Goal: Task Accomplishment & Management: Manage account settings

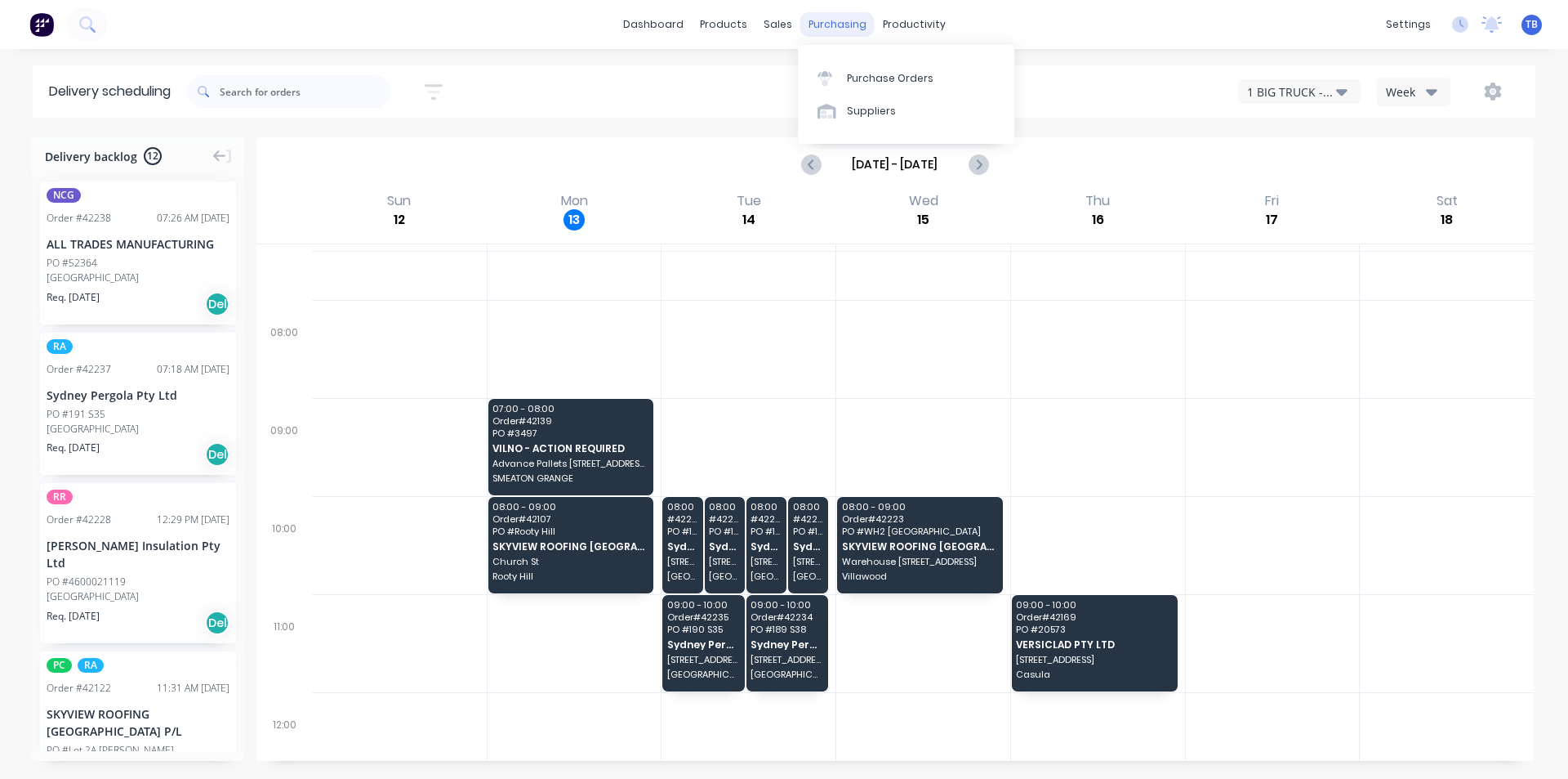
click at [837, 21] on div "purchasing" at bounding box center [837, 25] width 74 height 25
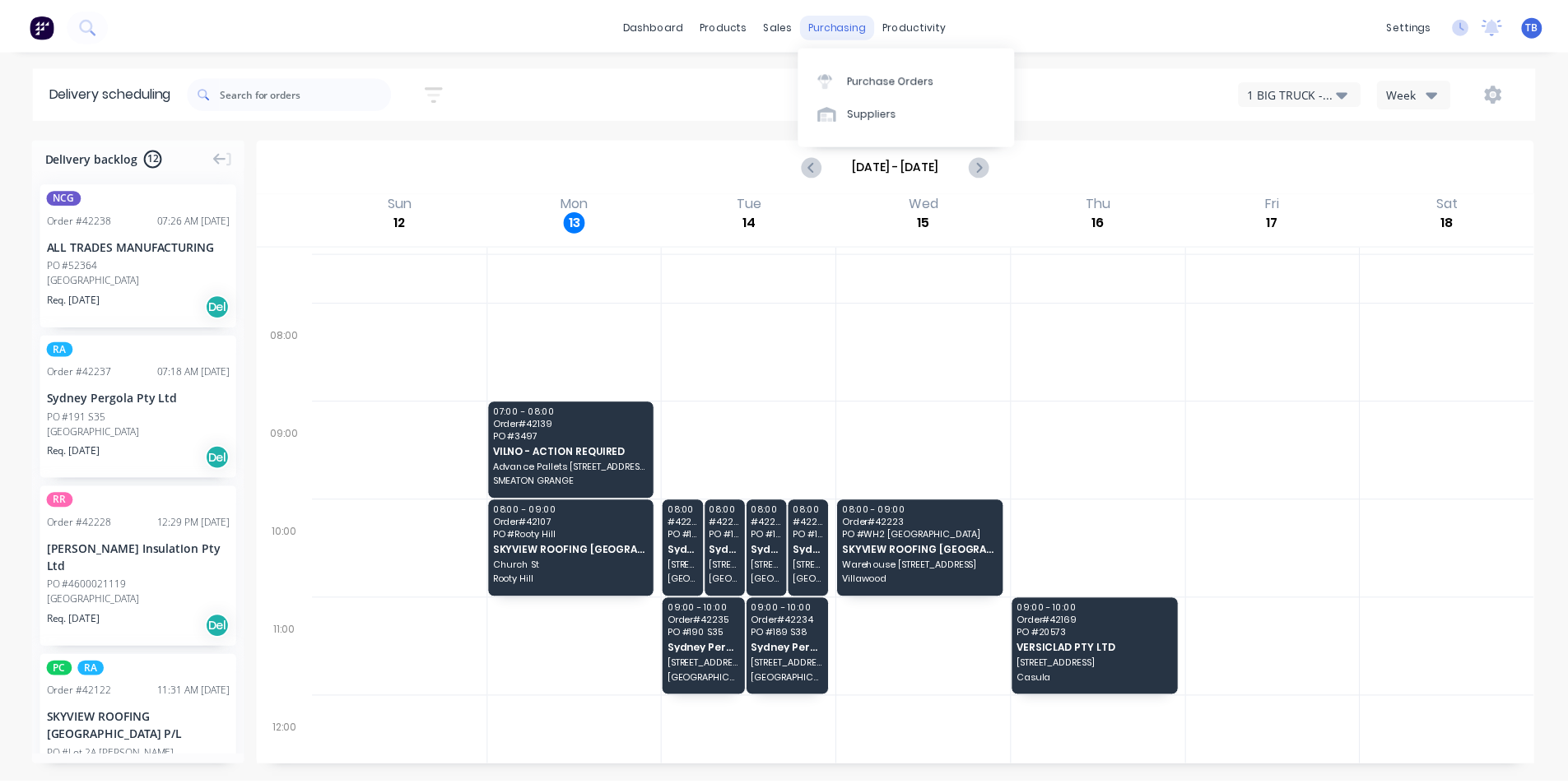
scroll to position [164, 0]
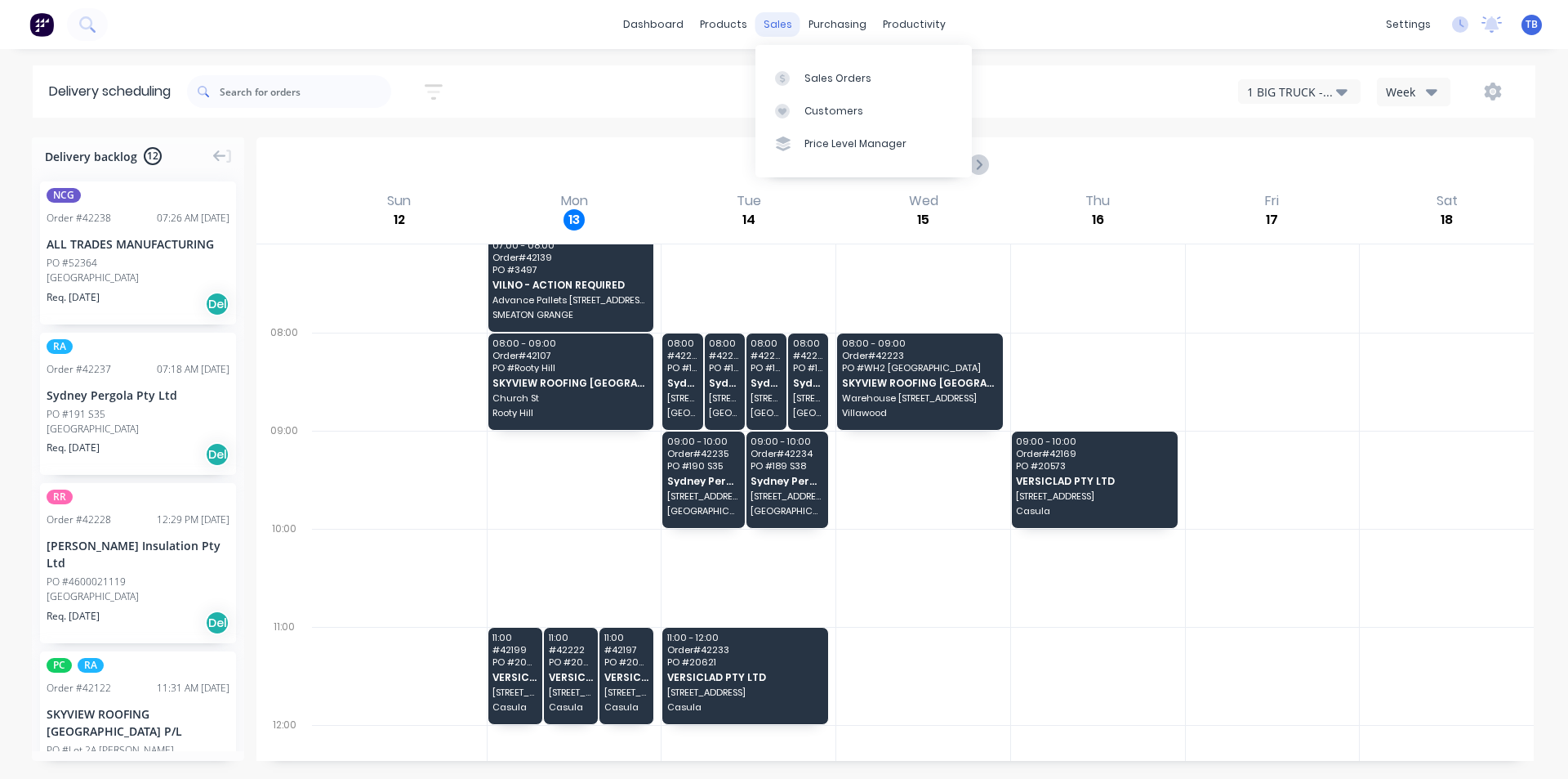
click at [788, 18] on div "sales" at bounding box center [778, 25] width 45 height 25
click at [817, 75] on div "Sales Orders" at bounding box center [837, 78] width 67 height 15
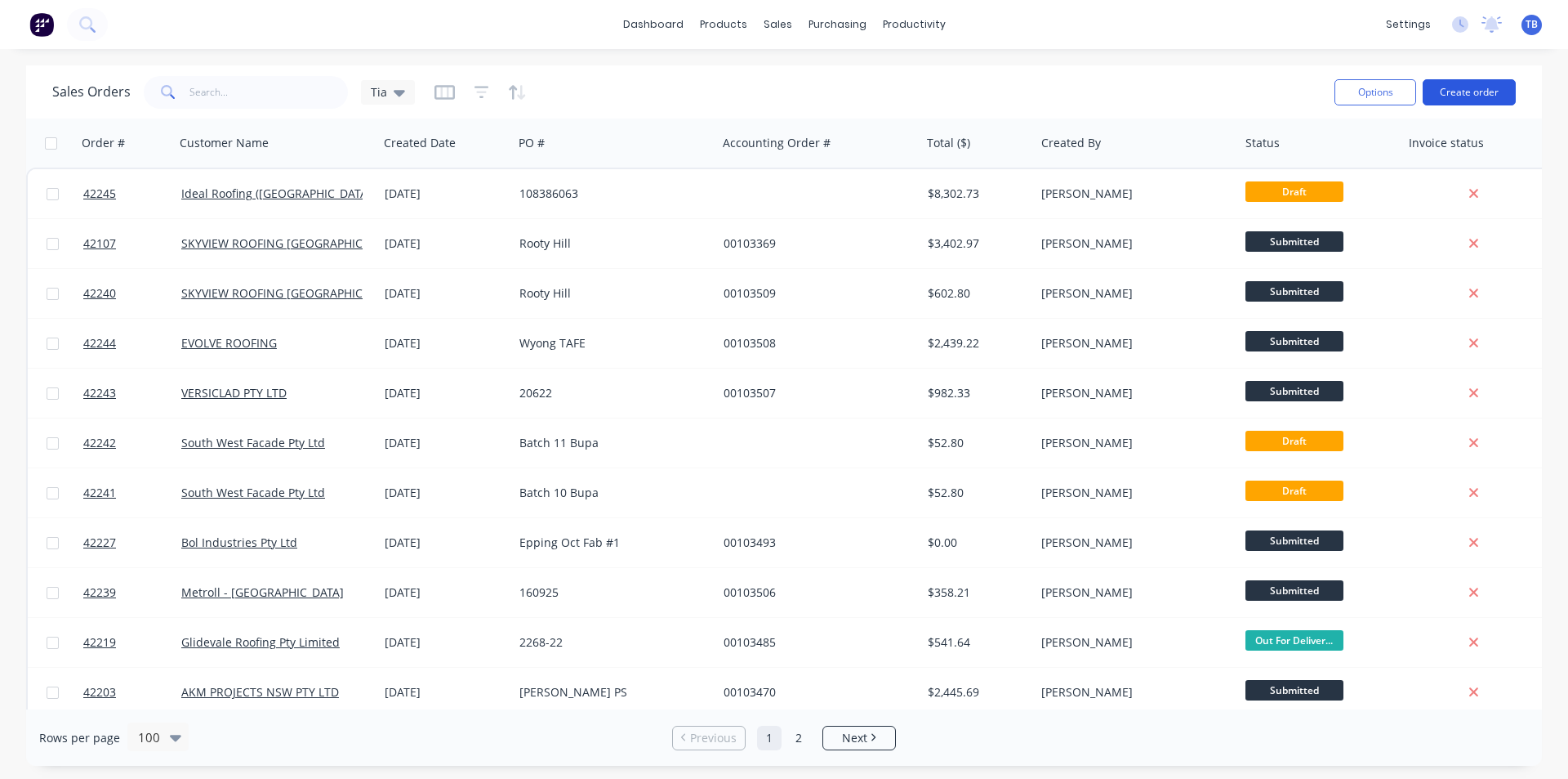
click at [1485, 95] on button "Create order" at bounding box center [1469, 92] width 94 height 26
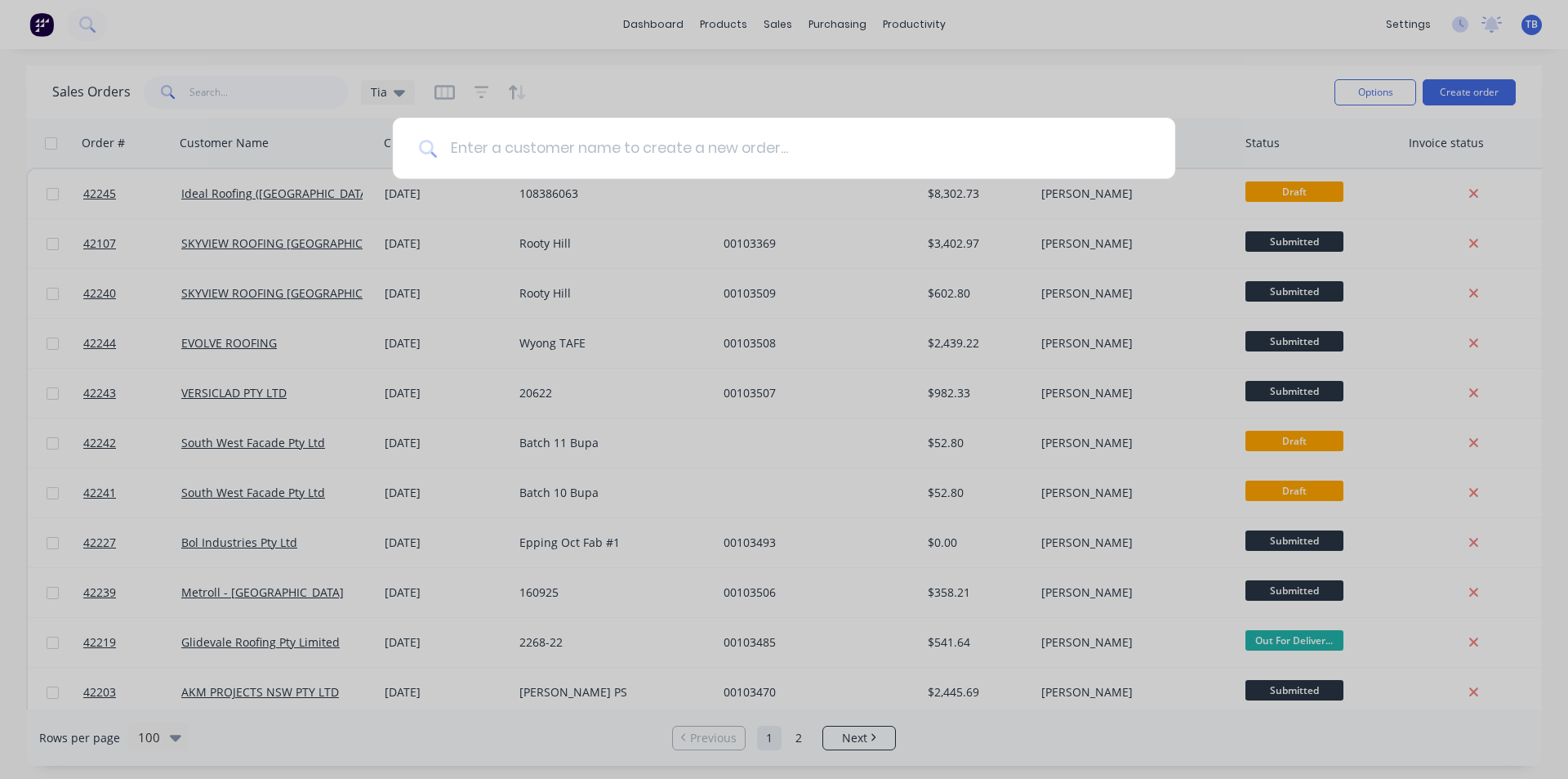
click at [666, 149] on input at bounding box center [793, 148] width 712 height 62
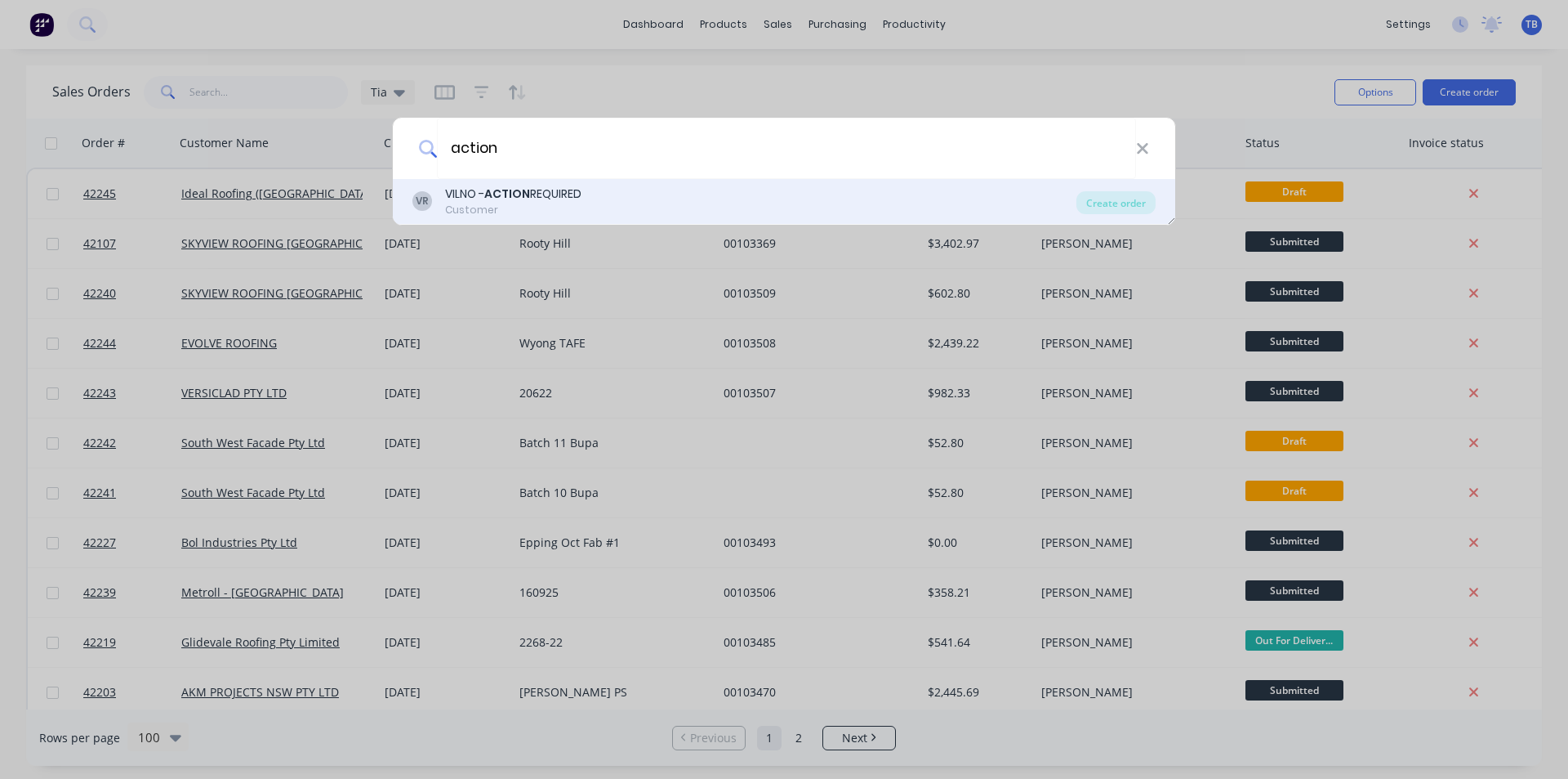
type input "action"
click at [566, 209] on div "Customer" at bounding box center [513, 209] width 136 height 15
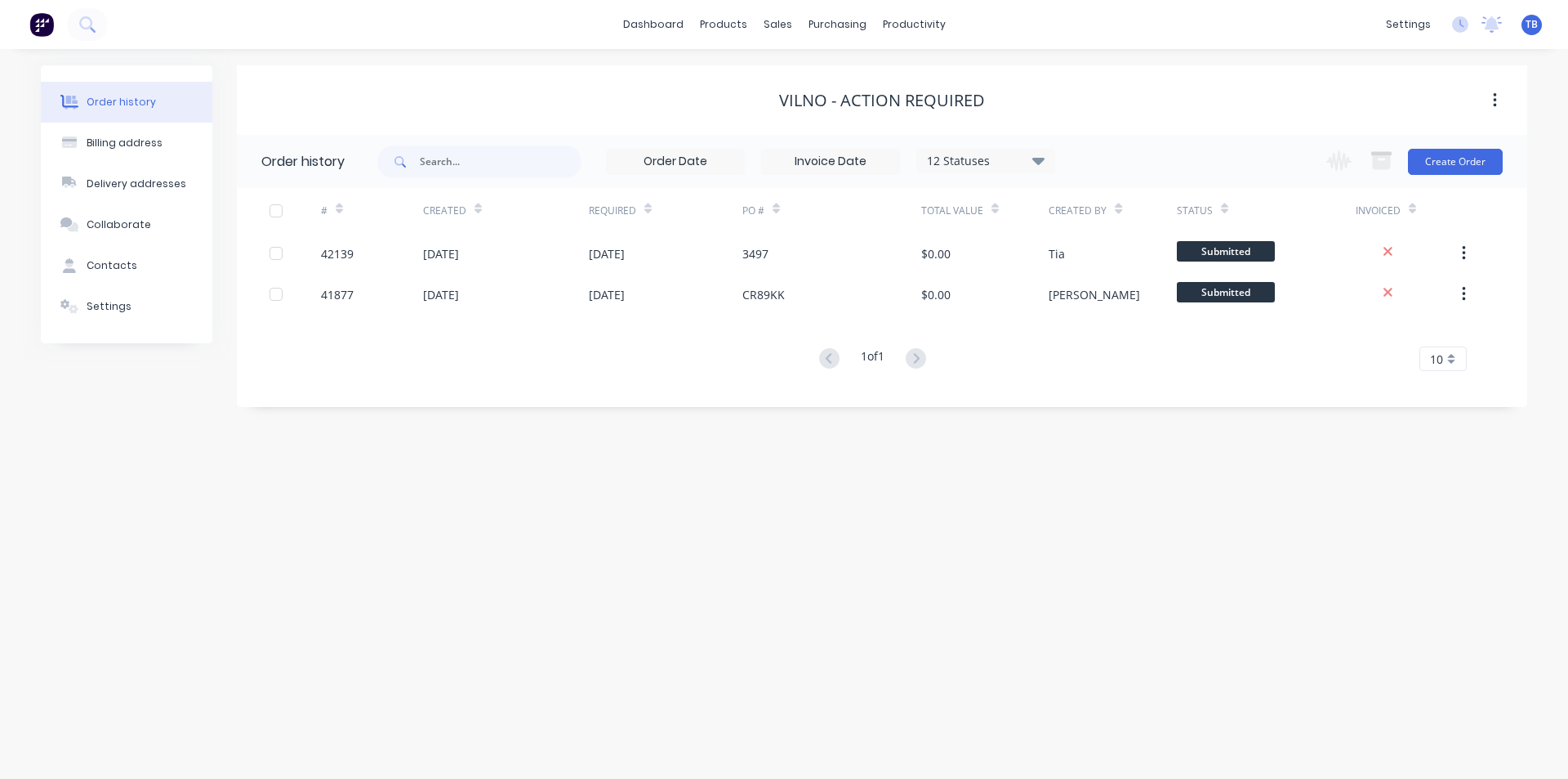
click at [1114, 645] on div "Order history Billing address Delivery addresses Collaborate Contacts Settings …" at bounding box center [784, 414] width 1568 height 730
click at [1484, 159] on button "Create Order" at bounding box center [1456, 161] width 94 height 26
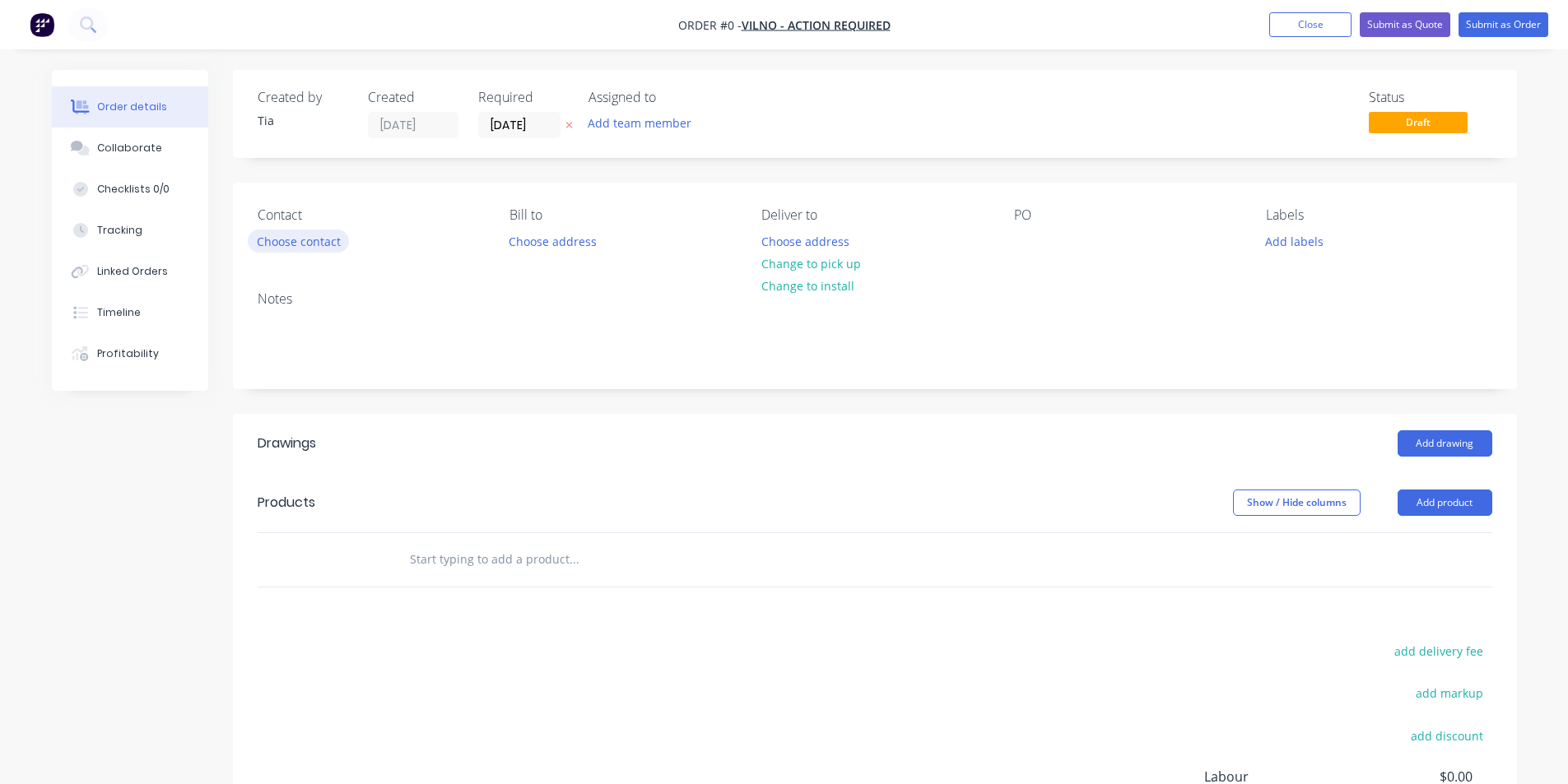
click at [311, 240] on button "Choose contact" at bounding box center [298, 240] width 101 height 22
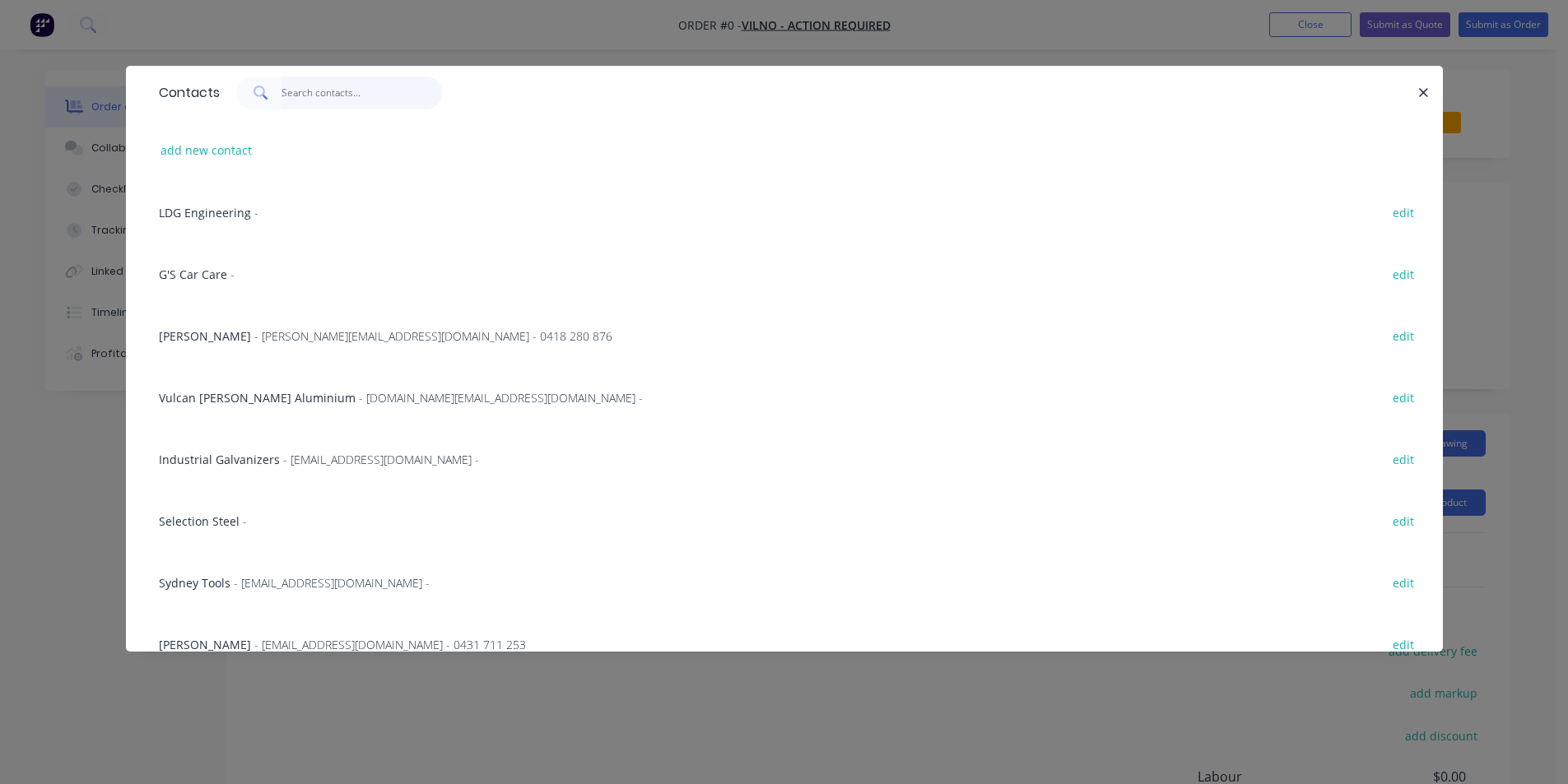
click at [357, 99] on input "text" at bounding box center [362, 92] width 161 height 33
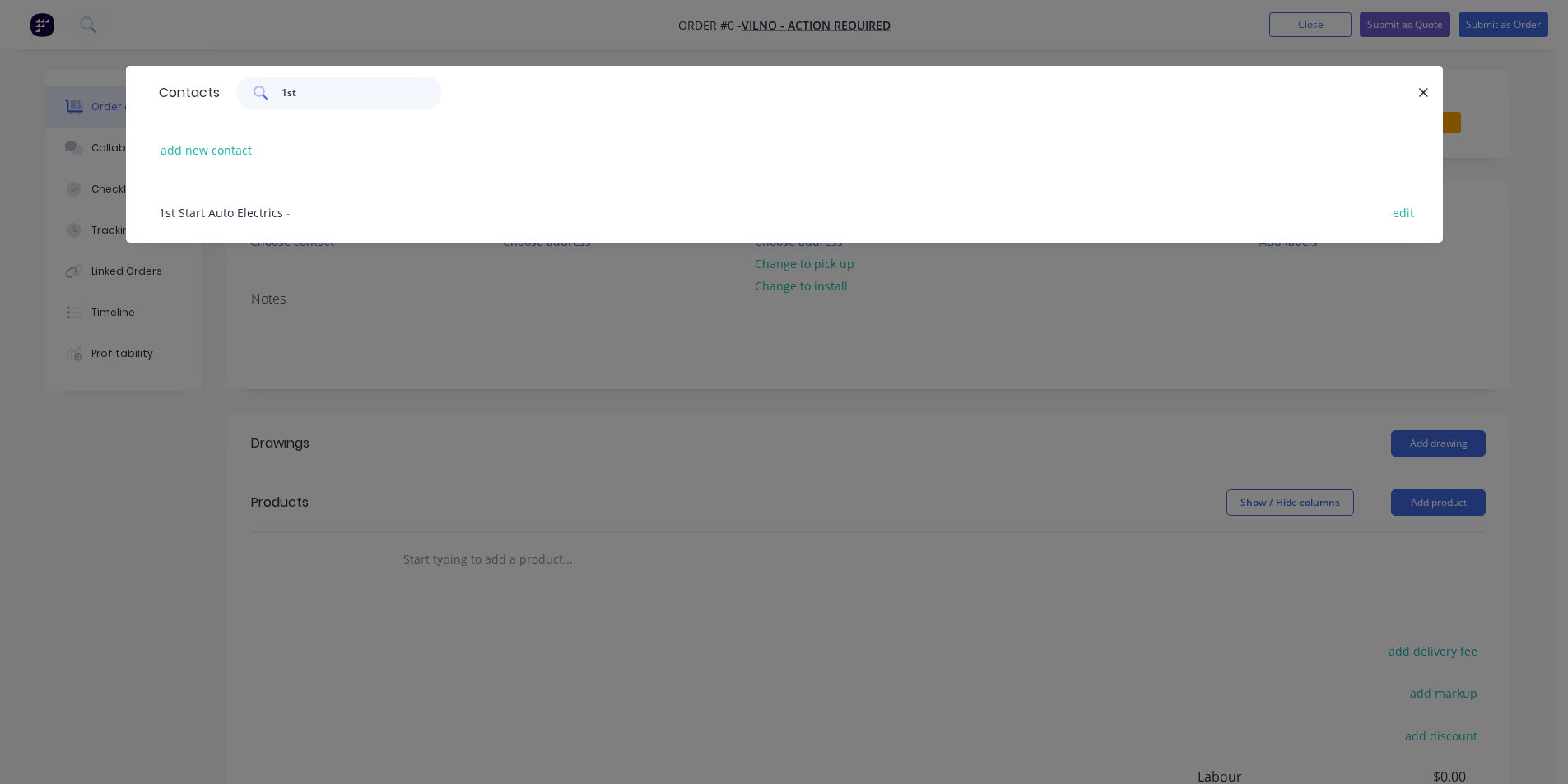
type input "1st"
click at [267, 220] on span "1st Start Auto Electrics" at bounding box center [221, 212] width 124 height 15
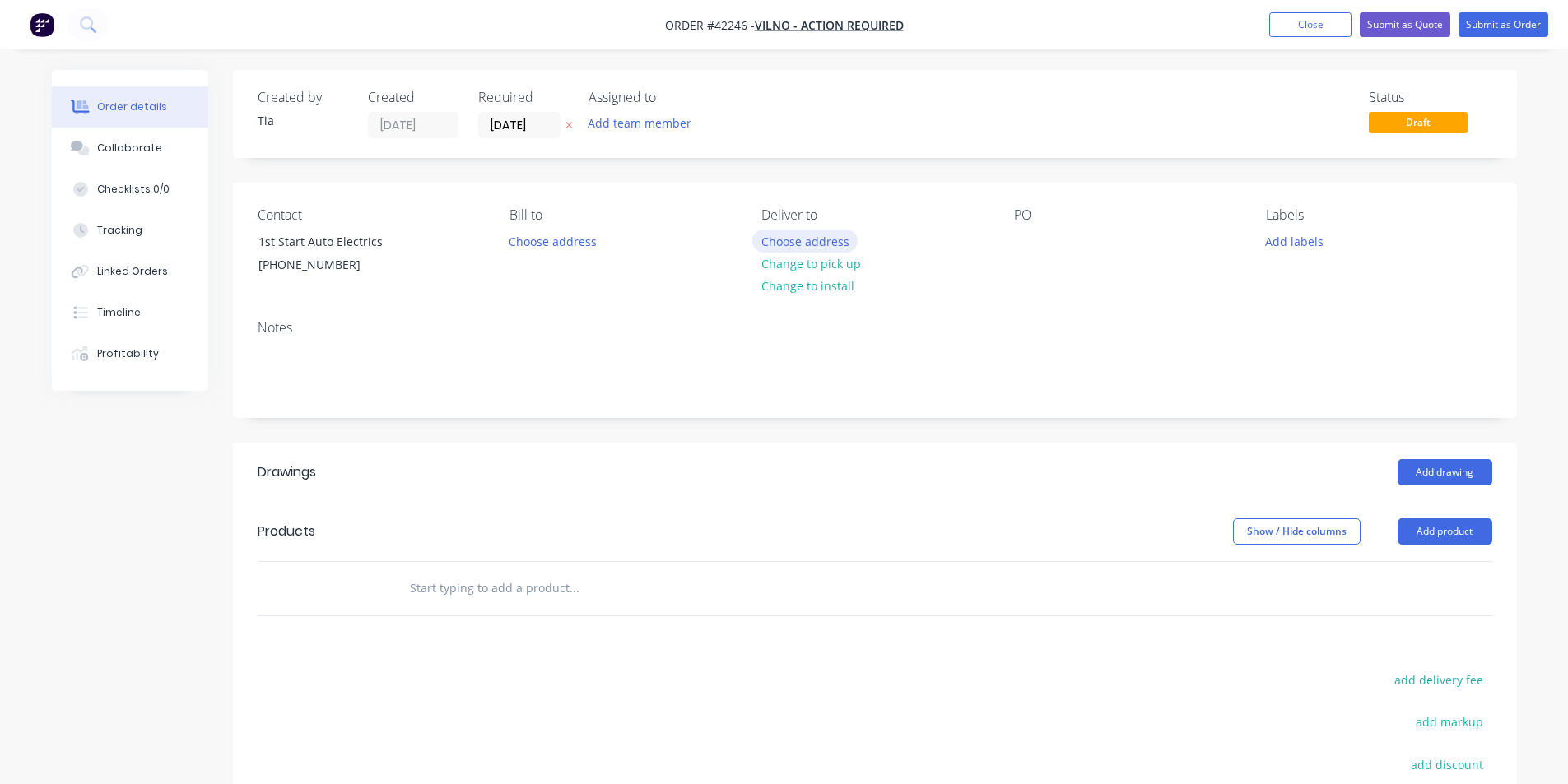
click at [789, 241] on button "Choose address" at bounding box center [804, 240] width 105 height 22
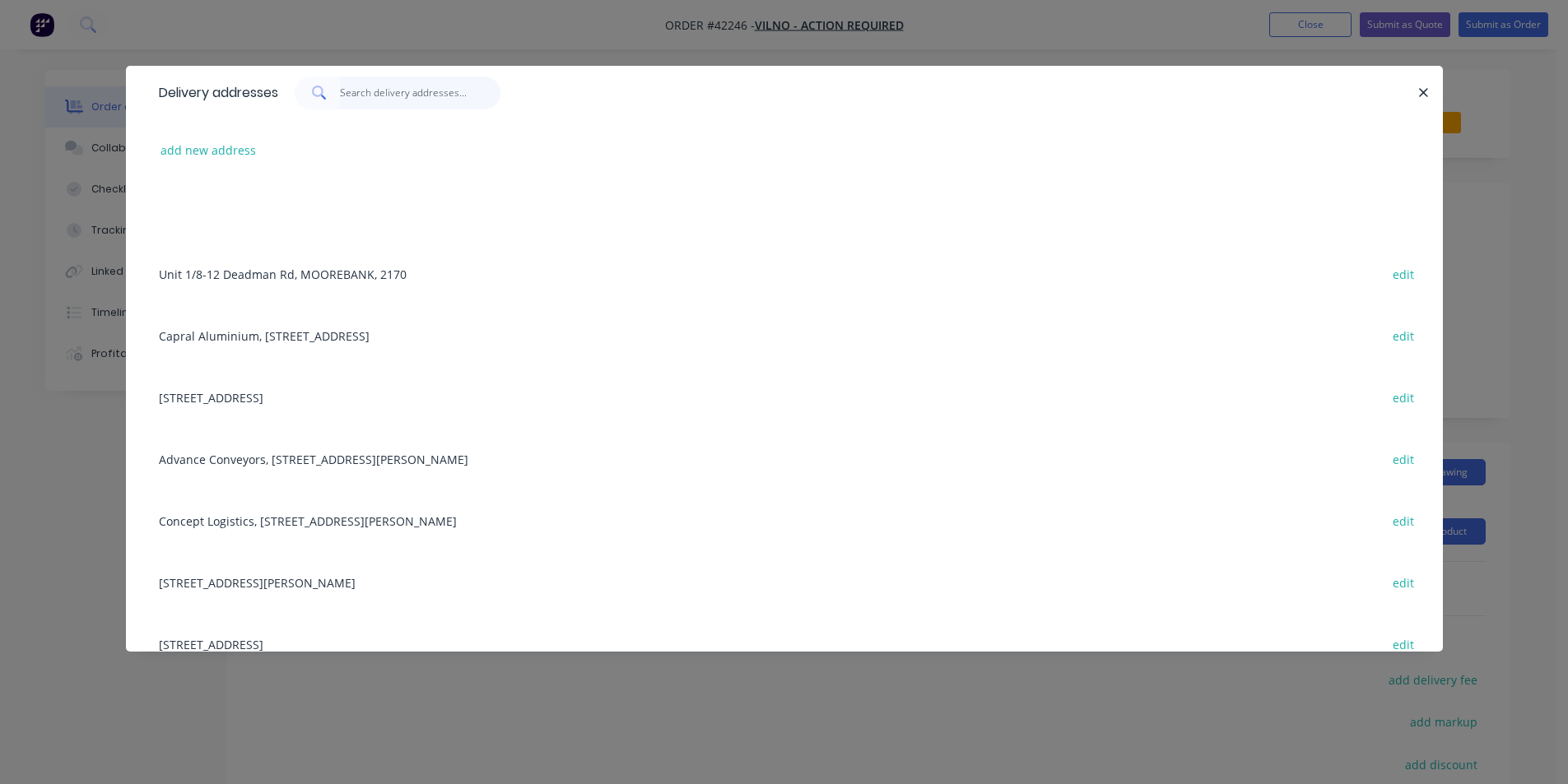
click at [422, 94] on input "text" at bounding box center [420, 92] width 161 height 33
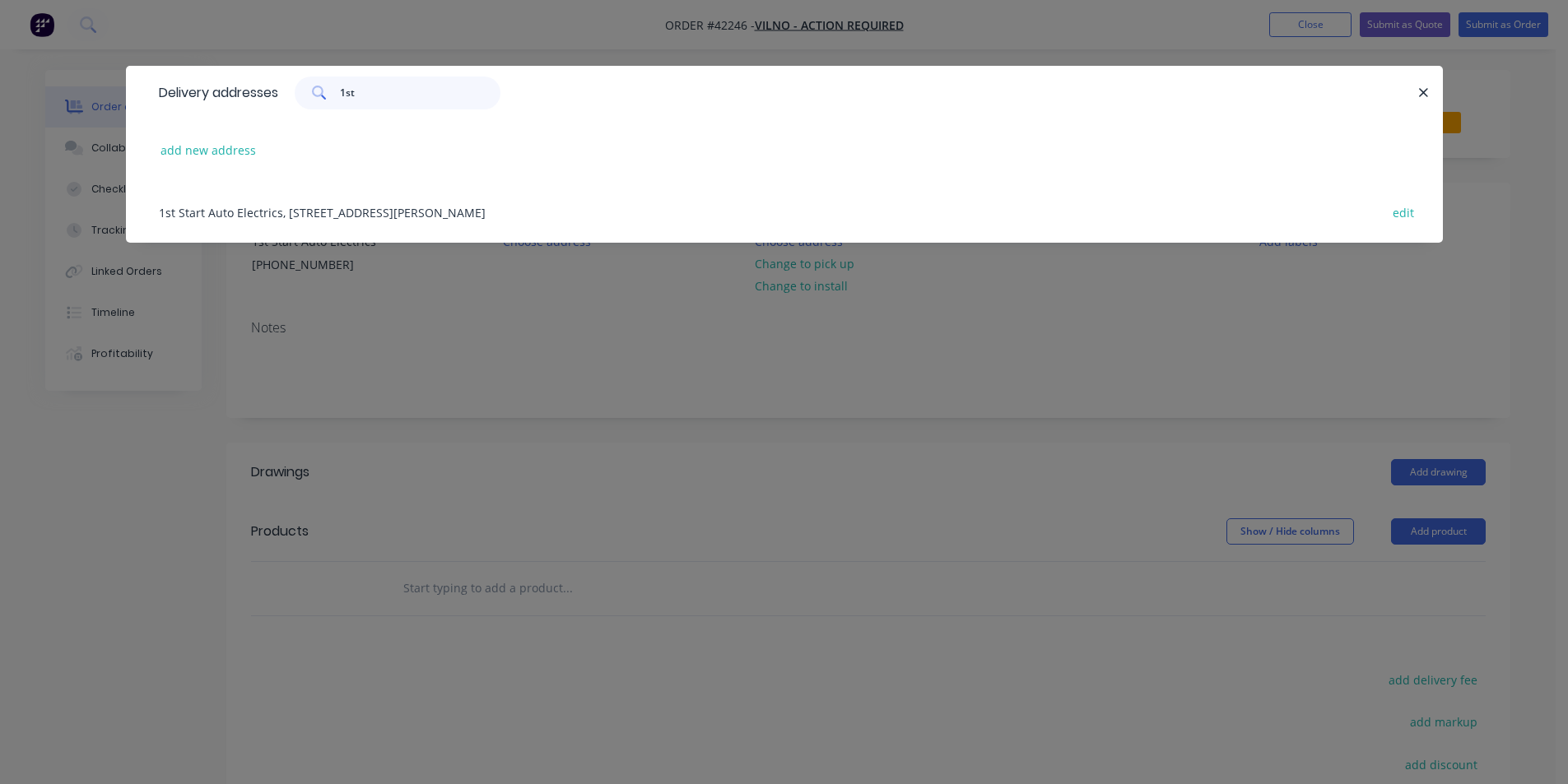
type input "1st"
click at [412, 203] on div "1st Start Auto Electrics, 1/32 Williamson Road, INGLEBURN, New South Wales, Aus…" at bounding box center [784, 212] width 1267 height 62
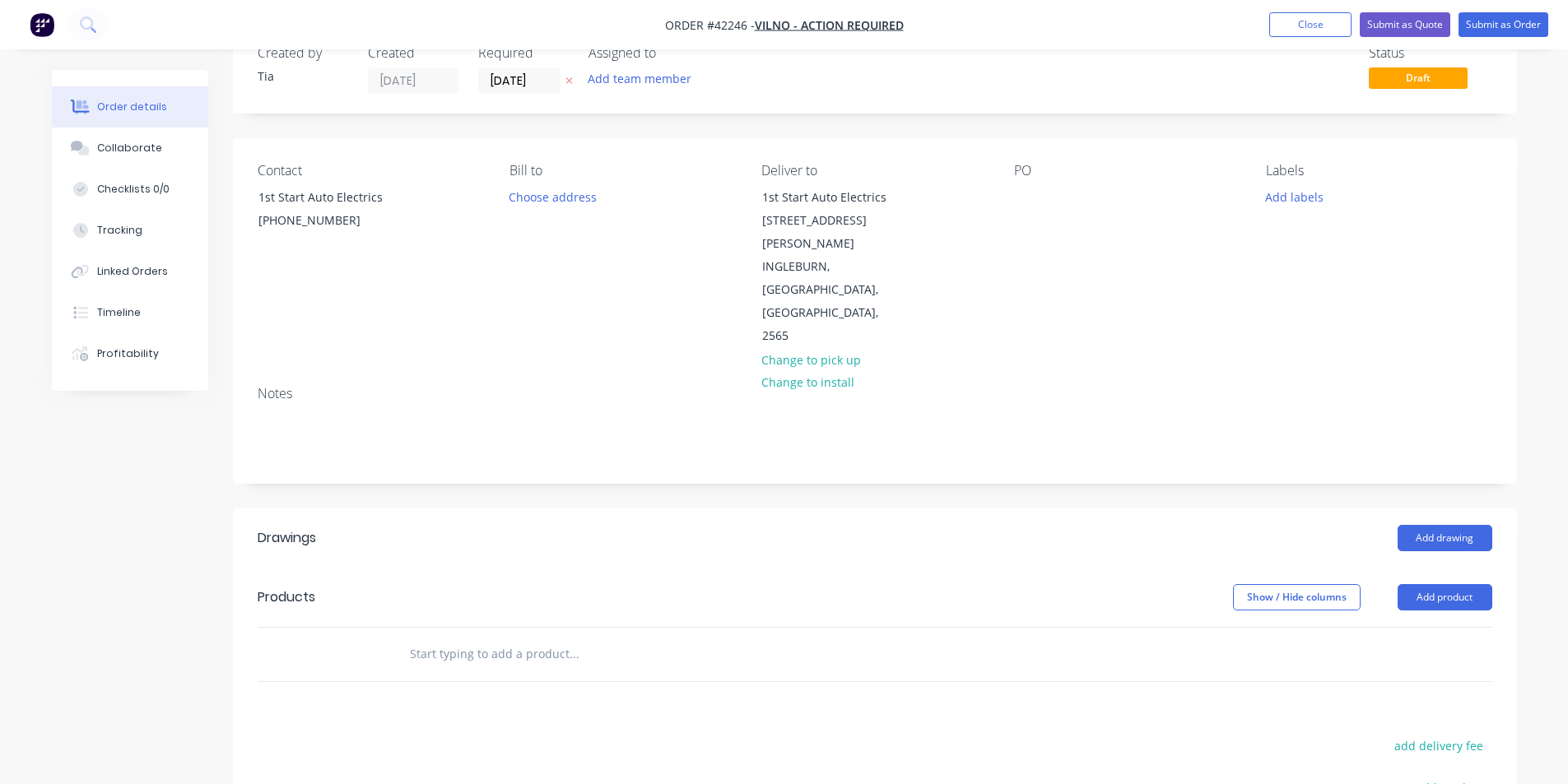
scroll to position [83, 0]
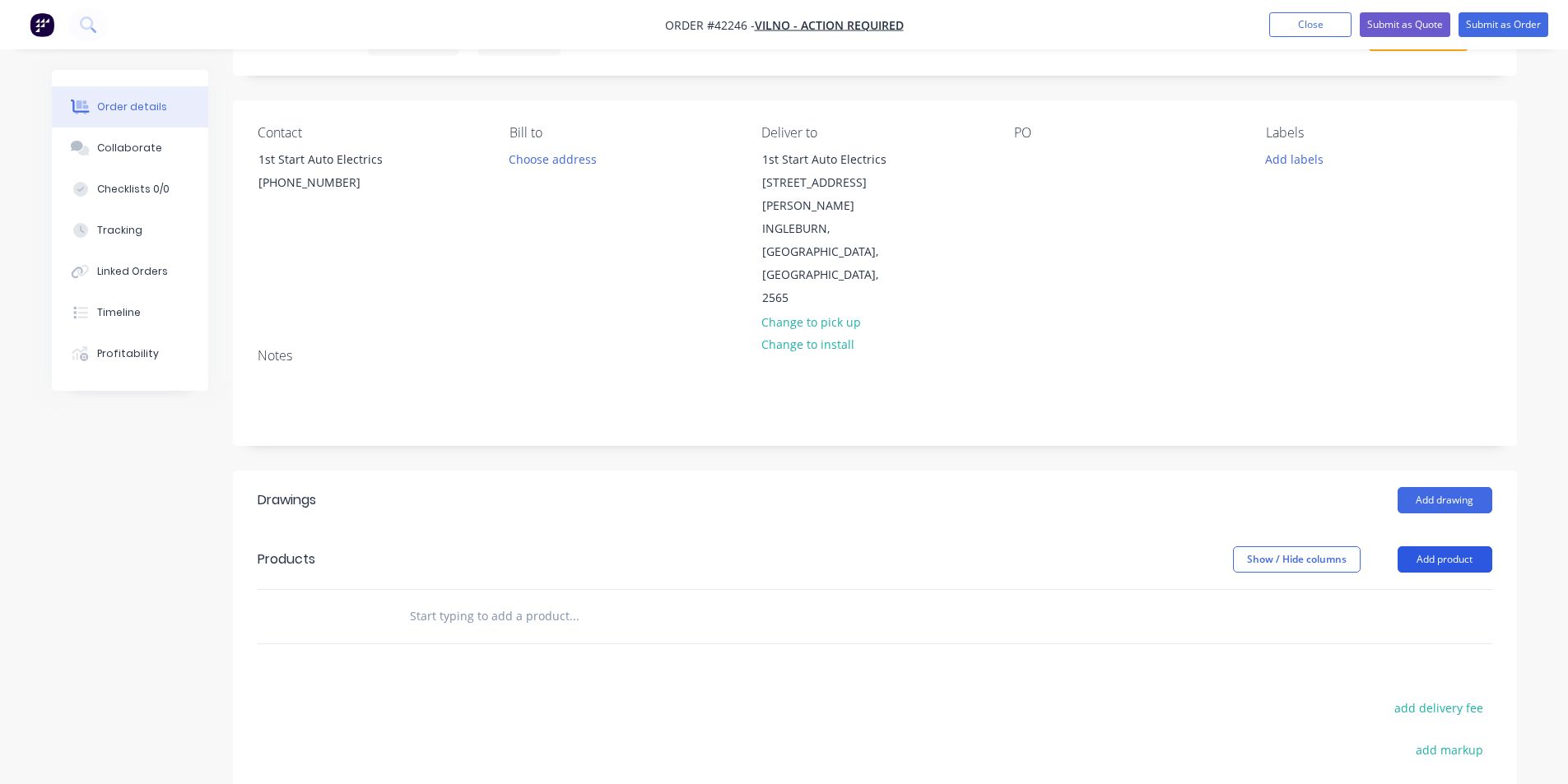
click at [1475, 546] on button "Add product" at bounding box center [1444, 559] width 94 height 26
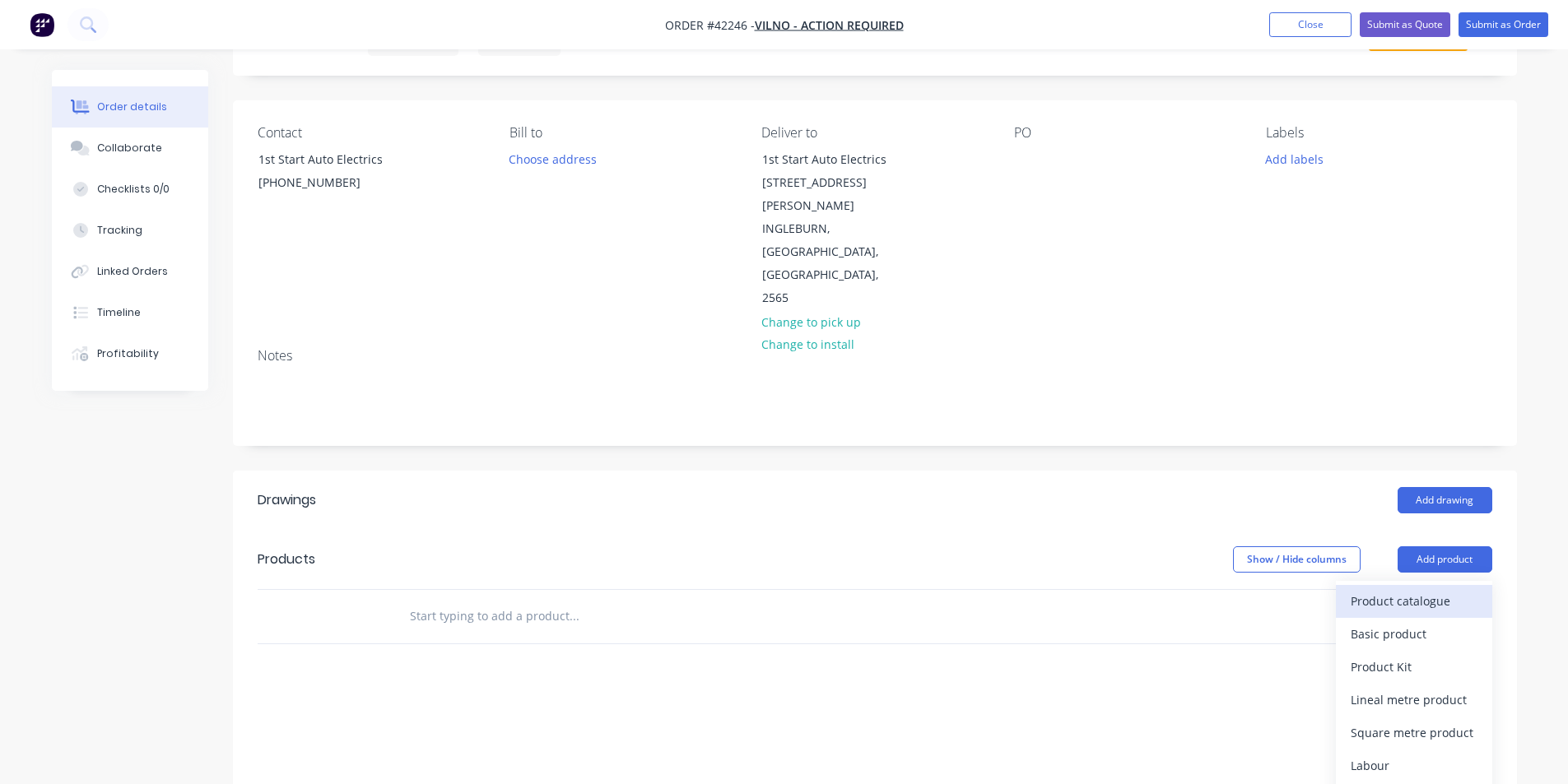
click at [1412, 588] on div "Product catalogue" at bounding box center [1414, 600] width 127 height 24
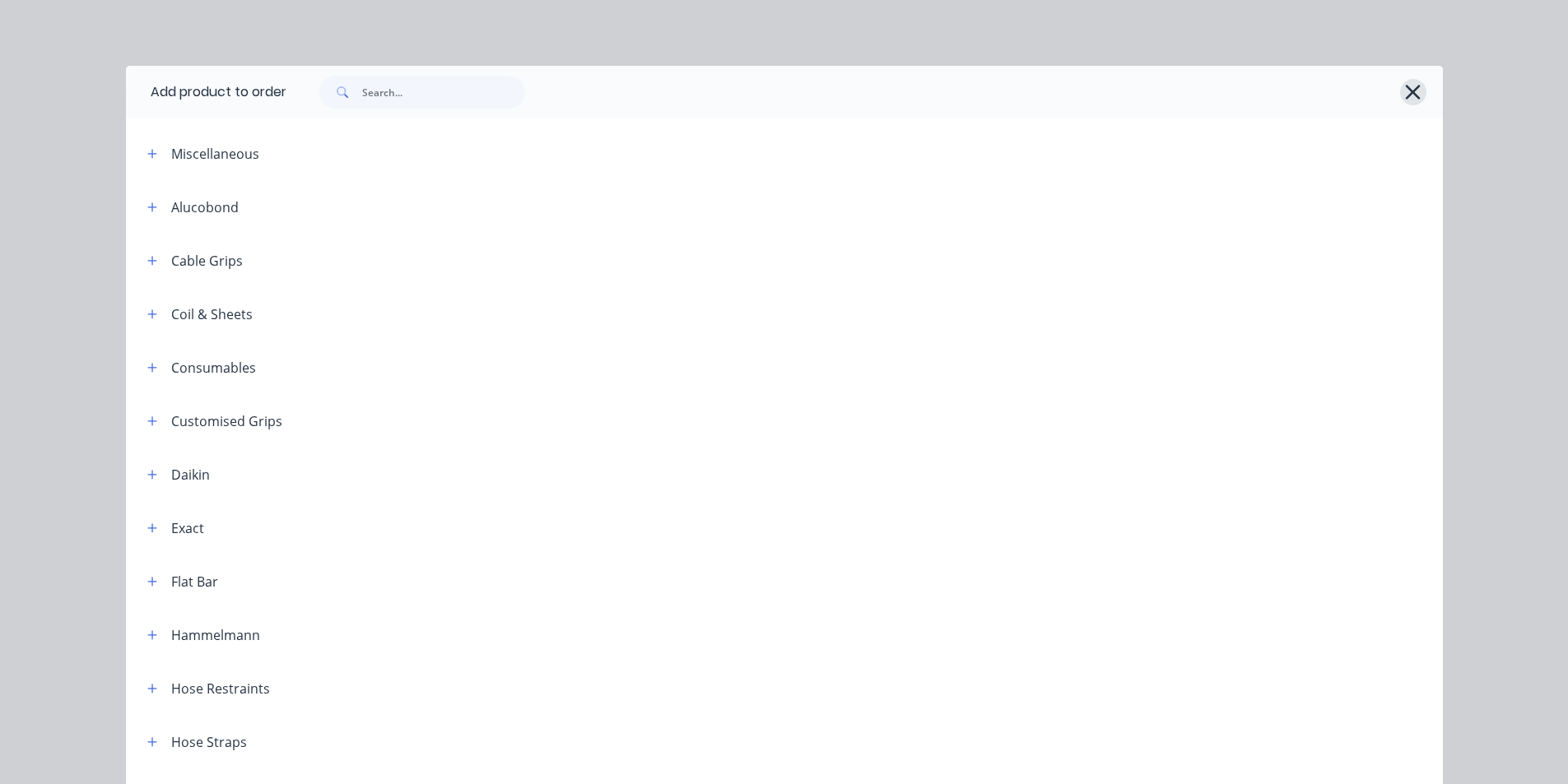
click at [1415, 97] on icon "button" at bounding box center [1412, 92] width 17 height 23
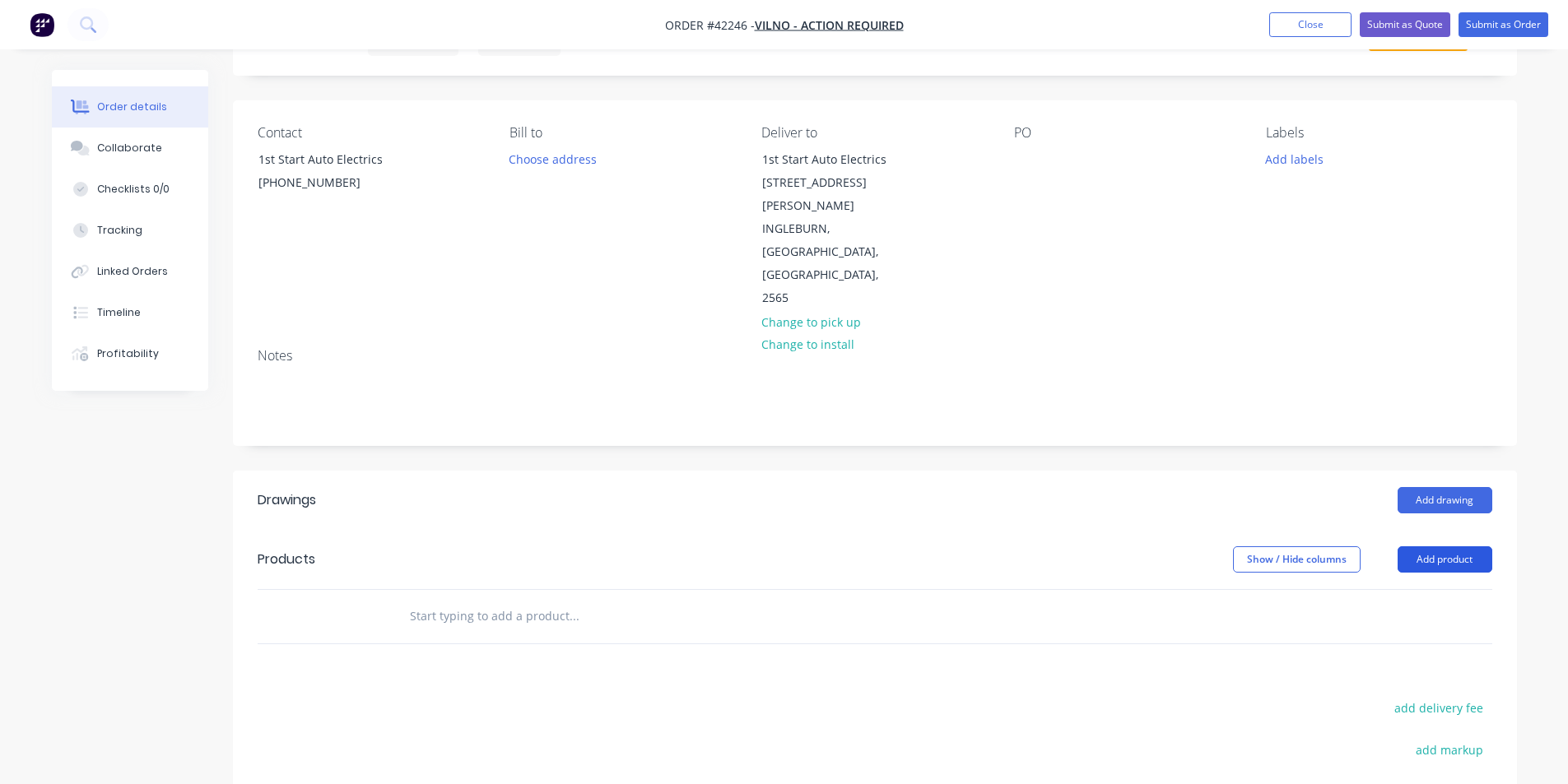
click at [1422, 546] on button "Add product" at bounding box center [1444, 559] width 94 height 26
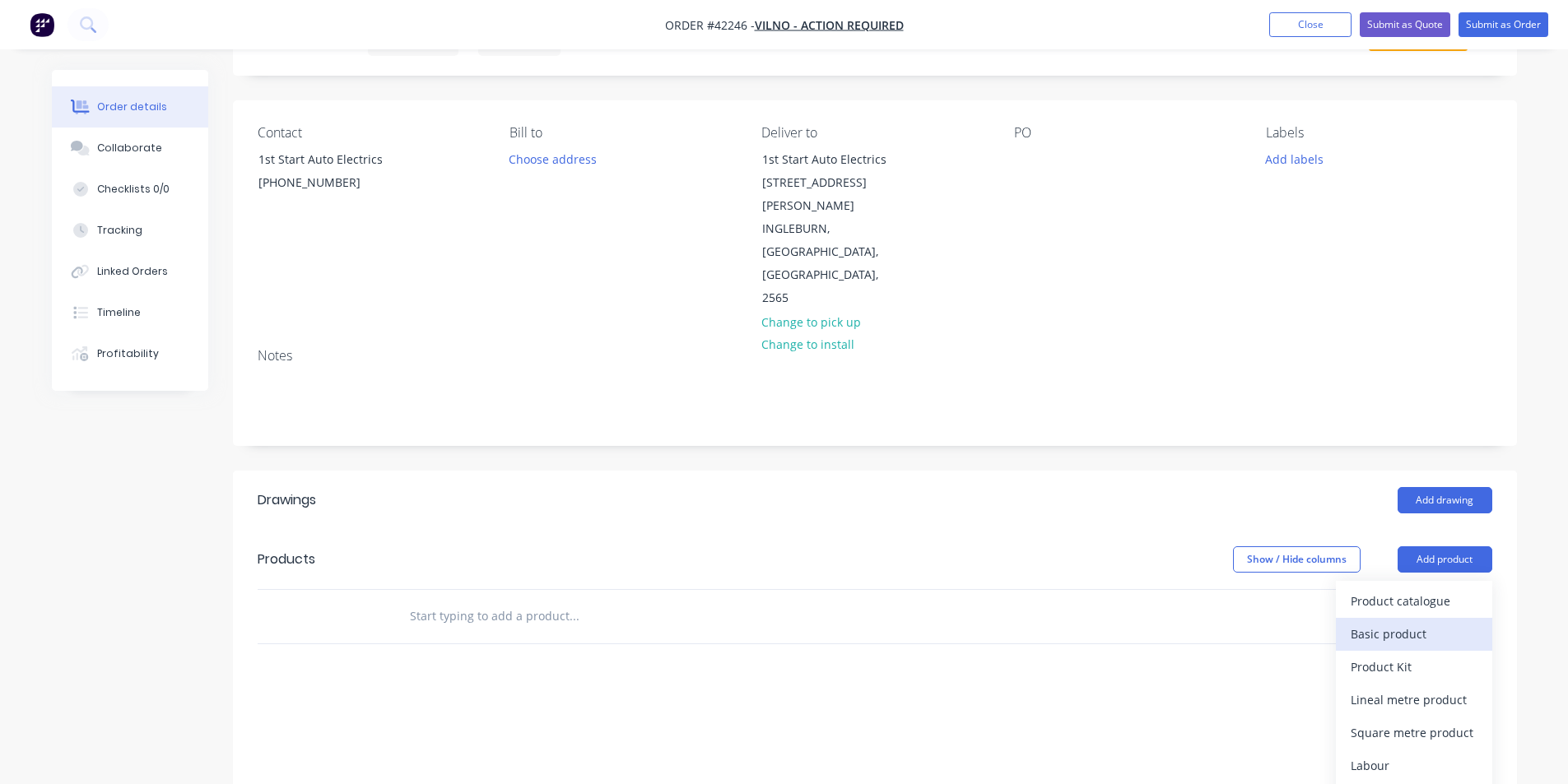
click at [1416, 622] on div "Basic product" at bounding box center [1414, 633] width 127 height 24
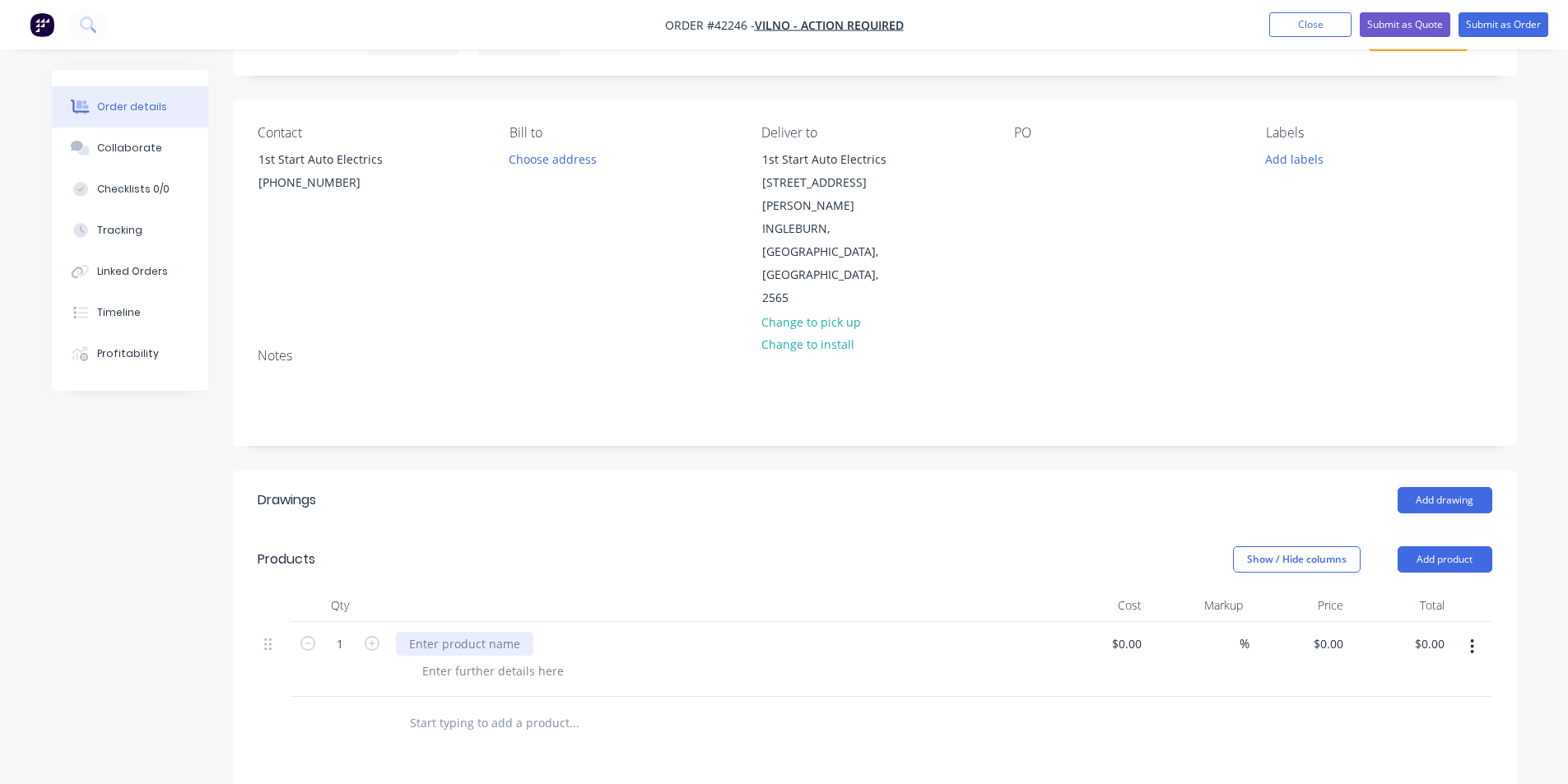
click at [448, 632] on div at bounding box center [464, 643] width 137 height 24
drag, startPoint x: 519, startPoint y: 579, endPoint x: 523, endPoint y: 598, distance: 19.4
click at [519, 632] on div "Please take Big truck to conduct service." at bounding box center [519, 643] width 247 height 24
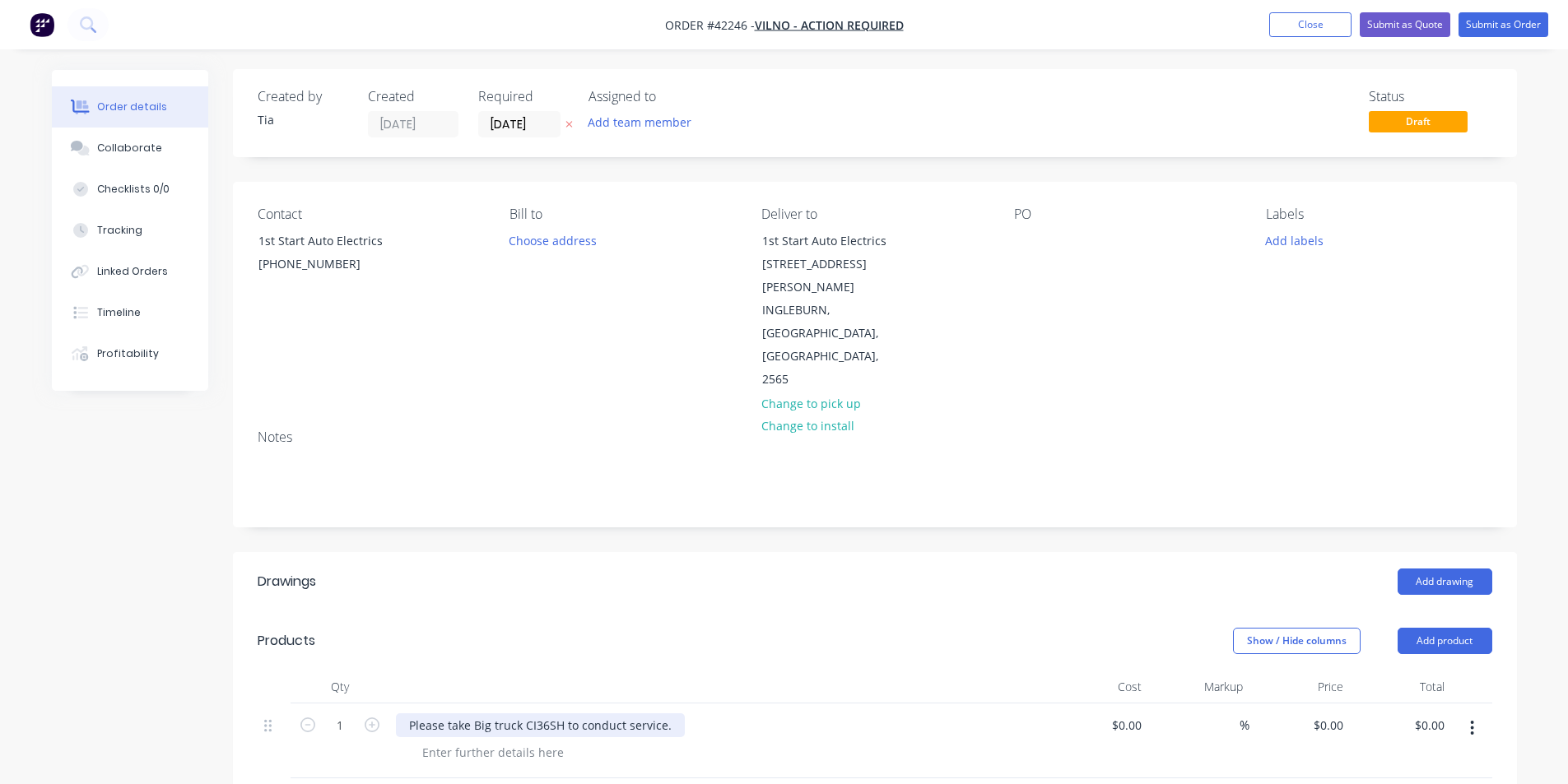
scroll to position [0, 0]
click at [1282, 242] on button "Add labels" at bounding box center [1294, 240] width 75 height 22
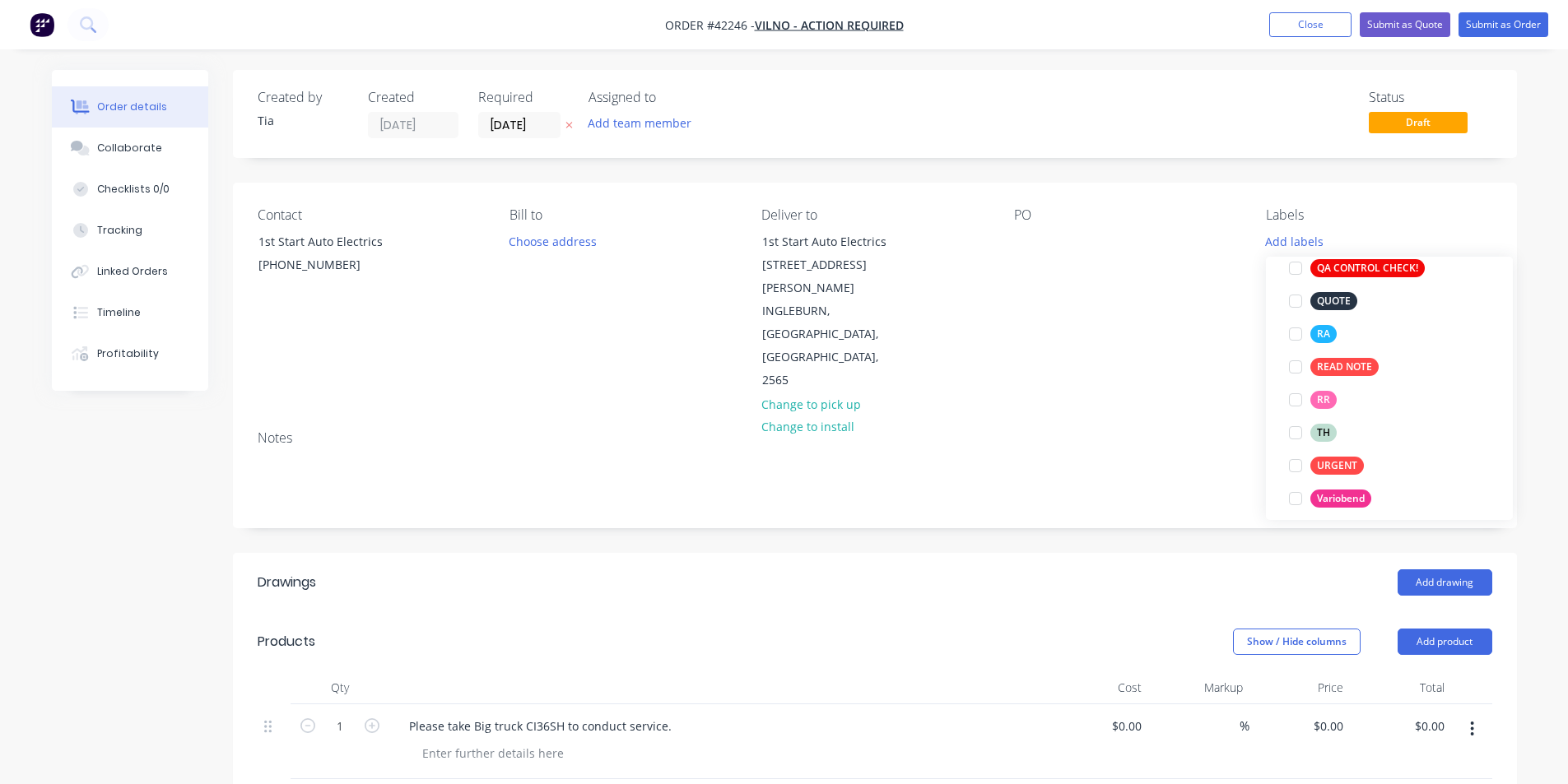
scroll to position [527, 0]
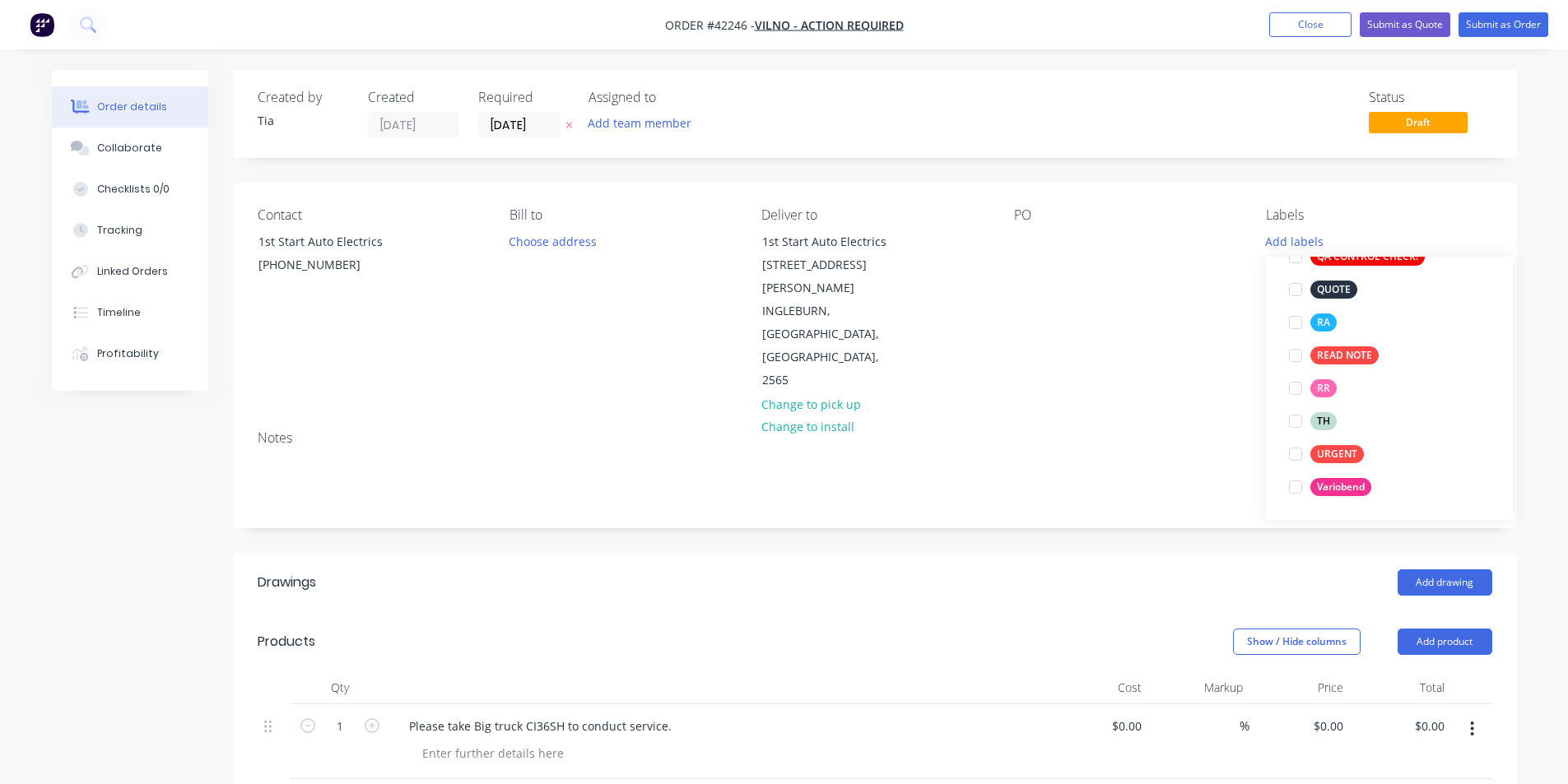
click at [1156, 345] on div "Contact 1st Start Auto Electrics (02) 9618 6000 Bill to Choose address Deliver …" at bounding box center [874, 300] width 1283 height 234
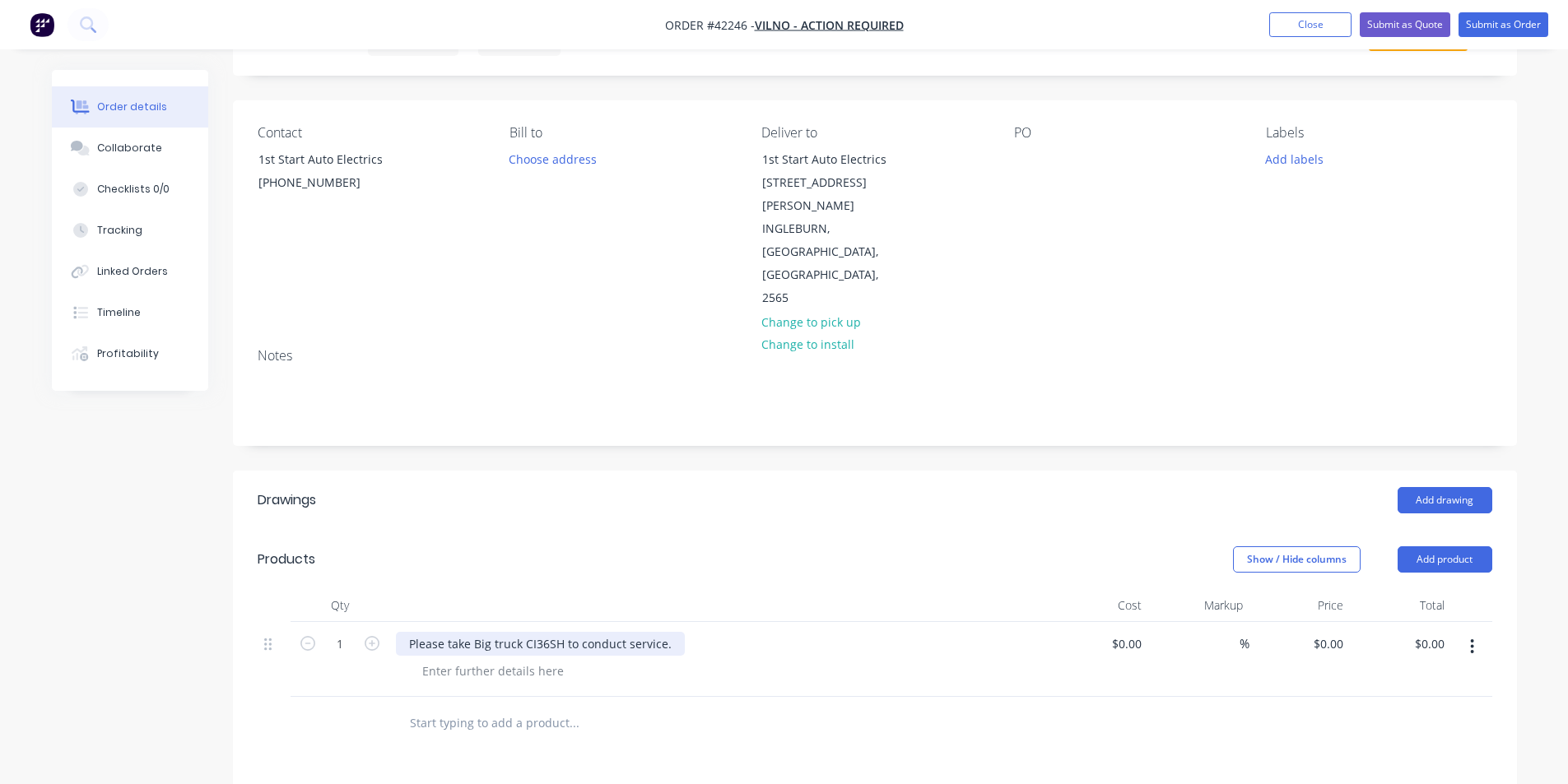
click at [668, 632] on div "Please take Big truck CI36SH to conduct service." at bounding box center [540, 643] width 289 height 24
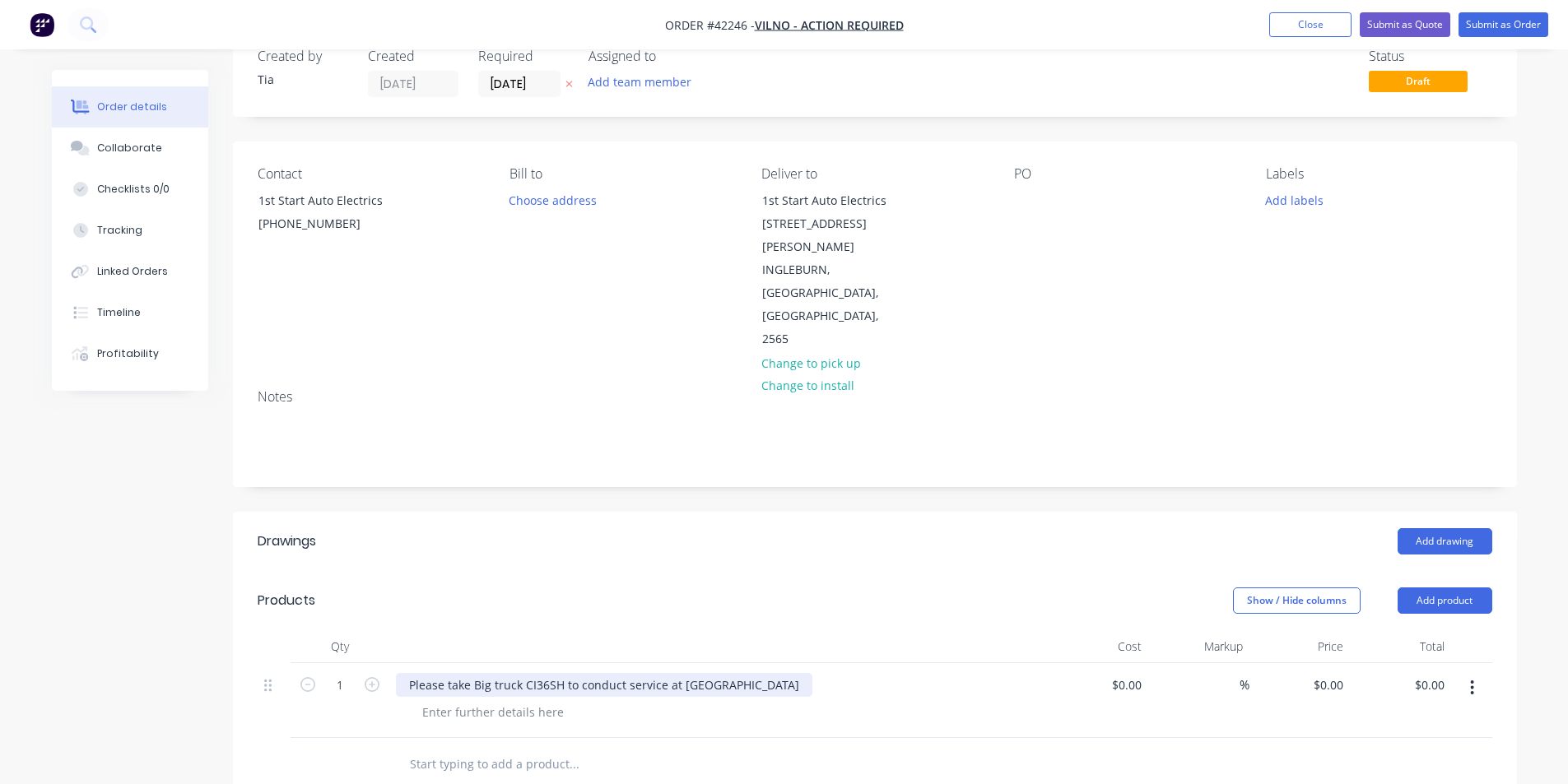
scroll to position [0, 0]
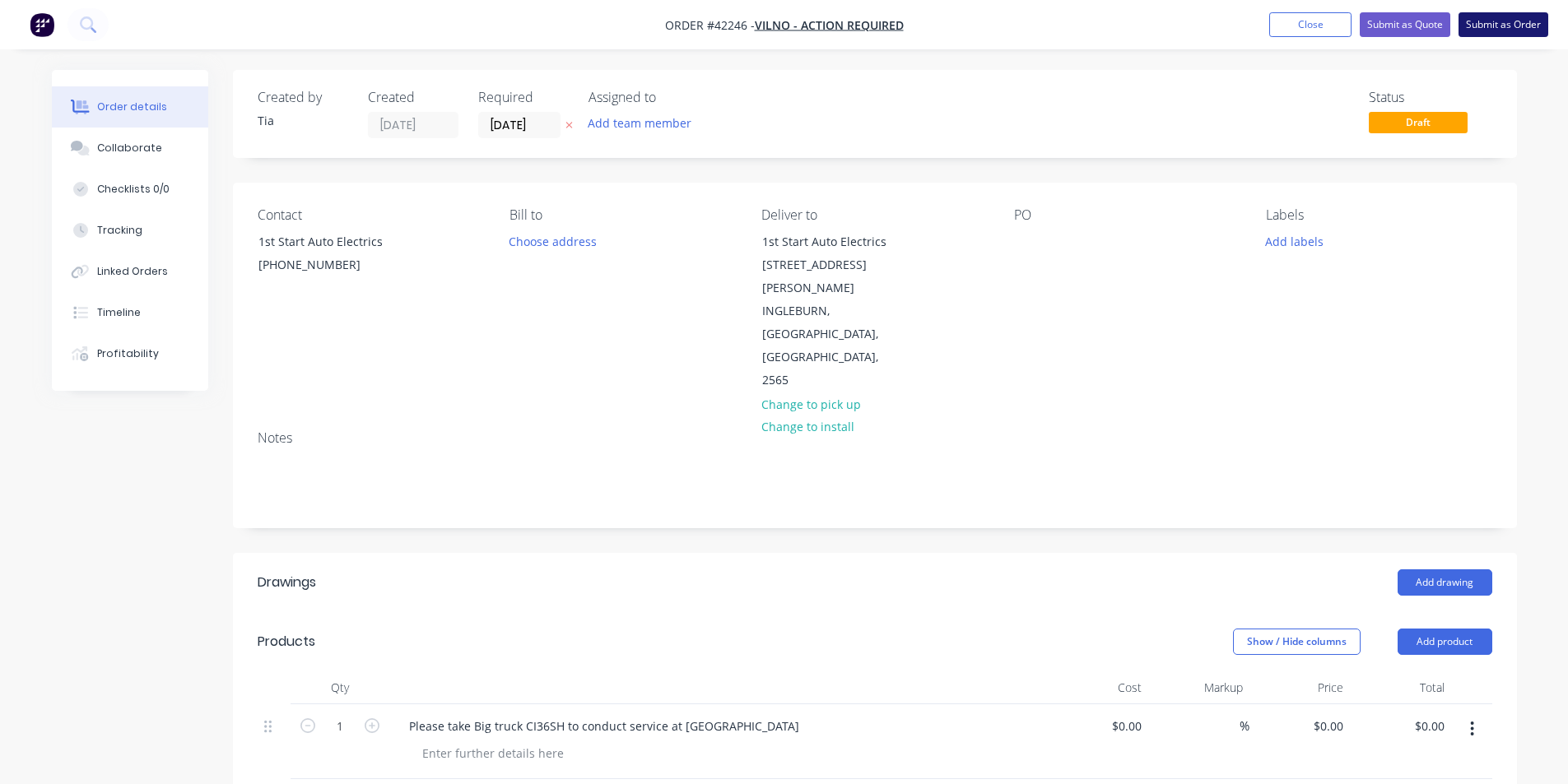
click at [1529, 30] on button "Submit as Order" at bounding box center [1503, 25] width 90 height 25
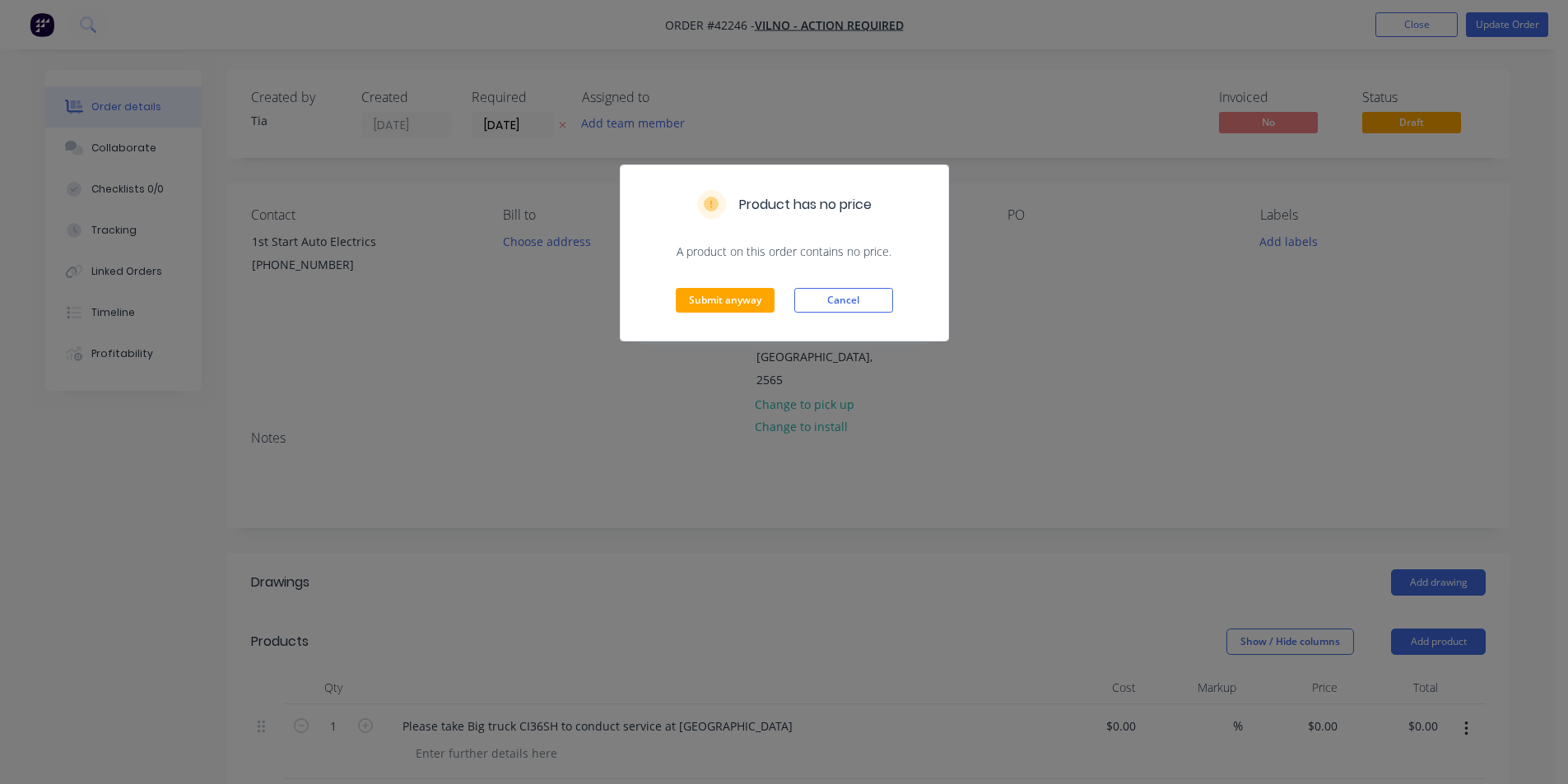
click at [740, 285] on div "Submit anyway Cancel" at bounding box center [784, 301] width 328 height 81
click at [734, 295] on button "Submit anyway" at bounding box center [725, 301] width 99 height 25
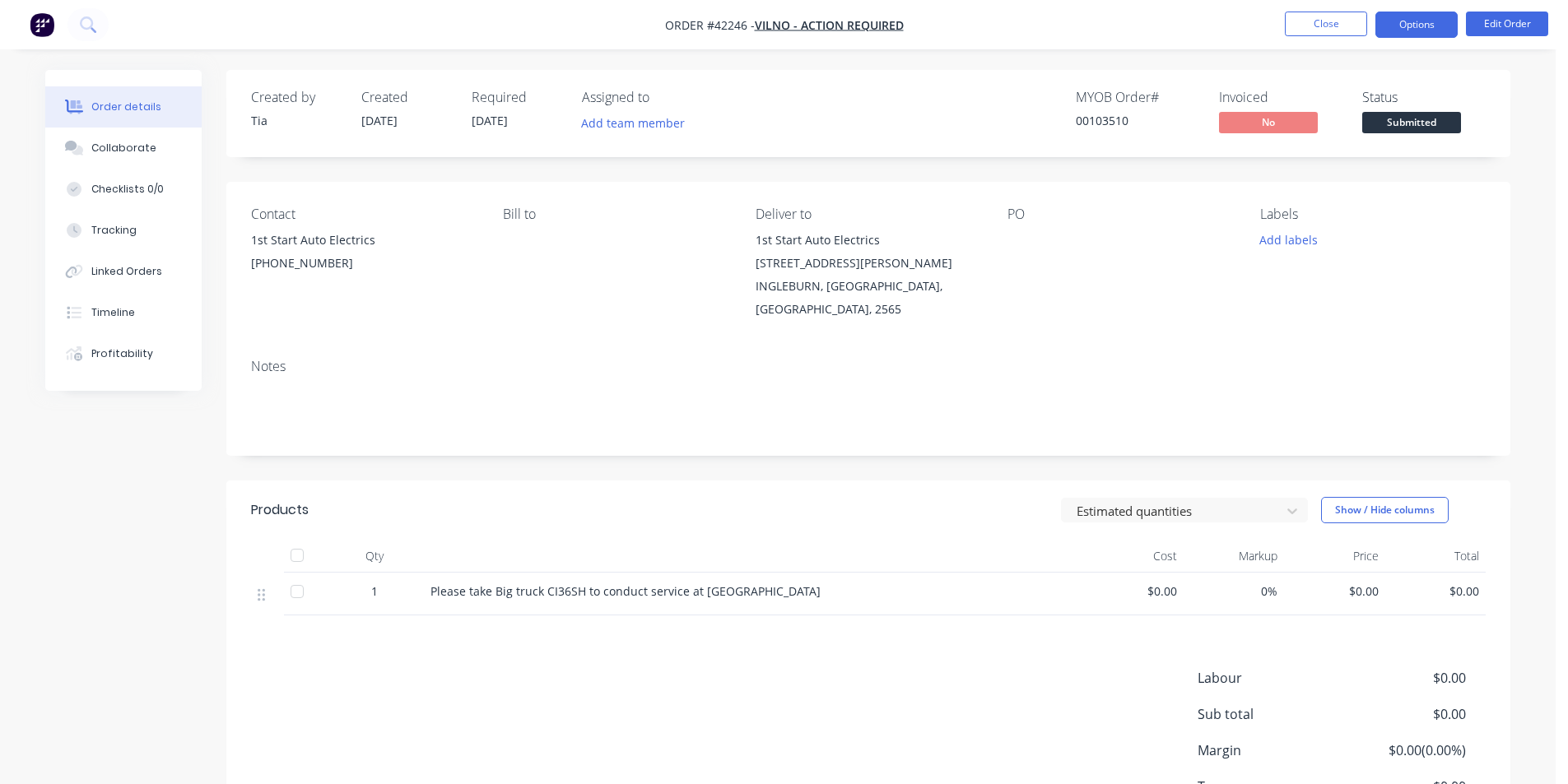
click at [1419, 39] on nav "Order #42246 - VILNO - ACTION REQUIRED Close Options Edit Order" at bounding box center [784, 24] width 1568 height 49
click at [1420, 35] on button "Options" at bounding box center [1416, 24] width 83 height 26
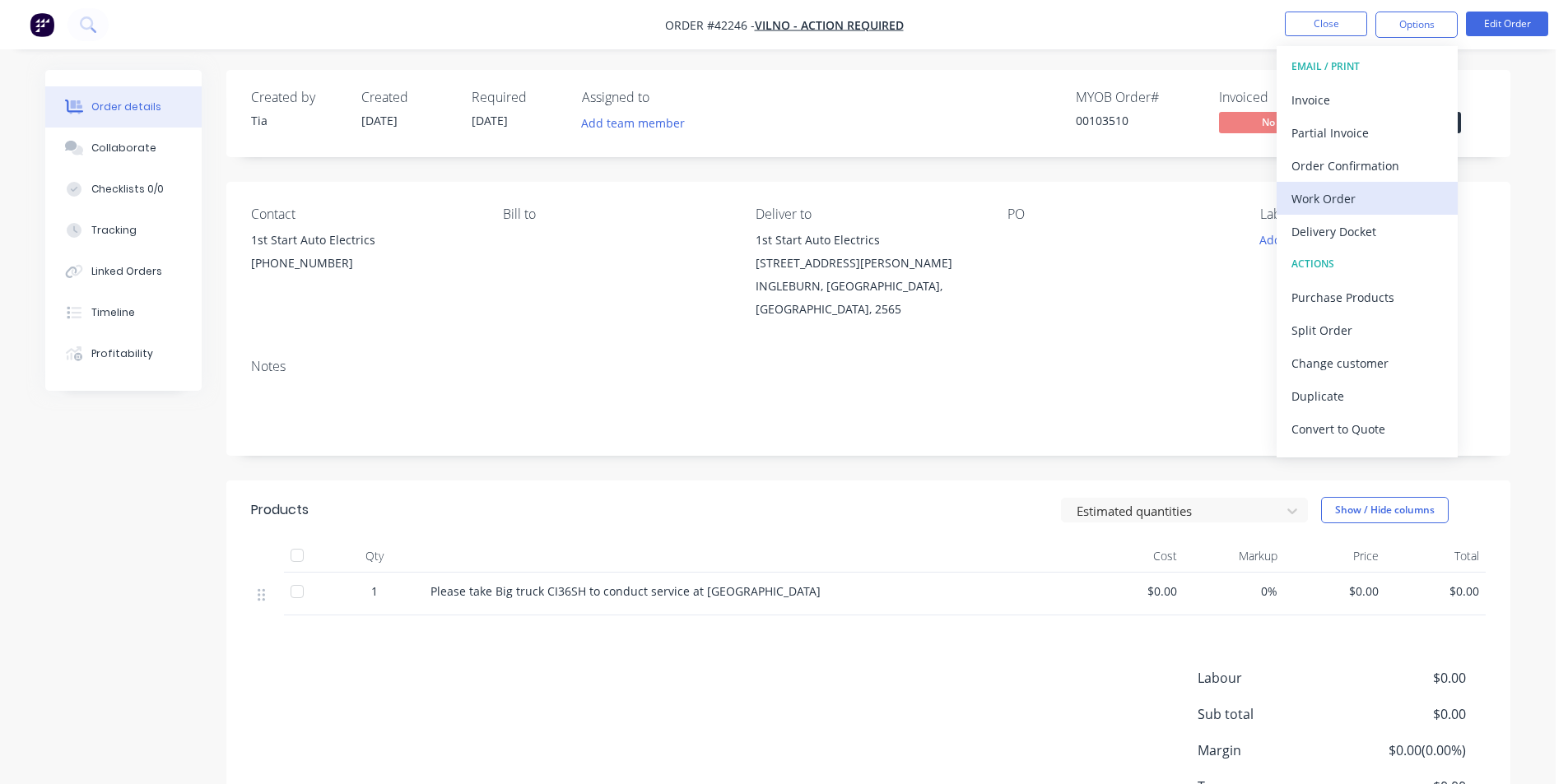
click at [1350, 195] on div "Work Order" at bounding box center [1367, 198] width 152 height 24
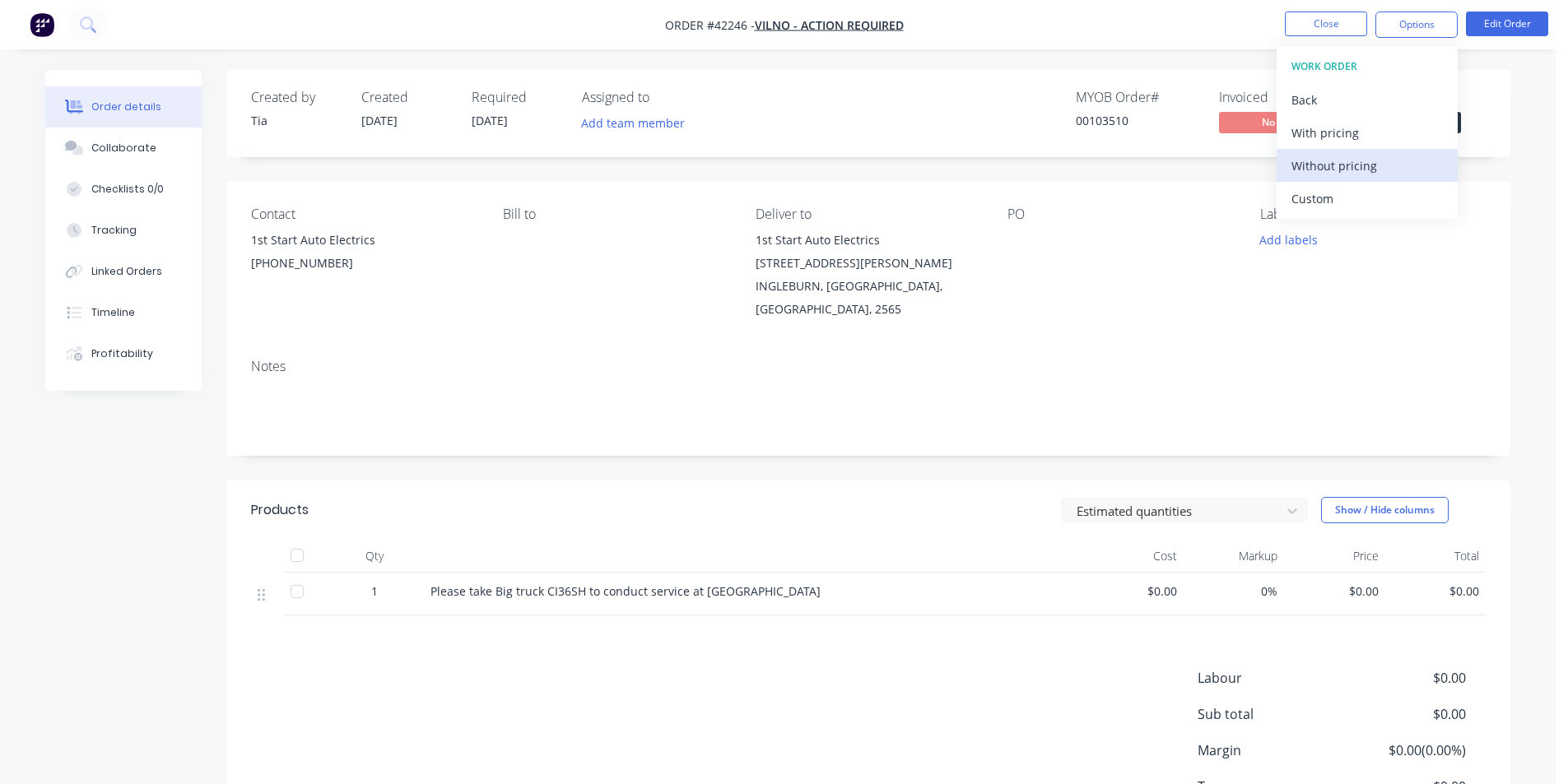
click at [1350, 176] on div "Without pricing" at bounding box center [1367, 165] width 152 height 24
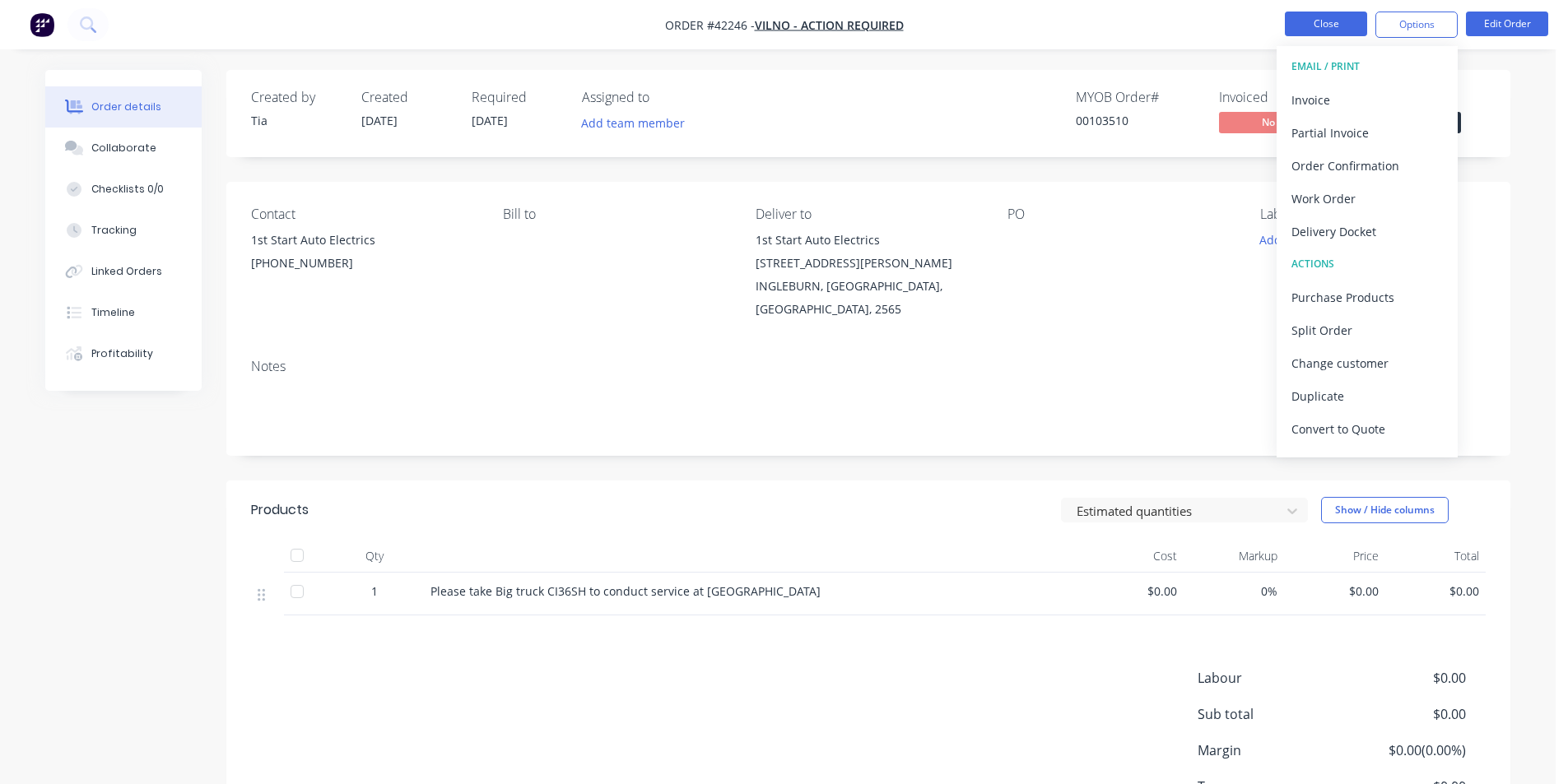
click at [1328, 31] on button "Close" at bounding box center [1326, 24] width 83 height 25
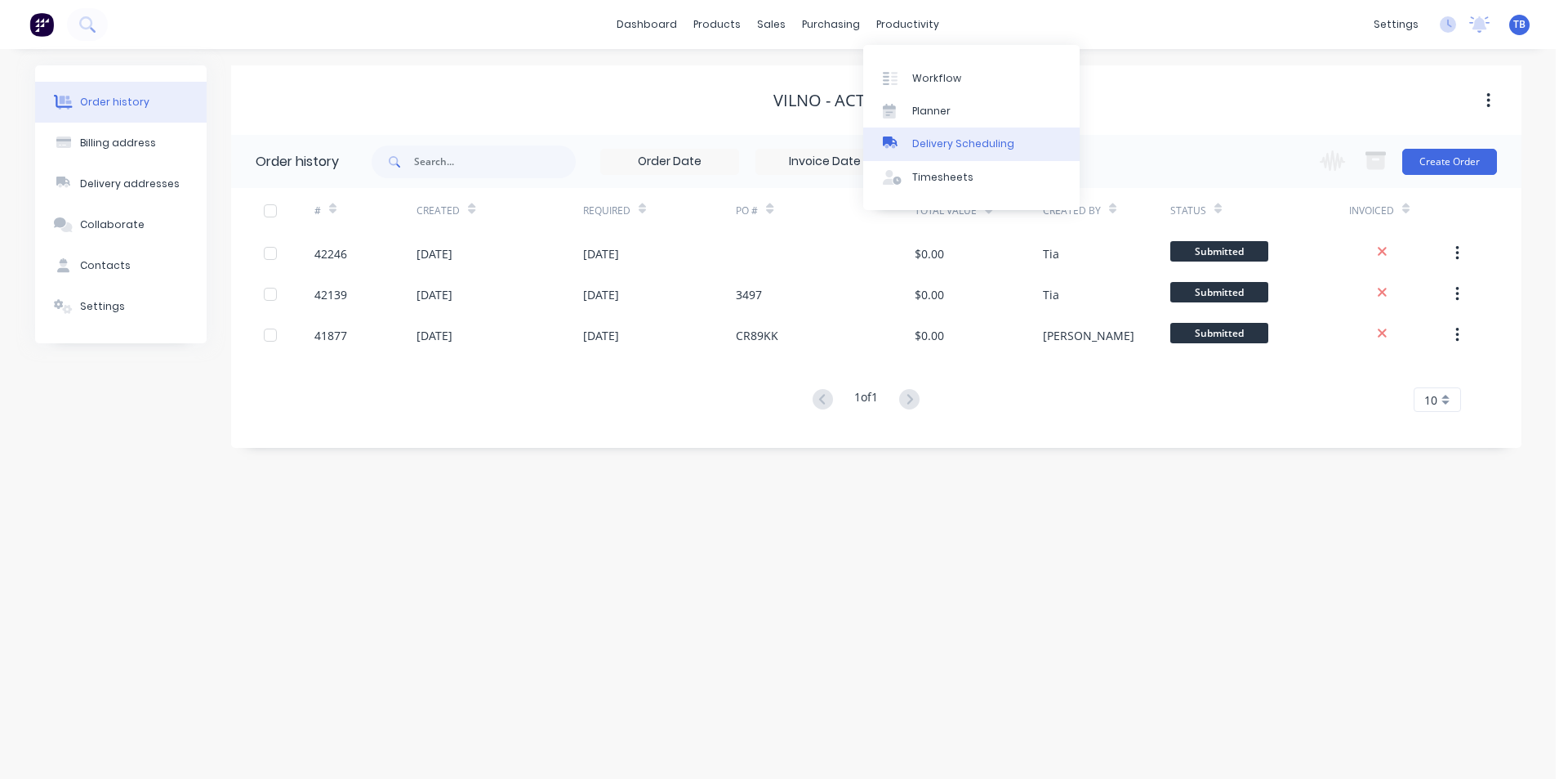
click at [913, 137] on div "Delivery Scheduling" at bounding box center [963, 144] width 102 height 15
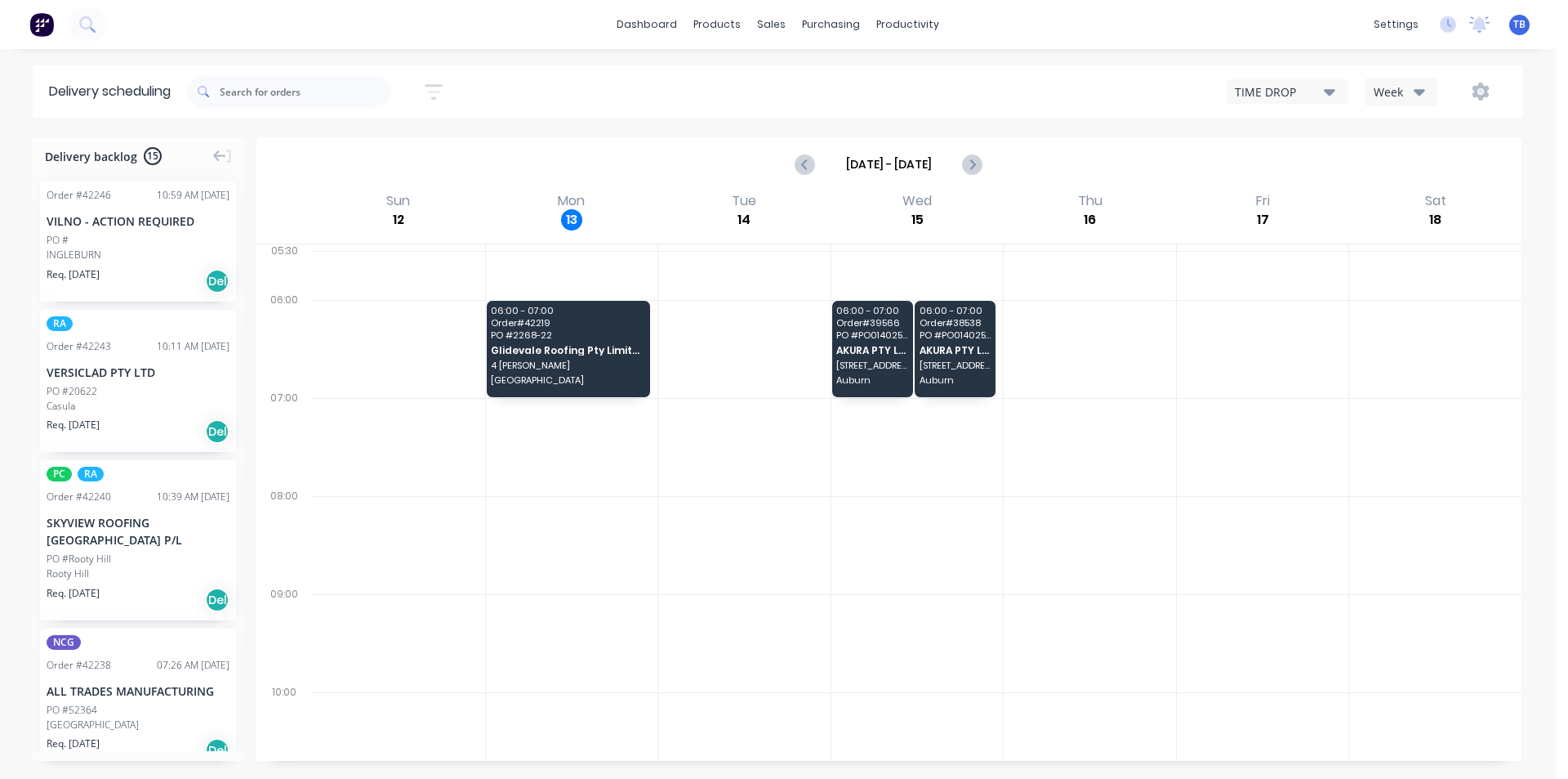
click at [1339, 89] on button "TIME DROP" at bounding box center [1287, 92] width 123 height 25
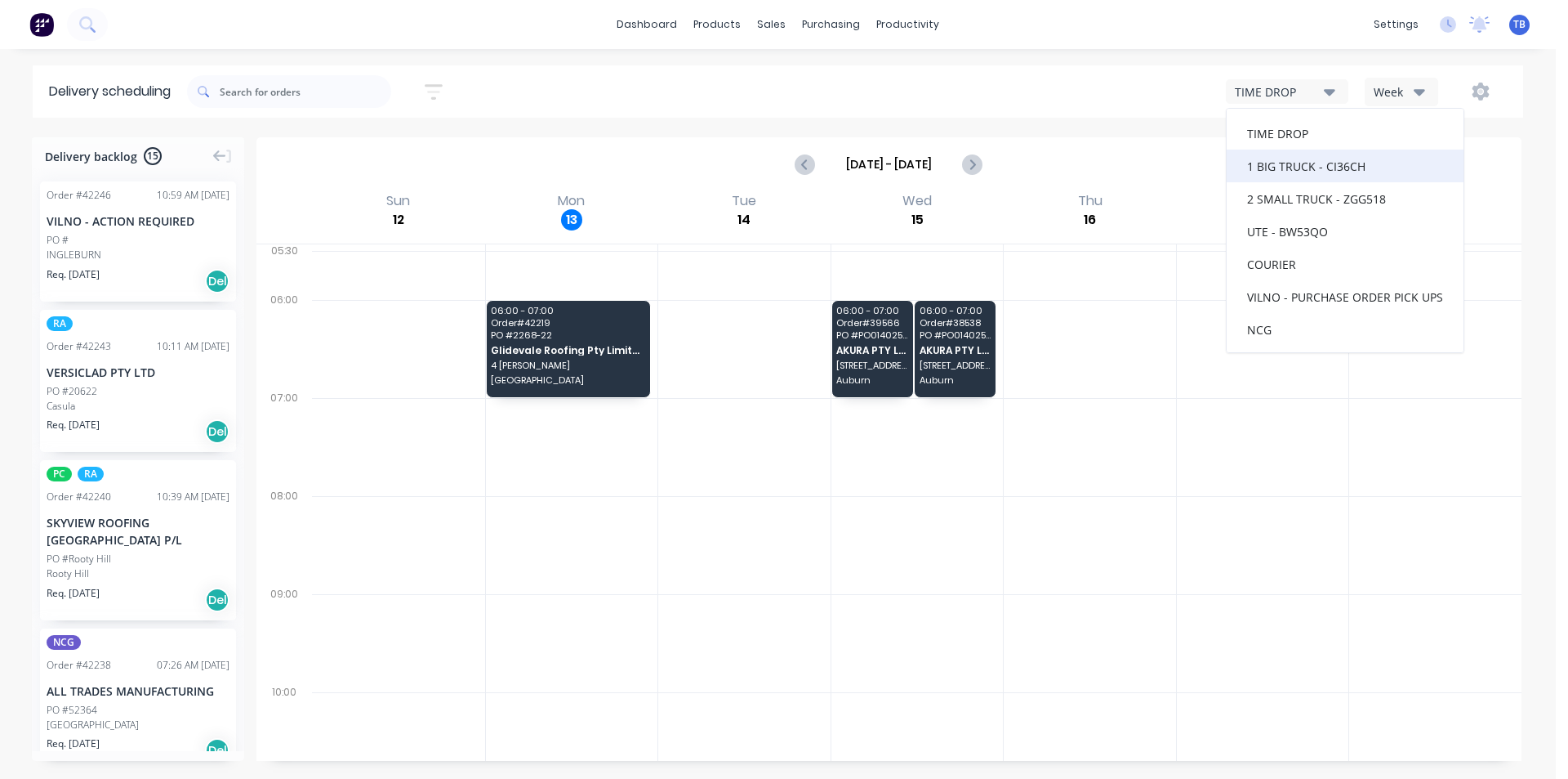
click at [1319, 171] on div "1 BIG TRUCK - CI36CH" at bounding box center [1345, 166] width 237 height 33
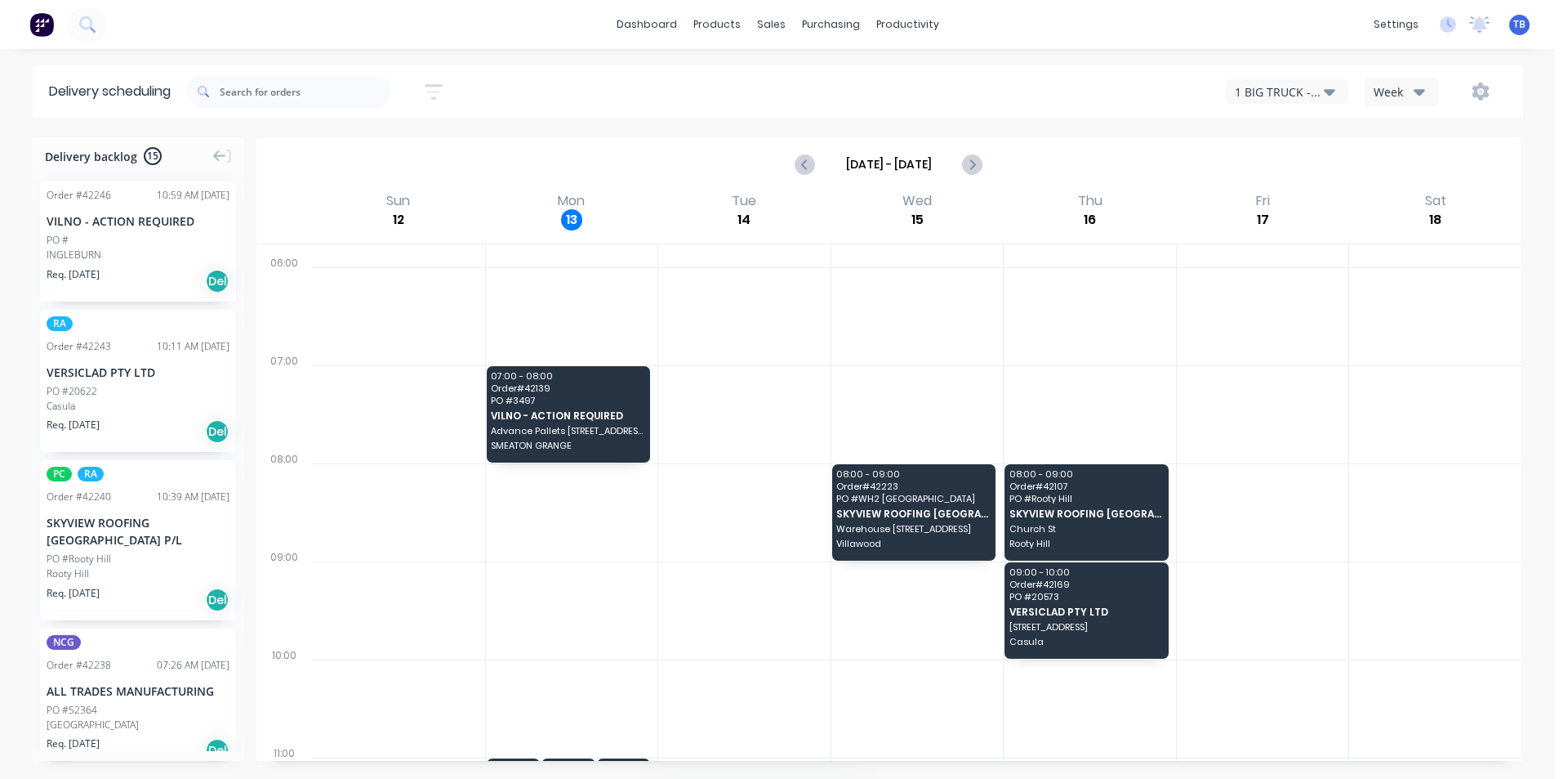
scroll to position [37, 0]
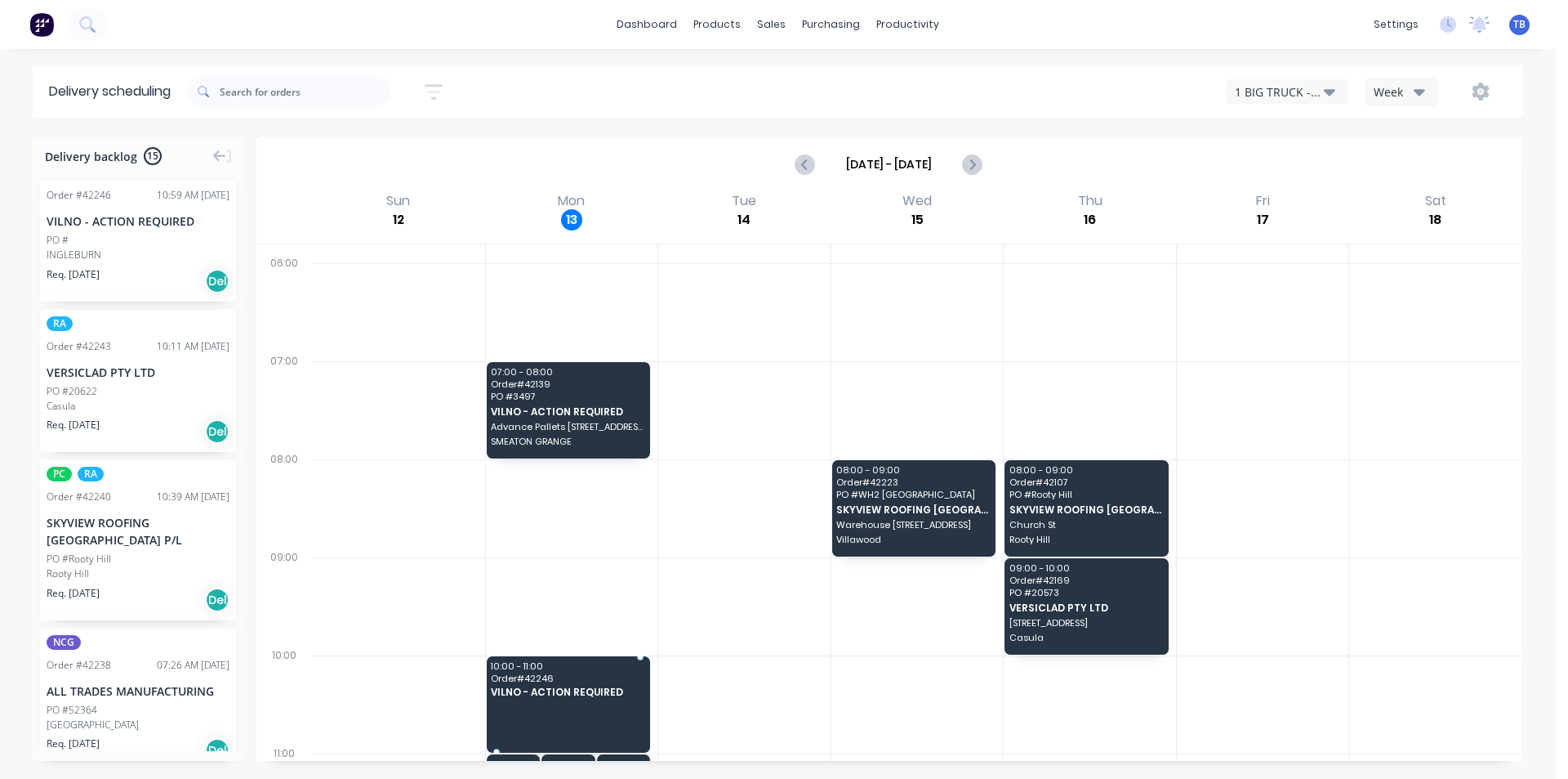
drag, startPoint x: 97, startPoint y: 234, endPoint x: 565, endPoint y: 685, distance: 649.9
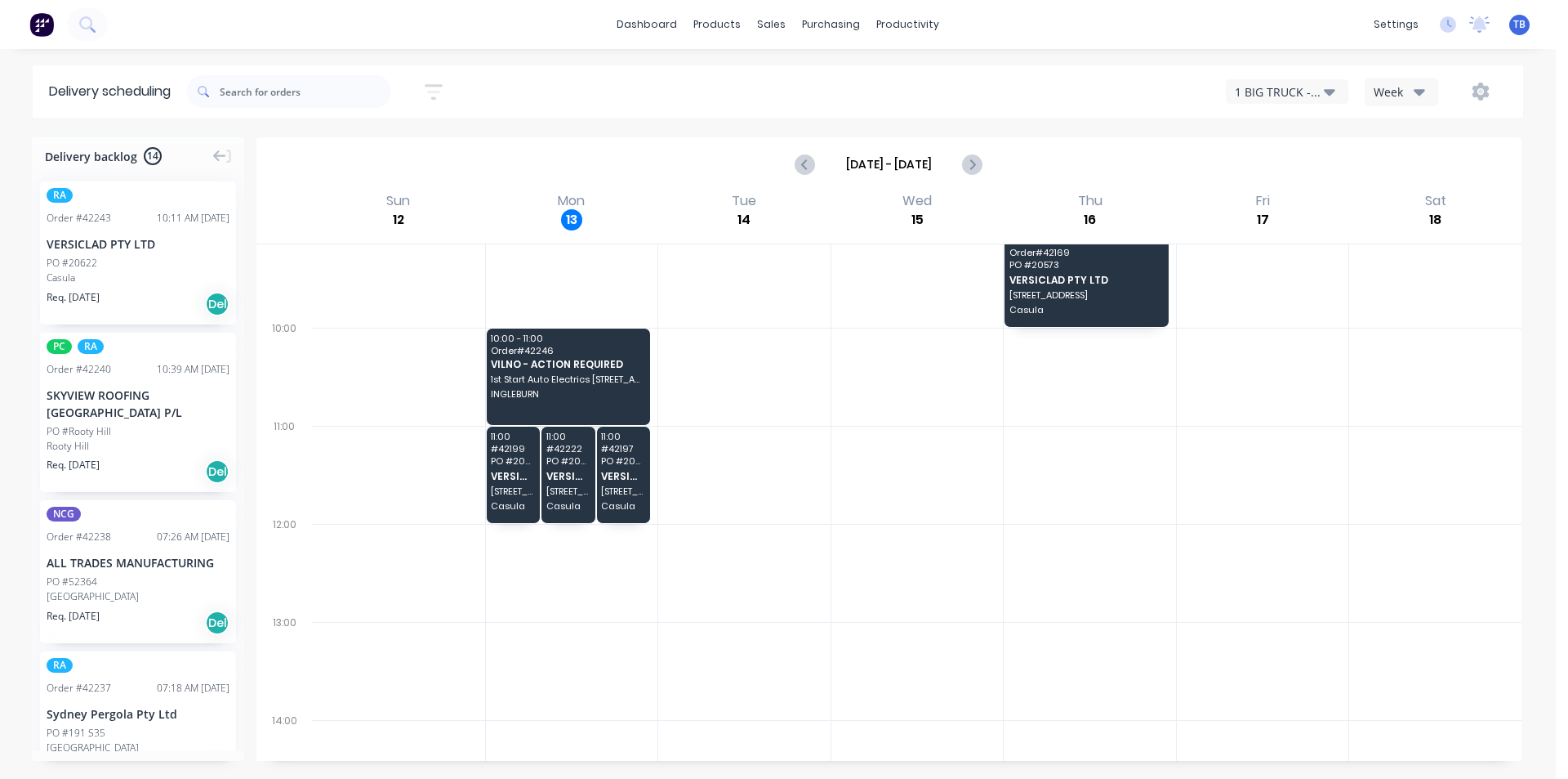
scroll to position [364, 0]
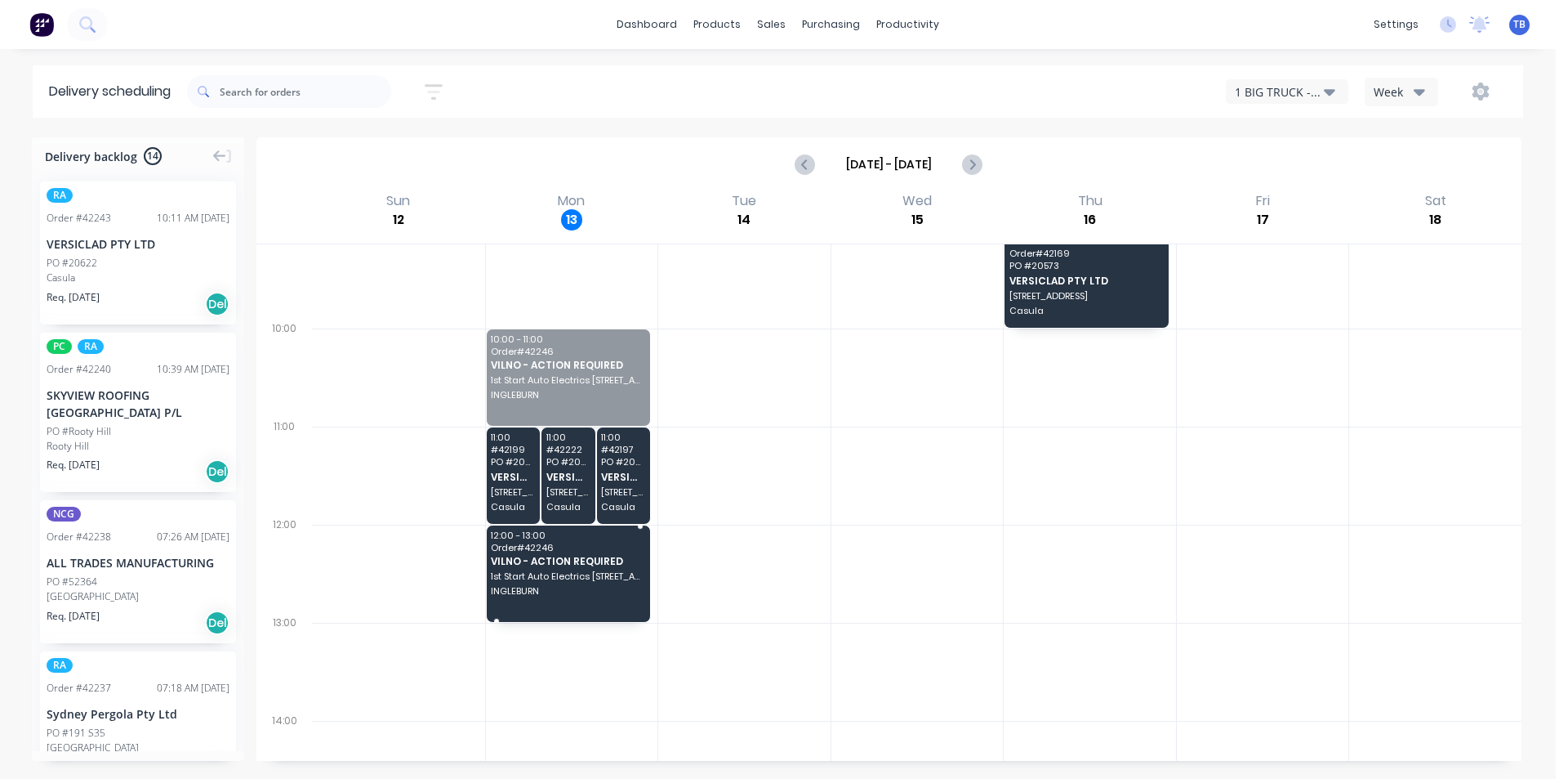
drag, startPoint x: 600, startPoint y: 365, endPoint x: 587, endPoint y: 560, distance: 195.4
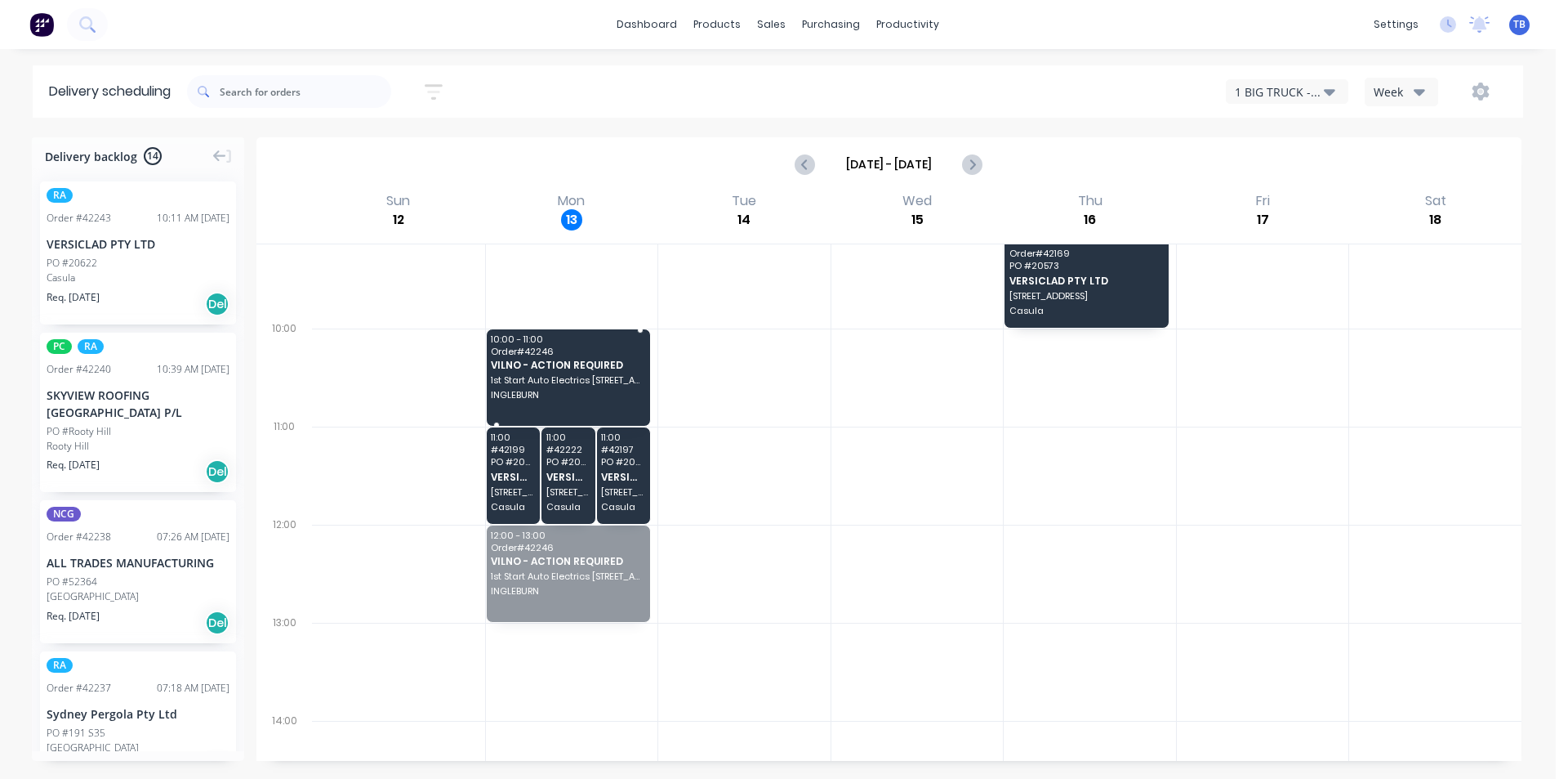
drag, startPoint x: 625, startPoint y: 594, endPoint x: 585, endPoint y: 390, distance: 207.9
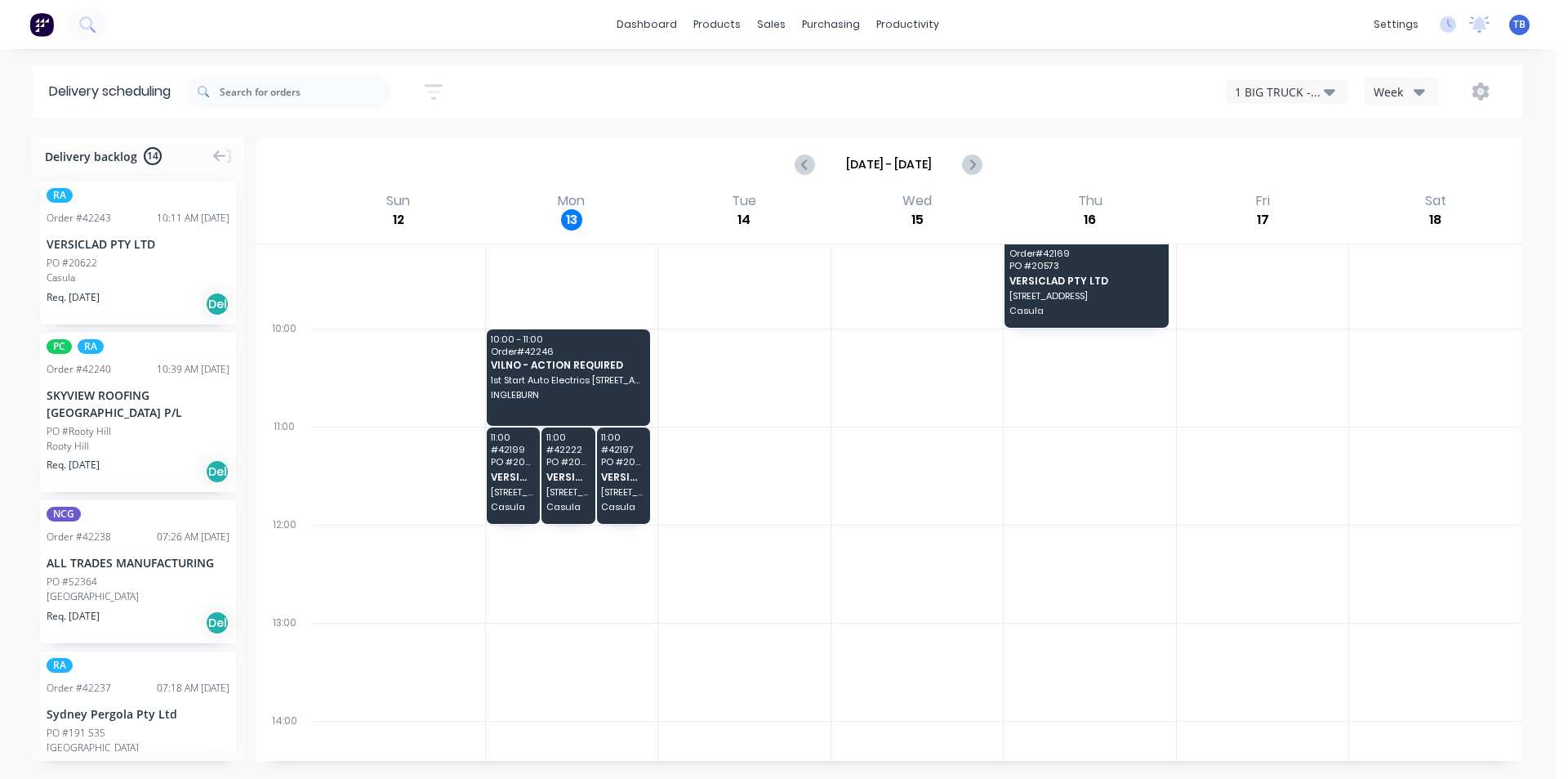
scroll to position [37, 0]
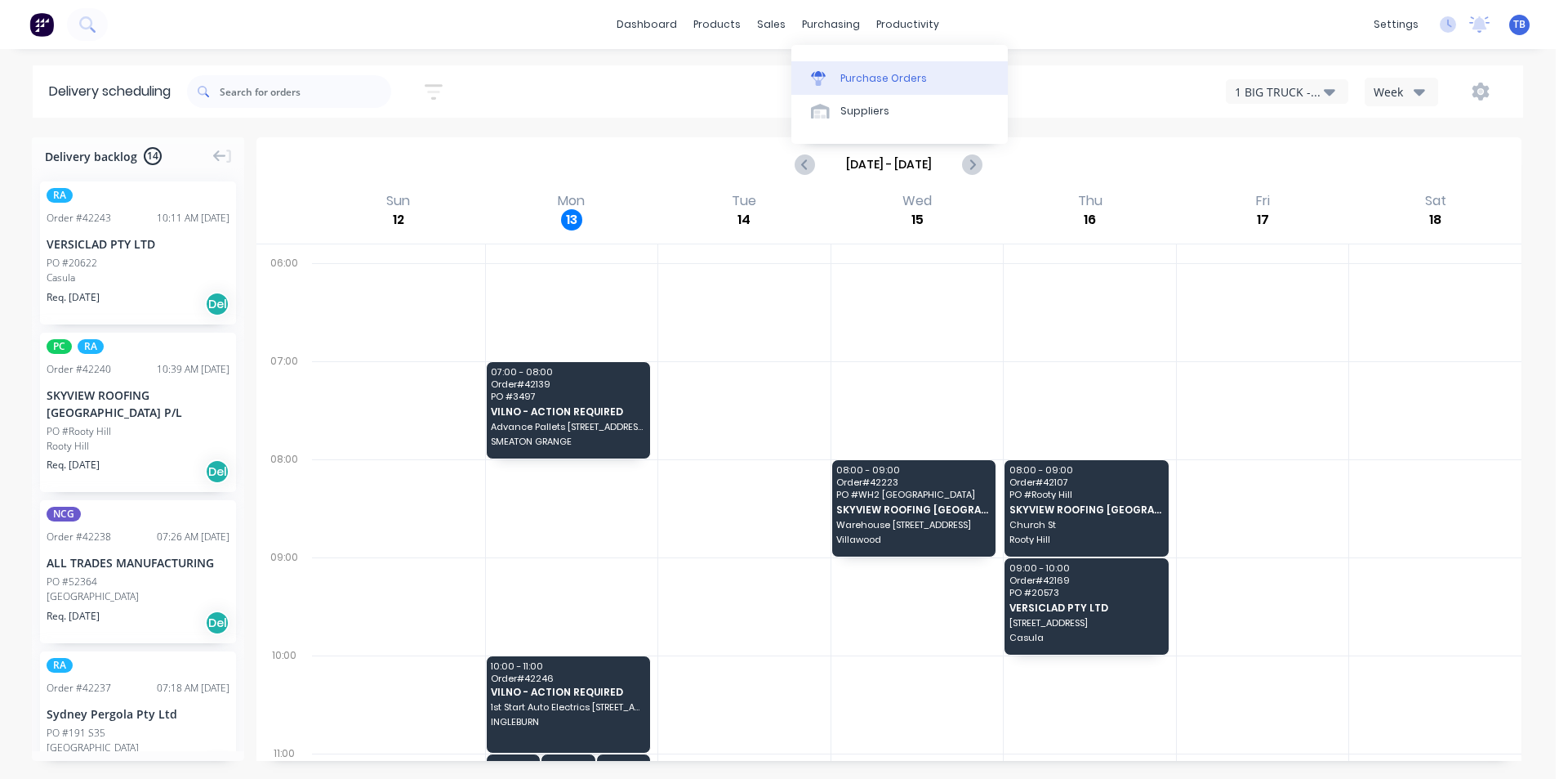
click at [834, 79] on div at bounding box center [823, 78] width 25 height 15
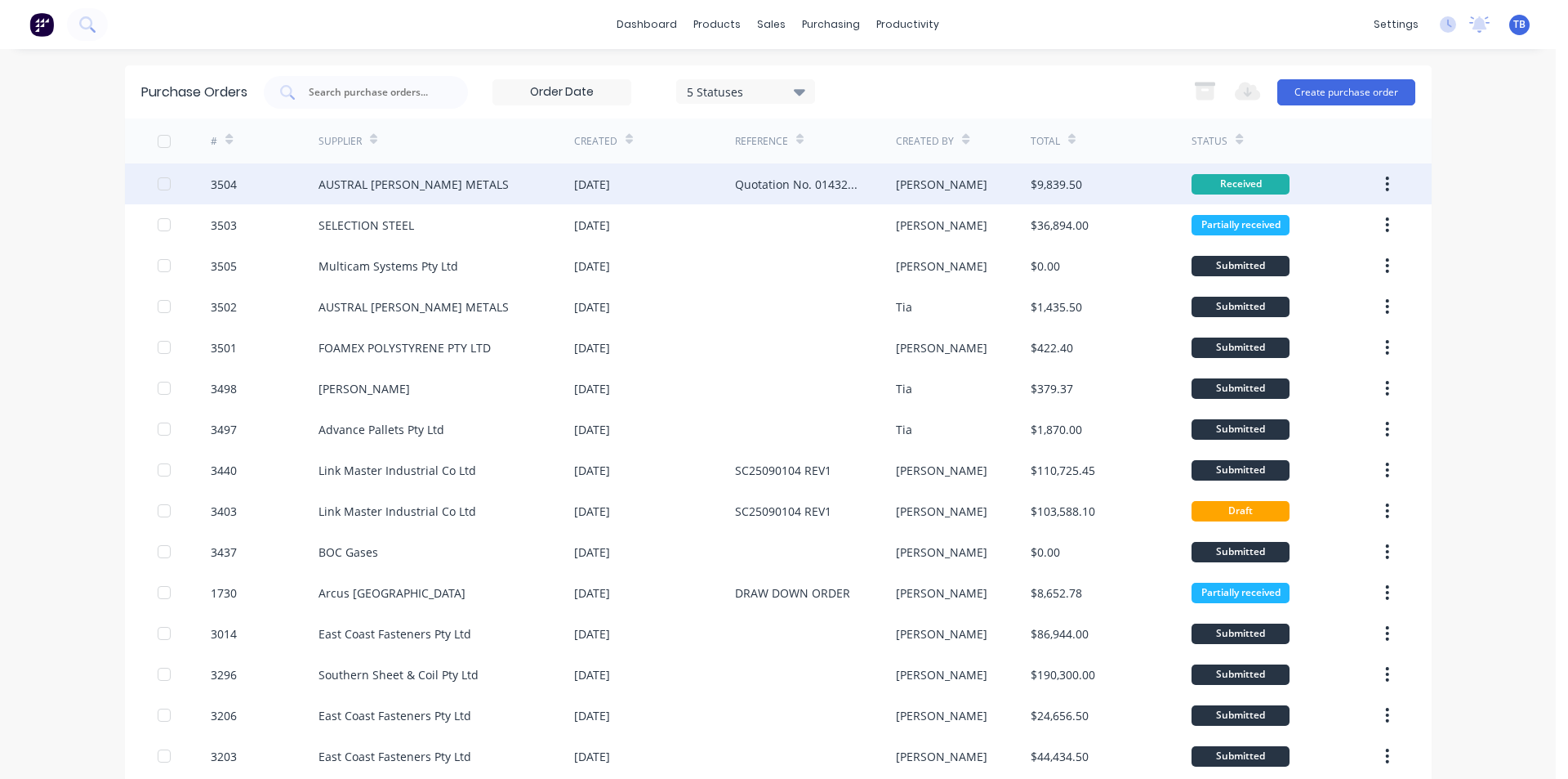
click at [1386, 184] on icon "button" at bounding box center [1388, 184] width 4 height 15
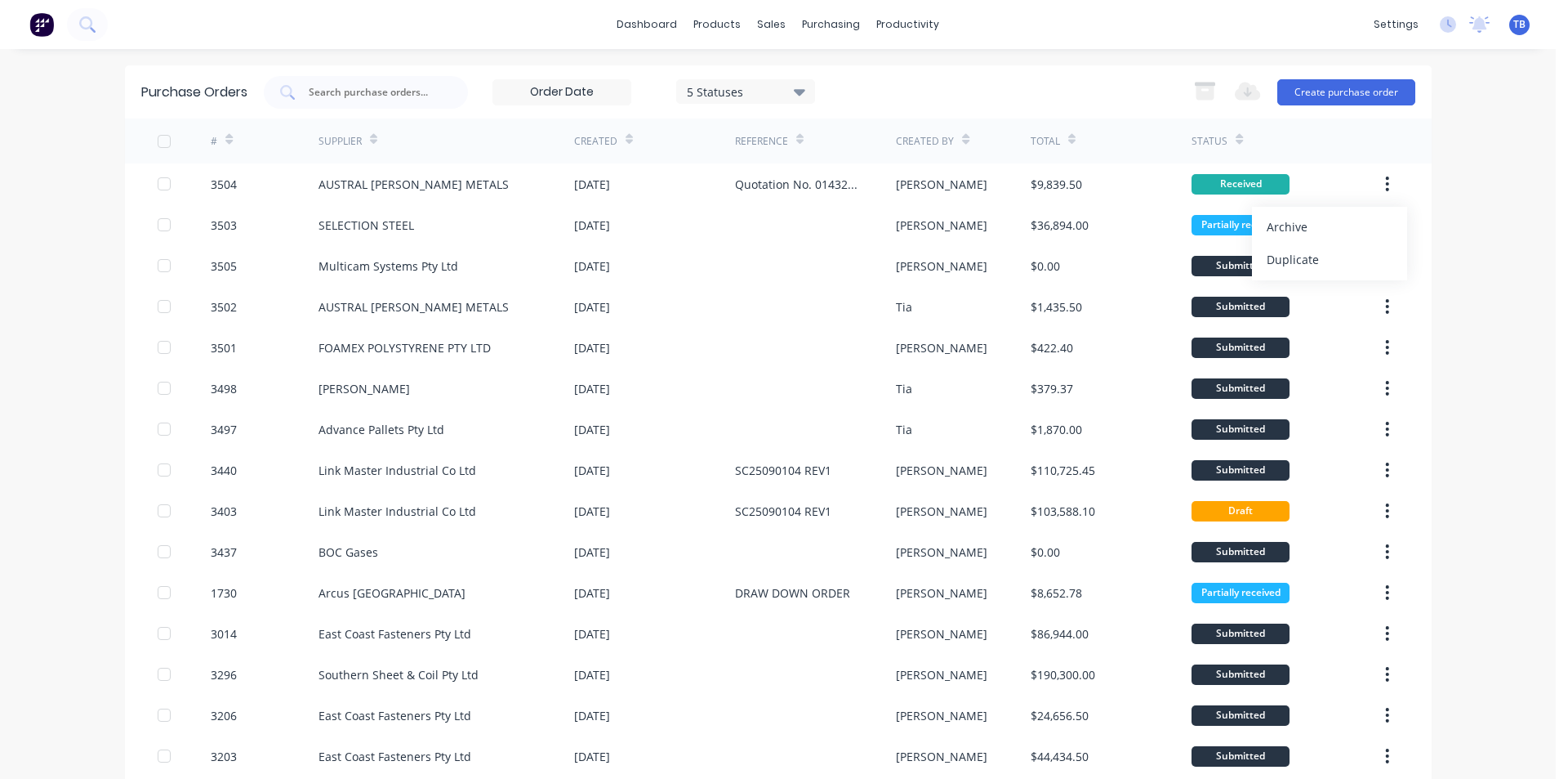
click at [1321, 225] on div "Archive" at bounding box center [1329, 226] width 126 height 24
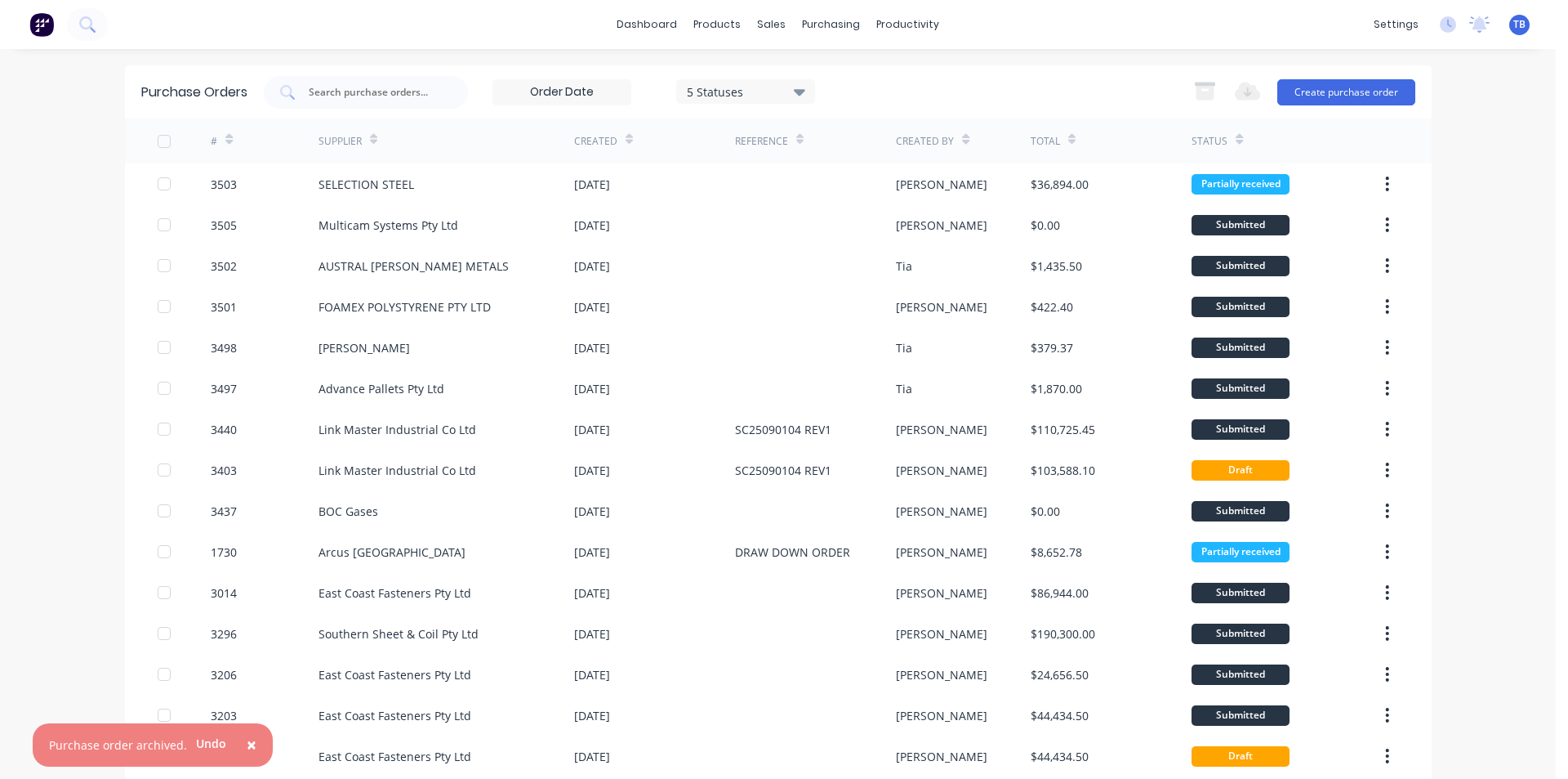
click at [247, 749] on span "×" at bounding box center [251, 744] width 10 height 23
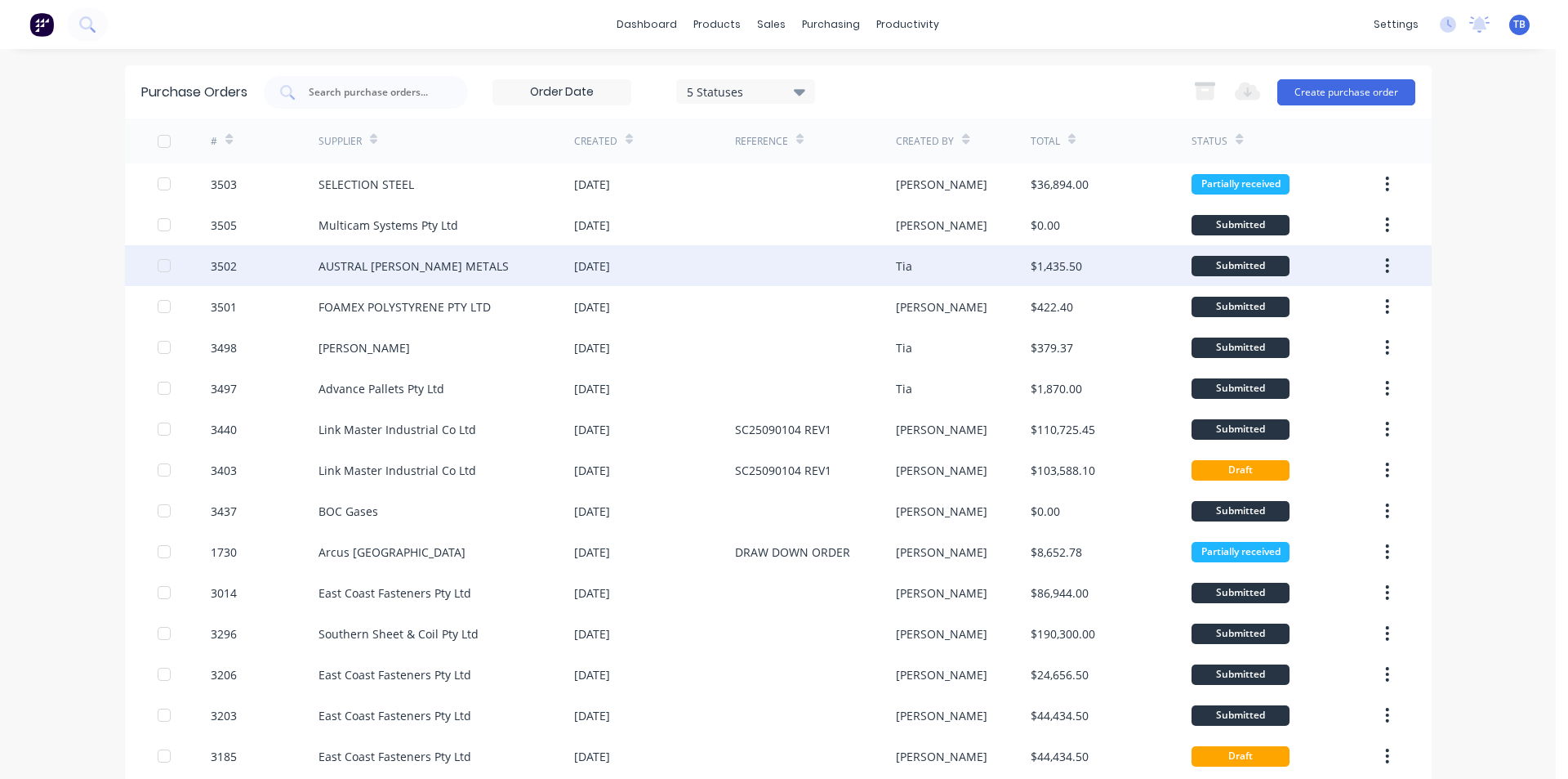
click at [457, 271] on div "AUSTRAL WRIGHT METALS" at bounding box center [446, 266] width 256 height 41
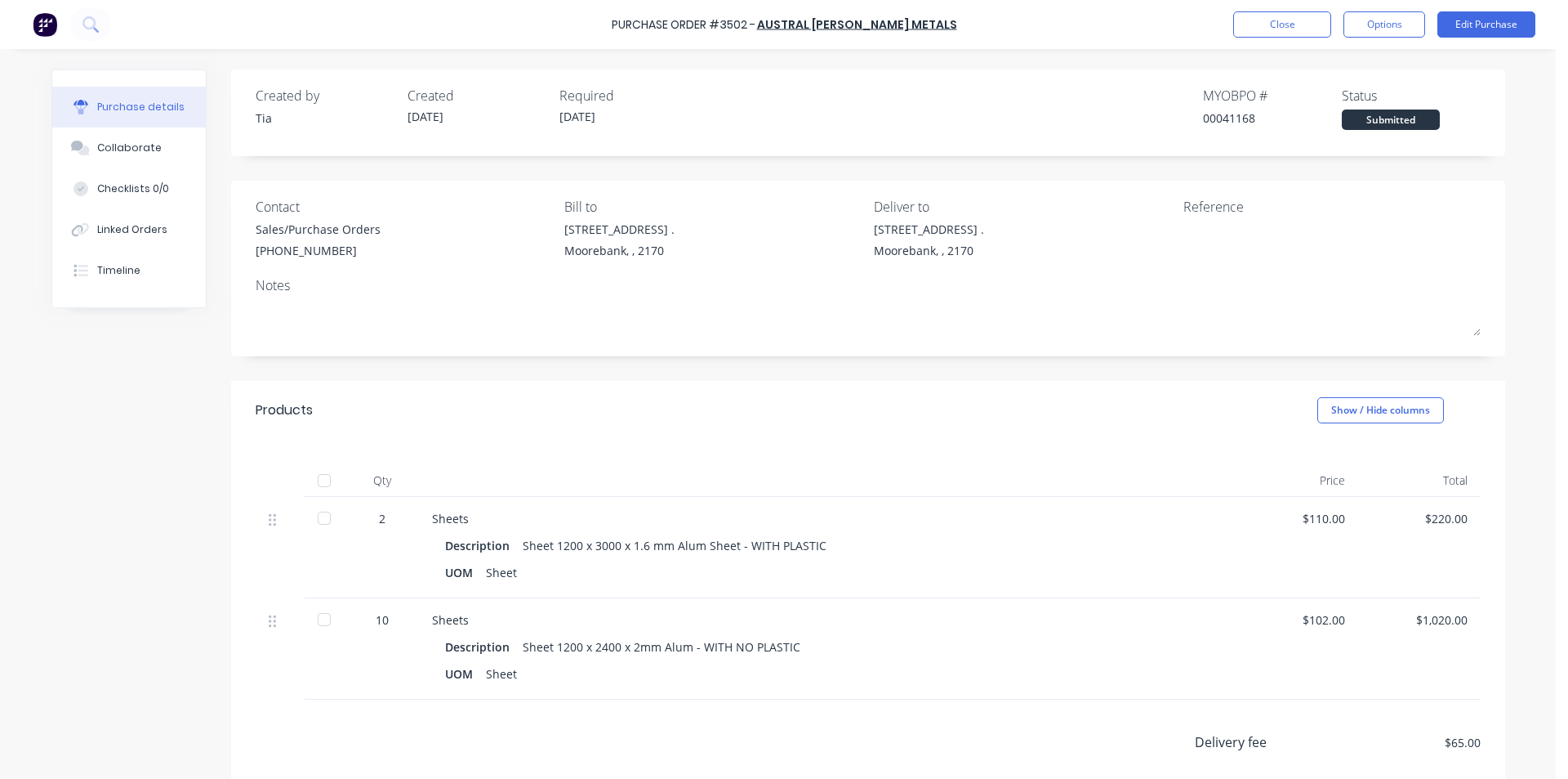
click at [323, 517] on div at bounding box center [324, 518] width 33 height 33
click at [319, 625] on div at bounding box center [324, 619] width 33 height 33
click at [1311, 27] on button "Close" at bounding box center [1282, 24] width 98 height 26
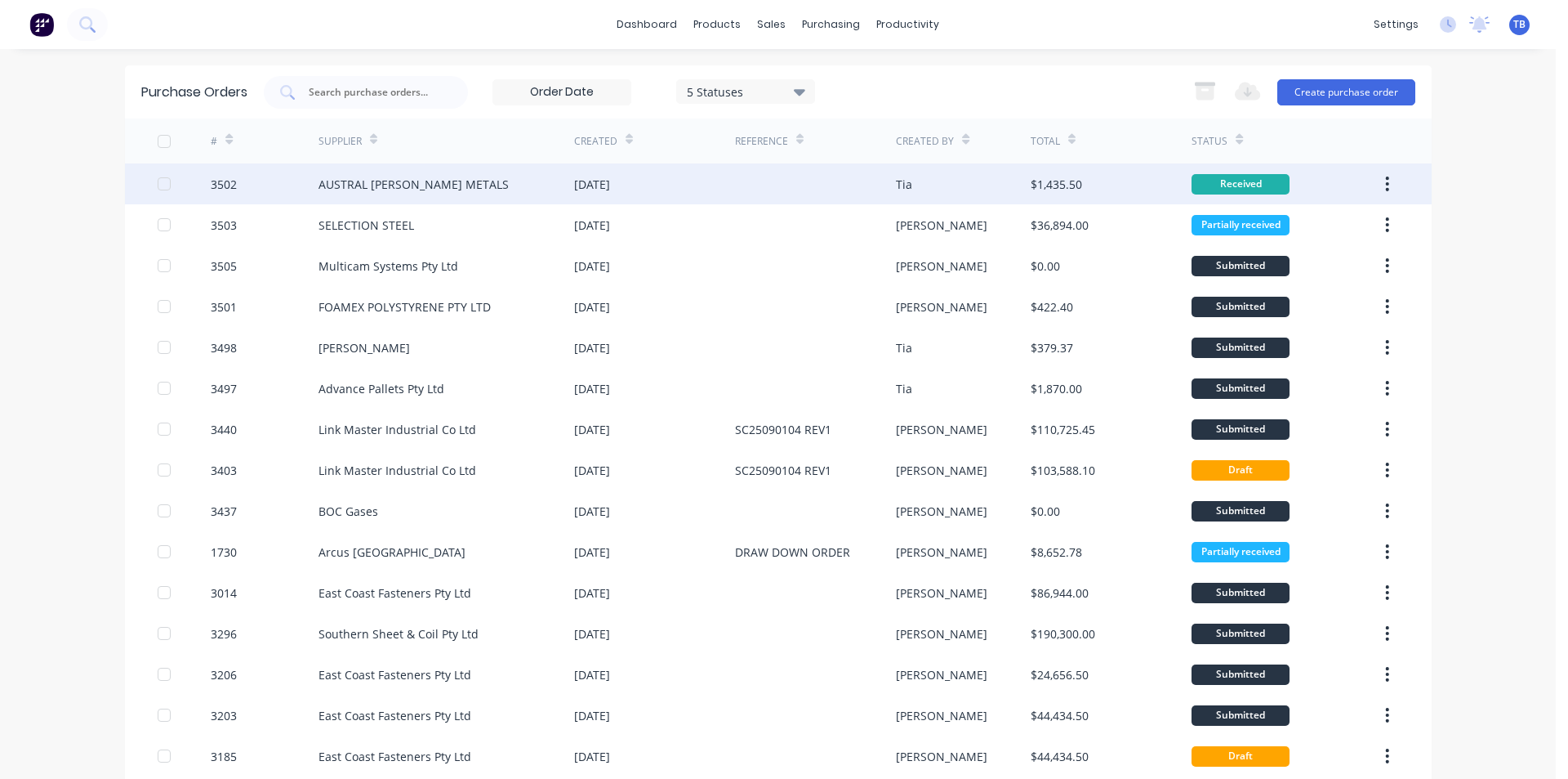
click at [1386, 179] on icon "button" at bounding box center [1388, 184] width 4 height 15
click at [1337, 232] on div "Archive" at bounding box center [1329, 226] width 126 height 24
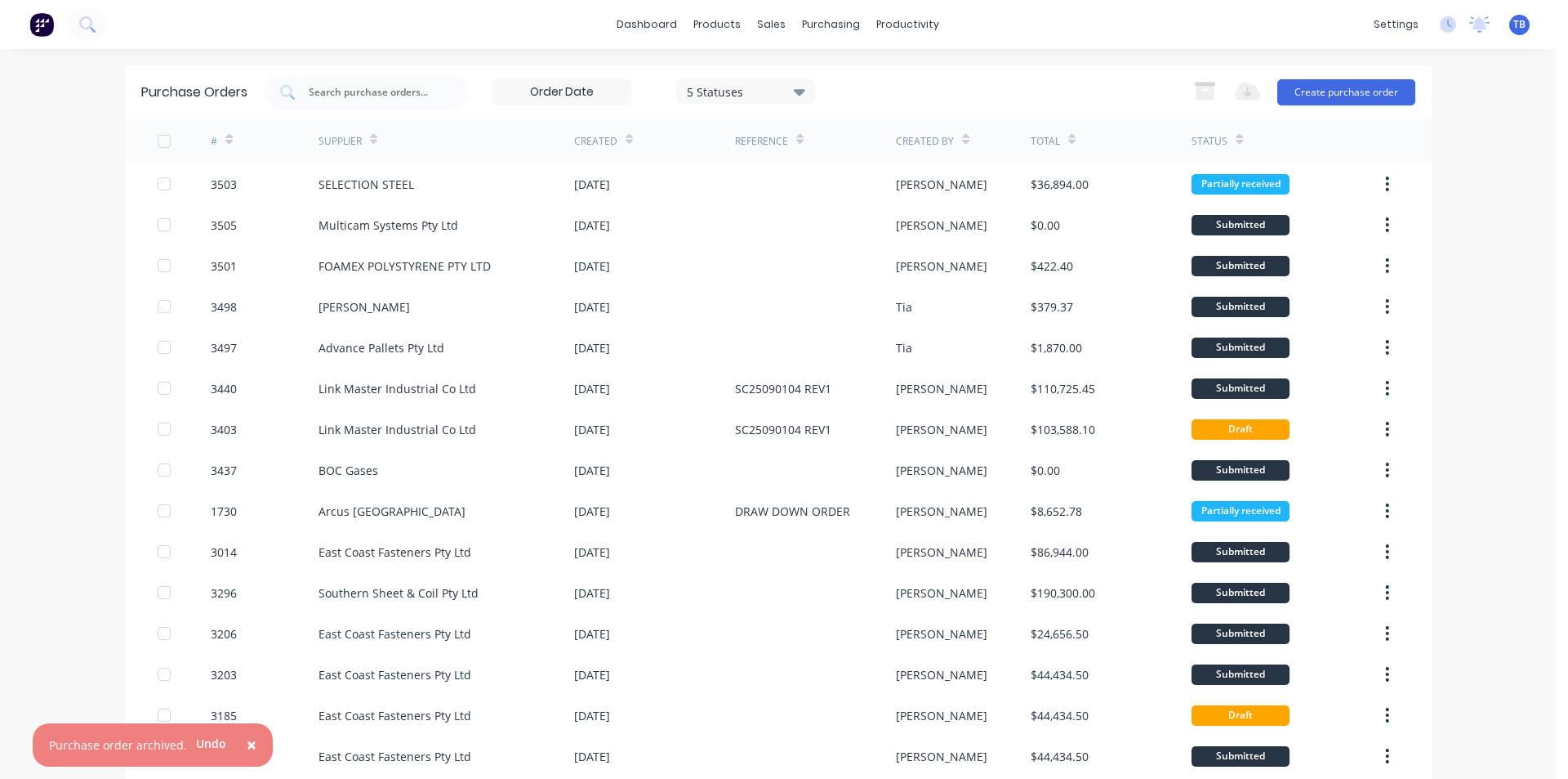
click at [247, 747] on span "×" at bounding box center [251, 744] width 10 height 23
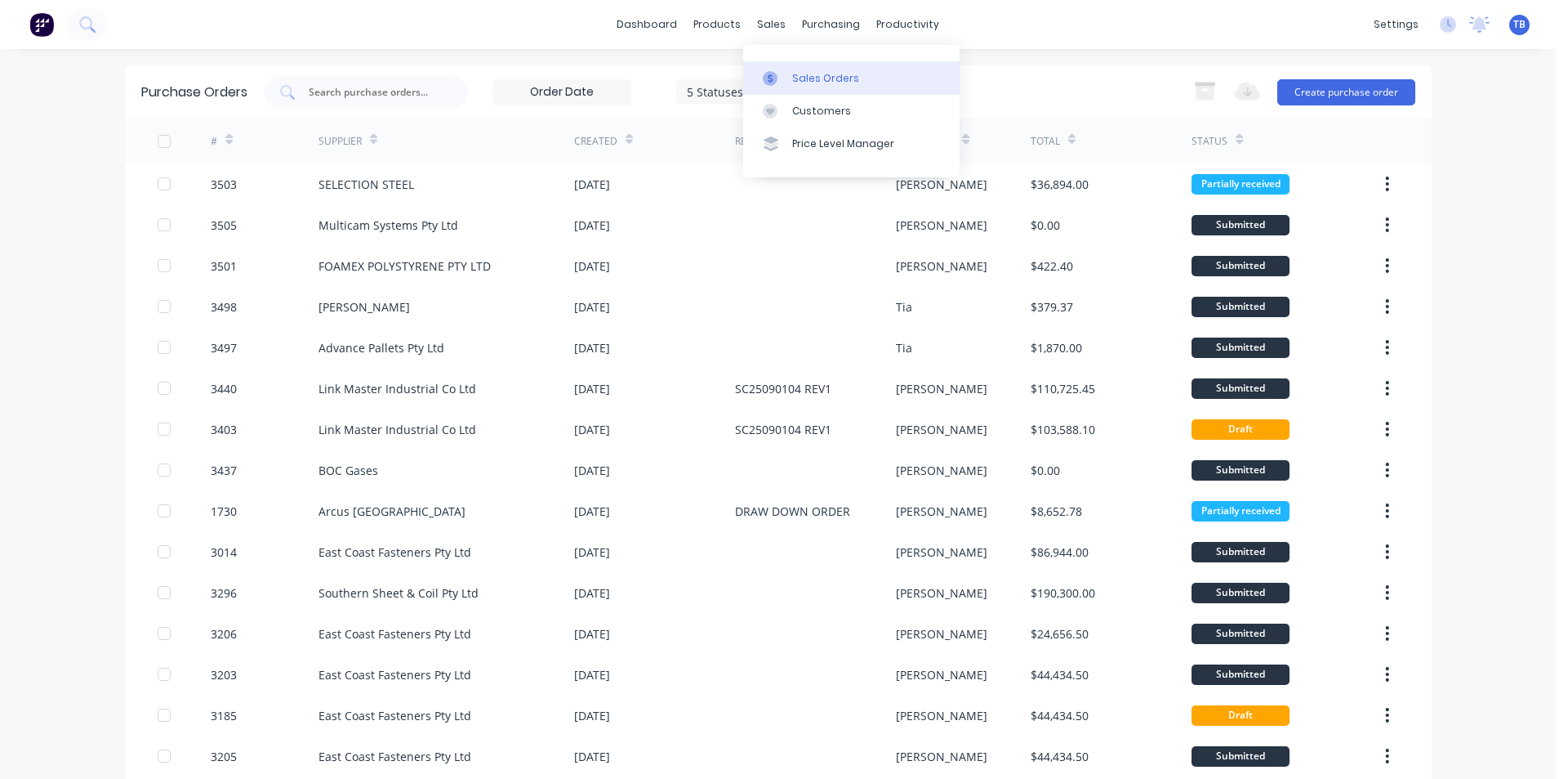
click at [786, 78] on div at bounding box center [775, 78] width 25 height 15
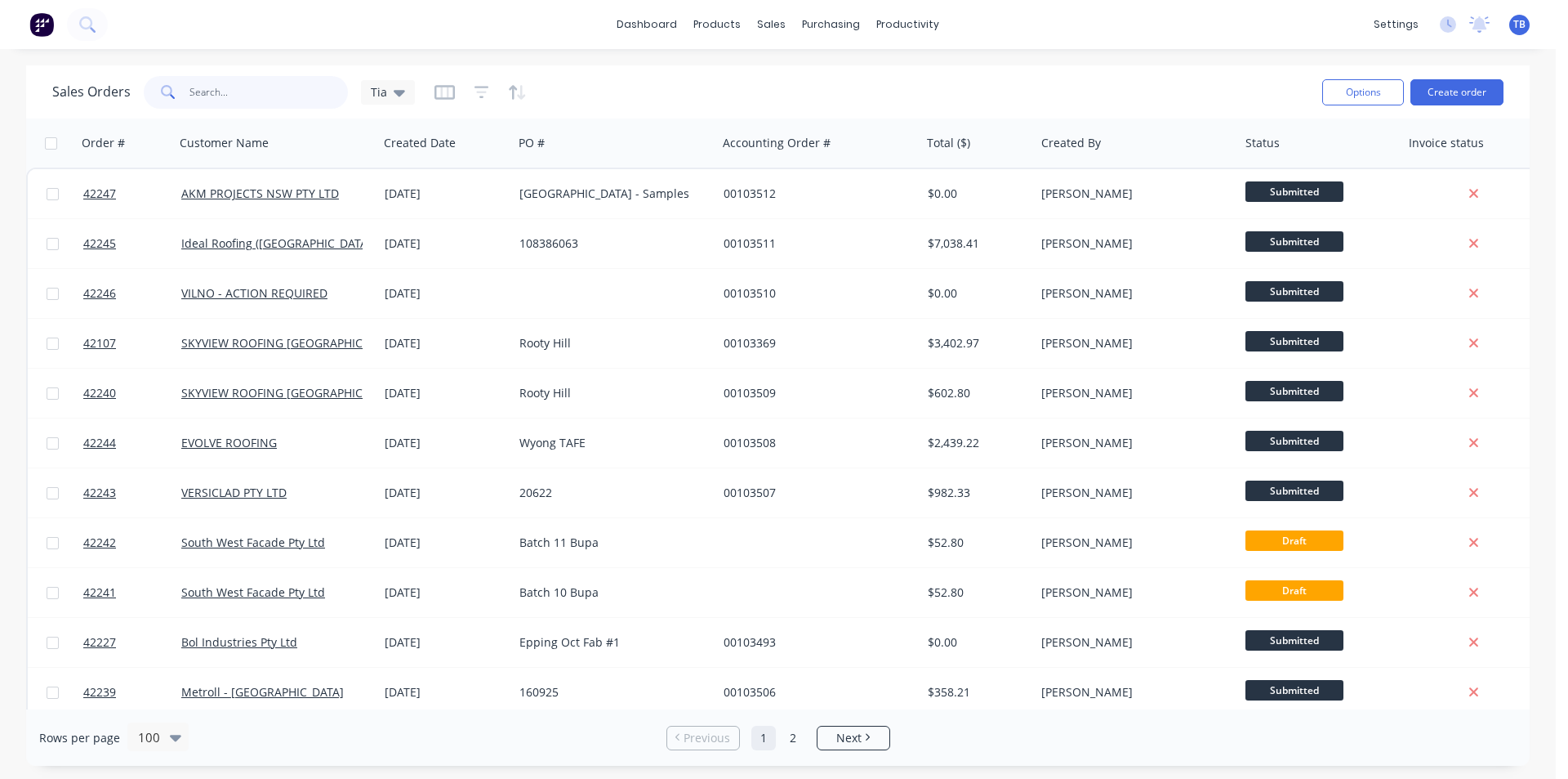
click at [271, 94] on input "text" at bounding box center [269, 92] width 159 height 33
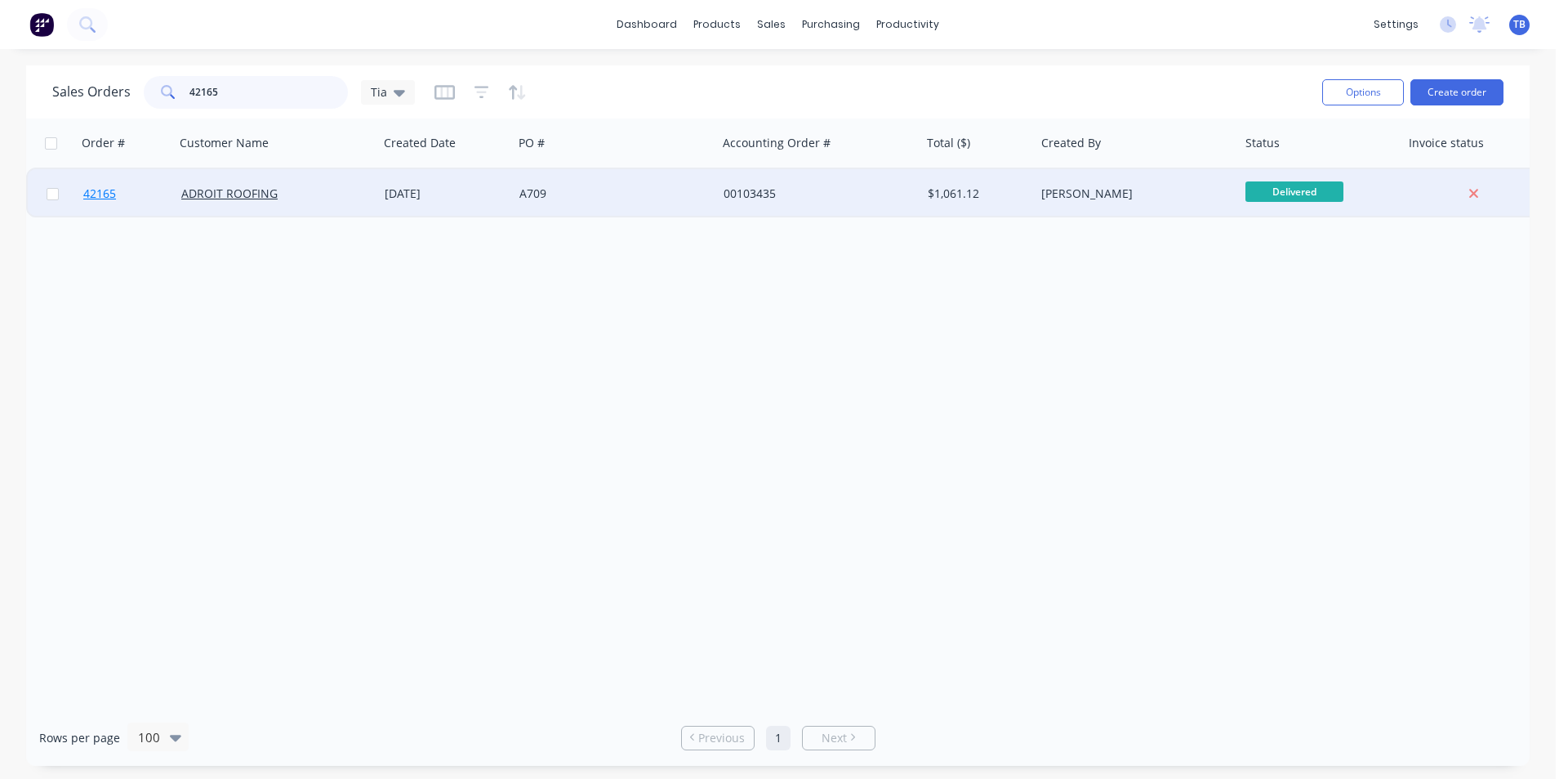
type input "42165"
click at [108, 193] on span "42165" at bounding box center [100, 193] width 33 height 16
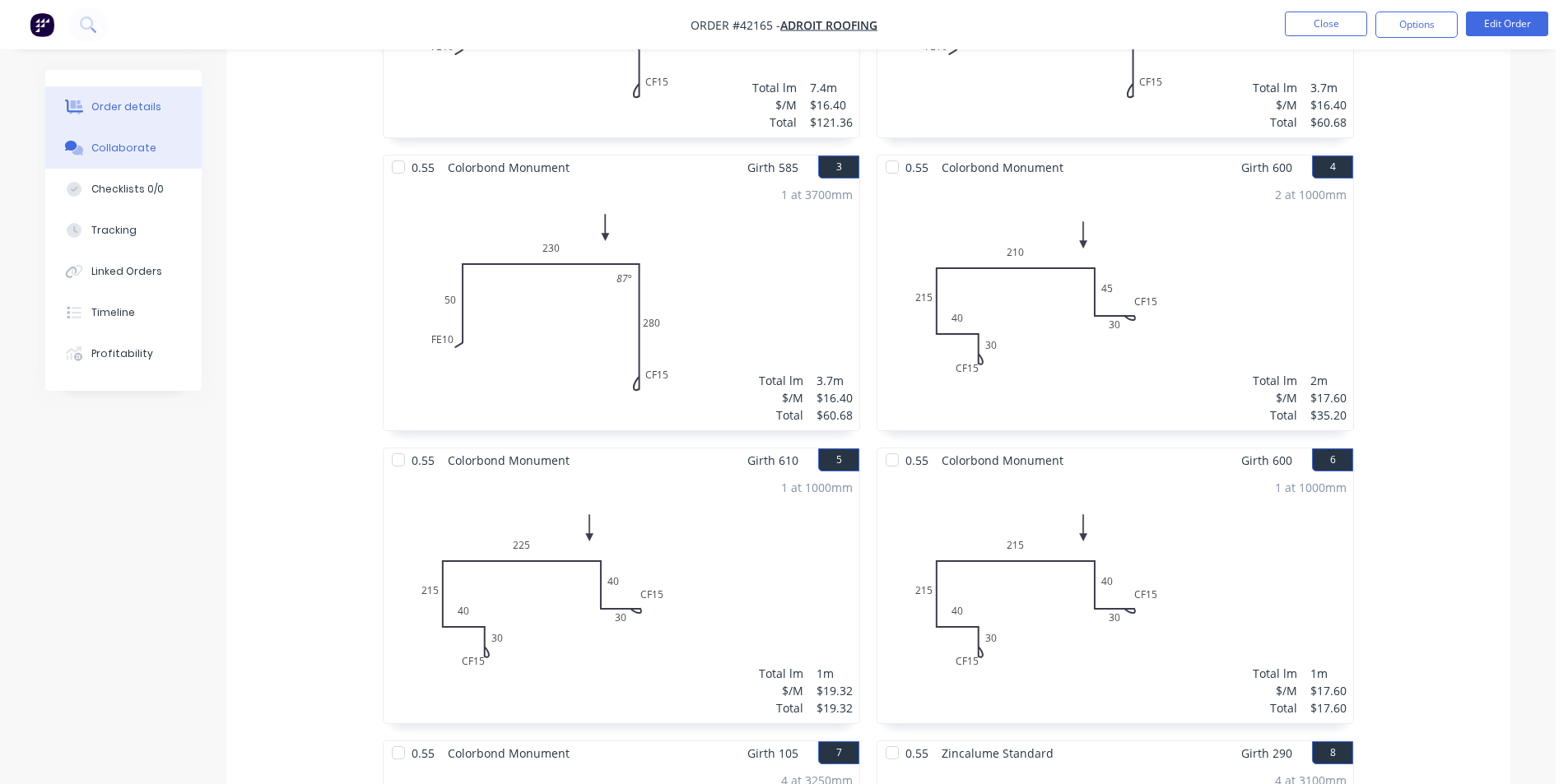
scroll to position [501, 0]
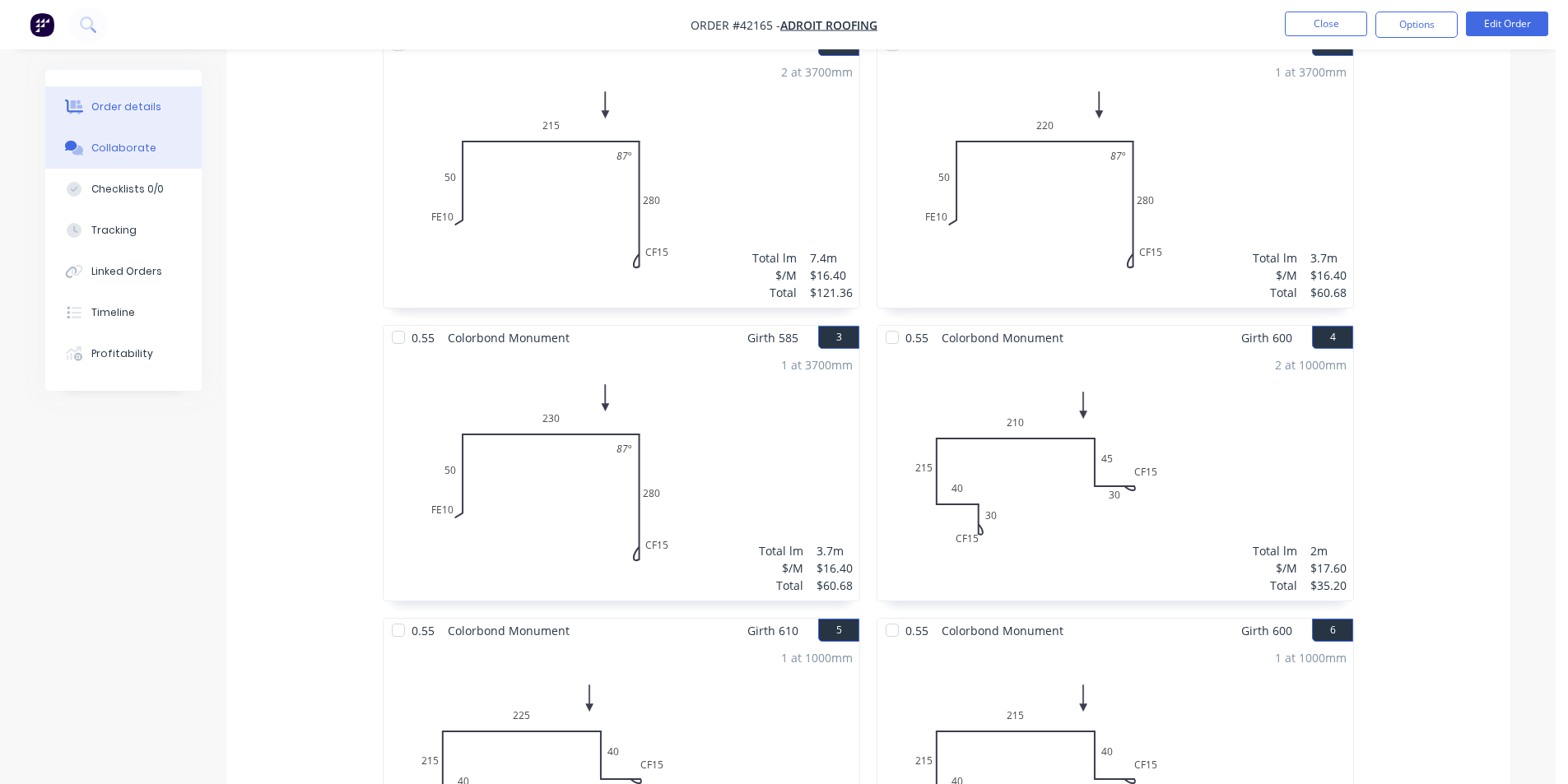
click at [128, 153] on div "Collaborate" at bounding box center [124, 148] width 65 height 15
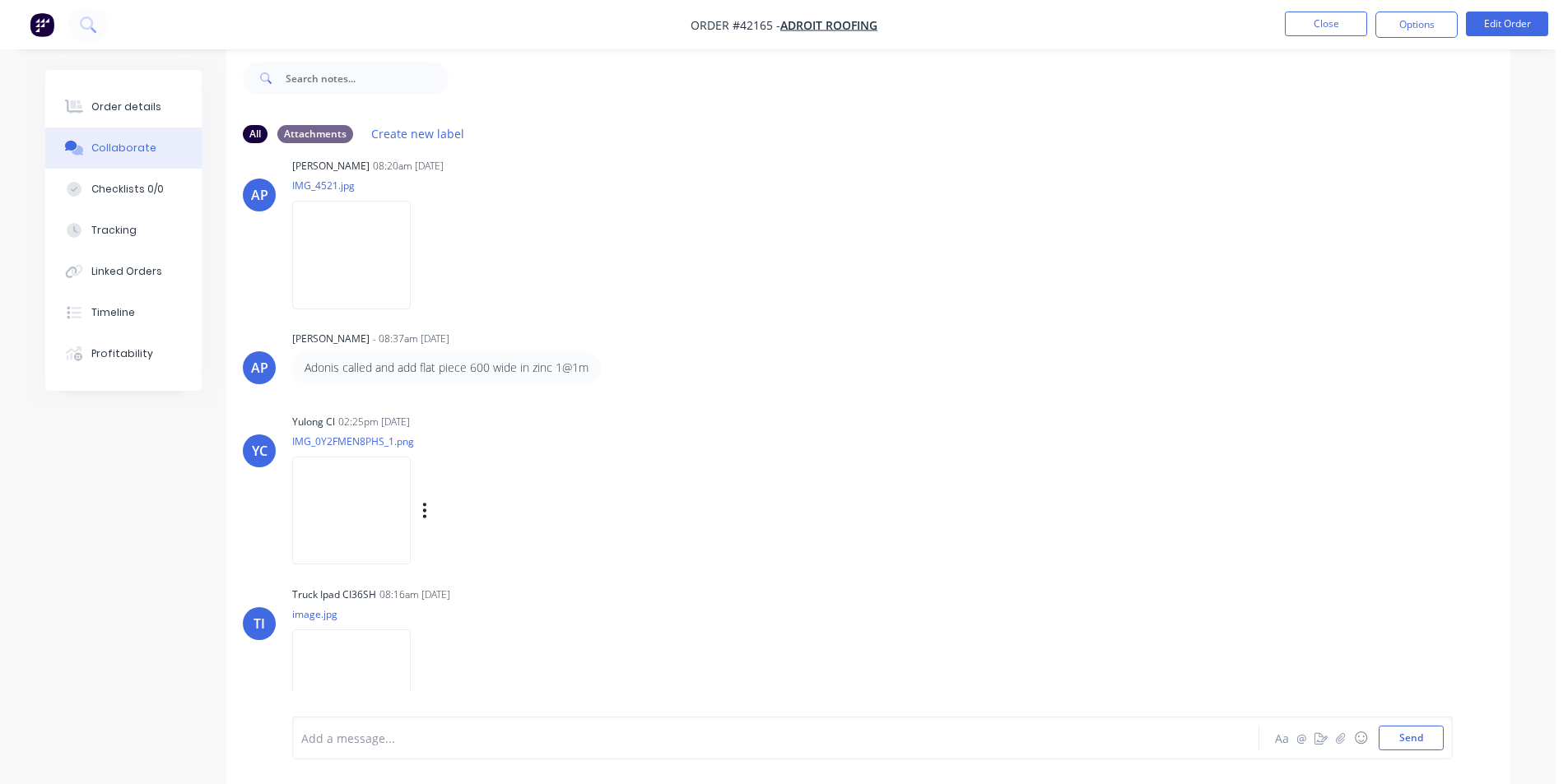
scroll to position [252, 0]
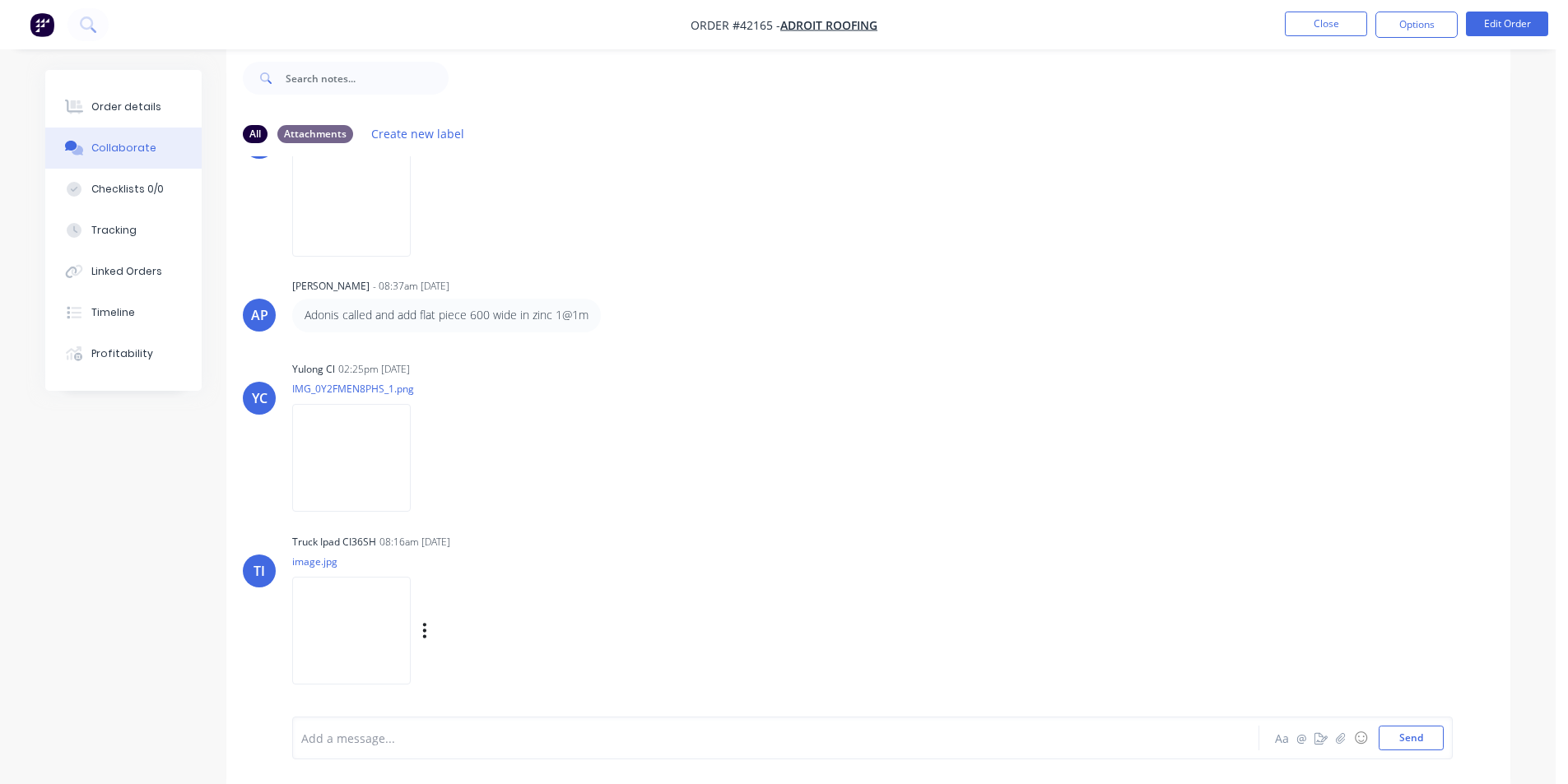
click at [397, 635] on img at bounding box center [351, 631] width 118 height 108
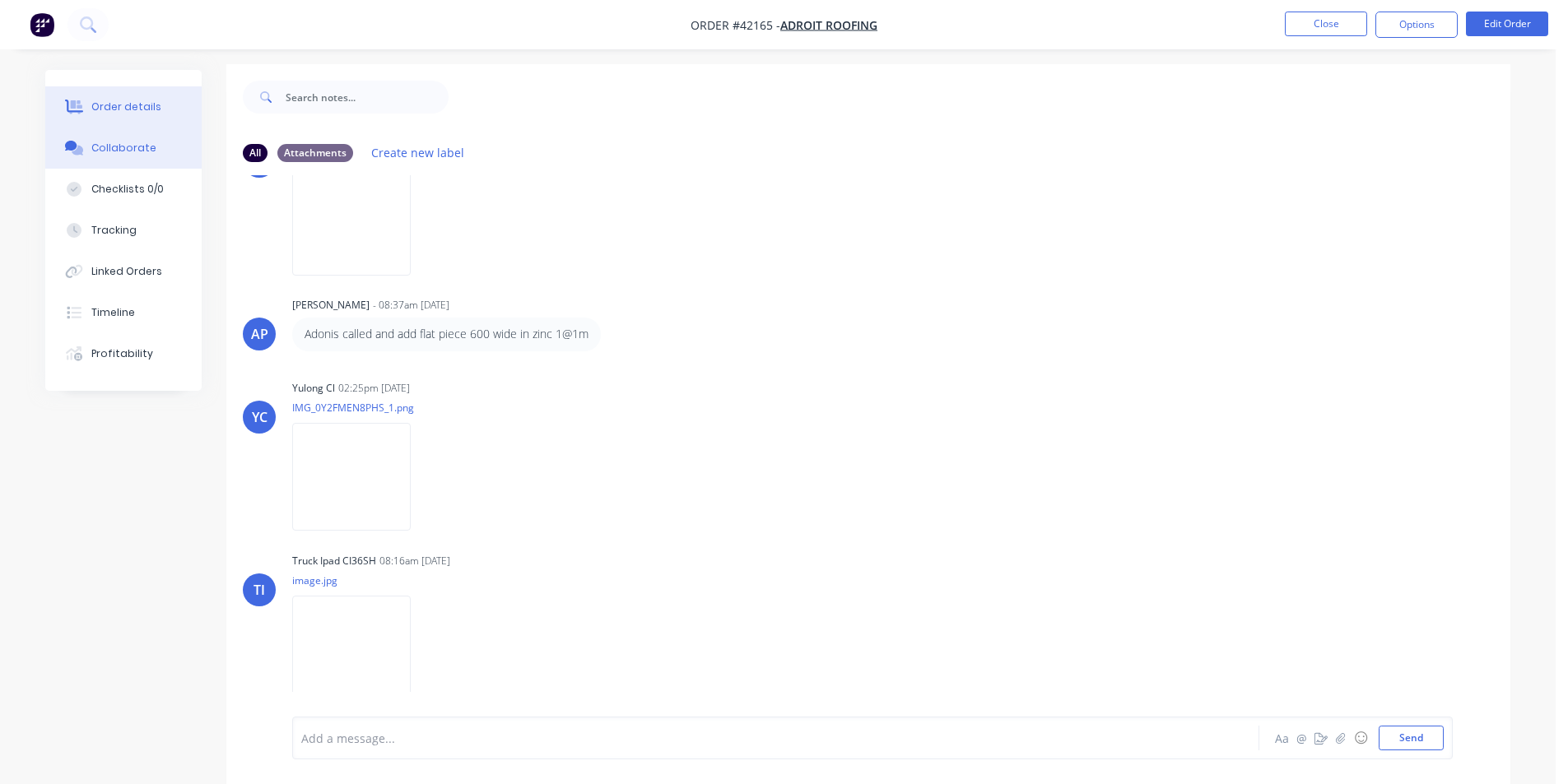
scroll to position [0, 0]
click at [136, 114] on button "Order details" at bounding box center [123, 107] width 156 height 41
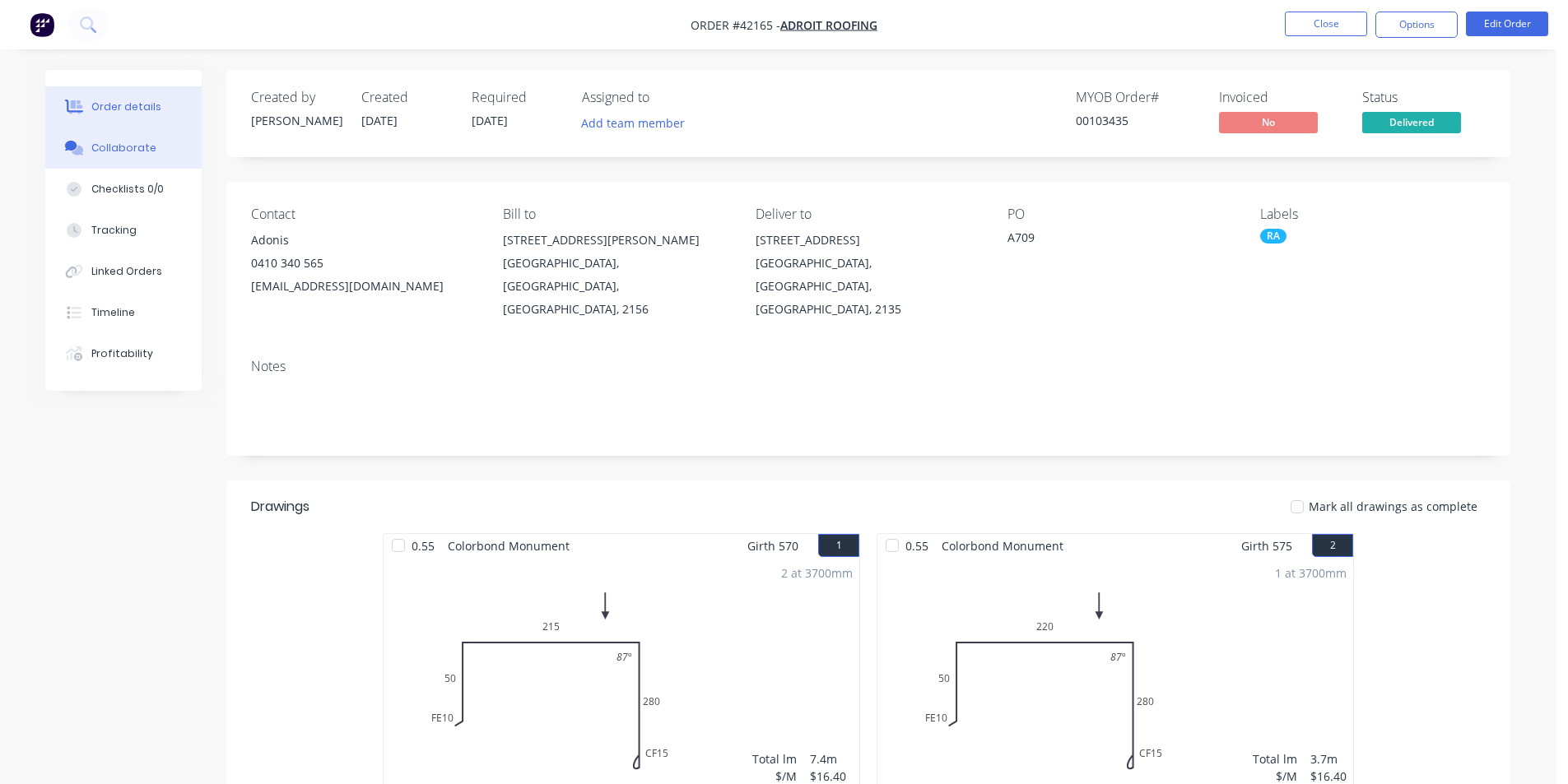
click at [141, 135] on button "Collaborate" at bounding box center [123, 148] width 156 height 41
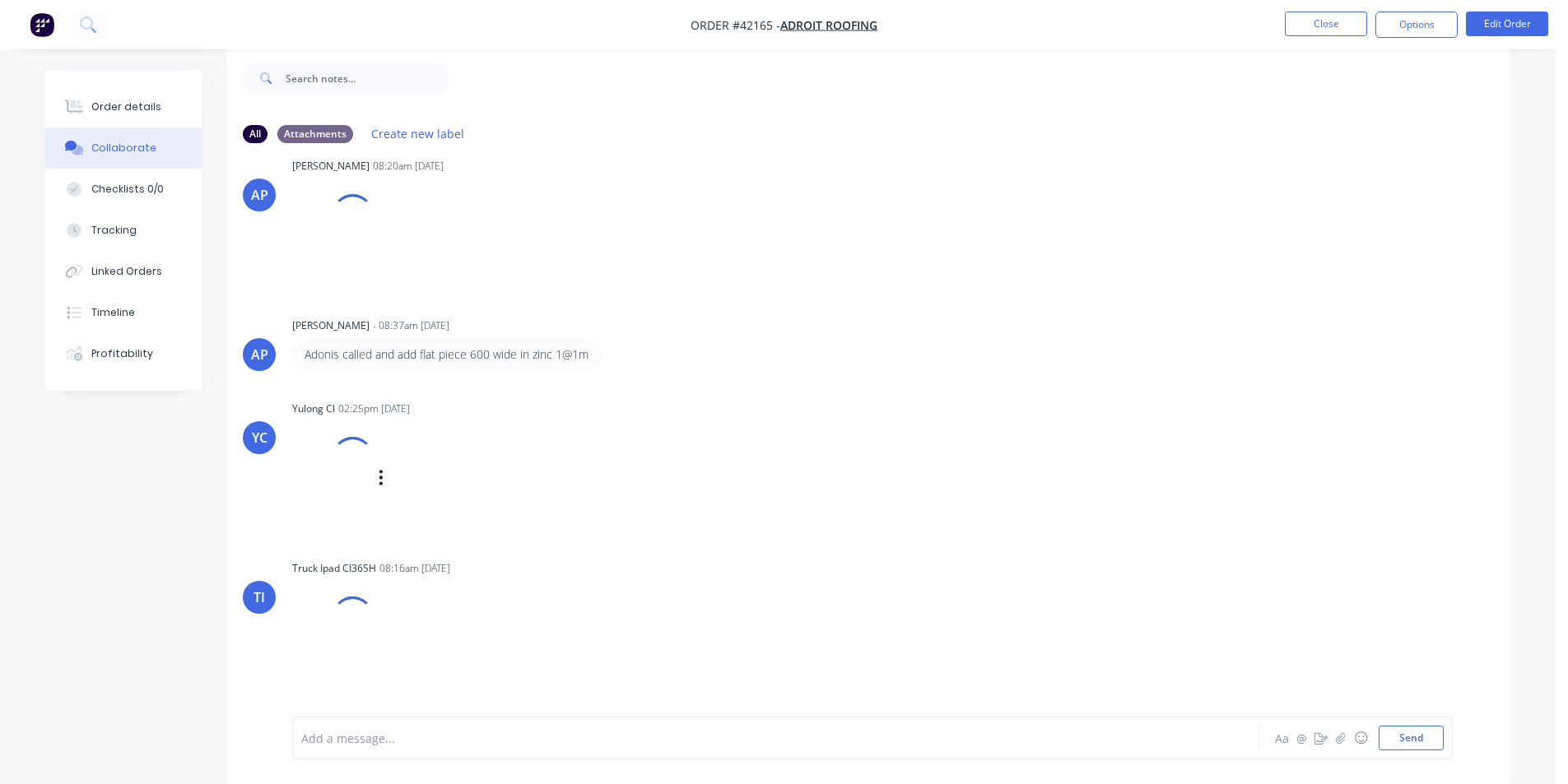
scroll to position [200, 0]
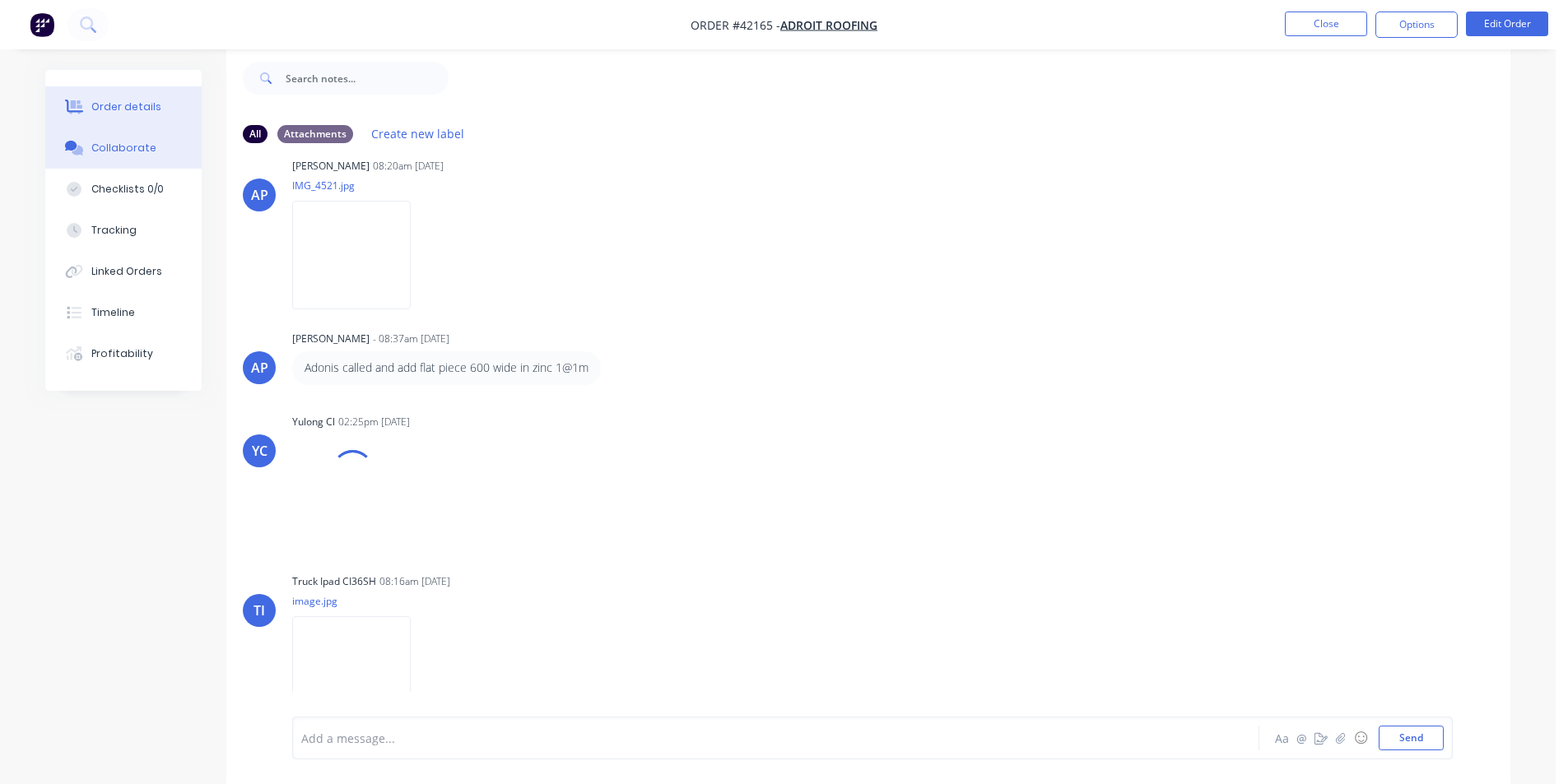
click at [114, 111] on div "Order details" at bounding box center [127, 107] width 70 height 15
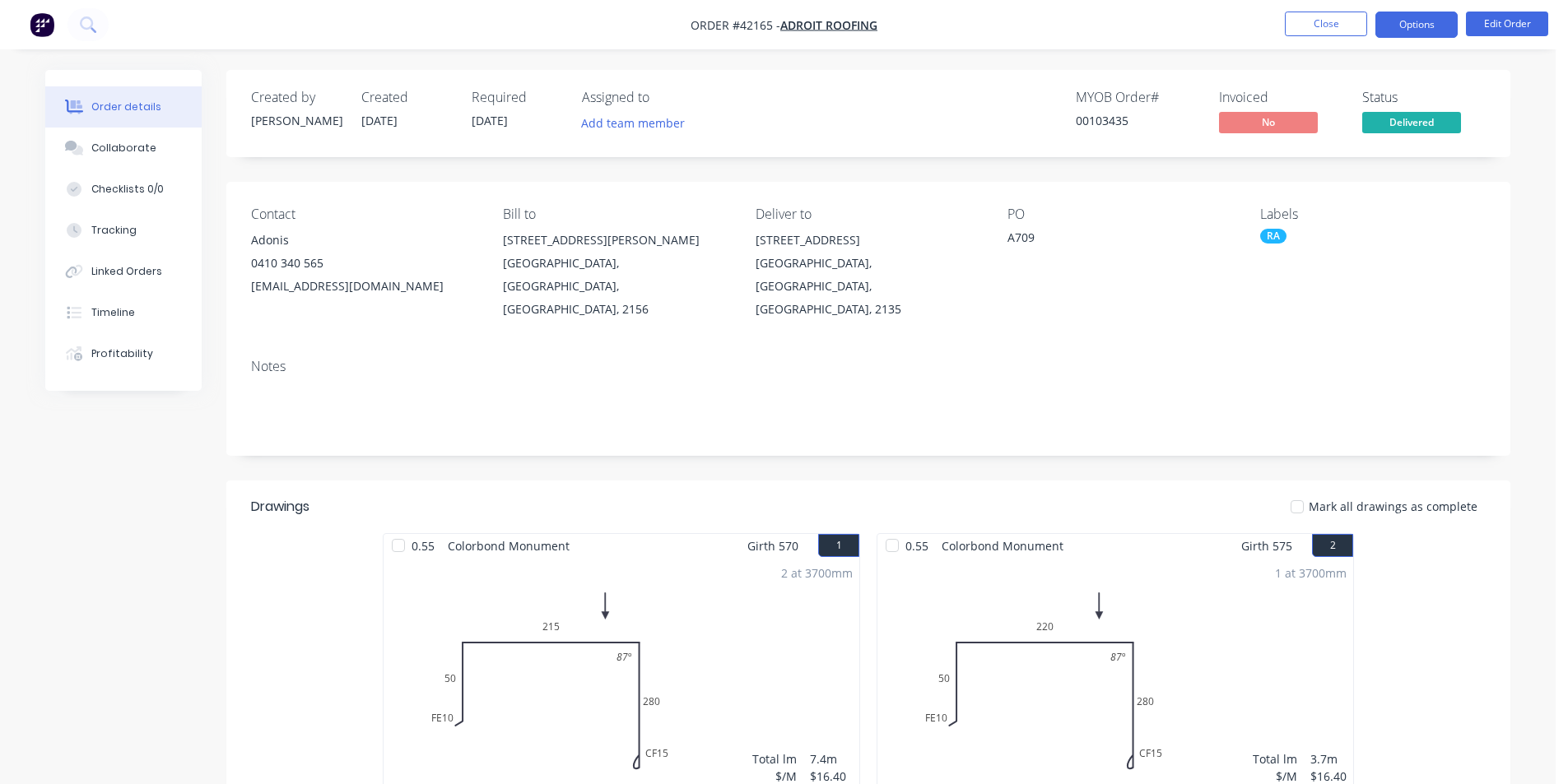
click at [1428, 15] on button "Options" at bounding box center [1416, 24] width 83 height 26
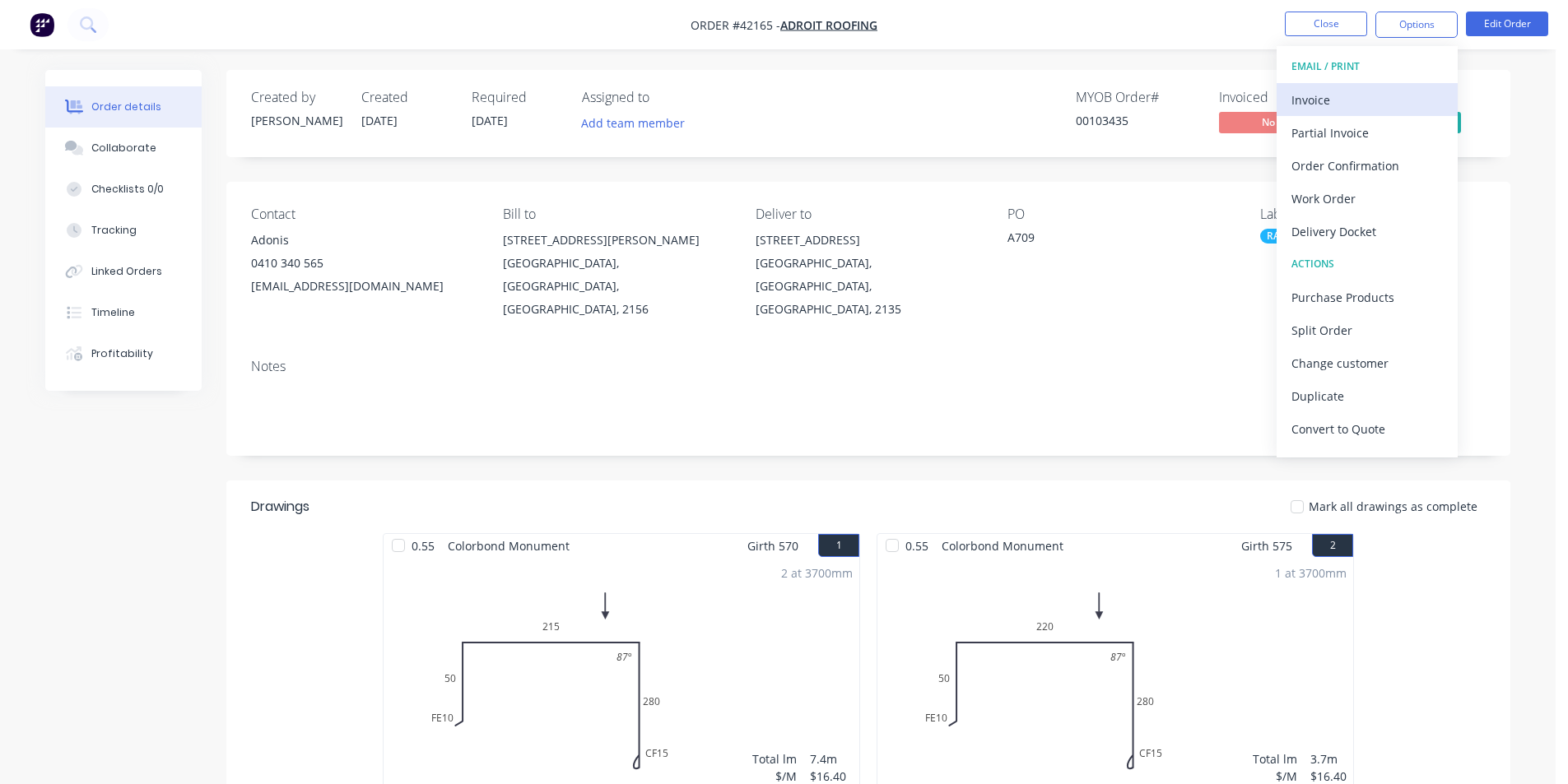
click at [1353, 106] on div "Invoice" at bounding box center [1367, 100] width 152 height 24
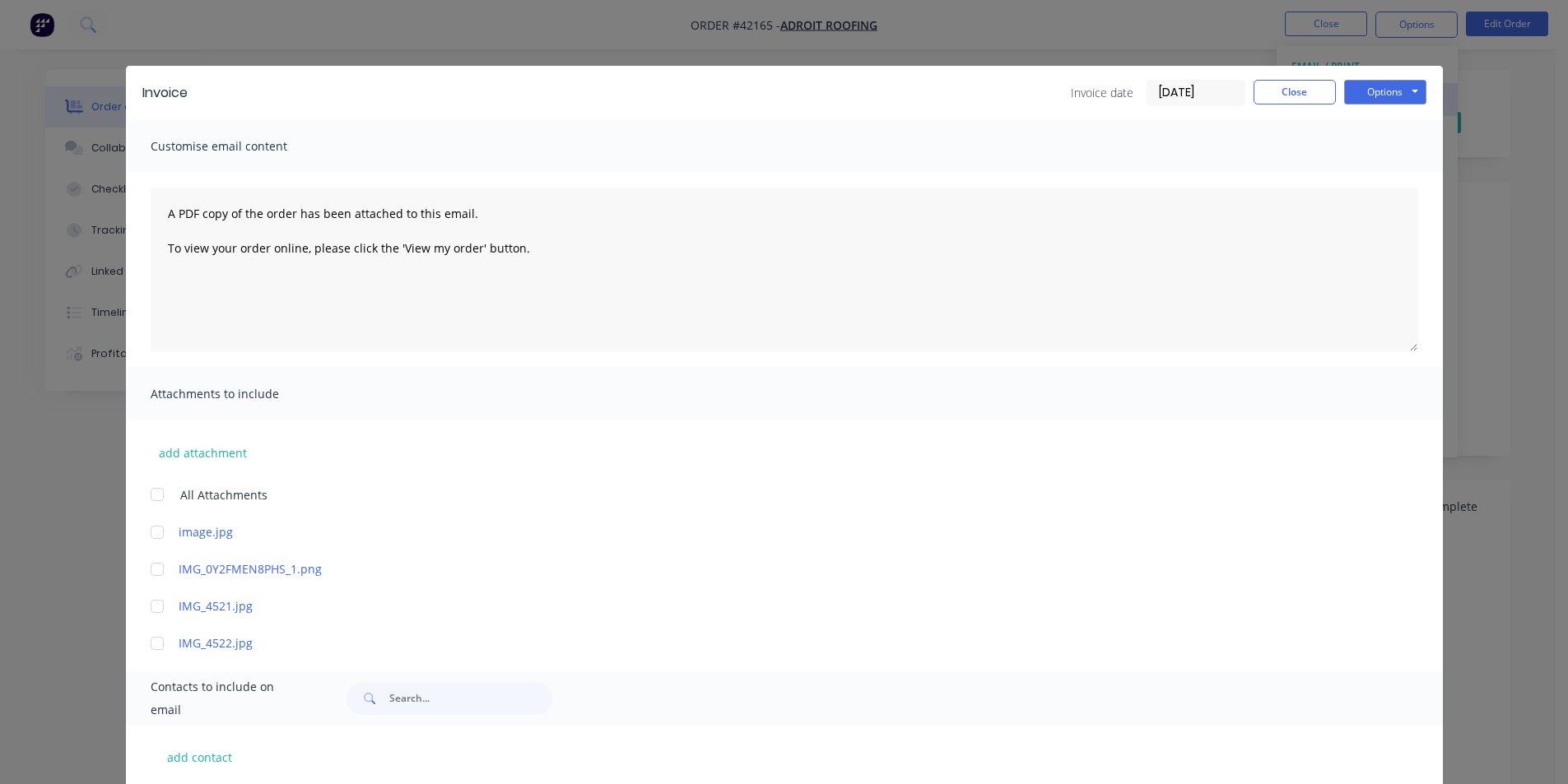
scroll to position [274, 0]
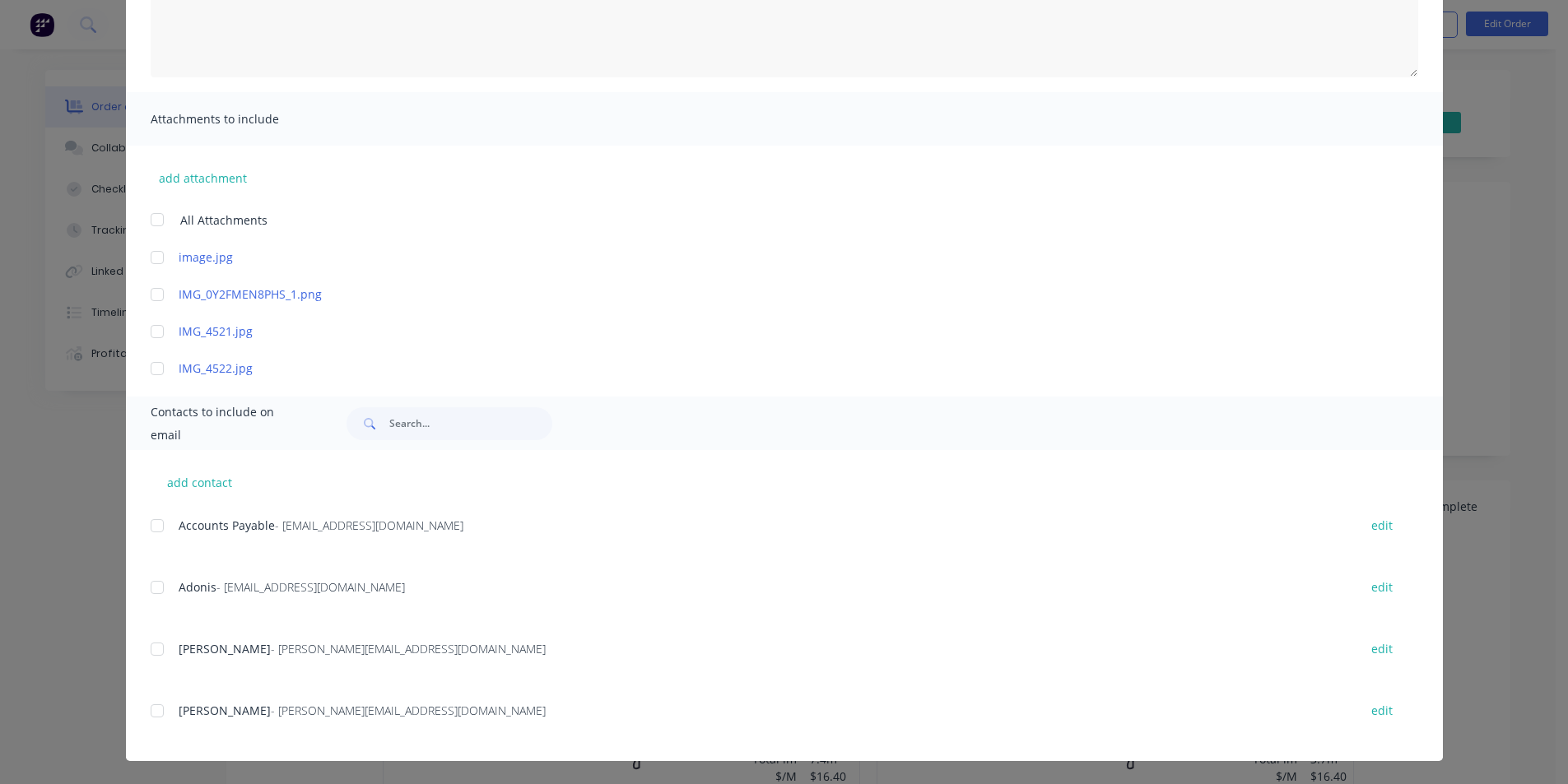
click at [151, 522] on div at bounding box center [157, 526] width 33 height 33
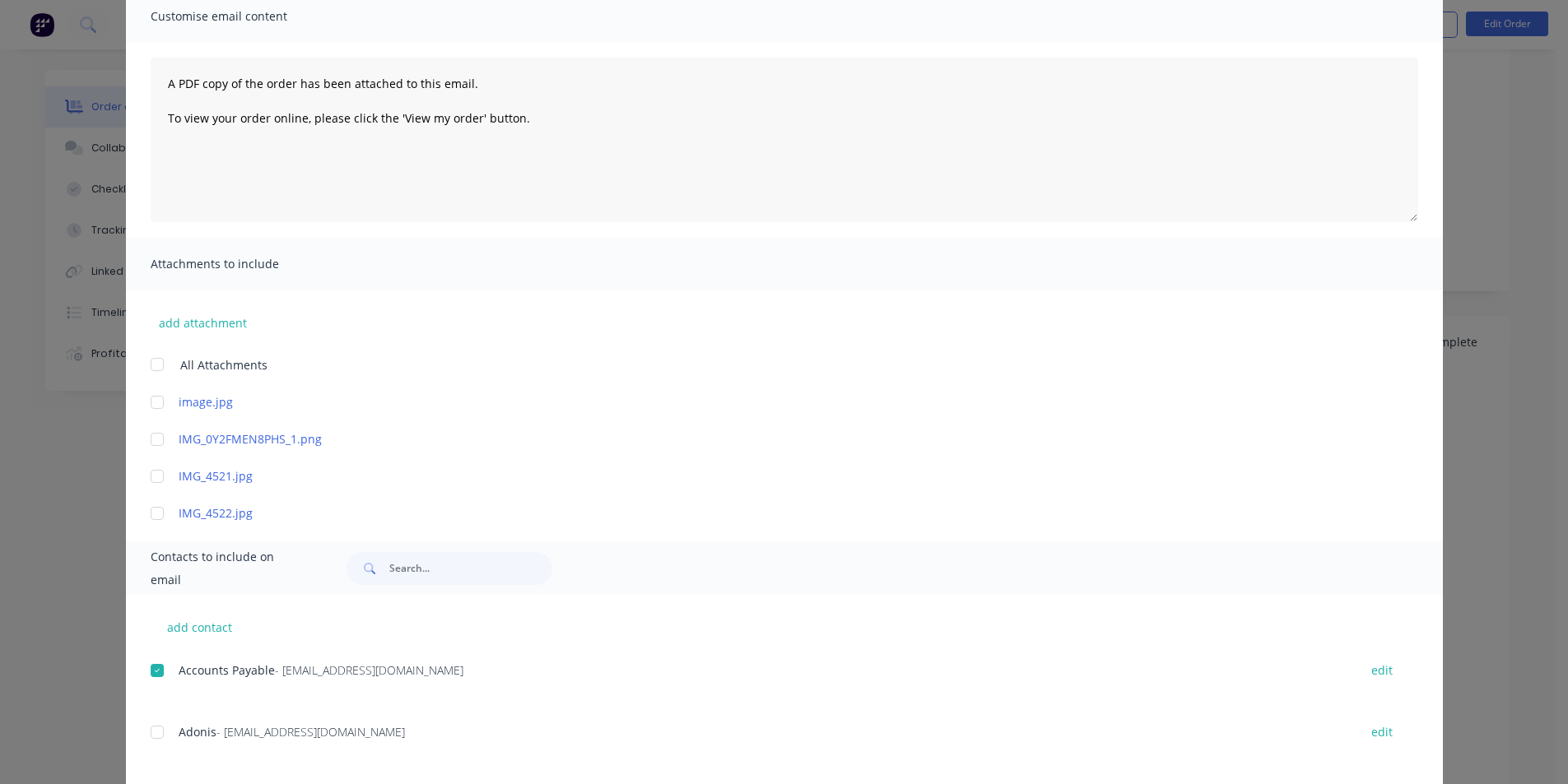
scroll to position [0, 0]
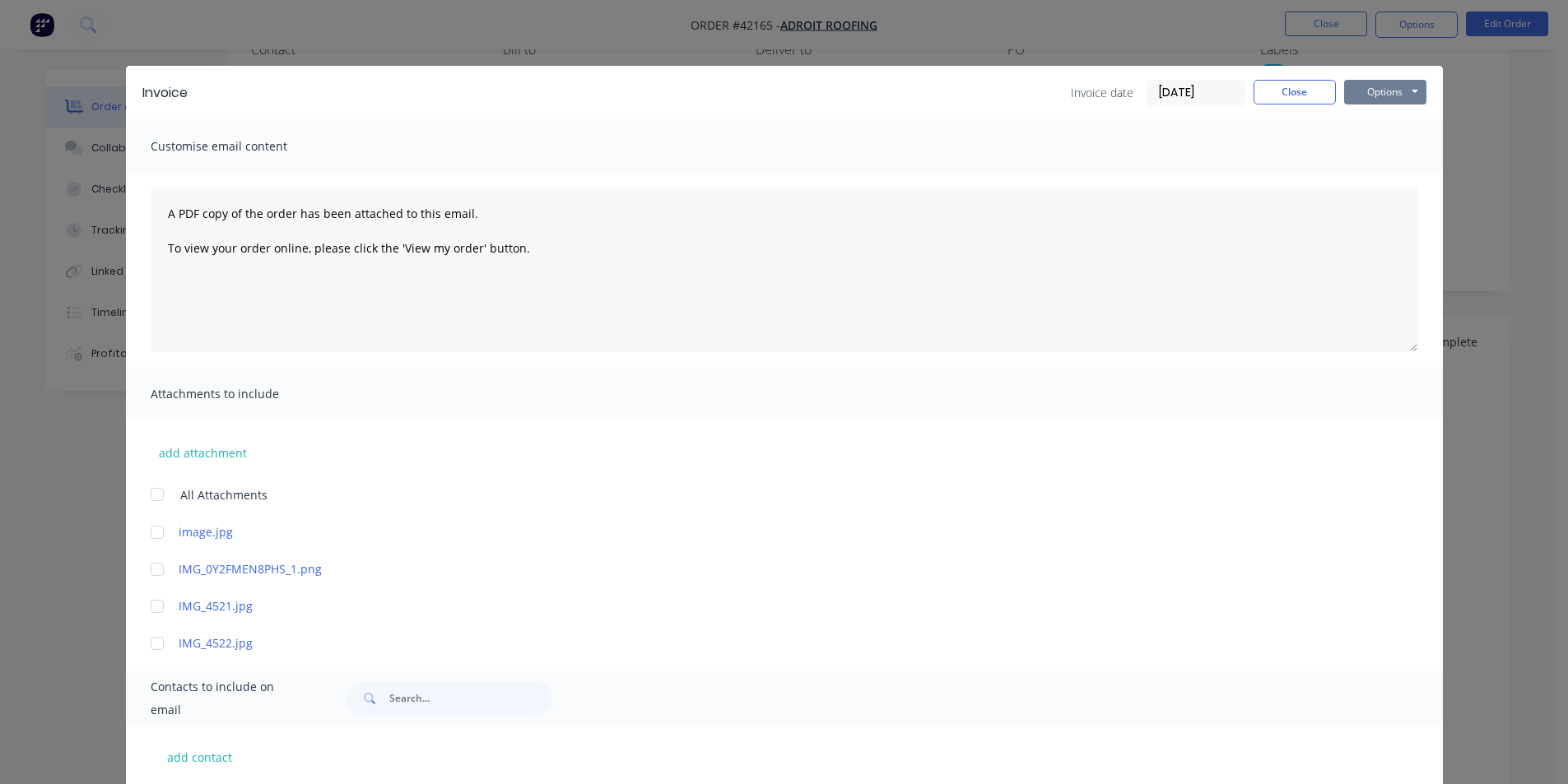
drag, startPoint x: 1356, startPoint y: 92, endPoint x: 1354, endPoint y: 104, distance: 12.2
click at [1356, 91] on button "Options" at bounding box center [1385, 92] width 83 height 25
click at [1382, 184] on button "Email" at bounding box center [1396, 176] width 105 height 27
click at [1310, 96] on button "Close" at bounding box center [1294, 92] width 83 height 25
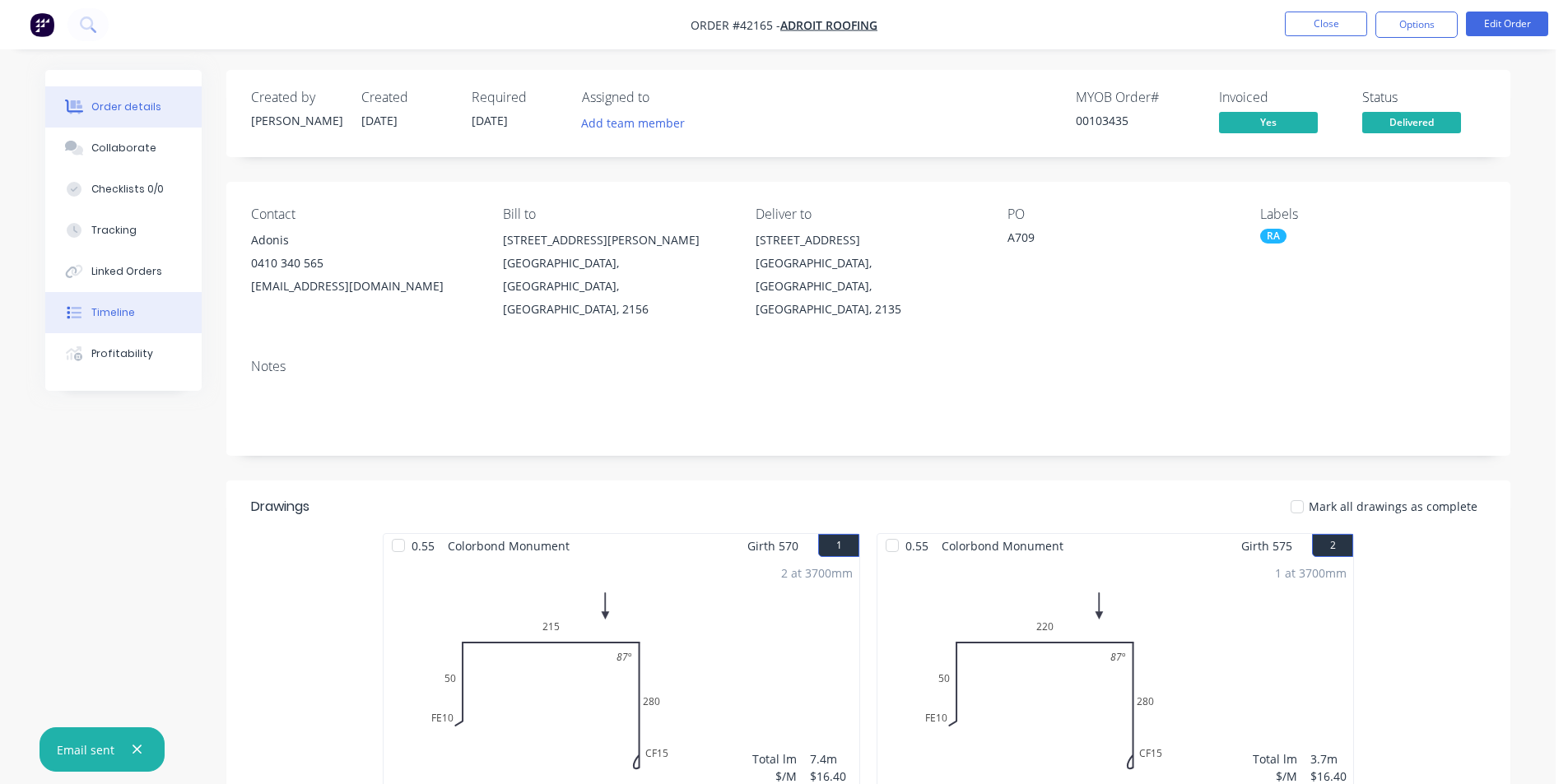
click at [127, 306] on div "Timeline" at bounding box center [113, 312] width 44 height 15
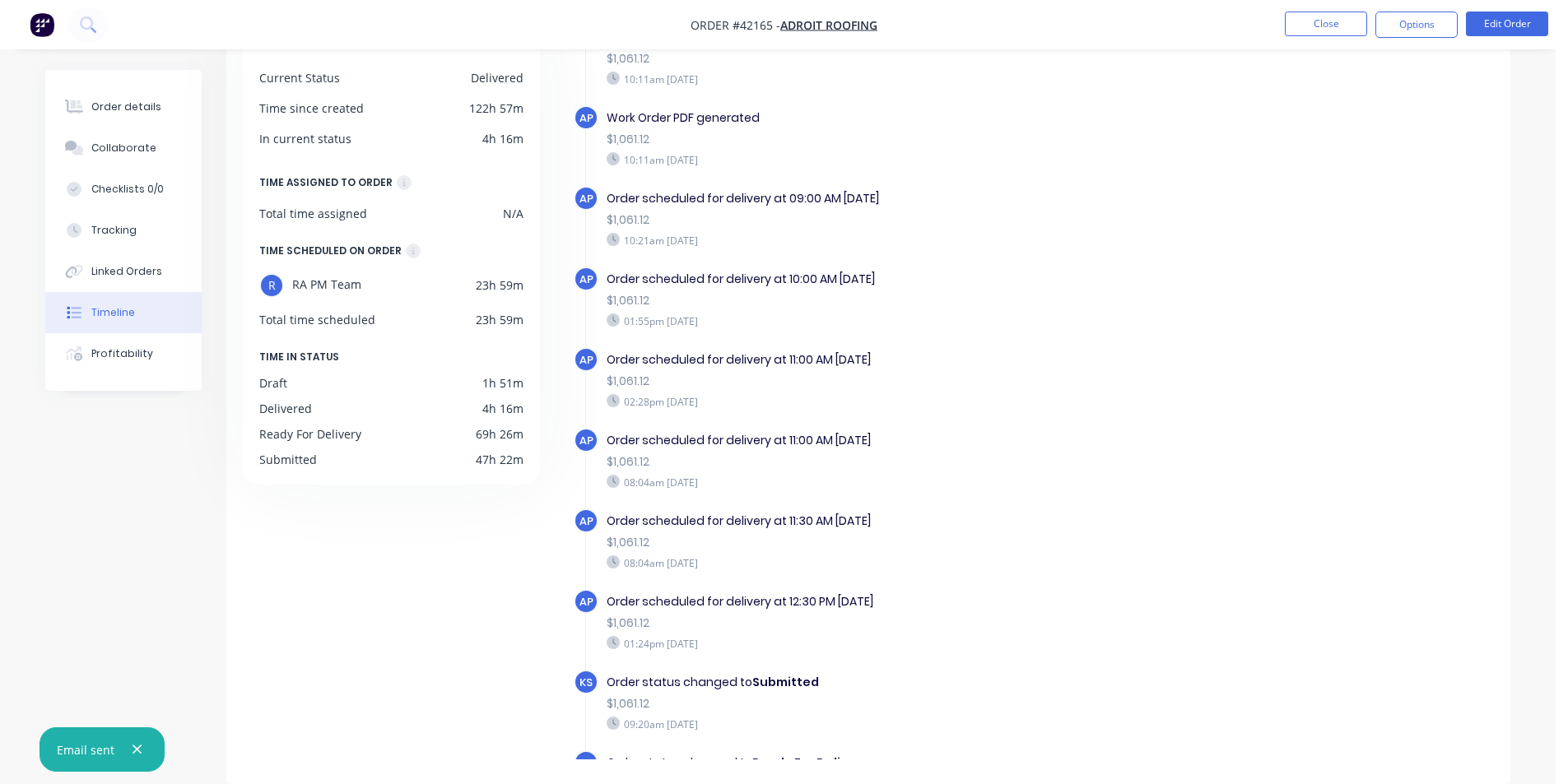
scroll to position [172, 0]
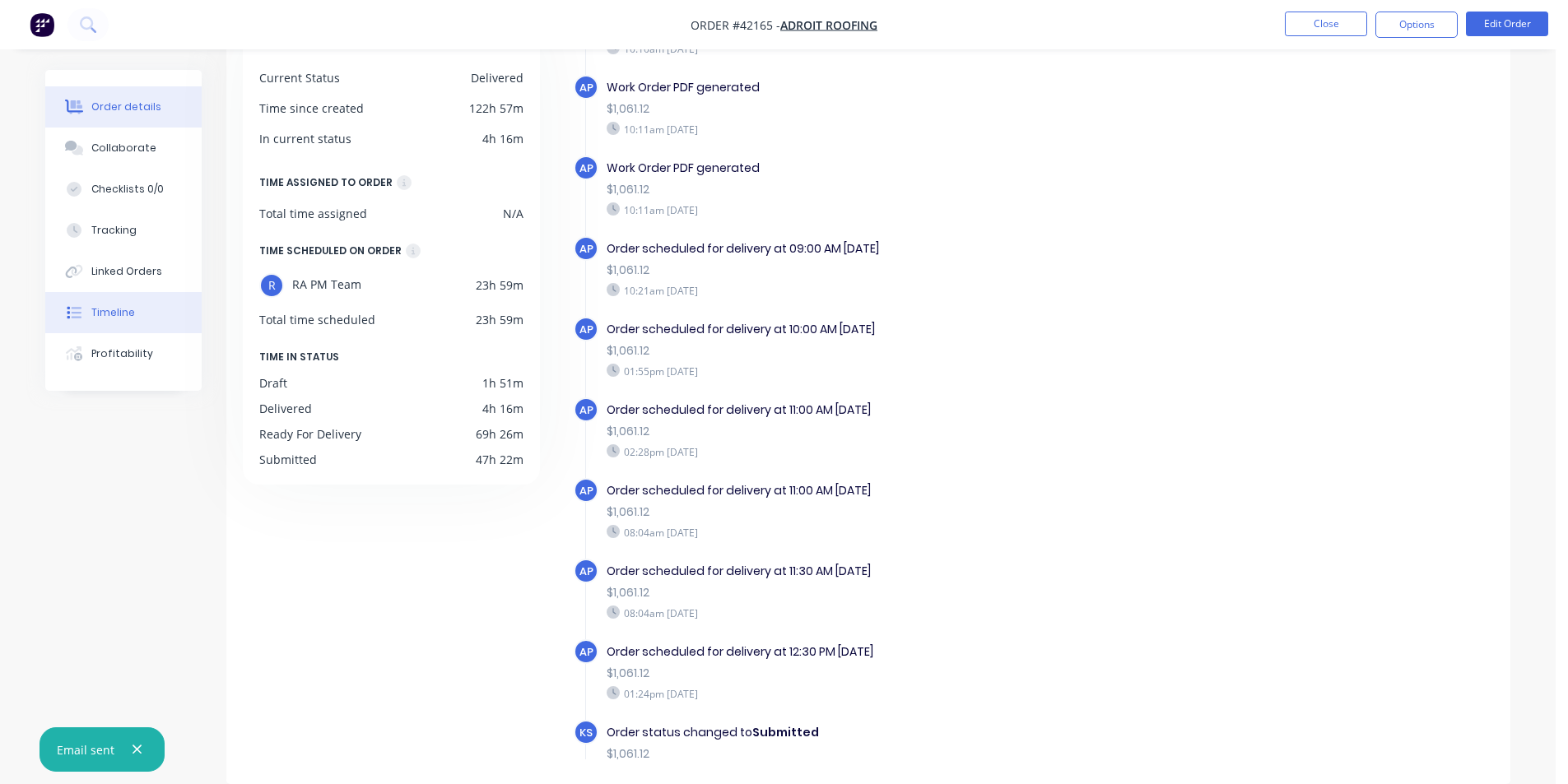
click at [127, 122] on button "Order details" at bounding box center [123, 107] width 156 height 41
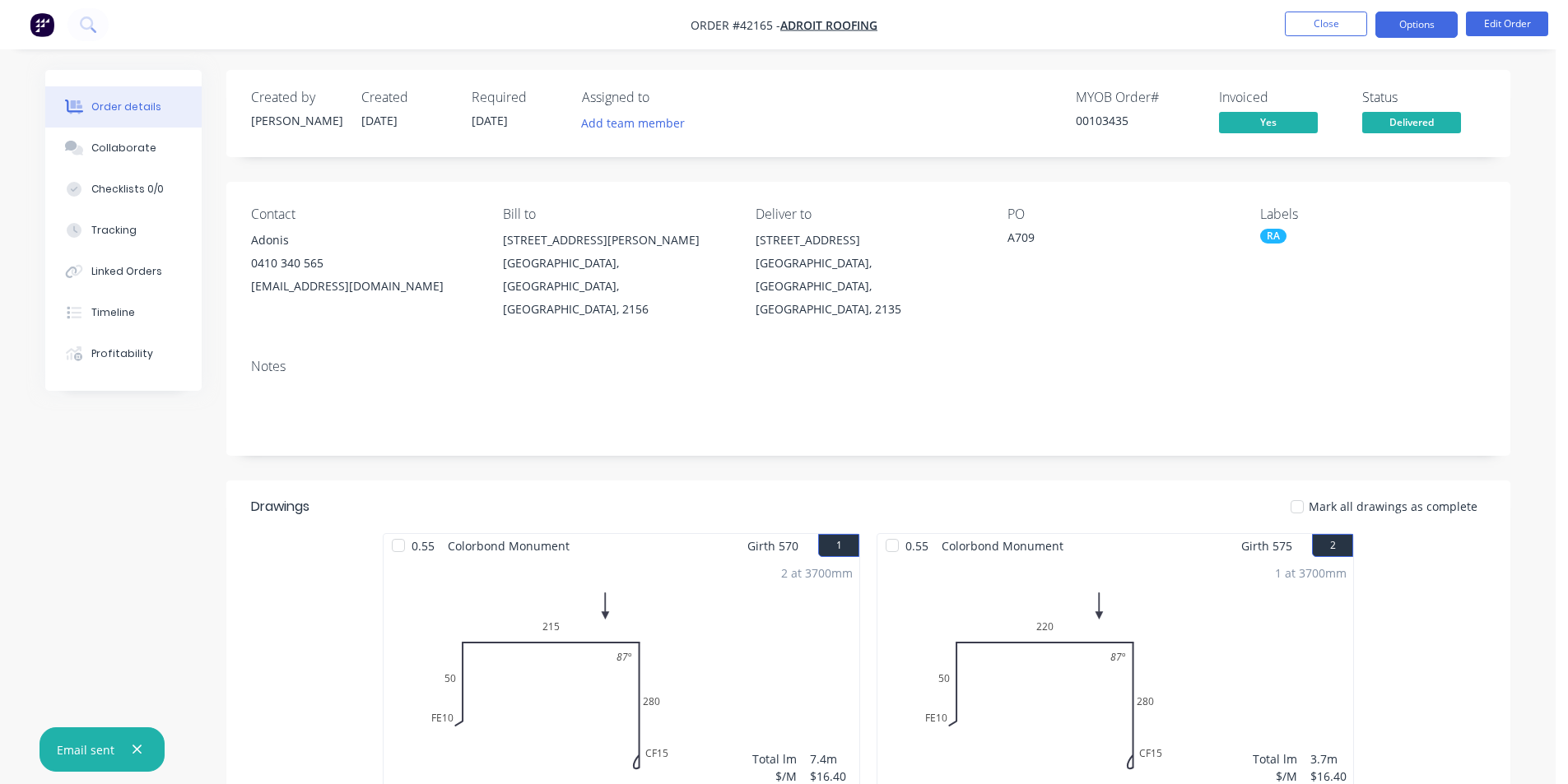
click at [1414, 35] on button "Options" at bounding box center [1416, 24] width 83 height 26
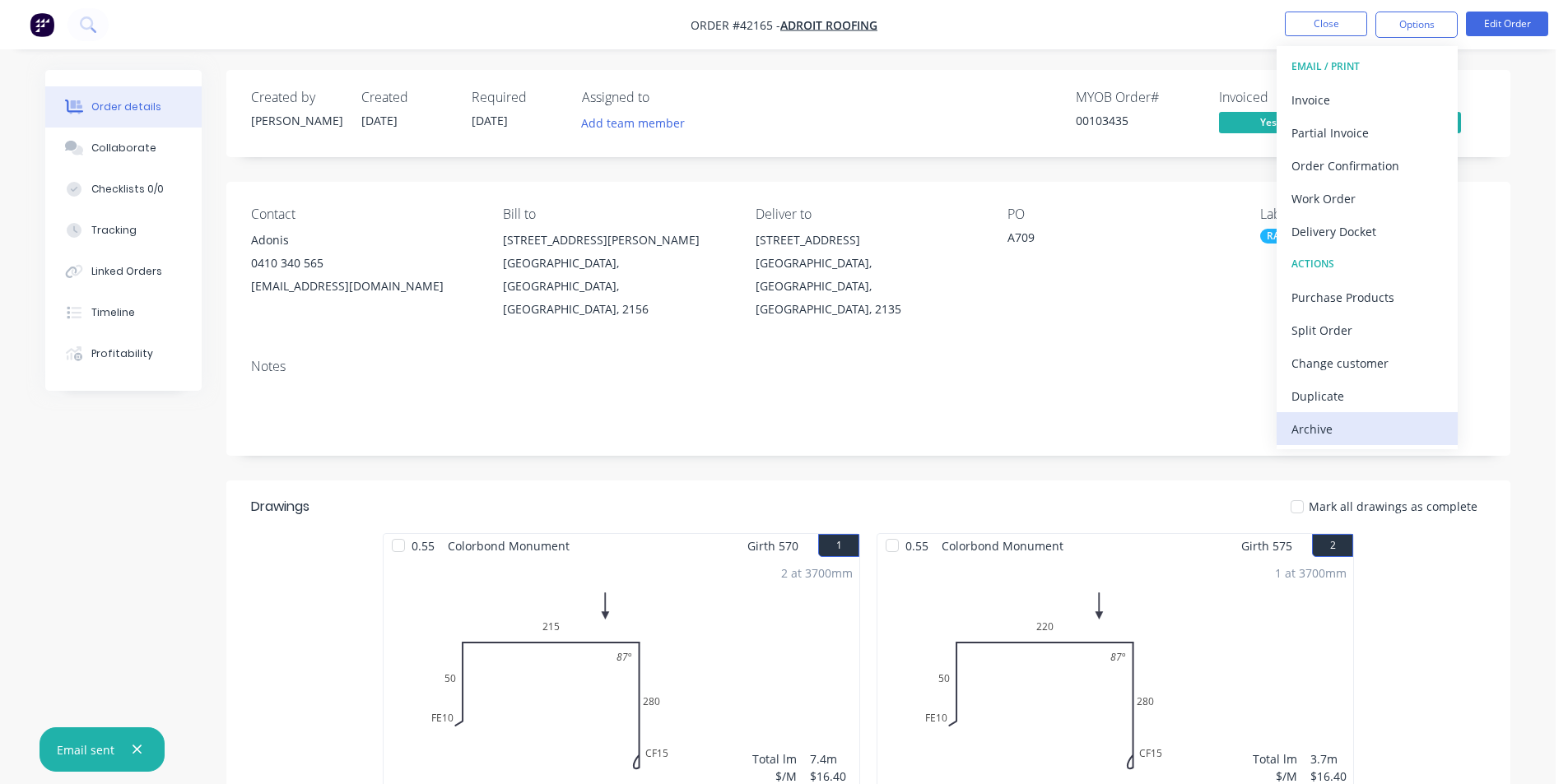
click at [1371, 415] on button "Archive" at bounding box center [1367, 428] width 181 height 33
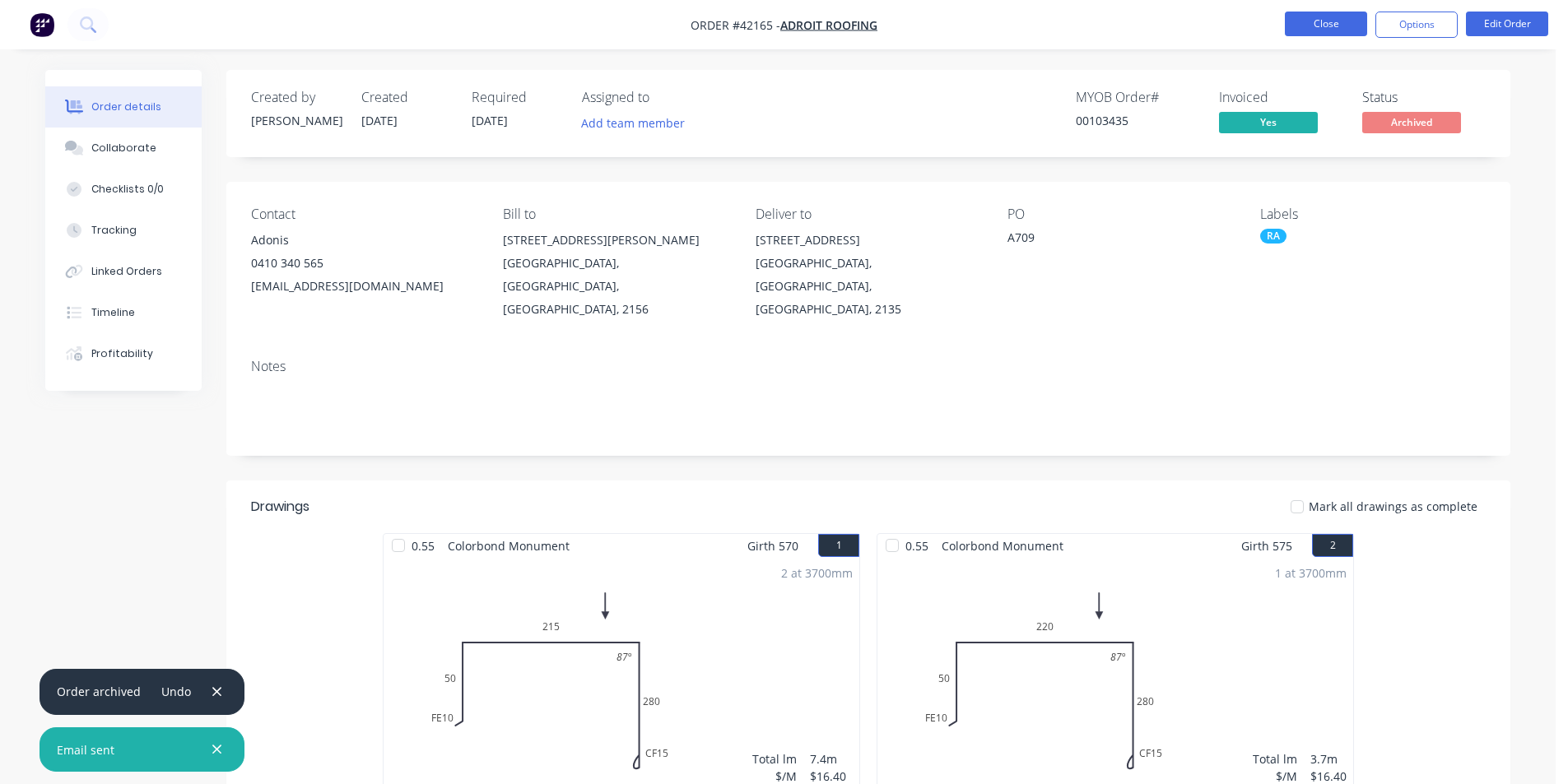
click at [1310, 34] on button "Close" at bounding box center [1326, 24] width 83 height 25
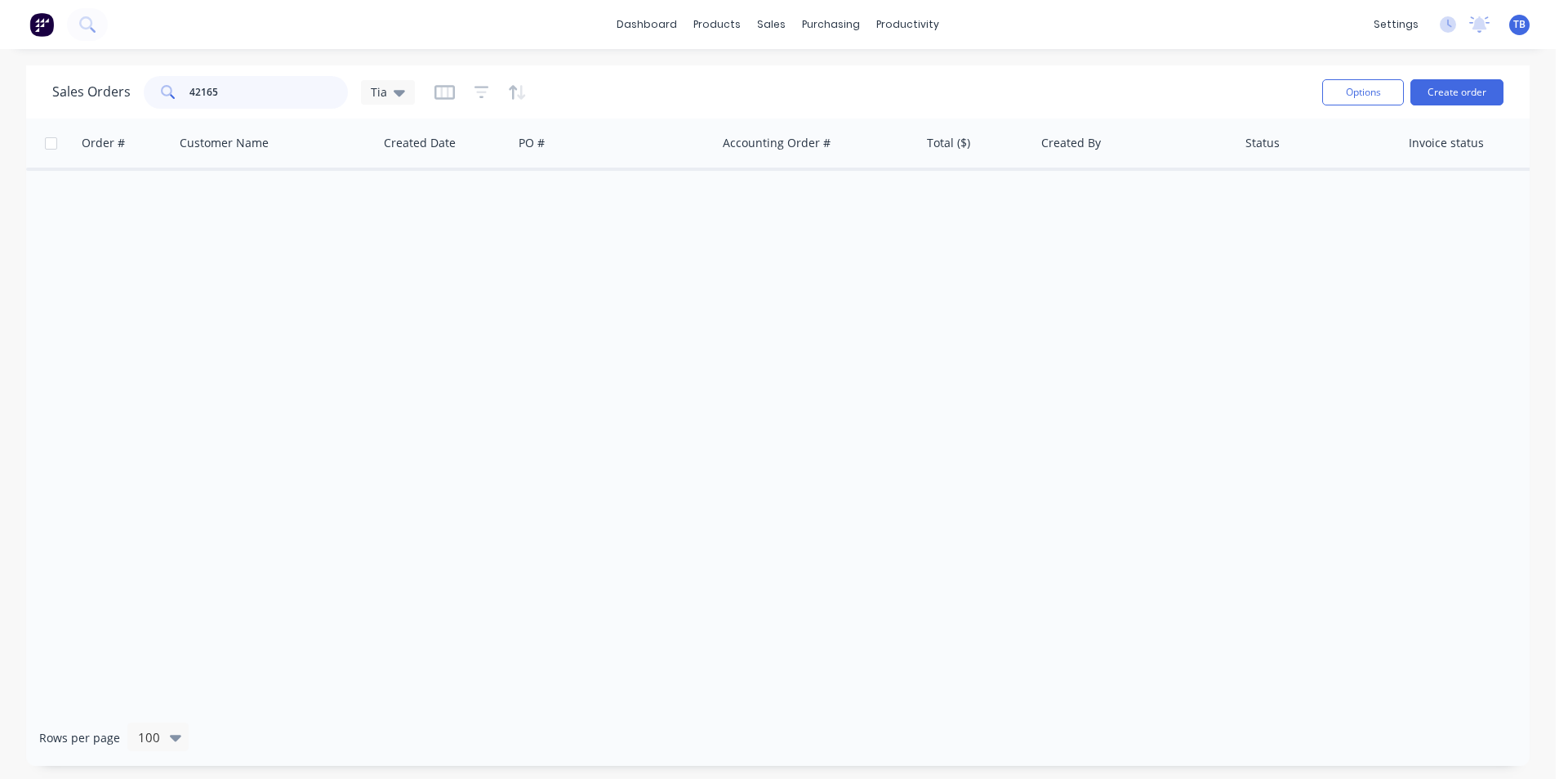
click at [133, 94] on div "Sales Orders 42165 Tia" at bounding box center [233, 92] width 363 height 33
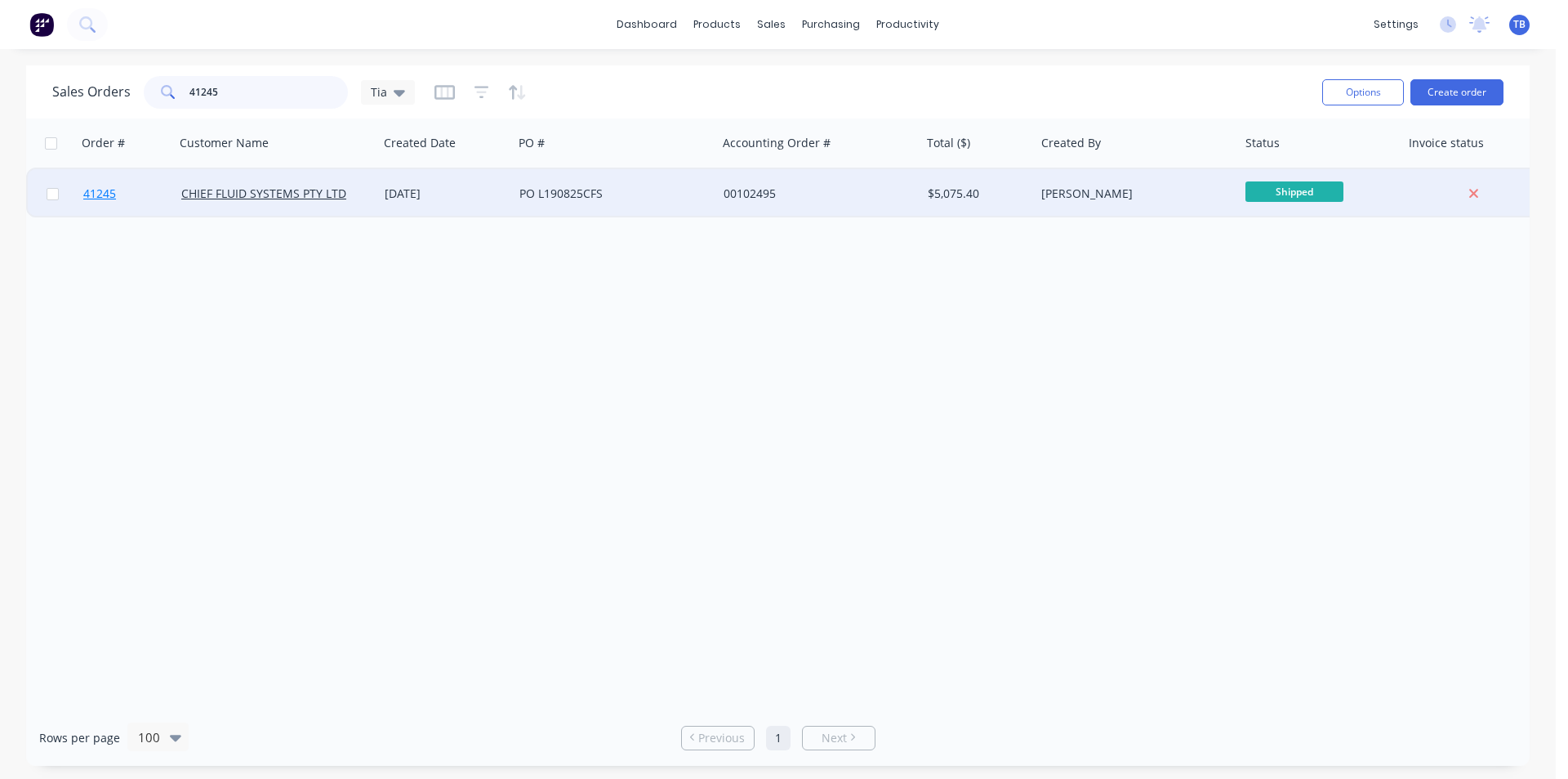
type input "41245"
click at [106, 188] on span "41245" at bounding box center [100, 193] width 33 height 16
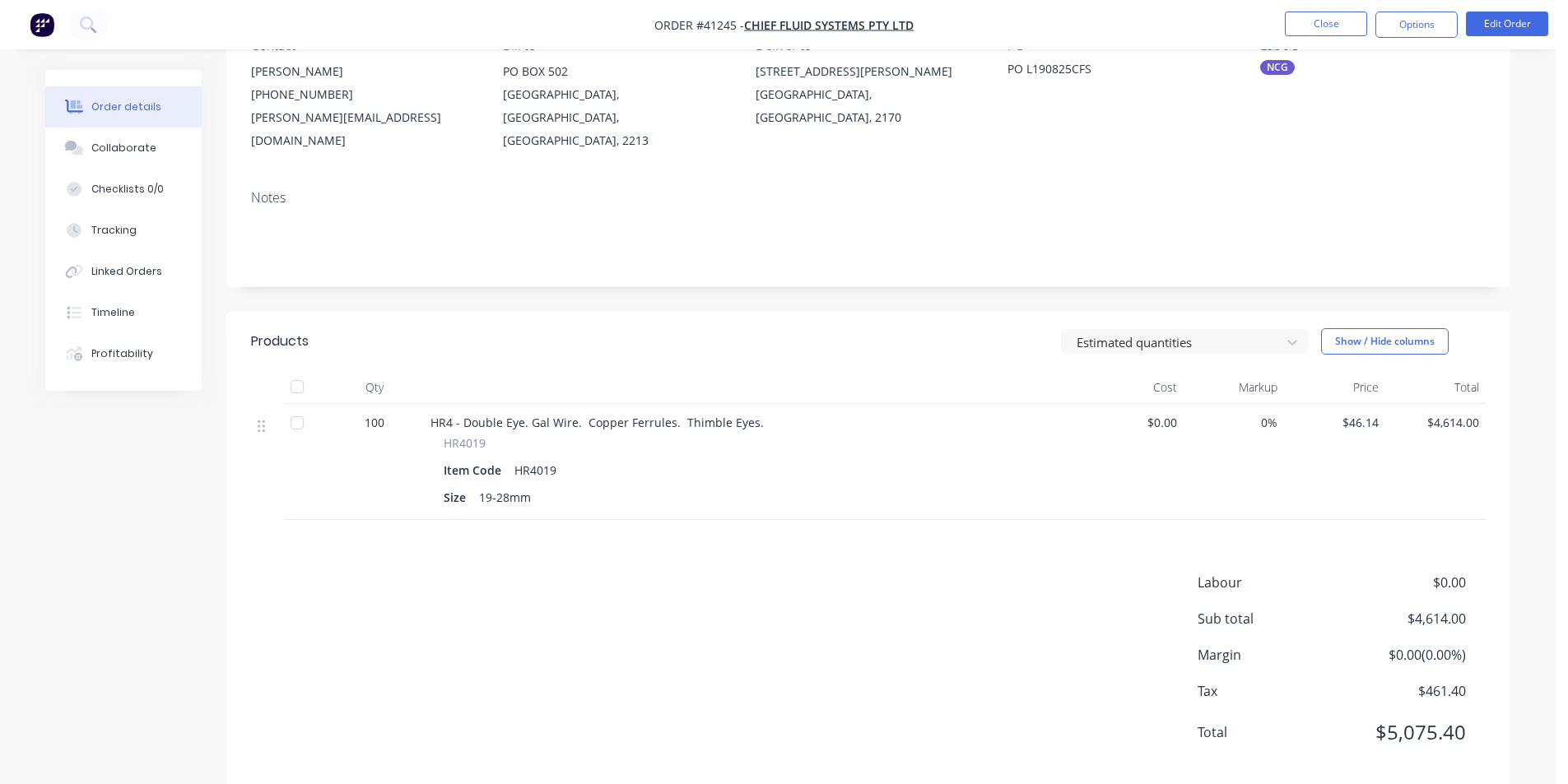
scroll to position [174, 0]
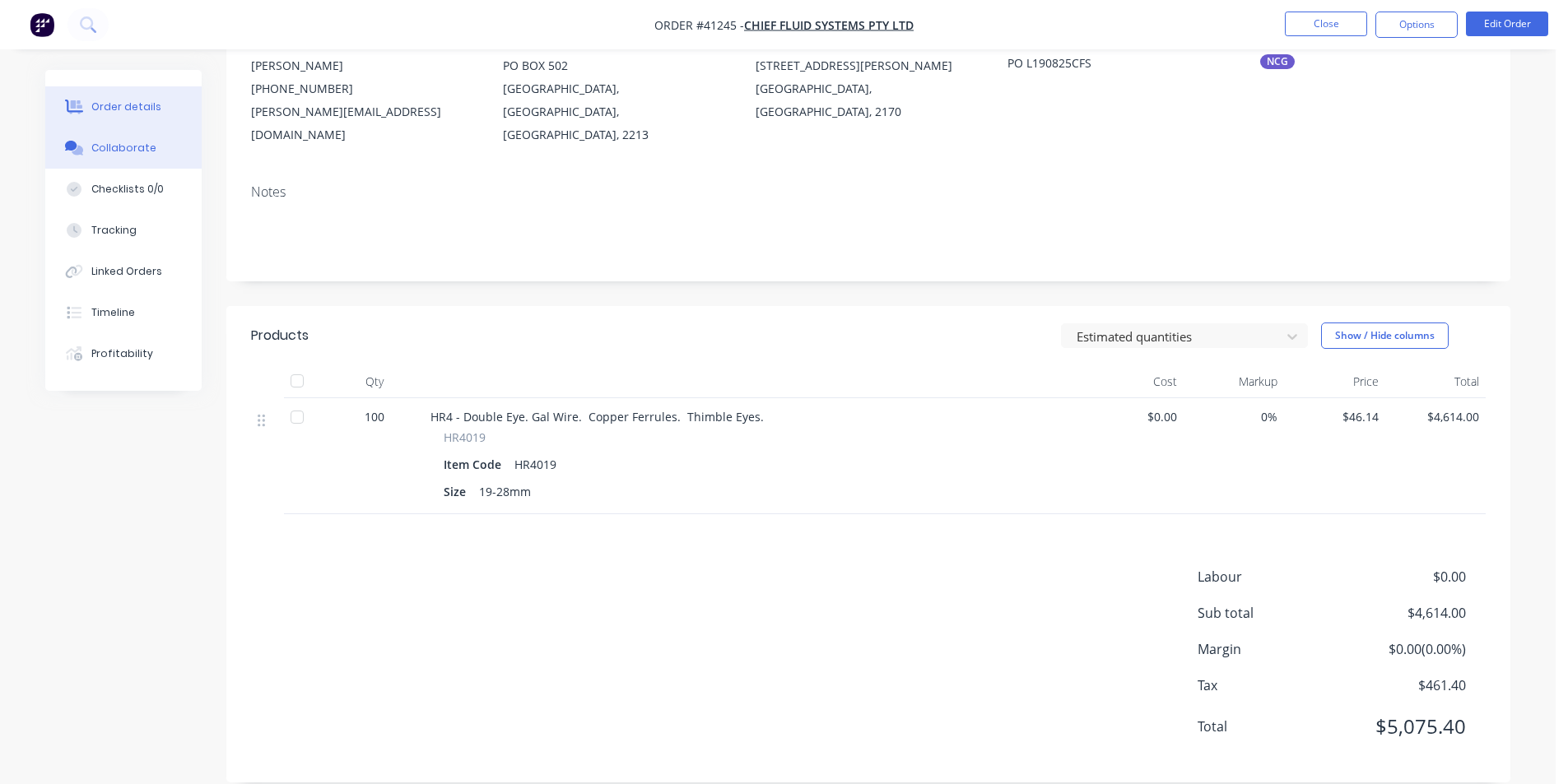
click at [102, 165] on button "Collaborate" at bounding box center [123, 148] width 156 height 41
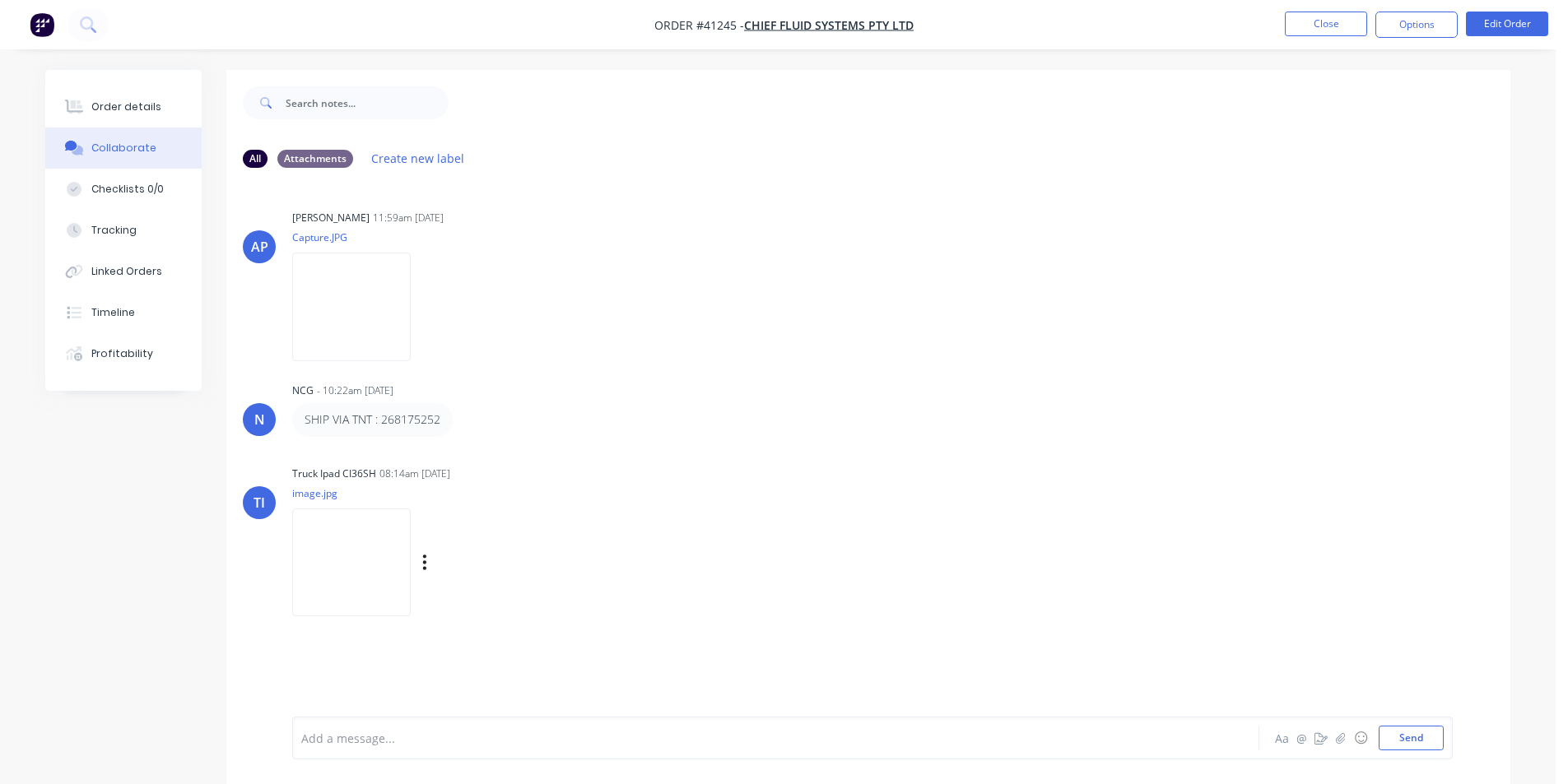
click at [404, 573] on img at bounding box center [351, 562] width 118 height 108
click at [148, 92] on button "Order details" at bounding box center [123, 107] width 156 height 41
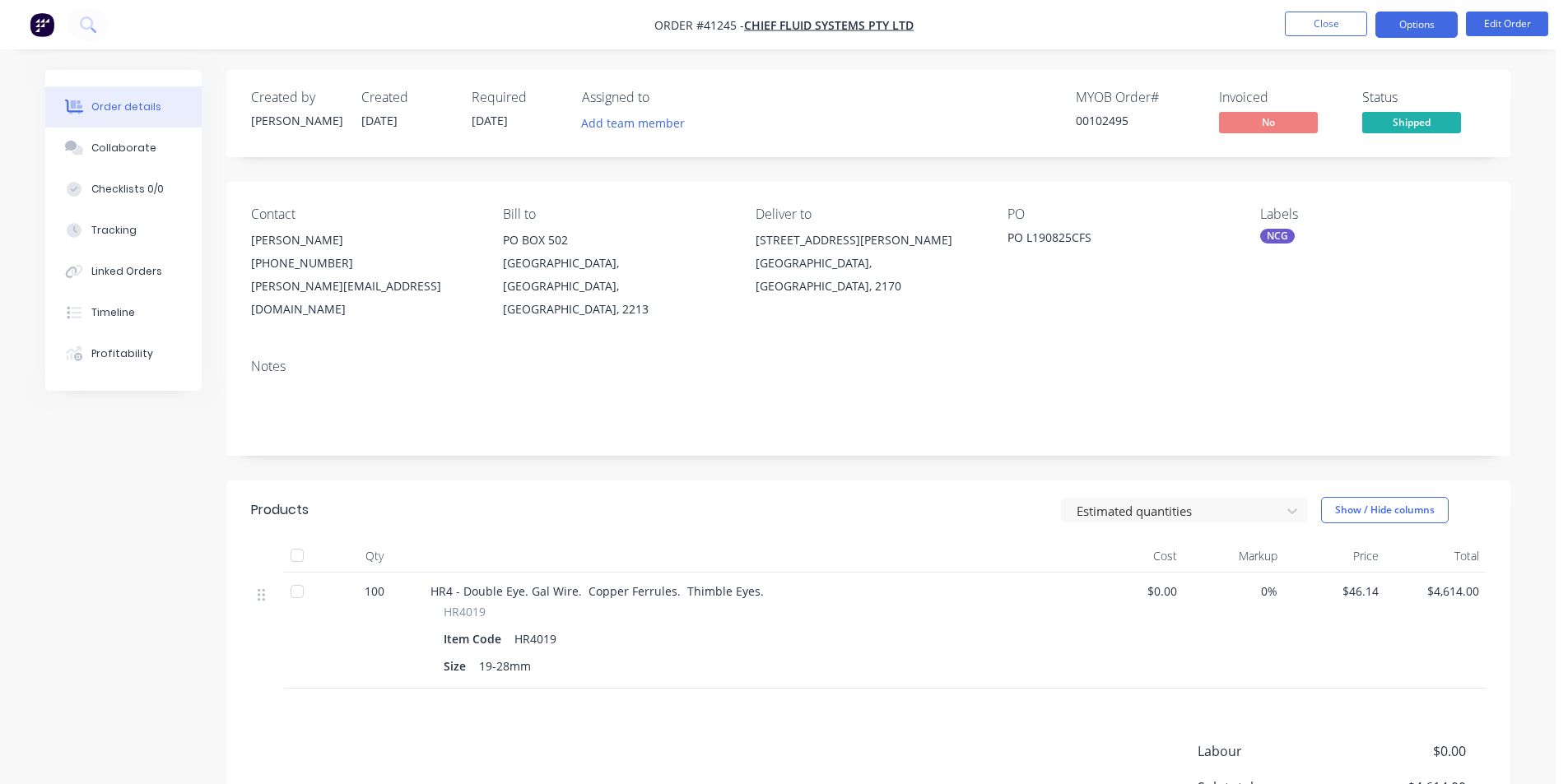
click at [1424, 17] on button "Options" at bounding box center [1416, 24] width 83 height 26
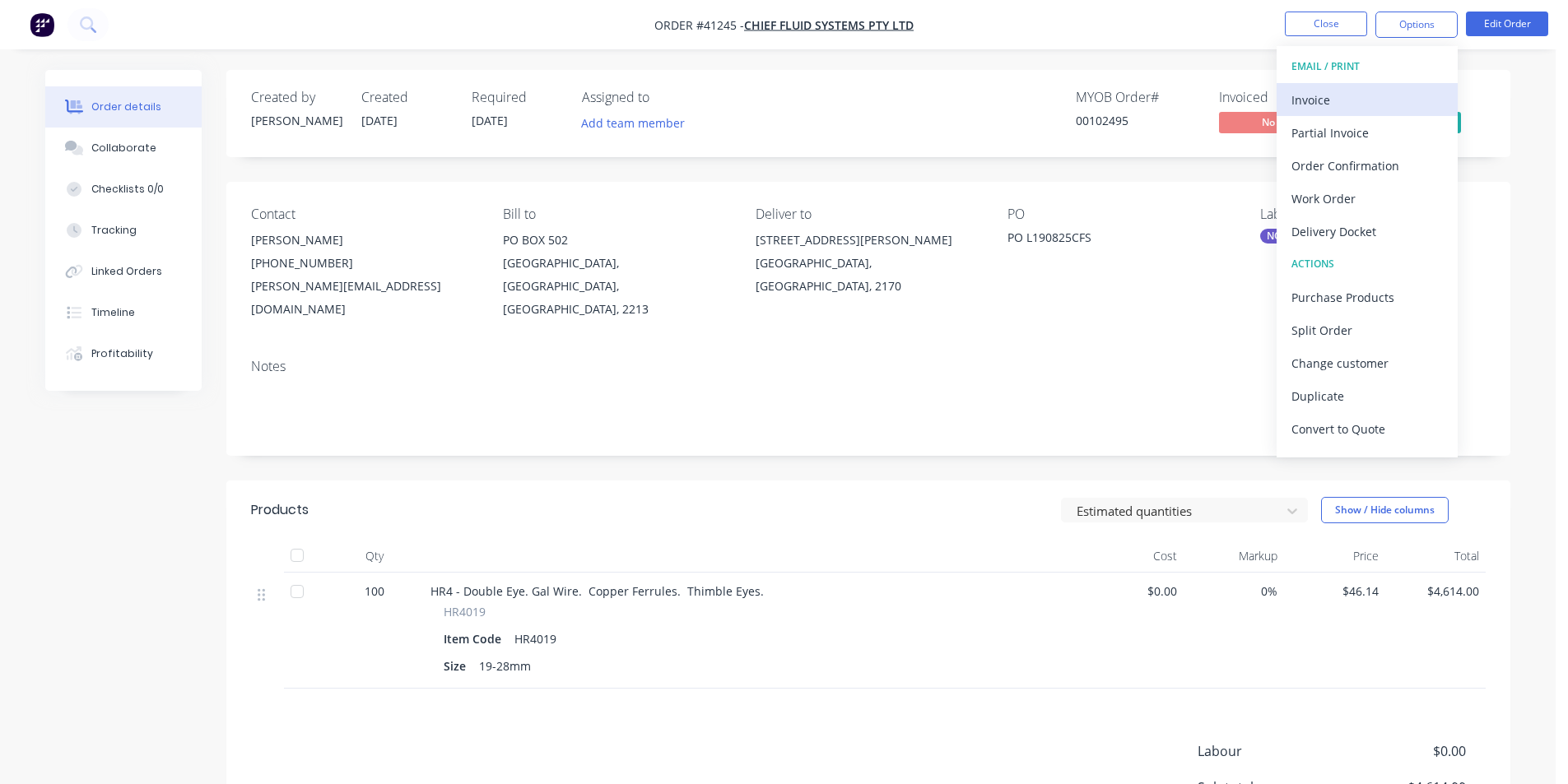
click at [1356, 93] on div "Invoice" at bounding box center [1367, 100] width 152 height 24
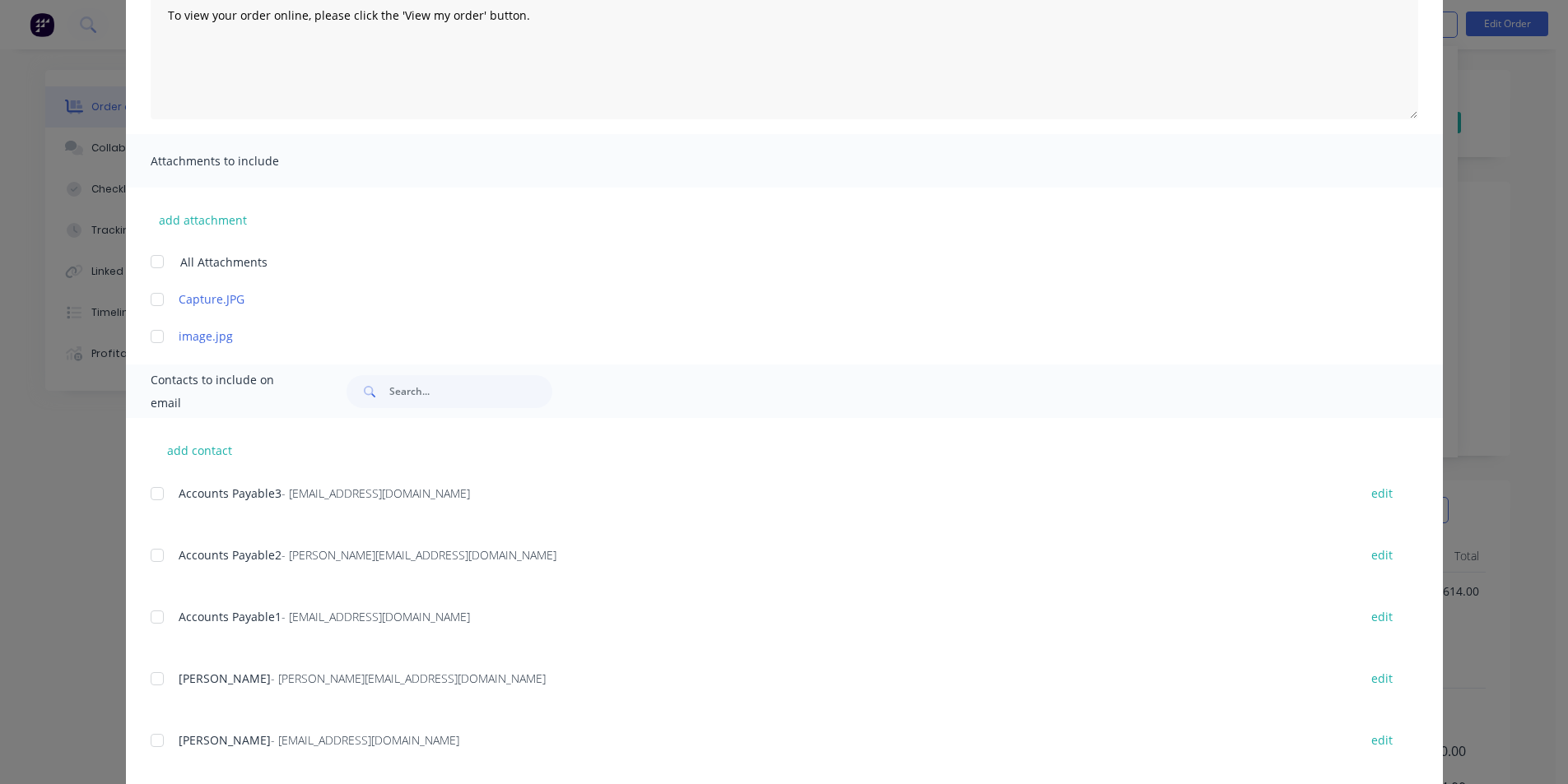
scroll to position [247, 0]
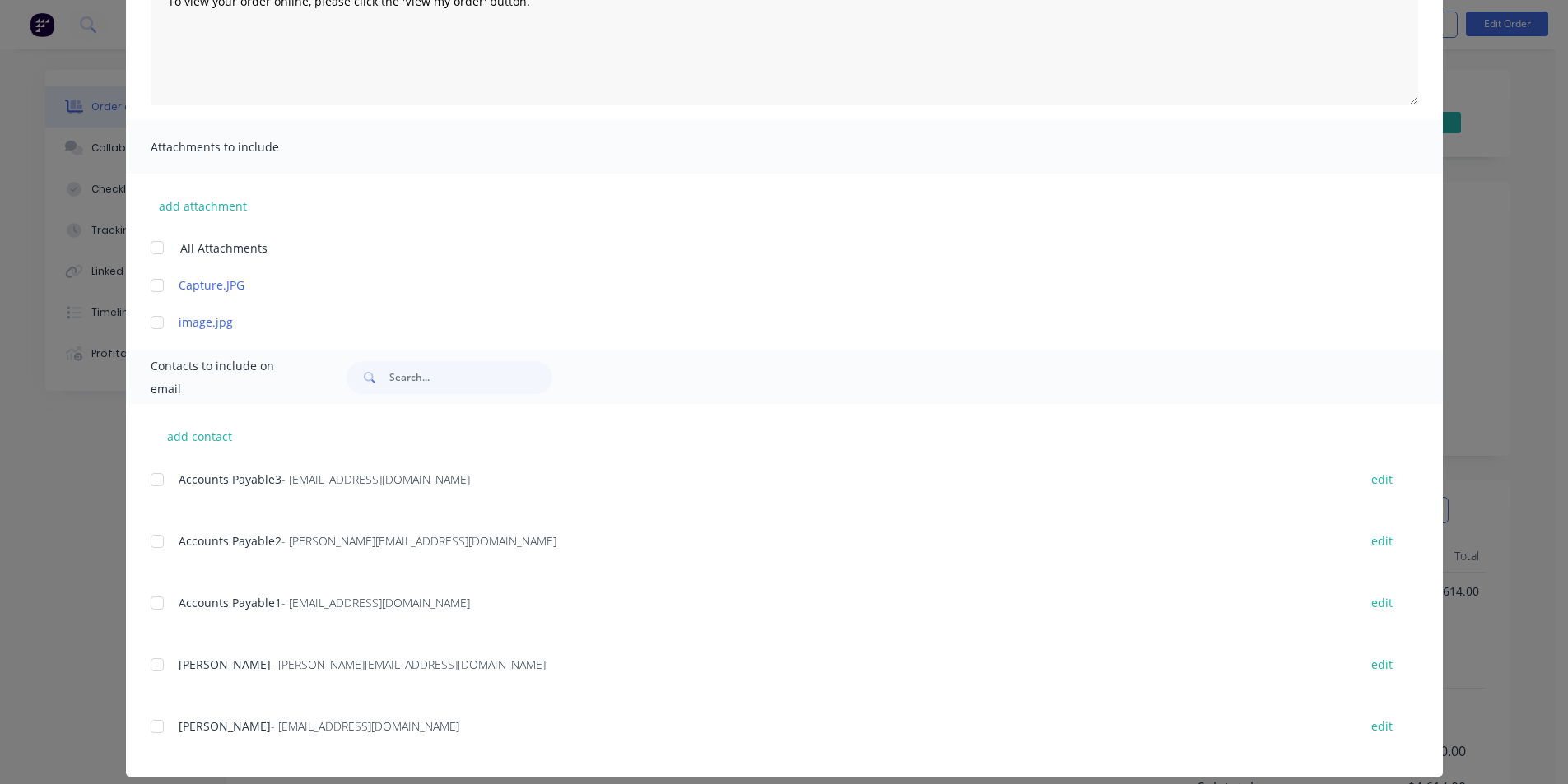
click at [161, 608] on div at bounding box center [157, 603] width 33 height 33
click at [153, 545] on div at bounding box center [157, 541] width 33 height 33
click at [158, 475] on div at bounding box center [157, 479] width 33 height 33
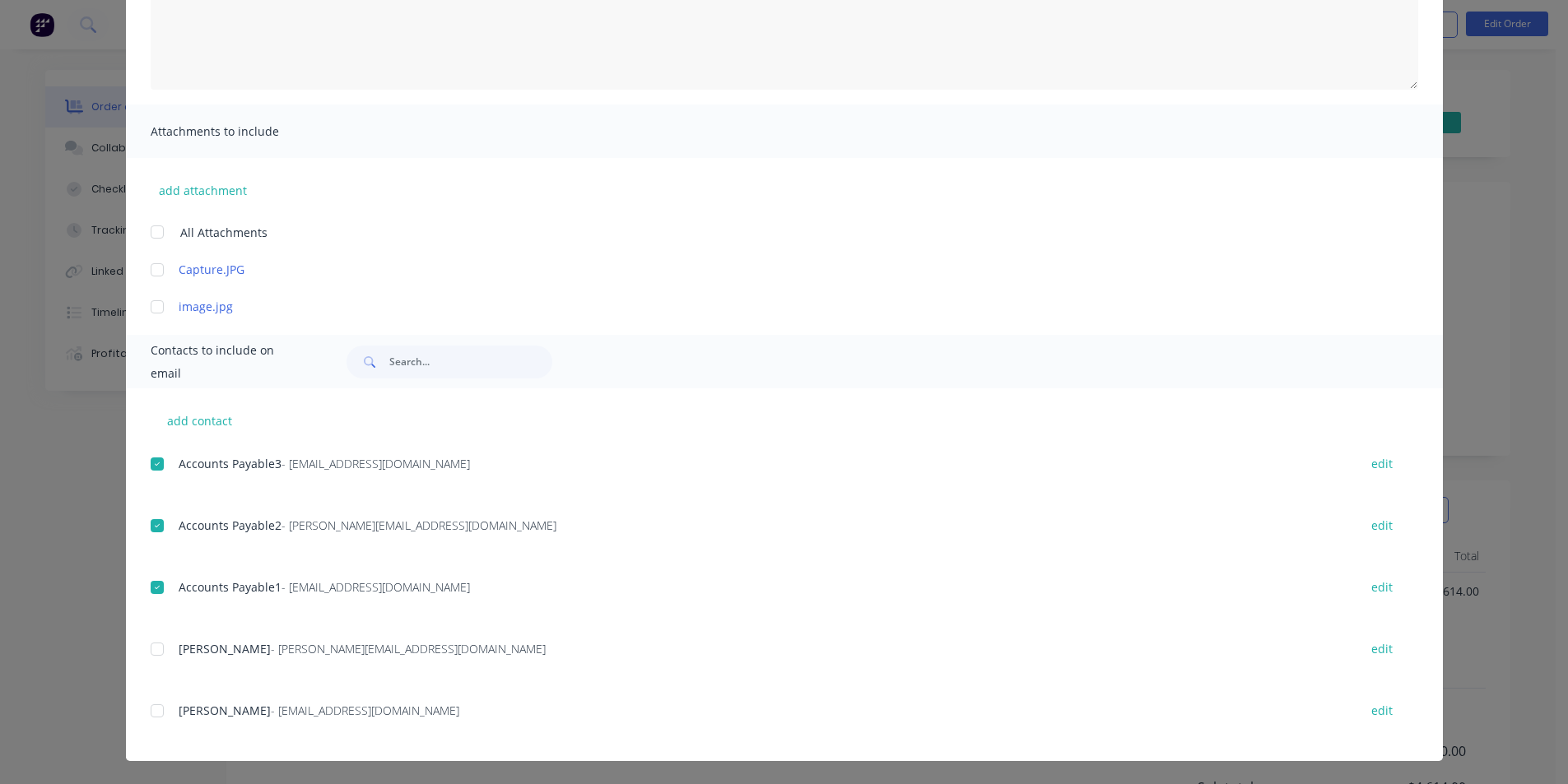
scroll to position [0, 0]
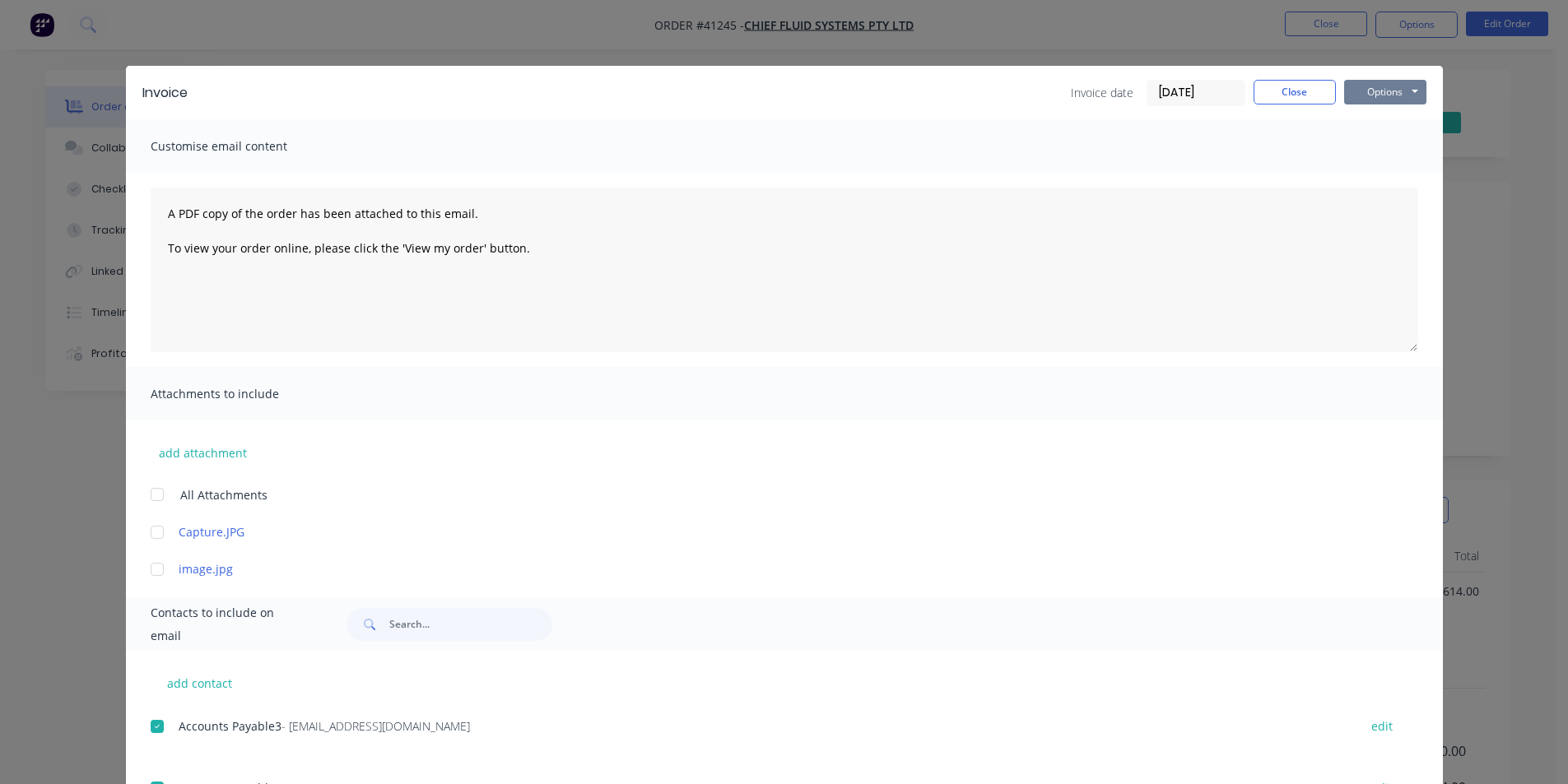
click at [1386, 100] on button "Options" at bounding box center [1385, 92] width 83 height 25
click at [1371, 181] on button "Email" at bounding box center [1396, 176] width 105 height 27
click at [1301, 85] on button "Close" at bounding box center [1294, 92] width 83 height 25
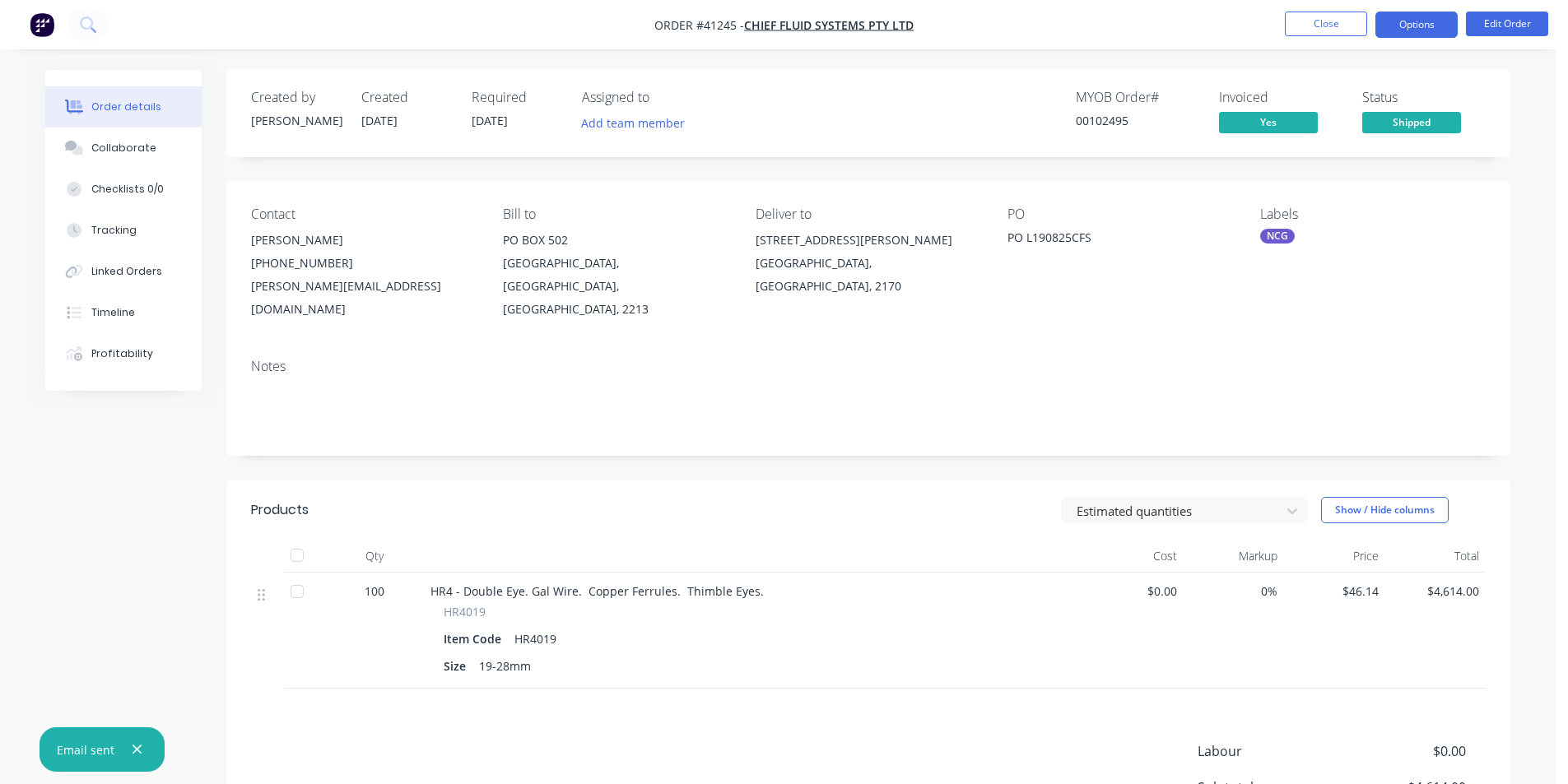
click at [1393, 30] on button "Options" at bounding box center [1416, 24] width 83 height 26
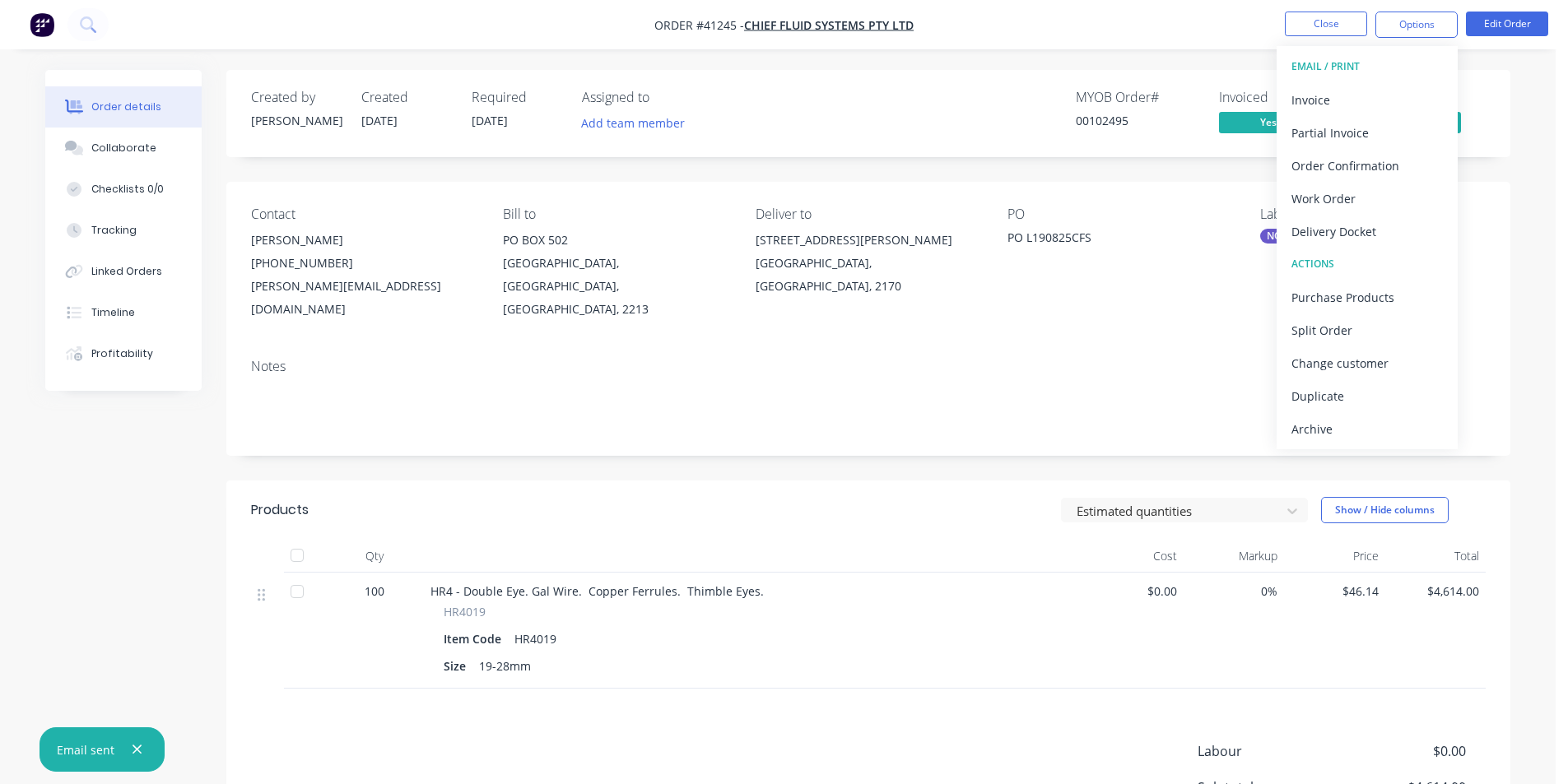
click at [1353, 426] on div "Archive" at bounding box center [1367, 429] width 152 height 24
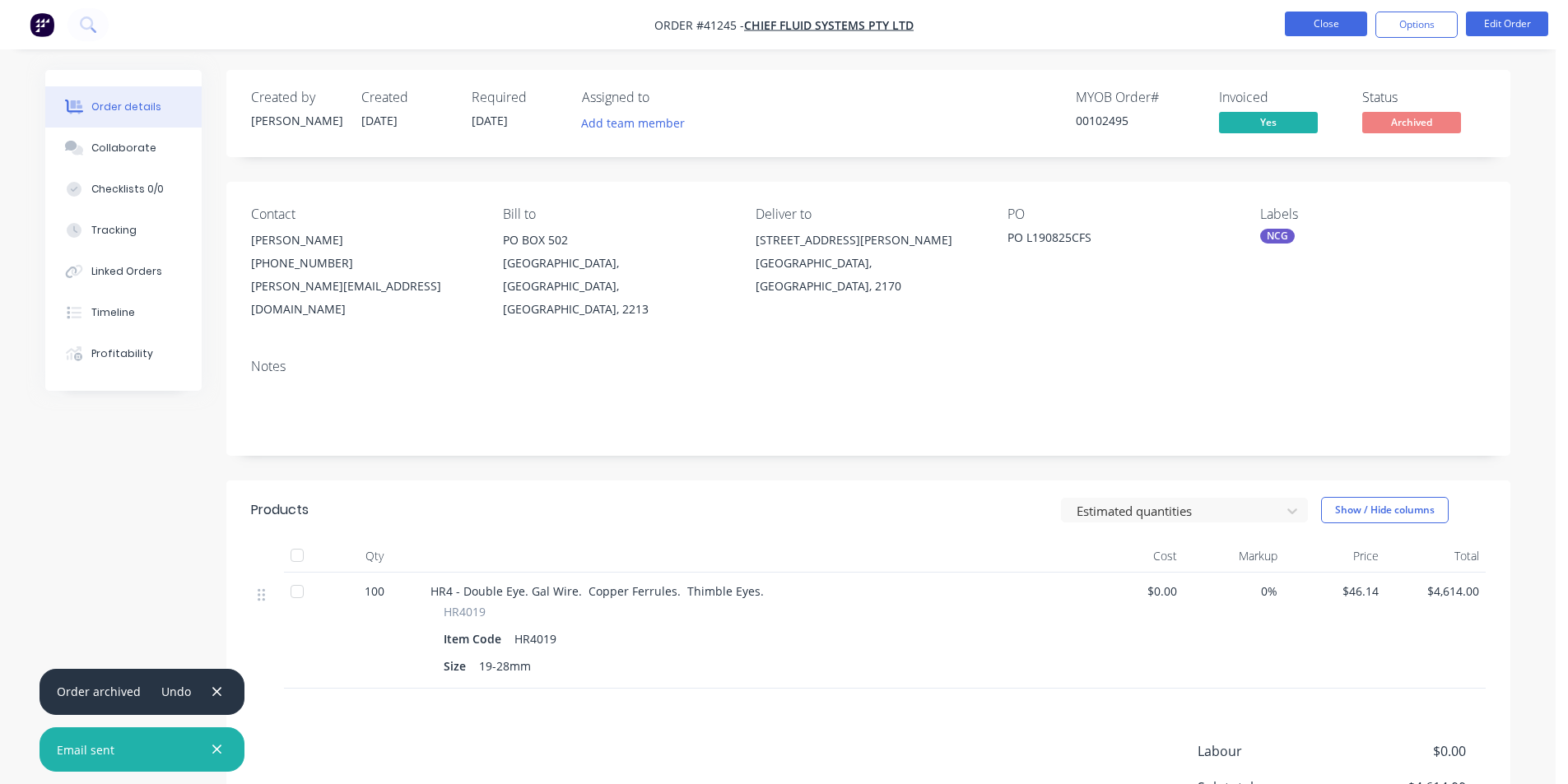
click at [1338, 28] on button "Close" at bounding box center [1326, 24] width 83 height 25
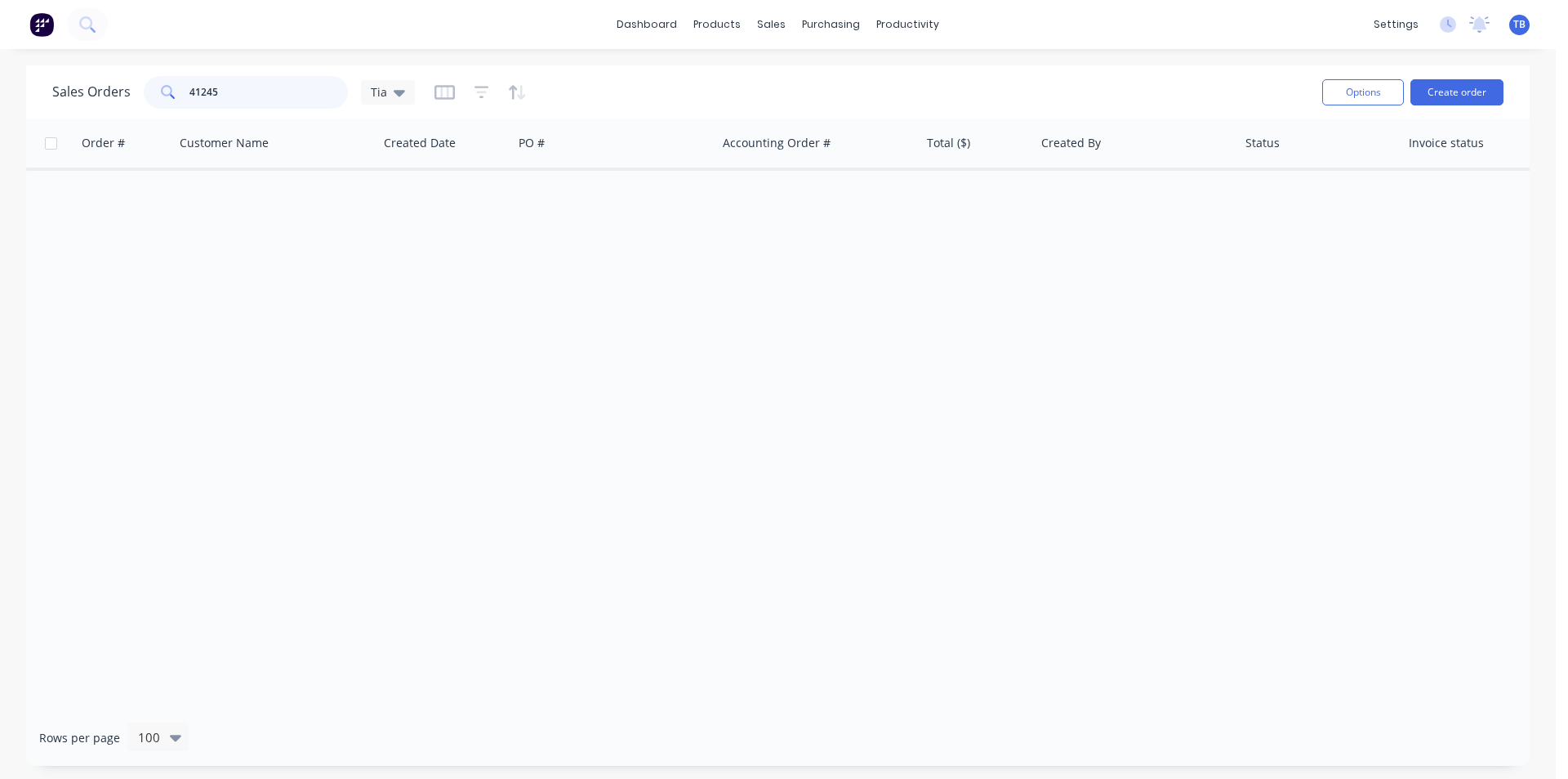
drag, startPoint x: 233, startPoint y: 92, endPoint x: 118, endPoint y: 102, distance: 115.4
click at [118, 102] on div "Sales Orders 41245 Tia" at bounding box center [233, 92] width 363 height 33
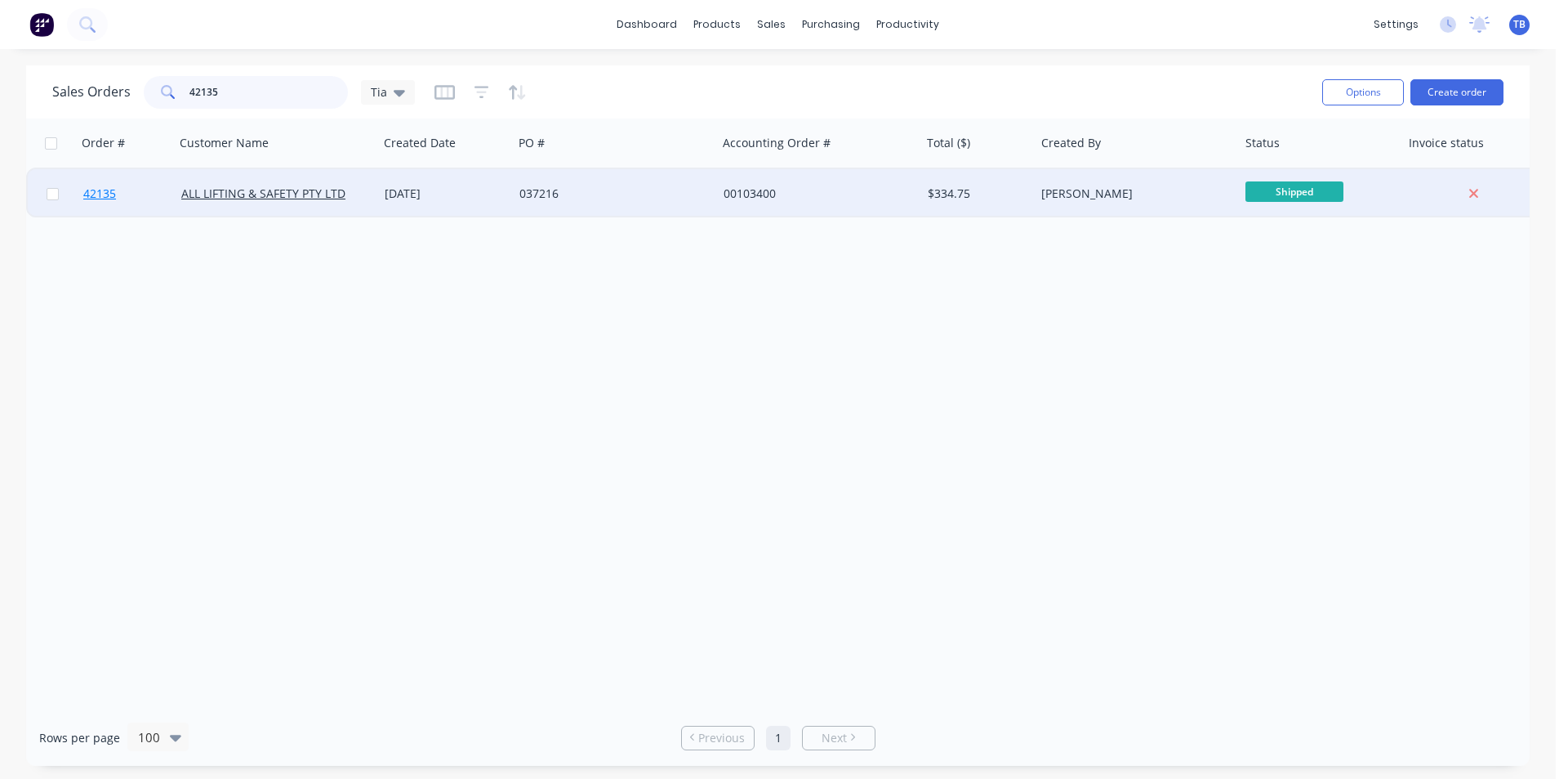
type input "42135"
click at [104, 187] on span "42135" at bounding box center [100, 193] width 33 height 16
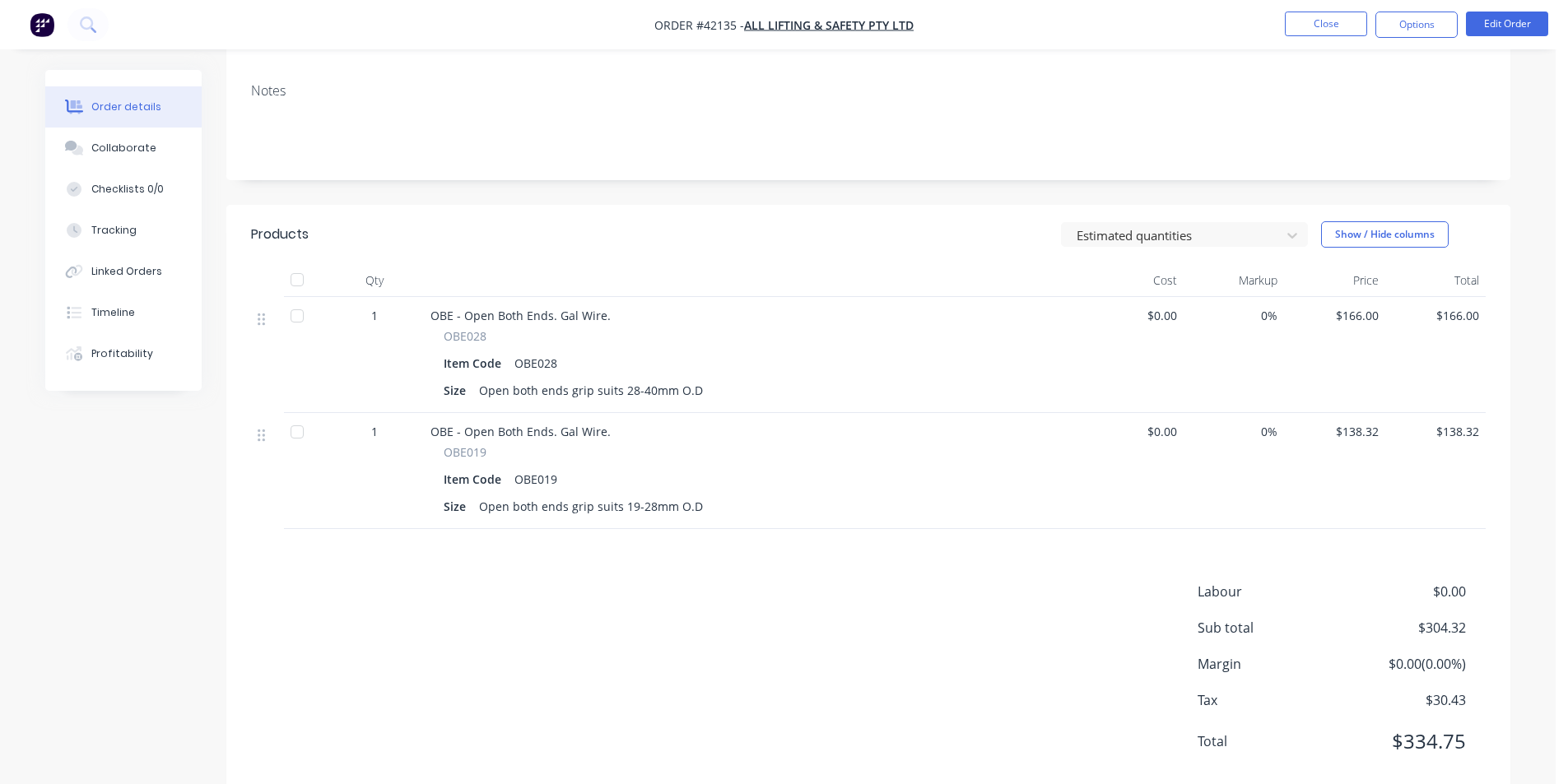
scroll to position [313, 0]
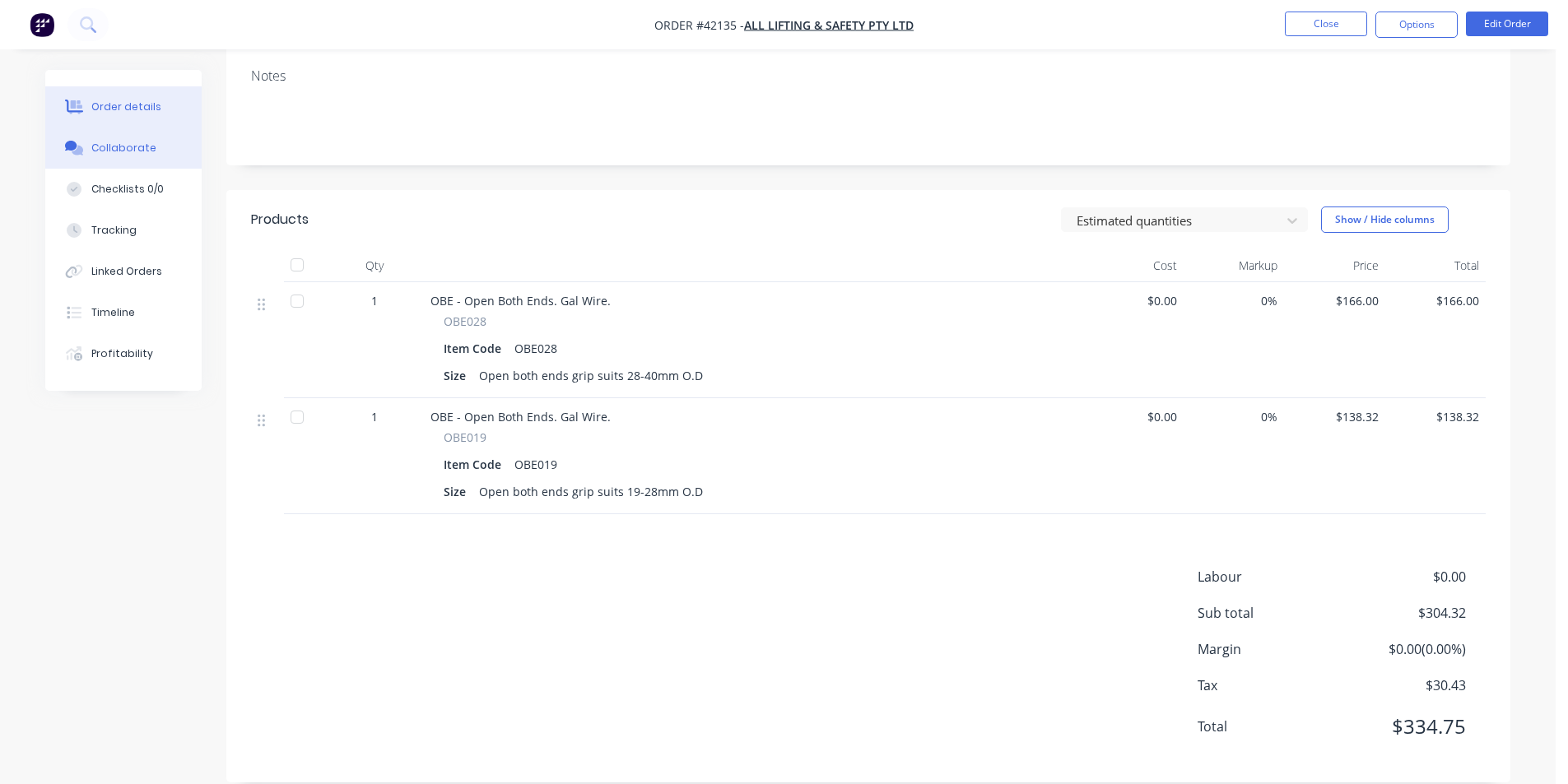
click at [138, 148] on div "Collaborate" at bounding box center [124, 148] width 65 height 15
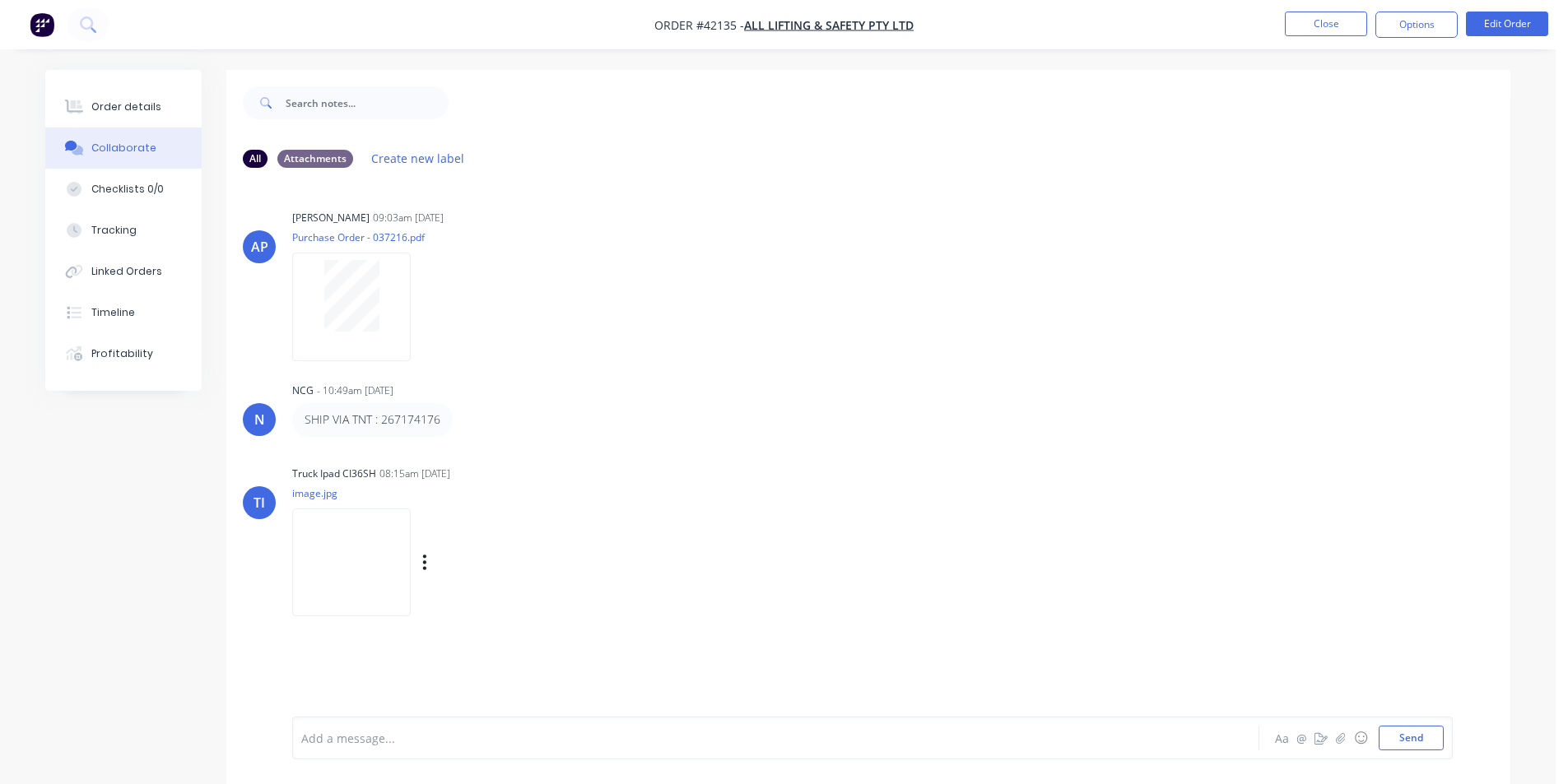
click at [347, 557] on img at bounding box center [351, 562] width 118 height 108
click at [130, 109] on div "Order details" at bounding box center [127, 107] width 70 height 15
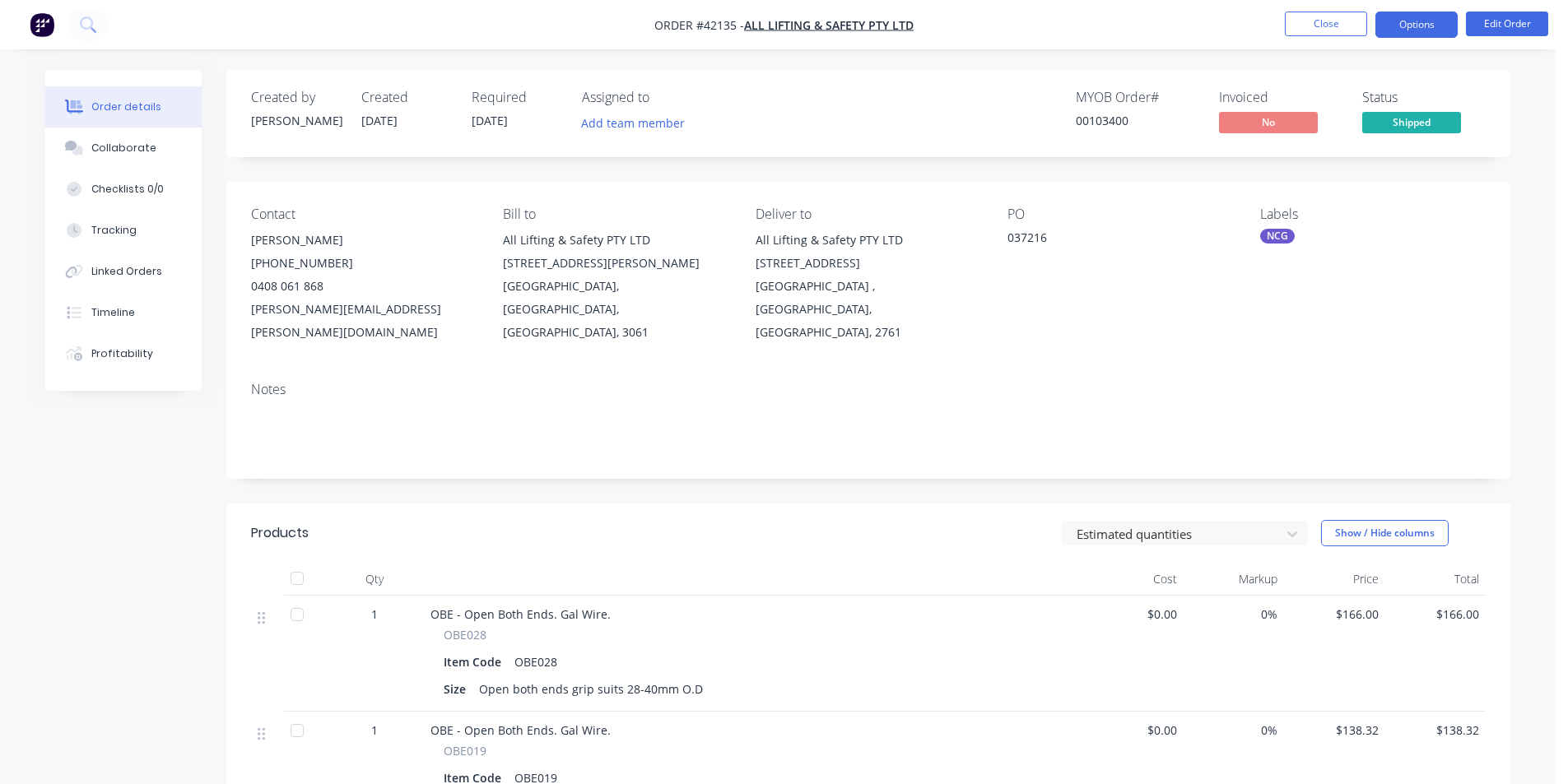
click at [1441, 23] on button "Options" at bounding box center [1416, 24] width 83 height 26
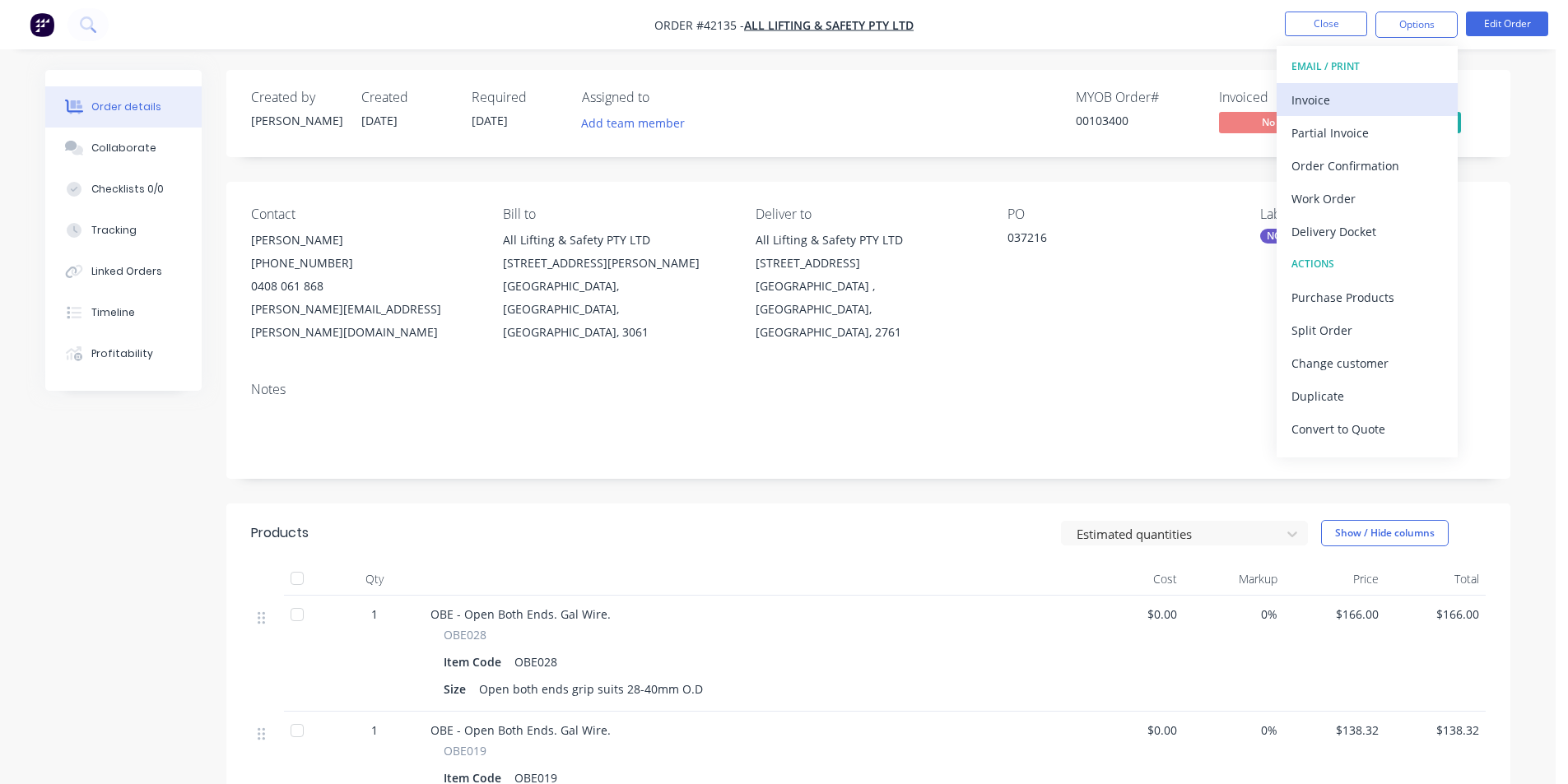
click at [1361, 93] on div "Invoice" at bounding box center [1367, 100] width 152 height 24
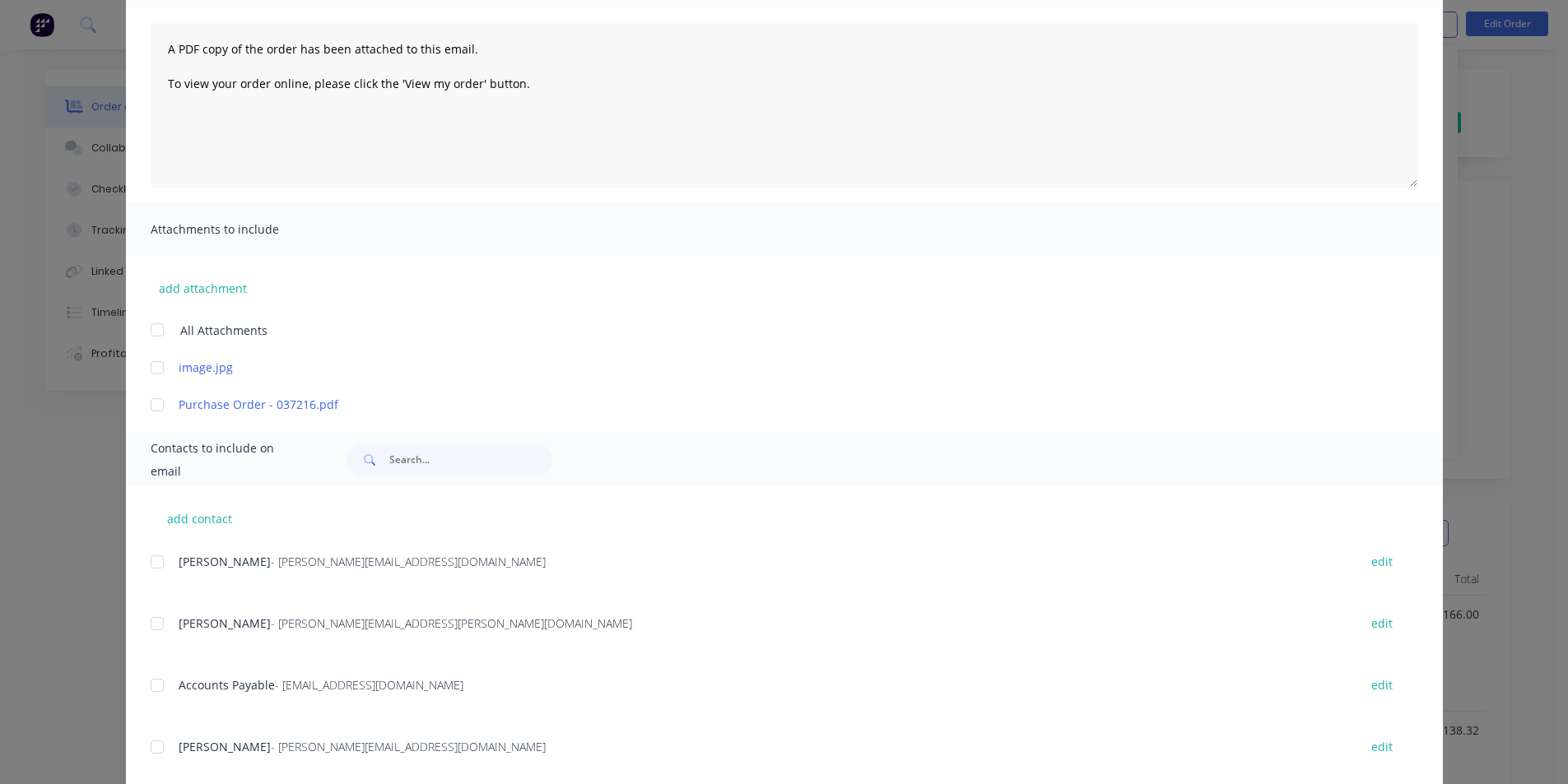
scroll to position [83, 0]
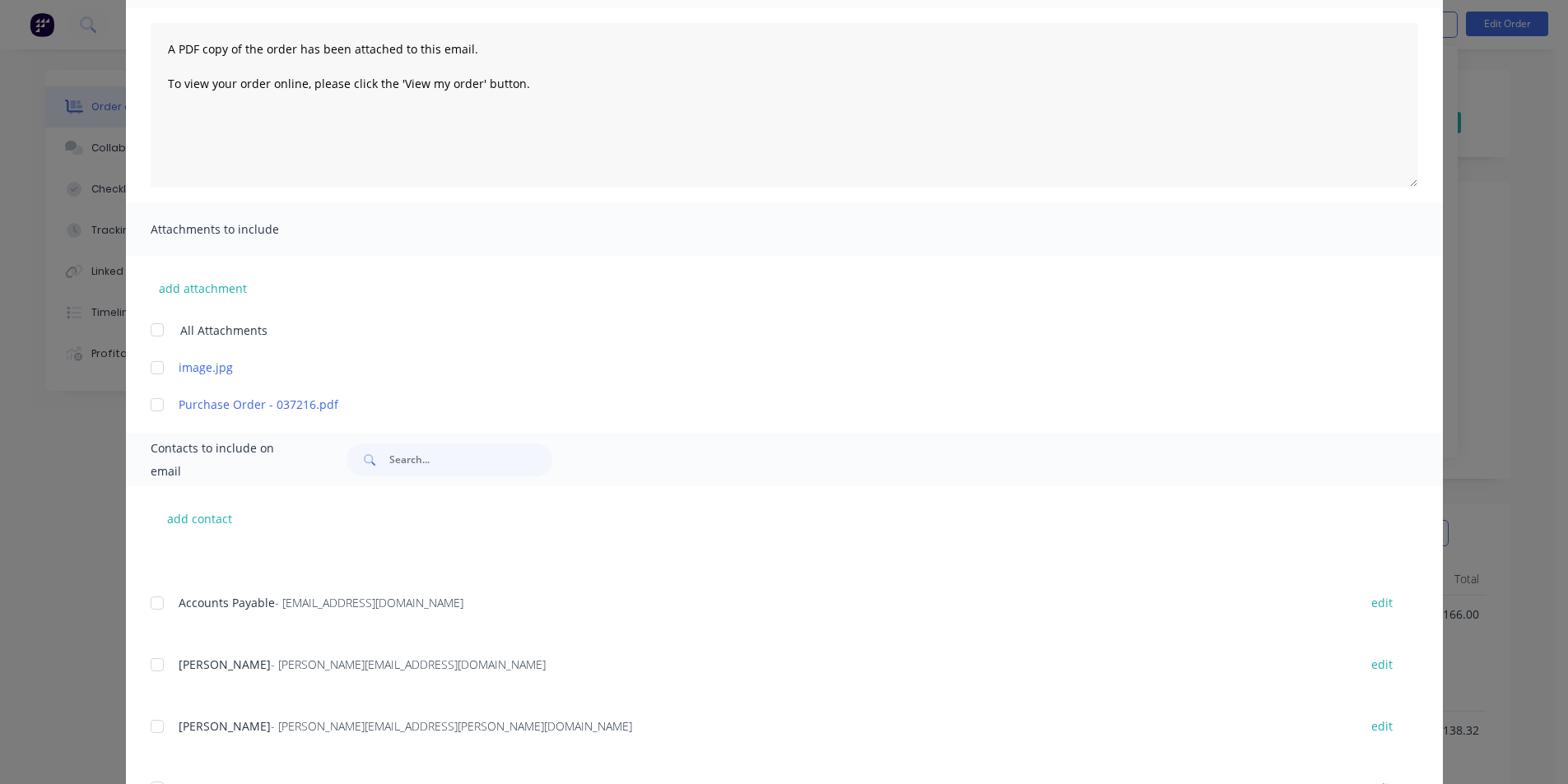
click at [153, 600] on div at bounding box center [157, 603] width 33 height 33
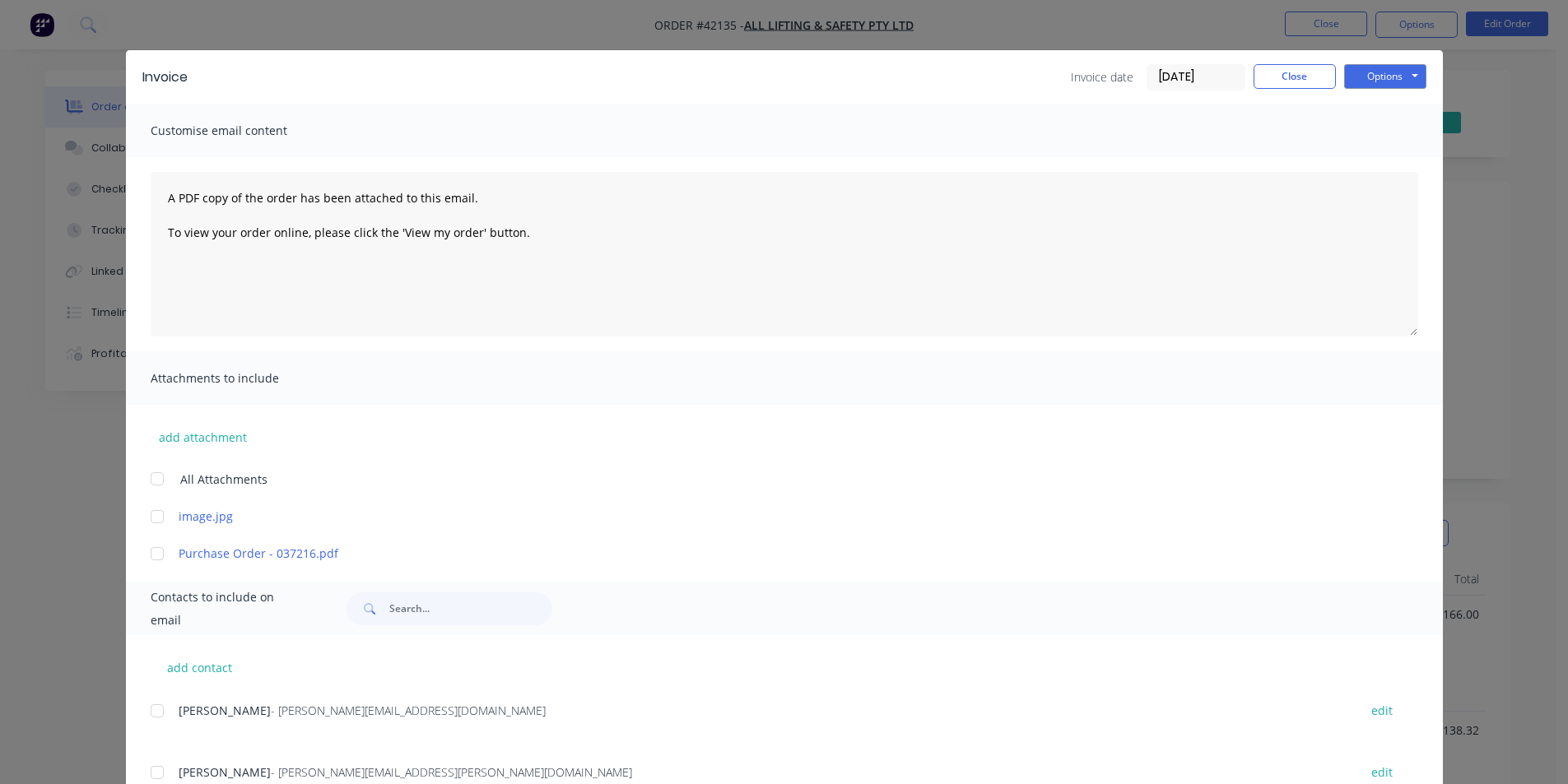
scroll to position [0, 0]
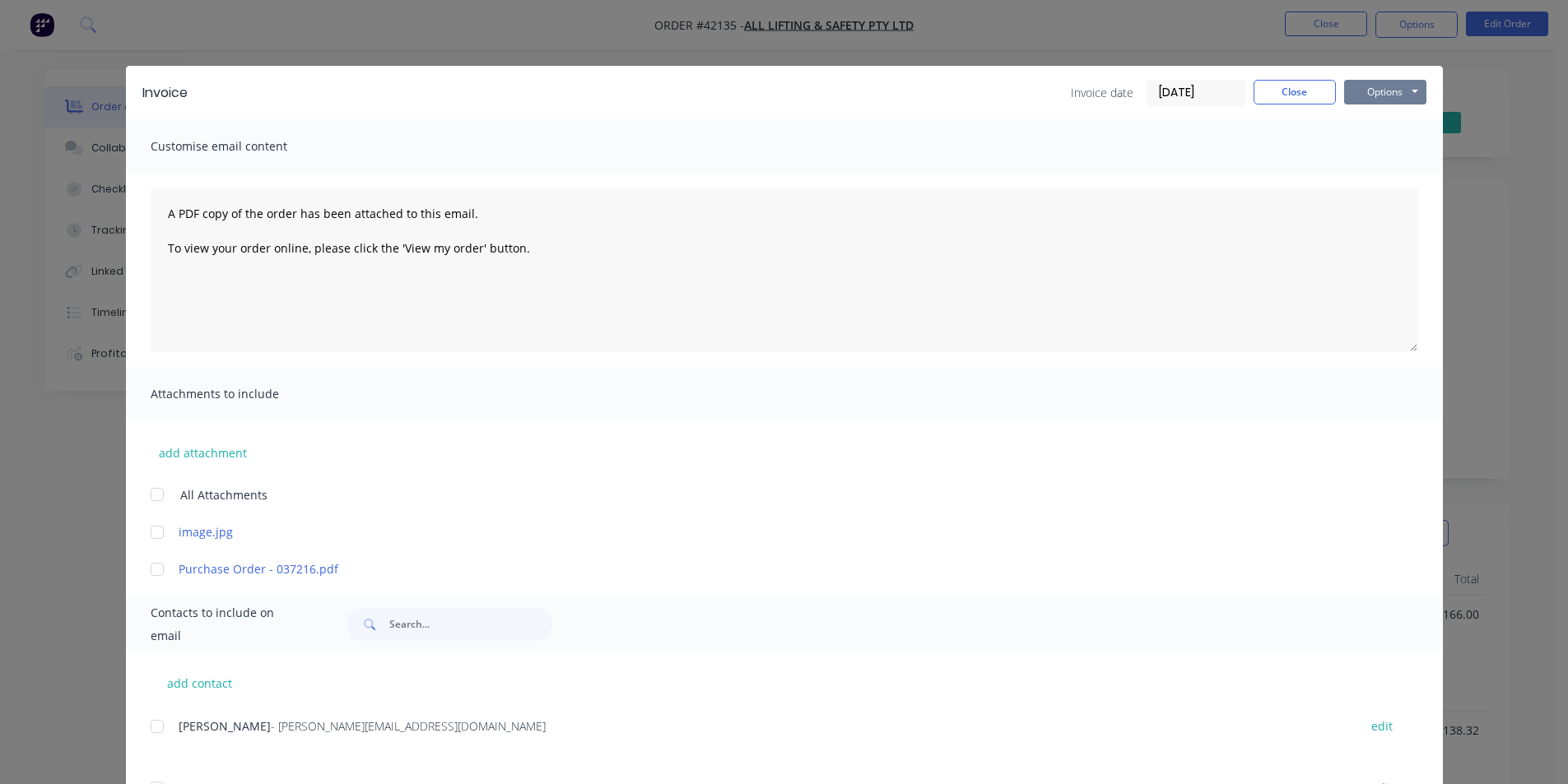
click at [1355, 85] on button "Options" at bounding box center [1385, 92] width 83 height 25
click at [1355, 188] on button "Email" at bounding box center [1396, 176] width 105 height 27
click at [1261, 88] on button "Close" at bounding box center [1294, 92] width 83 height 25
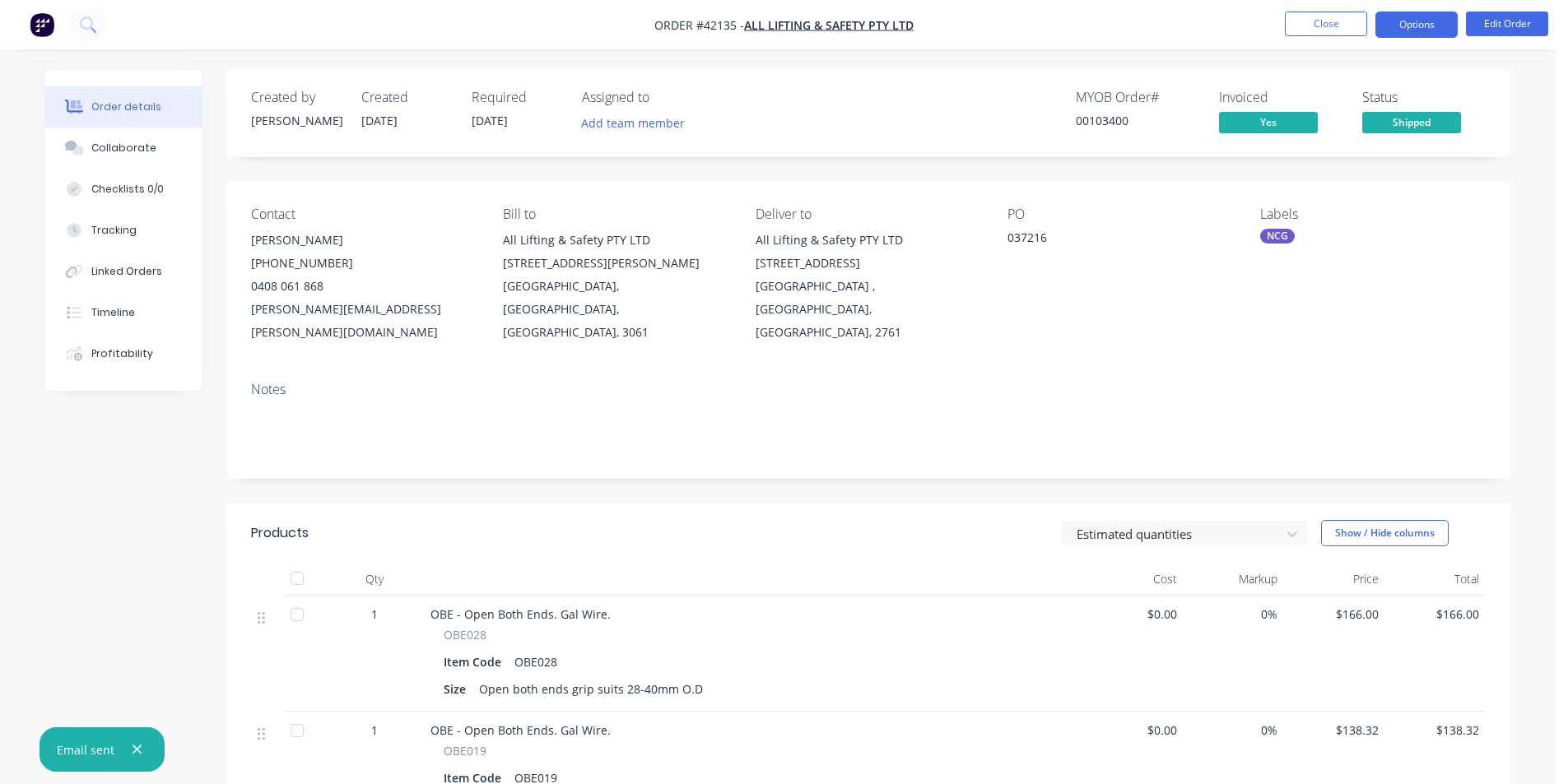
click at [1404, 16] on button "Options" at bounding box center [1416, 24] width 83 height 26
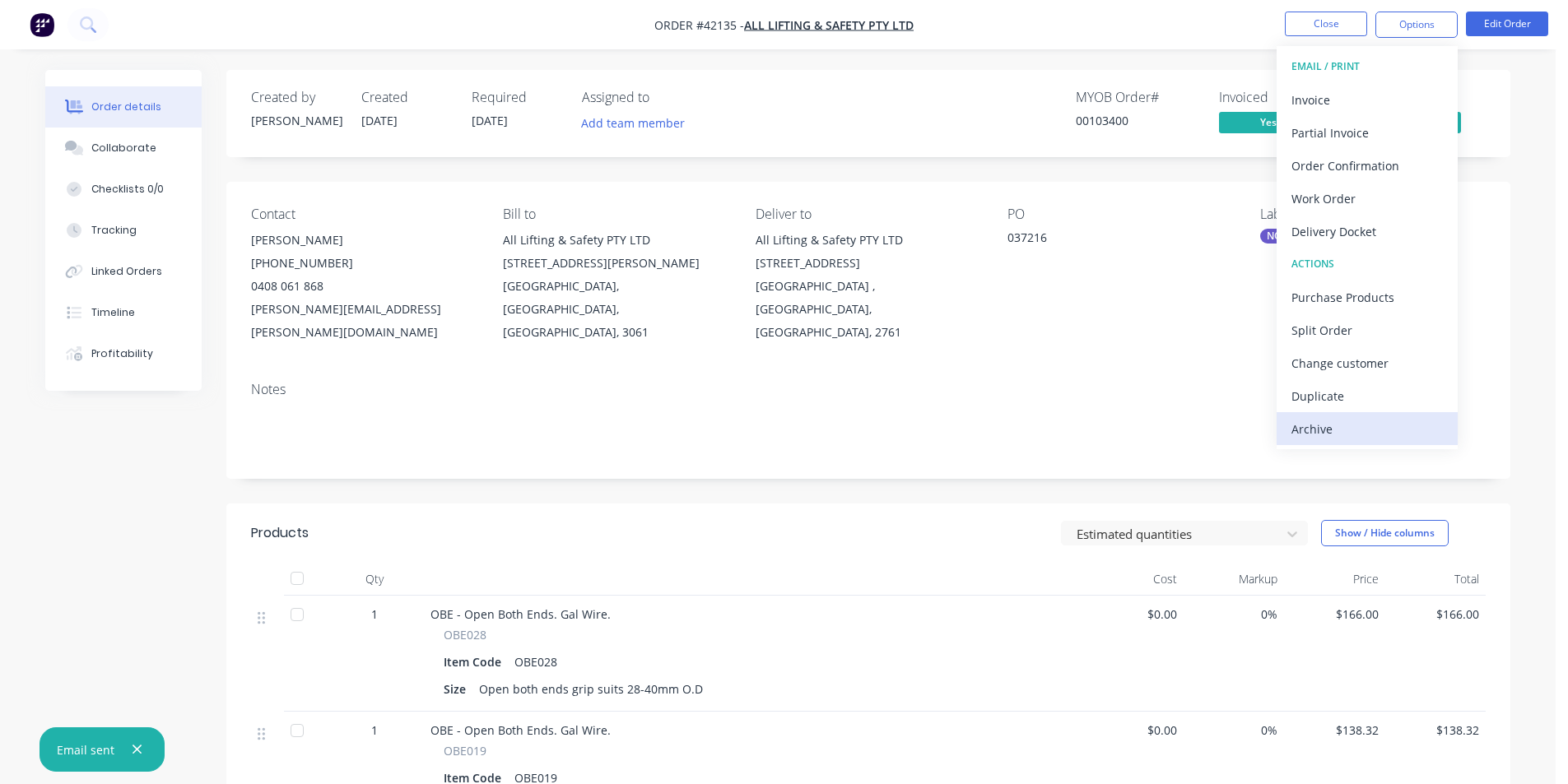
click at [1360, 425] on div "Archive" at bounding box center [1367, 429] width 152 height 24
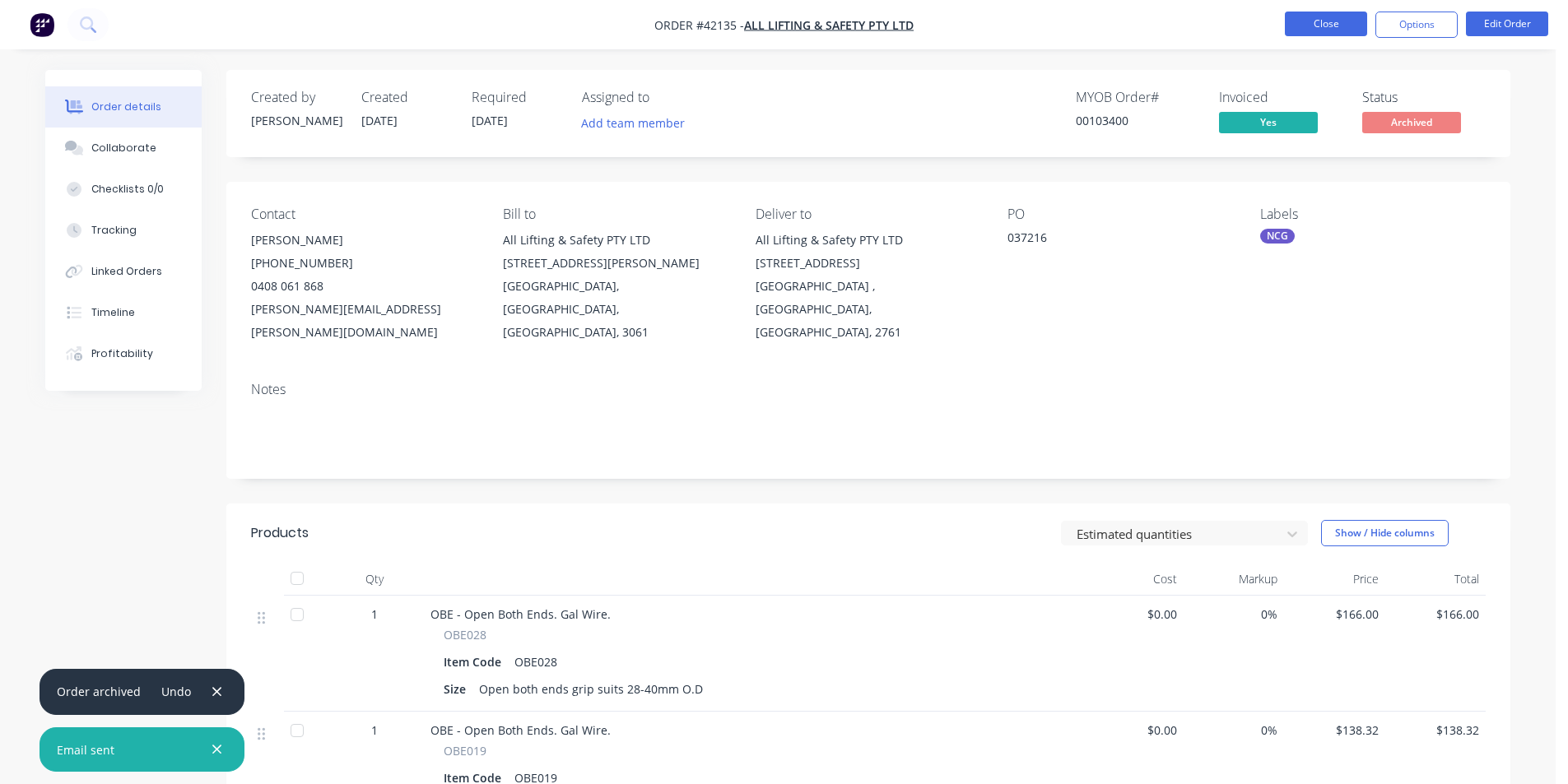
click at [1305, 21] on button "Close" at bounding box center [1326, 24] width 83 height 25
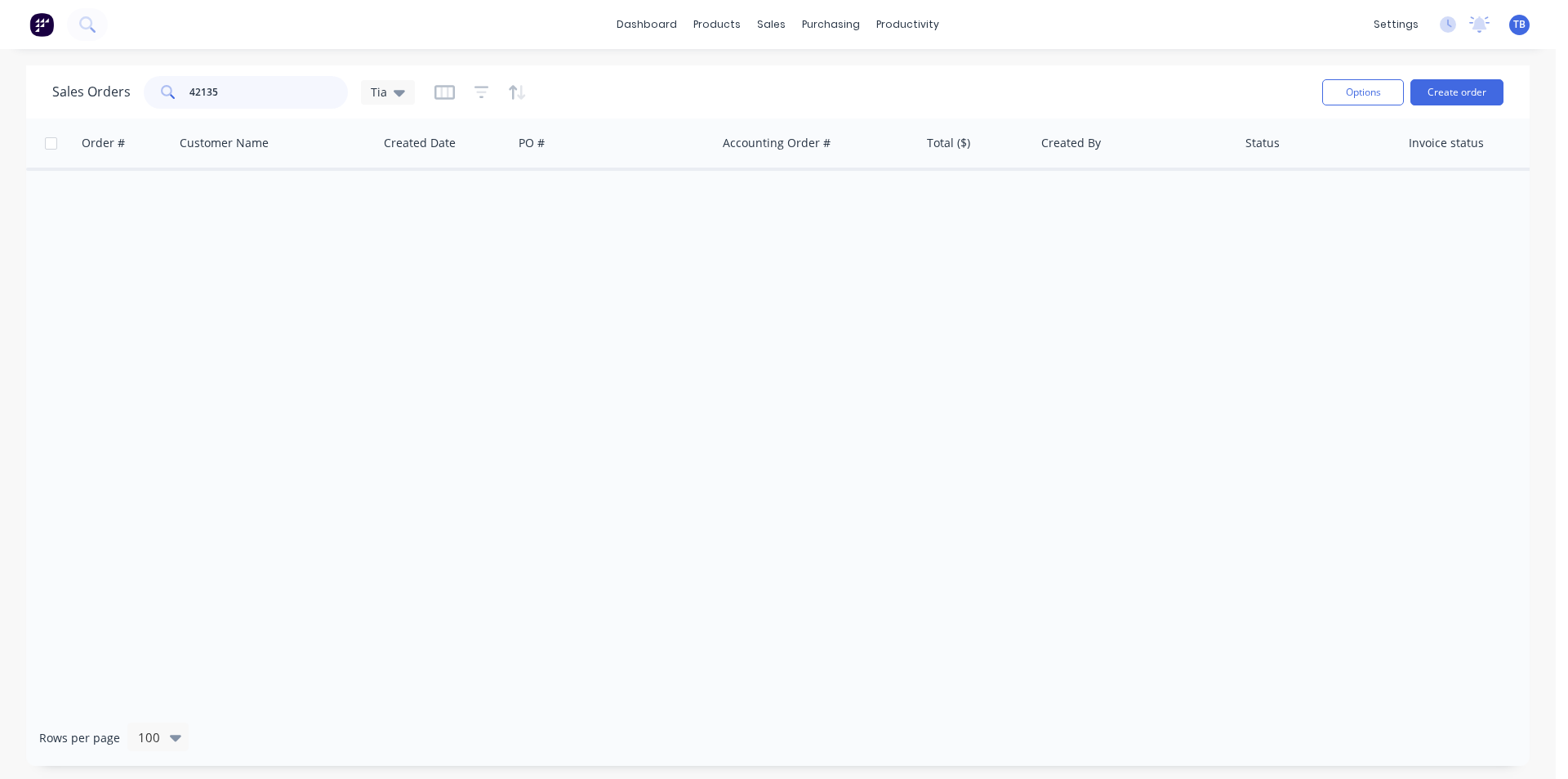
drag, startPoint x: 249, startPoint y: 84, endPoint x: 175, endPoint y: 82, distance: 74.0
click at [175, 82] on div "42135" at bounding box center [245, 92] width 204 height 33
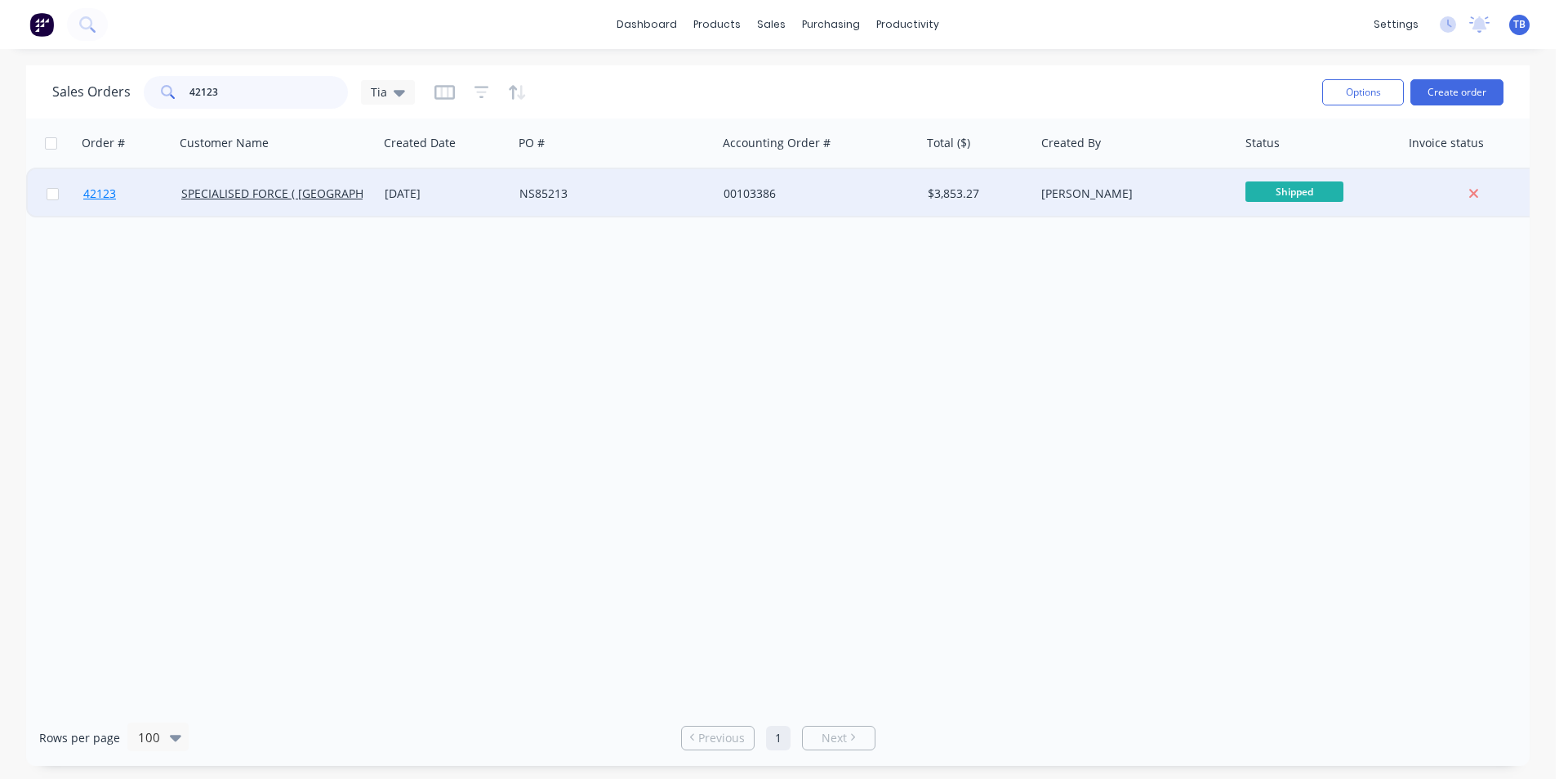
type input "42123"
click at [94, 198] on span "42123" at bounding box center [100, 193] width 33 height 16
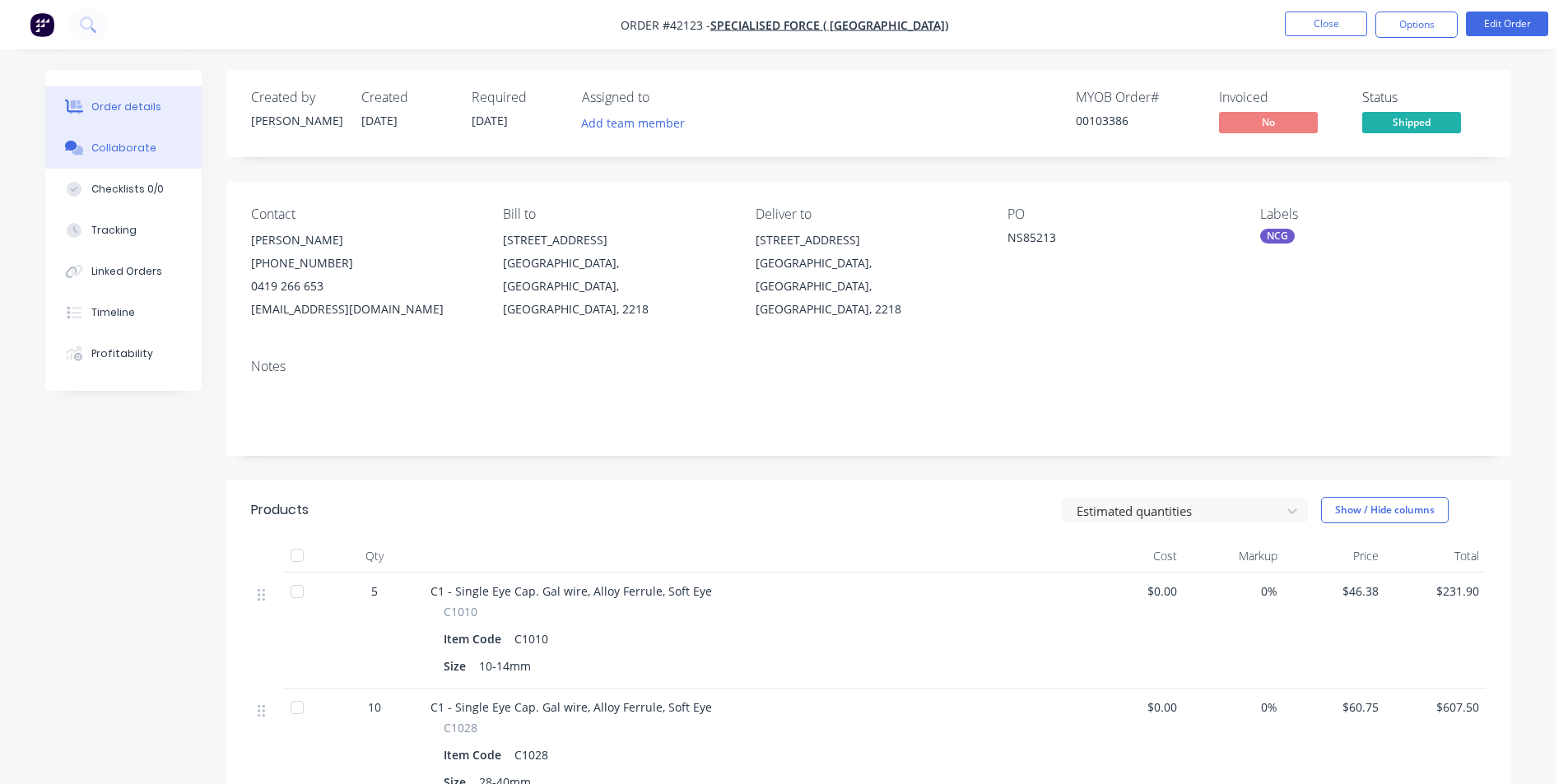
click at [90, 143] on button "Collaborate" at bounding box center [123, 148] width 156 height 41
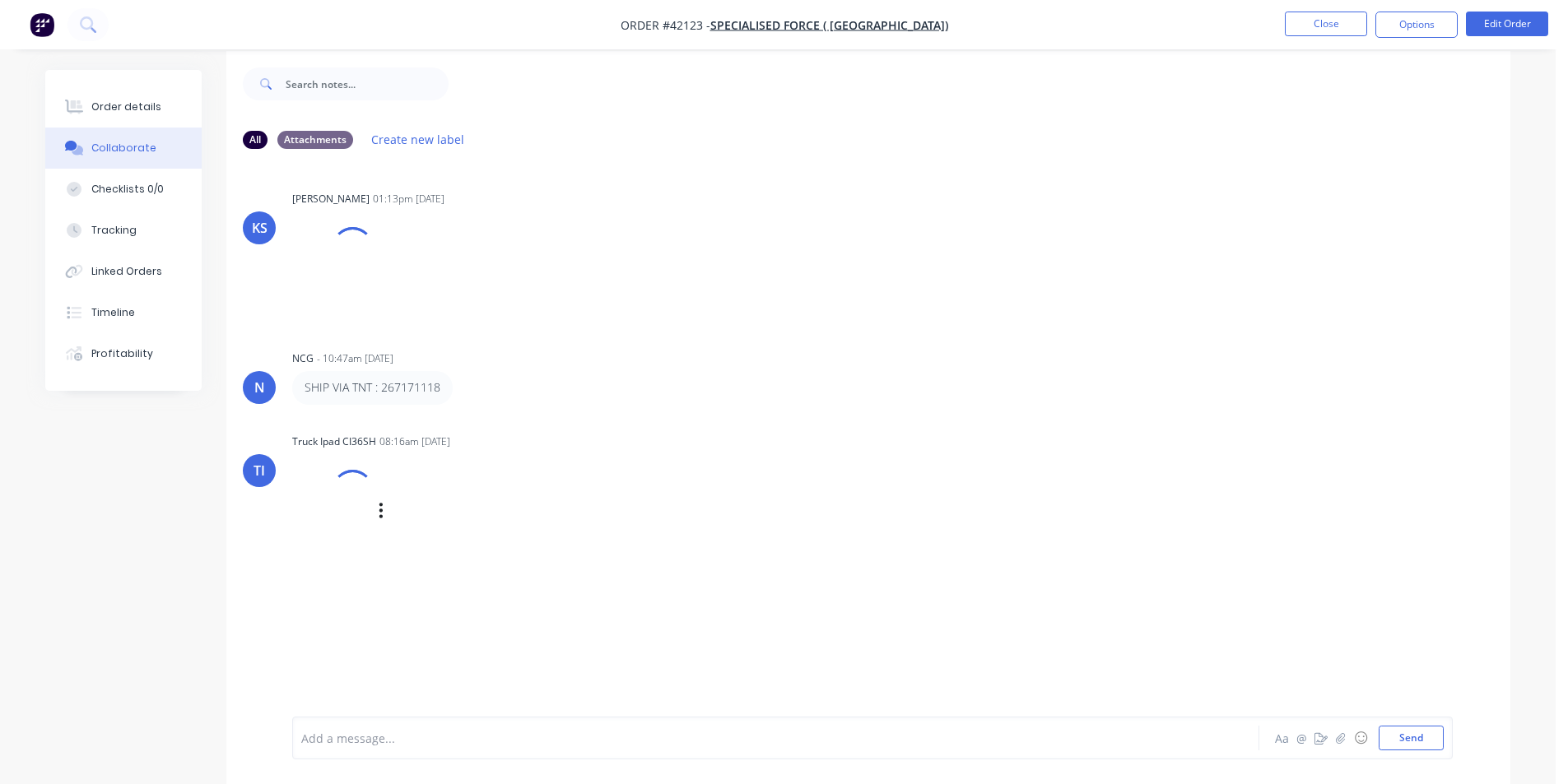
scroll to position [25, 0]
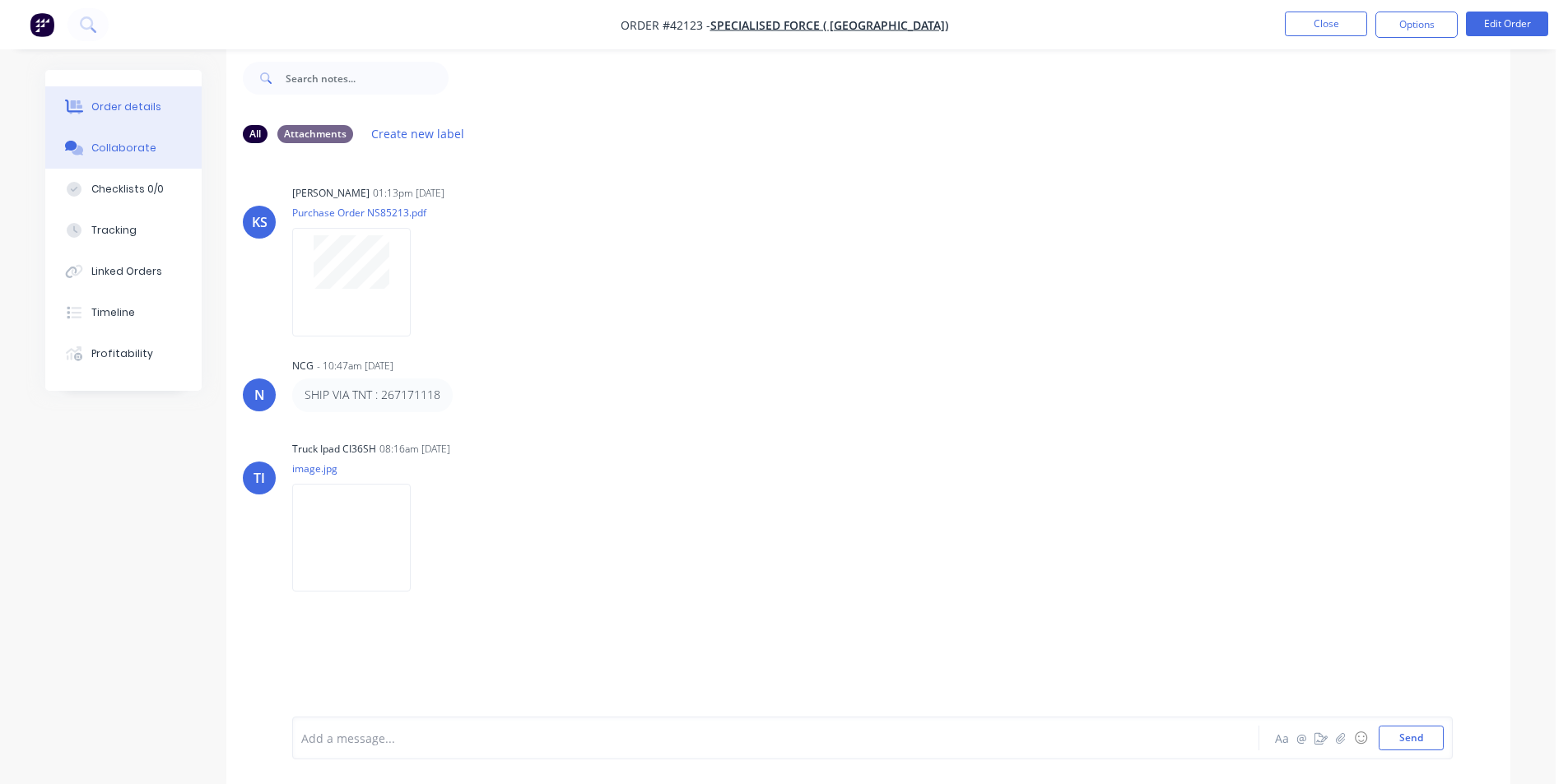
click at [111, 120] on button "Order details" at bounding box center [123, 107] width 156 height 41
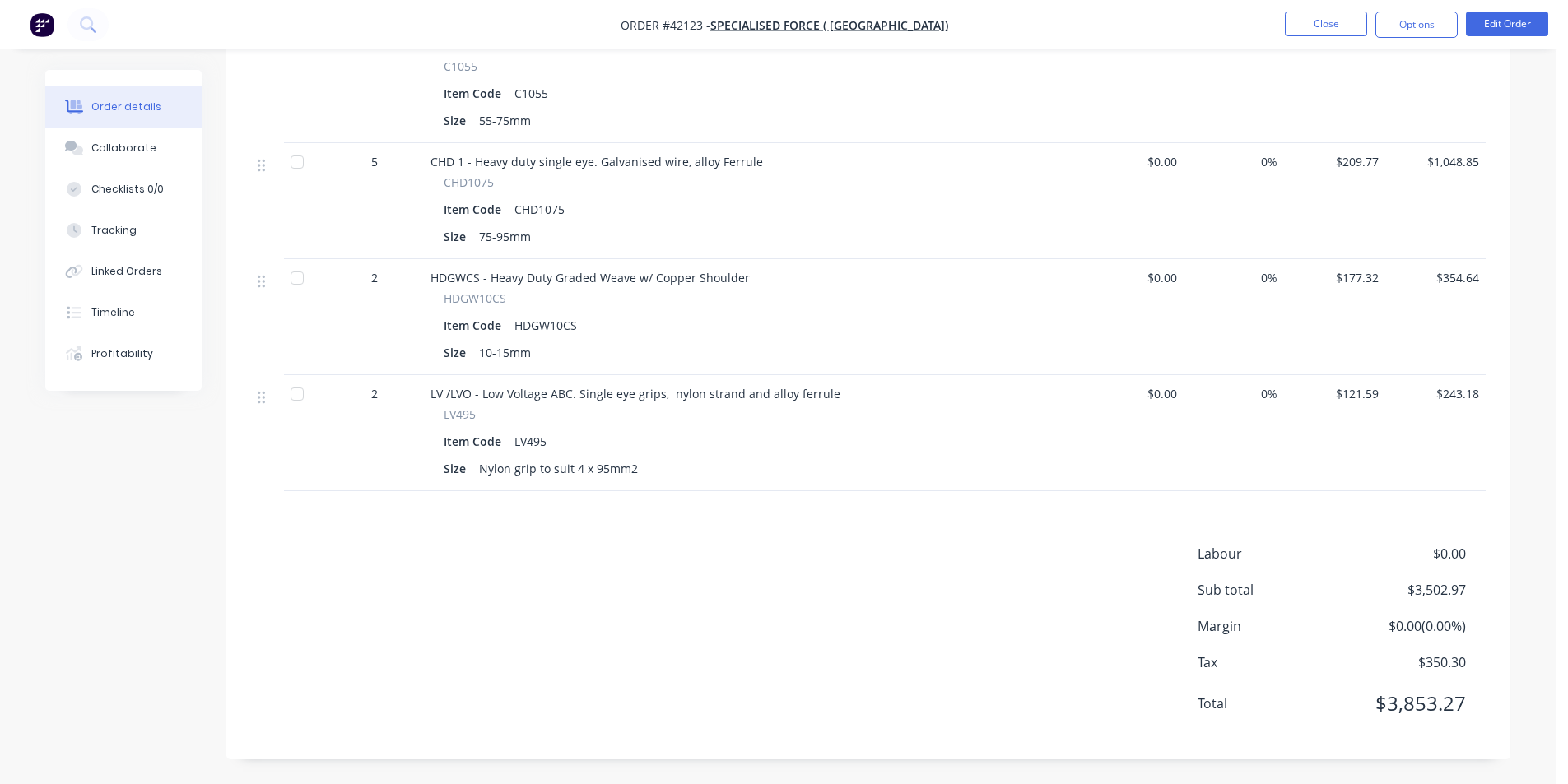
scroll to position [366, 0]
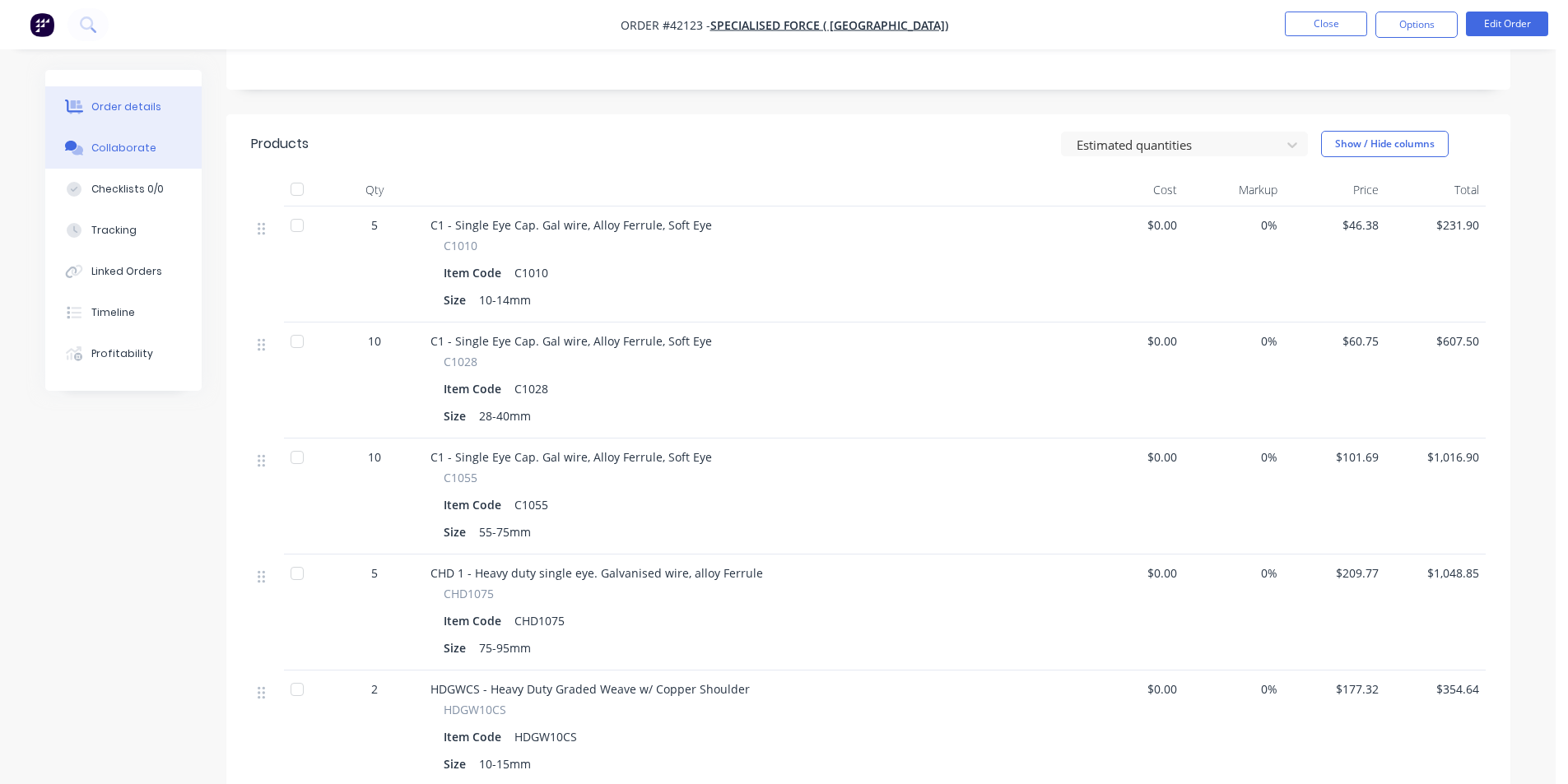
click at [104, 158] on button "Collaborate" at bounding box center [123, 148] width 156 height 41
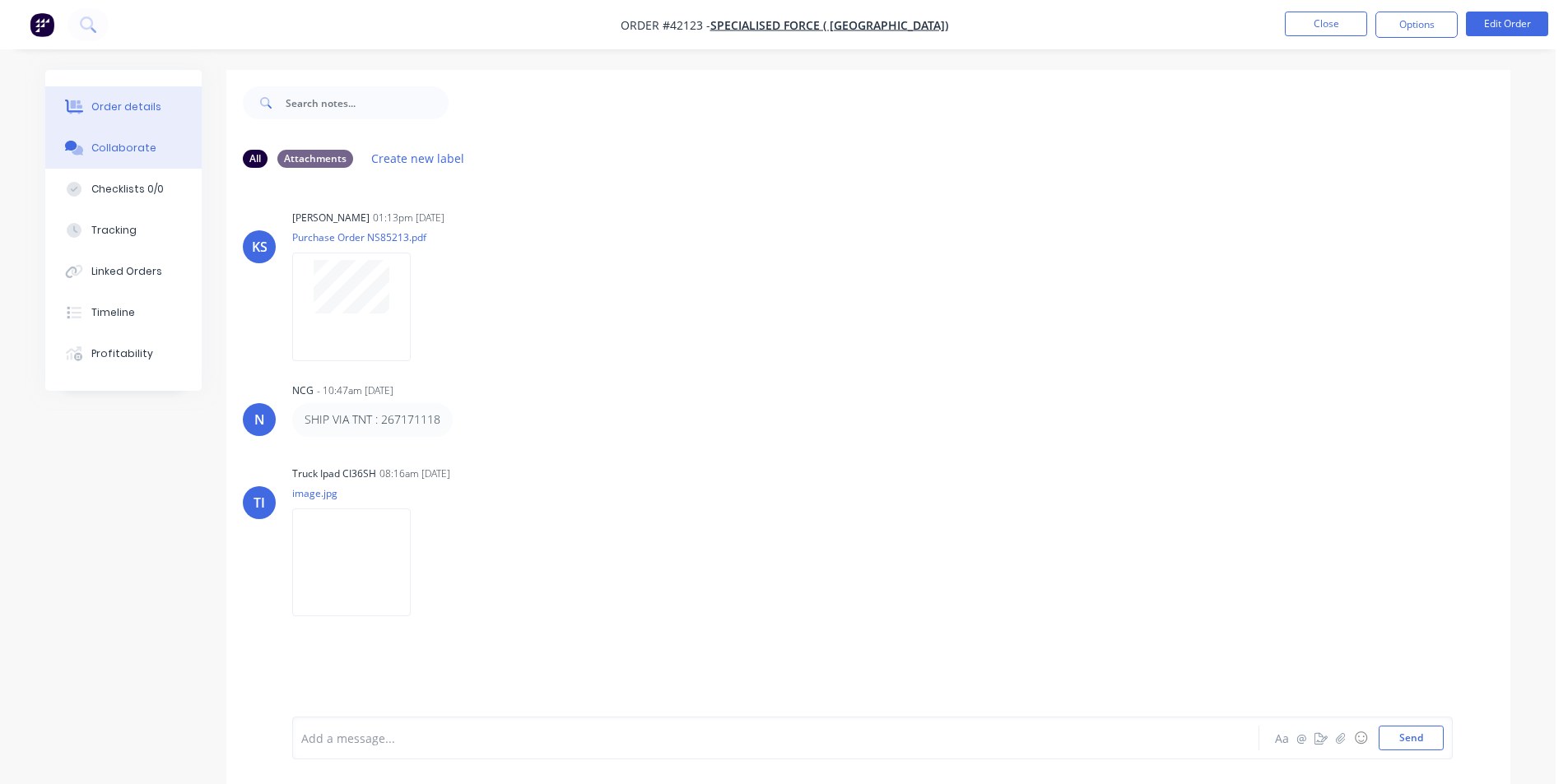
click at [149, 103] on div "Order details" at bounding box center [127, 107] width 70 height 15
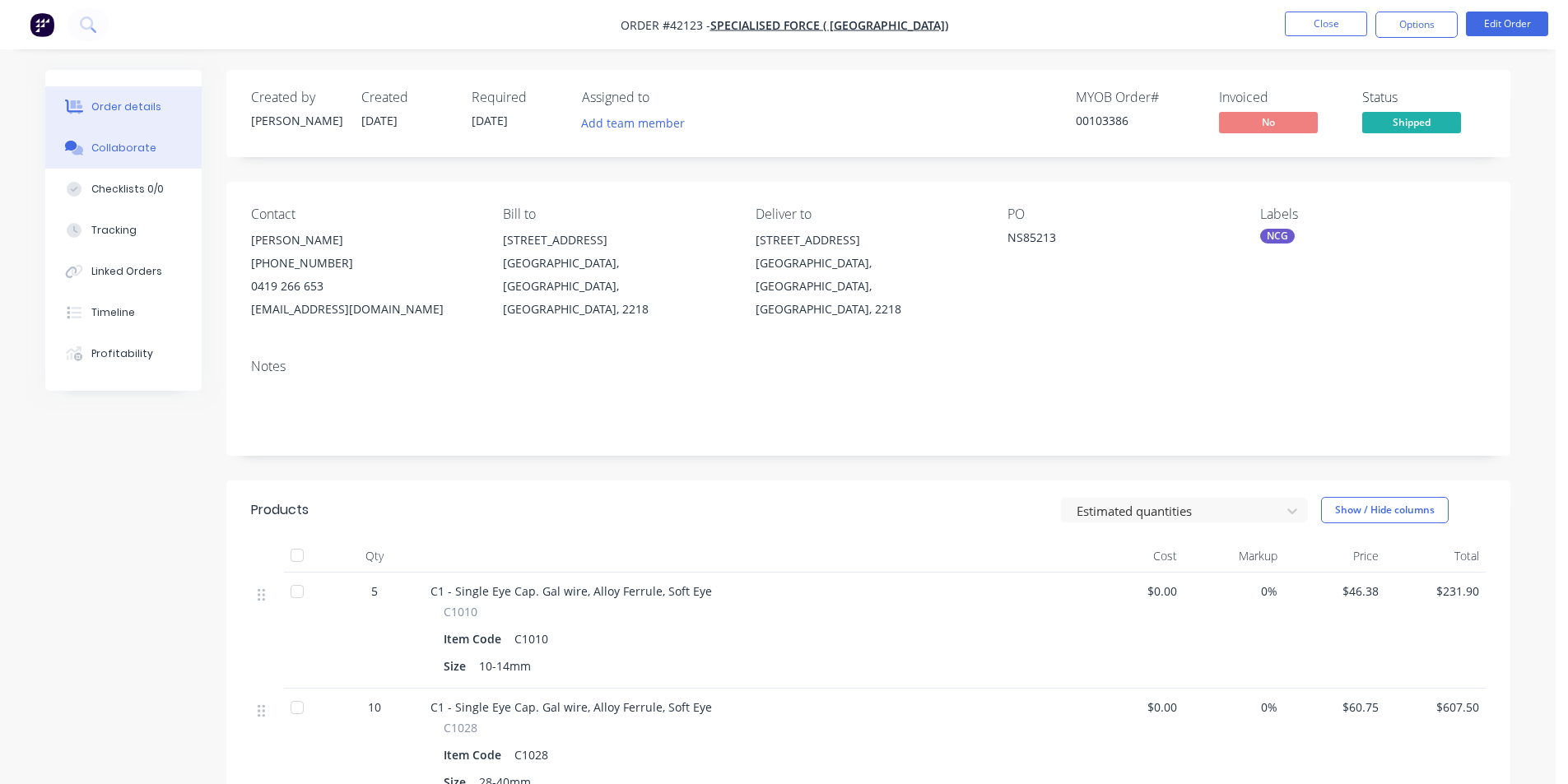
click at [138, 150] on div "Collaborate" at bounding box center [124, 148] width 65 height 15
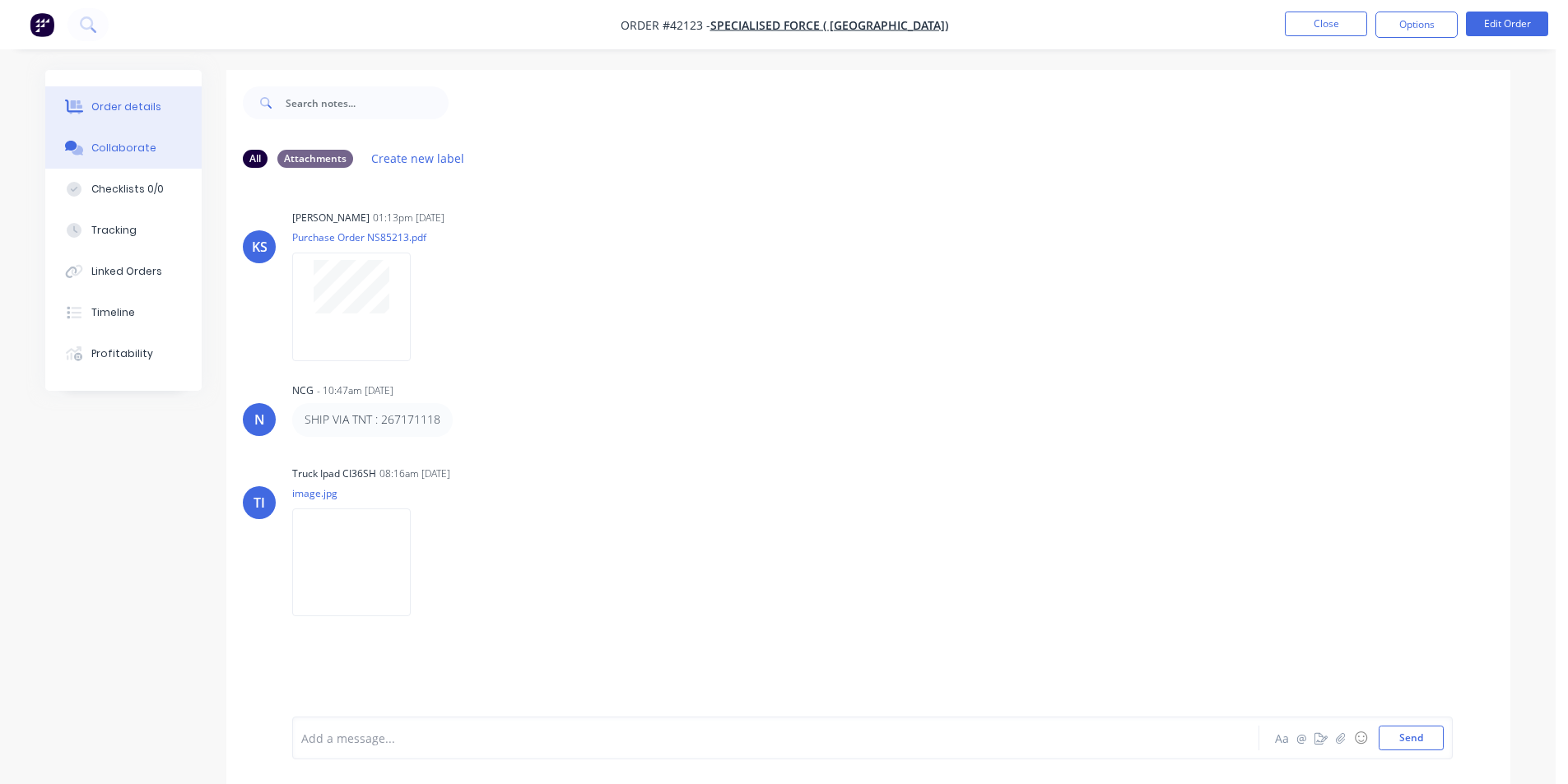
click at [145, 109] on div "Order details" at bounding box center [127, 107] width 70 height 15
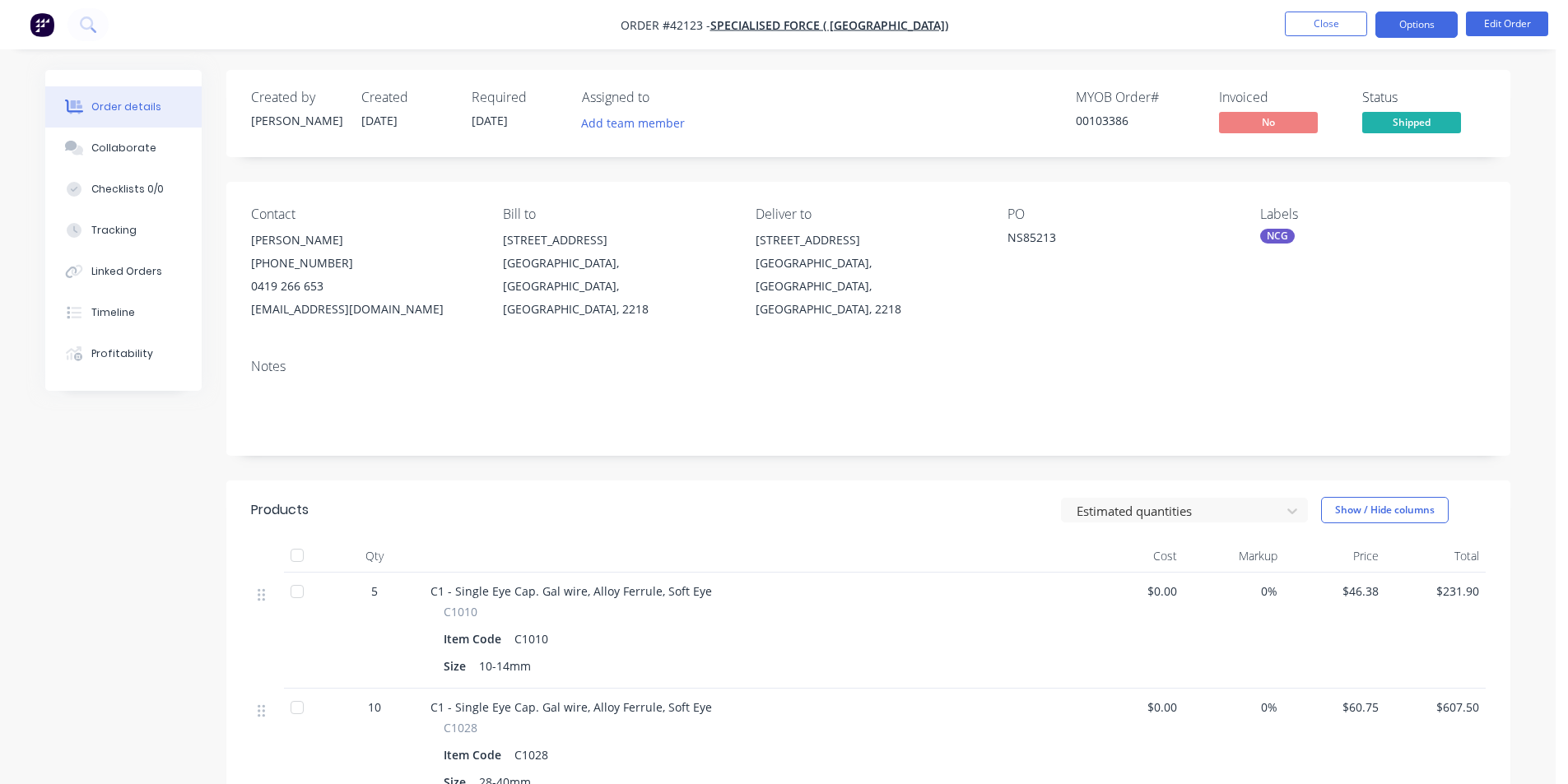
click at [1384, 24] on button "Options" at bounding box center [1416, 24] width 83 height 26
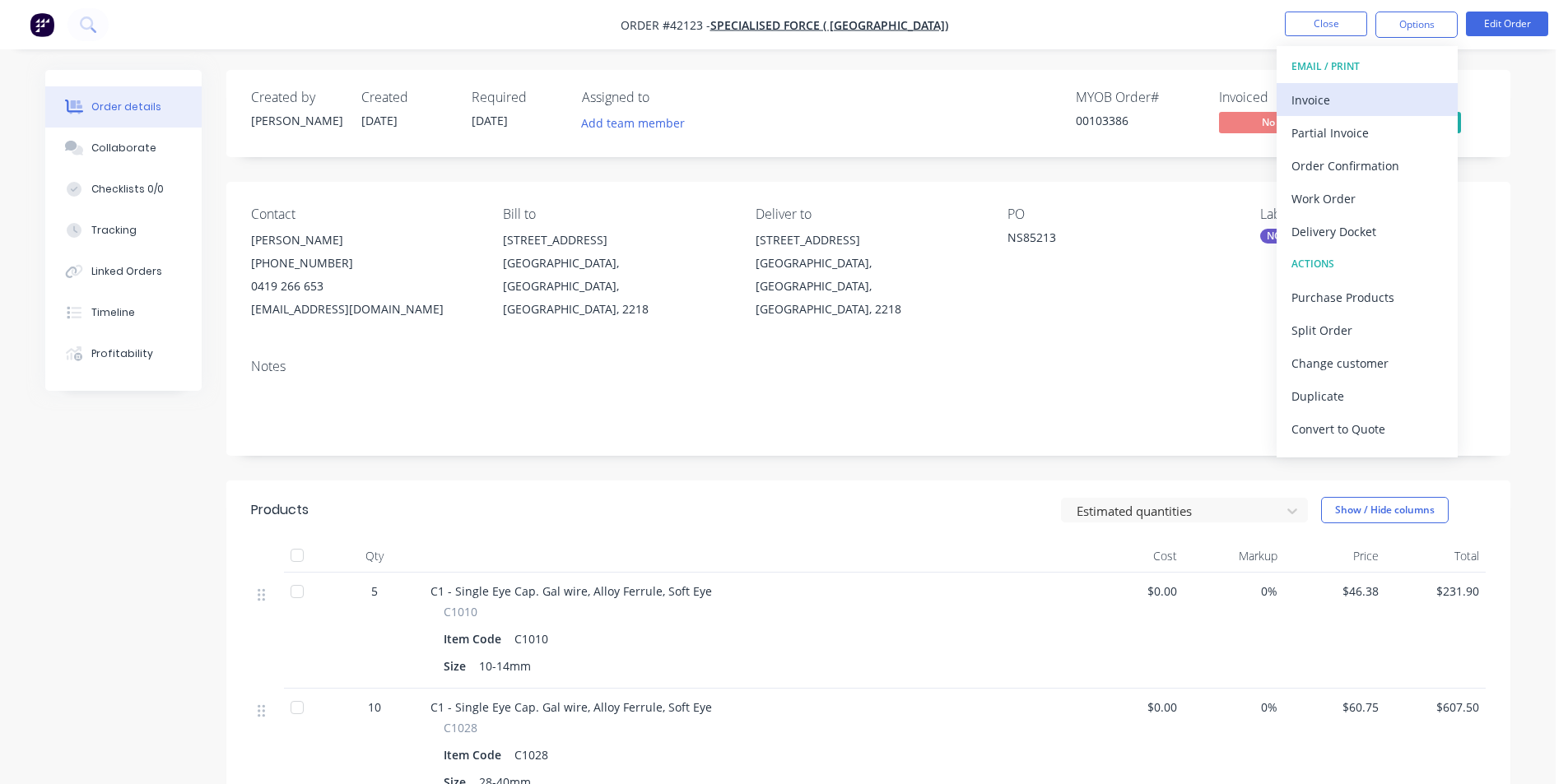
click at [1361, 95] on div "Invoice" at bounding box center [1367, 100] width 152 height 24
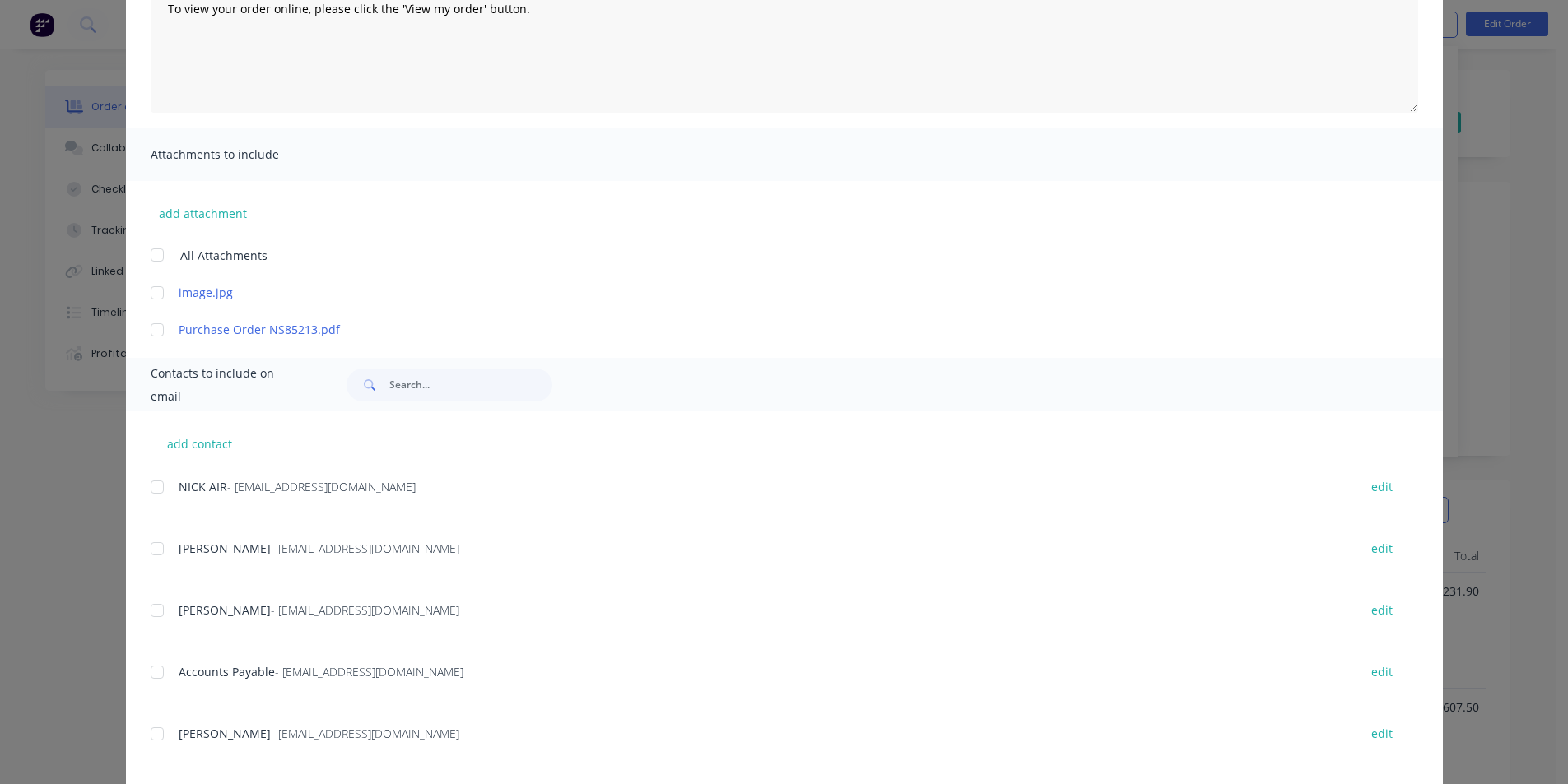
scroll to position [247, 0]
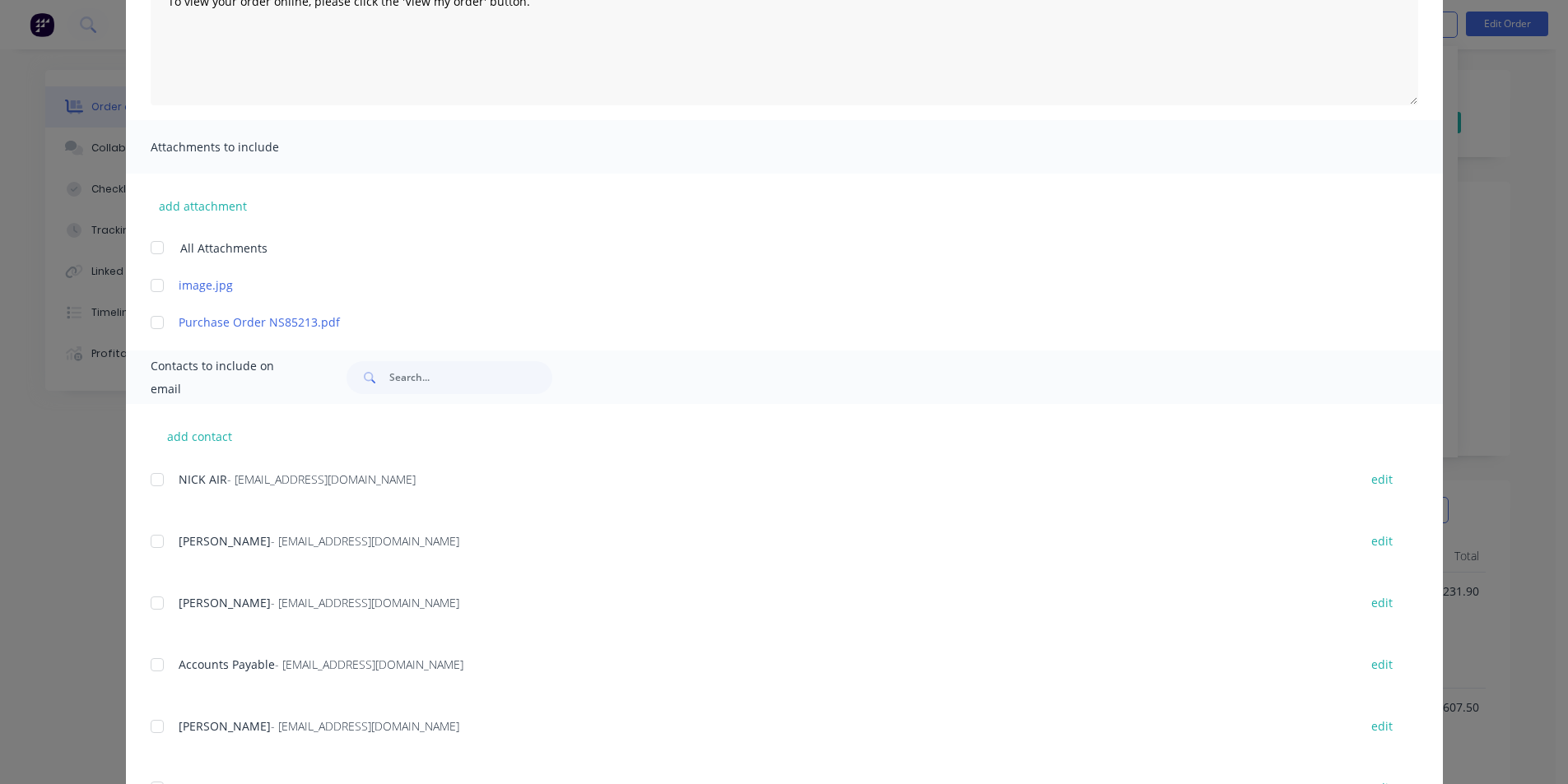
click at [160, 663] on div at bounding box center [157, 664] width 33 height 33
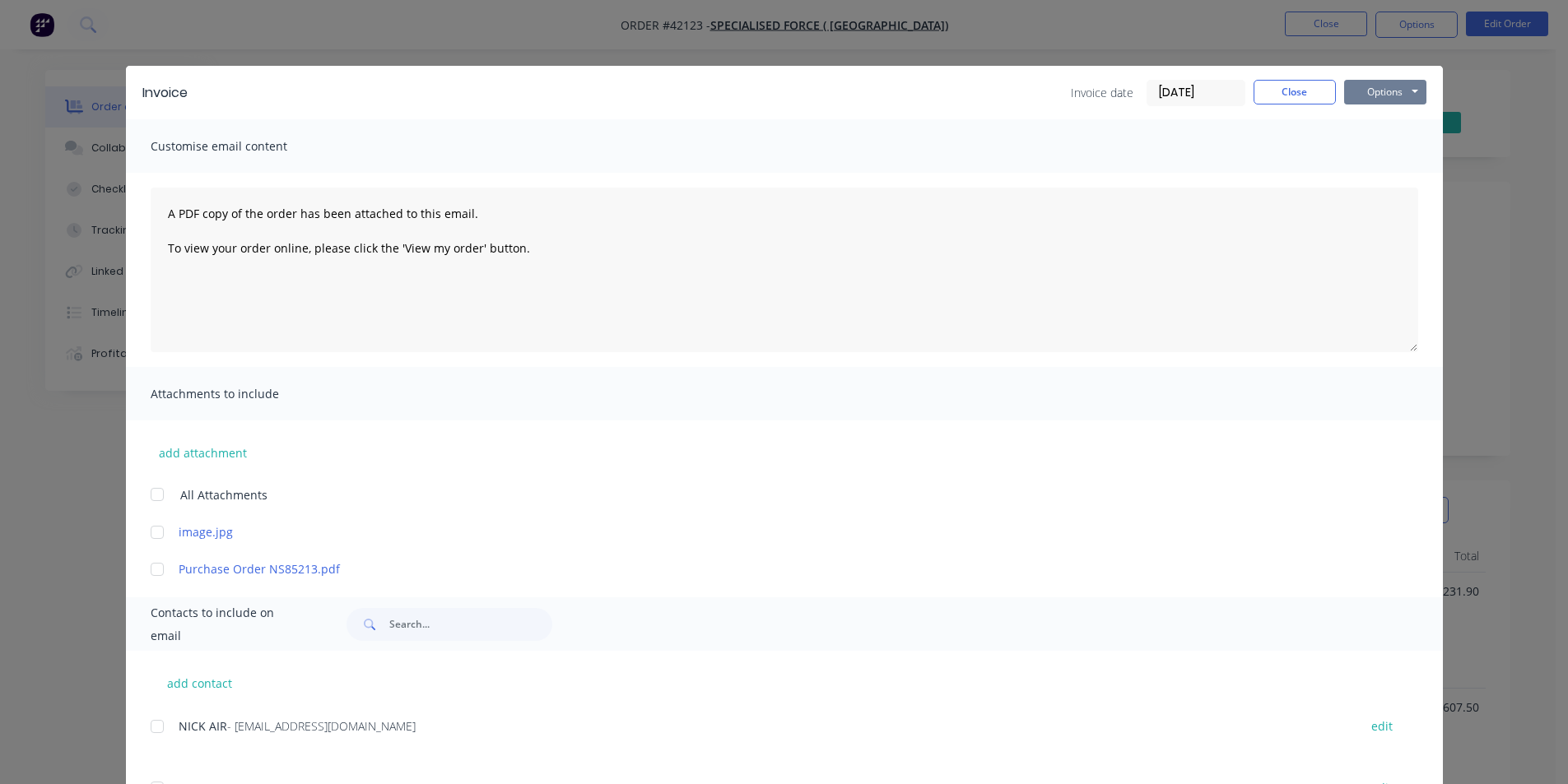
click at [1398, 92] on button "Options" at bounding box center [1385, 92] width 83 height 25
click at [1389, 177] on button "Email" at bounding box center [1396, 176] width 105 height 27
click at [1292, 94] on button "Close" at bounding box center [1294, 92] width 83 height 25
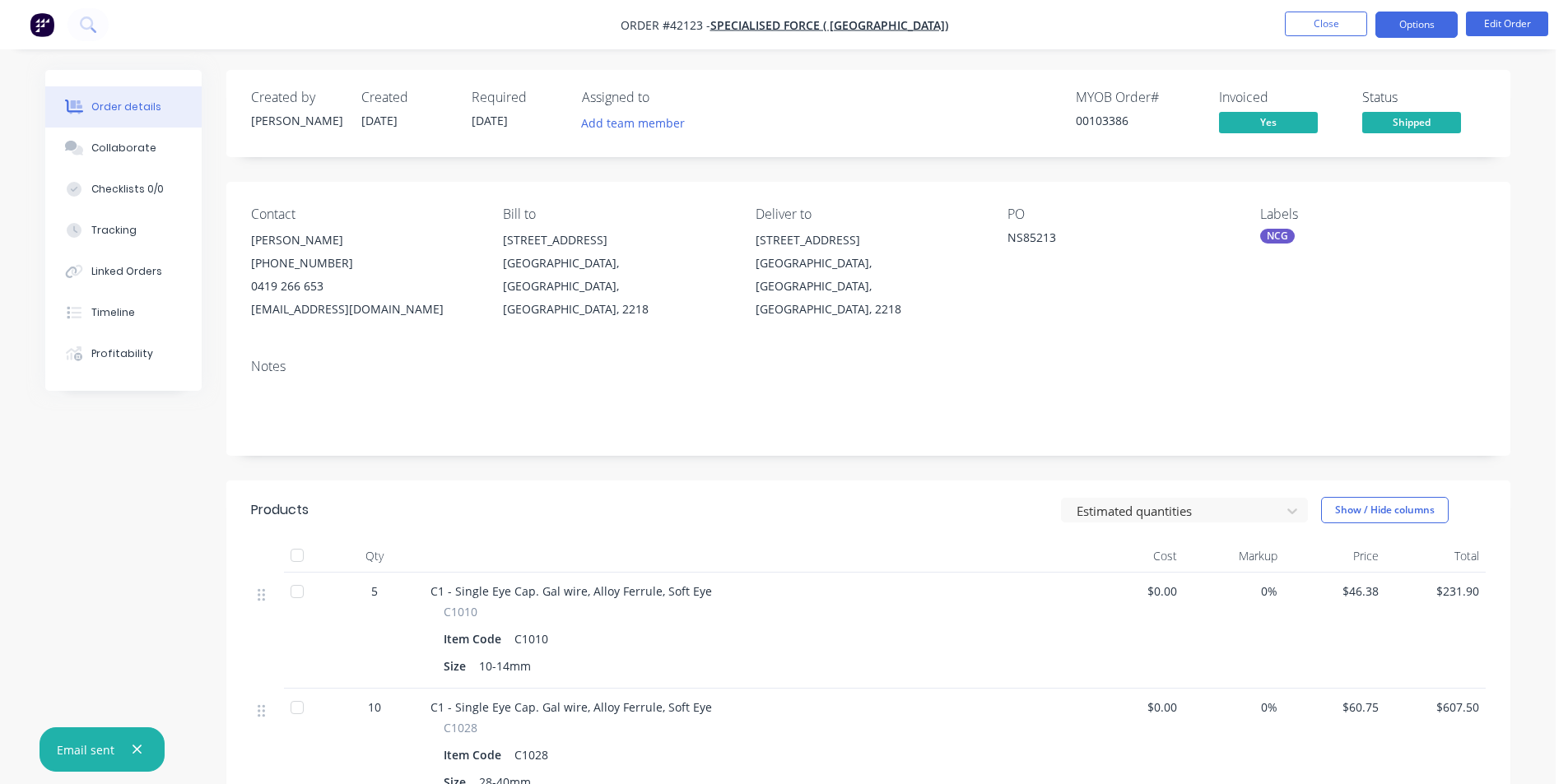
click at [1418, 32] on button "Options" at bounding box center [1416, 24] width 83 height 26
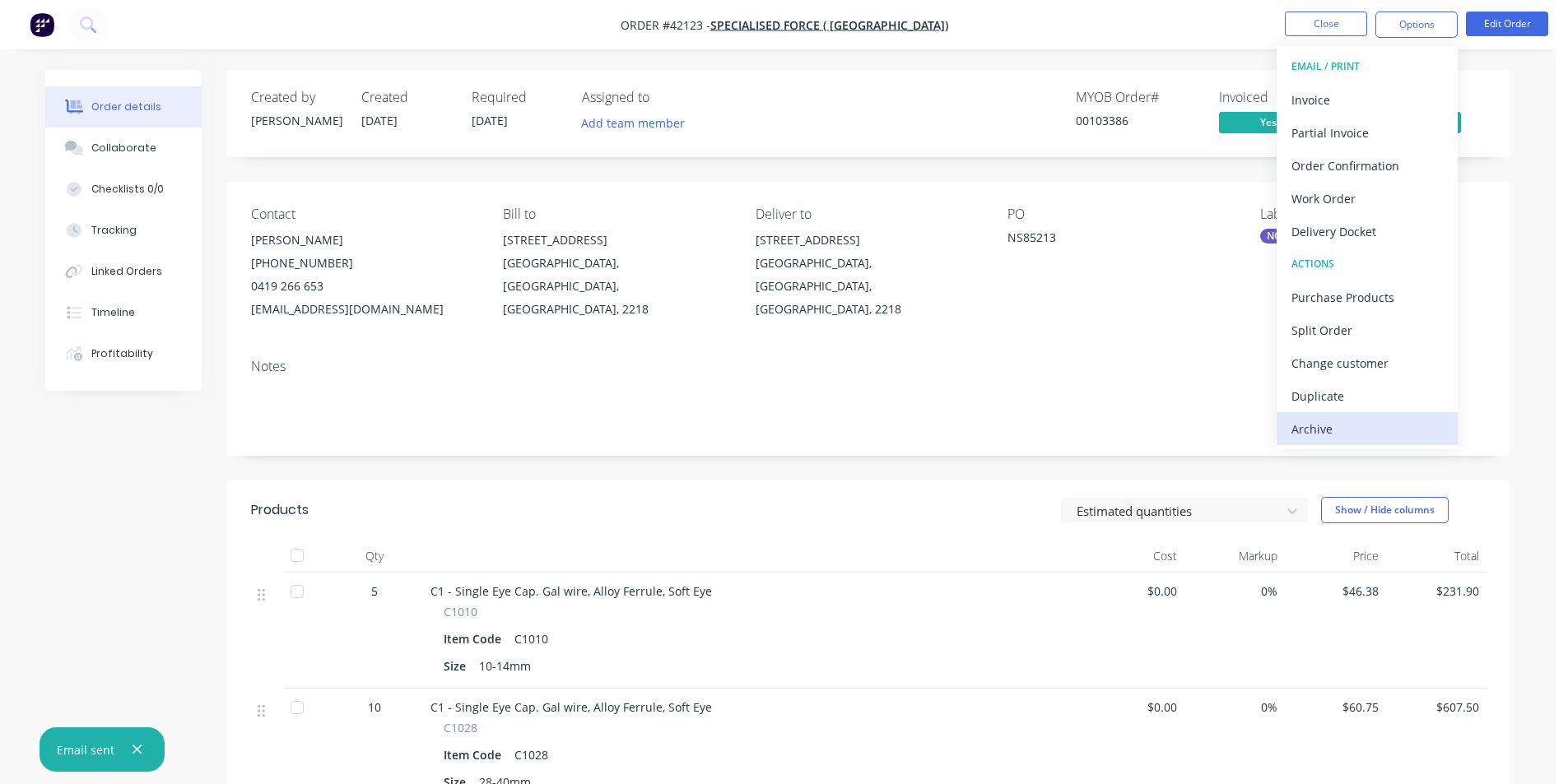
click at [1352, 429] on div "Archive" at bounding box center [1367, 429] width 152 height 24
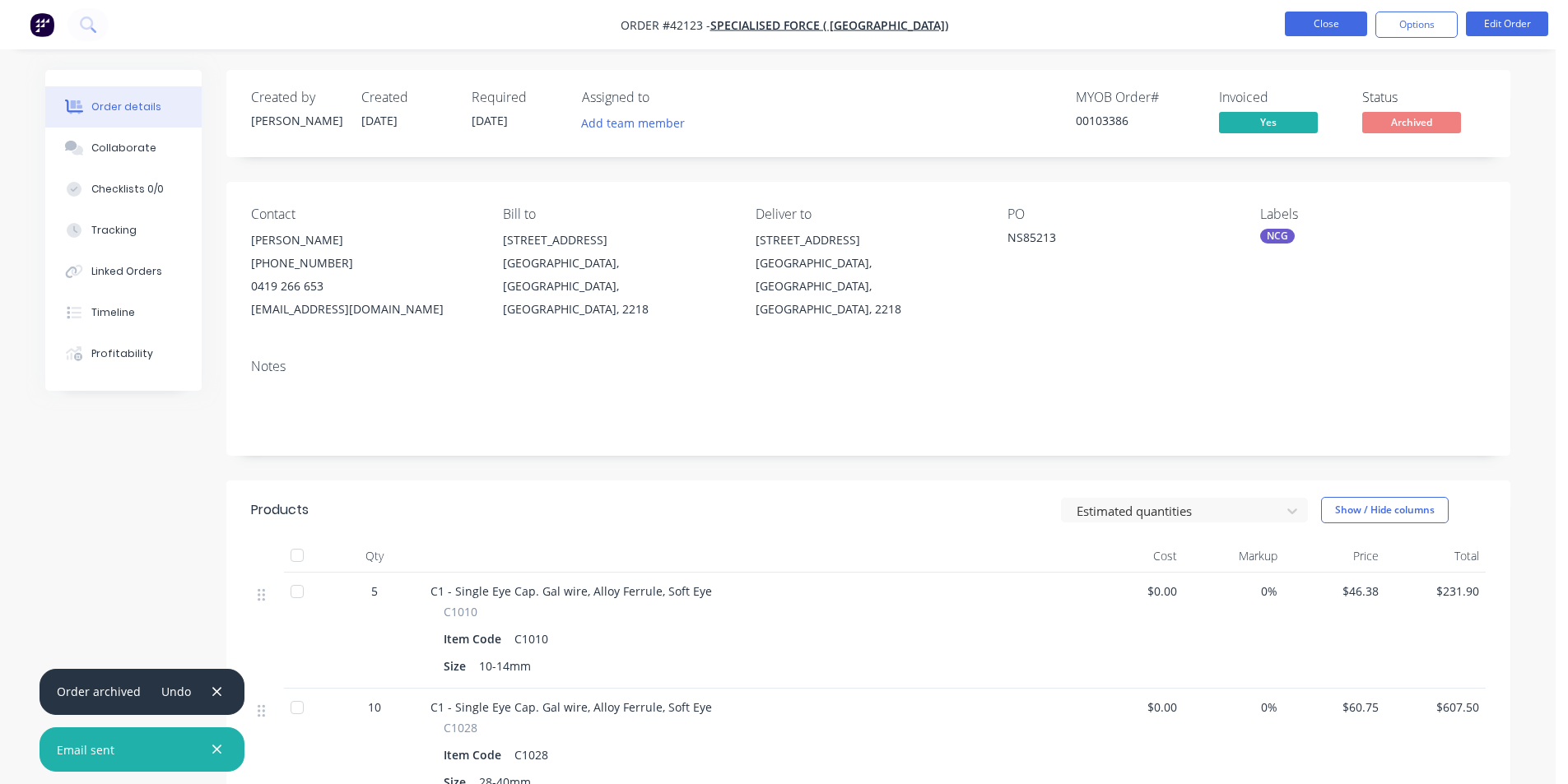
click at [1314, 16] on button "Close" at bounding box center [1326, 24] width 83 height 25
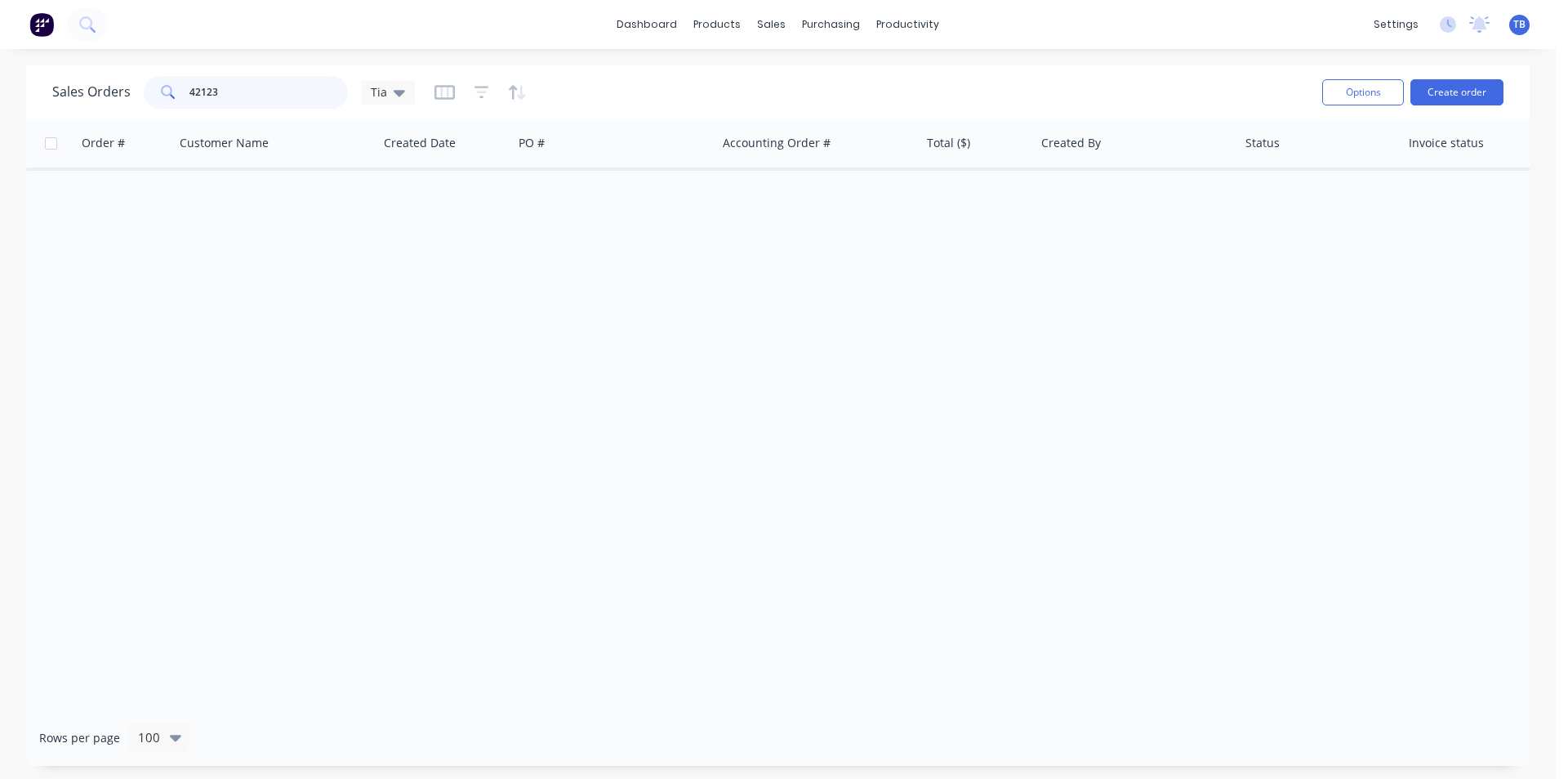
drag, startPoint x: 280, startPoint y: 95, endPoint x: 41, endPoint y: 96, distance: 239.0
click at [41, 96] on div "Sales Orders 42123 Tia Options Create order" at bounding box center [778, 92] width 1504 height 53
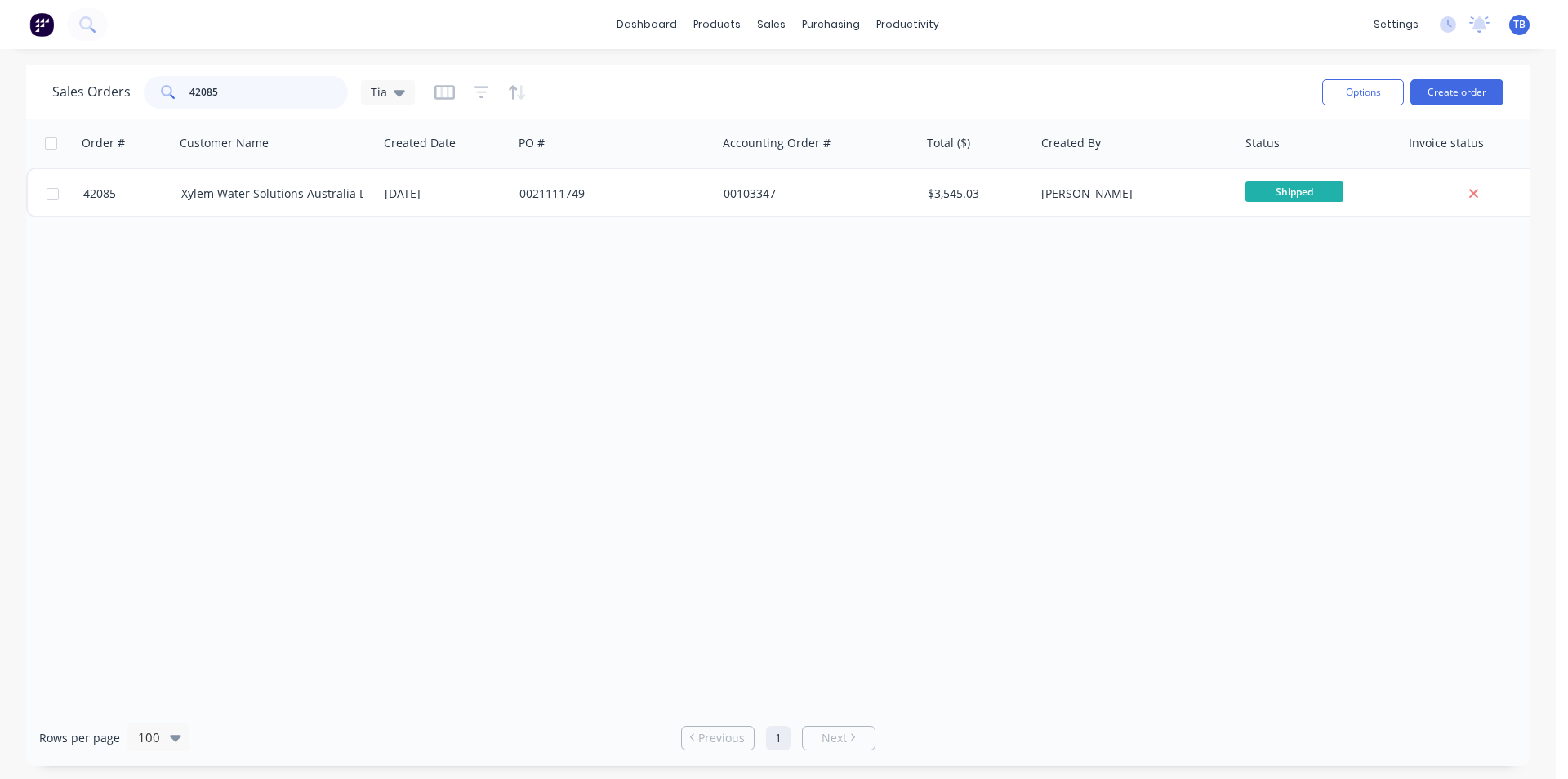
type input "42085"
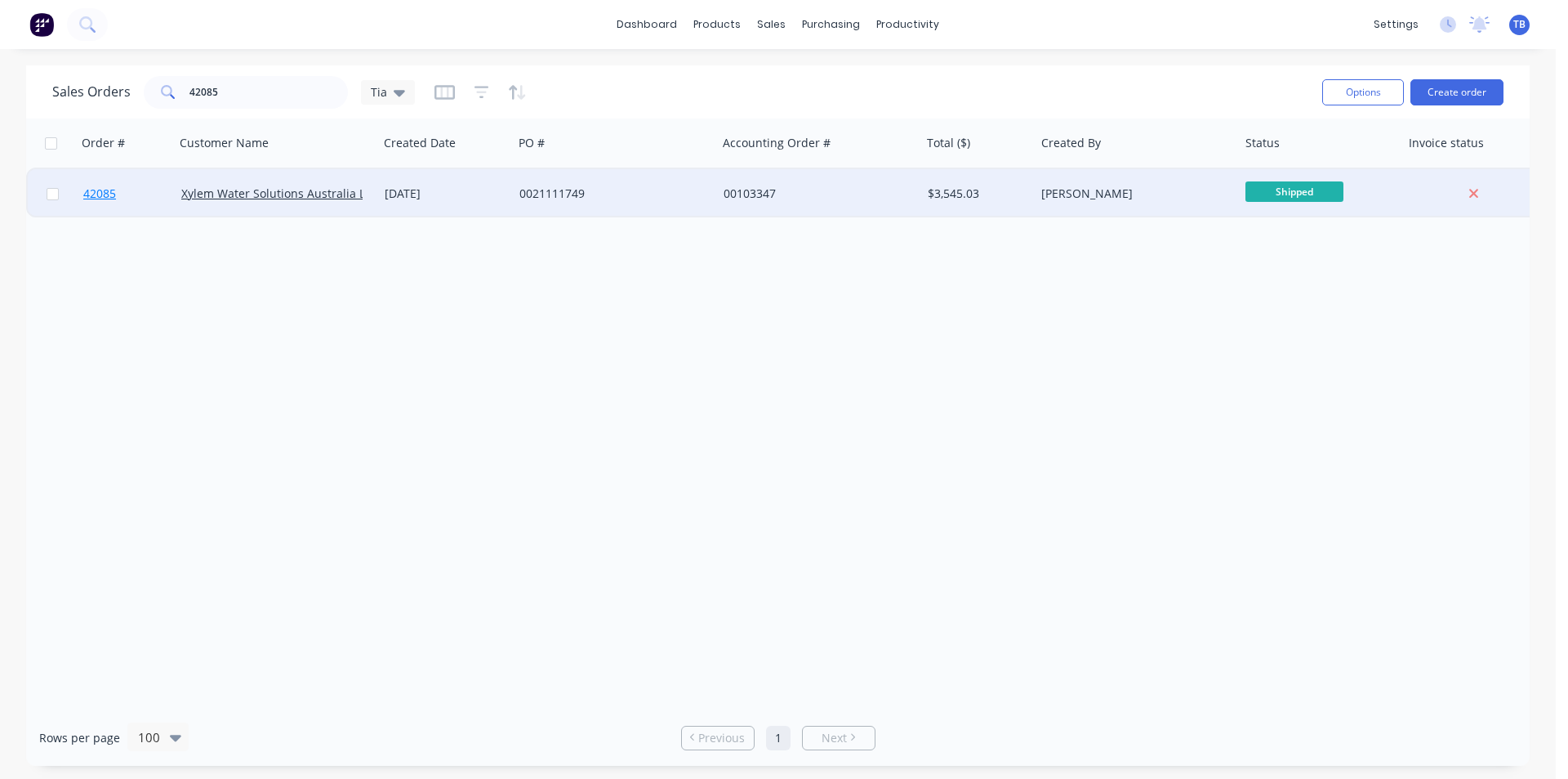
click at [114, 193] on span "42085" at bounding box center [100, 193] width 33 height 16
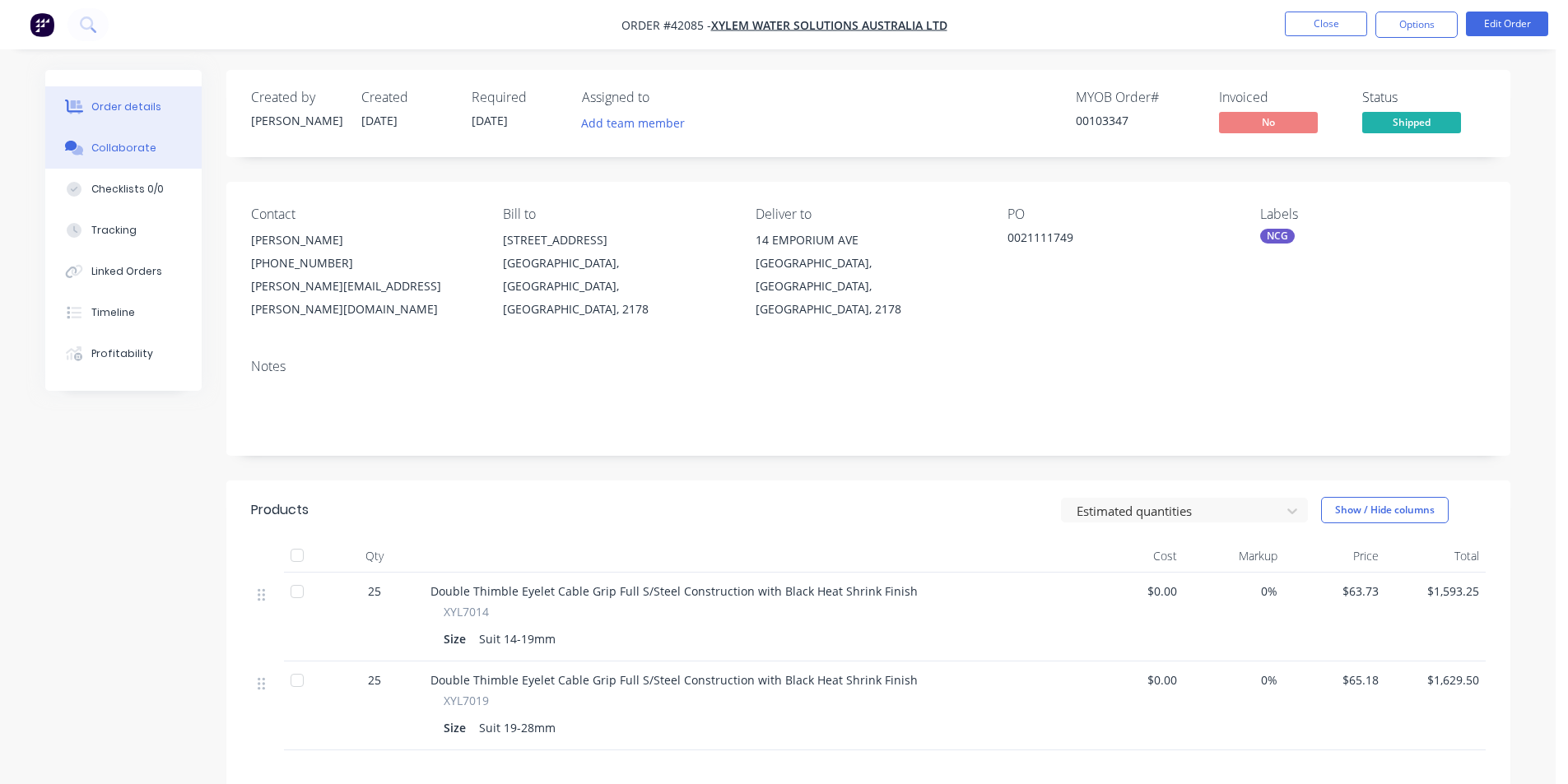
click at [109, 153] on div "Collaborate" at bounding box center [124, 148] width 65 height 15
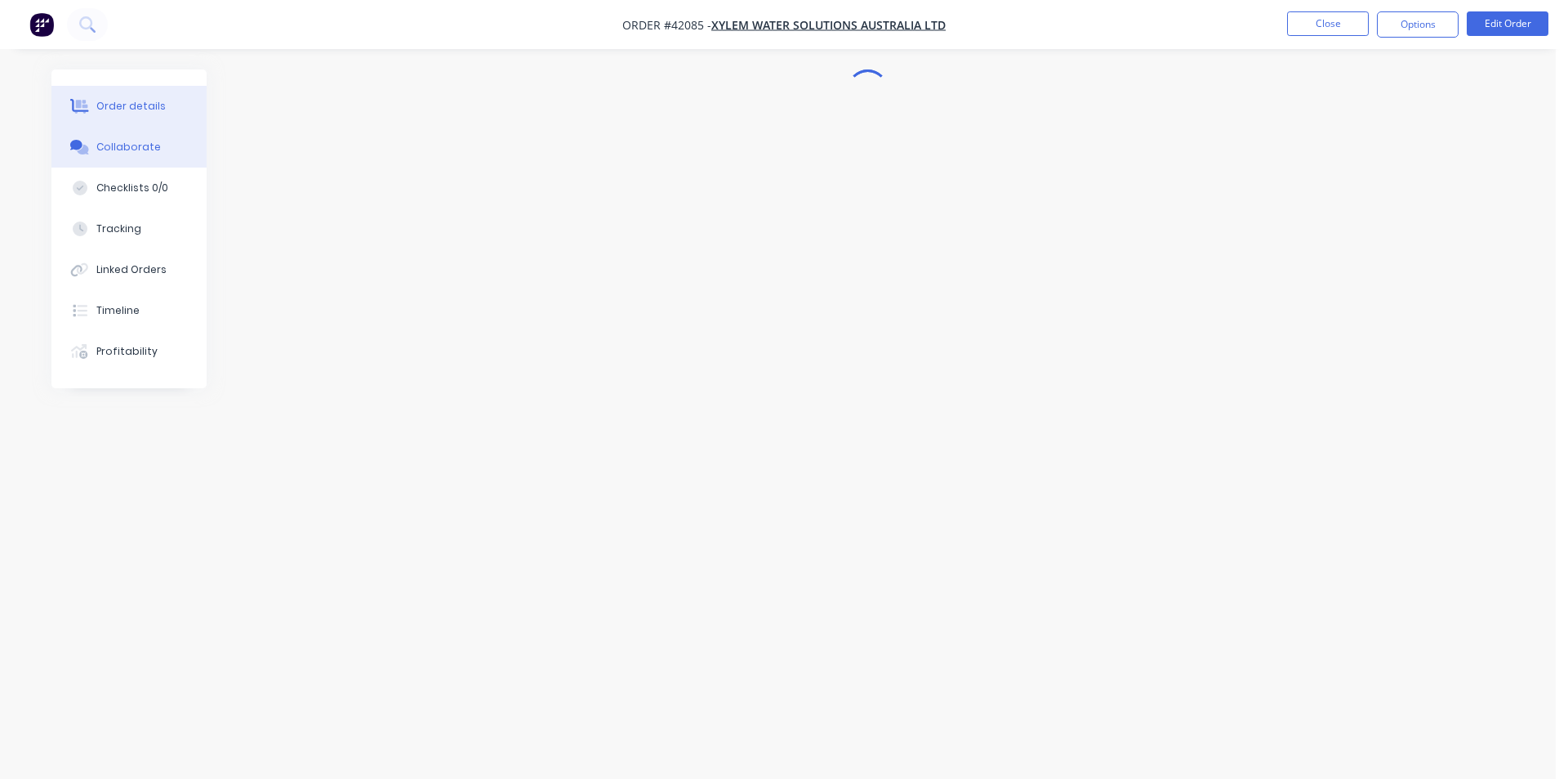
click at [110, 116] on button "Order details" at bounding box center [129, 106] width 155 height 41
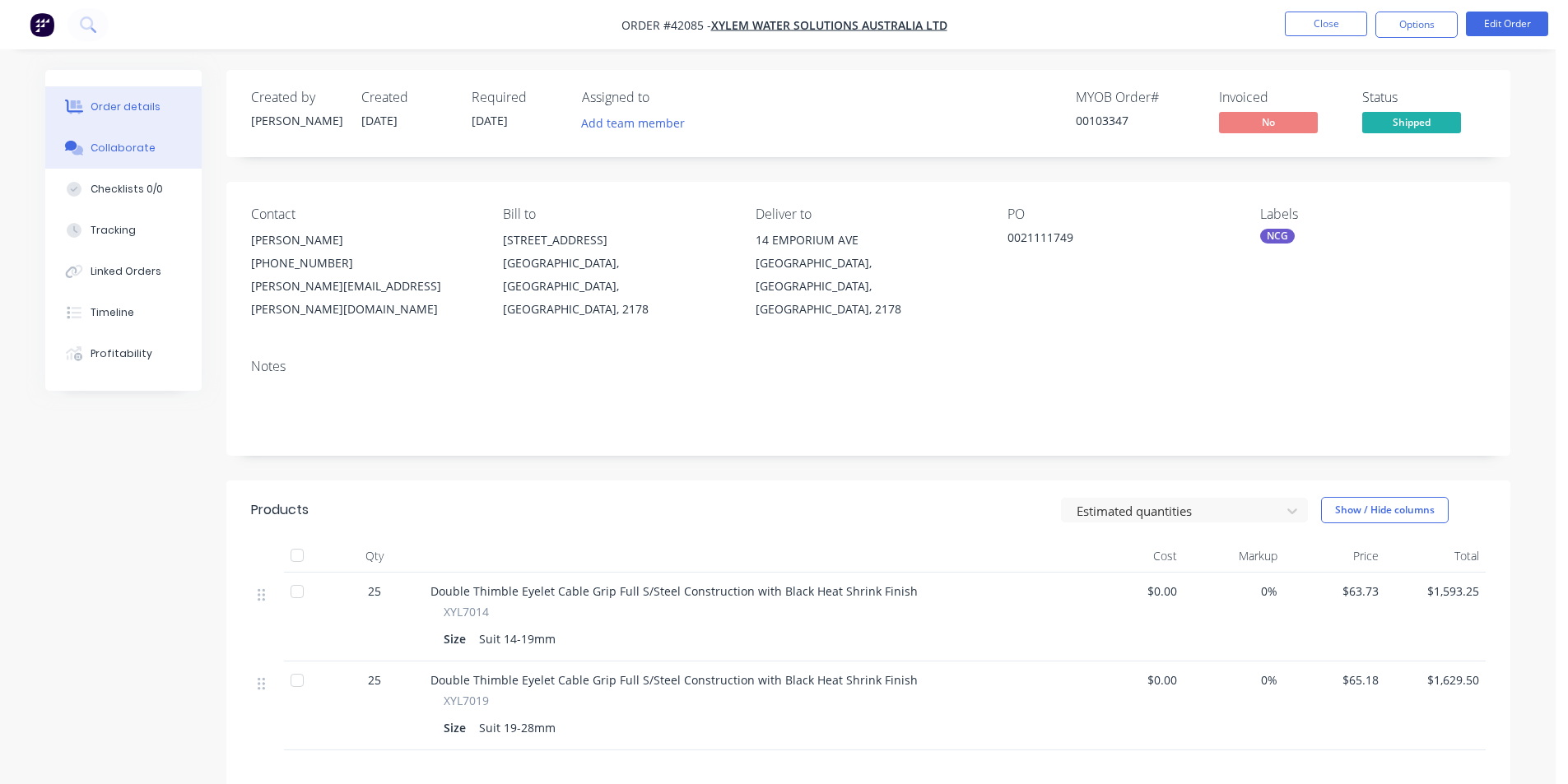
click at [115, 162] on button "Collaborate" at bounding box center [123, 148] width 156 height 41
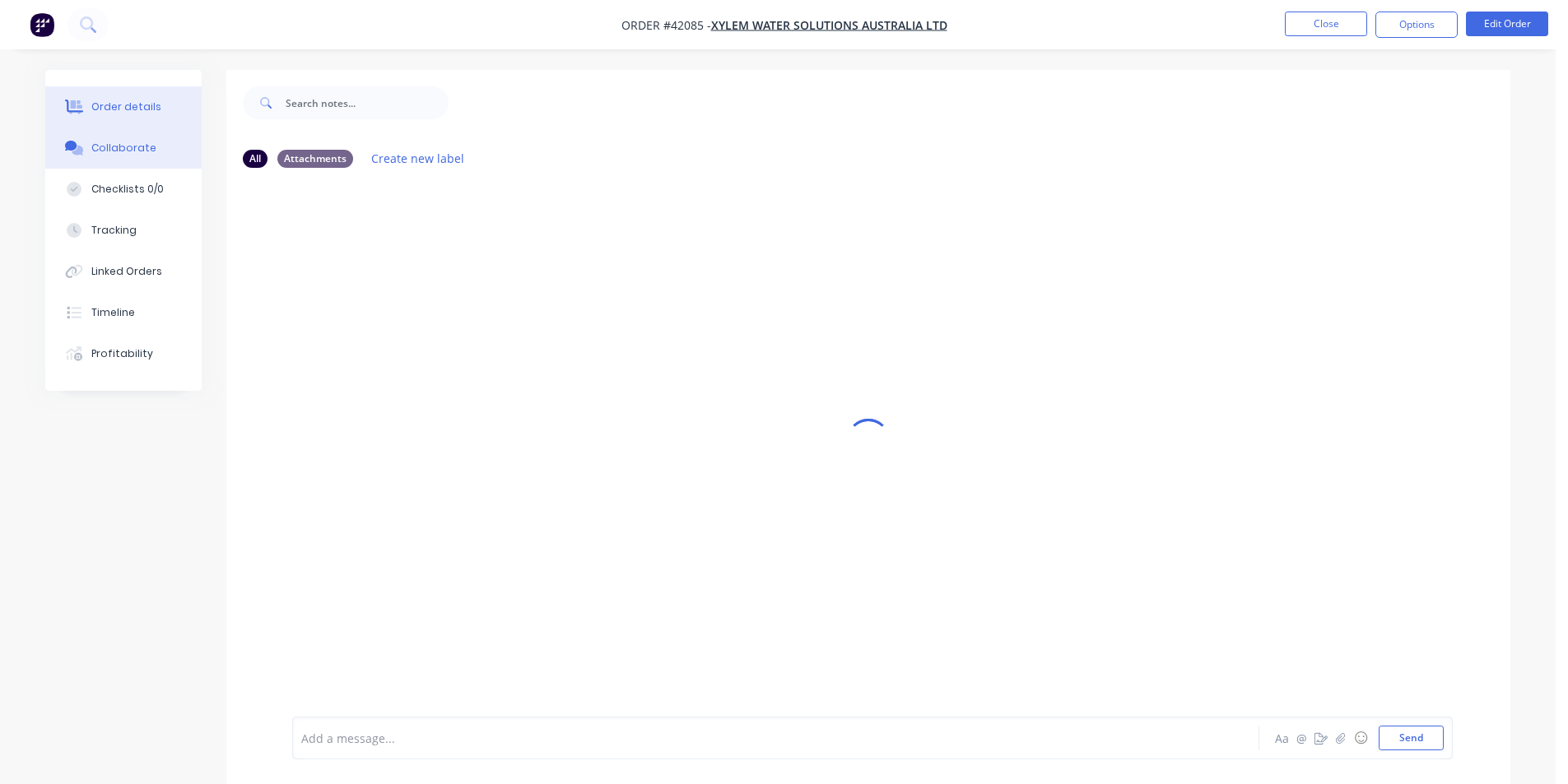
click at [121, 108] on div "Order details" at bounding box center [127, 107] width 70 height 15
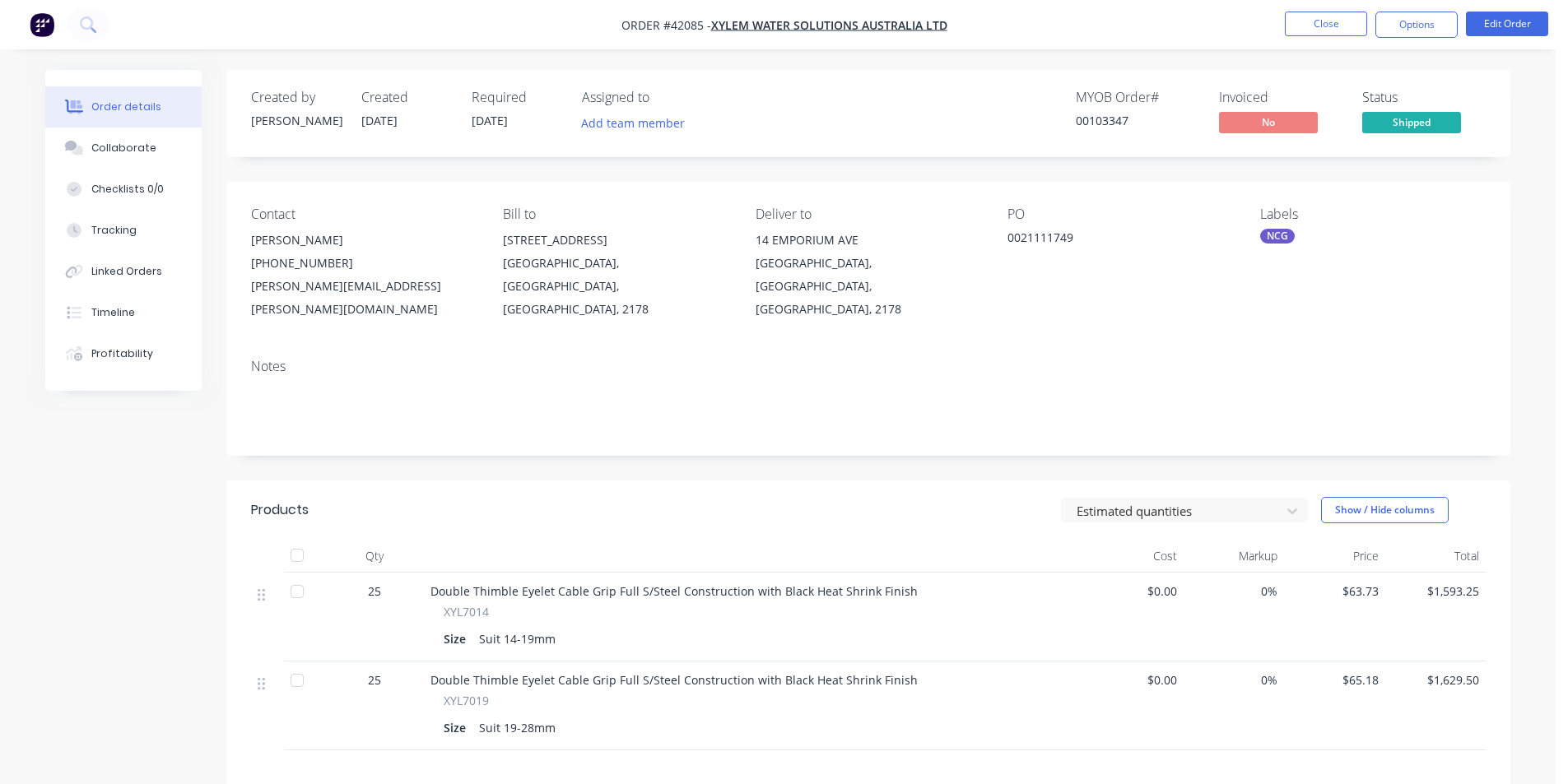
click at [909, 497] on div "Estimated quantities Show / Hide columns" at bounding box center [999, 510] width 972 height 26
drag, startPoint x: 108, startPoint y: 144, endPoint x: 119, endPoint y: 131, distance: 17.0
click at [109, 144] on div "Collaborate" at bounding box center [124, 148] width 65 height 15
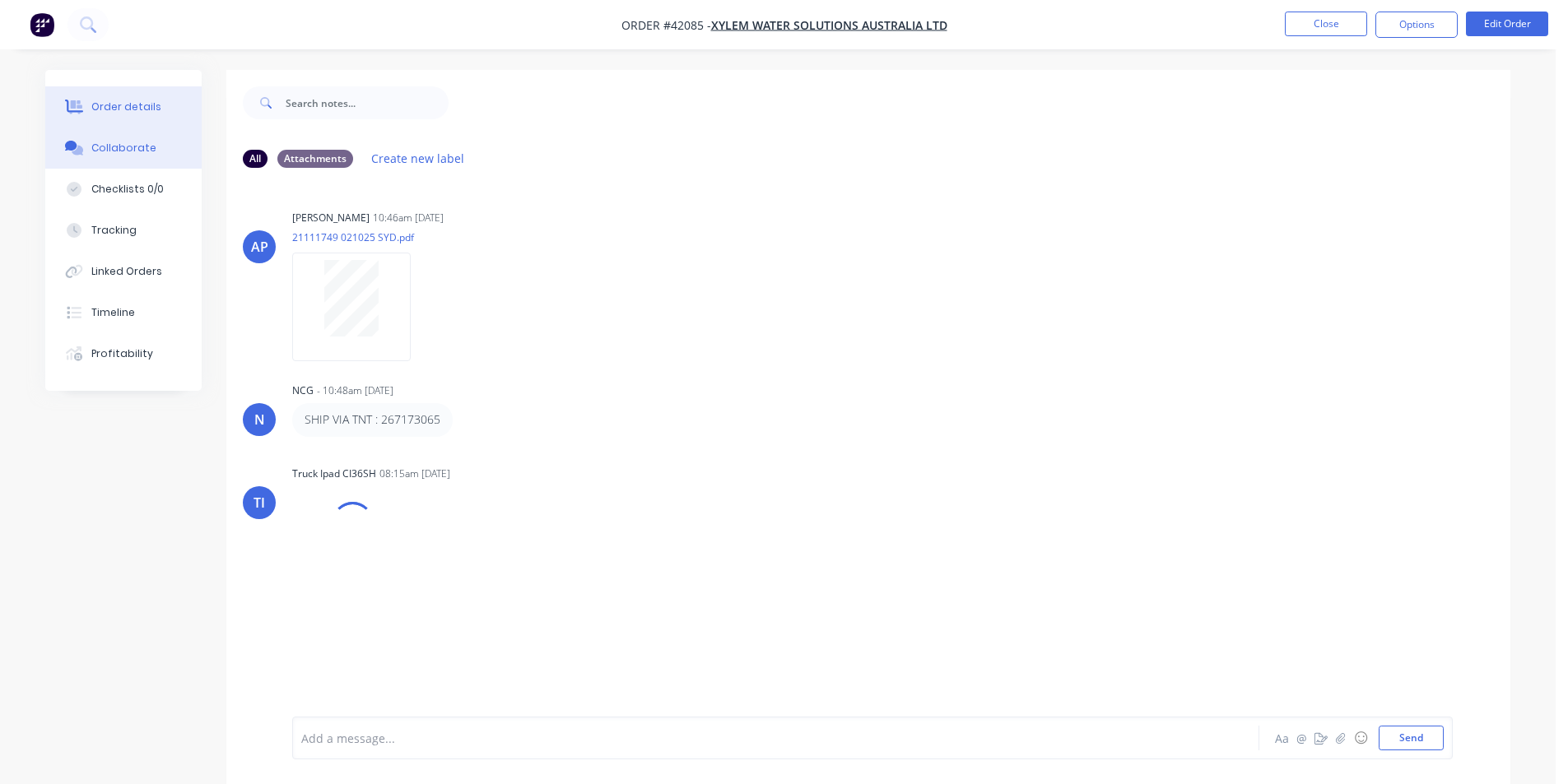
click at [127, 116] on button "Order details" at bounding box center [123, 107] width 156 height 41
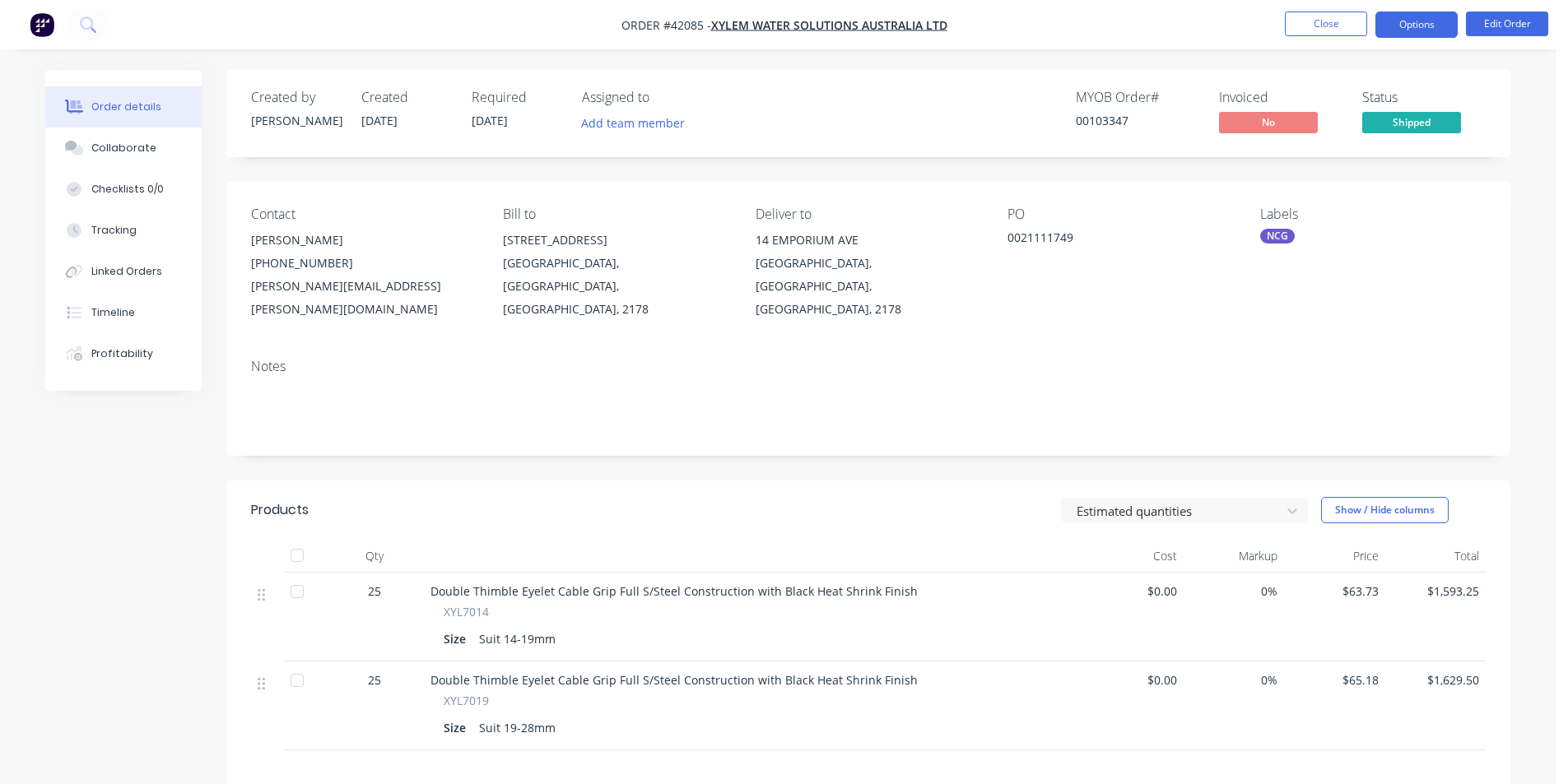
click at [1411, 28] on button "Options" at bounding box center [1416, 24] width 83 height 26
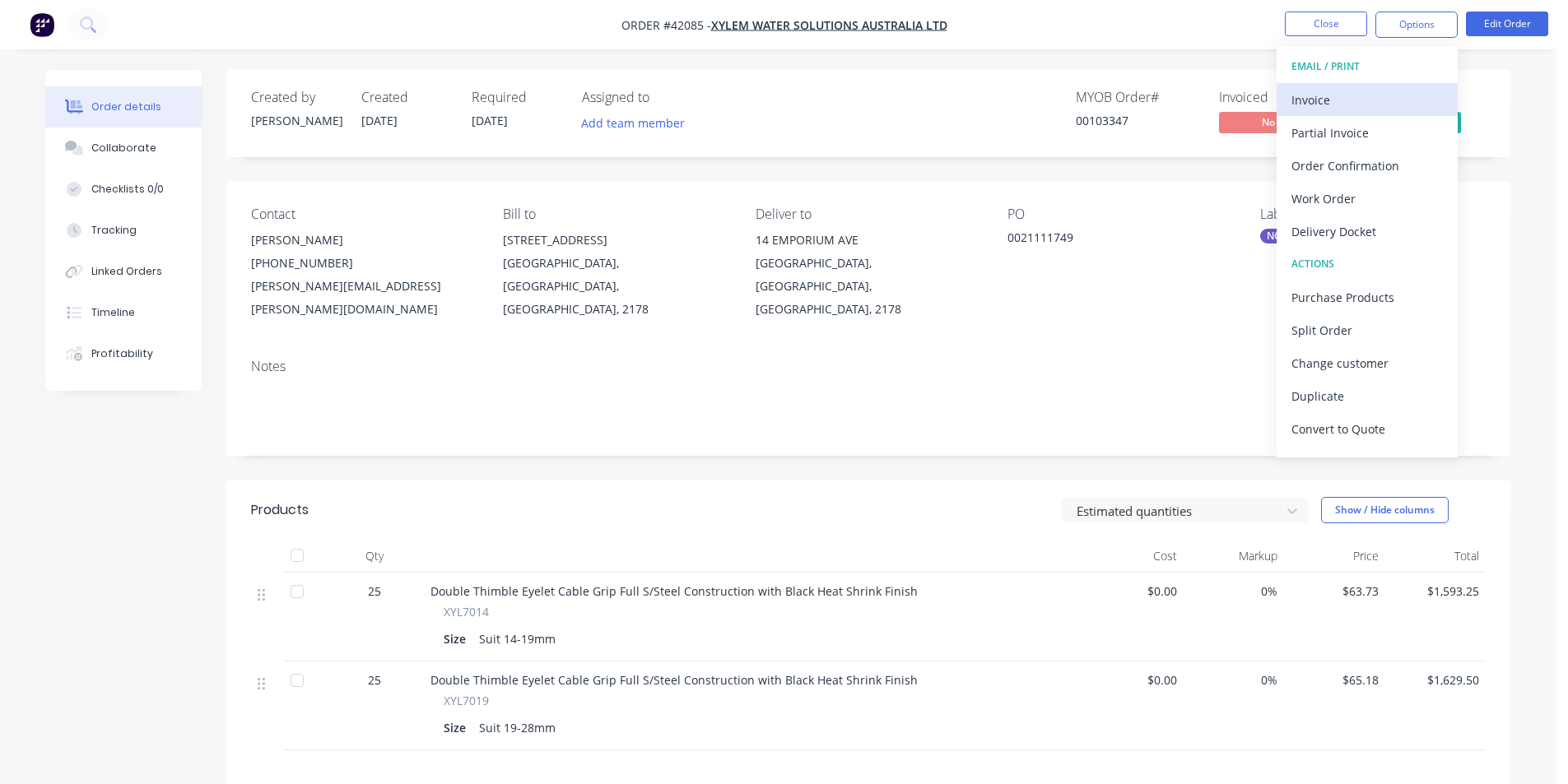
click at [1367, 103] on div "Invoice" at bounding box center [1367, 100] width 152 height 24
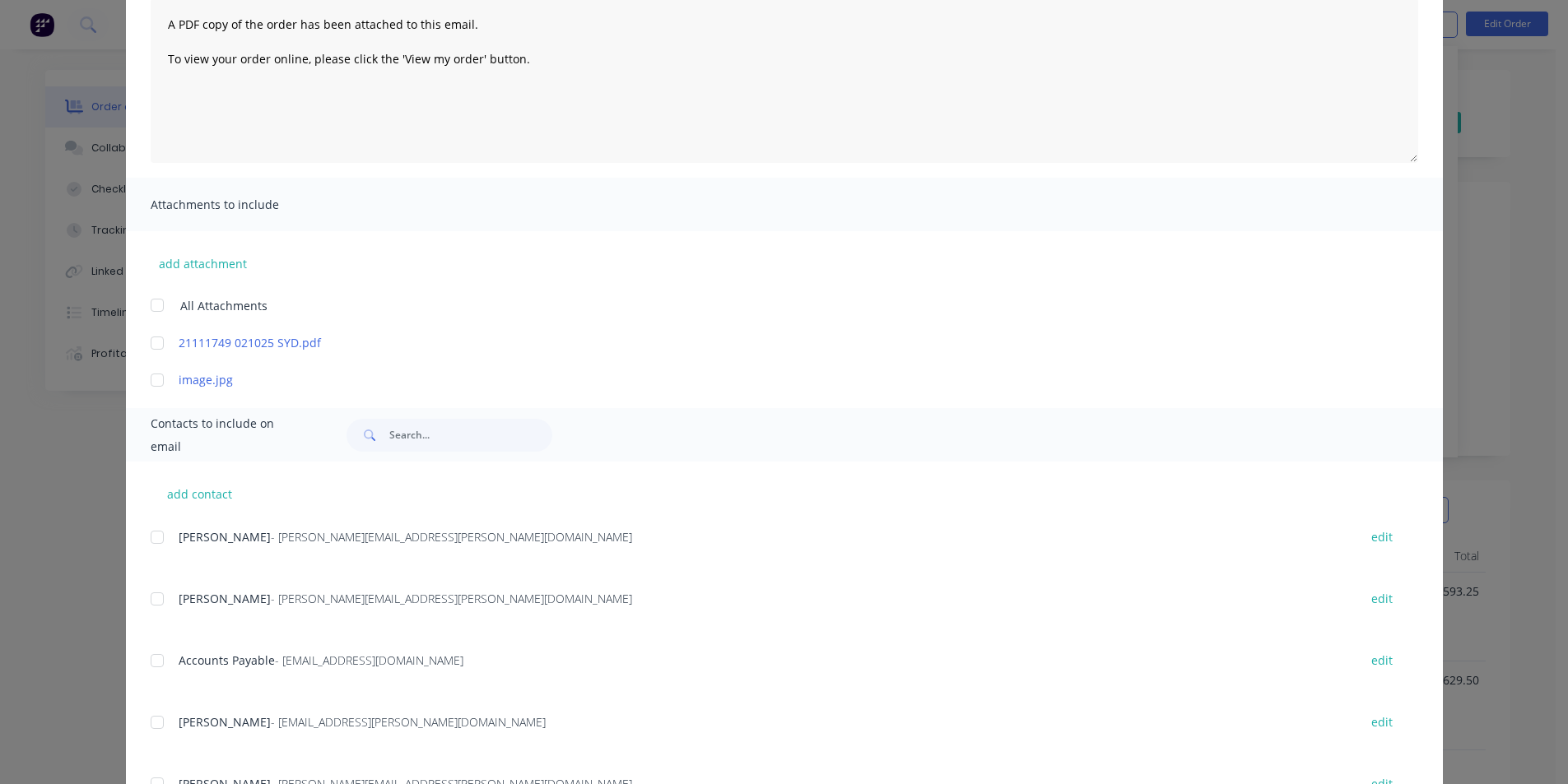
scroll to position [247, 0]
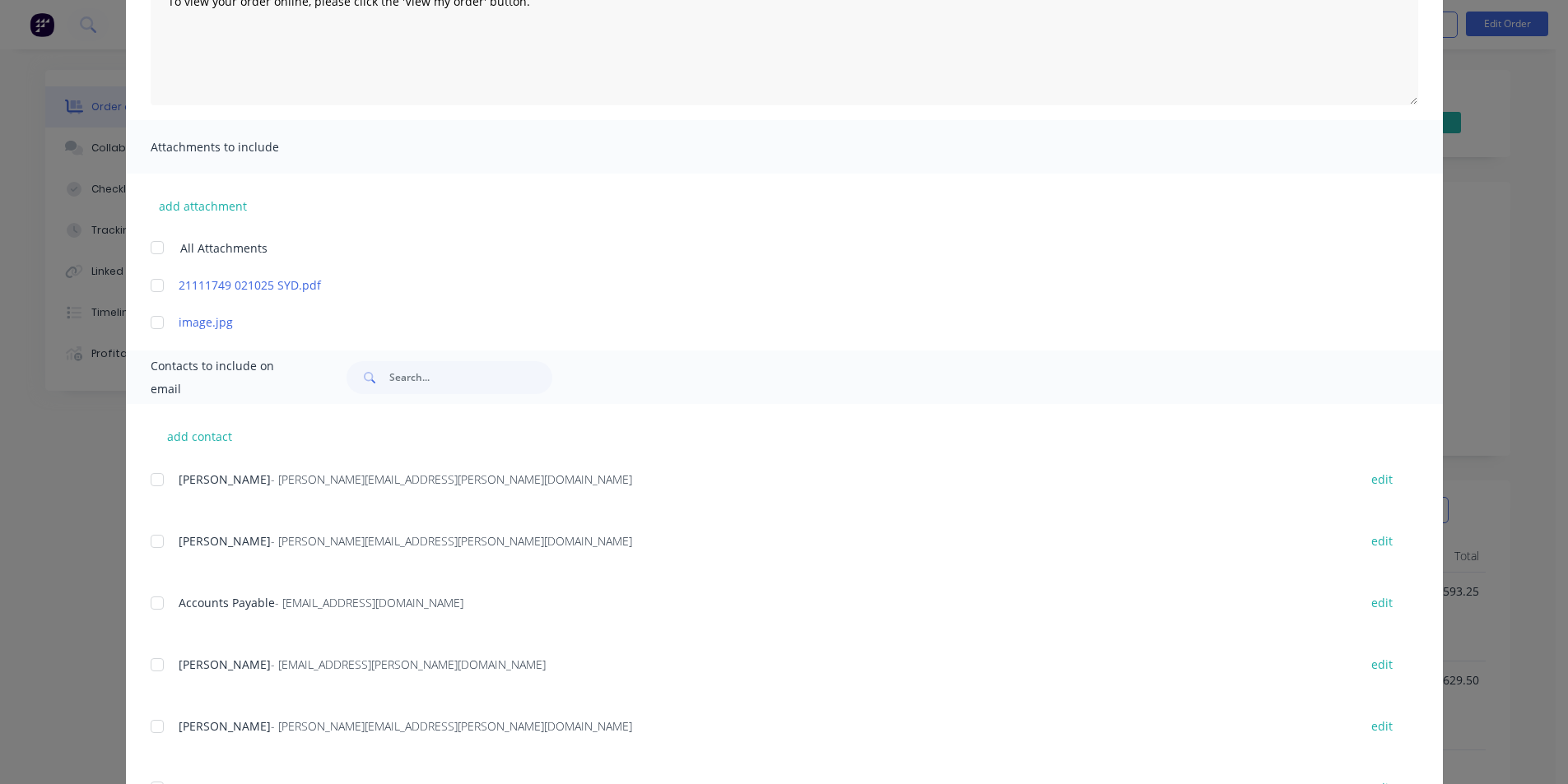
click at [153, 597] on div at bounding box center [157, 603] width 33 height 33
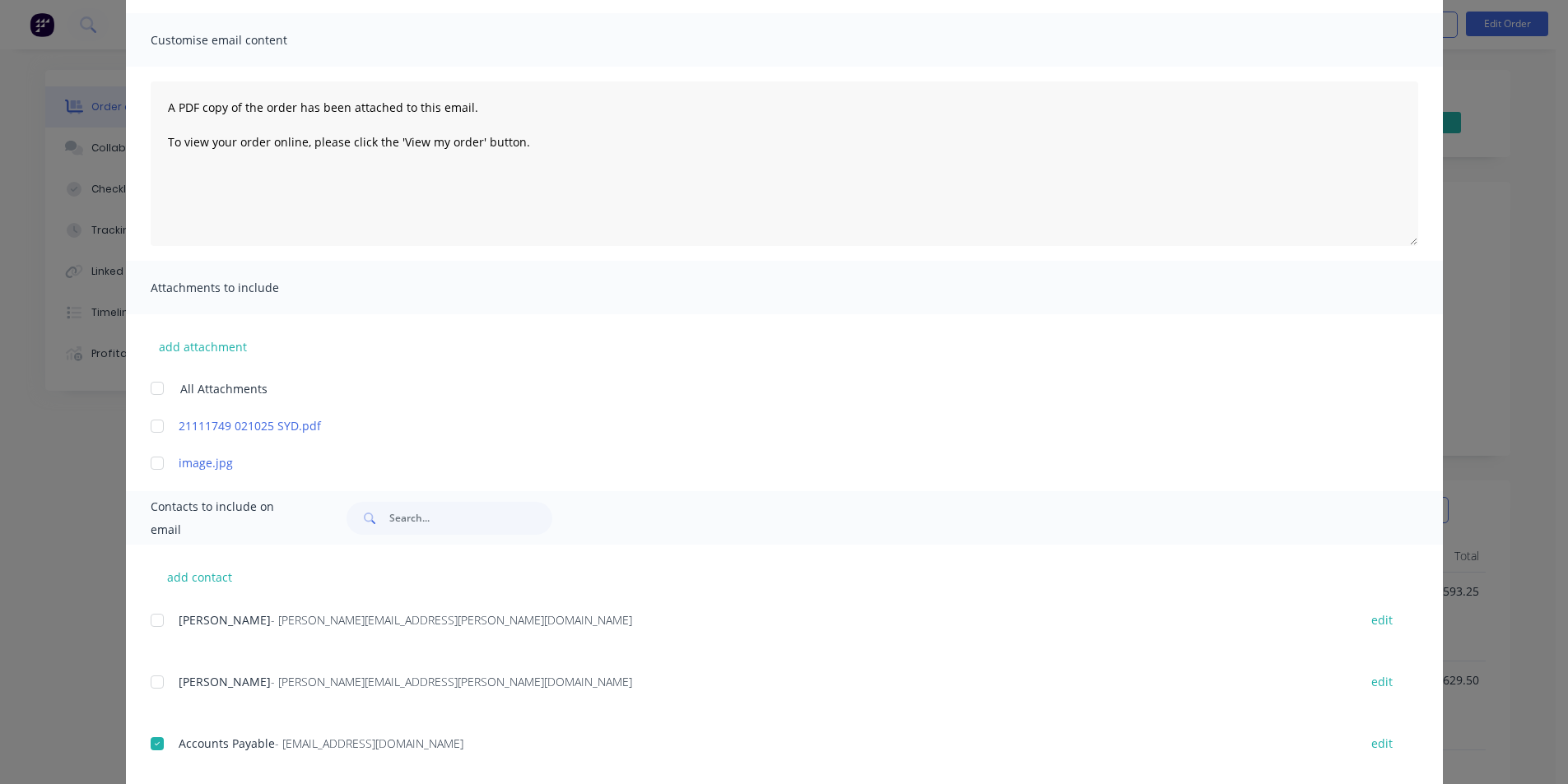
scroll to position [0, 0]
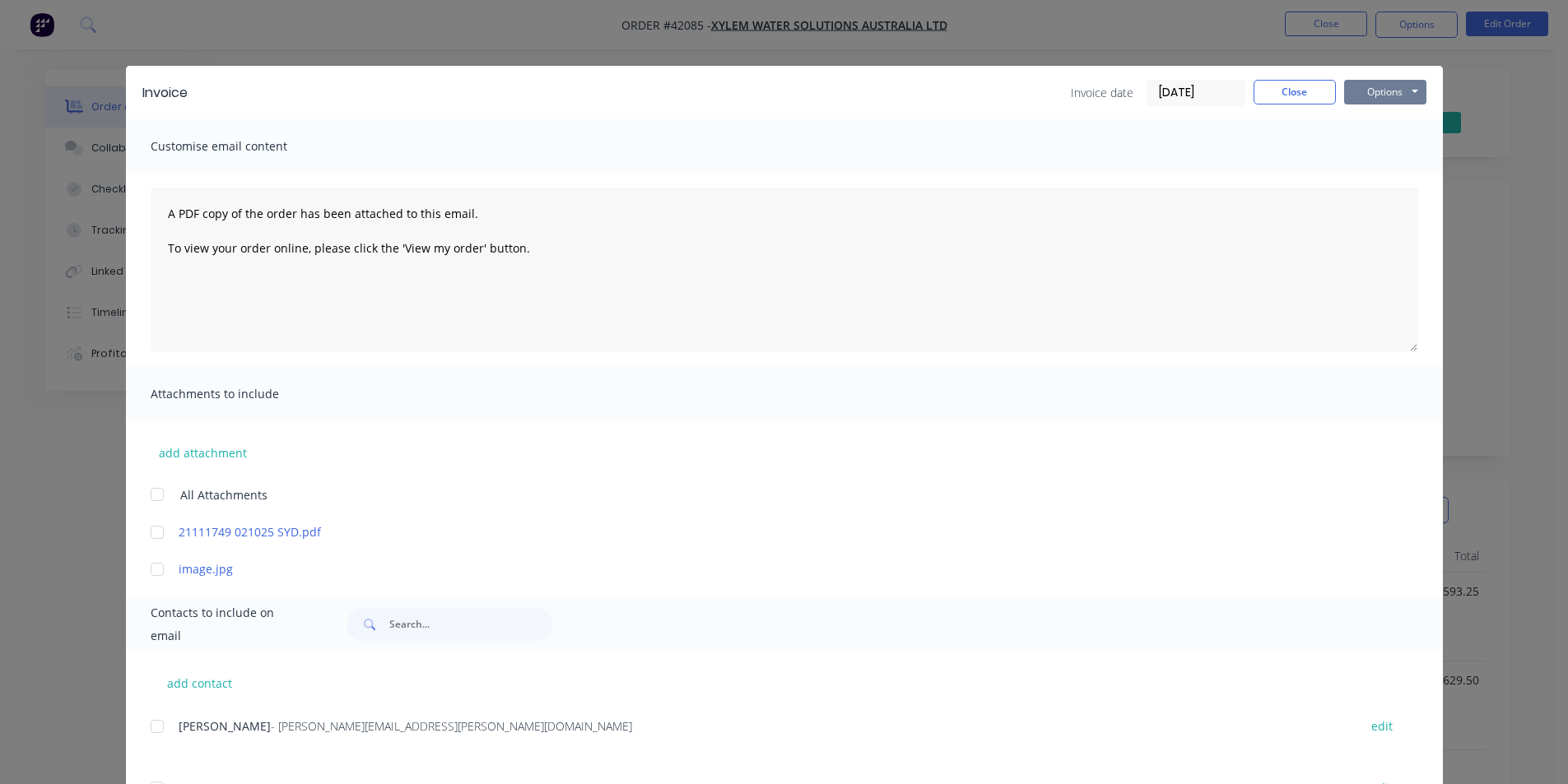
click at [1399, 91] on button "Options" at bounding box center [1385, 92] width 83 height 25
click at [1400, 170] on button "Email" at bounding box center [1396, 176] width 105 height 27
click at [1275, 104] on button "Close" at bounding box center [1294, 92] width 83 height 25
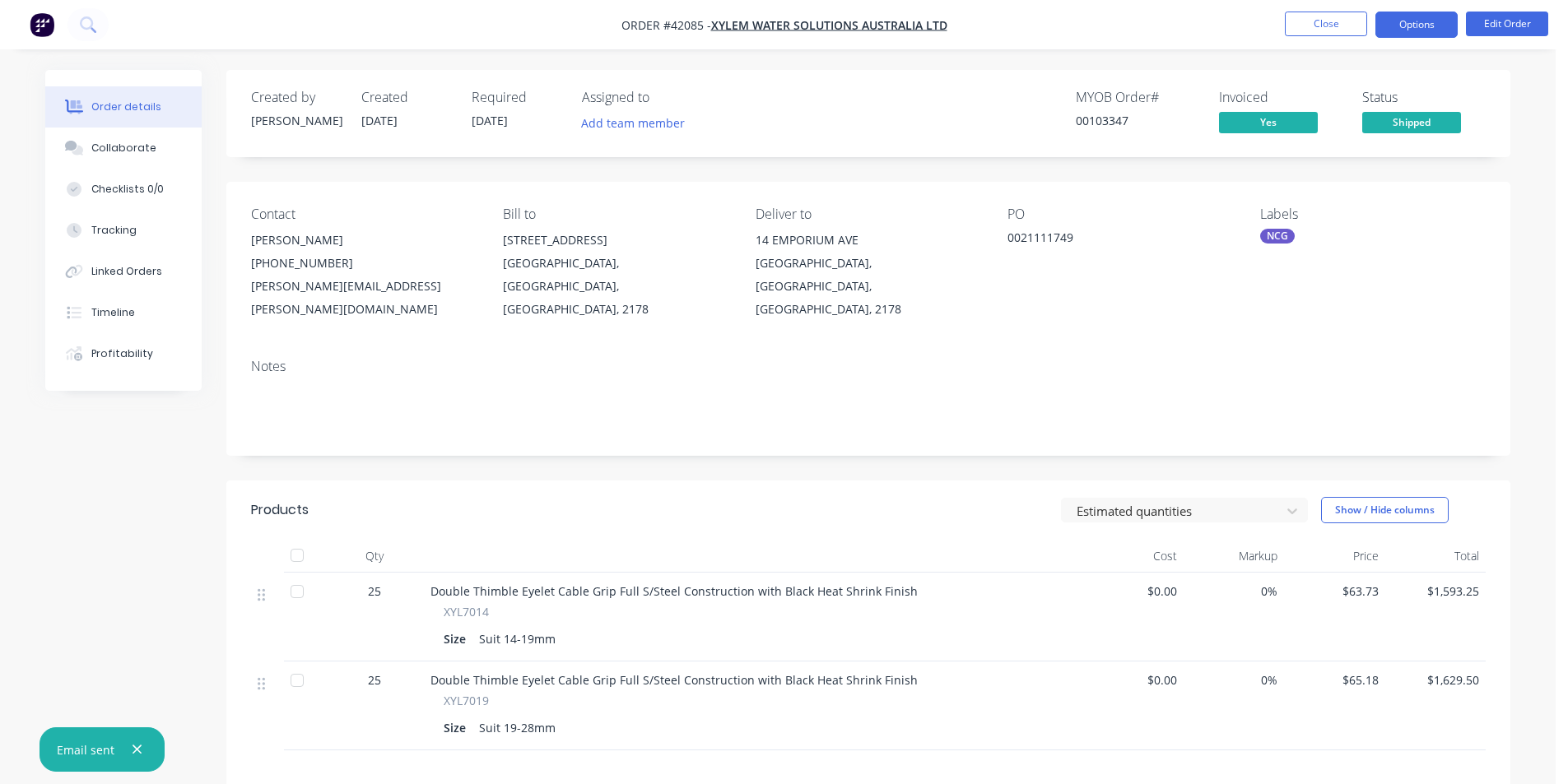
click at [1437, 27] on button "Options" at bounding box center [1416, 24] width 83 height 26
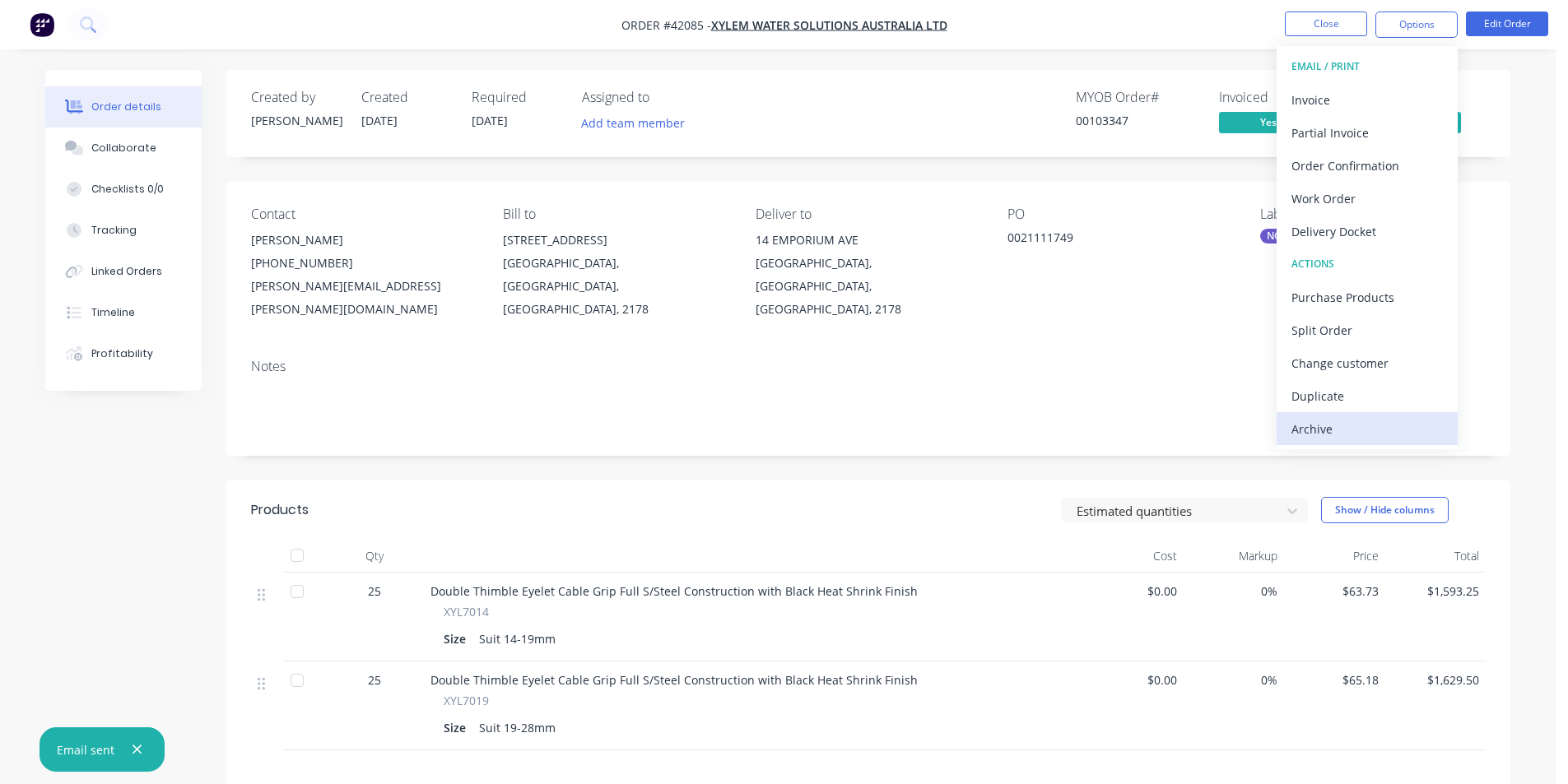
click at [1380, 435] on div "Archive" at bounding box center [1367, 429] width 152 height 24
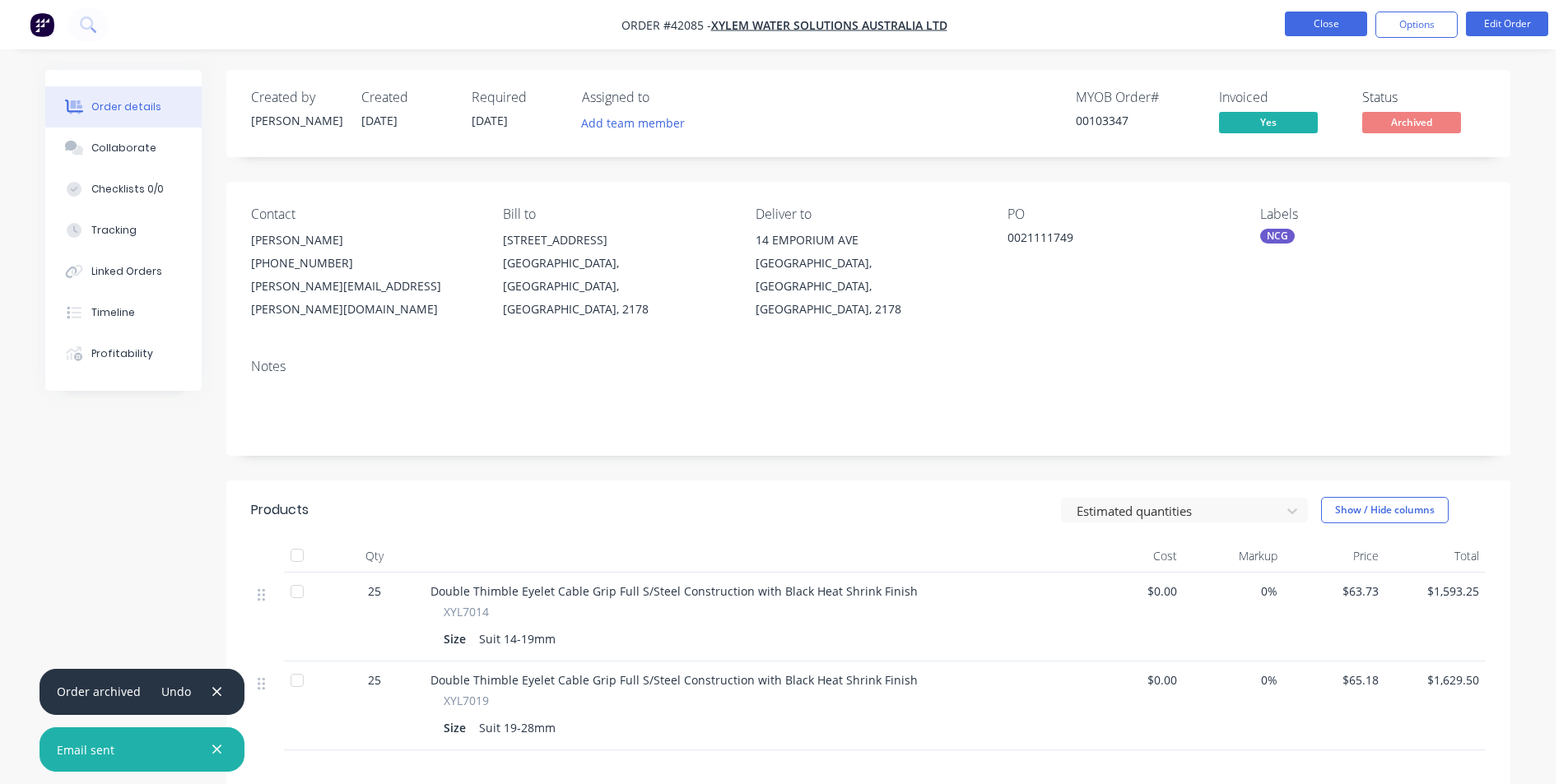
click at [1336, 28] on button "Close" at bounding box center [1326, 24] width 83 height 25
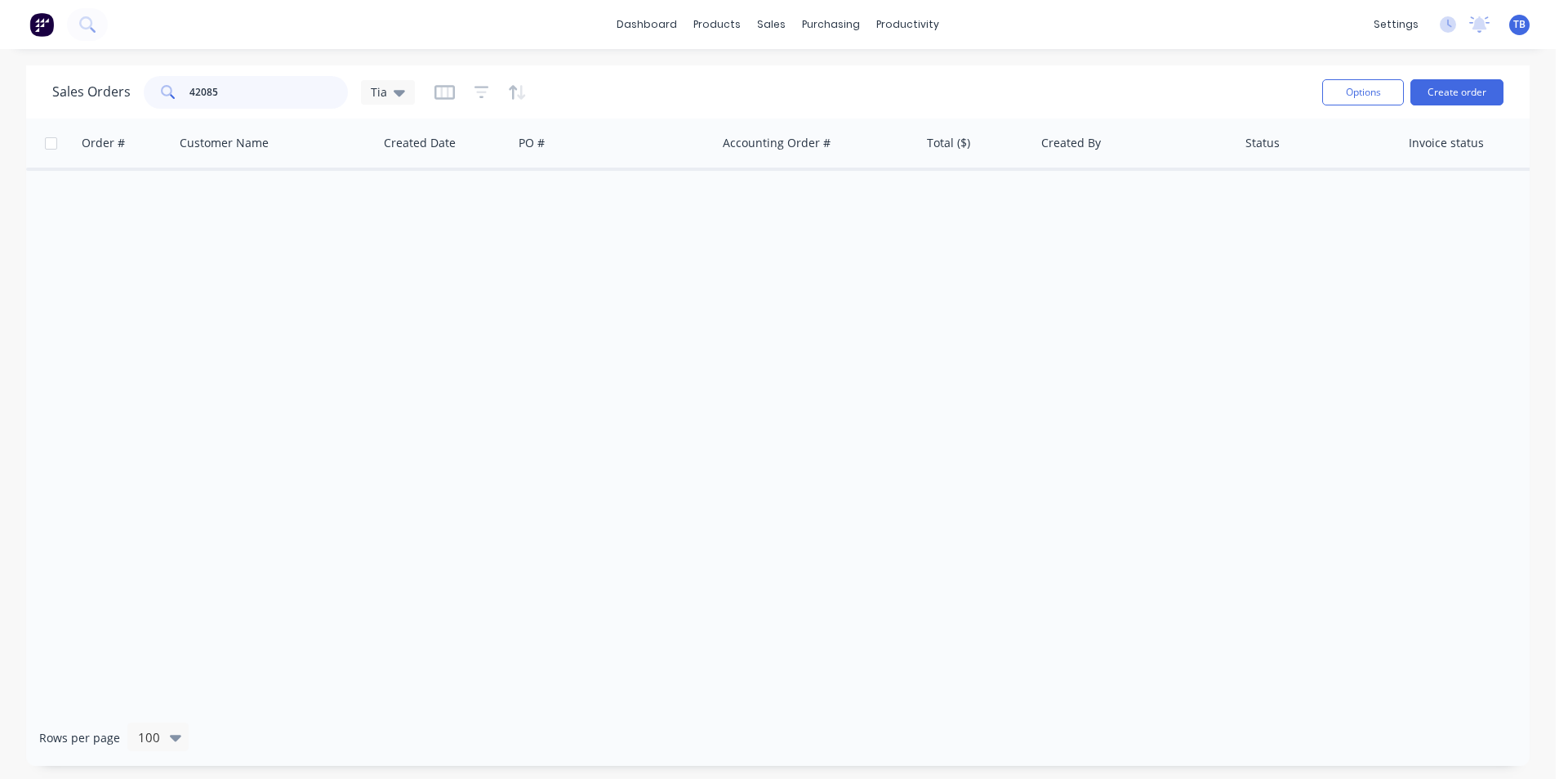
drag, startPoint x: 235, startPoint y: 89, endPoint x: 148, endPoint y: 103, distance: 88.1
click at [148, 103] on div "42085" at bounding box center [245, 92] width 204 height 33
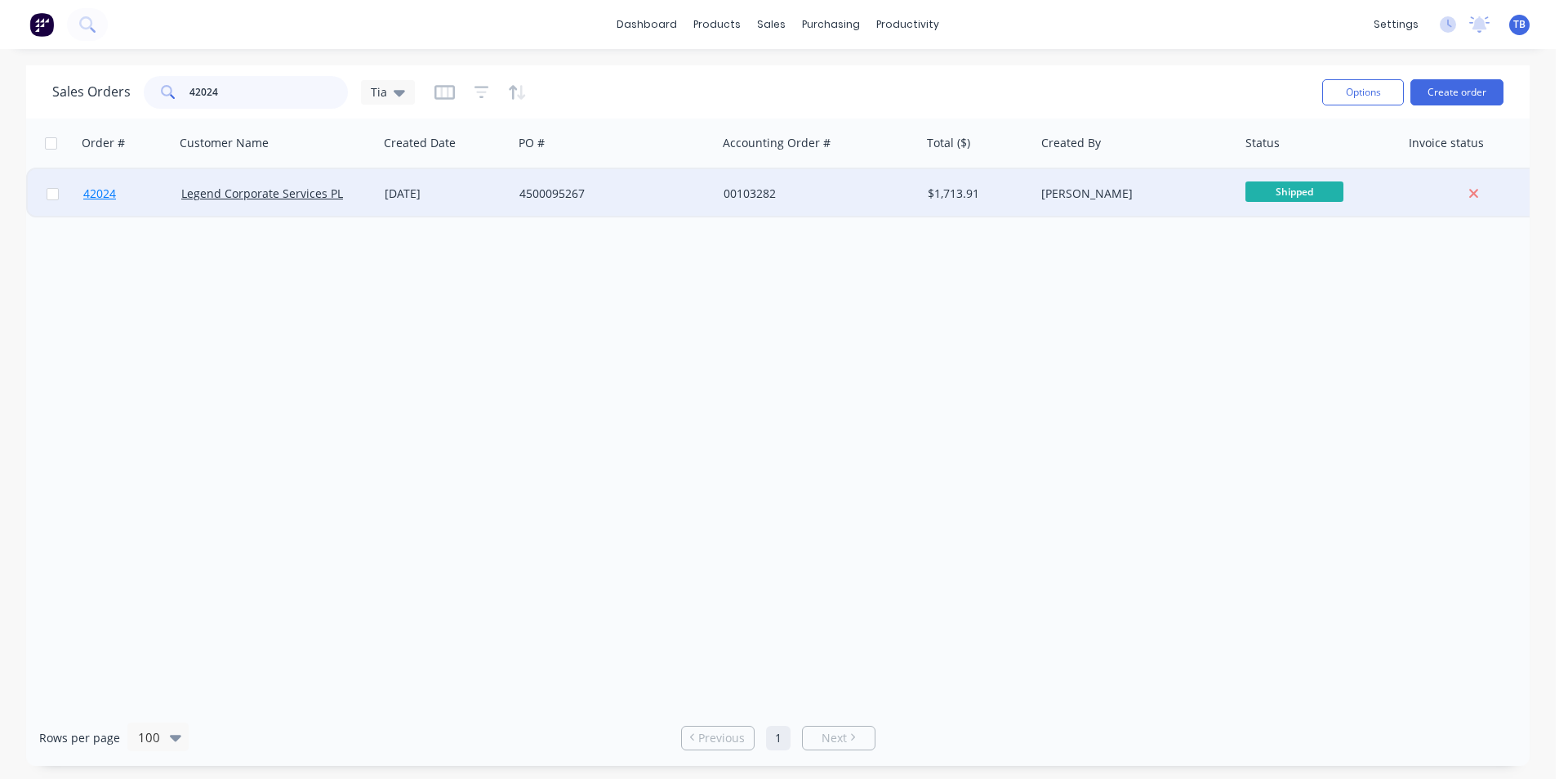
type input "42024"
click at [114, 199] on span "42024" at bounding box center [100, 193] width 33 height 16
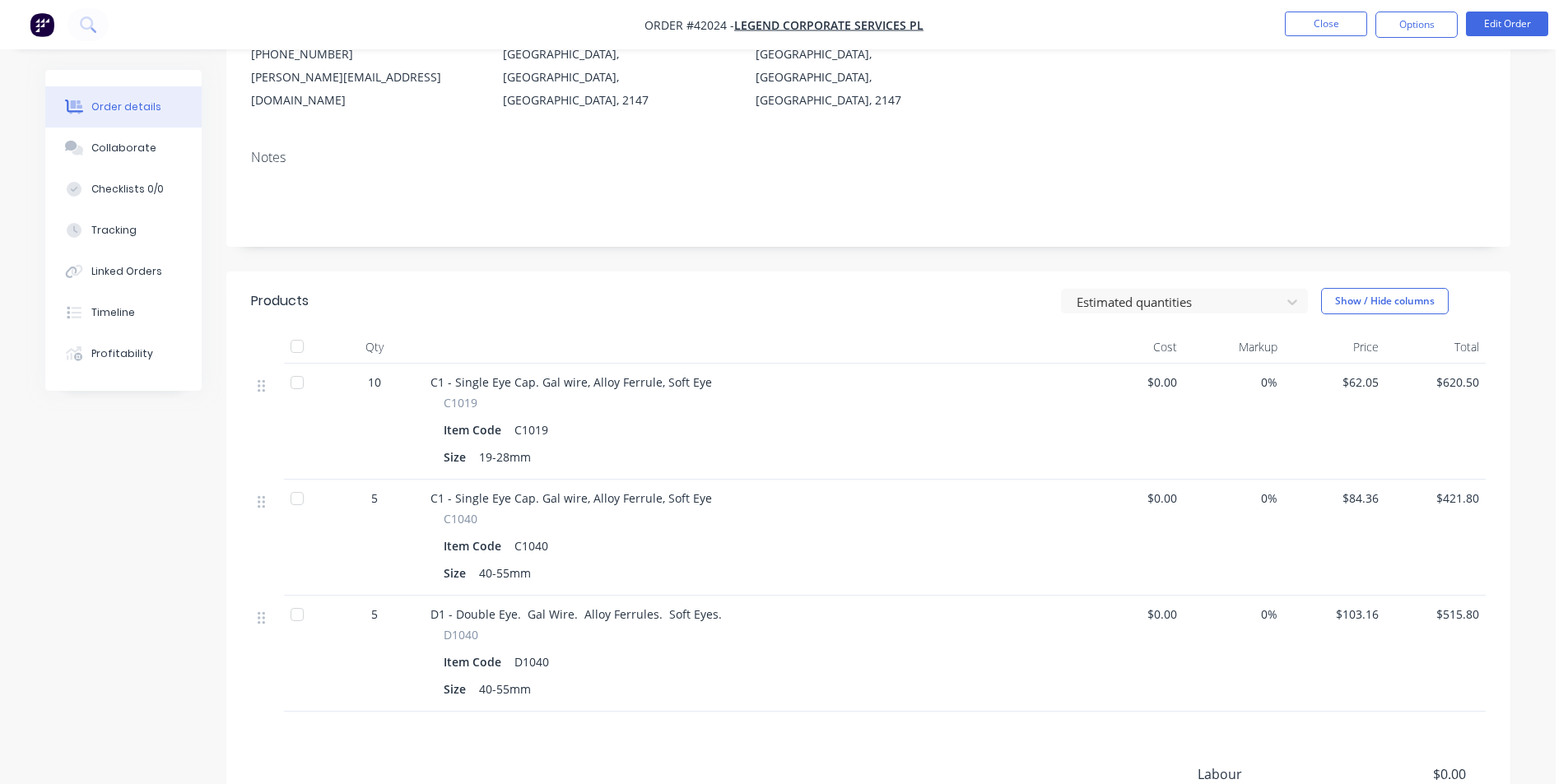
scroll to position [406, 0]
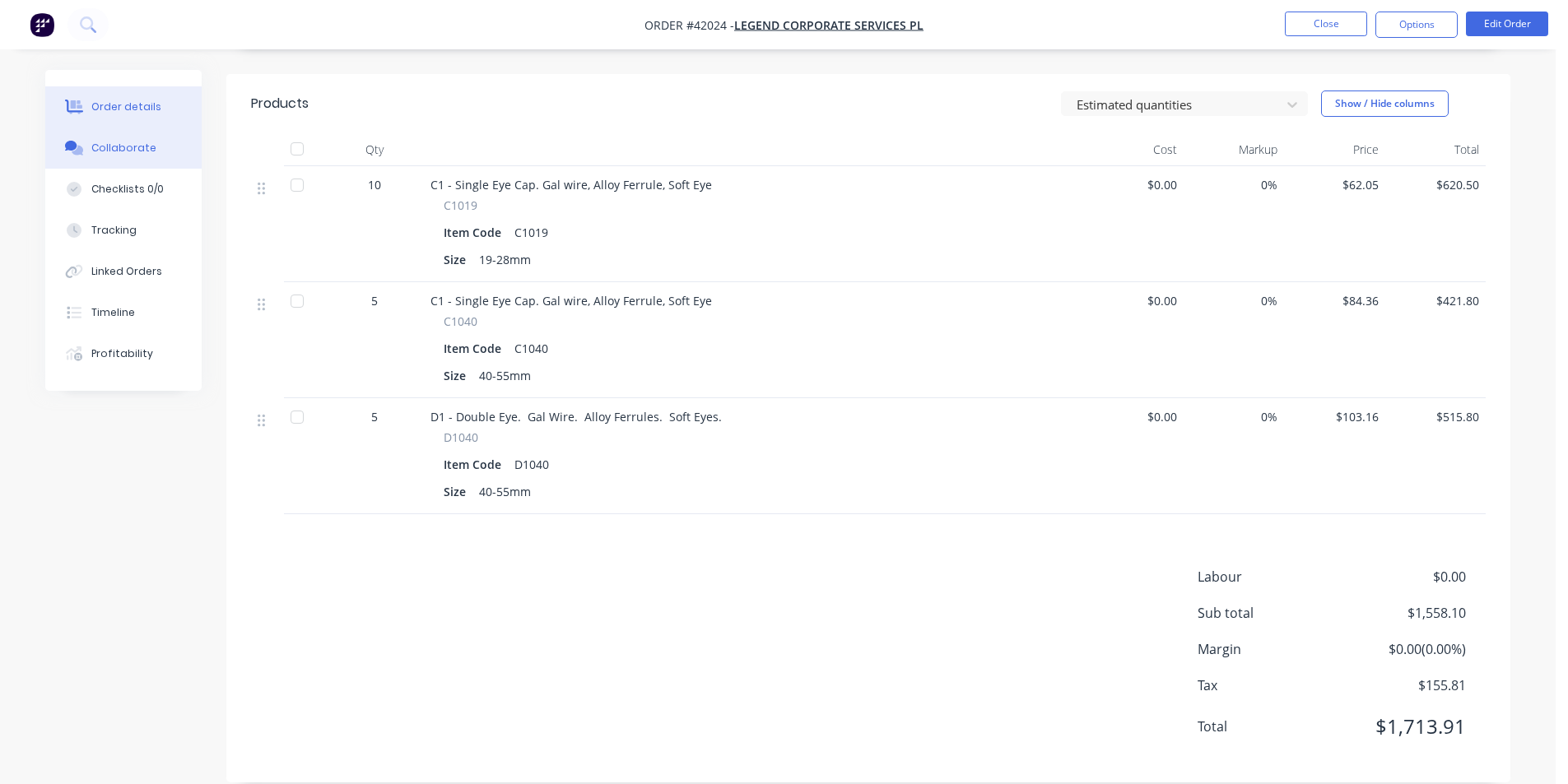
click at [82, 139] on button "Collaborate" at bounding box center [123, 148] width 156 height 41
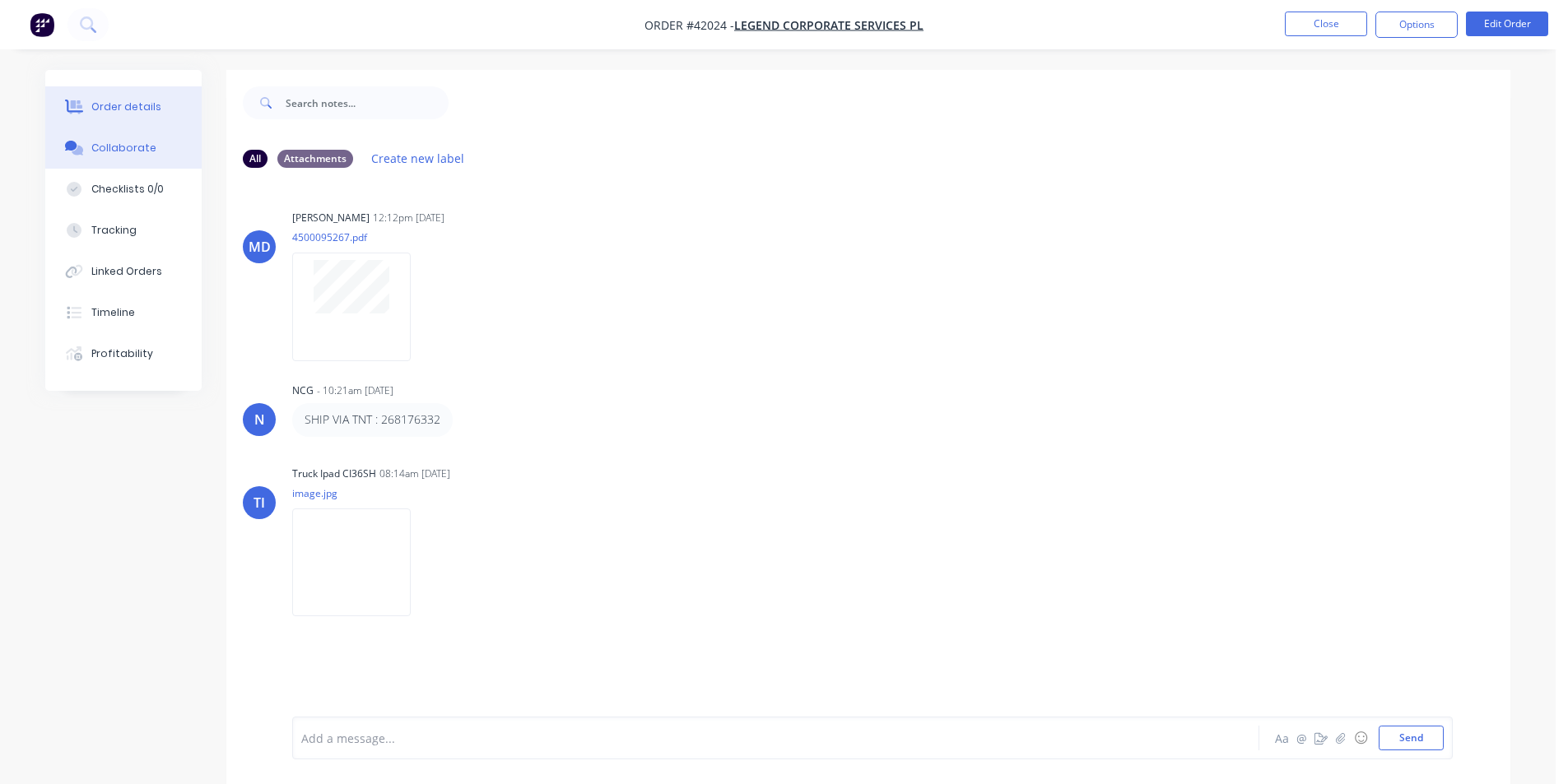
click at [141, 98] on button "Order details" at bounding box center [123, 107] width 156 height 41
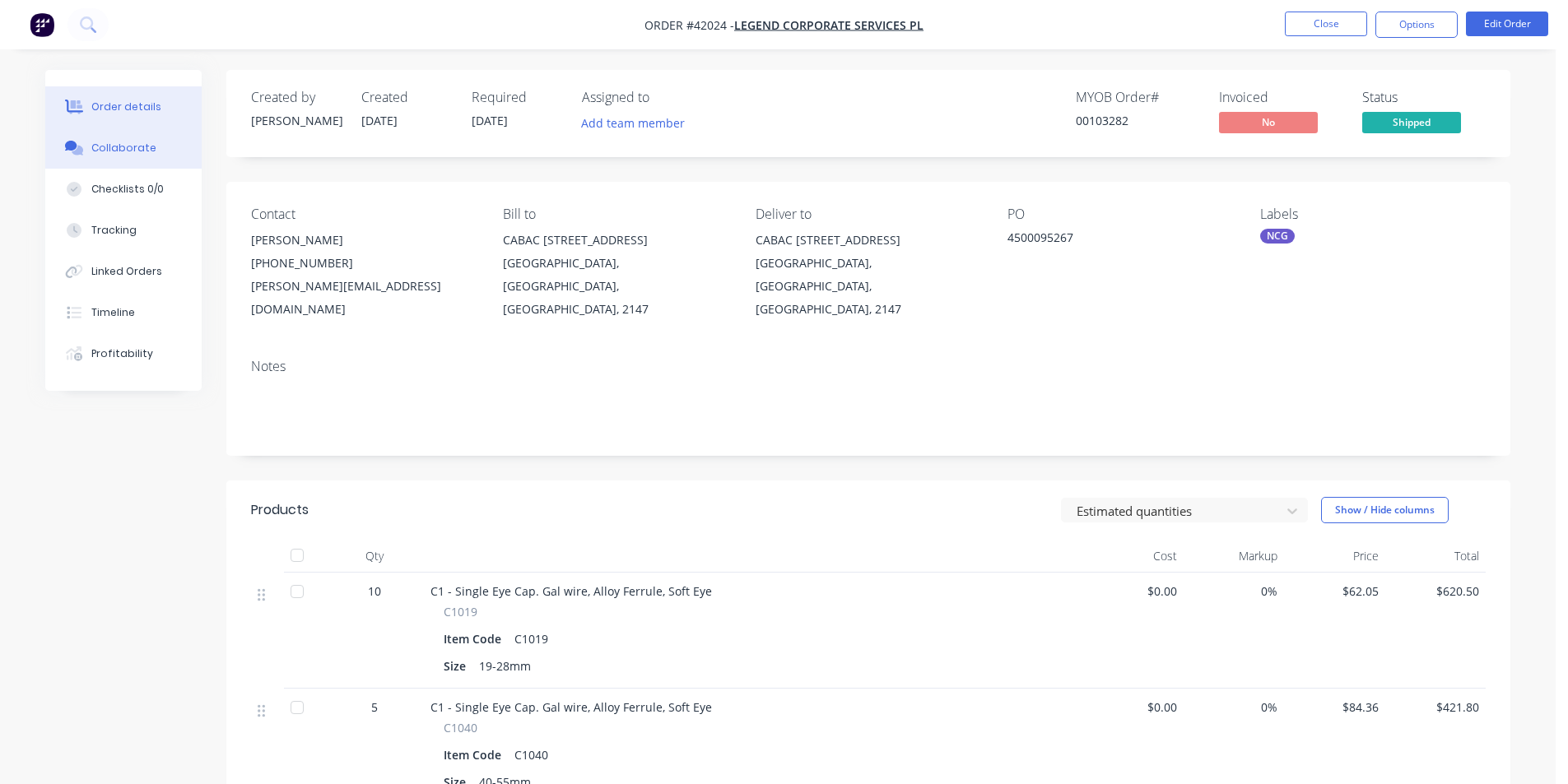
click at [103, 142] on div "Collaborate" at bounding box center [124, 148] width 65 height 15
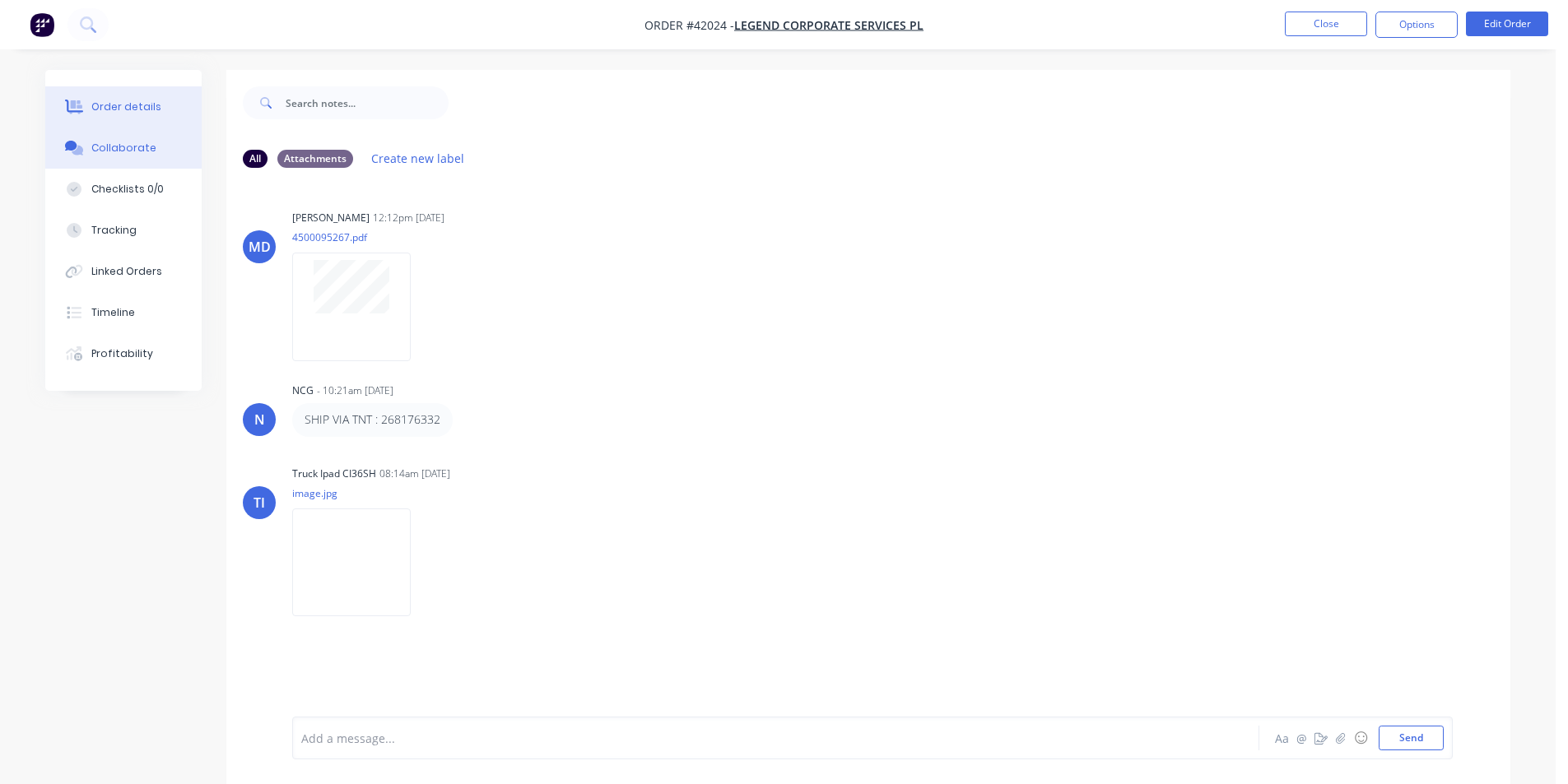
click at [85, 106] on div at bounding box center [74, 107] width 25 height 15
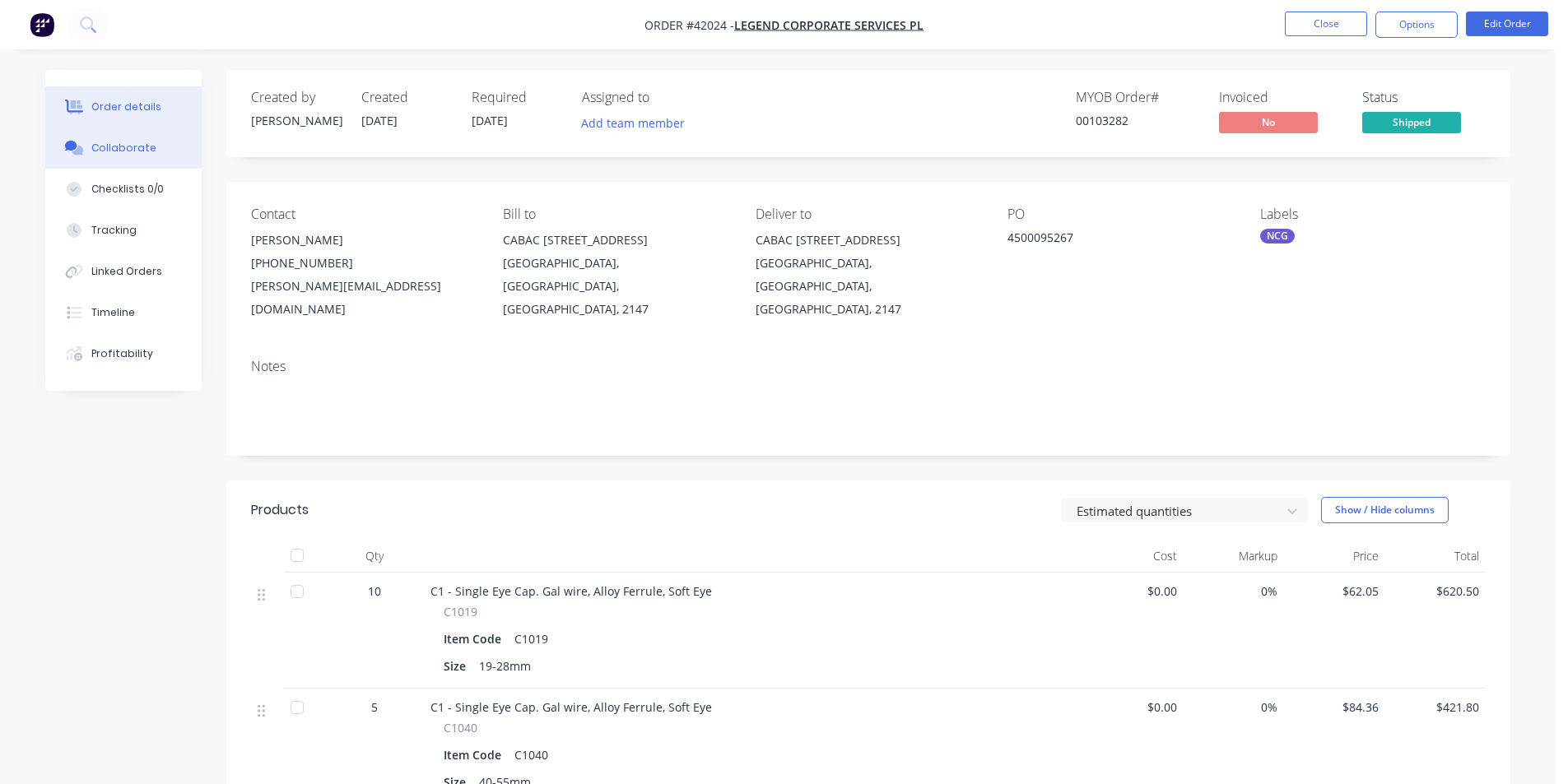
click at [136, 149] on div "Collaborate" at bounding box center [124, 148] width 65 height 15
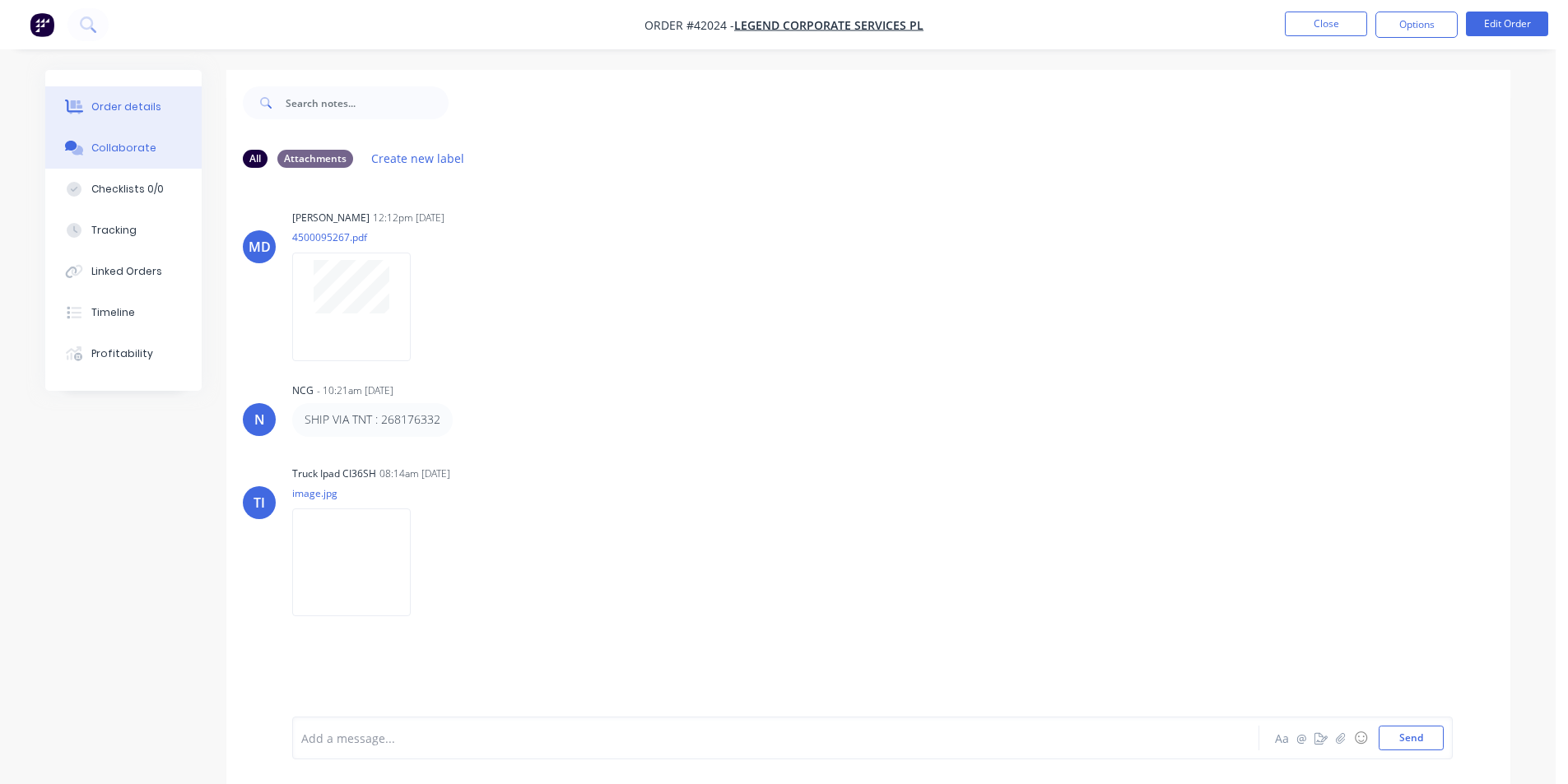
click at [146, 96] on button "Order details" at bounding box center [123, 107] width 156 height 41
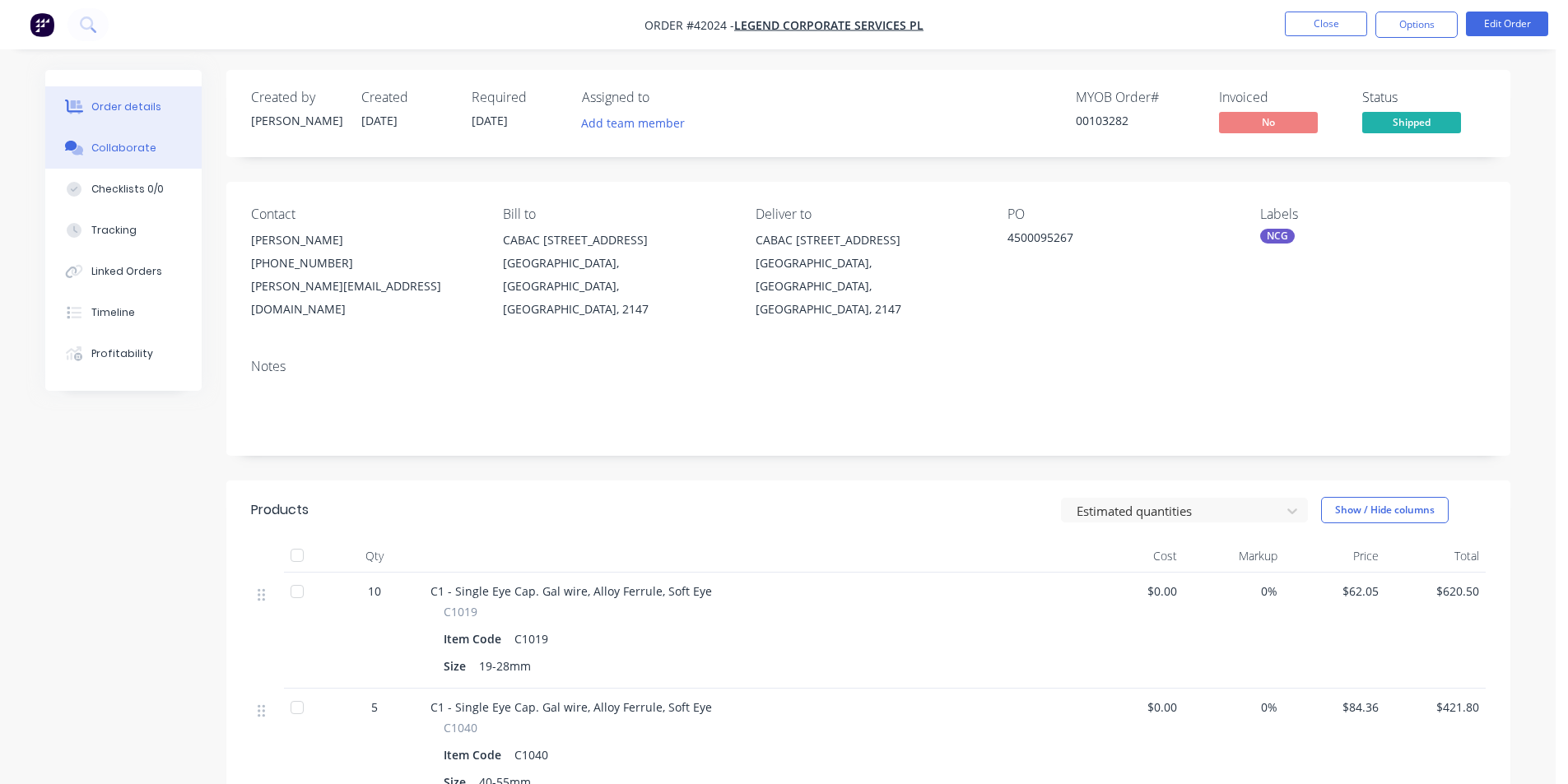
click at [123, 144] on div "Collaborate" at bounding box center [124, 148] width 65 height 15
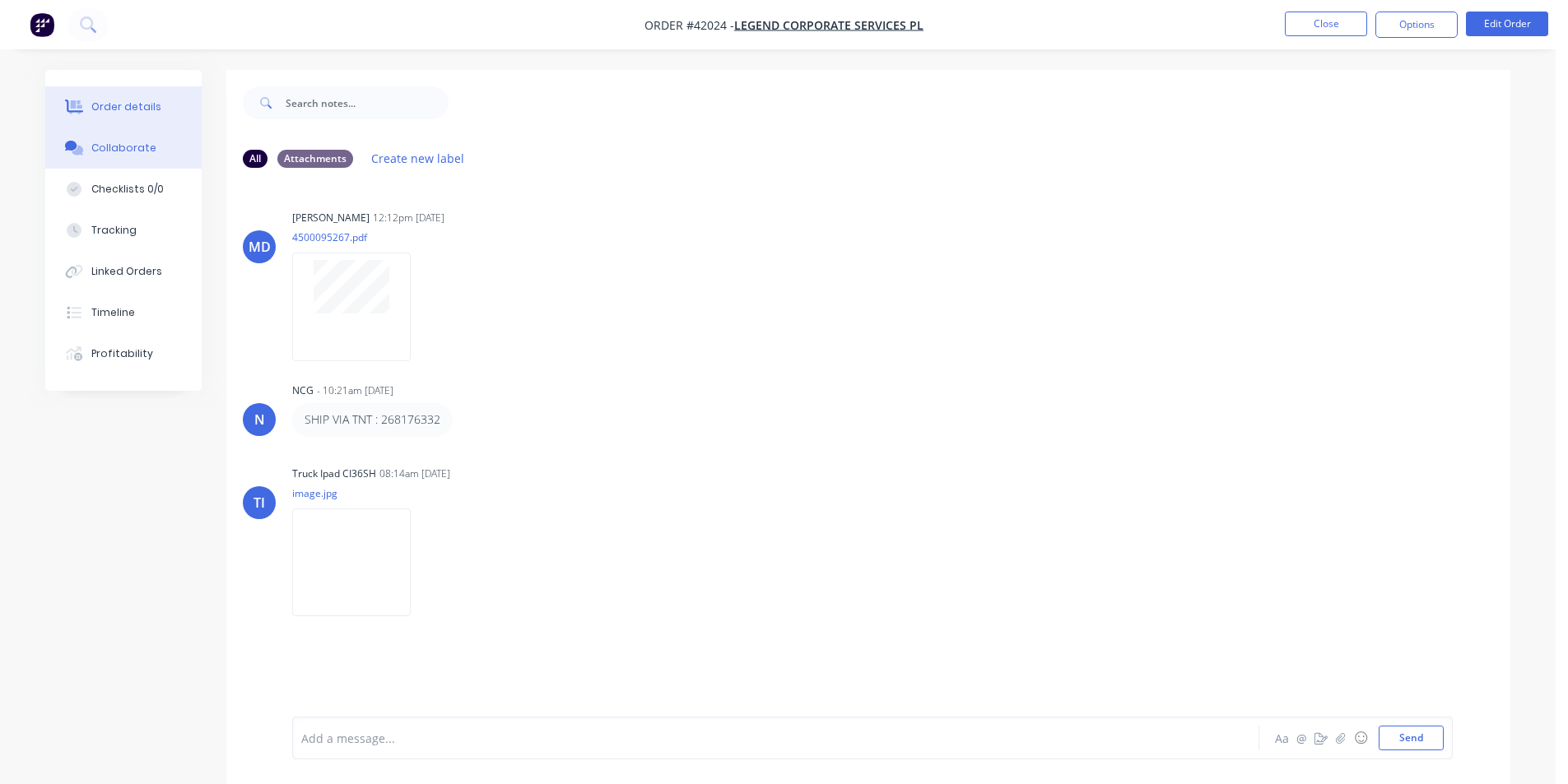
click at [137, 101] on div "Order details" at bounding box center [127, 107] width 70 height 15
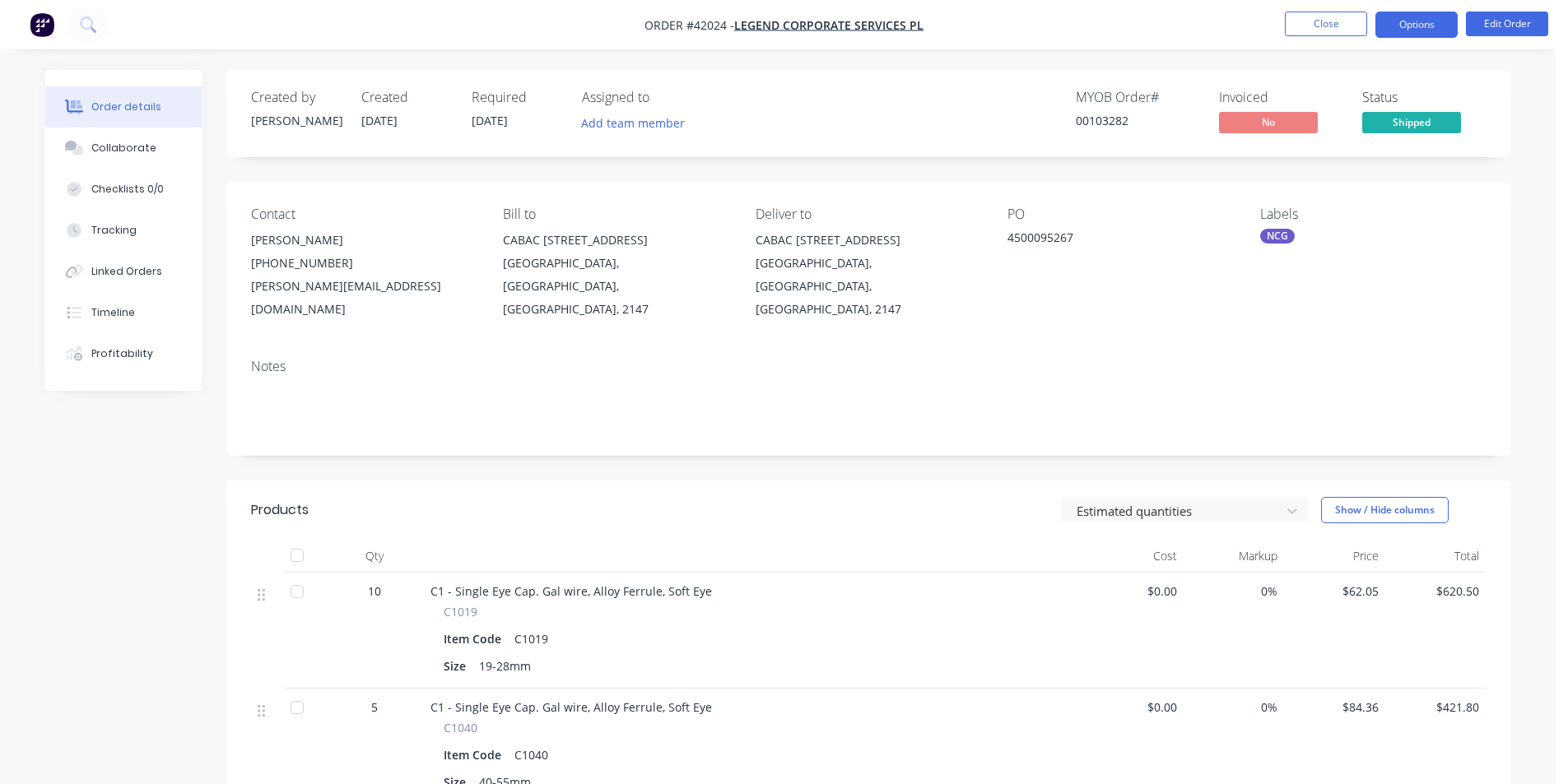
click at [1441, 30] on button "Options" at bounding box center [1416, 24] width 83 height 26
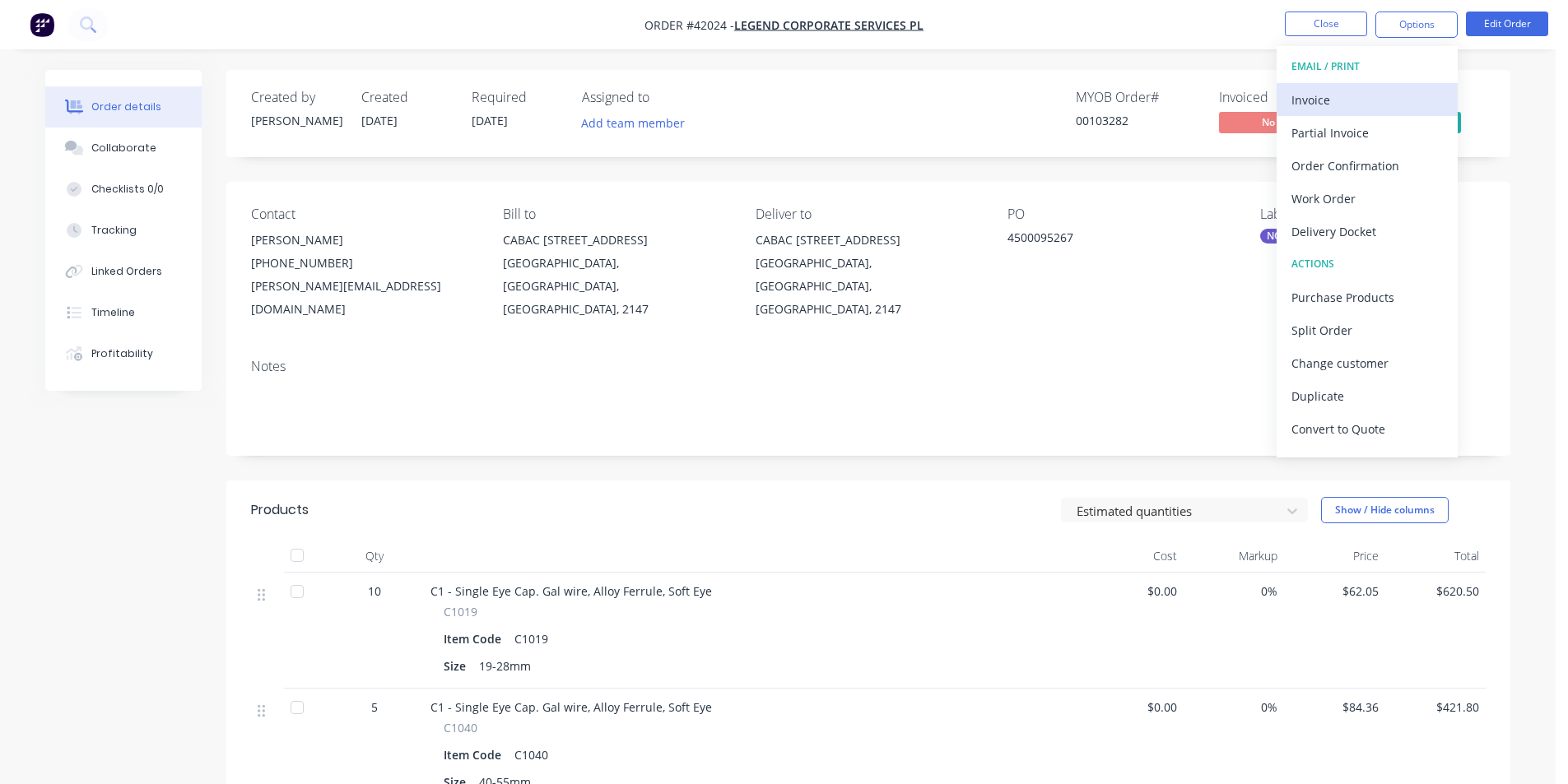
click at [1329, 99] on div "Invoice" at bounding box center [1367, 100] width 152 height 24
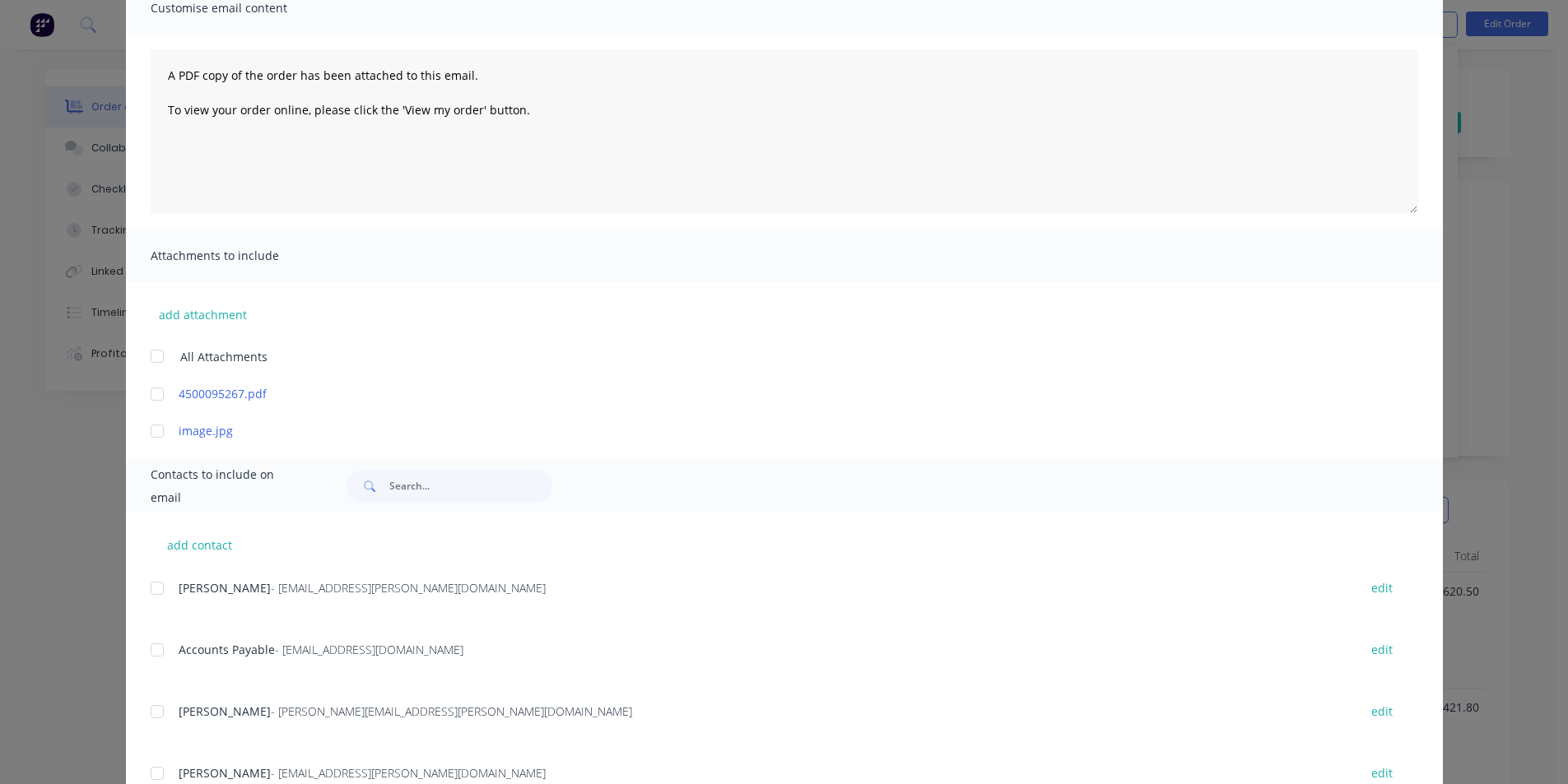
scroll to position [247, 0]
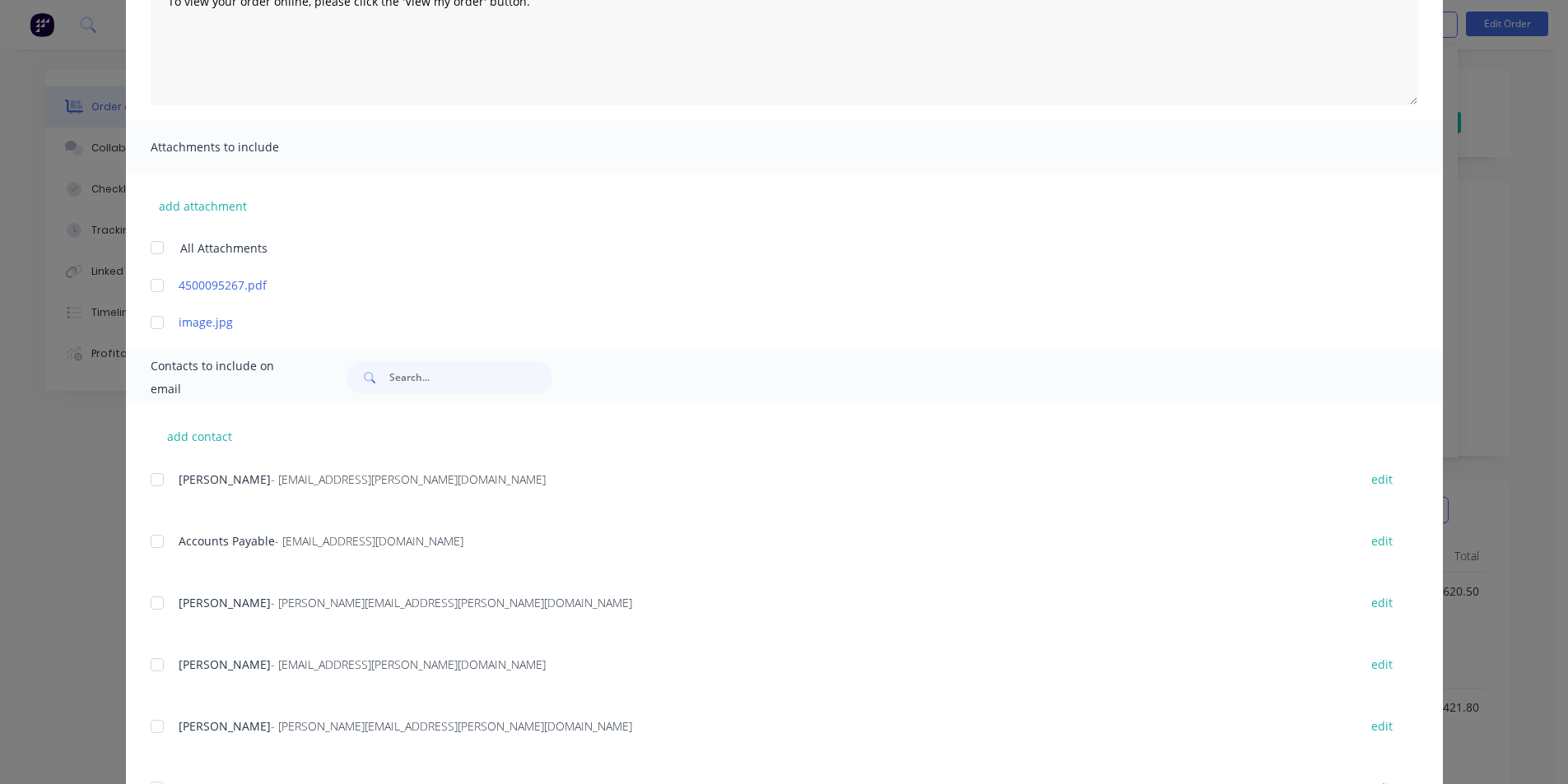
click at [156, 549] on div at bounding box center [157, 541] width 33 height 33
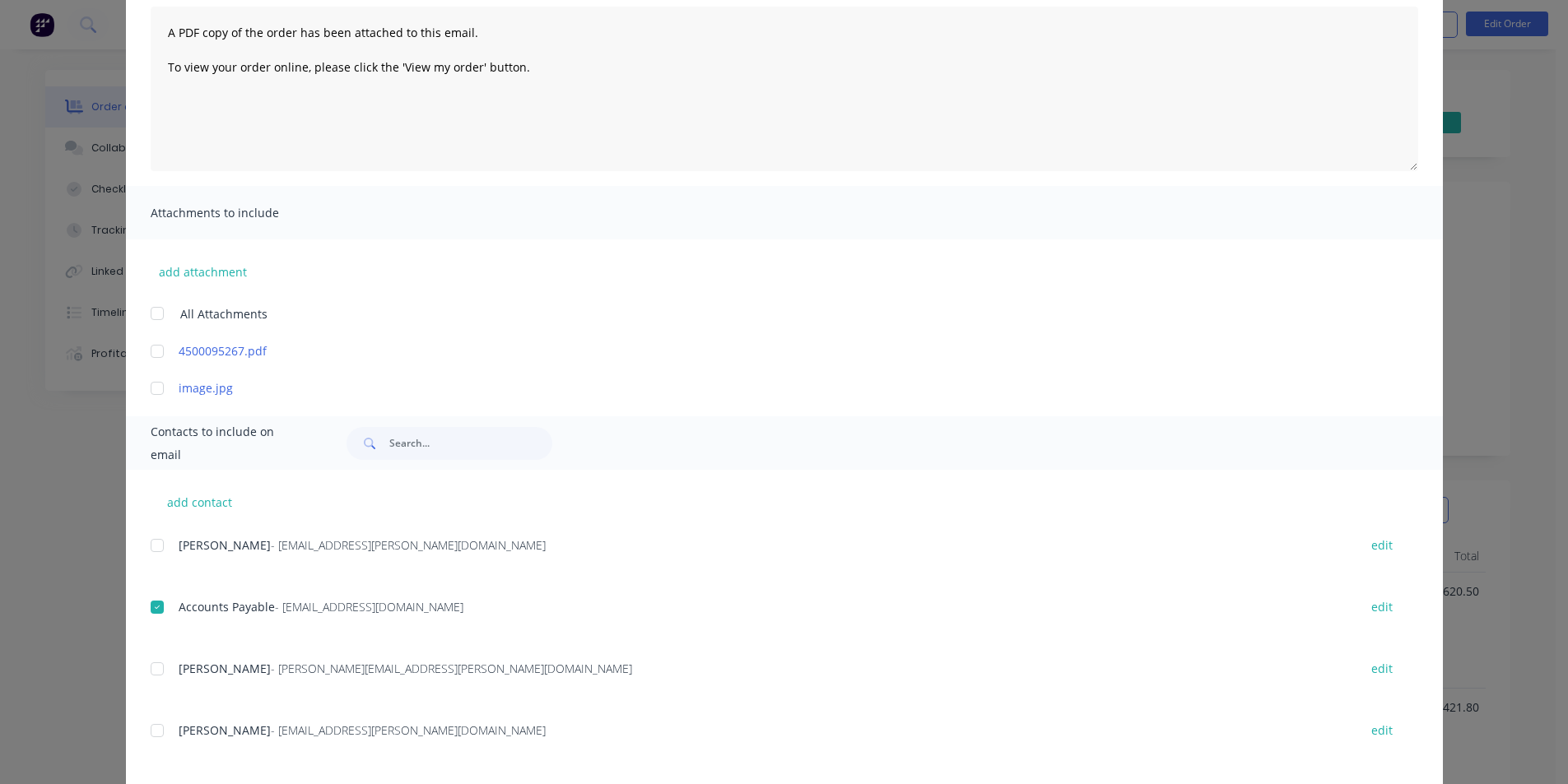
scroll to position [0, 0]
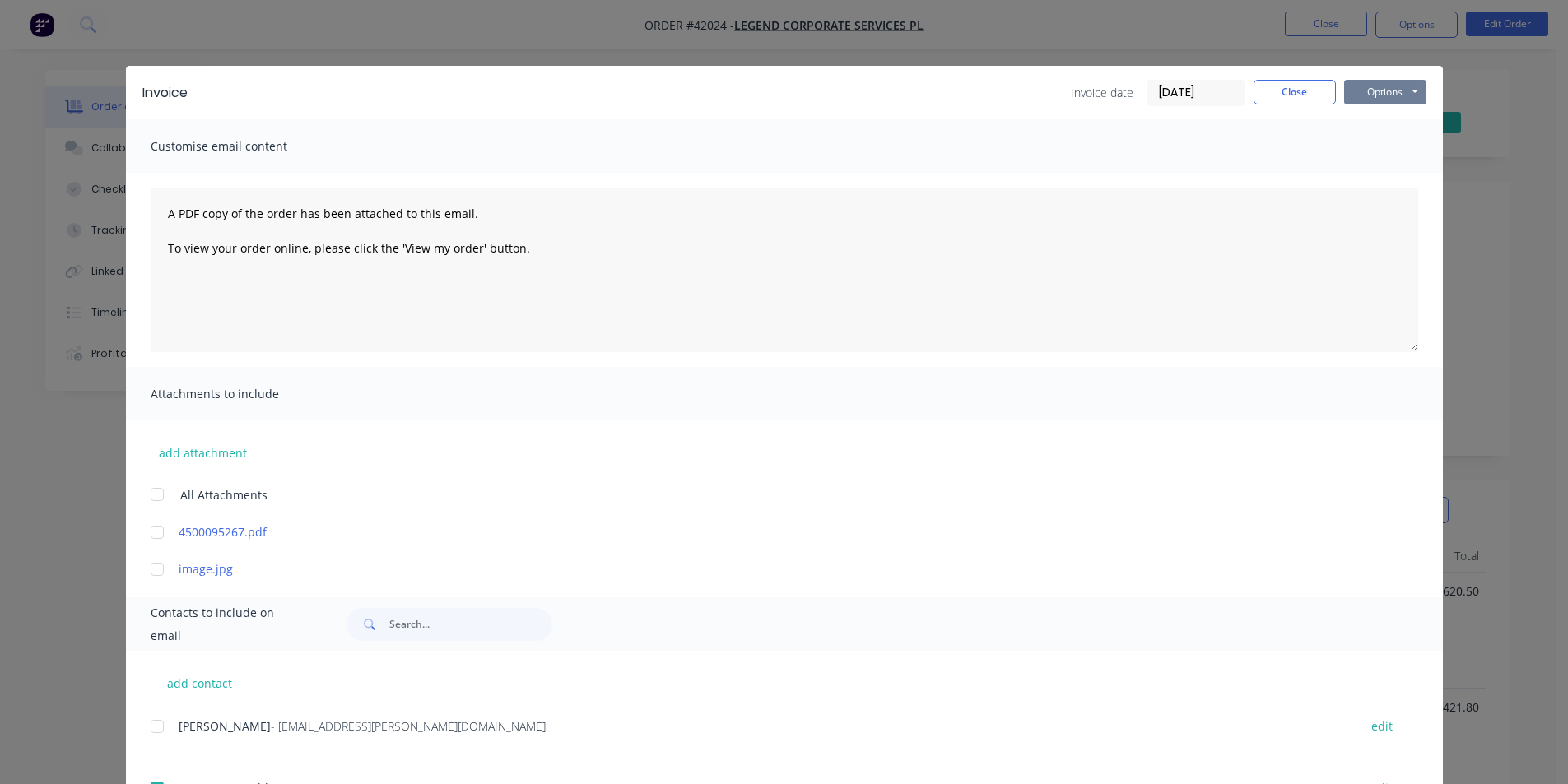
click at [1356, 93] on button "Options" at bounding box center [1385, 92] width 83 height 25
click at [1359, 170] on button "Email" at bounding box center [1396, 176] width 105 height 27
click at [1310, 86] on button "Close" at bounding box center [1294, 92] width 83 height 25
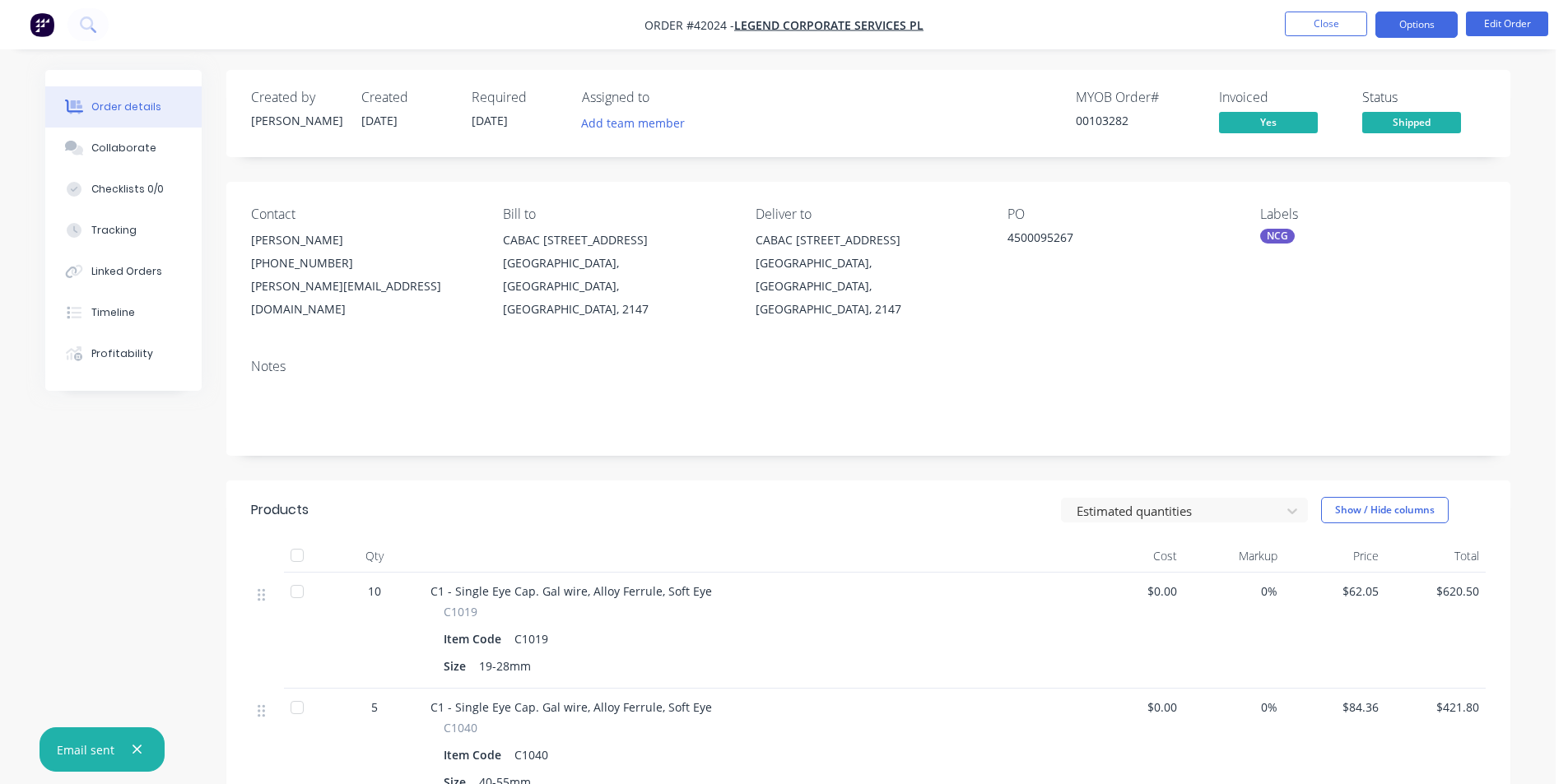
click at [1420, 31] on button "Options" at bounding box center [1416, 24] width 83 height 26
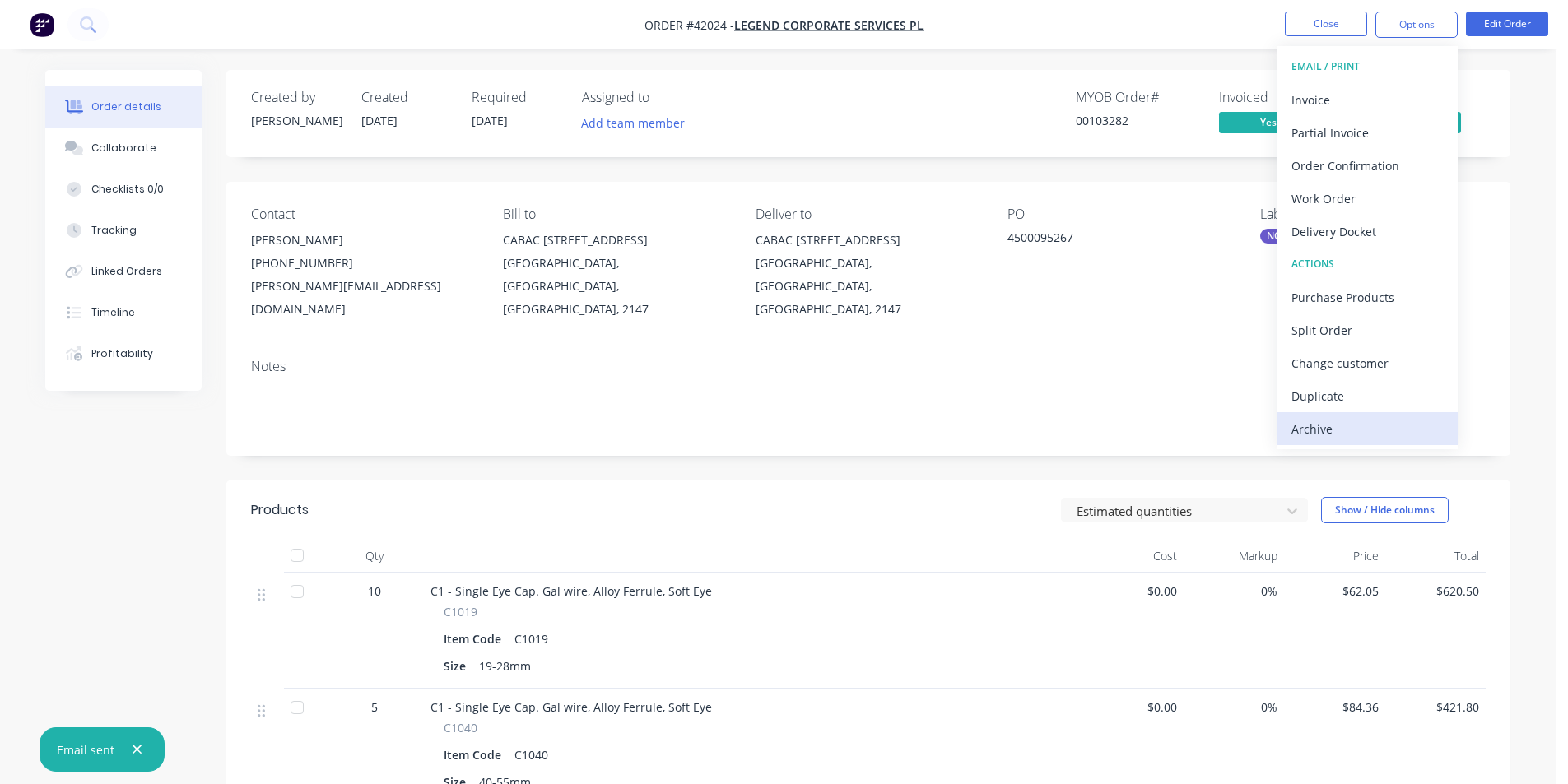
click at [1376, 440] on div "Archive" at bounding box center [1367, 429] width 152 height 24
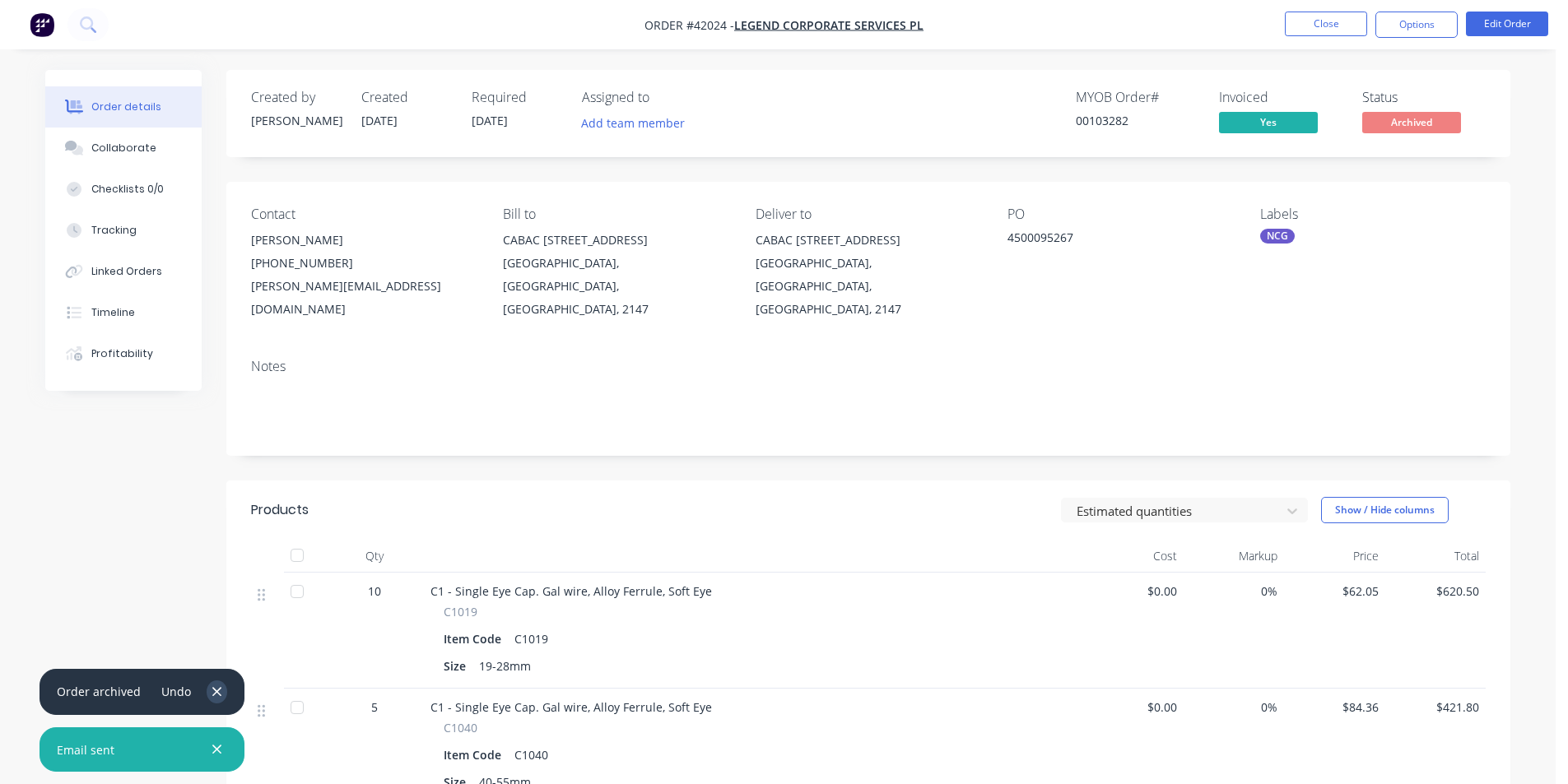
click at [212, 750] on icon "button" at bounding box center [217, 749] width 11 height 15
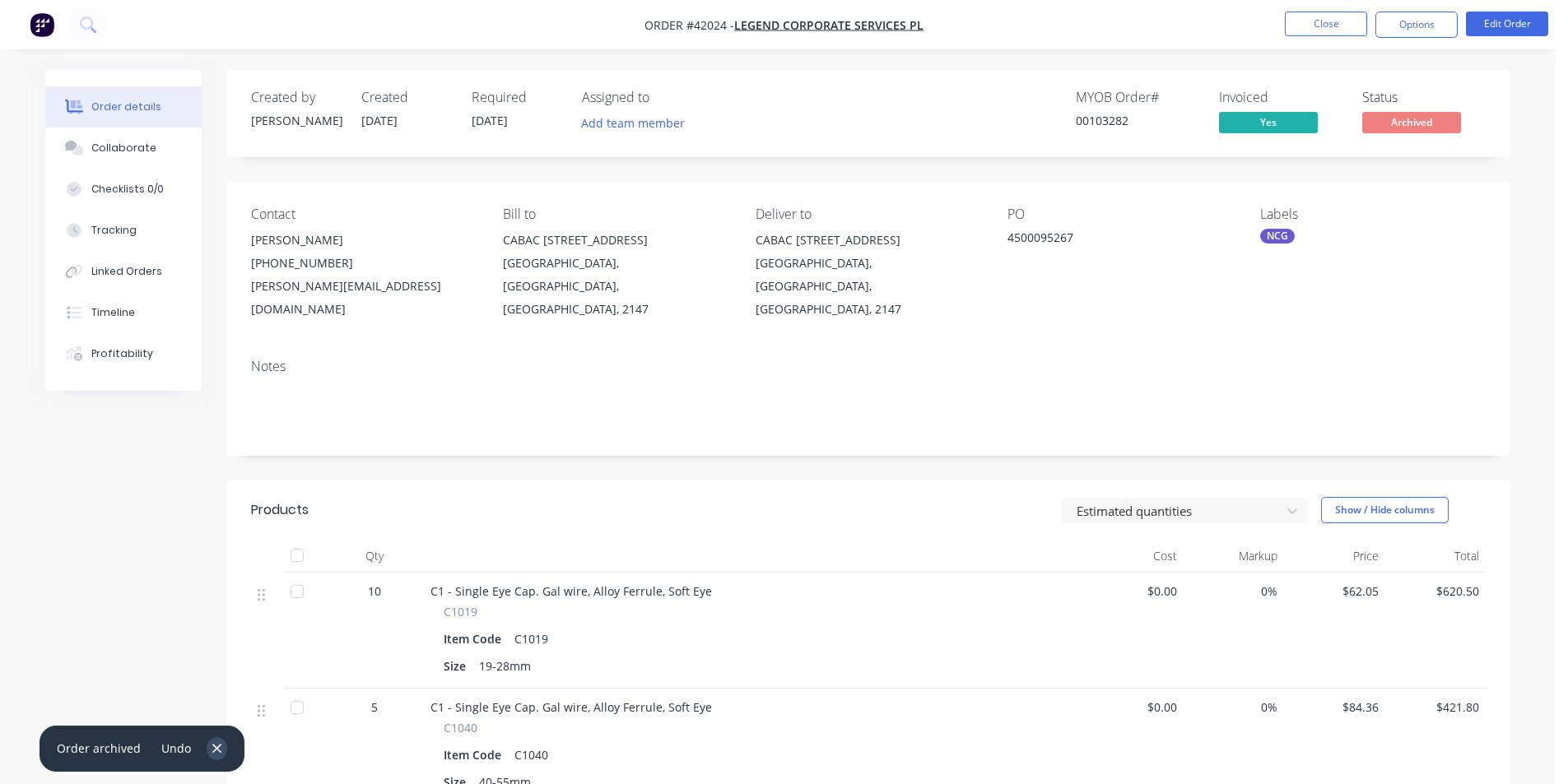
click at [213, 746] on icon "button" at bounding box center [217, 748] width 9 height 9
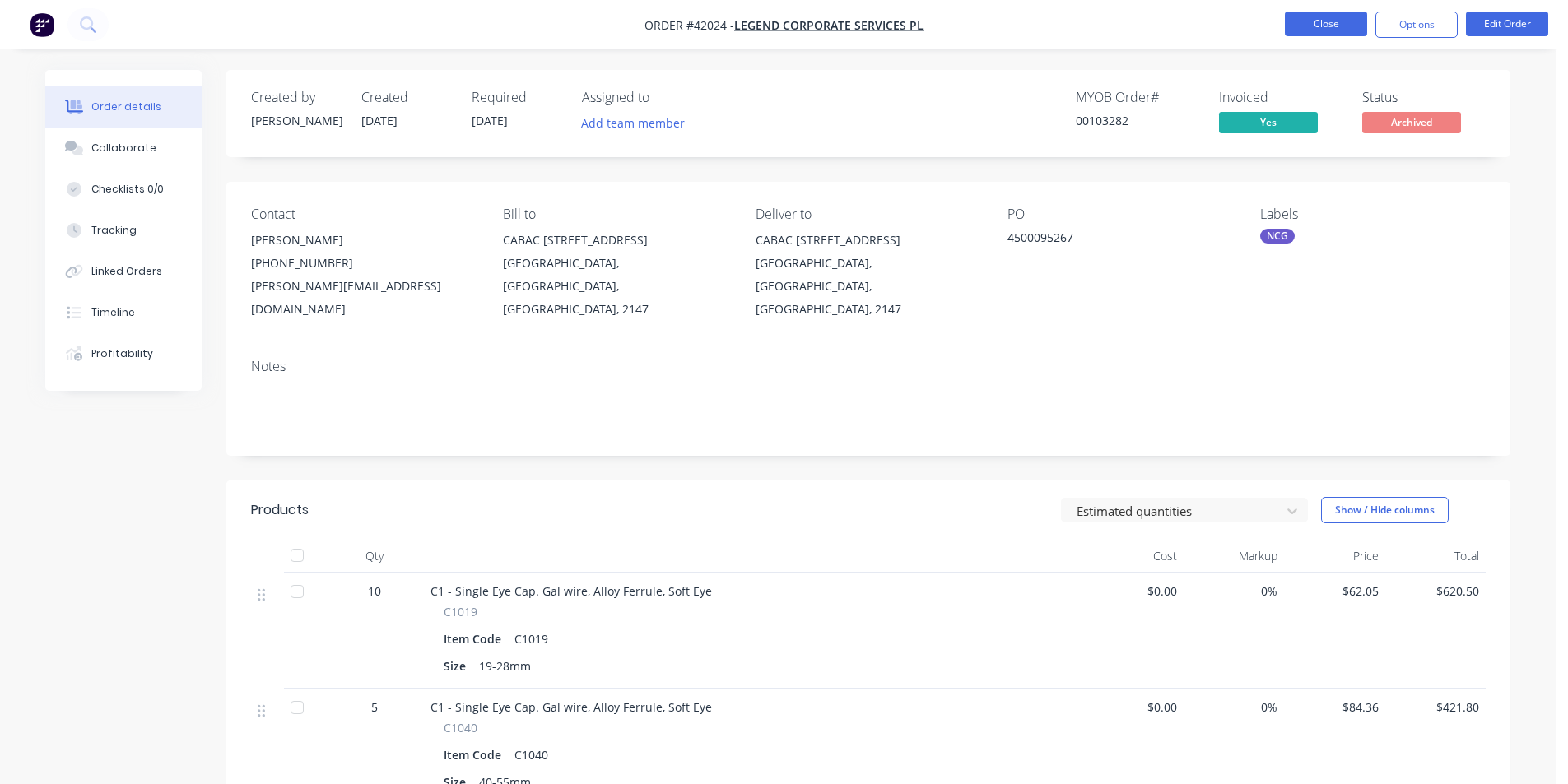
click at [1292, 22] on button "Close" at bounding box center [1326, 24] width 83 height 25
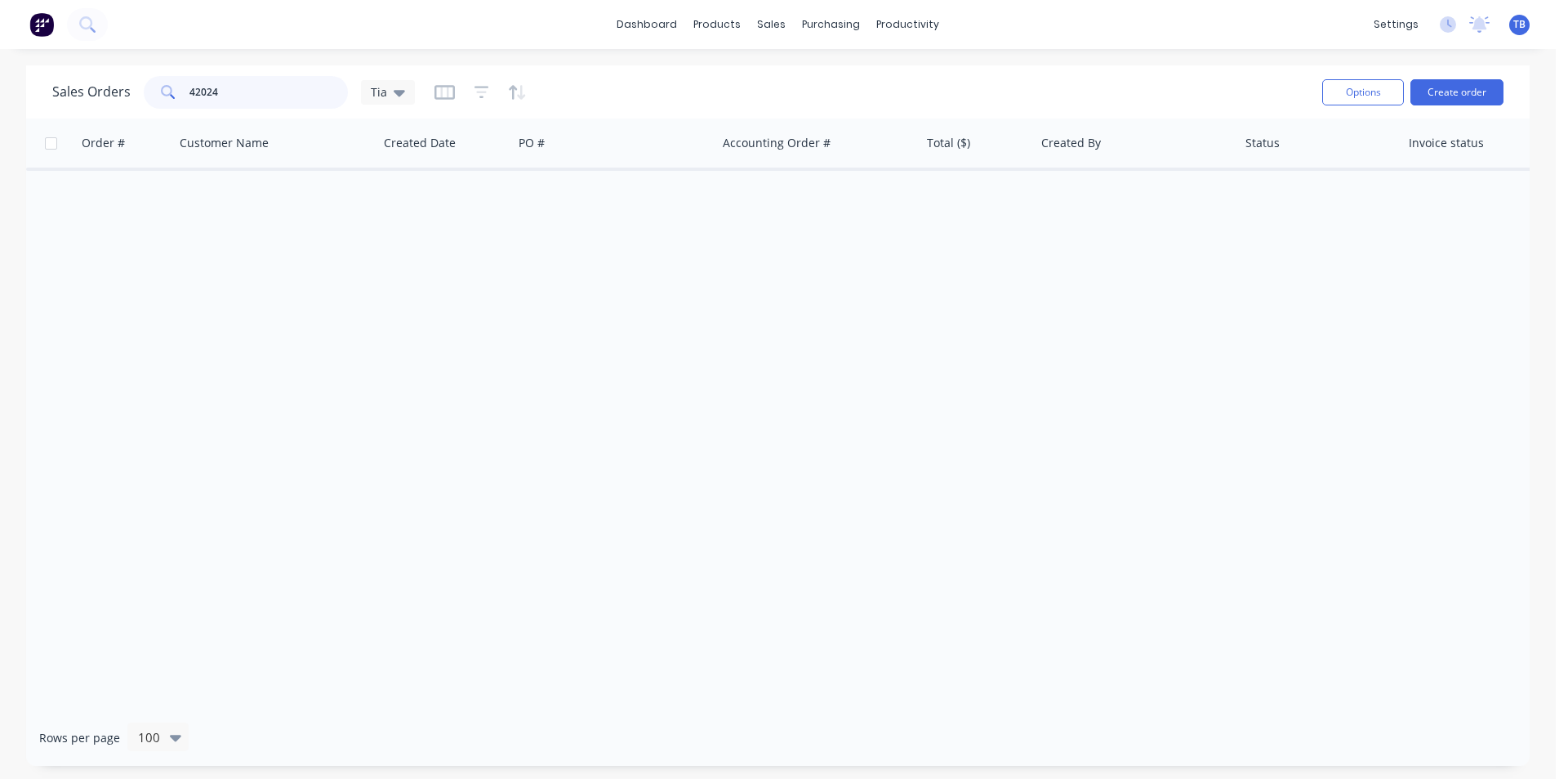
drag, startPoint x: 254, startPoint y: 98, endPoint x: 0, endPoint y: 99, distance: 254.0
click at [0, 99] on div "Sales Orders 42024 Tia Options Create order Order # Customer Name Created Date …" at bounding box center [778, 415] width 1556 height 701
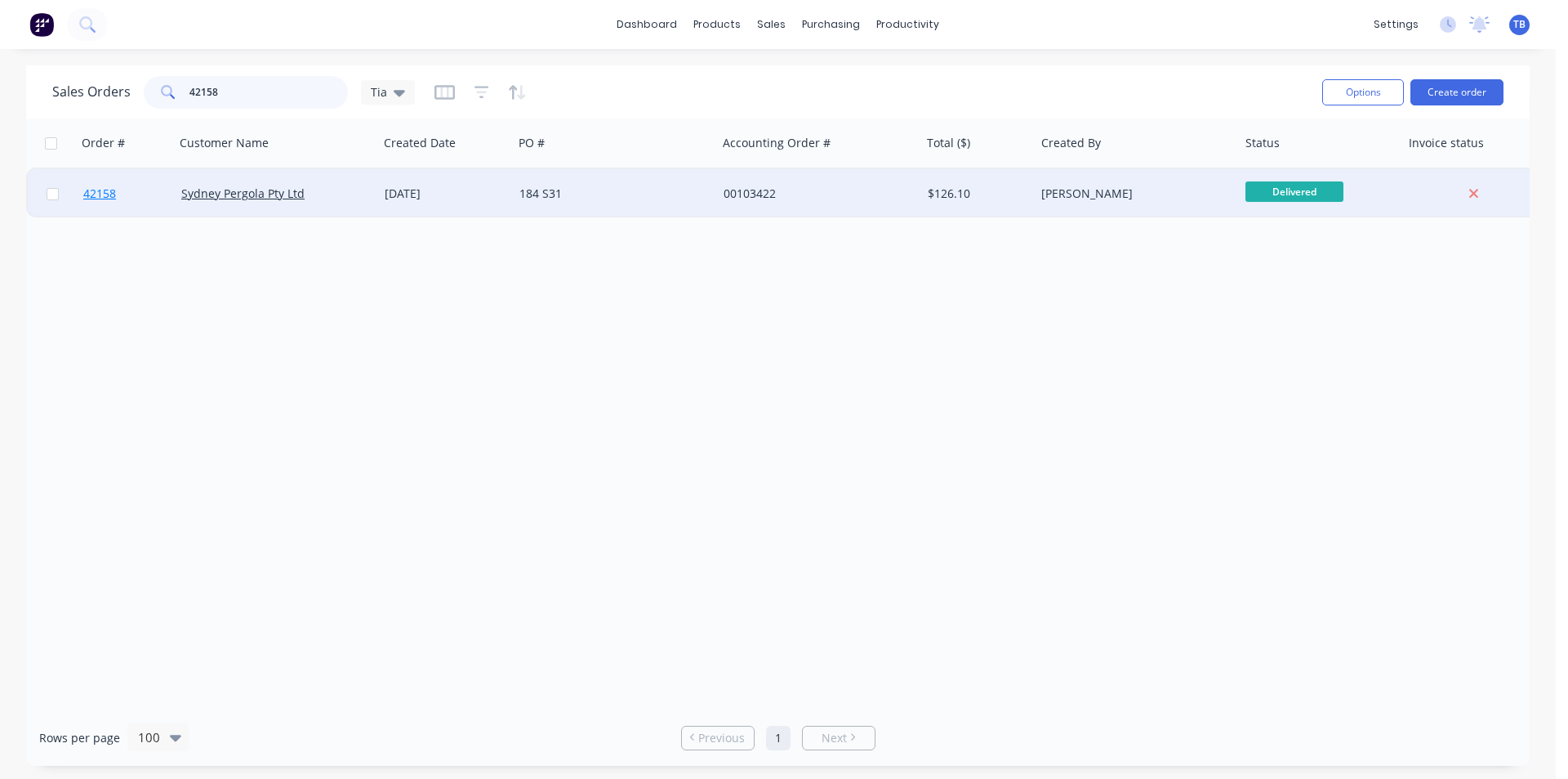
type input "42158"
click at [96, 195] on span "42158" at bounding box center [100, 193] width 33 height 16
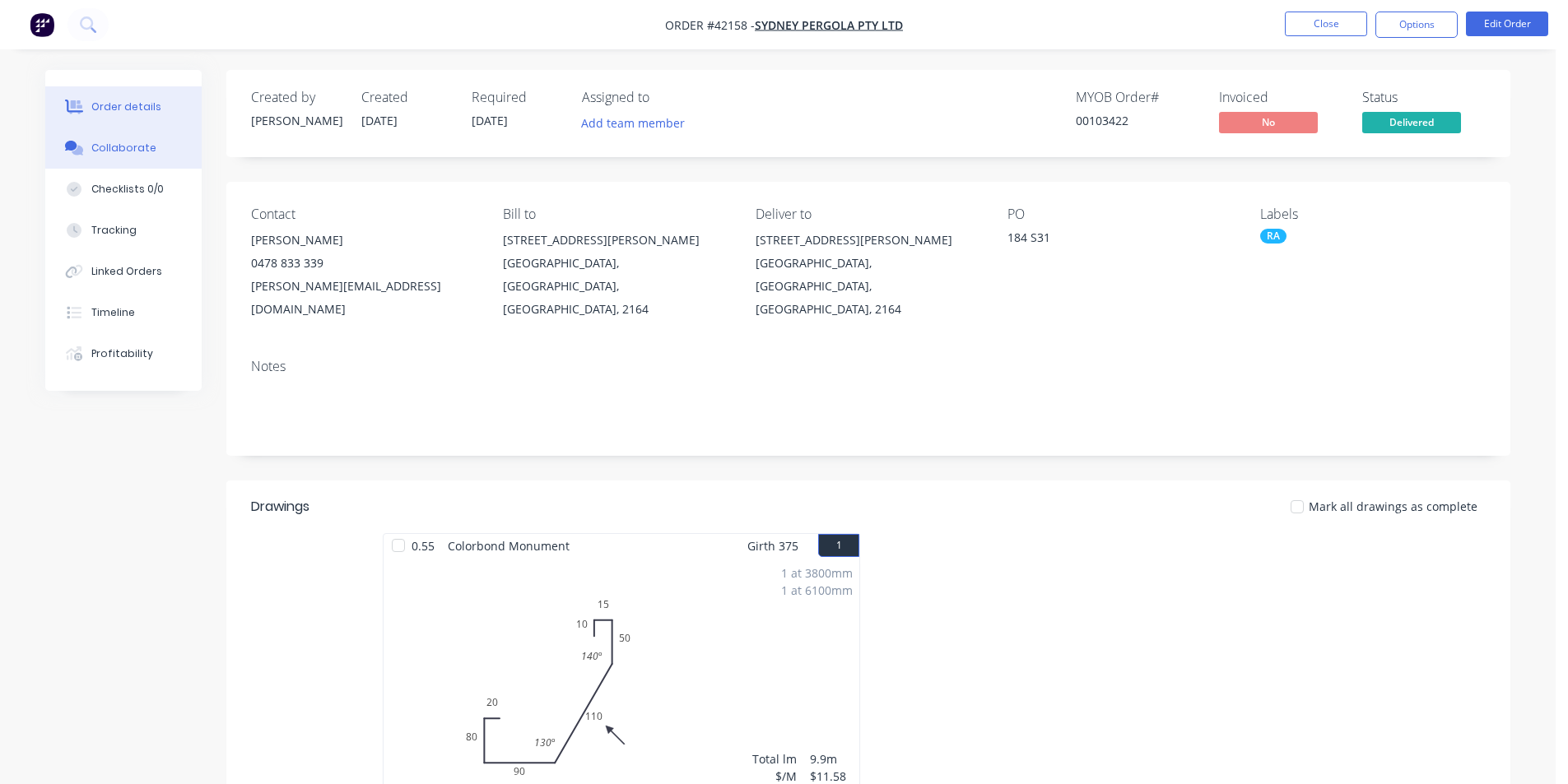
click at [144, 159] on button "Collaborate" at bounding box center [123, 148] width 156 height 41
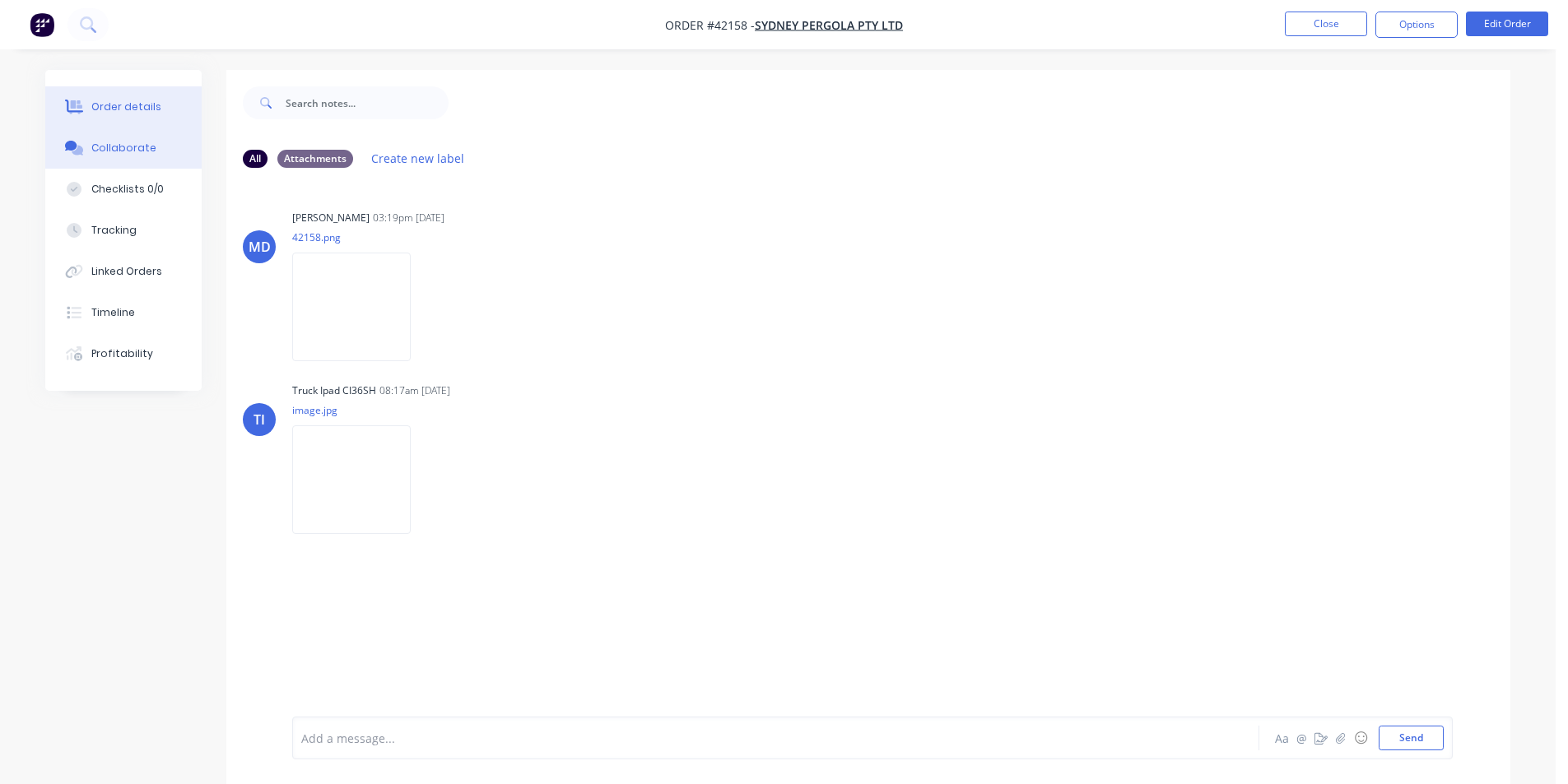
click at [96, 100] on div "Order details" at bounding box center [127, 107] width 70 height 15
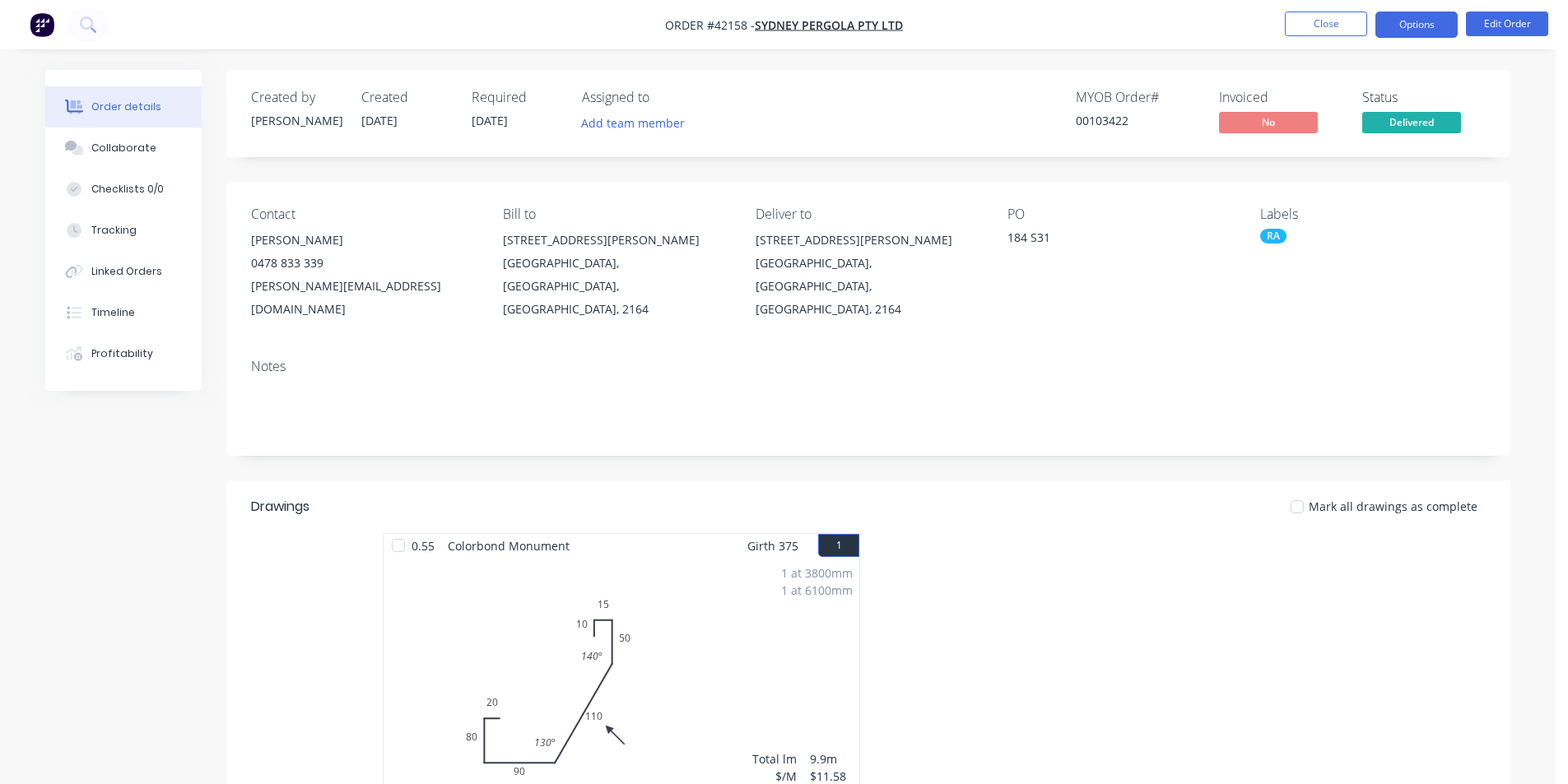
click at [1426, 28] on button "Options" at bounding box center [1416, 24] width 83 height 26
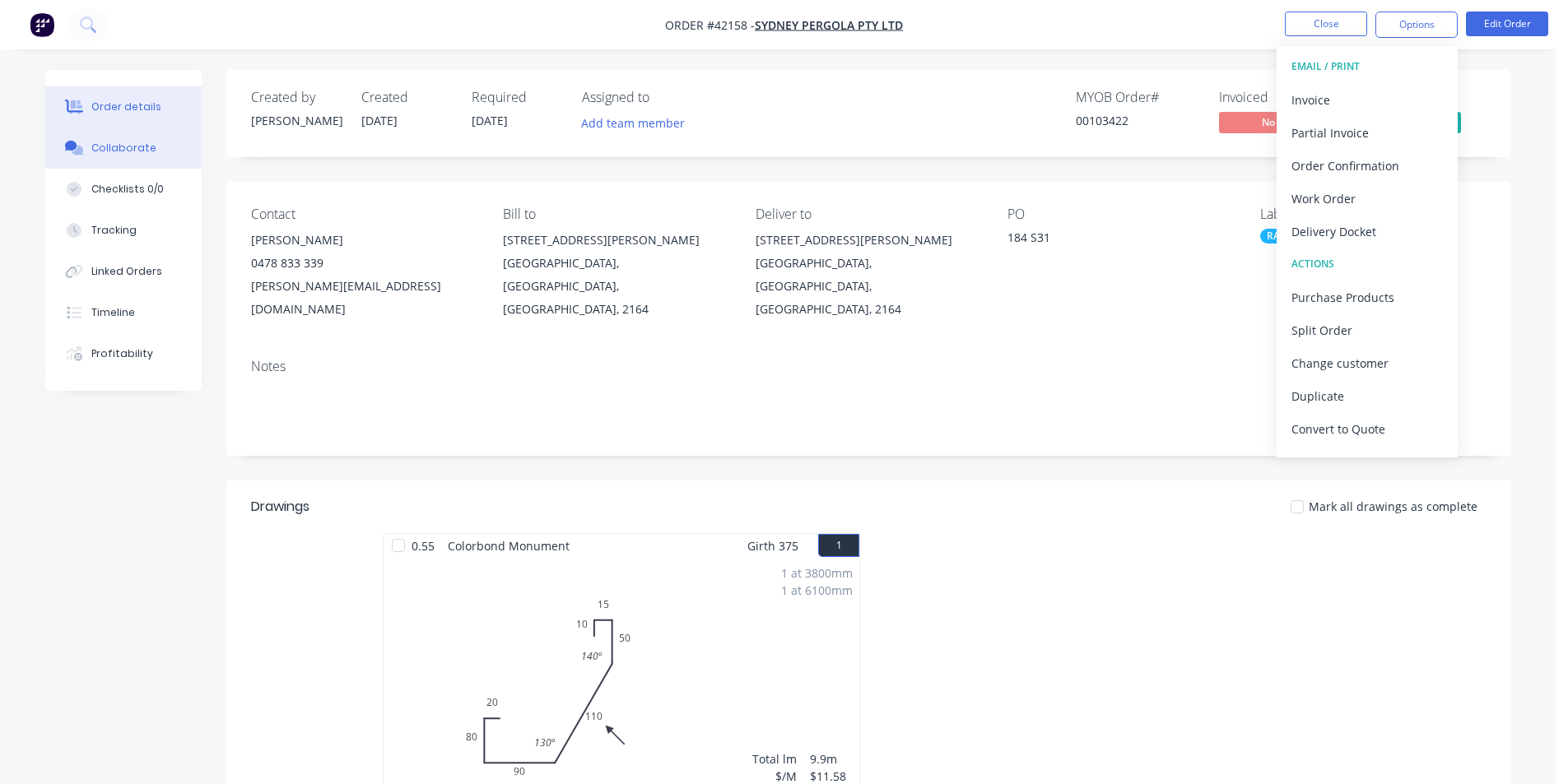
click at [86, 163] on button "Collaborate" at bounding box center [123, 148] width 156 height 41
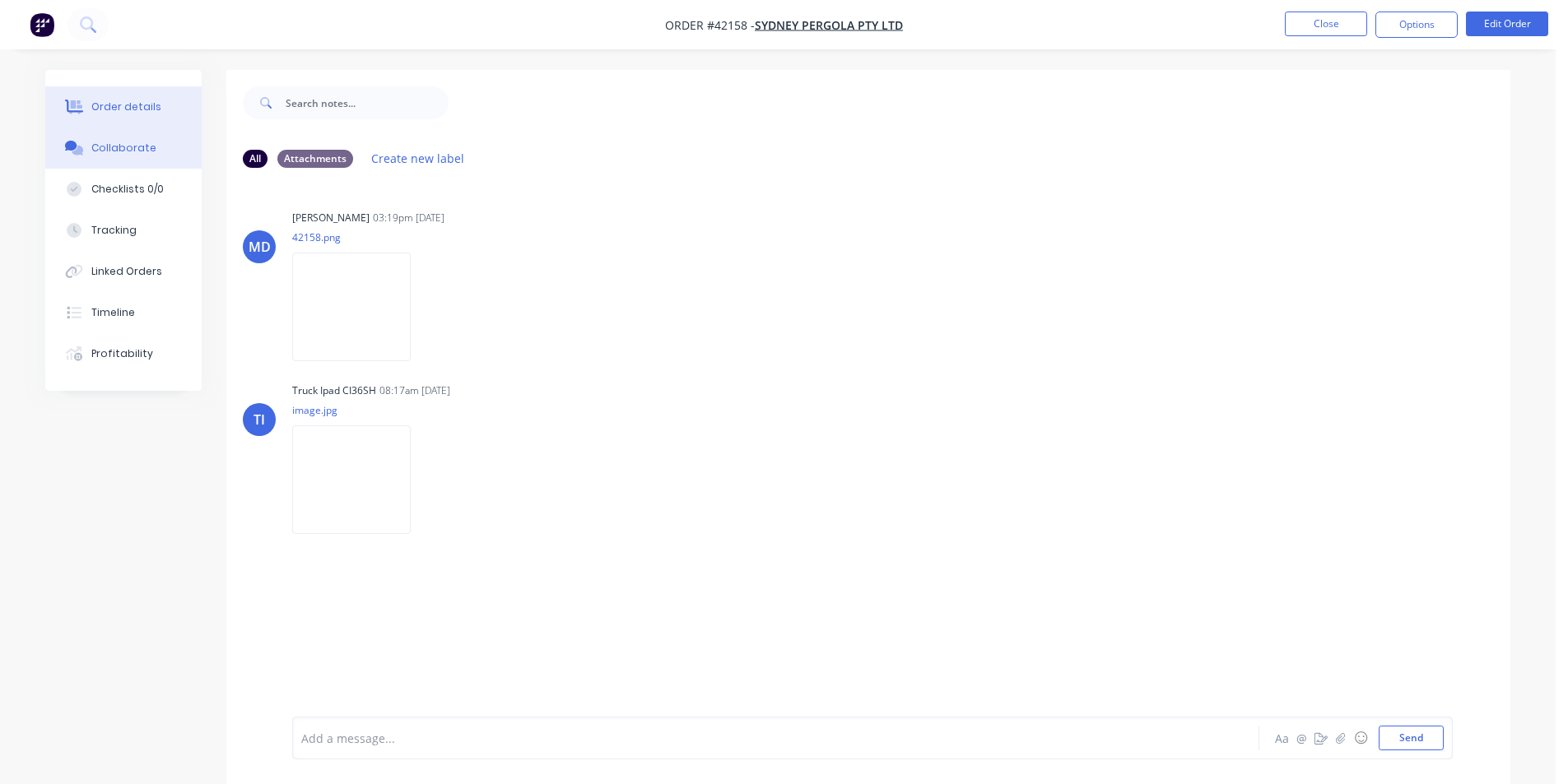
click at [108, 114] on button "Order details" at bounding box center [123, 107] width 156 height 41
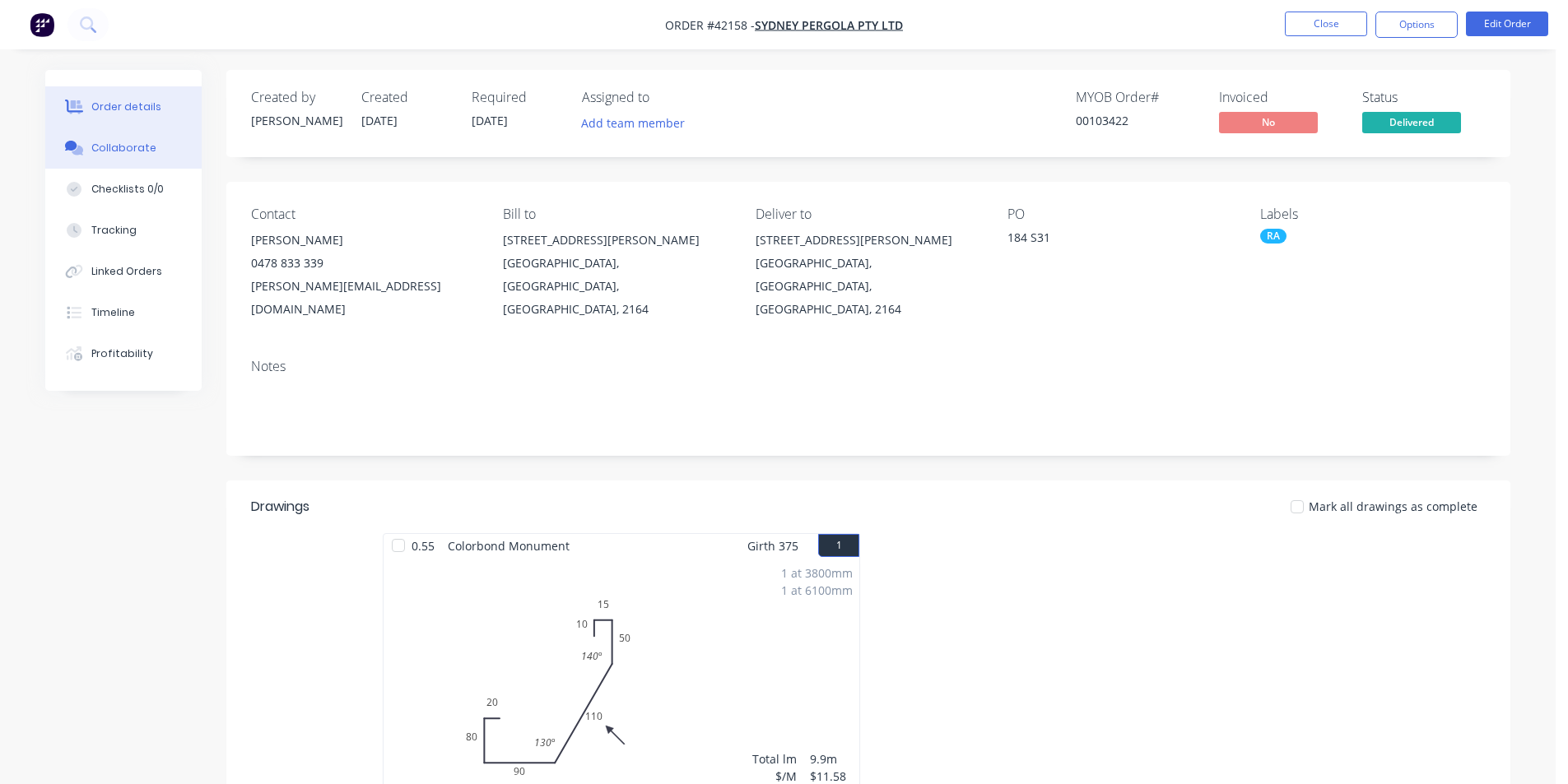
click at [72, 150] on icon at bounding box center [71, 145] width 13 height 10
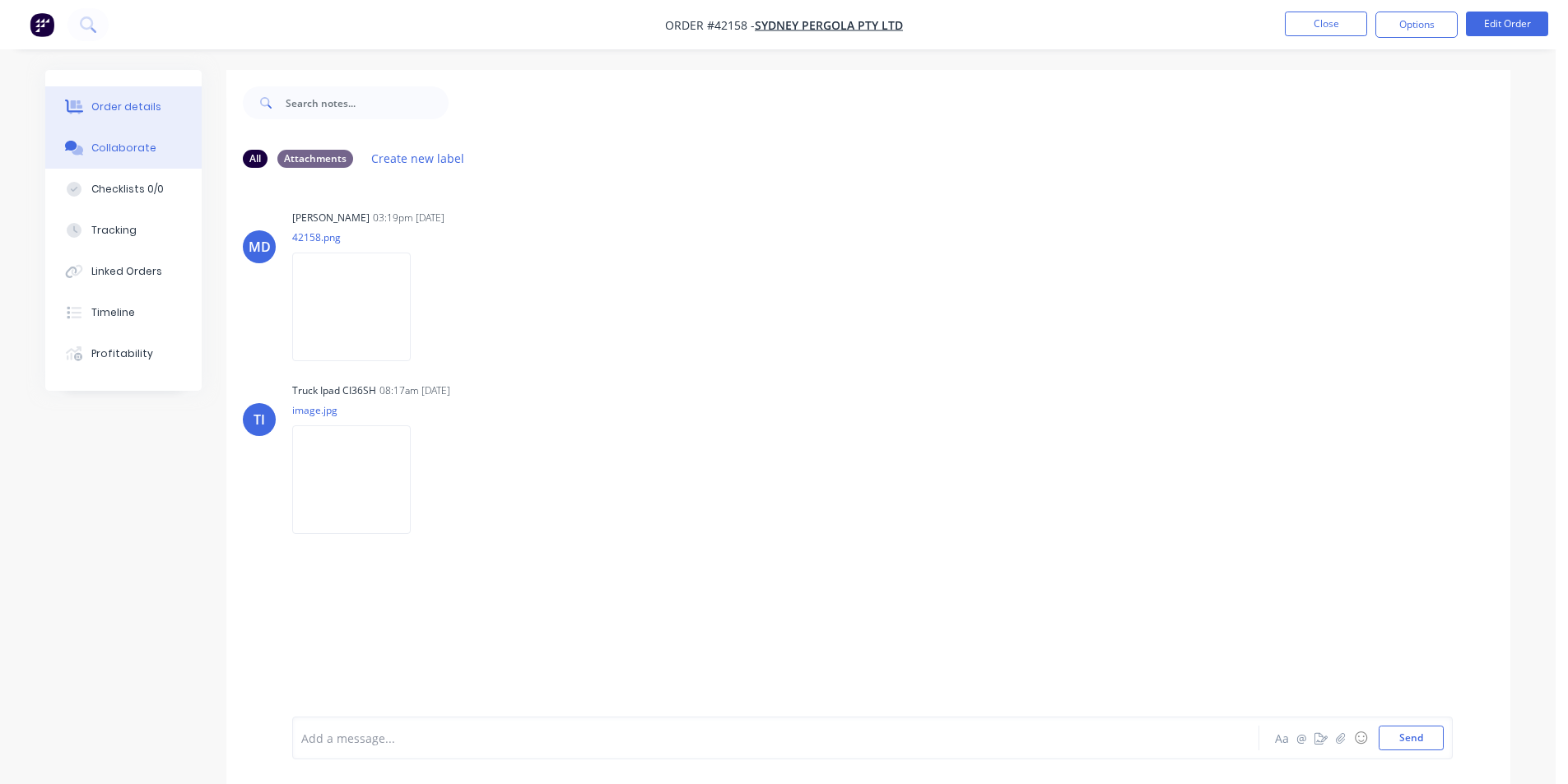
click at [119, 114] on button "Order details" at bounding box center [123, 107] width 156 height 41
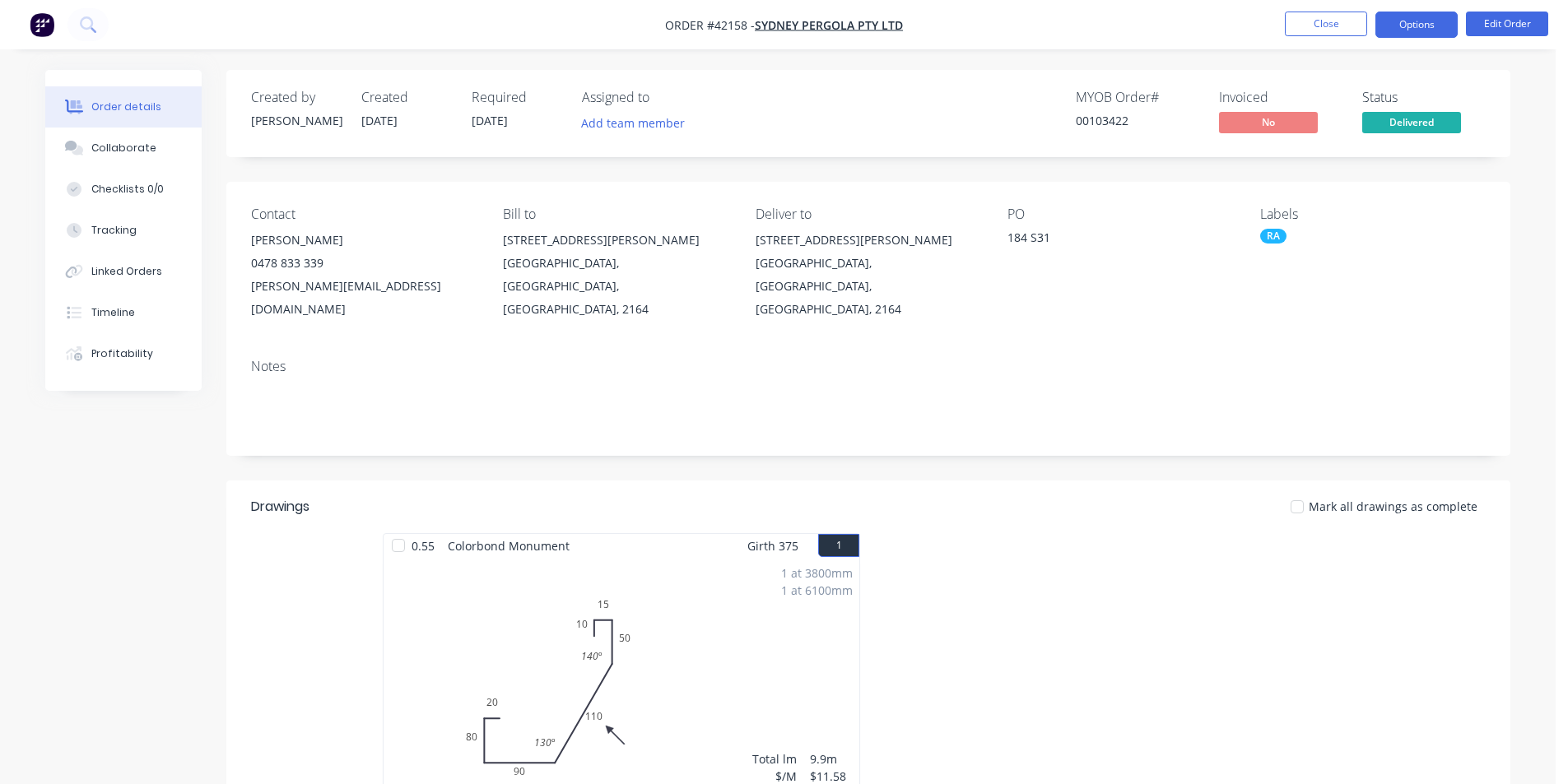
click at [1405, 13] on button "Options" at bounding box center [1416, 24] width 83 height 26
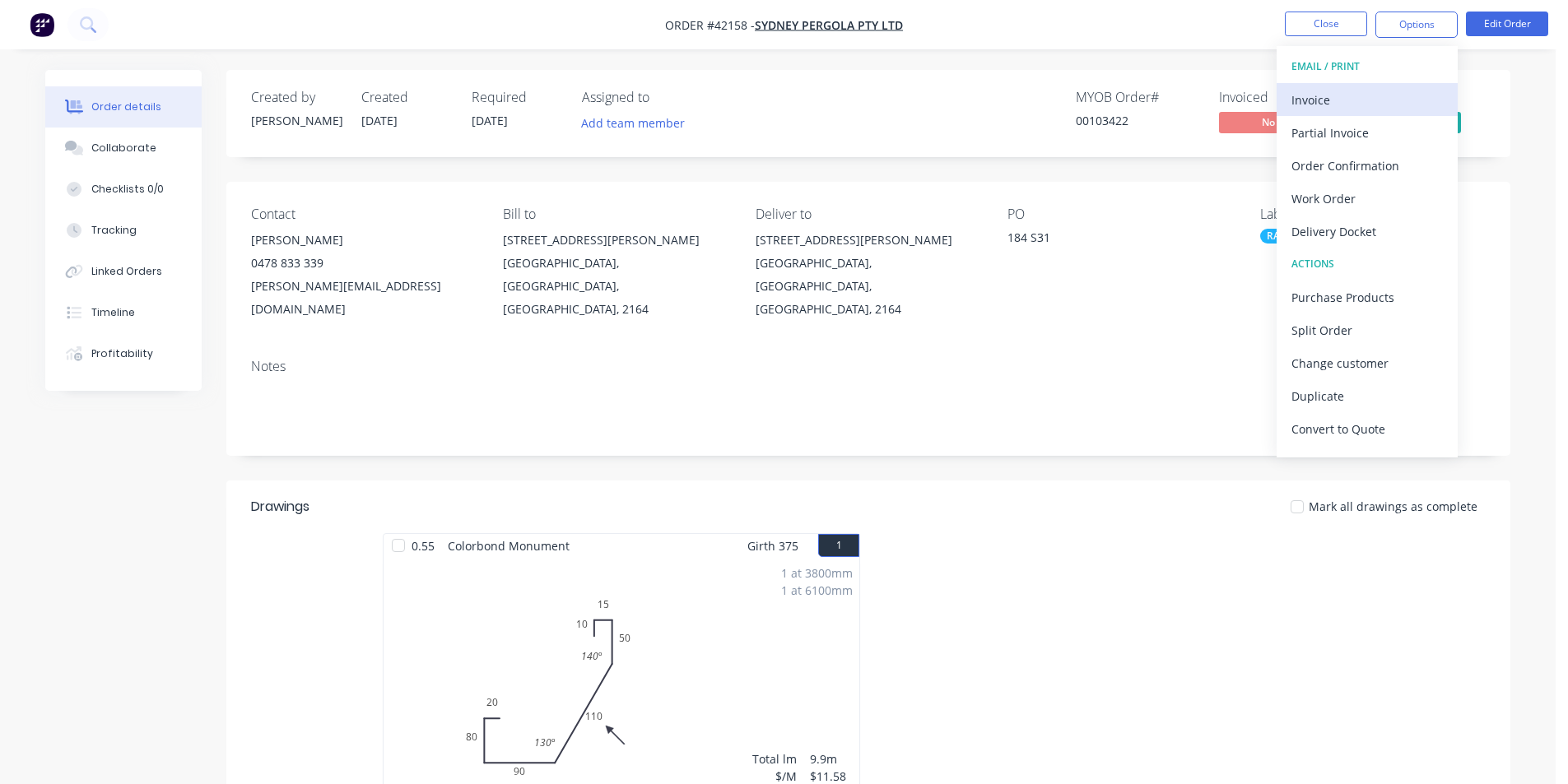
click at [1353, 107] on div "Invoice" at bounding box center [1367, 100] width 152 height 24
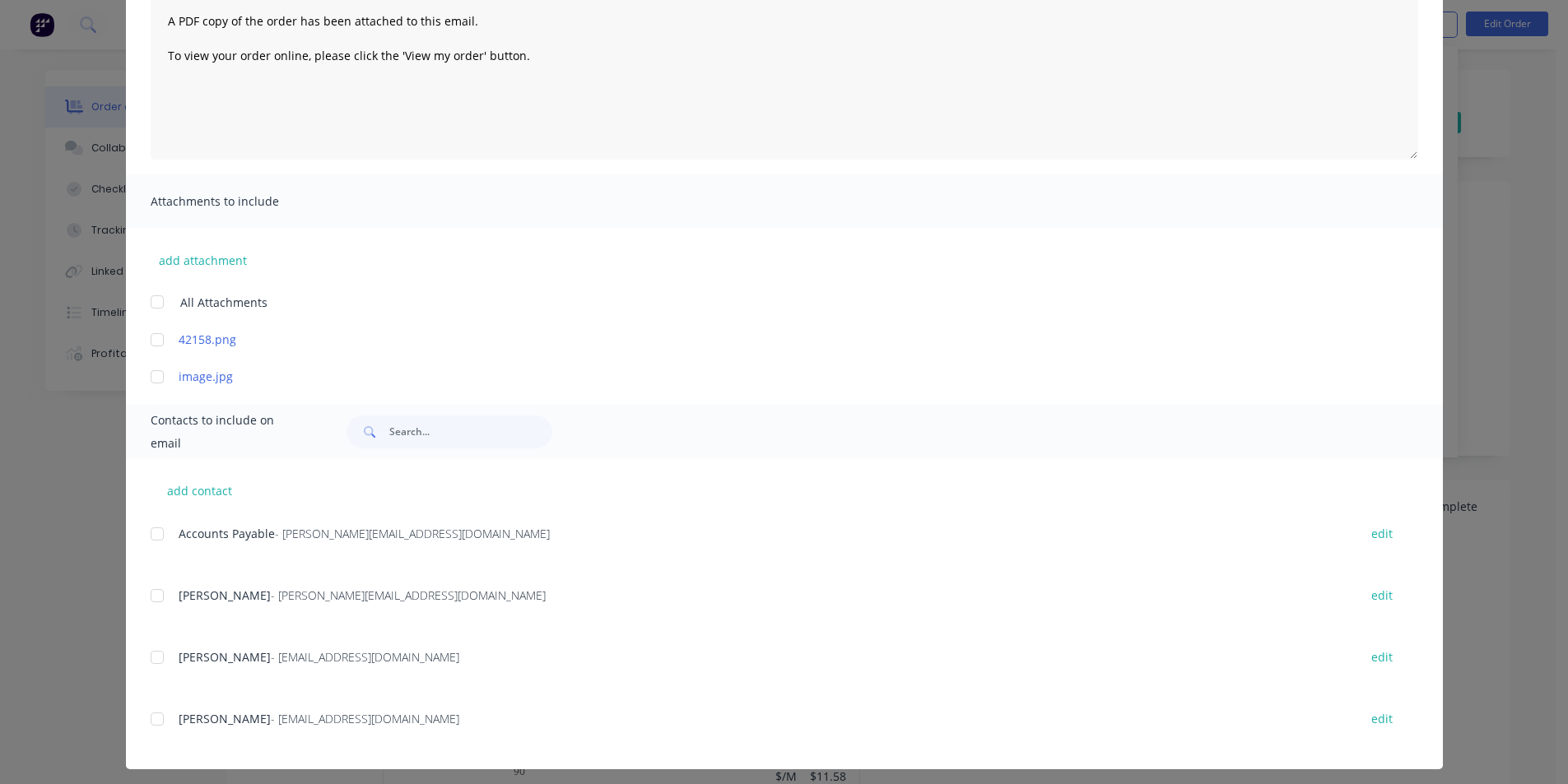
scroll to position [201, 0]
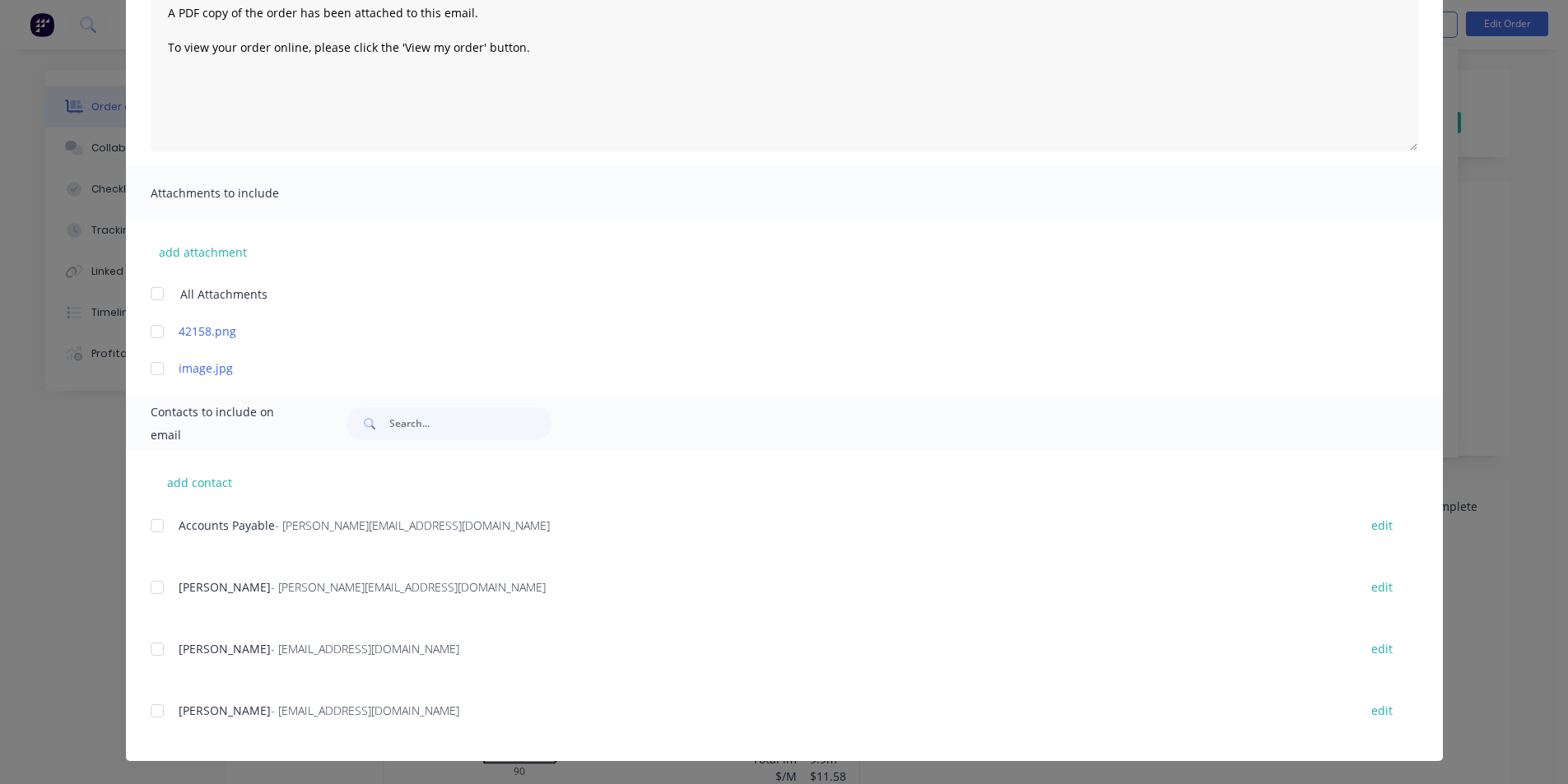
click at [145, 523] on div at bounding box center [157, 526] width 33 height 33
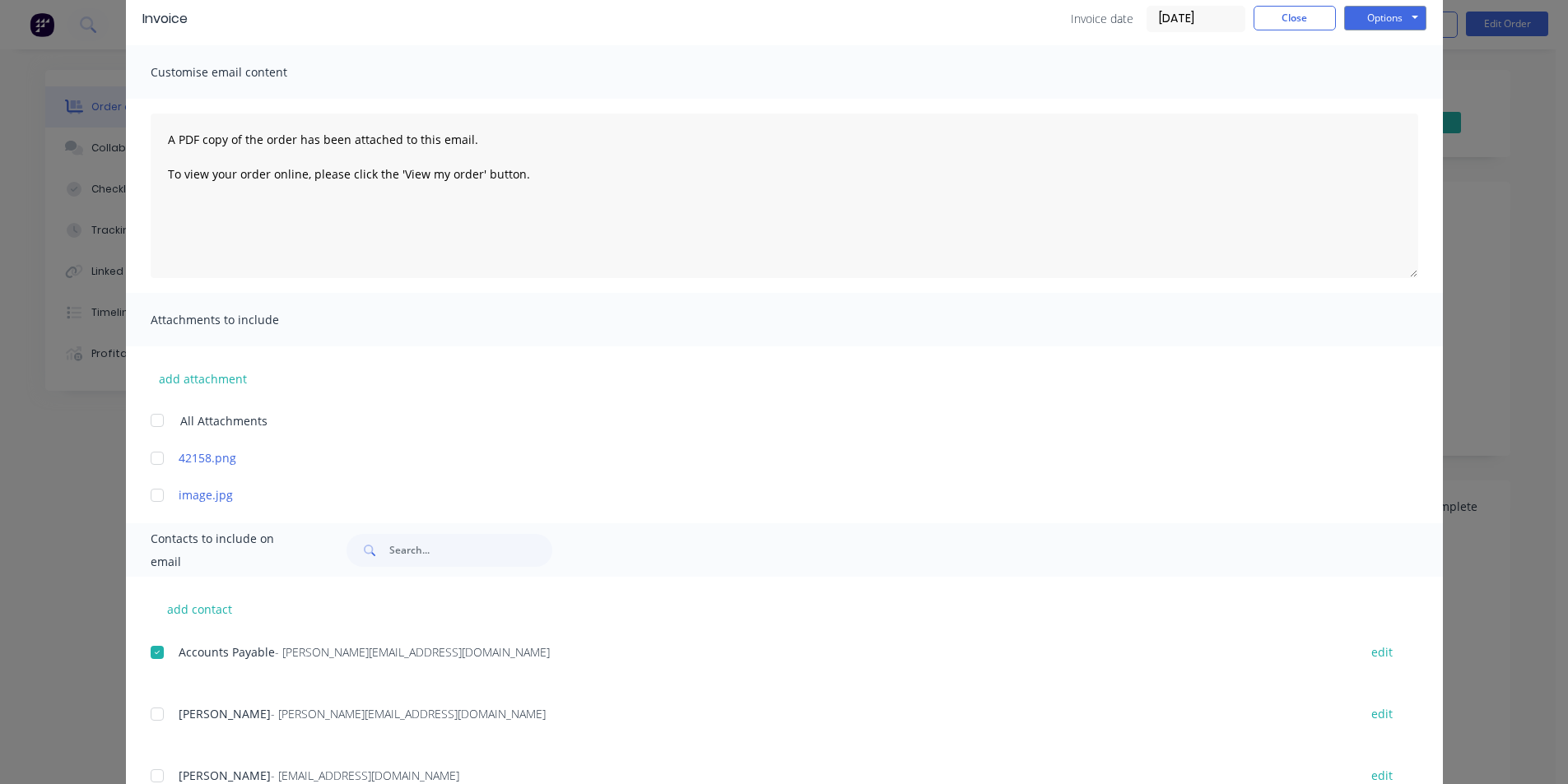
scroll to position [0, 0]
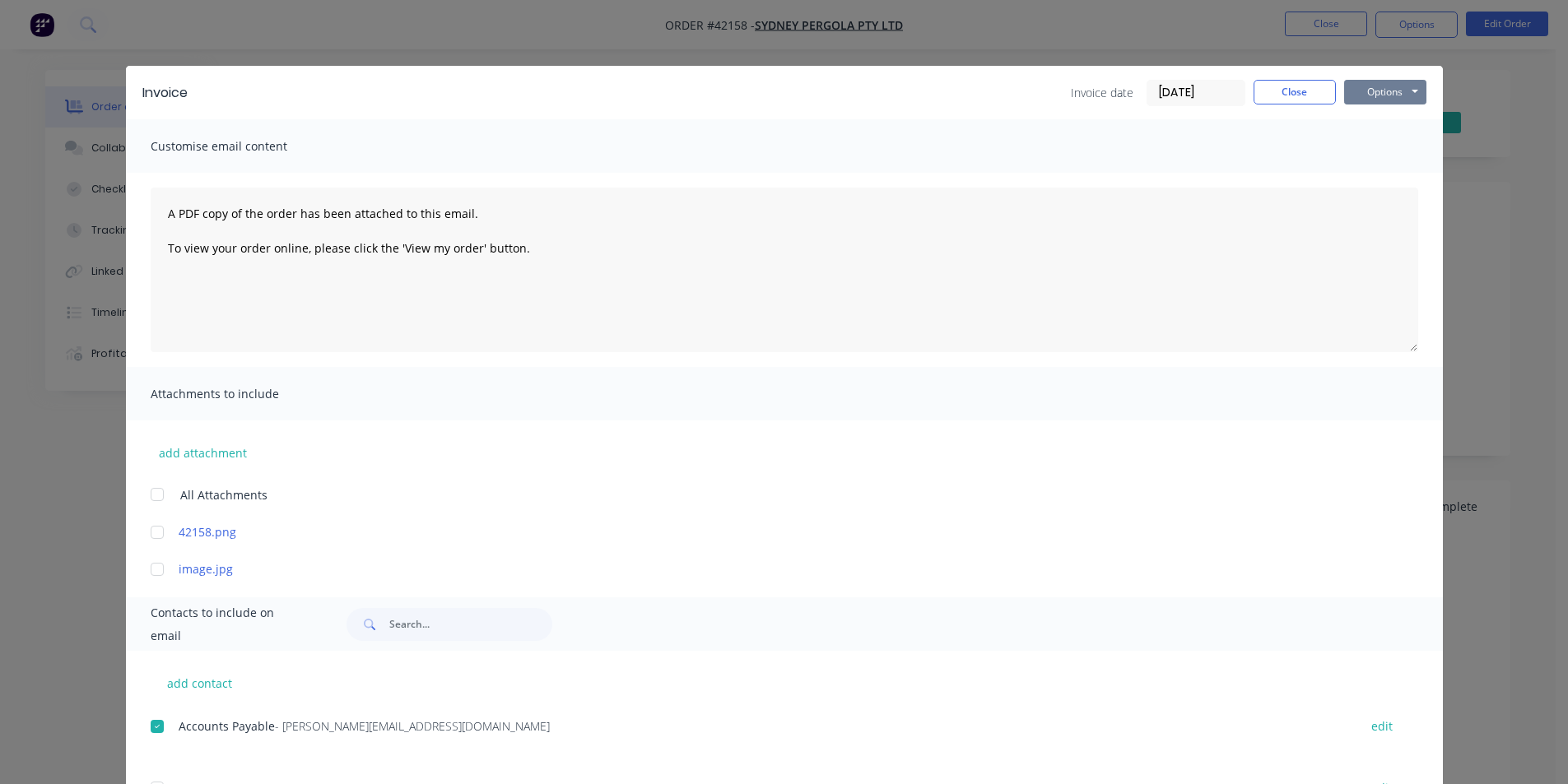
click at [1368, 82] on button "Options" at bounding box center [1385, 92] width 83 height 25
click at [1374, 183] on button "Email" at bounding box center [1396, 176] width 105 height 27
click at [1292, 105] on div "Invoice date 13/10/25 Close Options Preview Print Email" at bounding box center [1248, 92] width 355 height 26
click at [1300, 92] on button "Close" at bounding box center [1294, 92] width 83 height 25
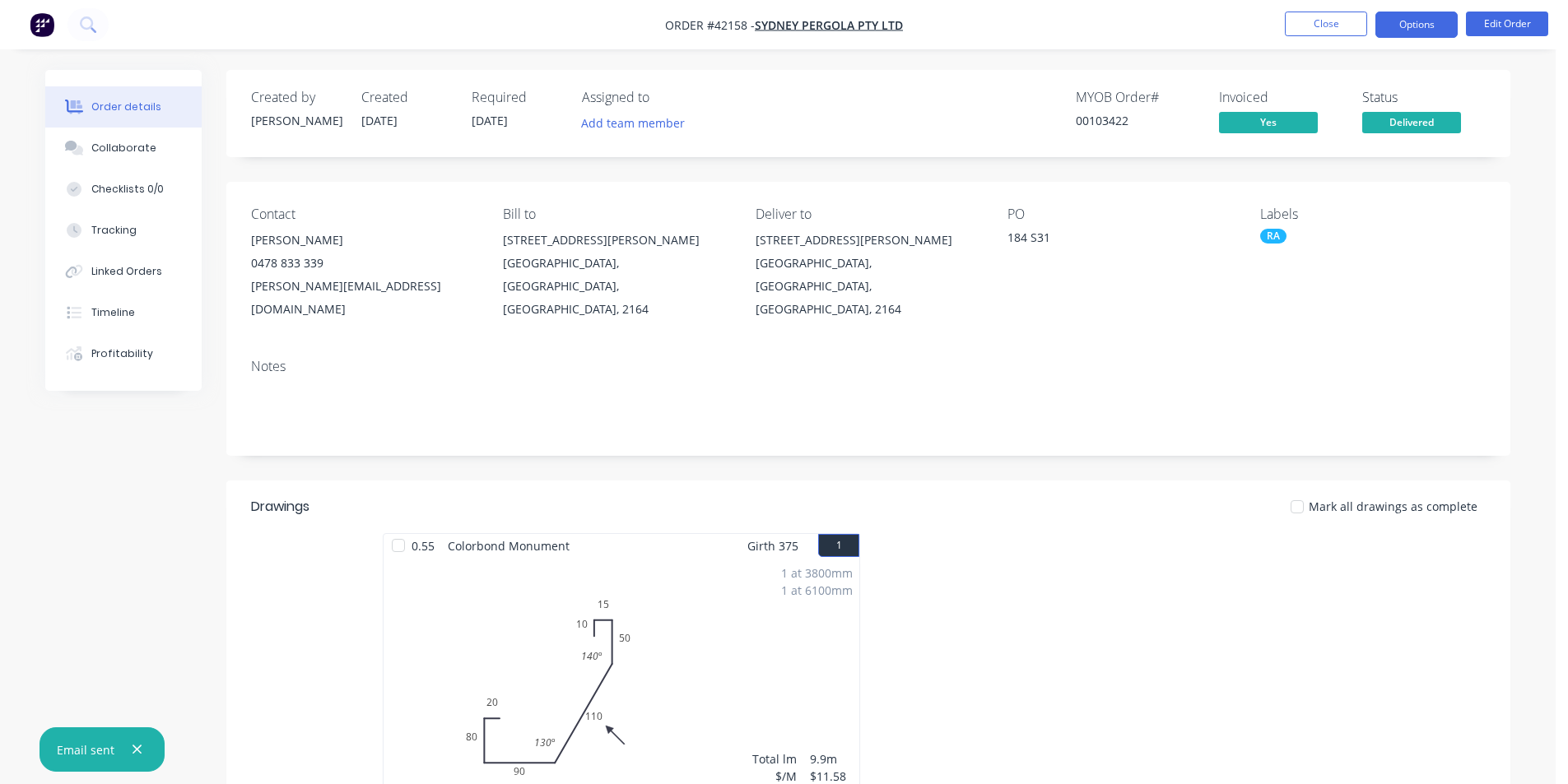
click at [1417, 25] on button "Options" at bounding box center [1416, 24] width 83 height 26
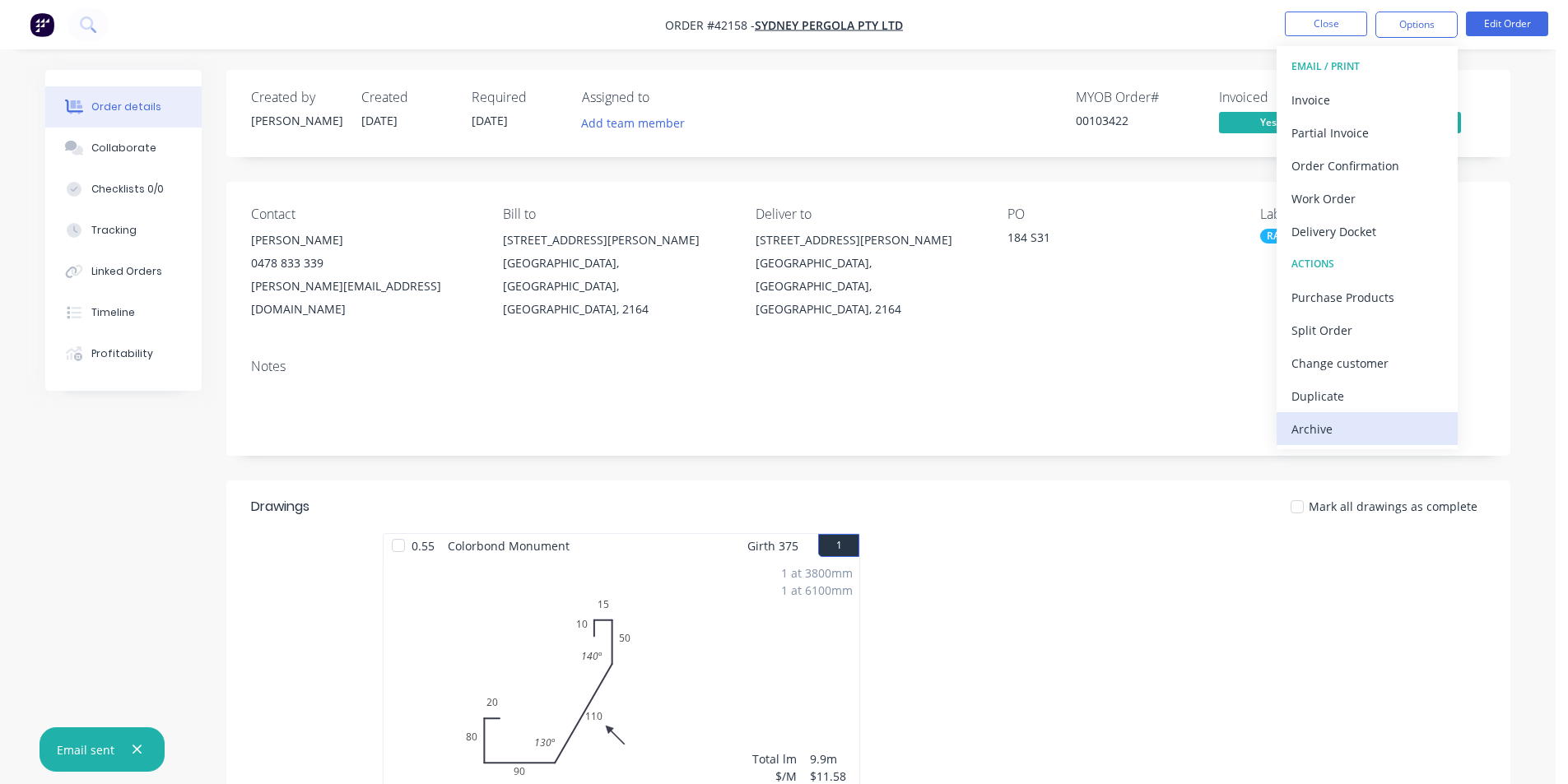
click at [1313, 424] on div "Archive" at bounding box center [1367, 429] width 152 height 24
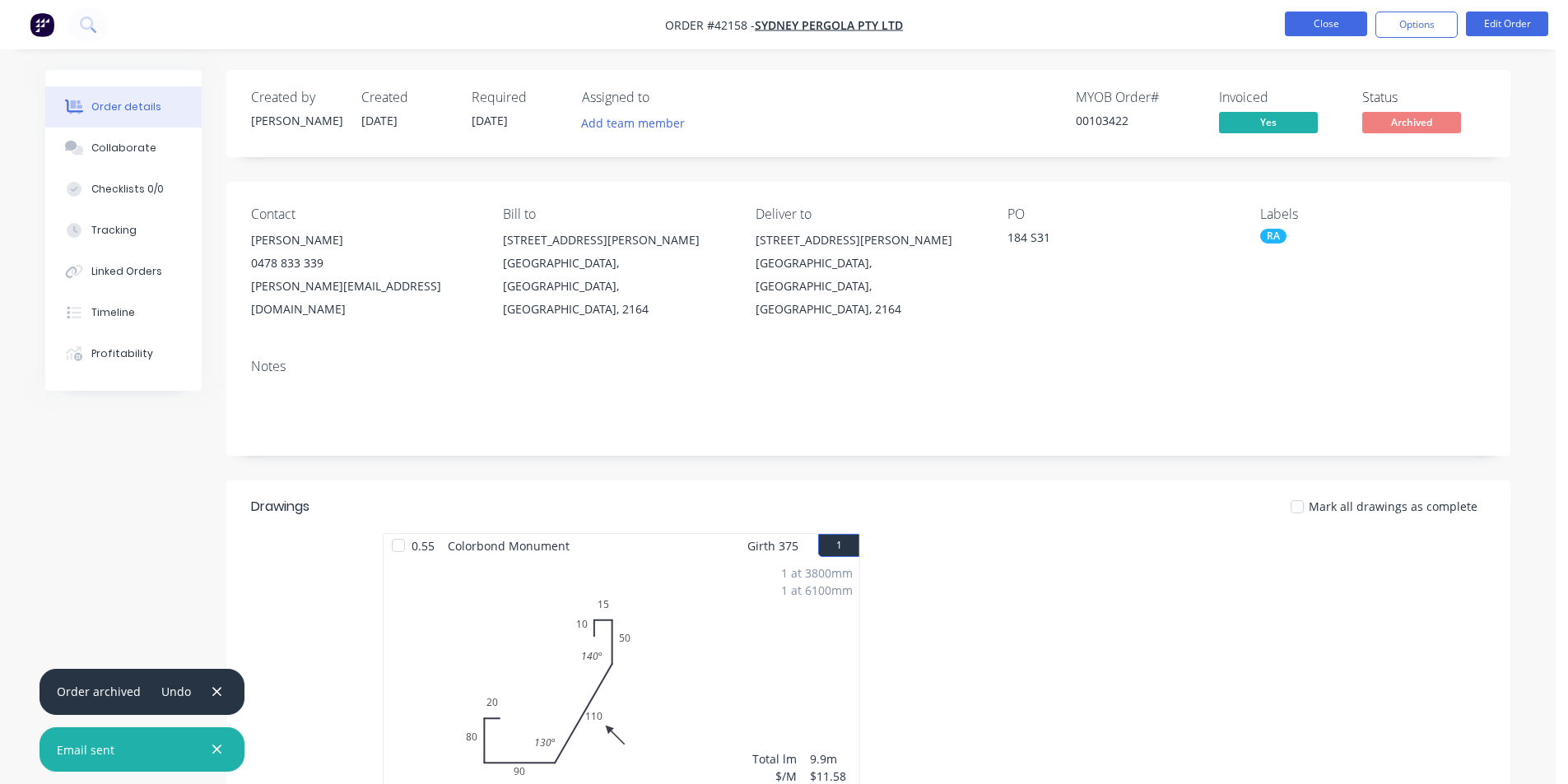
click at [1314, 15] on button "Close" at bounding box center [1326, 24] width 83 height 25
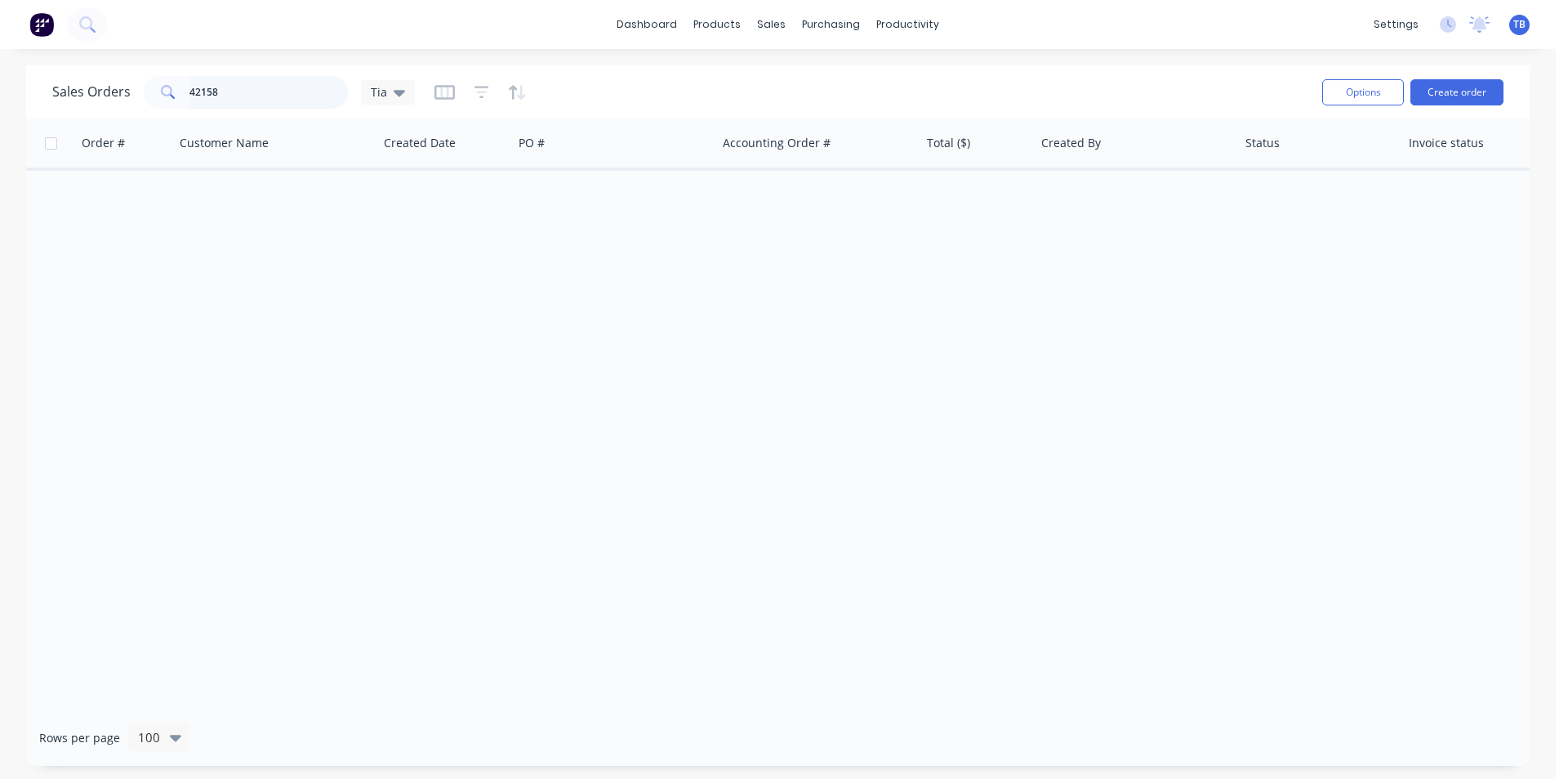
drag, startPoint x: 239, startPoint y: 100, endPoint x: 45, endPoint y: 104, distance: 194.0
click at [48, 111] on div "Sales Orders 42158 Tia Options Create order" at bounding box center [778, 92] width 1504 height 53
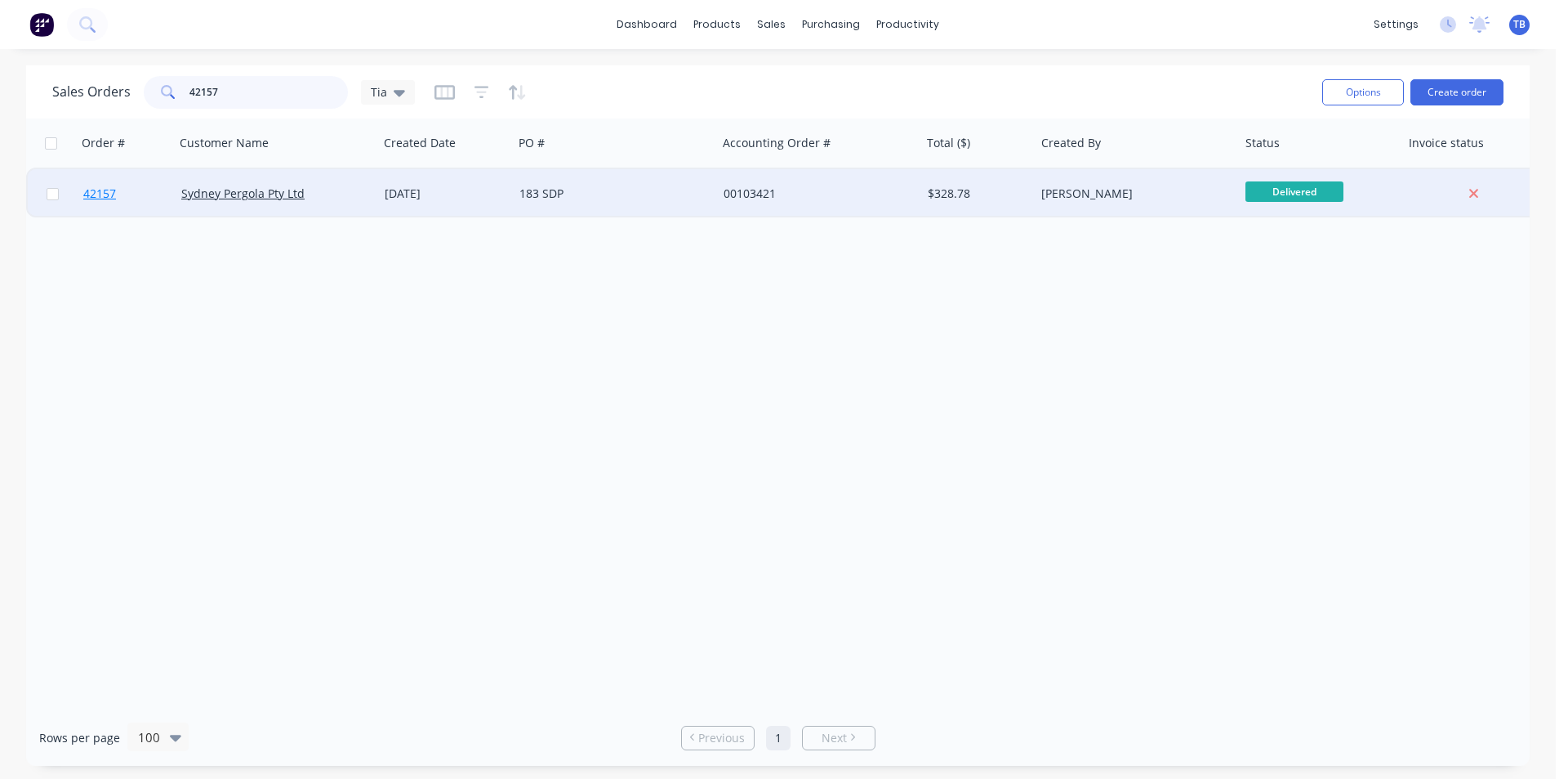
type input "42157"
click at [107, 193] on span "42157" at bounding box center [100, 193] width 33 height 16
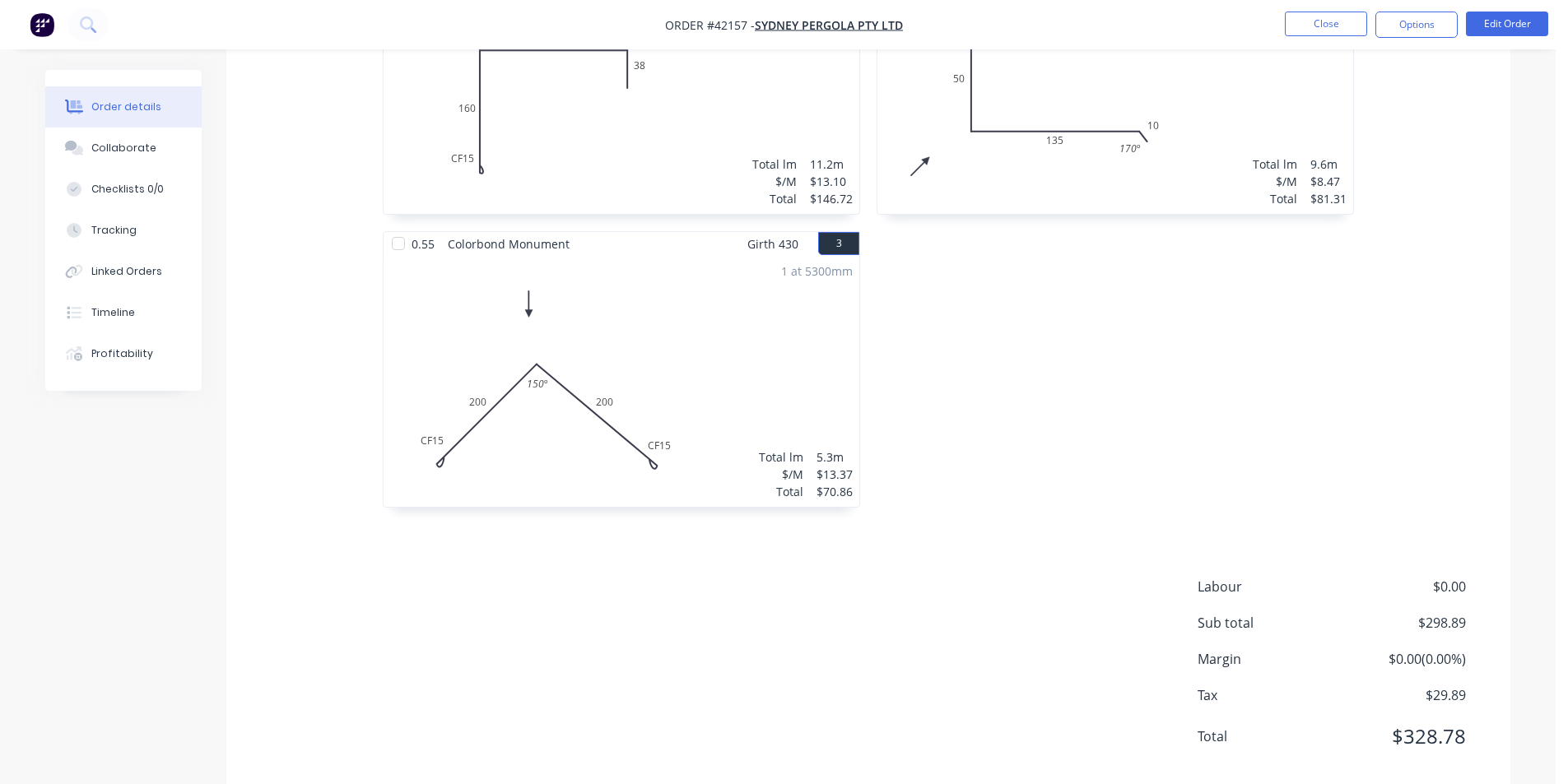
scroll to position [605, 0]
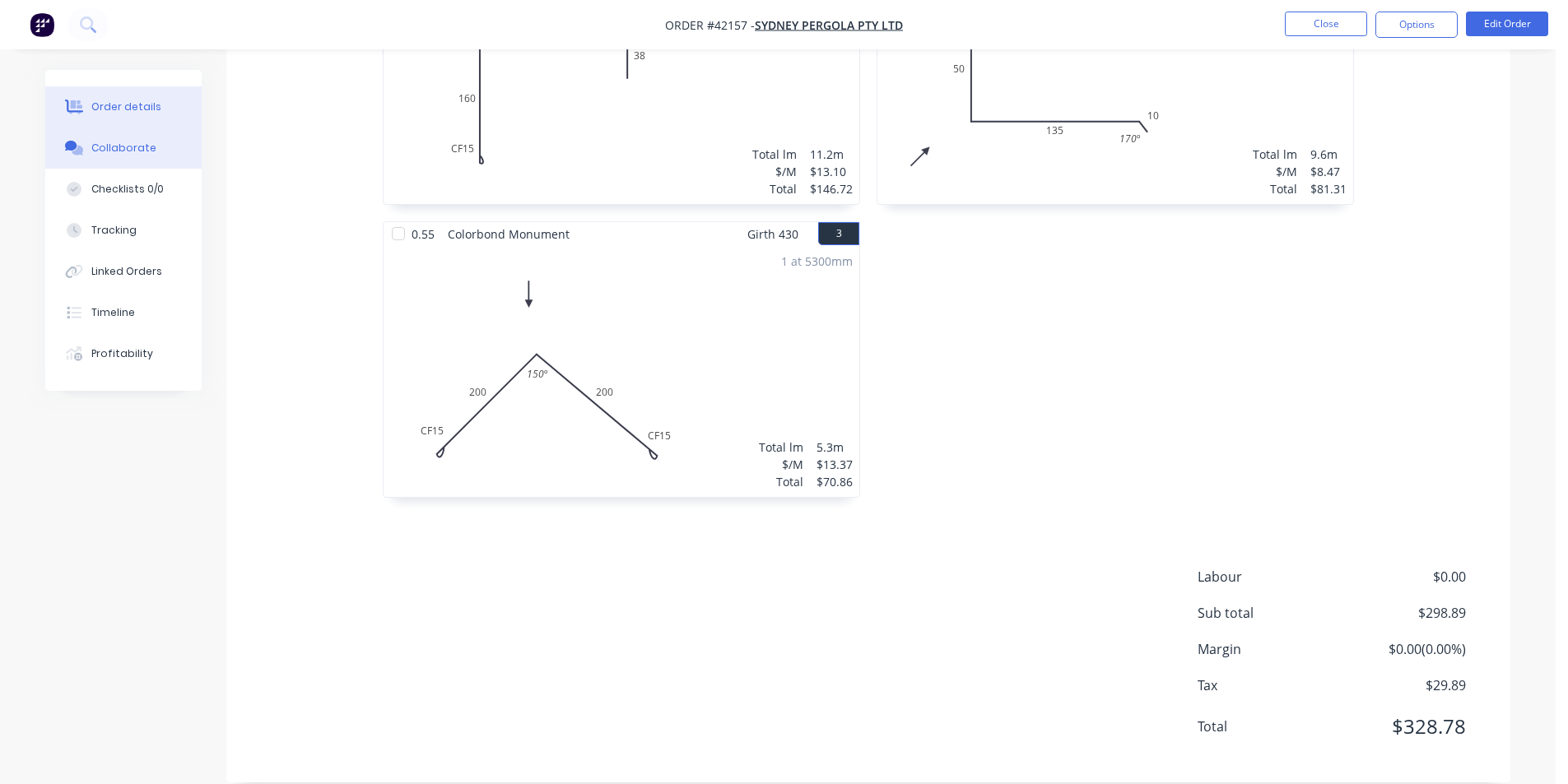
click at [169, 149] on button "Collaborate" at bounding box center [123, 148] width 156 height 41
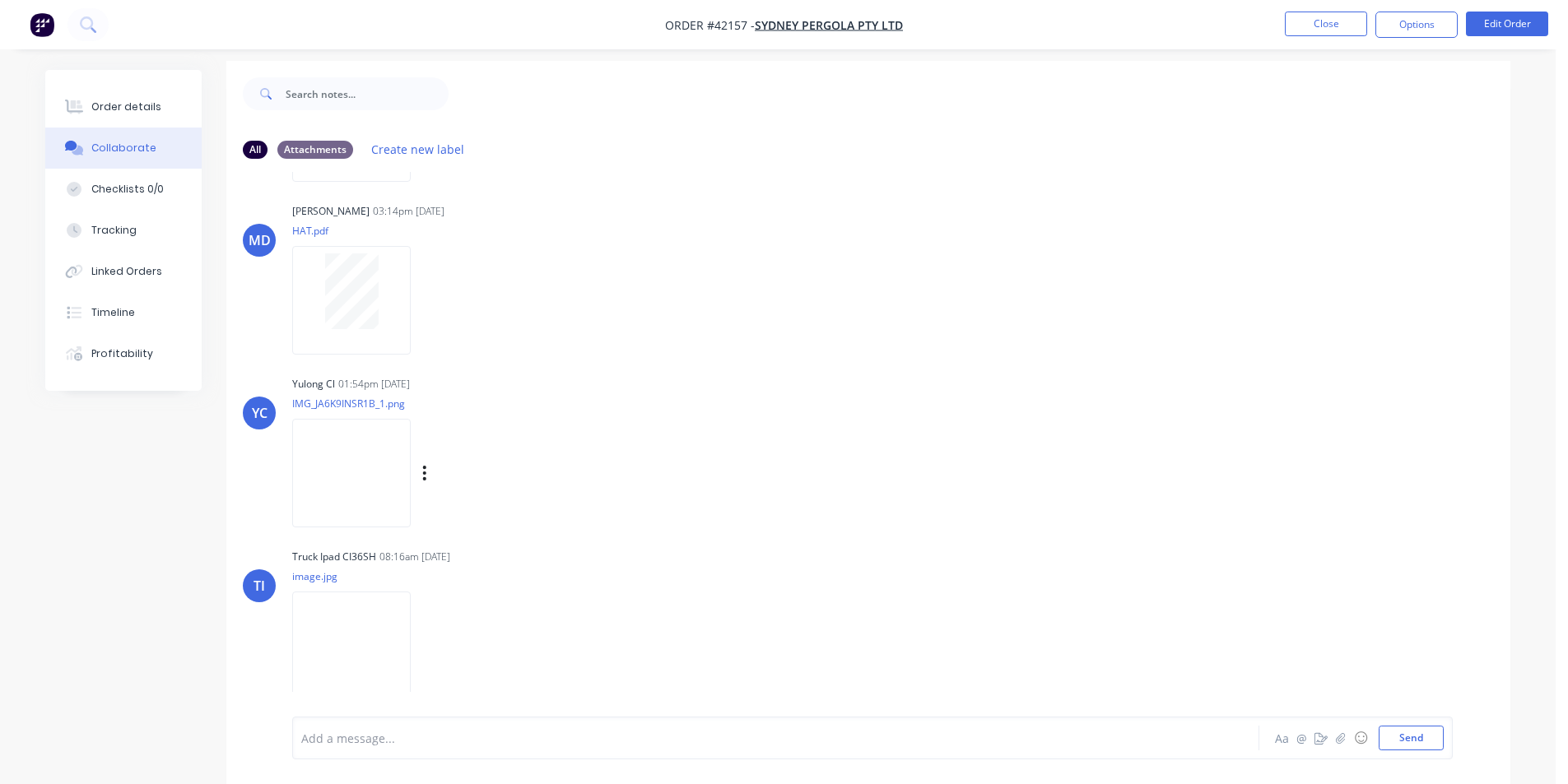
scroll to position [25, 0]
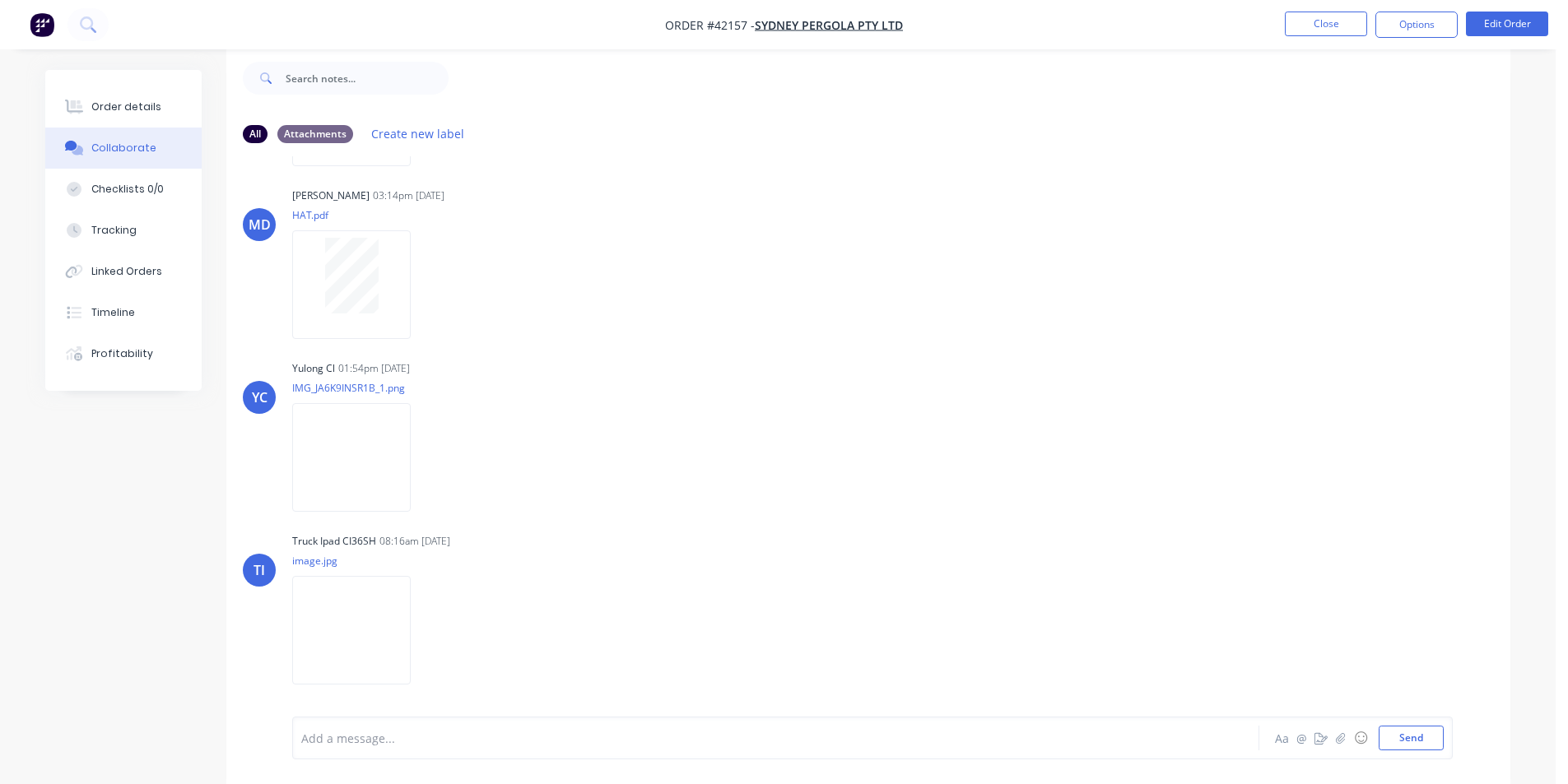
click at [106, 85] on div "Order details Collaborate Checklists 0/0 Tracking Linked Orders Timeline Profit…" at bounding box center [123, 231] width 156 height 321
click at [108, 100] on div "Order details" at bounding box center [127, 107] width 70 height 15
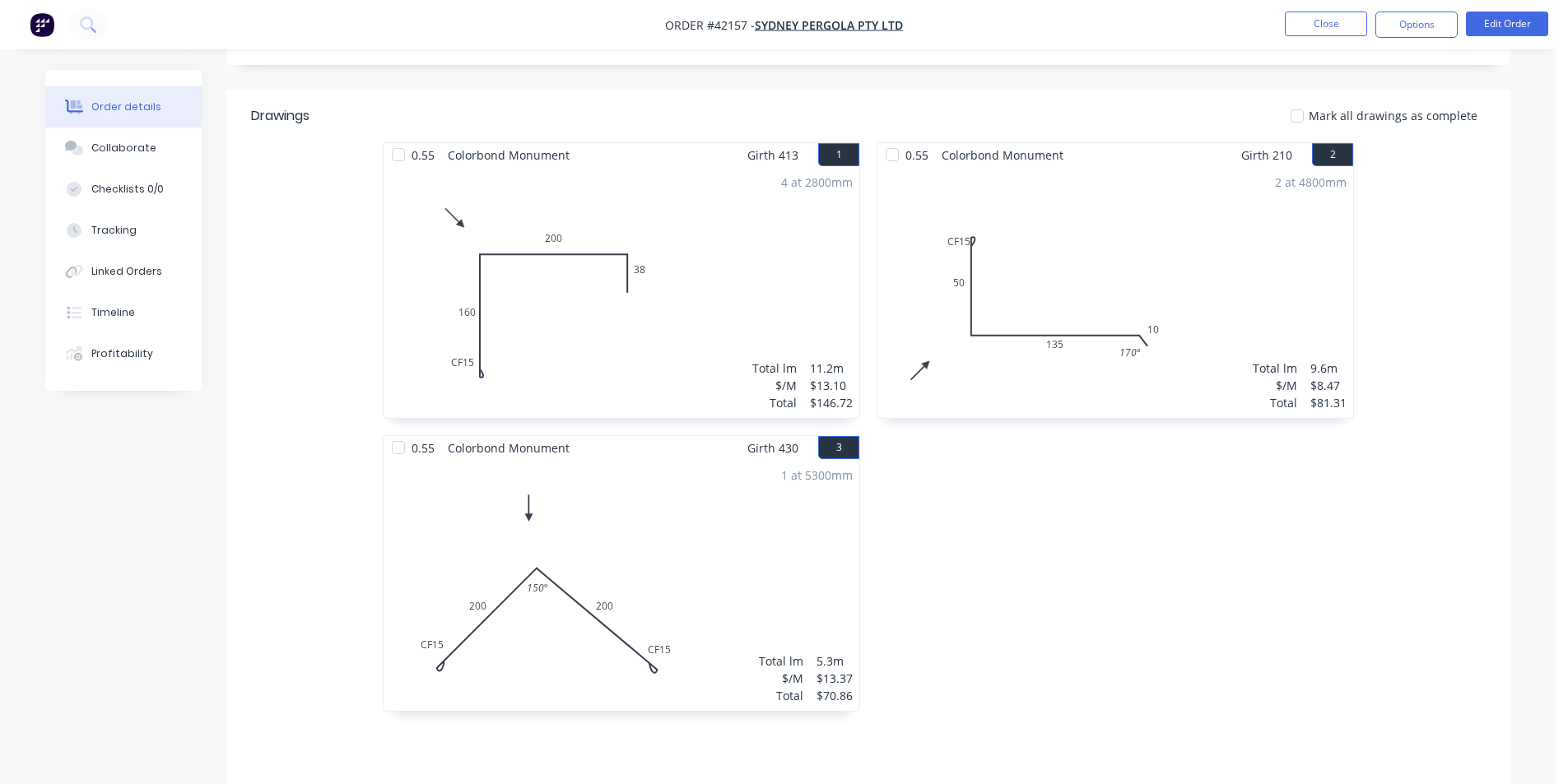
scroll to position [29, 0]
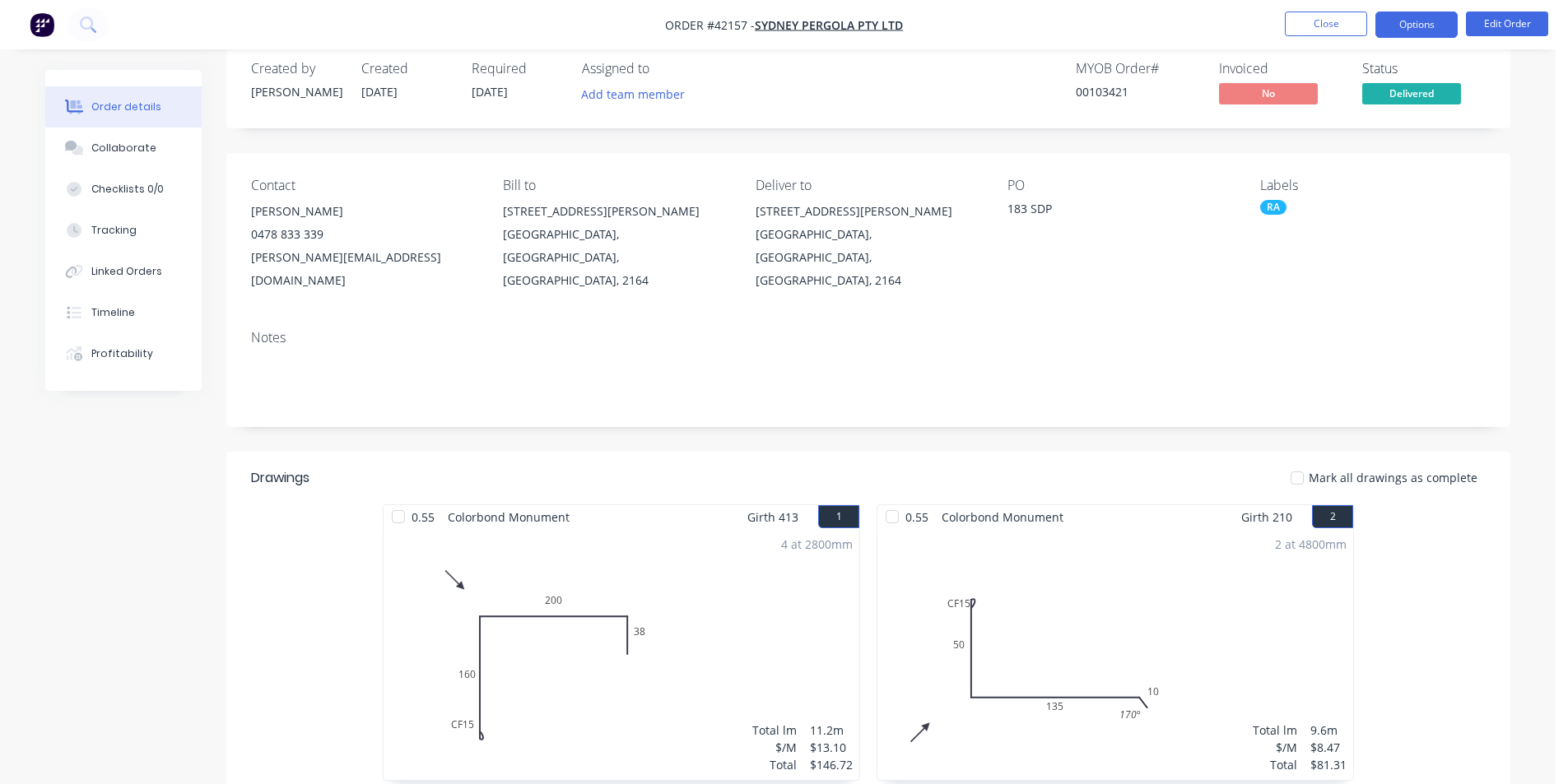
click at [1416, 36] on button "Options" at bounding box center [1416, 24] width 83 height 26
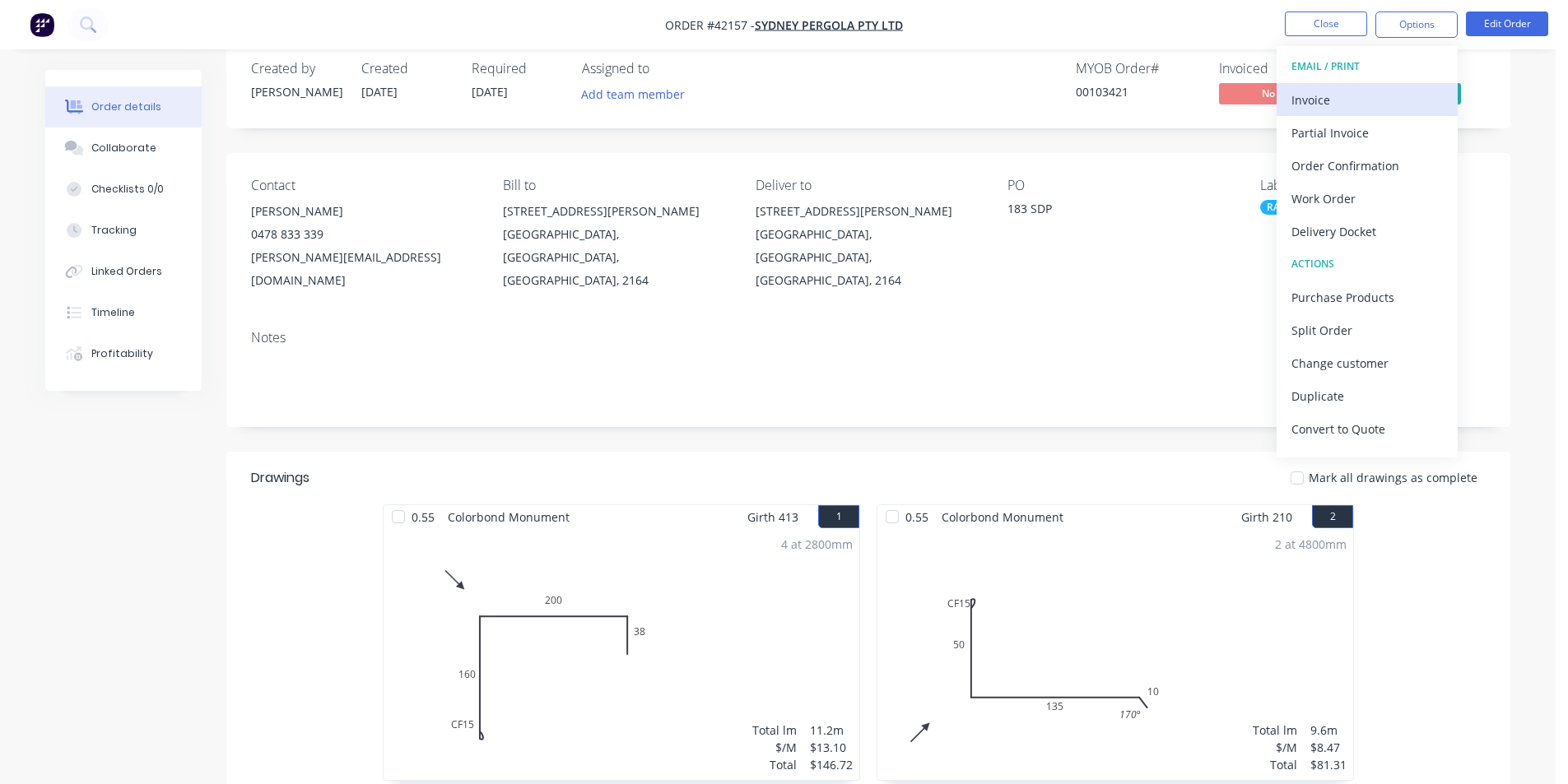
click at [1366, 95] on div "Invoice" at bounding box center [1367, 100] width 152 height 24
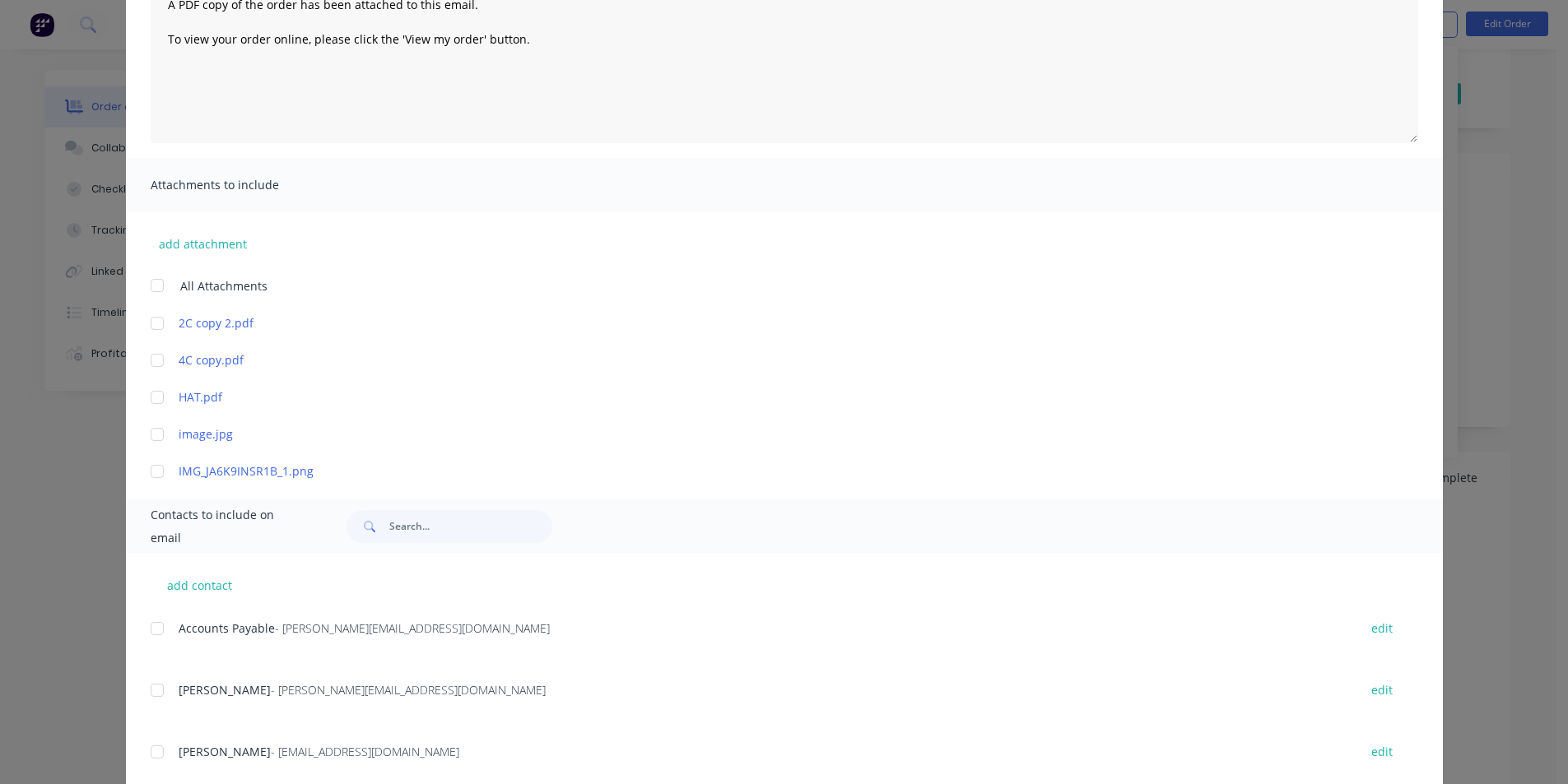
scroll to position [311, 0]
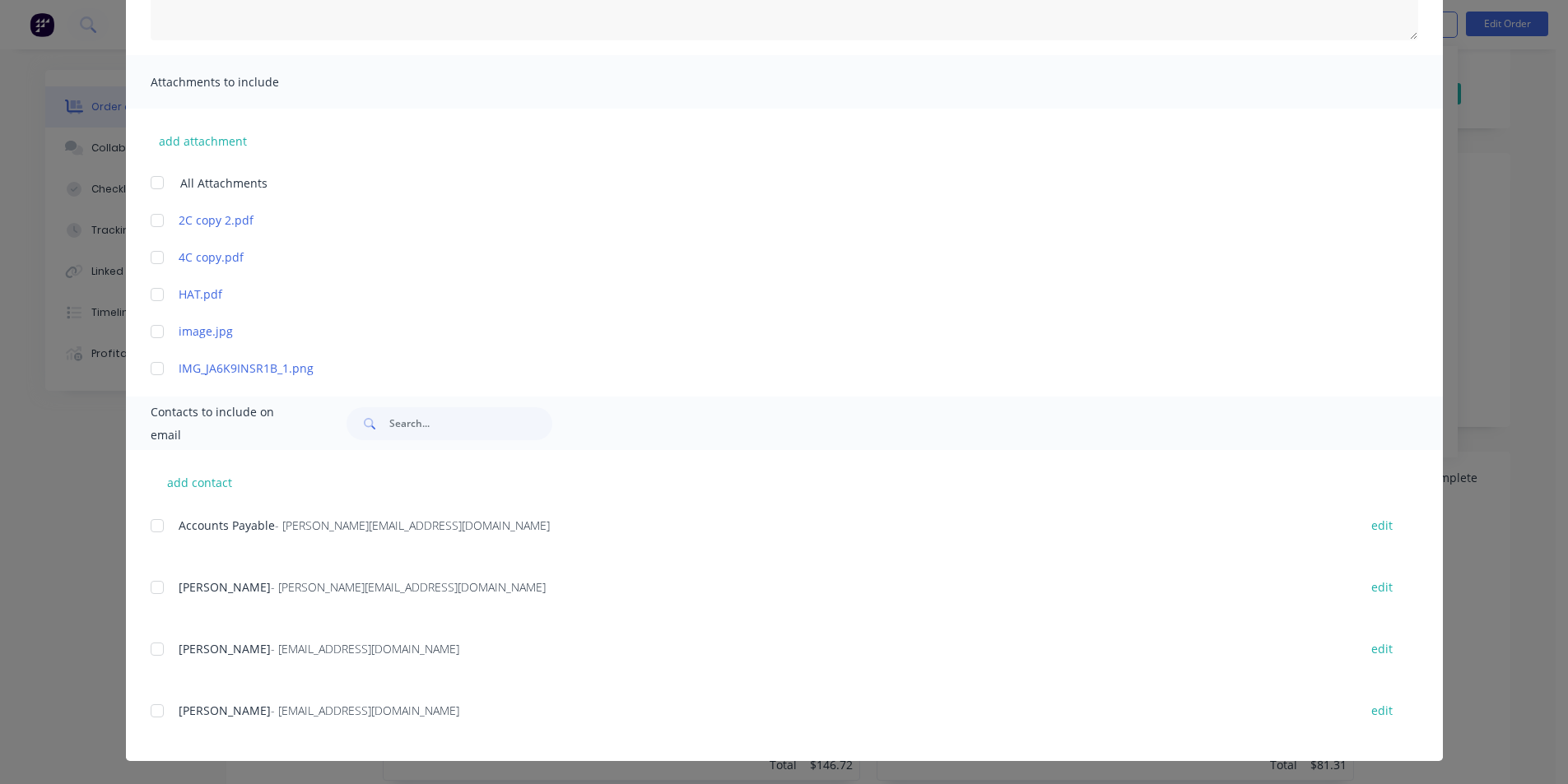
click at [153, 525] on div at bounding box center [157, 526] width 33 height 33
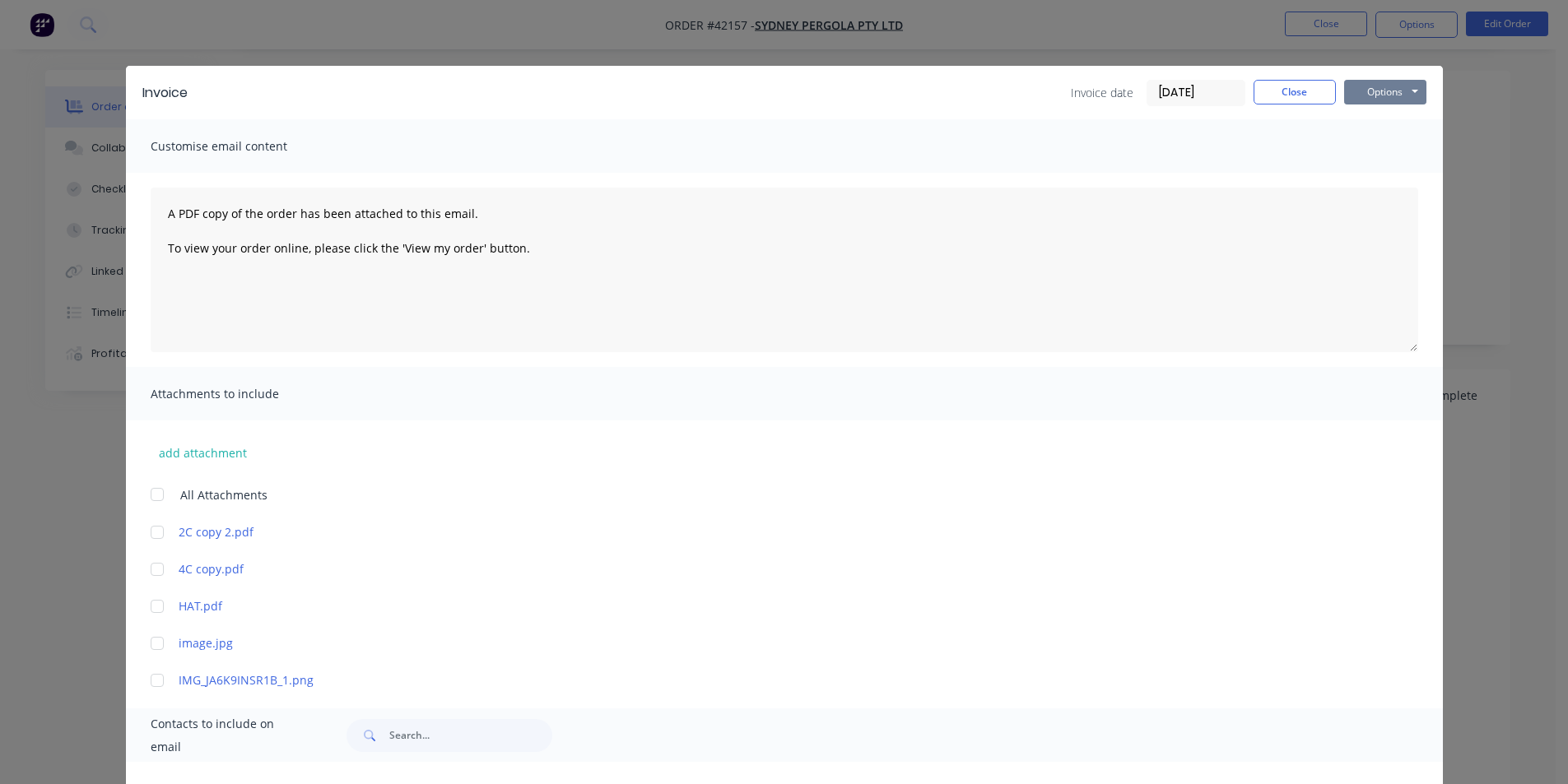
click at [1374, 98] on button "Options" at bounding box center [1385, 92] width 83 height 25
click at [1379, 179] on button "Email" at bounding box center [1396, 176] width 105 height 27
click at [1293, 98] on button "Close" at bounding box center [1294, 92] width 83 height 25
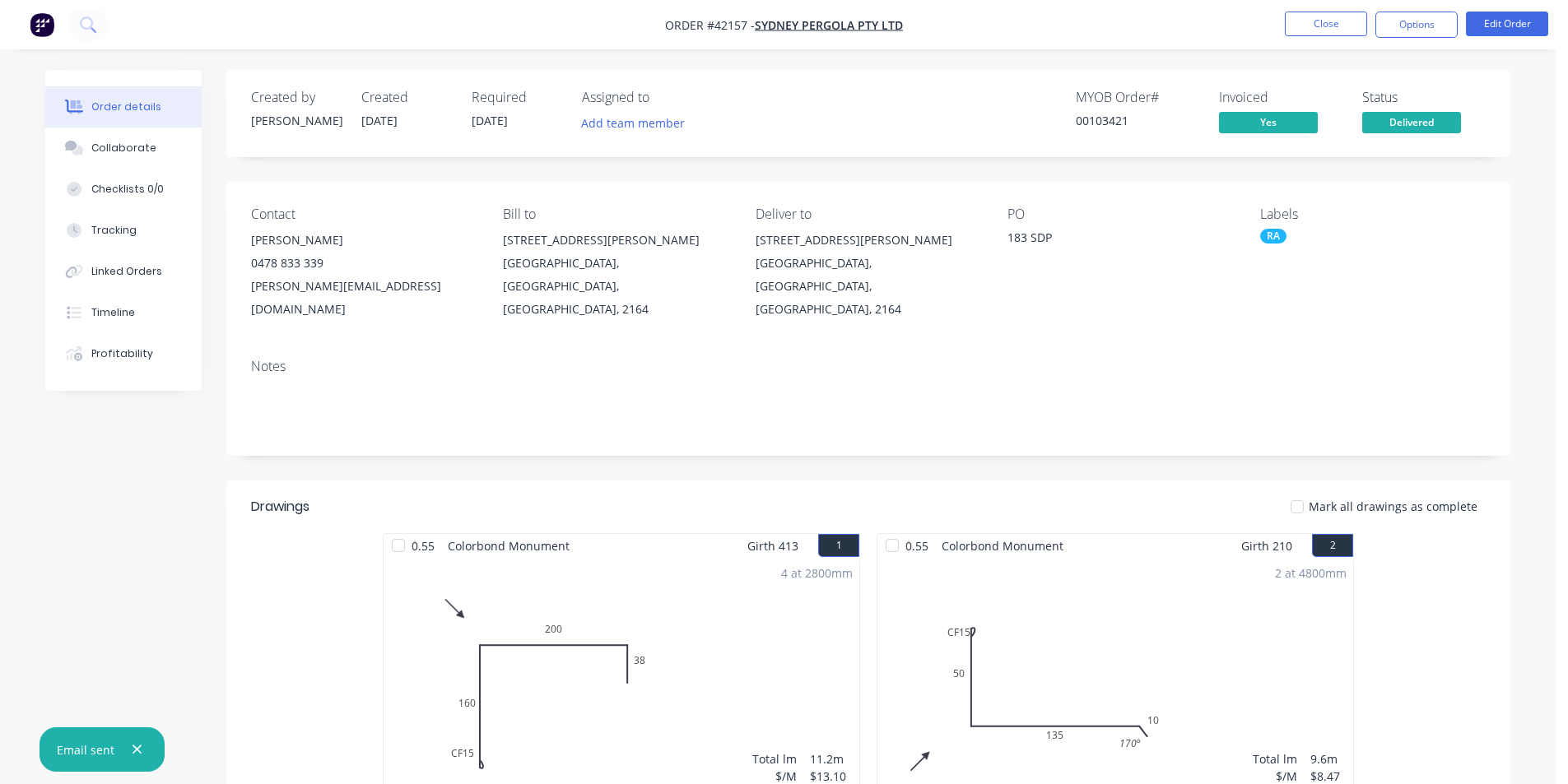
click at [1398, 30] on button "Options" at bounding box center [1416, 24] width 83 height 26
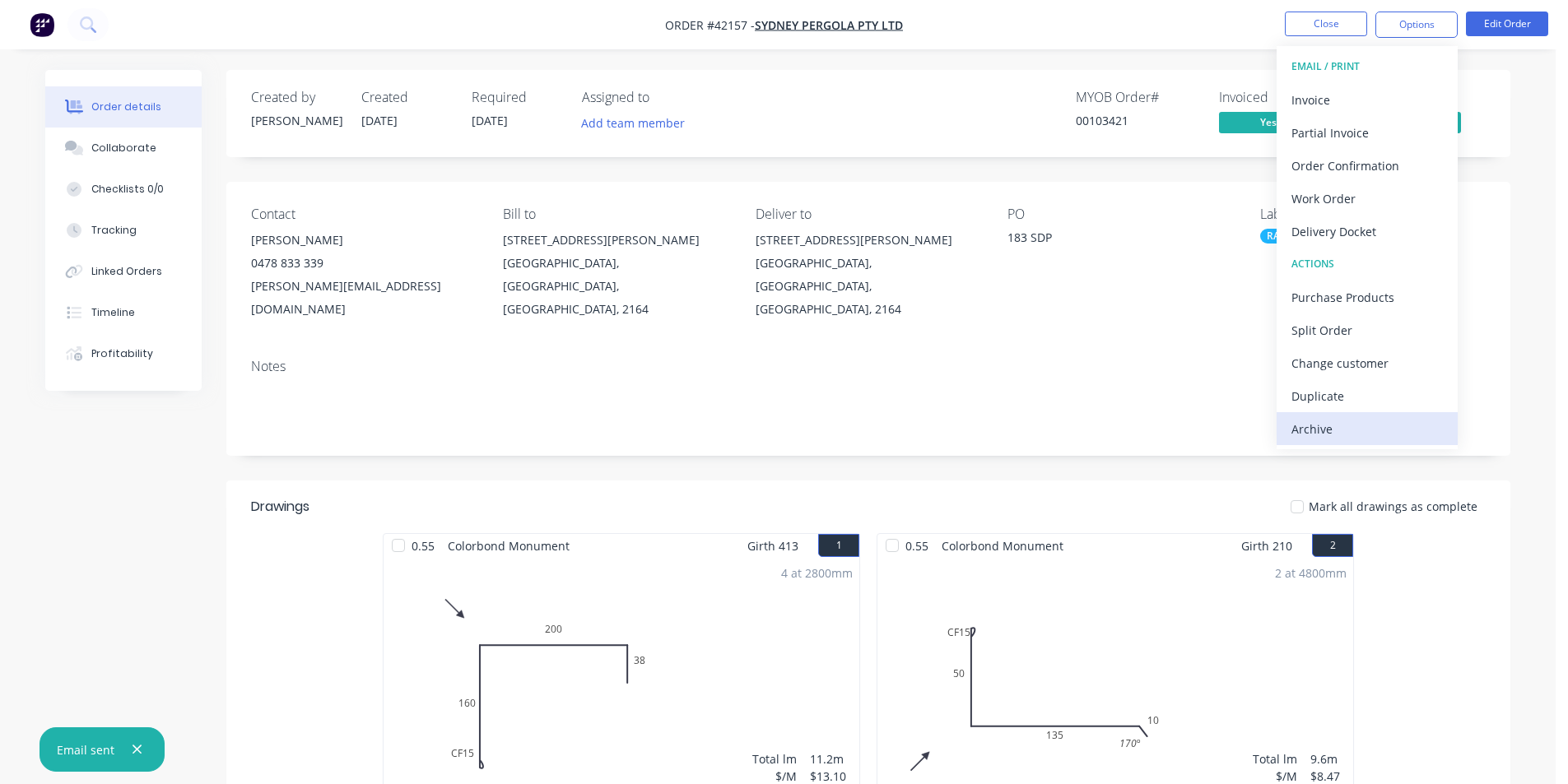
click at [1342, 430] on div "Archive" at bounding box center [1367, 429] width 152 height 24
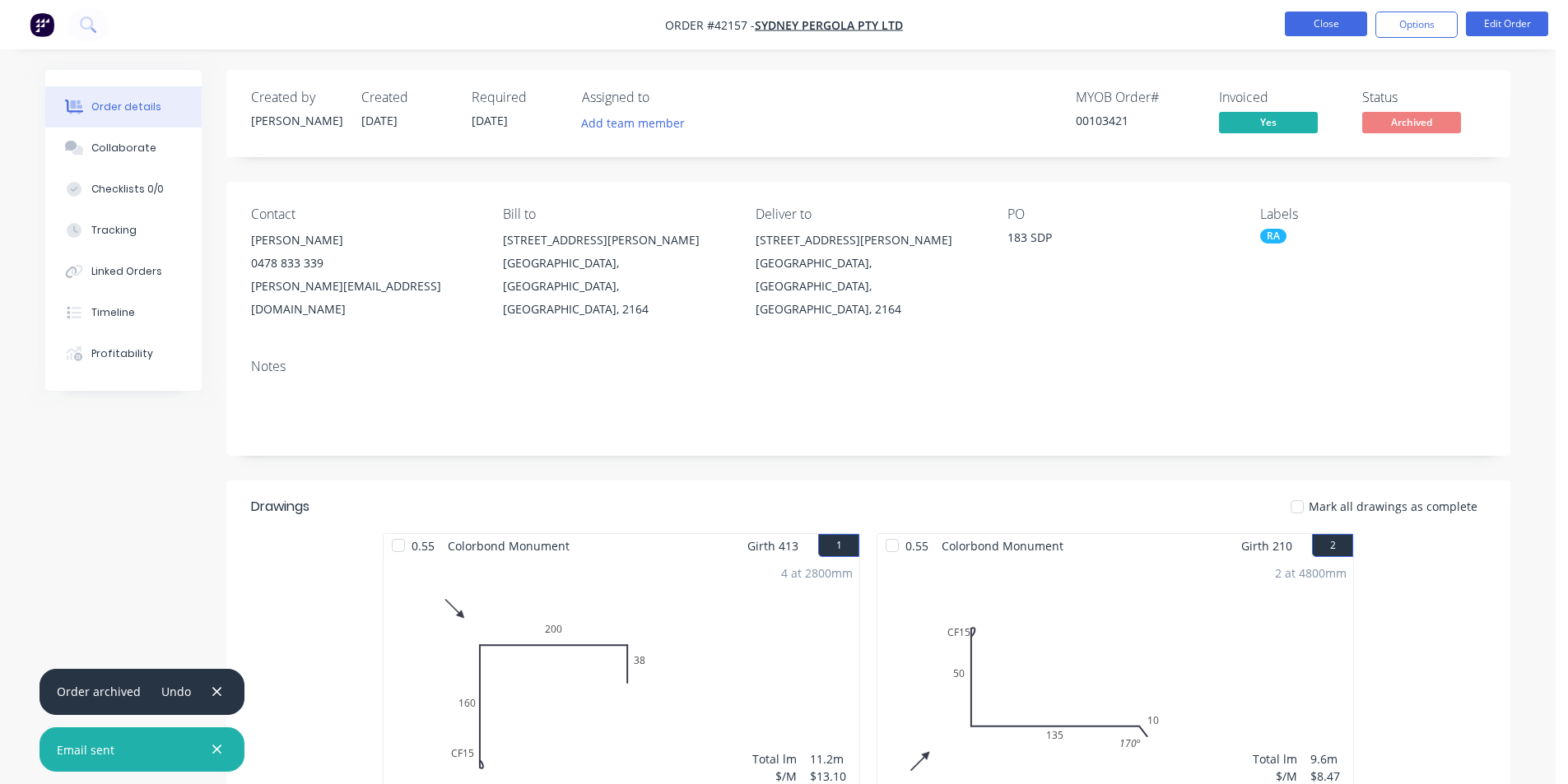
click at [1318, 14] on button "Close" at bounding box center [1326, 24] width 83 height 25
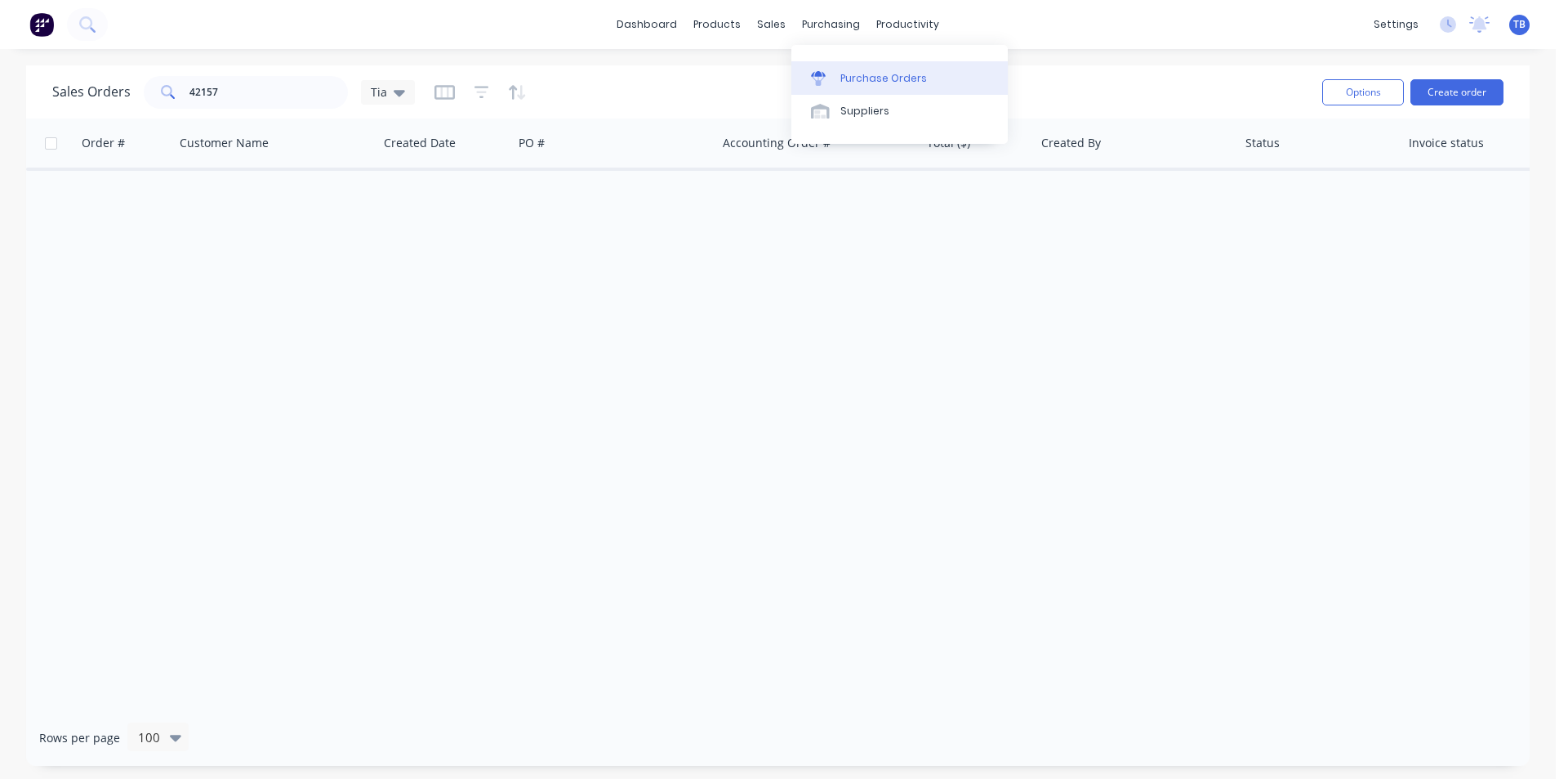
click at [845, 71] on div "Purchase Orders" at bounding box center [883, 78] width 86 height 15
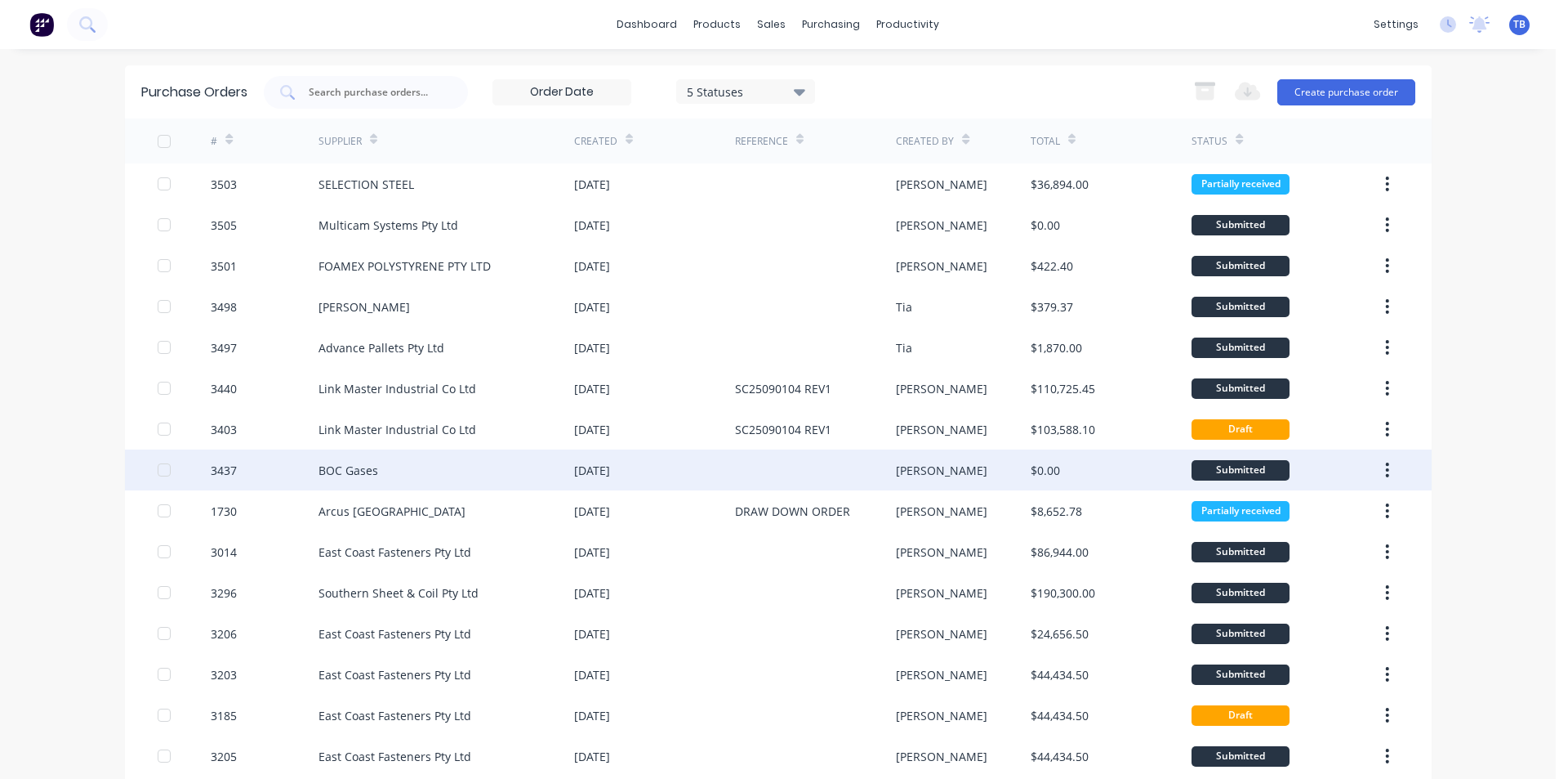
click at [488, 466] on div "BOC Gases" at bounding box center [446, 470] width 256 height 41
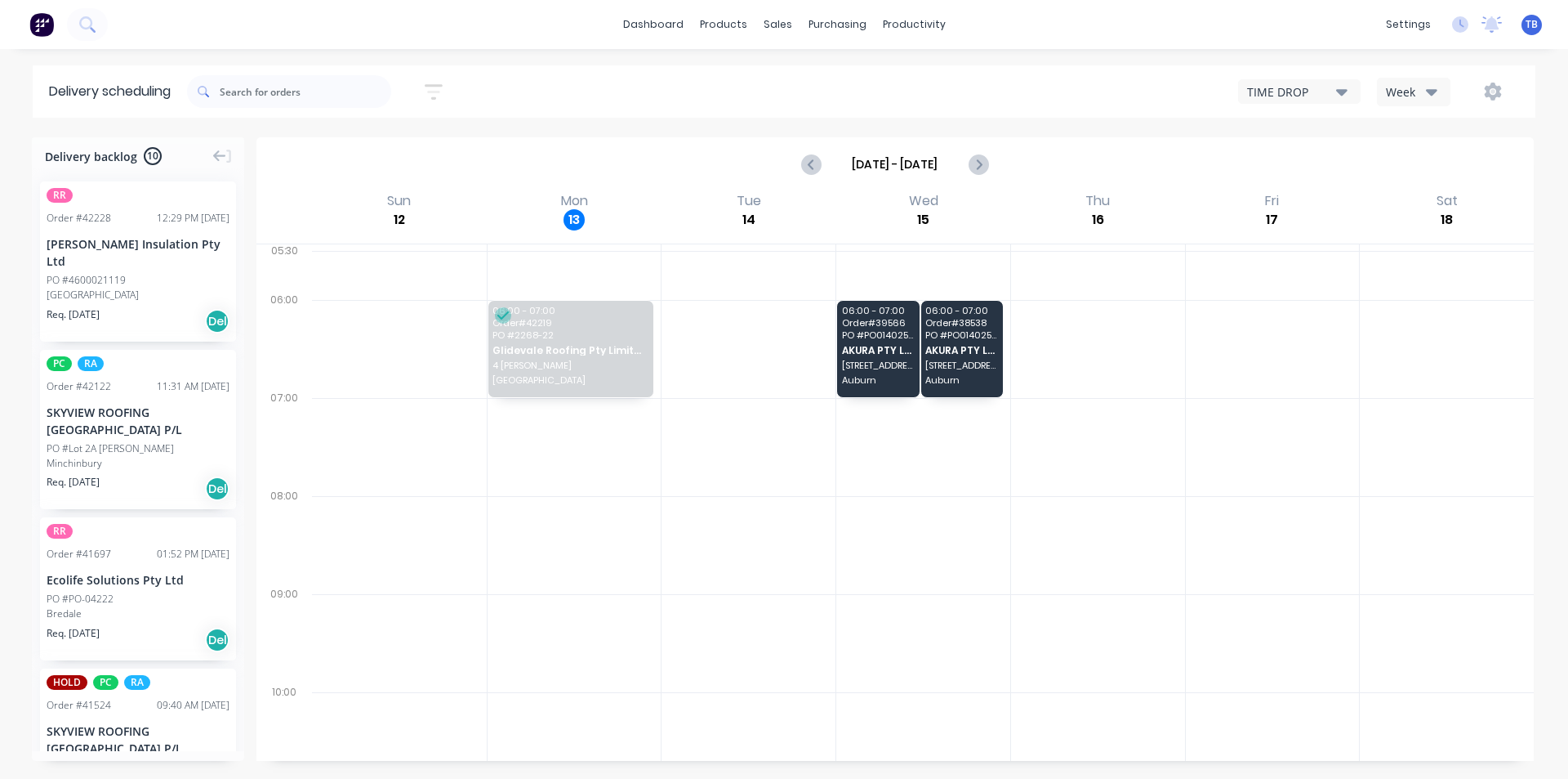
click at [1296, 93] on div "TIME DROP" at bounding box center [1292, 92] width 89 height 17
click at [1340, 199] on div "2 SMALL TRUCK - ZGG518" at bounding box center [1358, 198] width 237 height 33
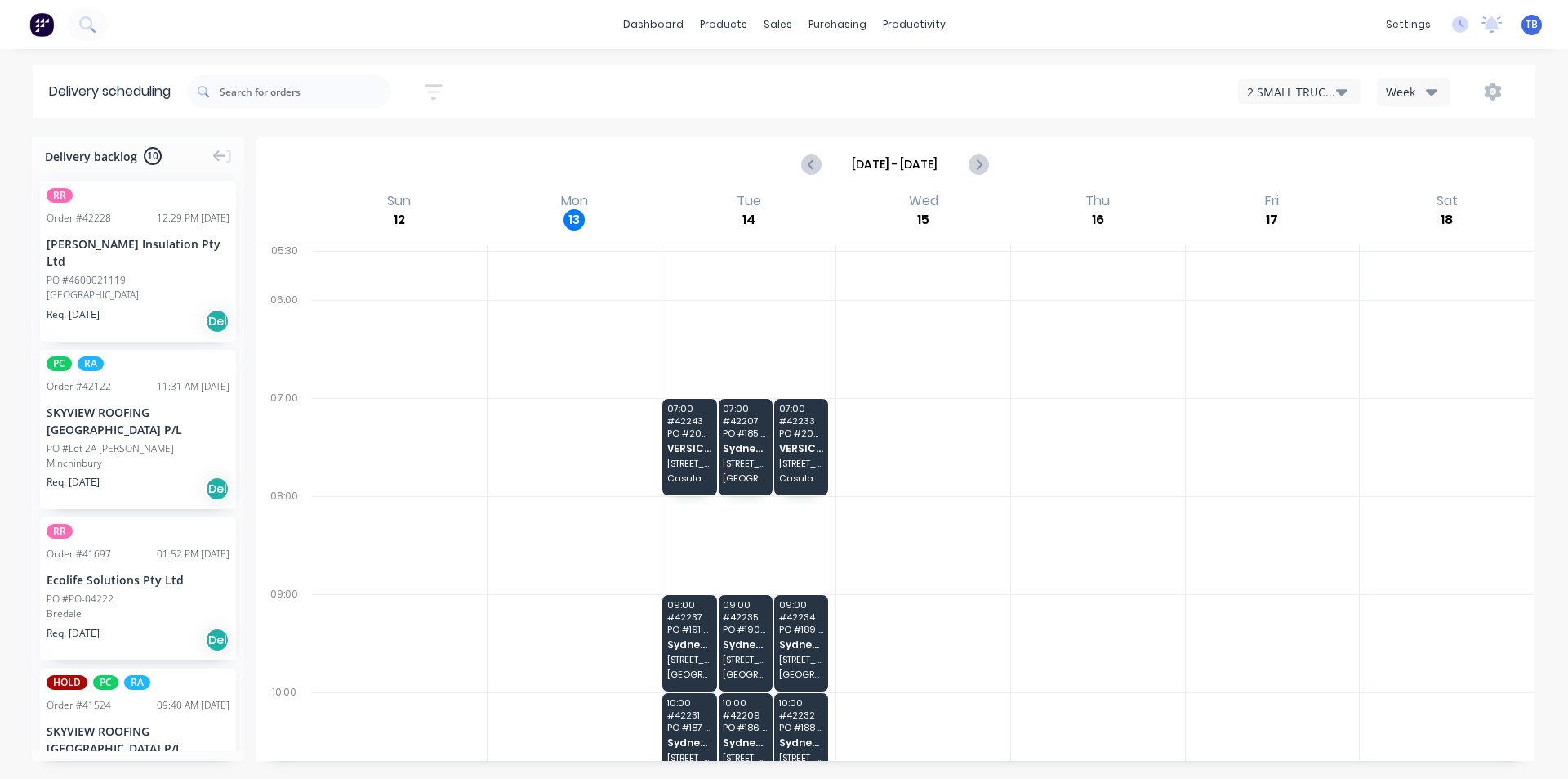
click at [1321, 96] on div "2 SMALL TRUCK - ZGG518" at bounding box center [1292, 92] width 89 height 17
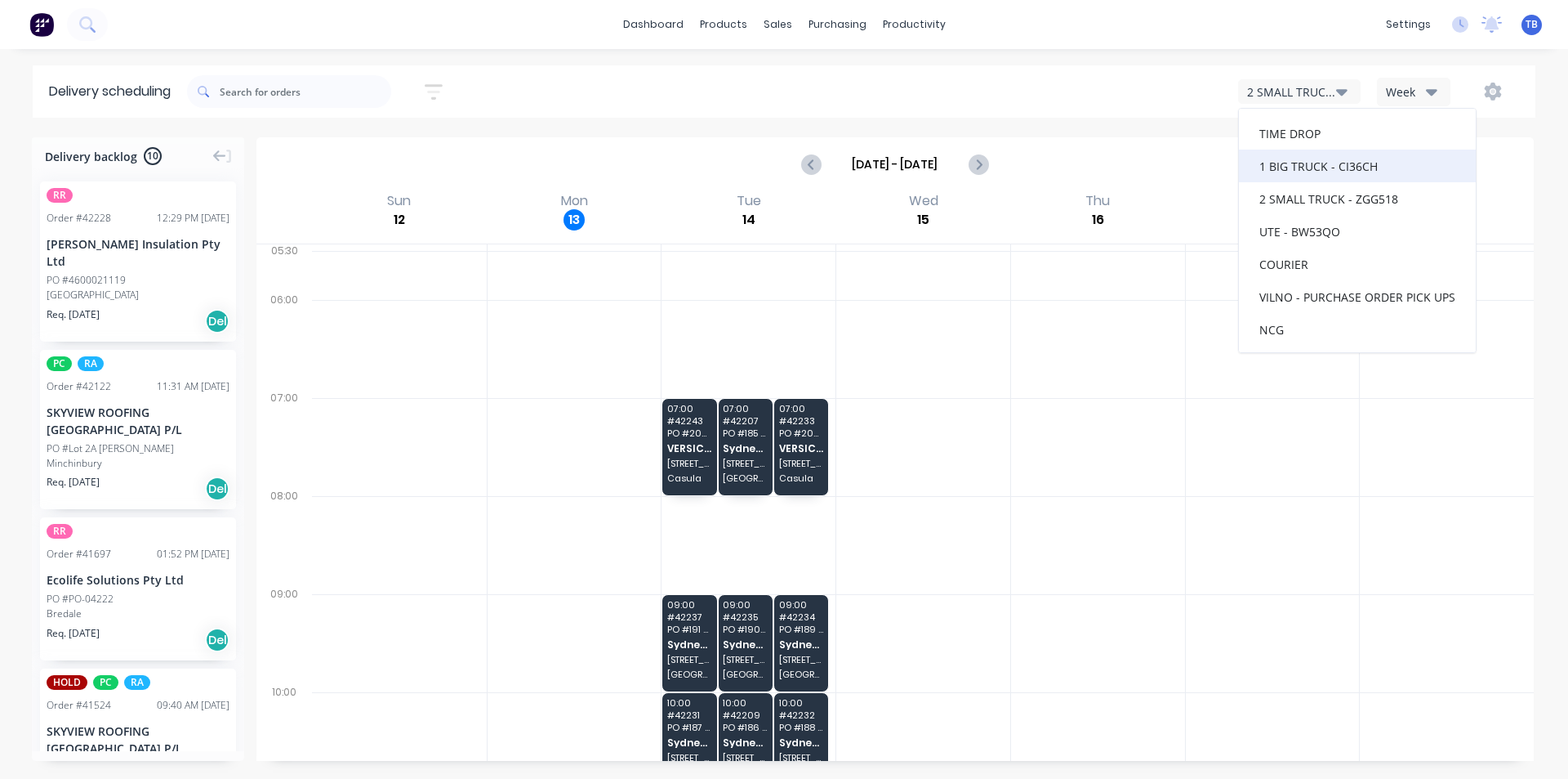
click at [1318, 158] on div "1 BIG TRUCK - CI36CH" at bounding box center [1358, 166] width 237 height 33
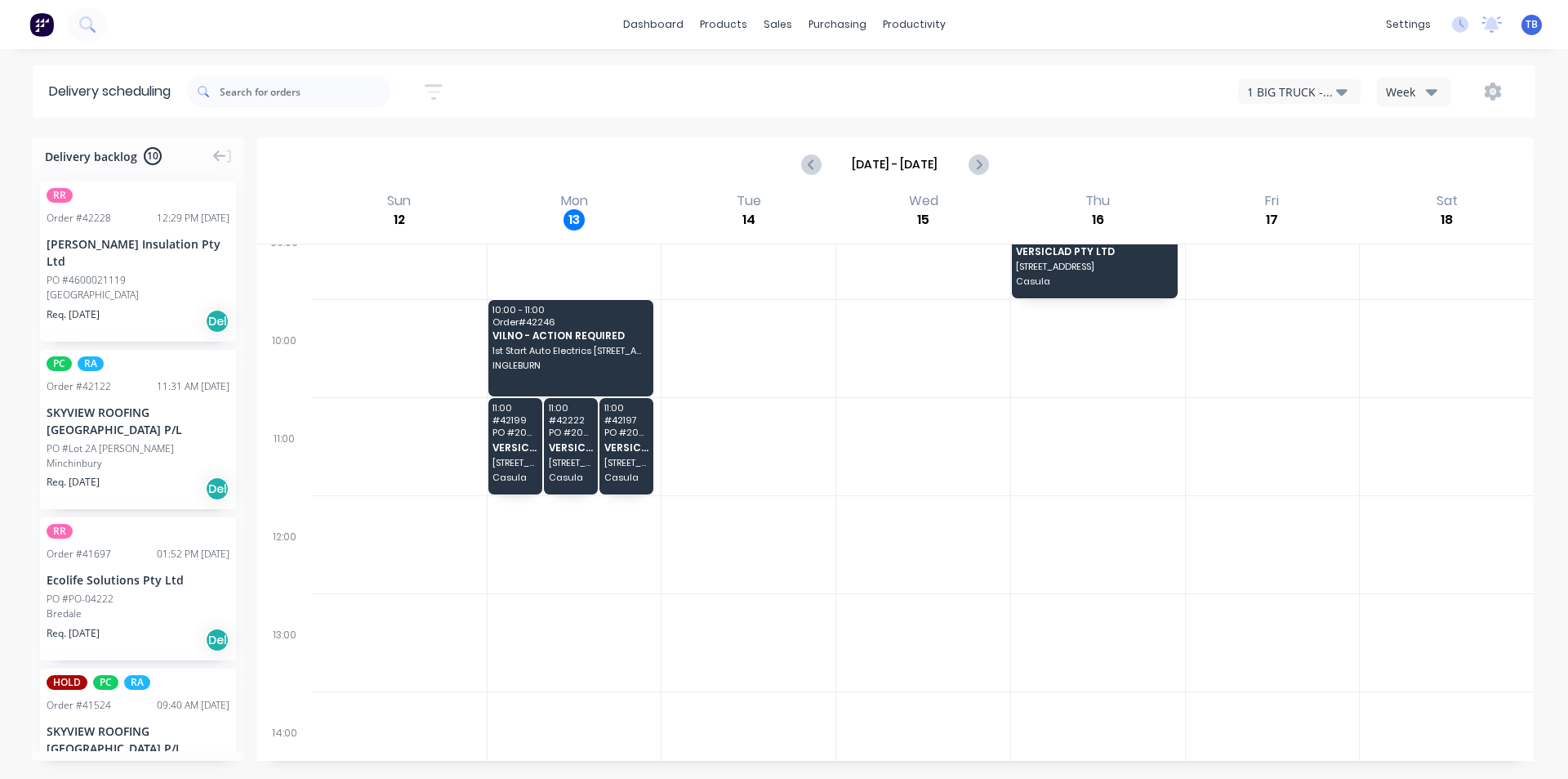
scroll to position [408, 0]
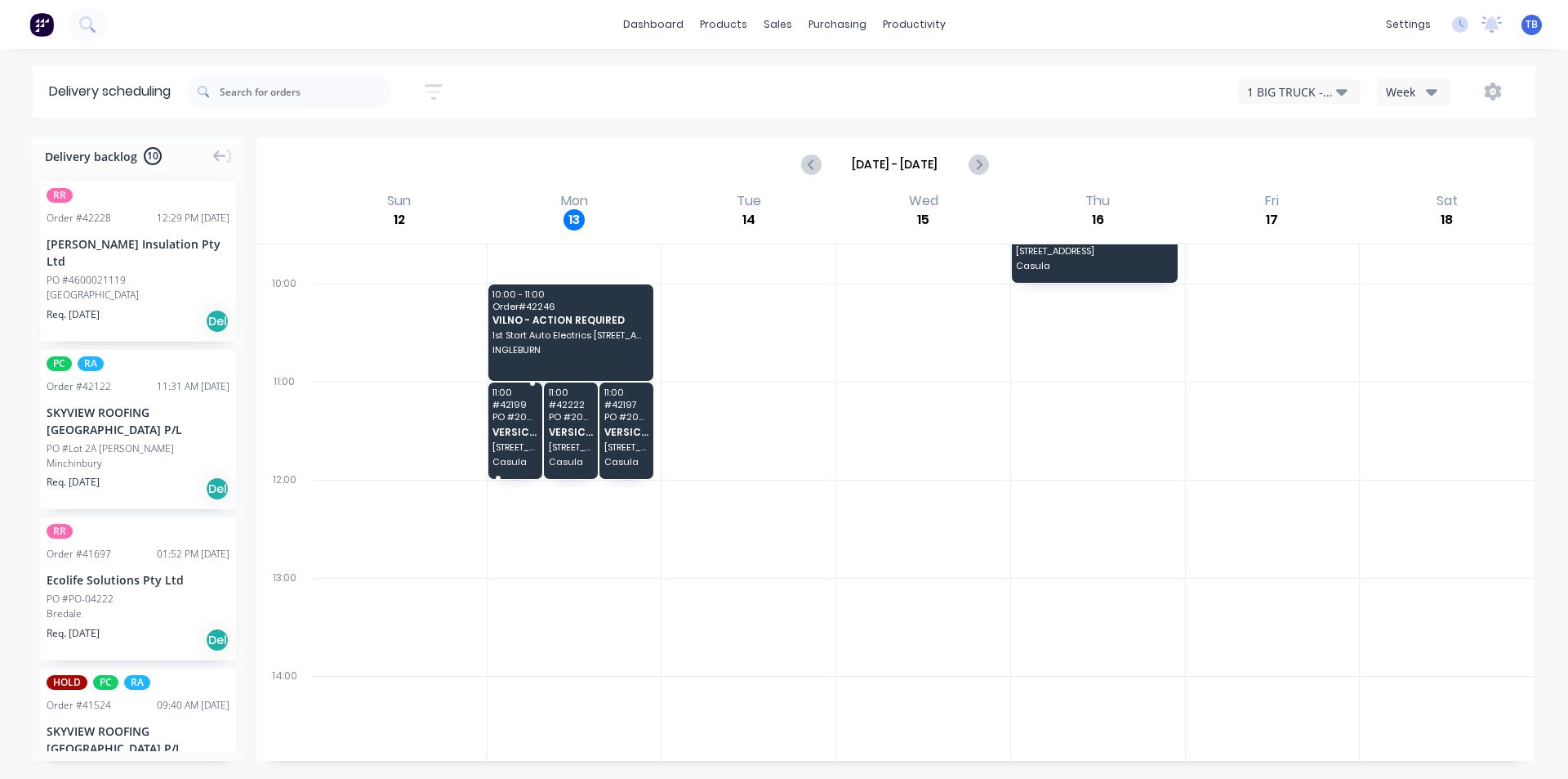
click at [502, 422] on div "11:00 # 42199 PO # 20605 VERSICLAD PTY LTD 3 Berriwerri Place Casula" at bounding box center [515, 430] width 54 height 96
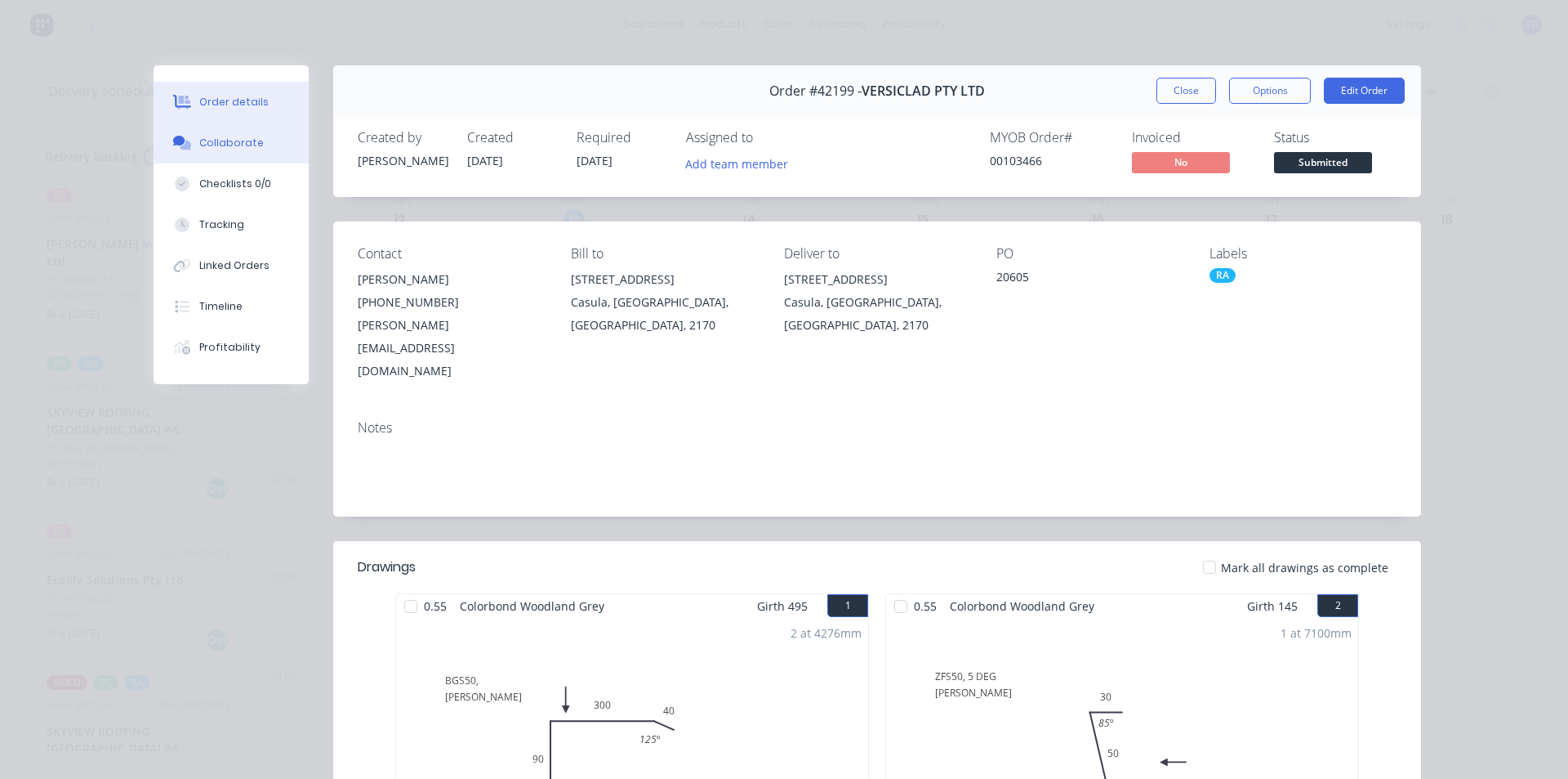
click at [200, 145] on div "Collaborate" at bounding box center [232, 143] width 64 height 15
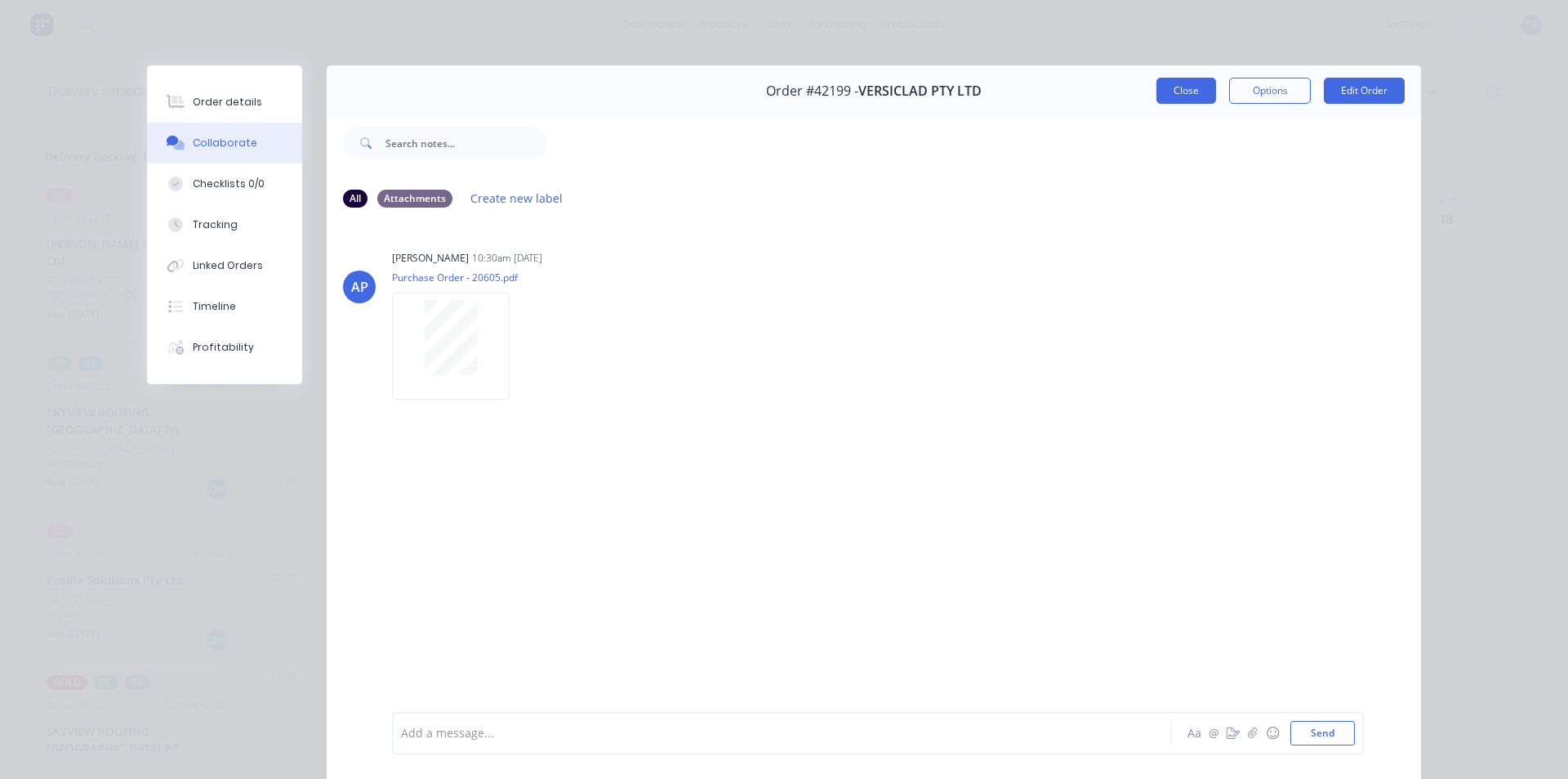
click at [1184, 90] on button "Close" at bounding box center [1186, 90] width 60 height 26
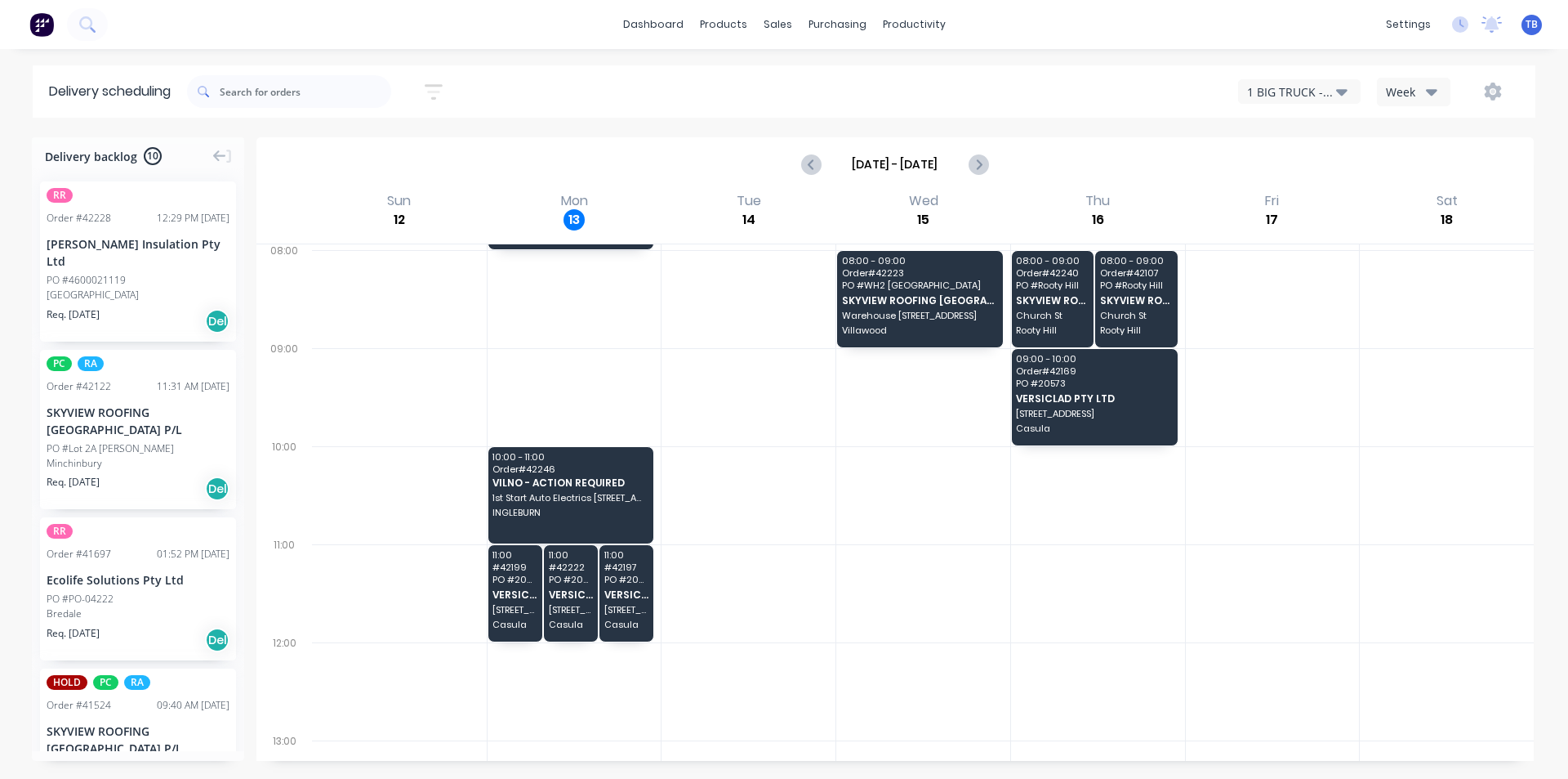
scroll to position [245, 0]
click at [1343, 84] on icon "button" at bounding box center [1342, 92] width 12 height 18
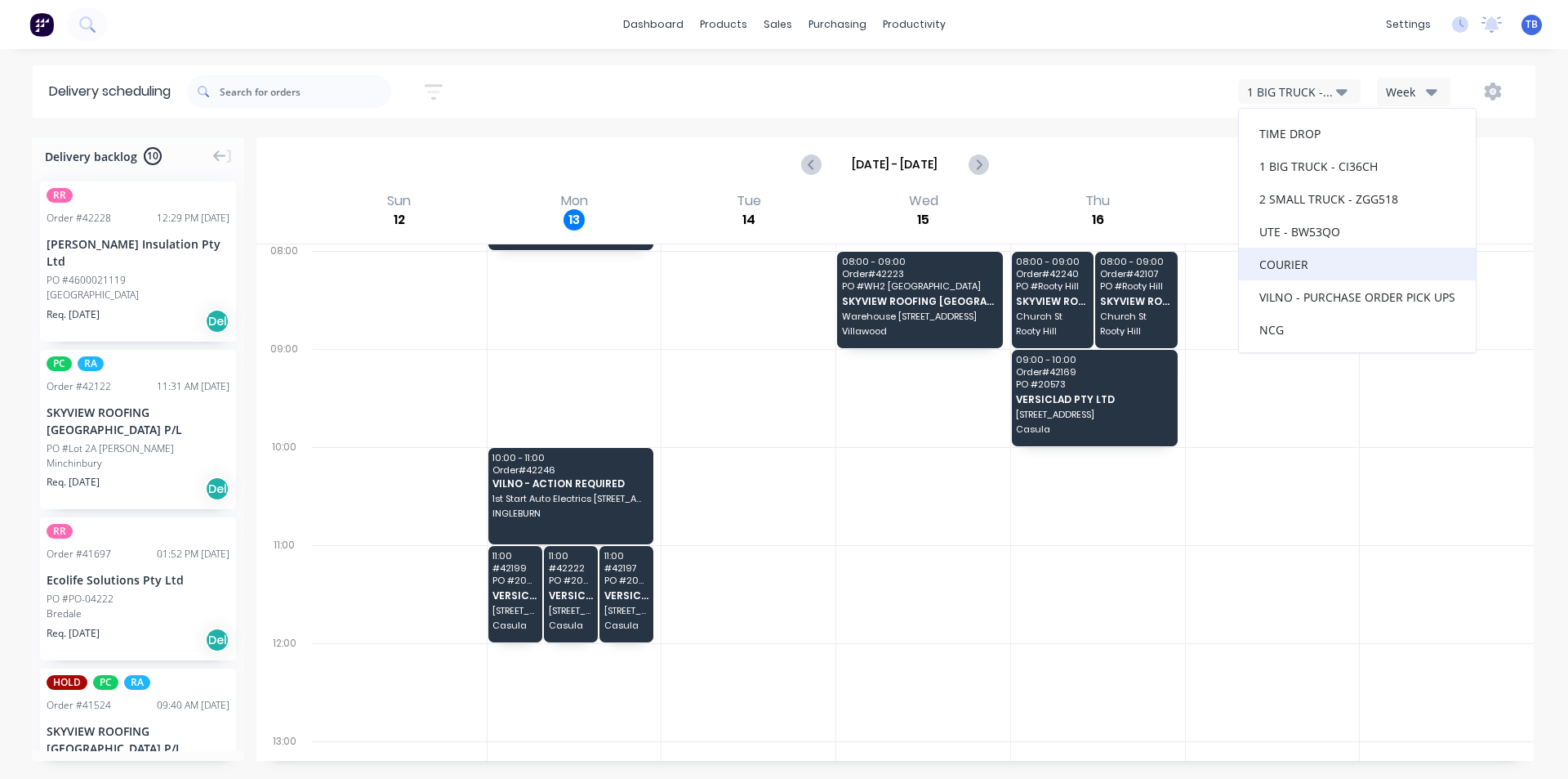
click at [1321, 261] on div "COURIER" at bounding box center [1358, 264] width 237 height 33
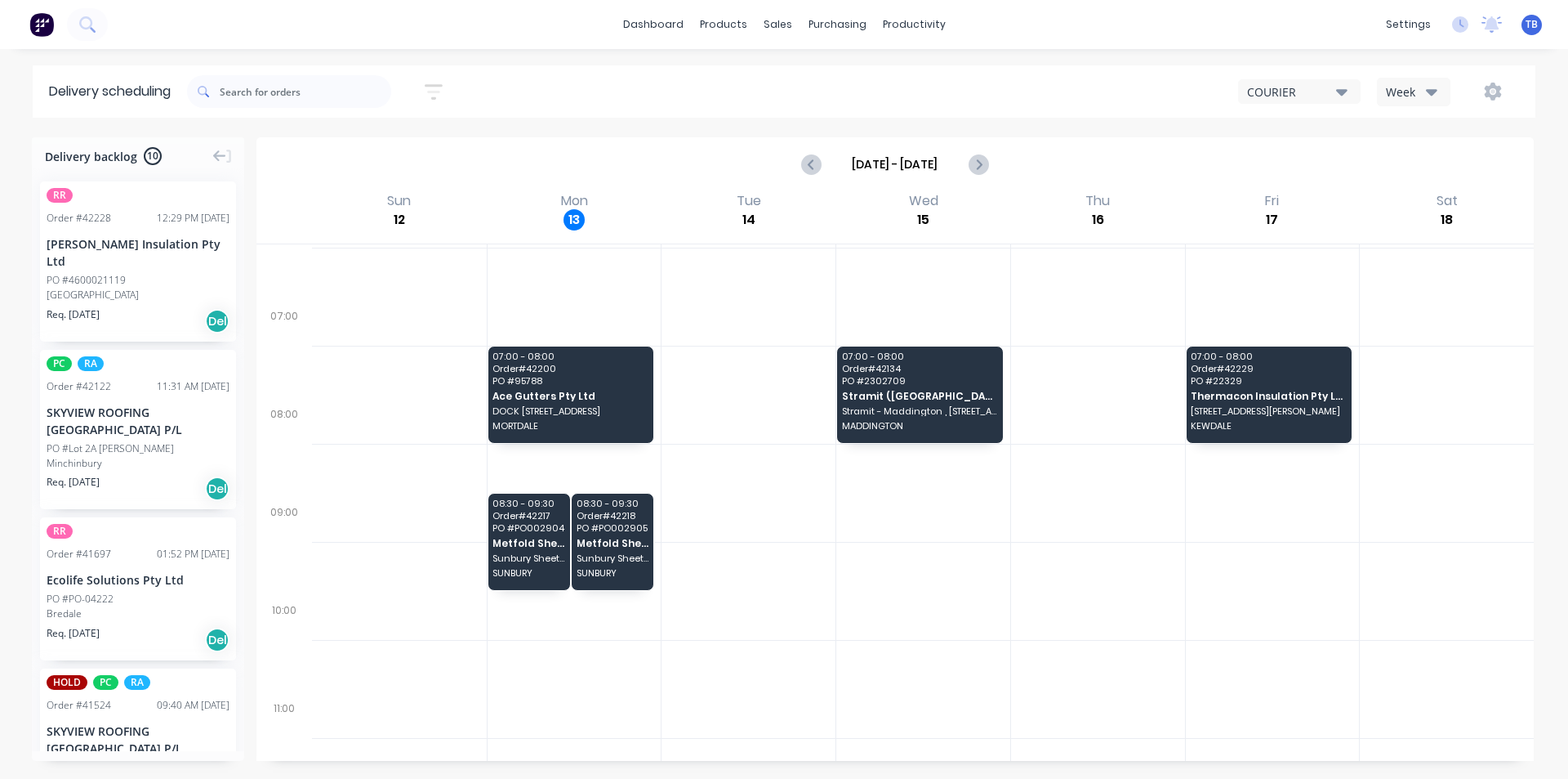
scroll to position [82, 0]
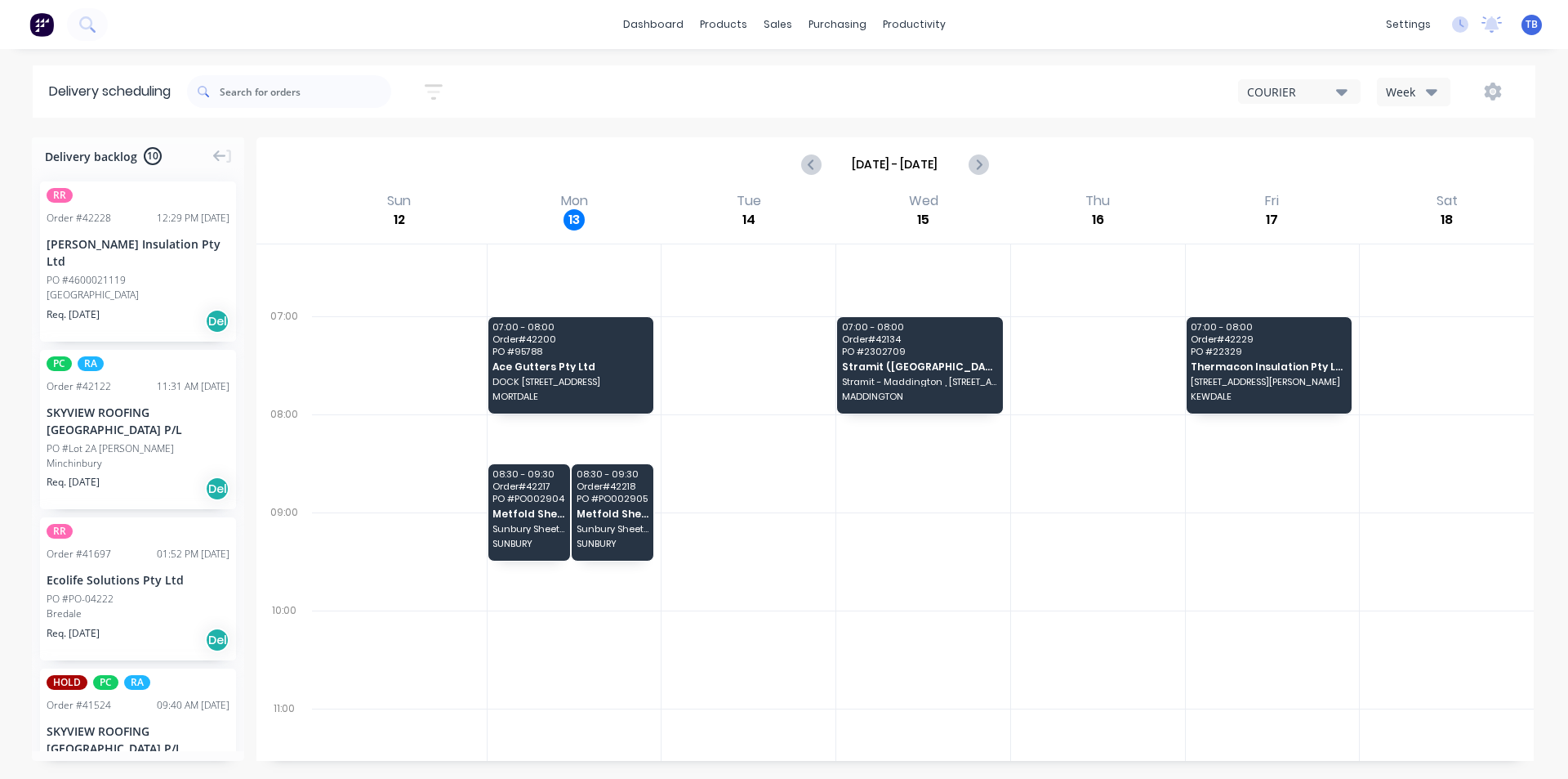
click at [1346, 94] on icon "button" at bounding box center [1342, 92] width 12 height 18
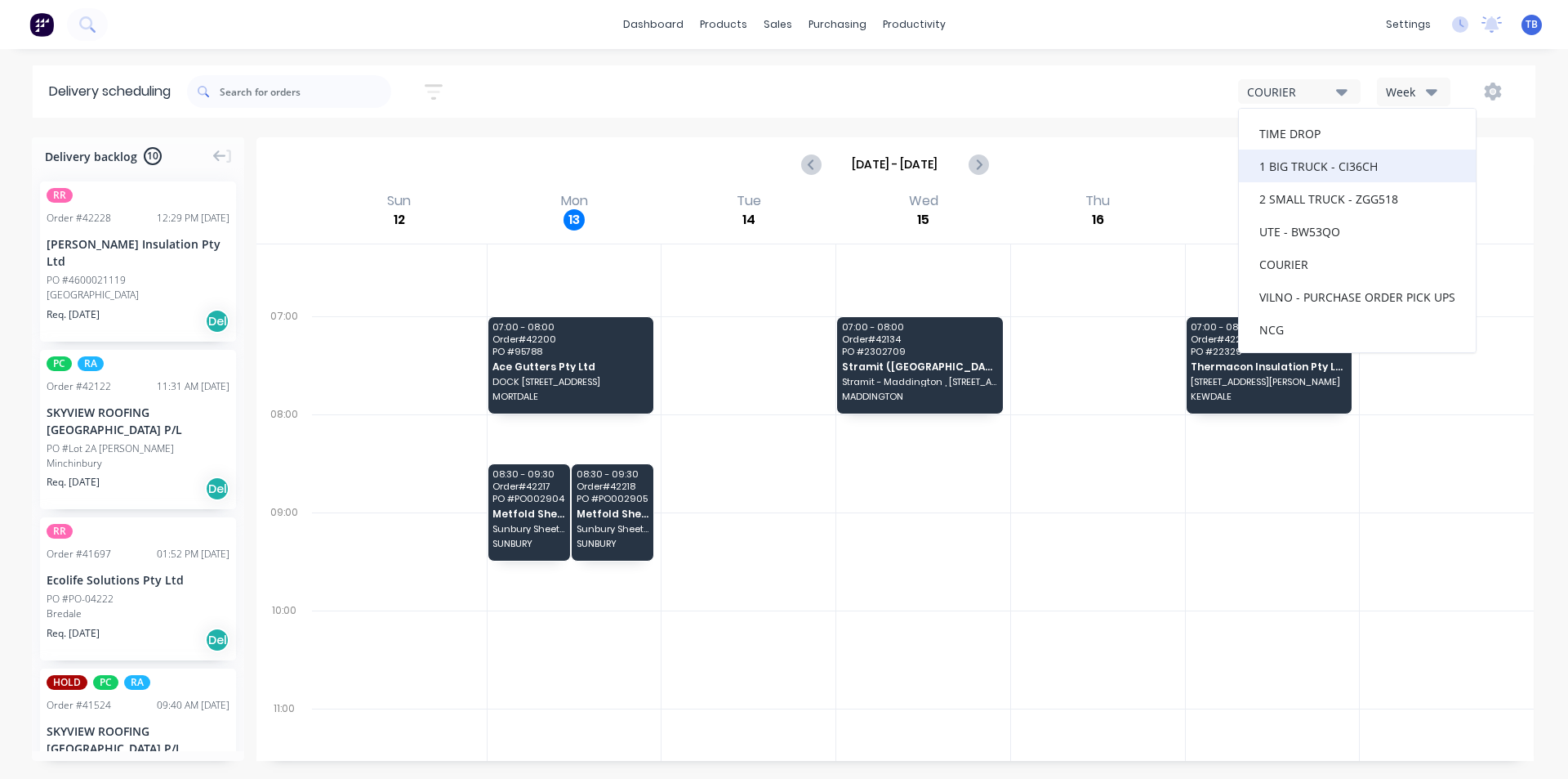
click at [1339, 173] on div "1 BIG TRUCK - CI36CH" at bounding box center [1358, 166] width 237 height 33
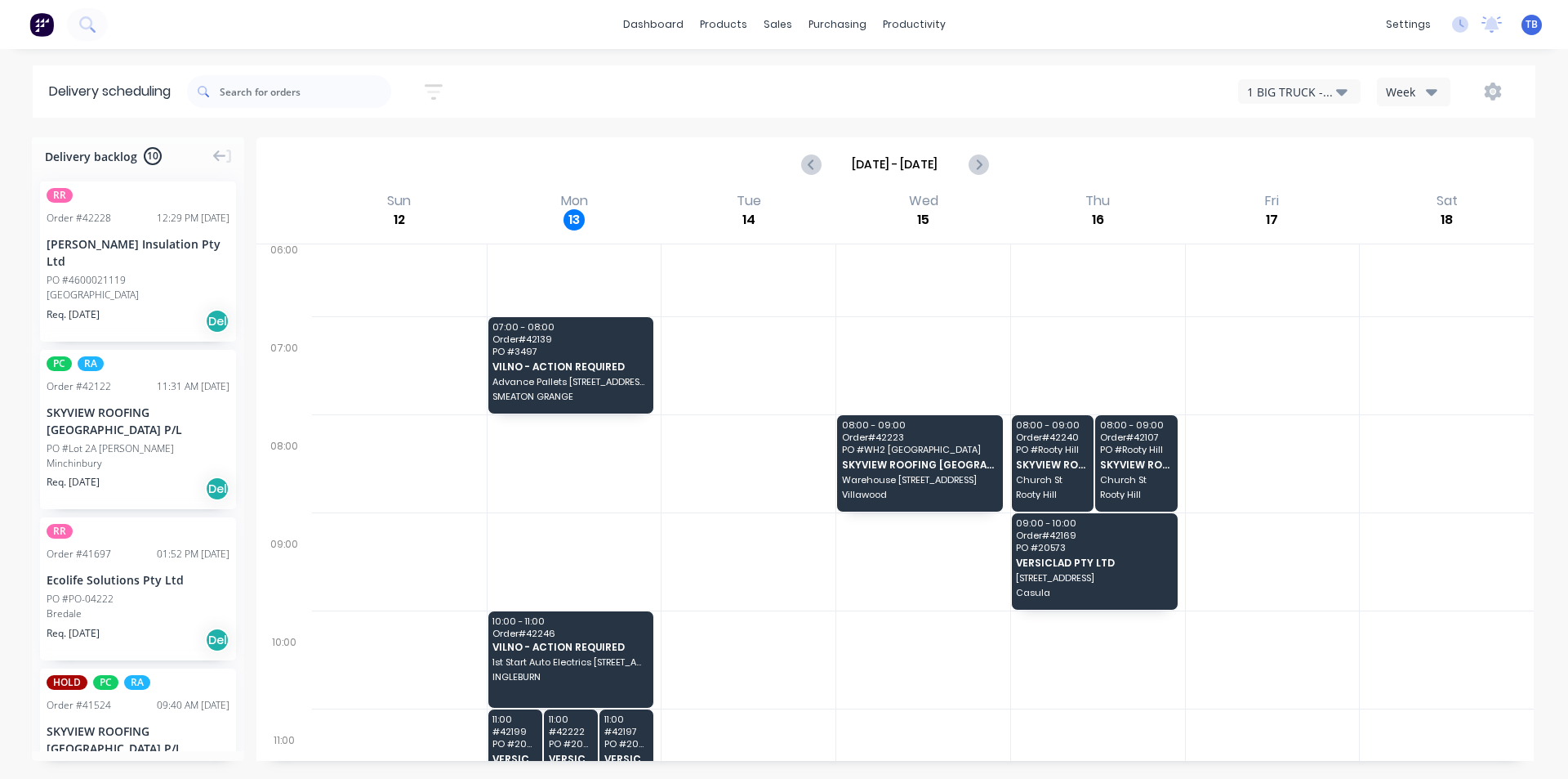
scroll to position [0, 0]
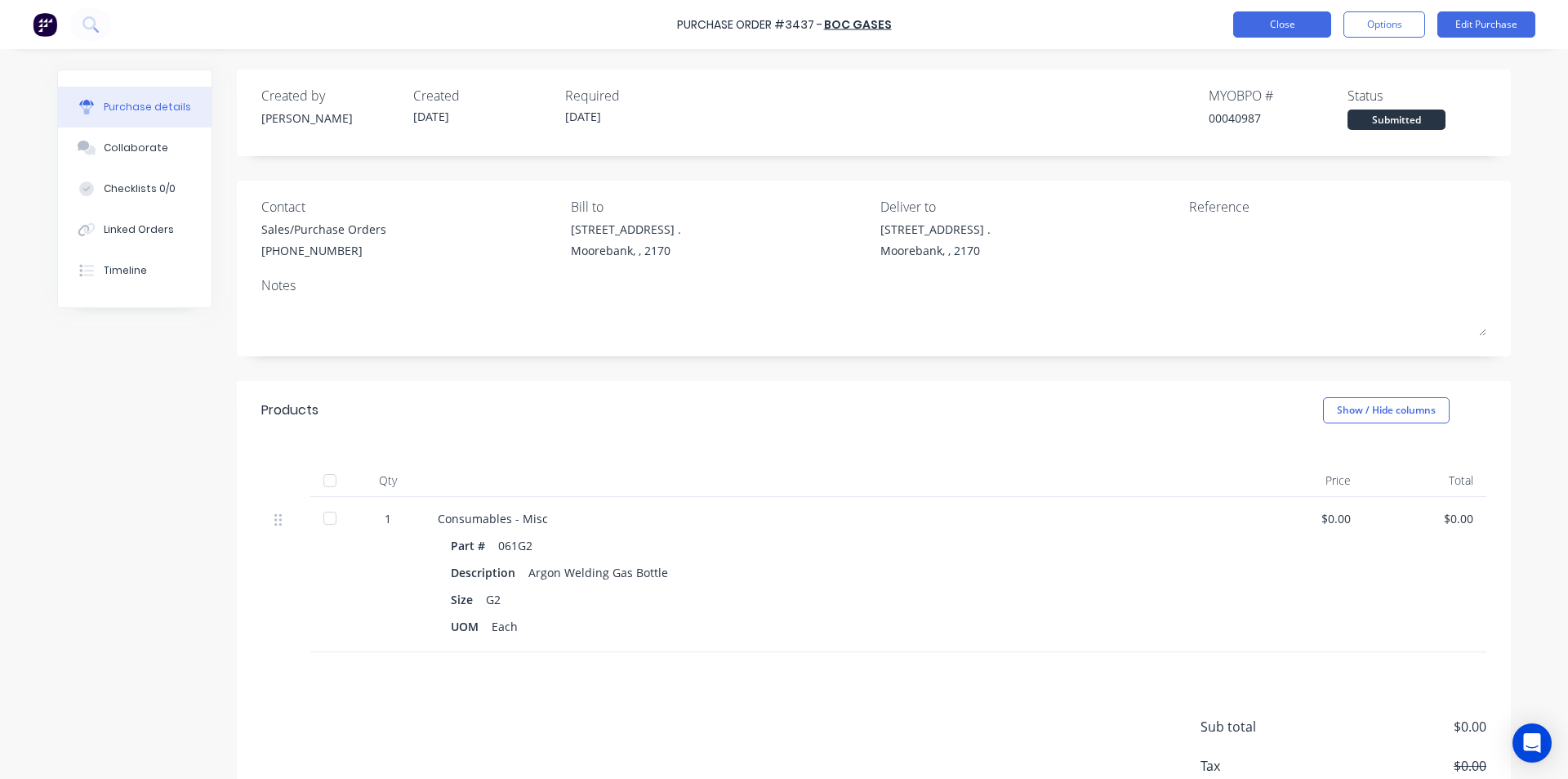
click at [1272, 15] on button "Close" at bounding box center [1282, 24] width 98 height 26
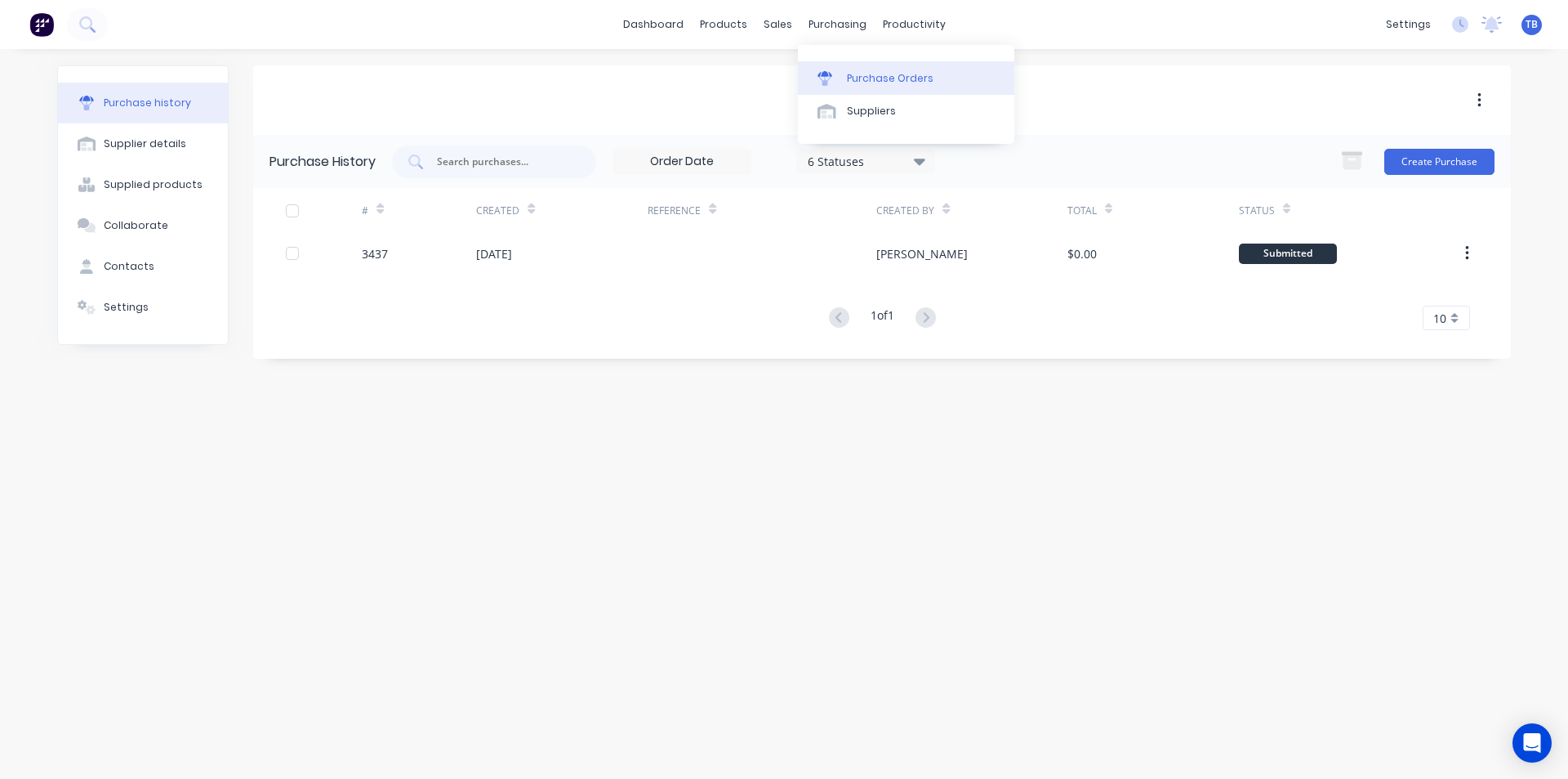
click at [857, 84] on div "Purchase Orders" at bounding box center [890, 78] width 86 height 15
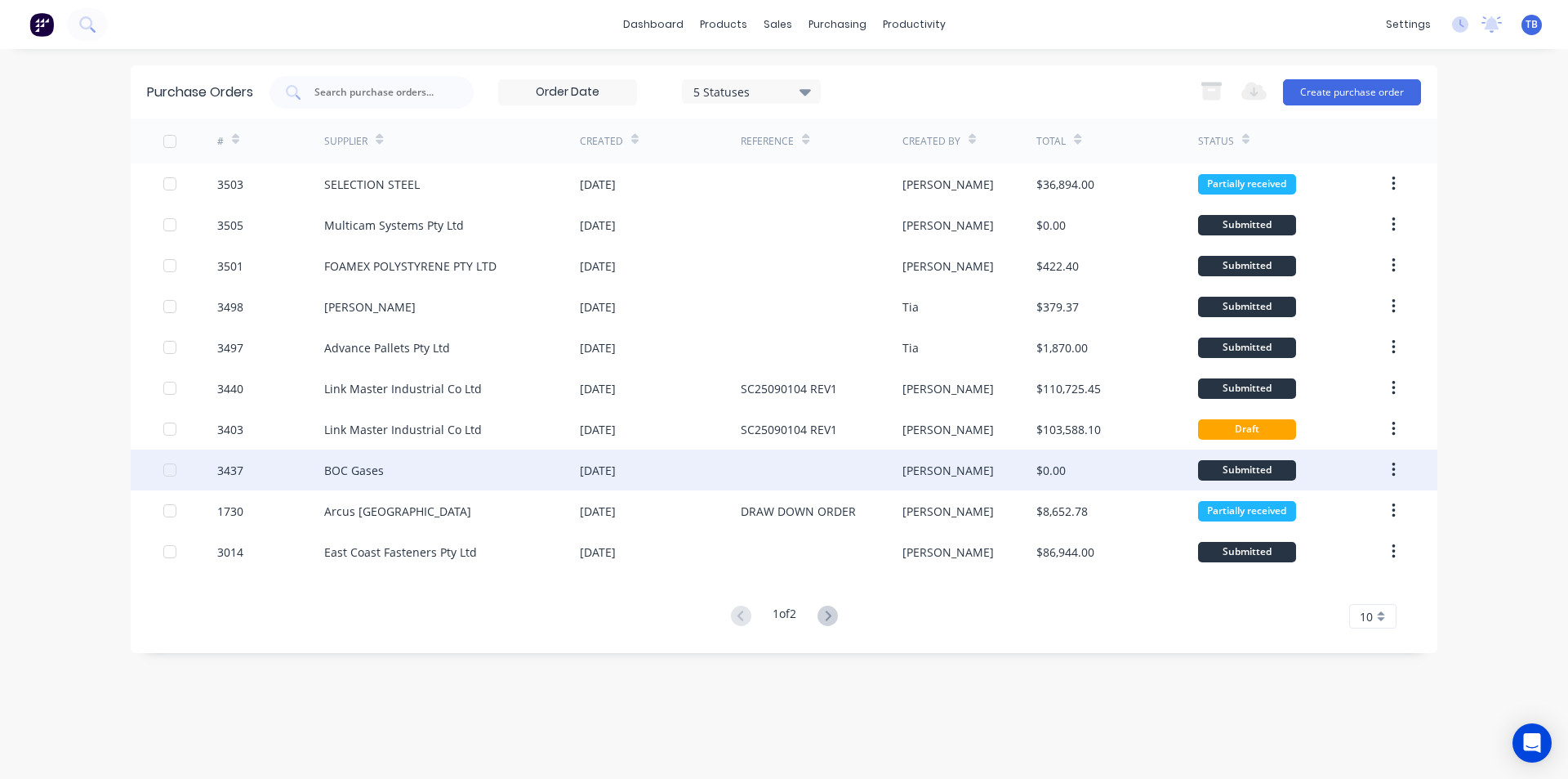
click at [527, 481] on div "BOC Gases" at bounding box center [452, 470] width 256 height 41
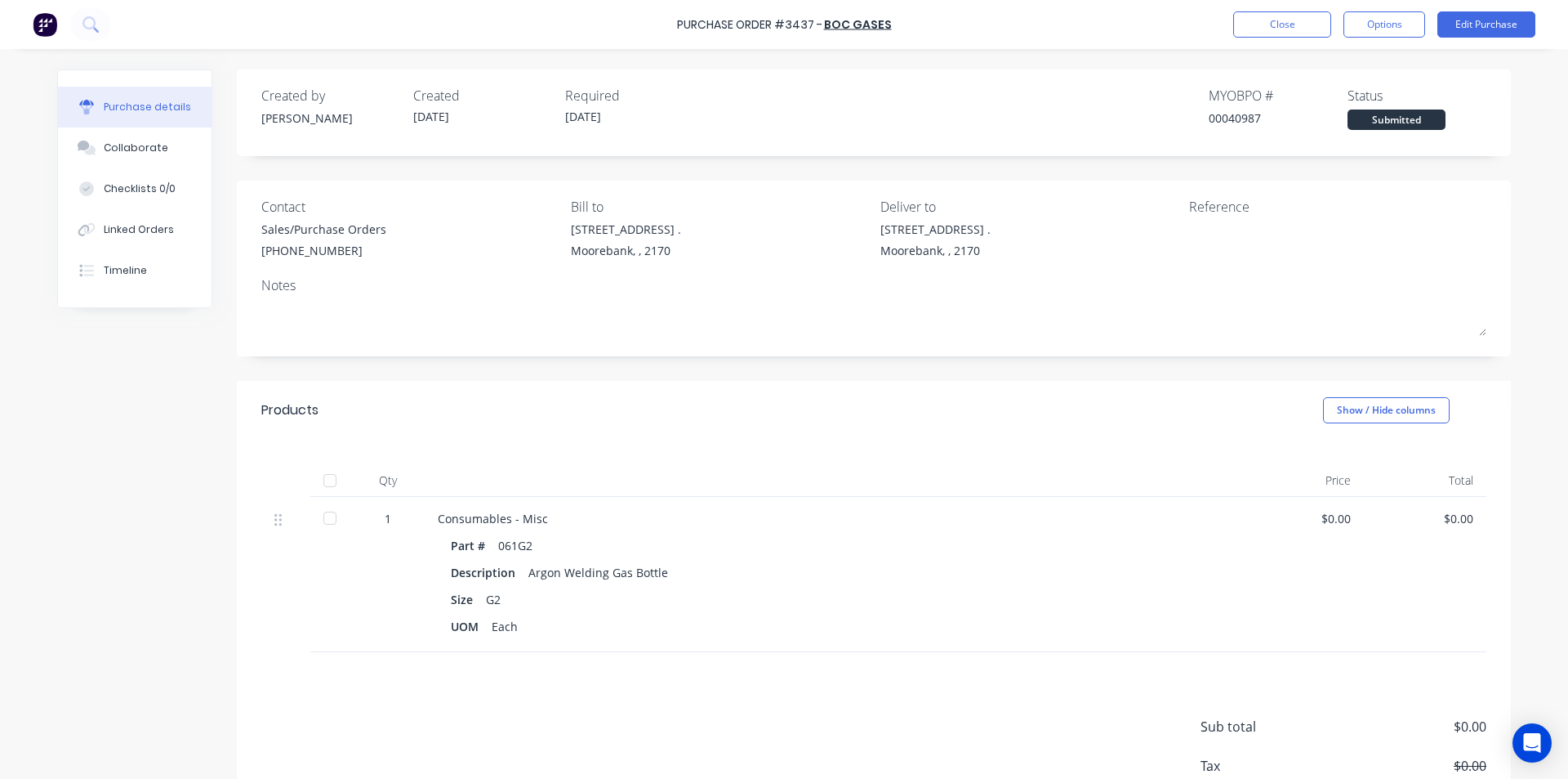
click at [314, 522] on div at bounding box center [330, 518] width 33 height 33
click at [1302, 19] on button "Close" at bounding box center [1282, 24] width 98 height 26
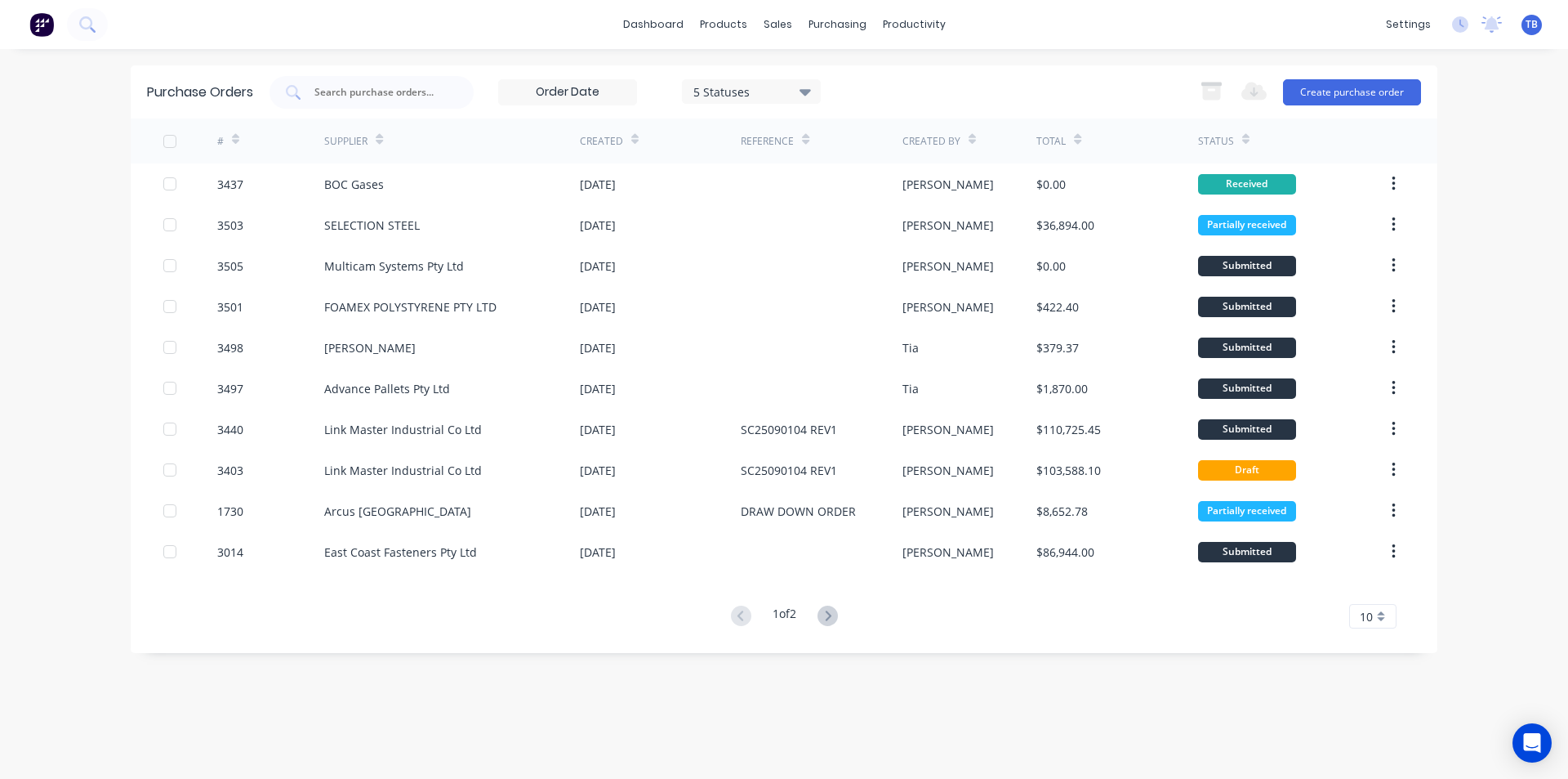
click at [1374, 623] on div "10" at bounding box center [1373, 617] width 47 height 25
click at [1377, 595] on div "35" at bounding box center [1373, 589] width 45 height 29
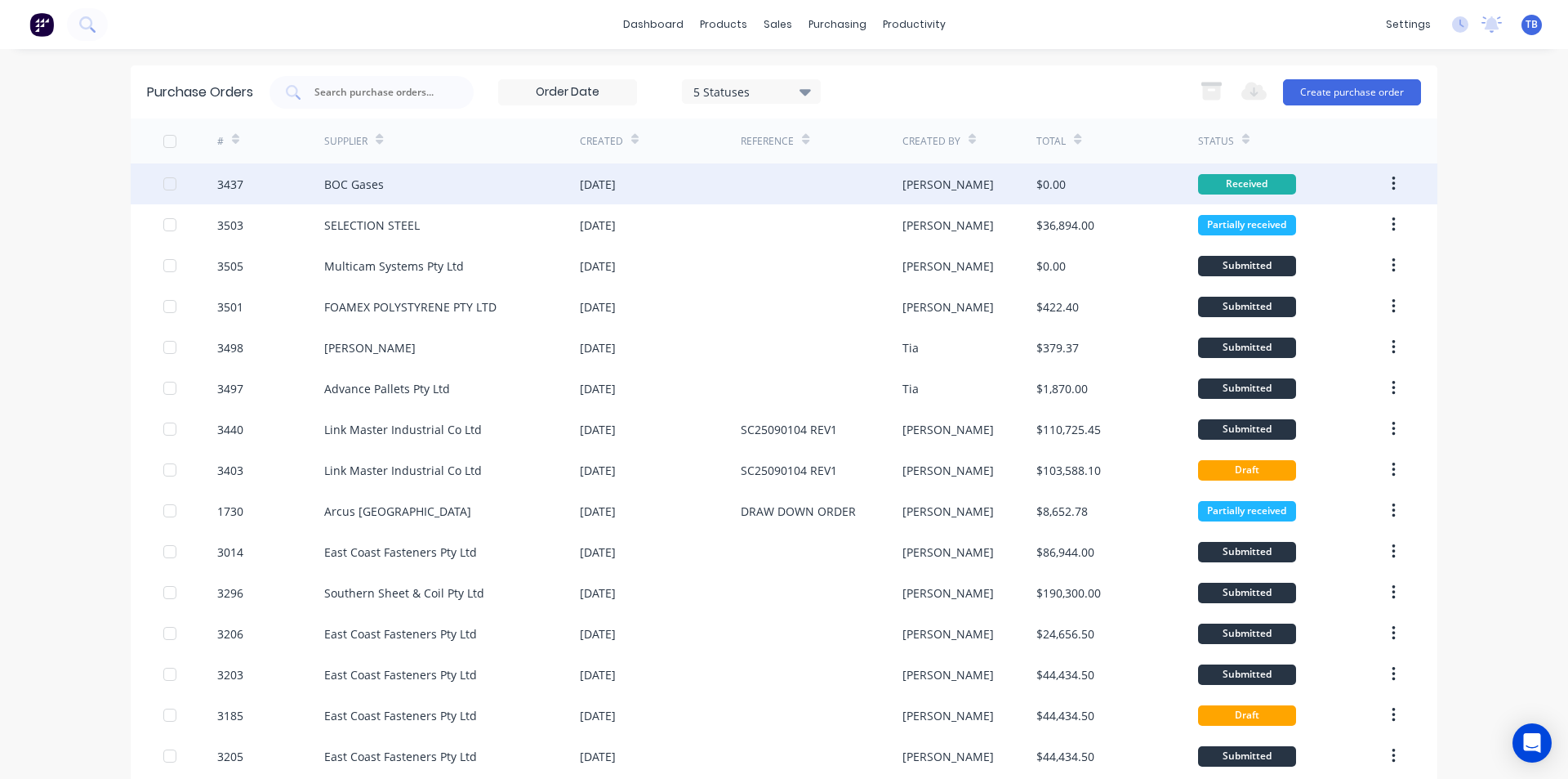
click at [1392, 181] on icon "button" at bounding box center [1393, 184] width 4 height 18
click at [1363, 218] on div "Archive" at bounding box center [1335, 226] width 126 height 24
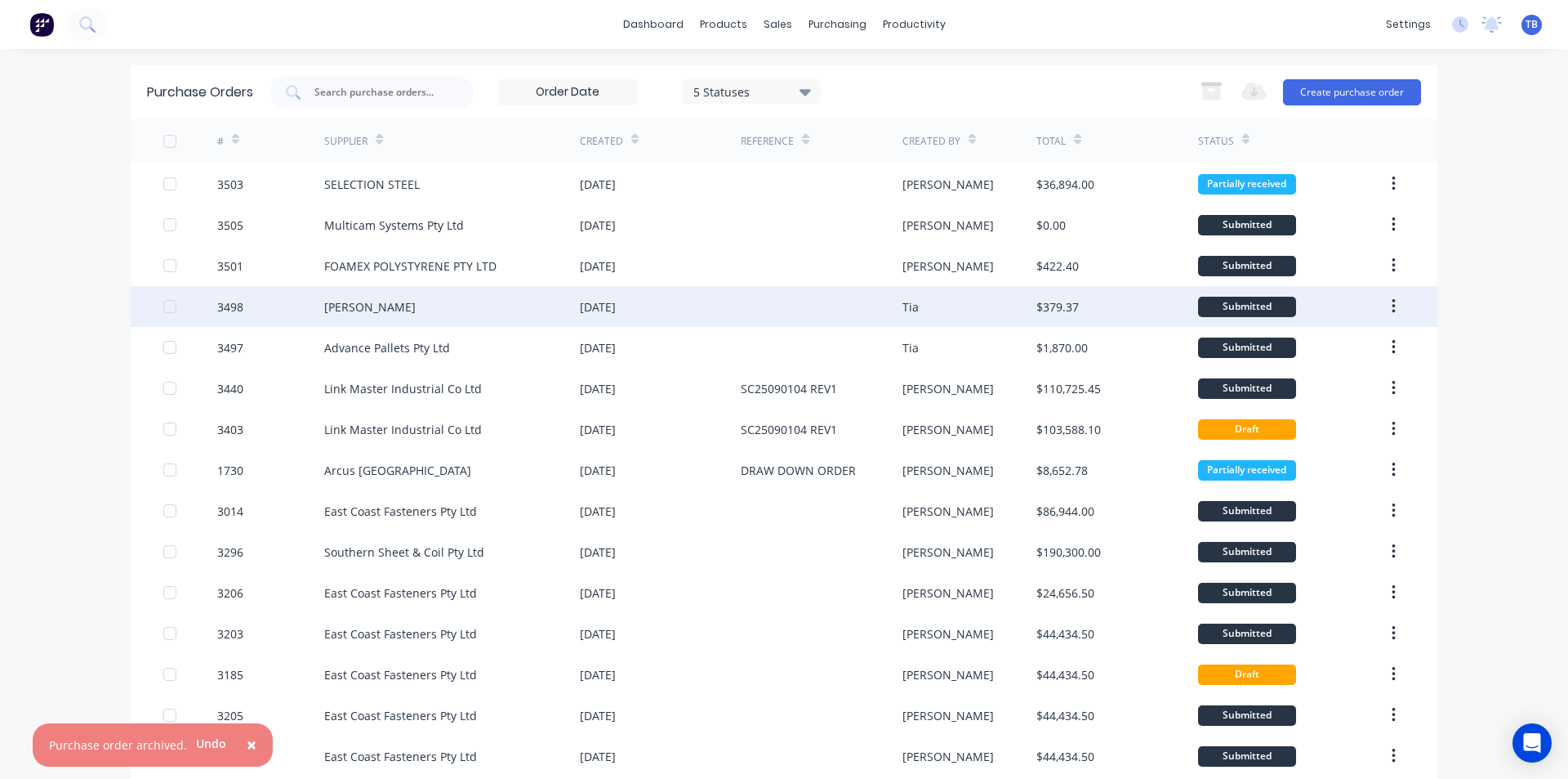
click at [658, 305] on div "[DATE]" at bounding box center [660, 307] width 161 height 41
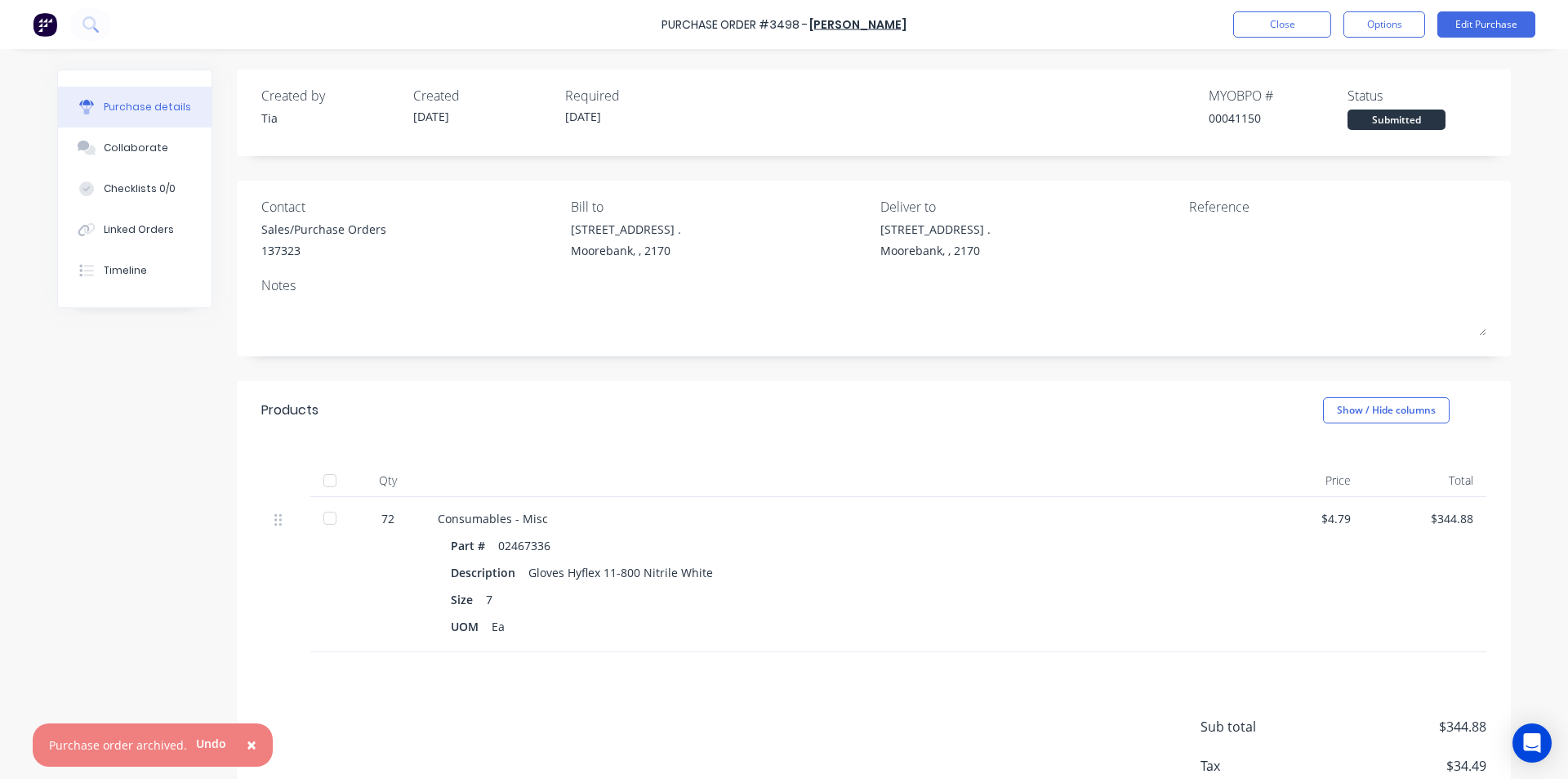
click at [318, 515] on div at bounding box center [330, 518] width 33 height 33
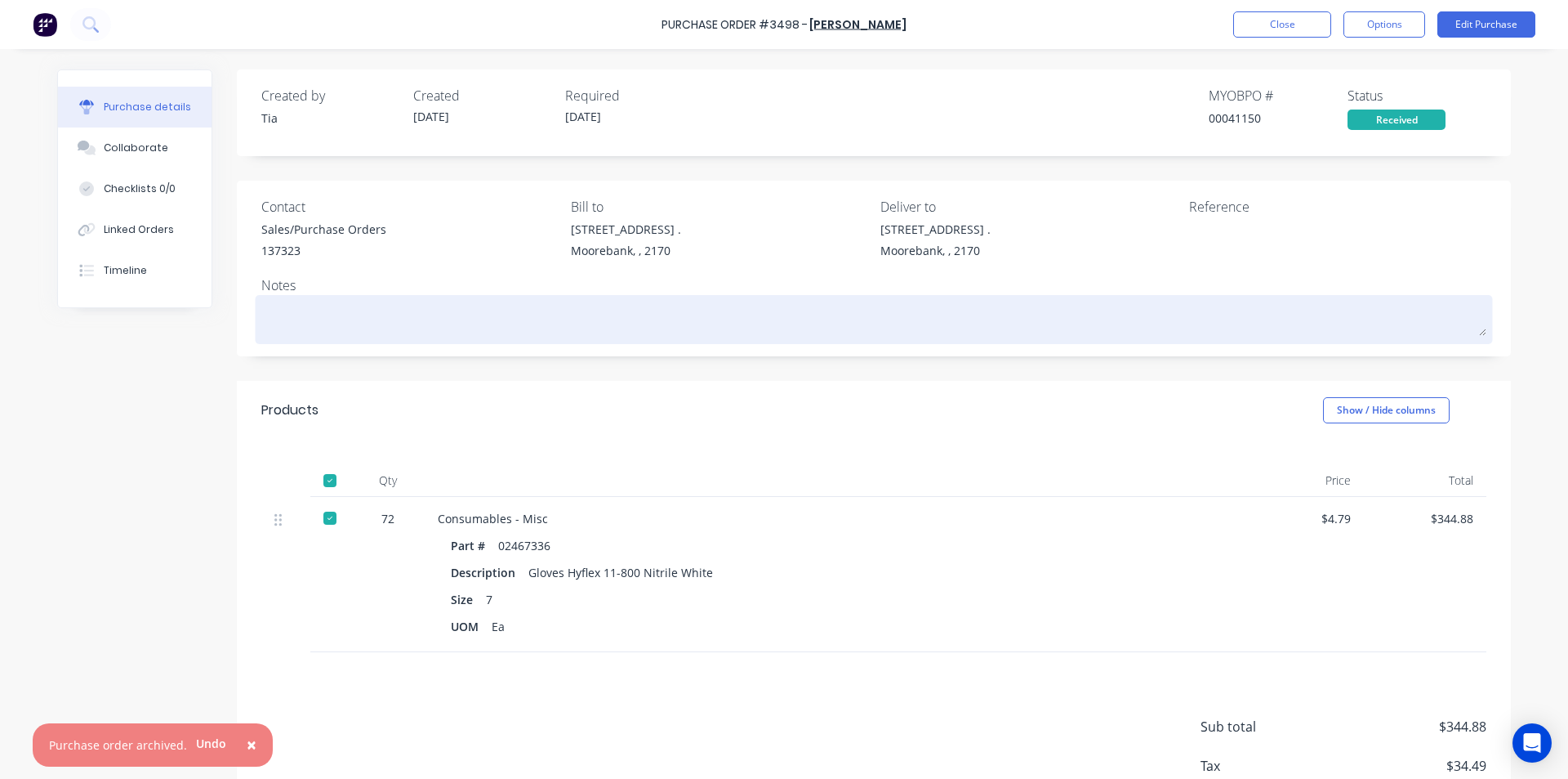
click at [386, 315] on textarea at bounding box center [873, 317] width 1225 height 37
type textarea "x"
type textarea "N"
type textarea "x"
type textarea "No"
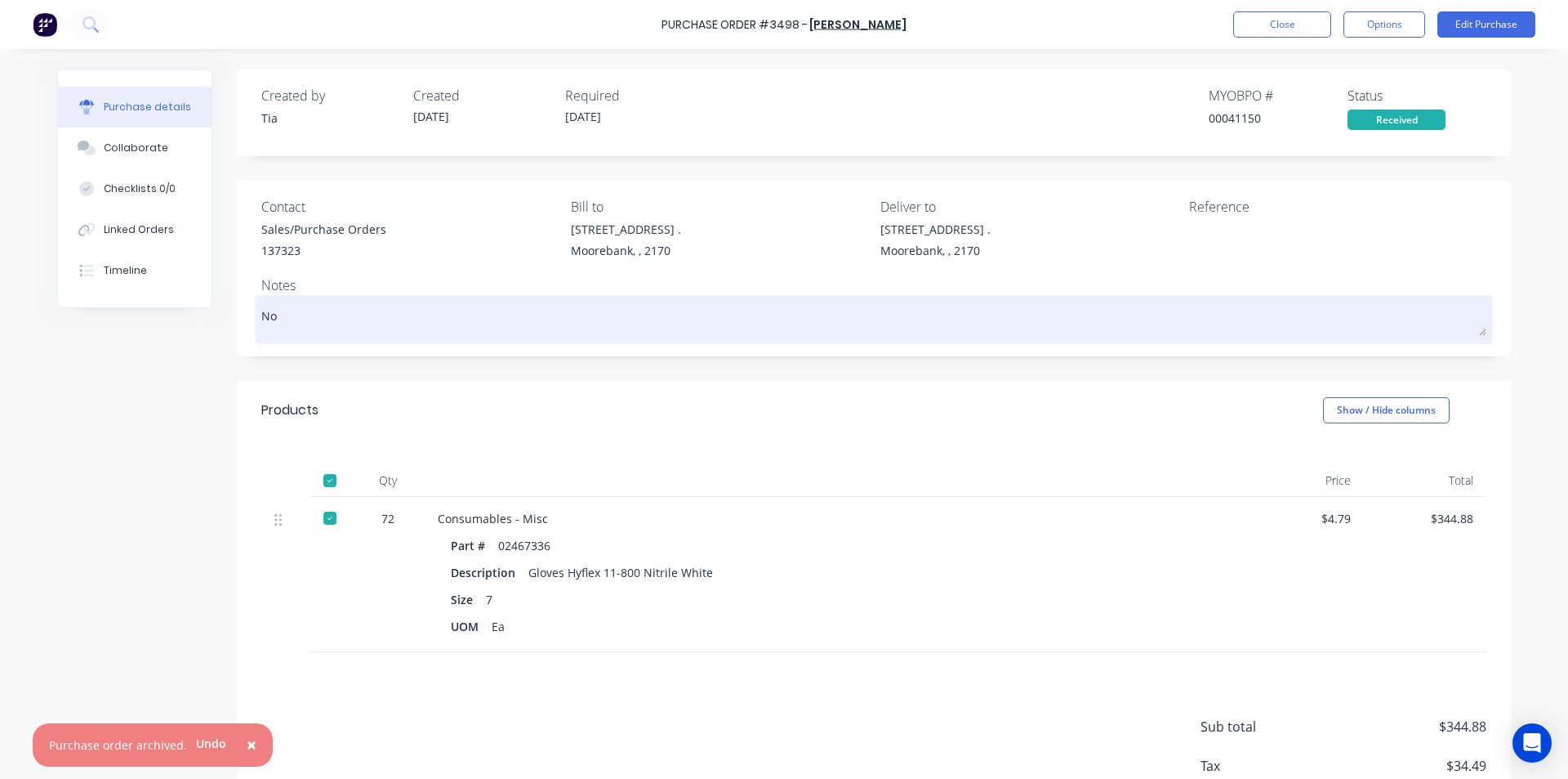
type textarea "x"
type textarea "No"
type textarea "x"
type textarea "No d"
type textarea "x"
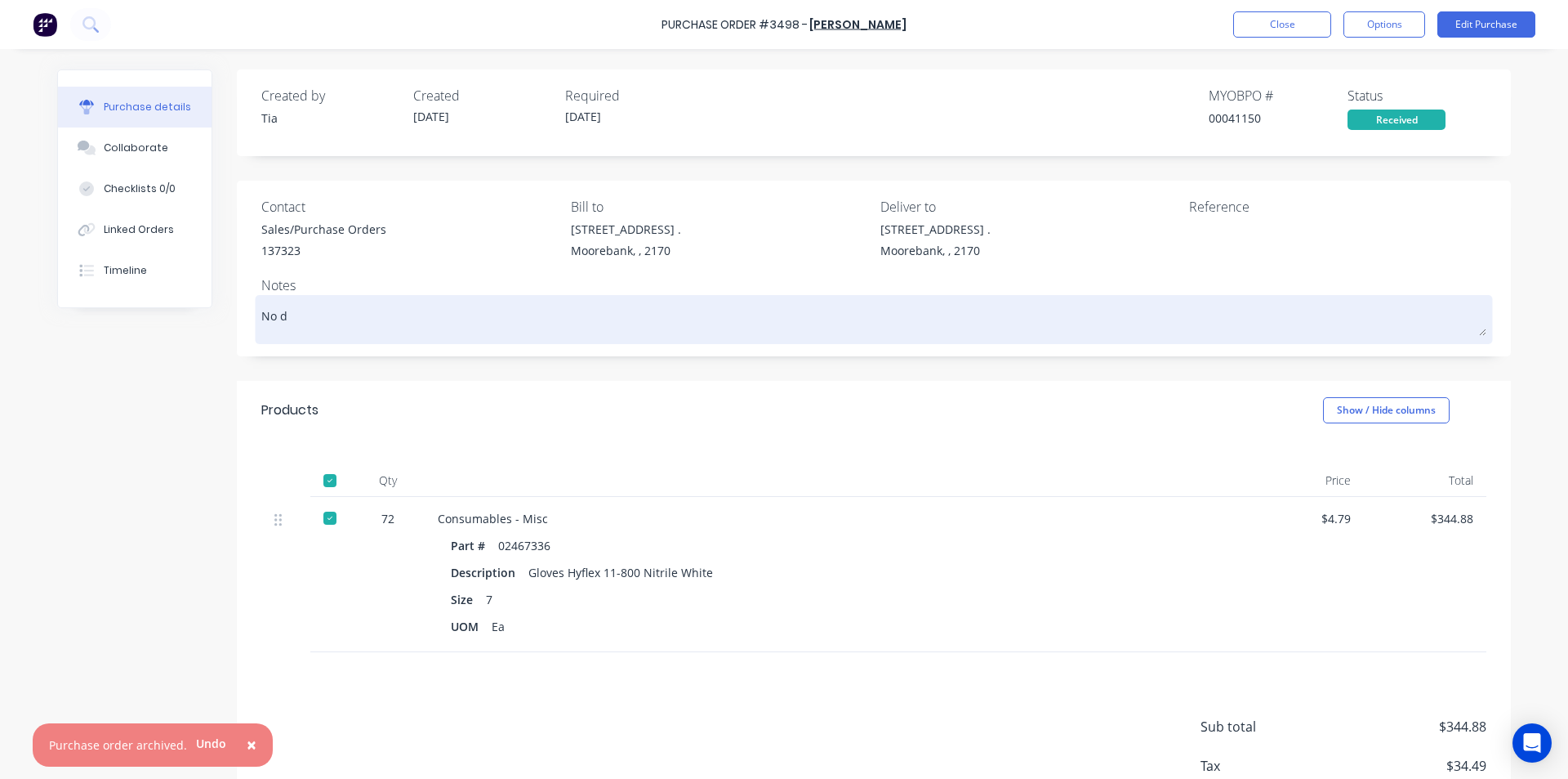
type textarea "No de"
type textarea "x"
type textarea "No del"
type textarea "x"
type textarea "No deli"
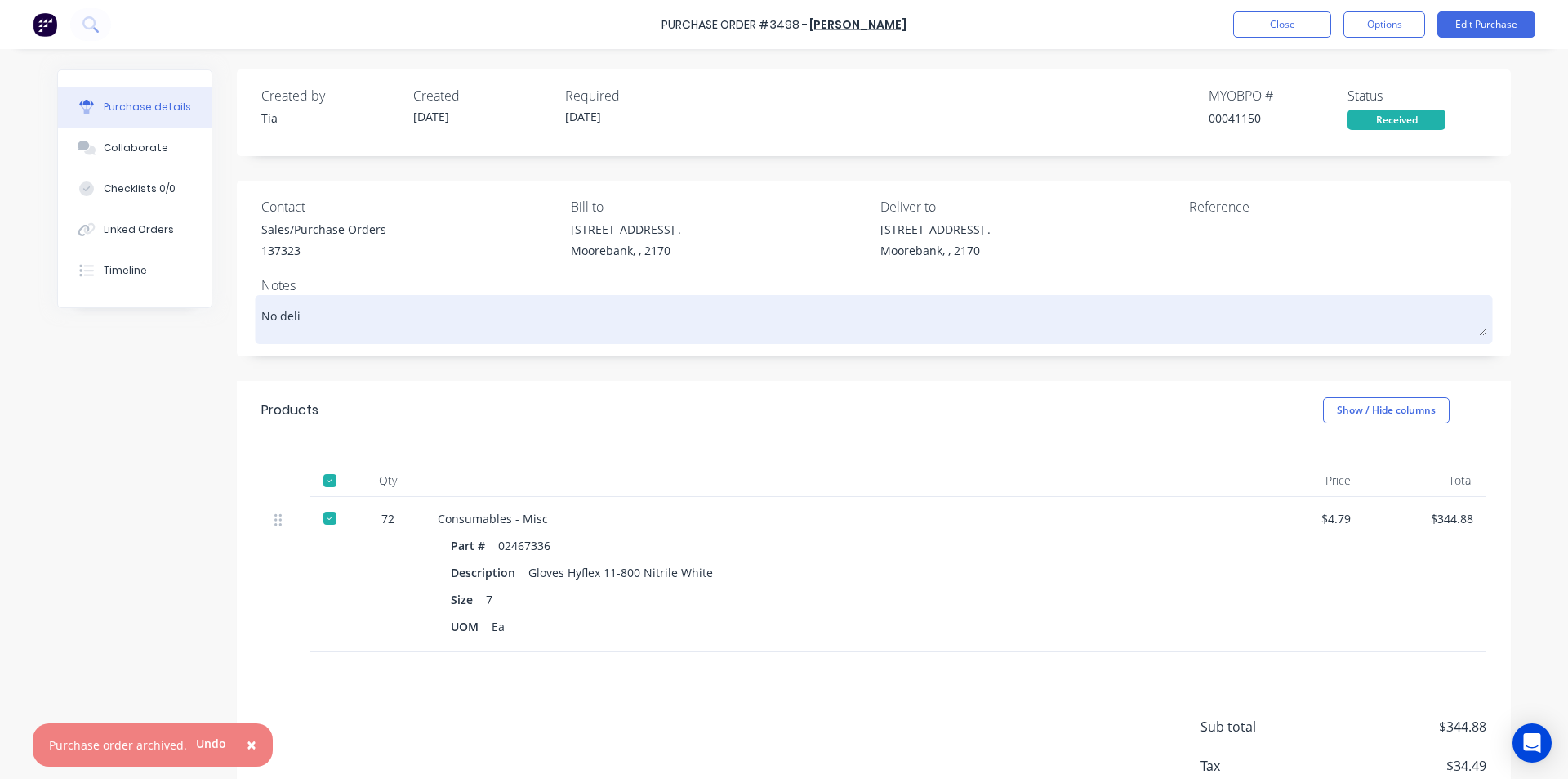
type textarea "x"
type textarea "No deliv"
type textarea "x"
type textarea "No delive"
type textarea "x"
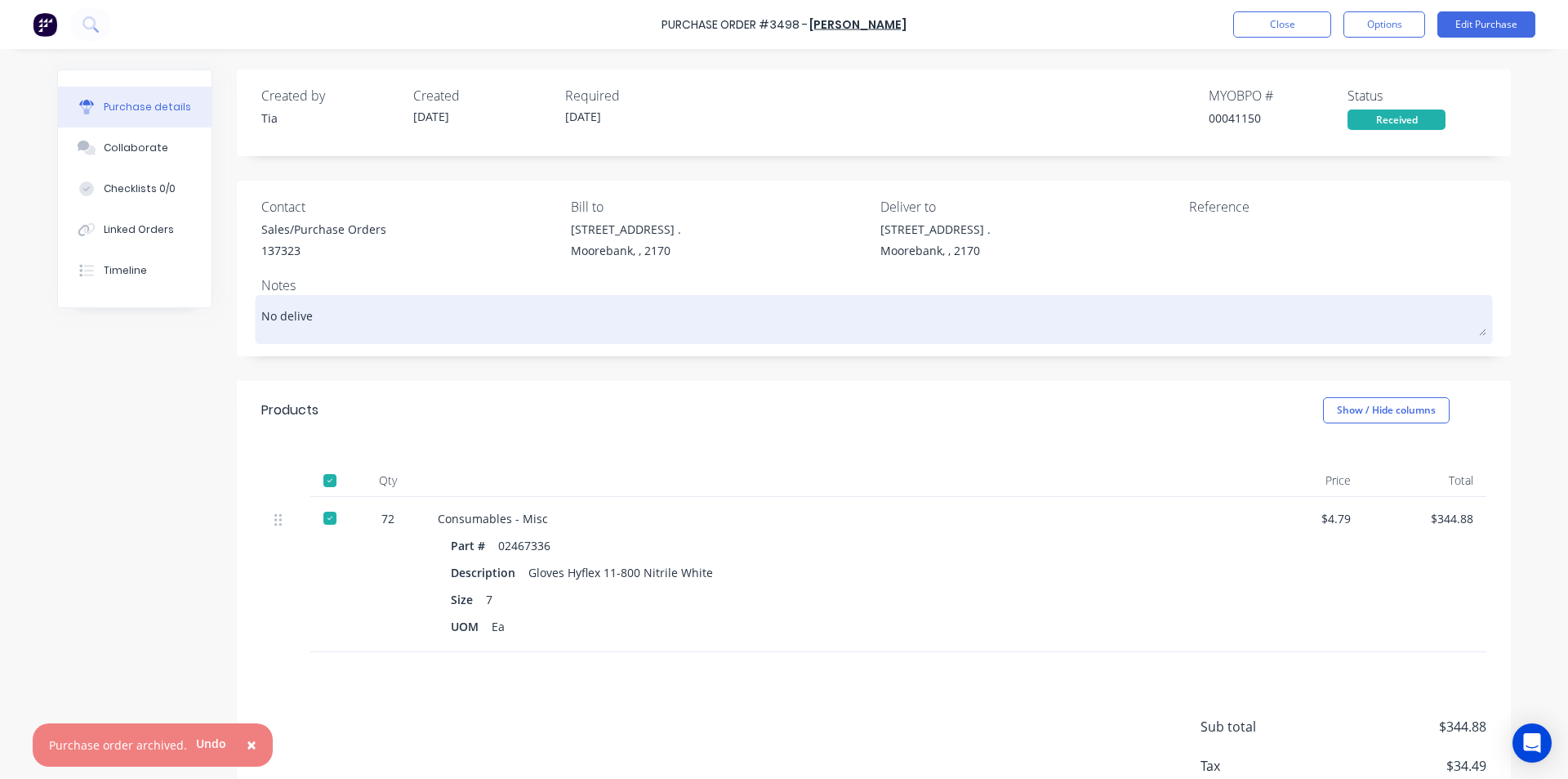
type textarea "No deliver"
type textarea "x"
type textarea "No delivery"
type textarea "x"
type textarea "No delivery"
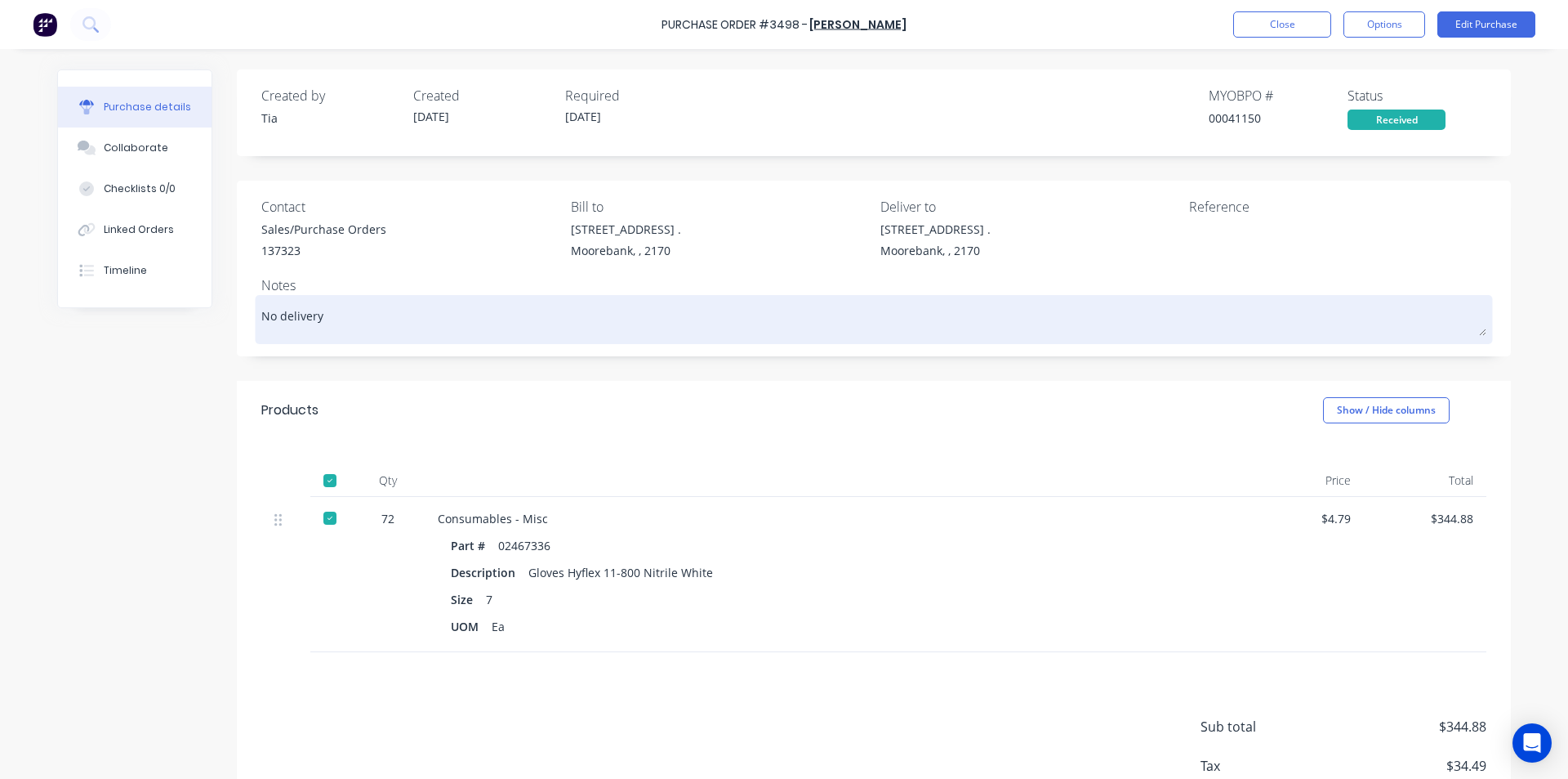
type textarea "x"
type textarea "No delivery d"
type textarea "x"
type textarea "No delivery do"
type textarea "x"
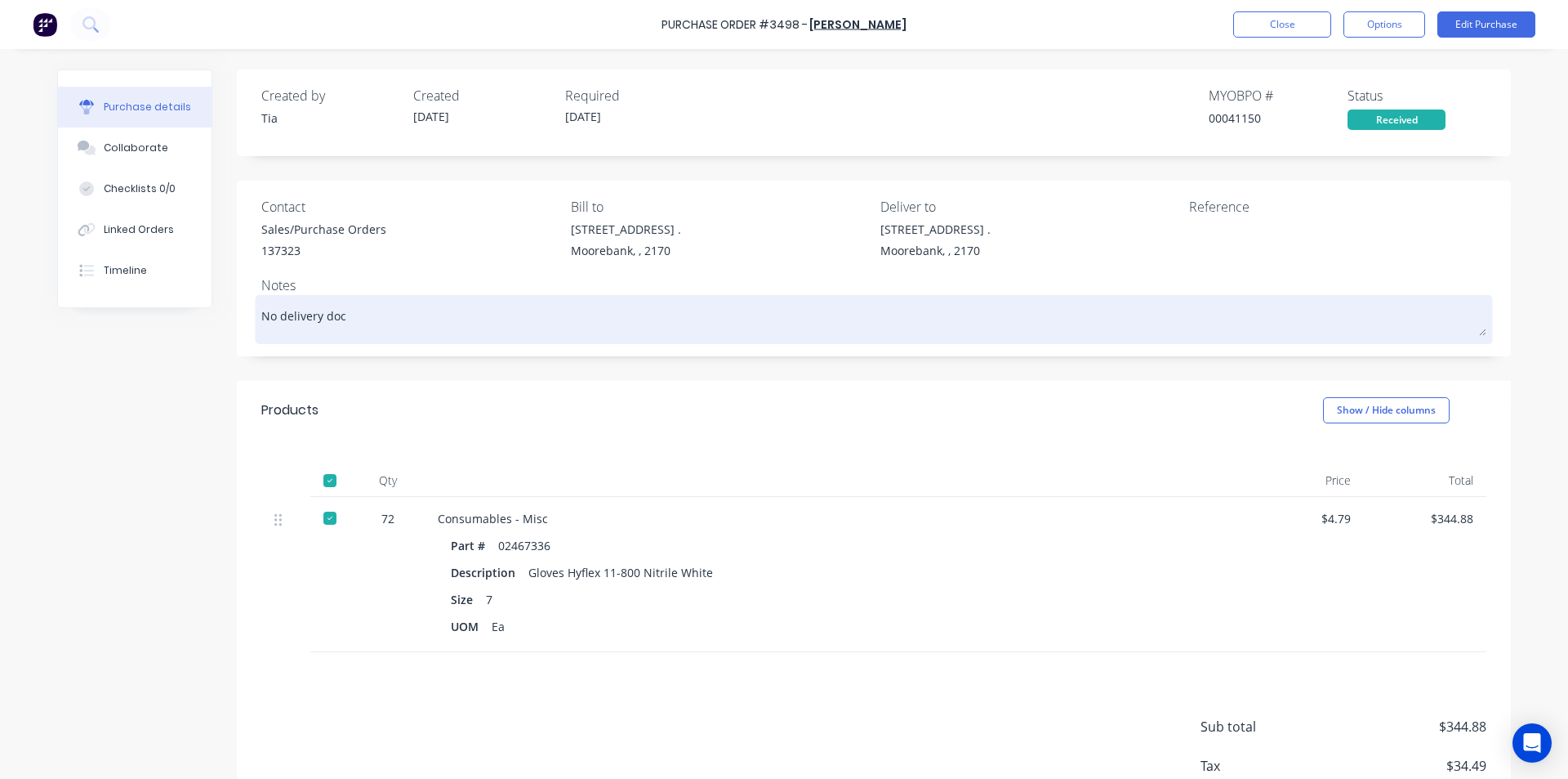
type textarea "No delivery dock"
type textarea "x"
type textarea "No delivery docke"
type textarea "x"
type textarea "No delivery docket"
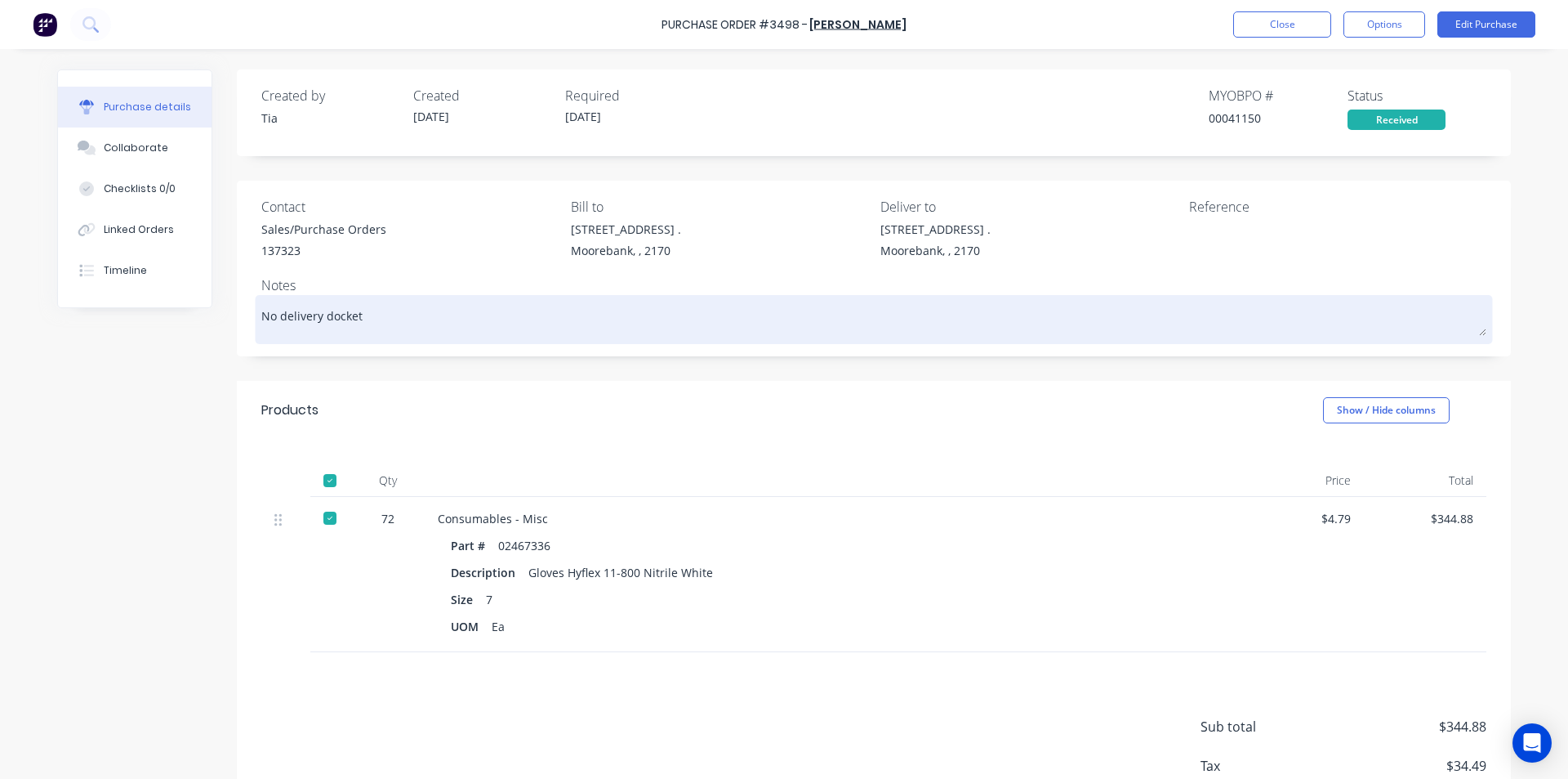
type textarea "x"
type textarea "No delivery docket,"
type textarea "x"
type textarea "No delivery docket,"
type textarea "x"
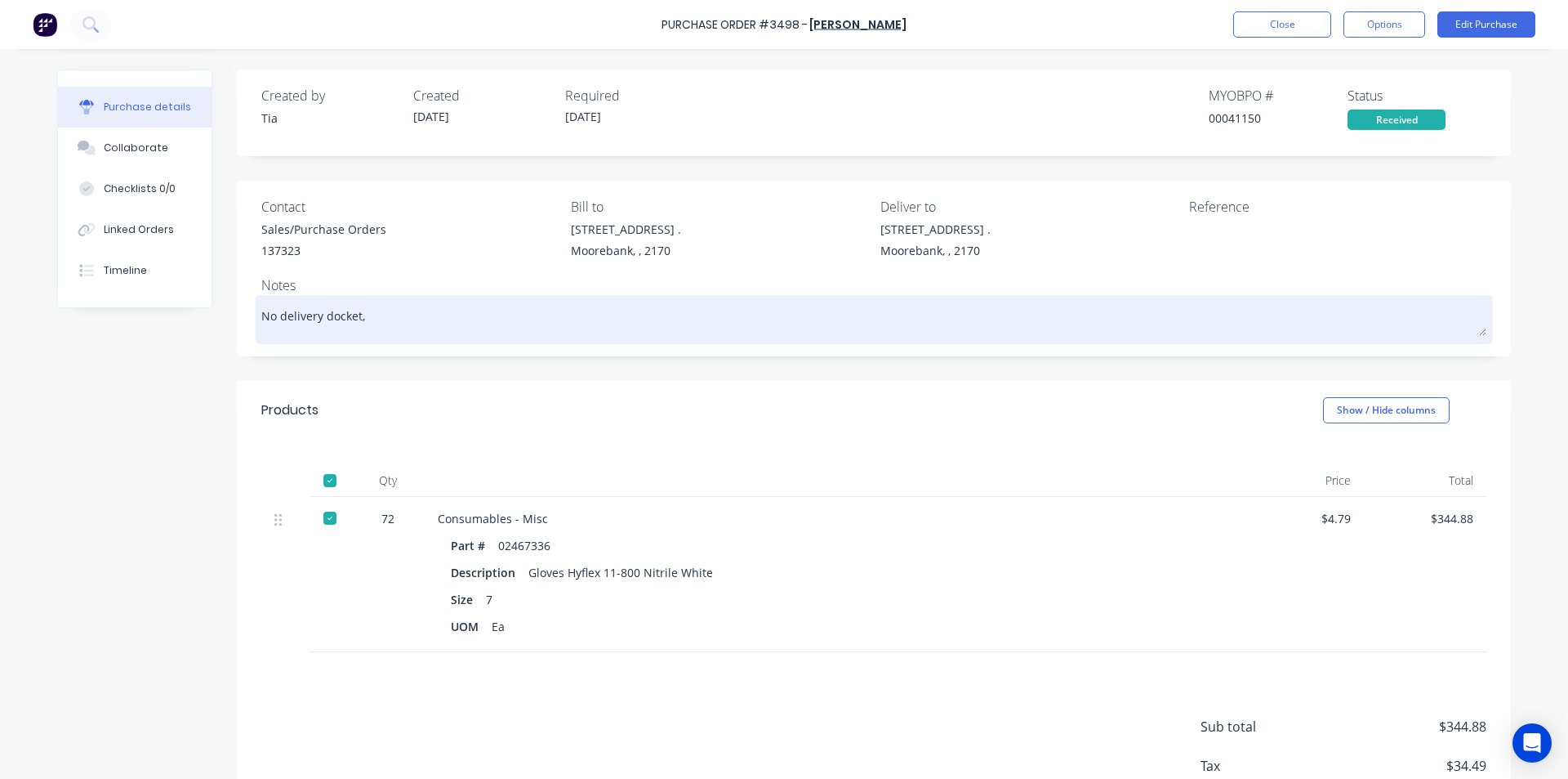
type textarea "No delivery docket, c"
type textarea "x"
type textarea "No delivery docket, co"
type textarea "x"
type textarea "No delivery docket, con"
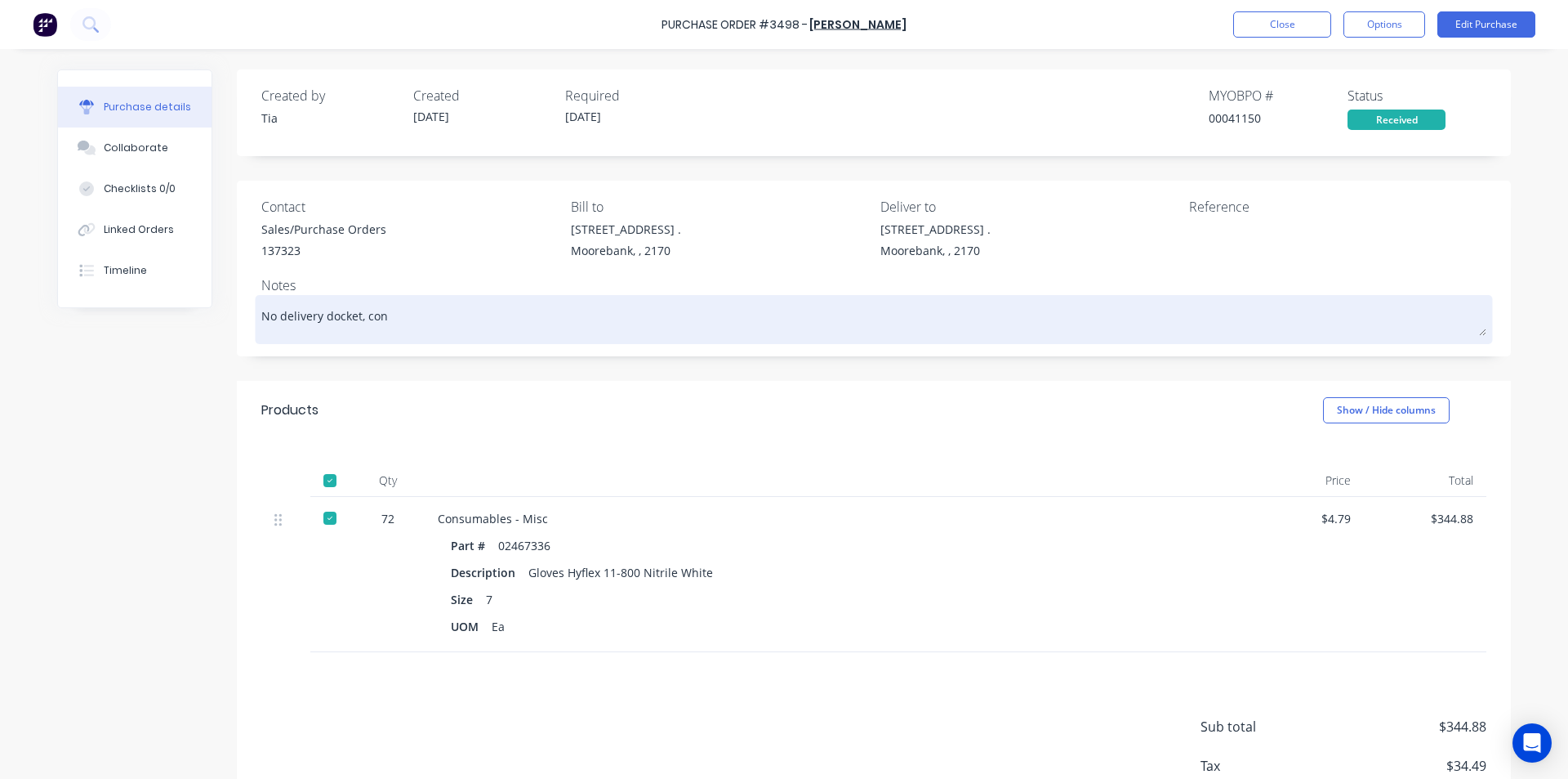
type textarea "x"
type textarea "No delivery docket, conf"
type textarea "x"
type textarea "No delivery docket, confi"
type textarea "x"
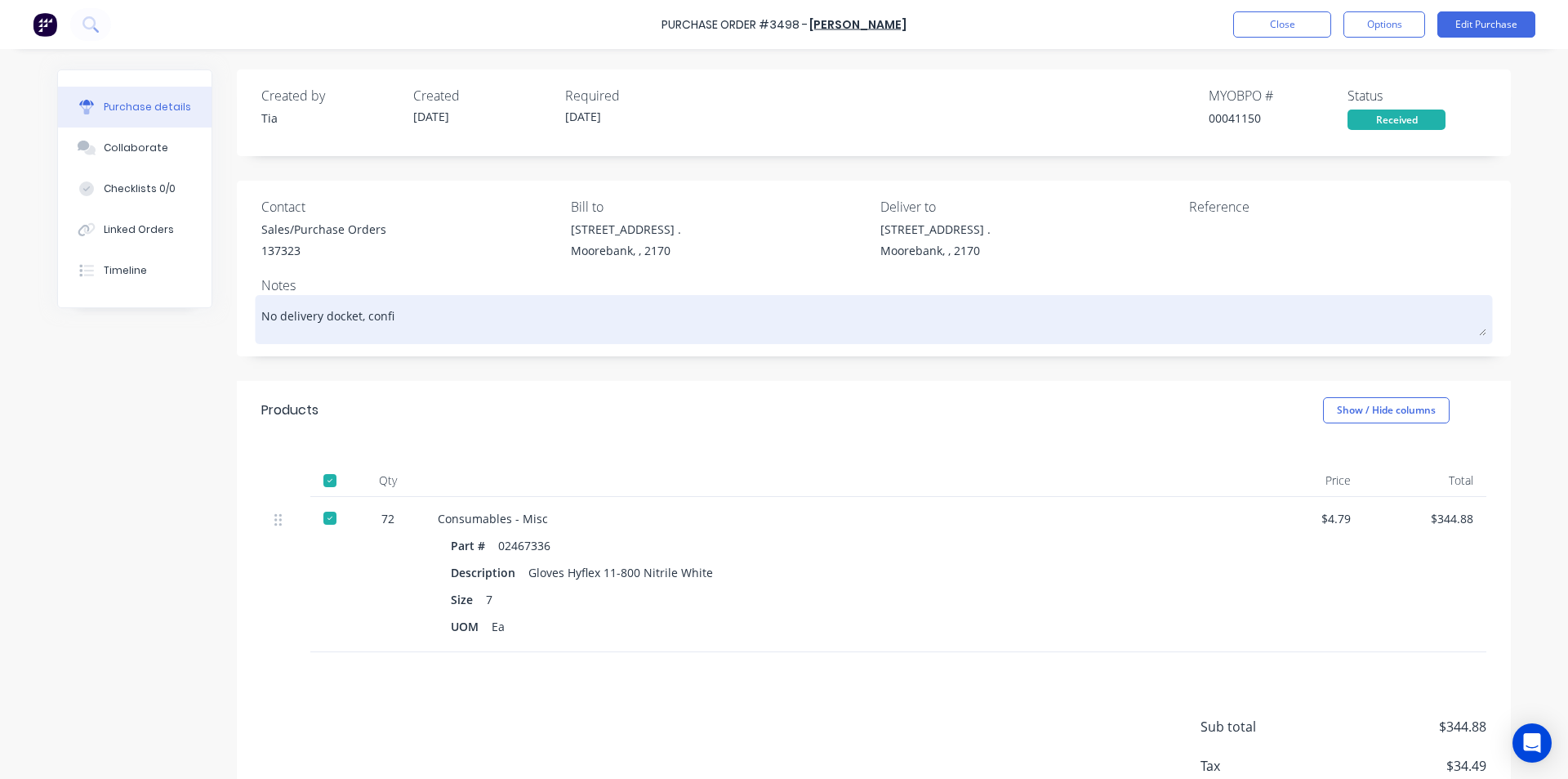
type textarea "No delivery docket, confir"
type textarea "x"
type textarea "No delivery docket, confirm"
type textarea "x"
type textarea "No delivery docket, confirme"
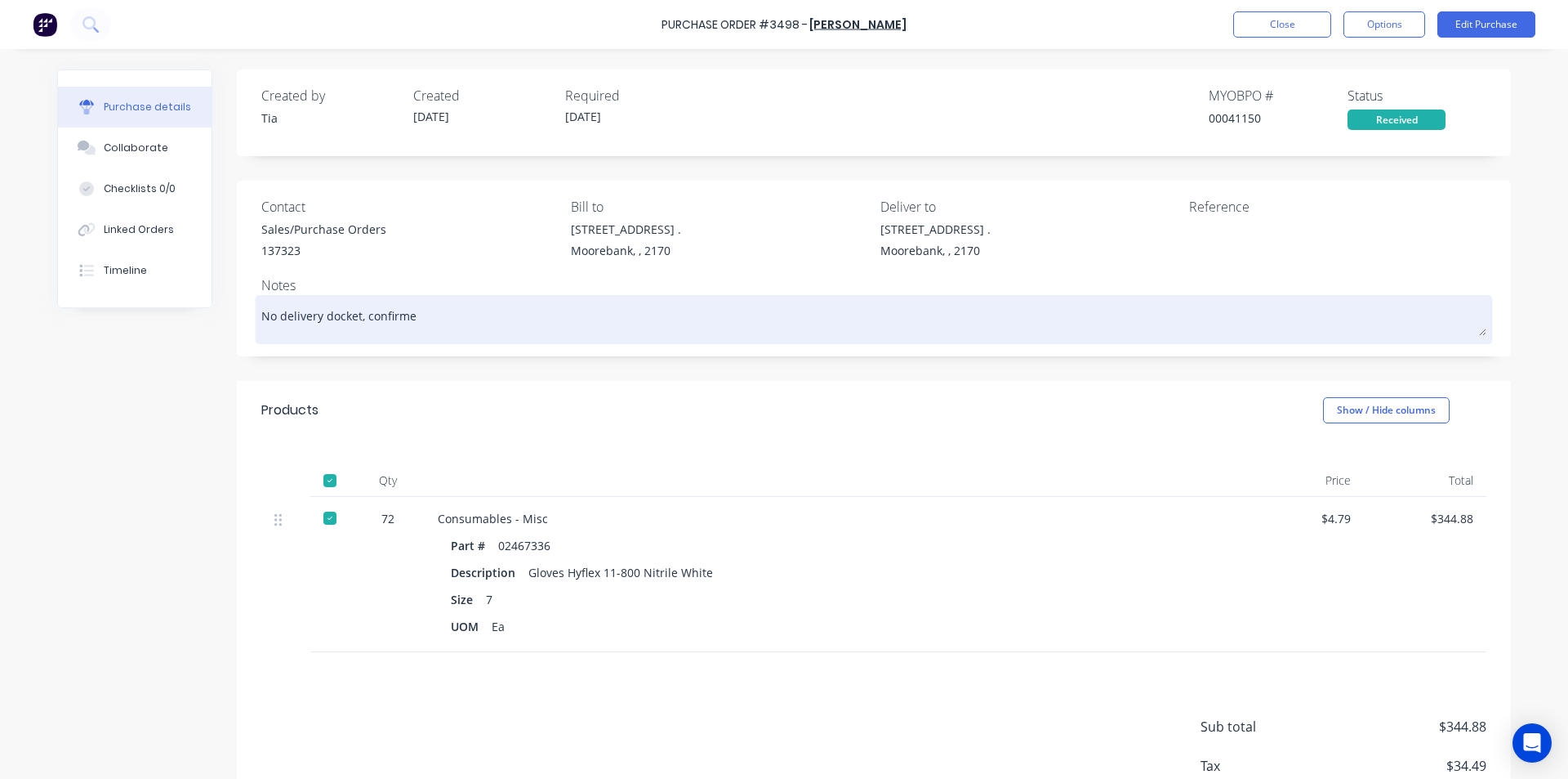
type textarea "x"
type textarea "No delivery docket, confirmed"
type textarea "x"
type textarea "No delivery docket, confirmed"
type textarea "x"
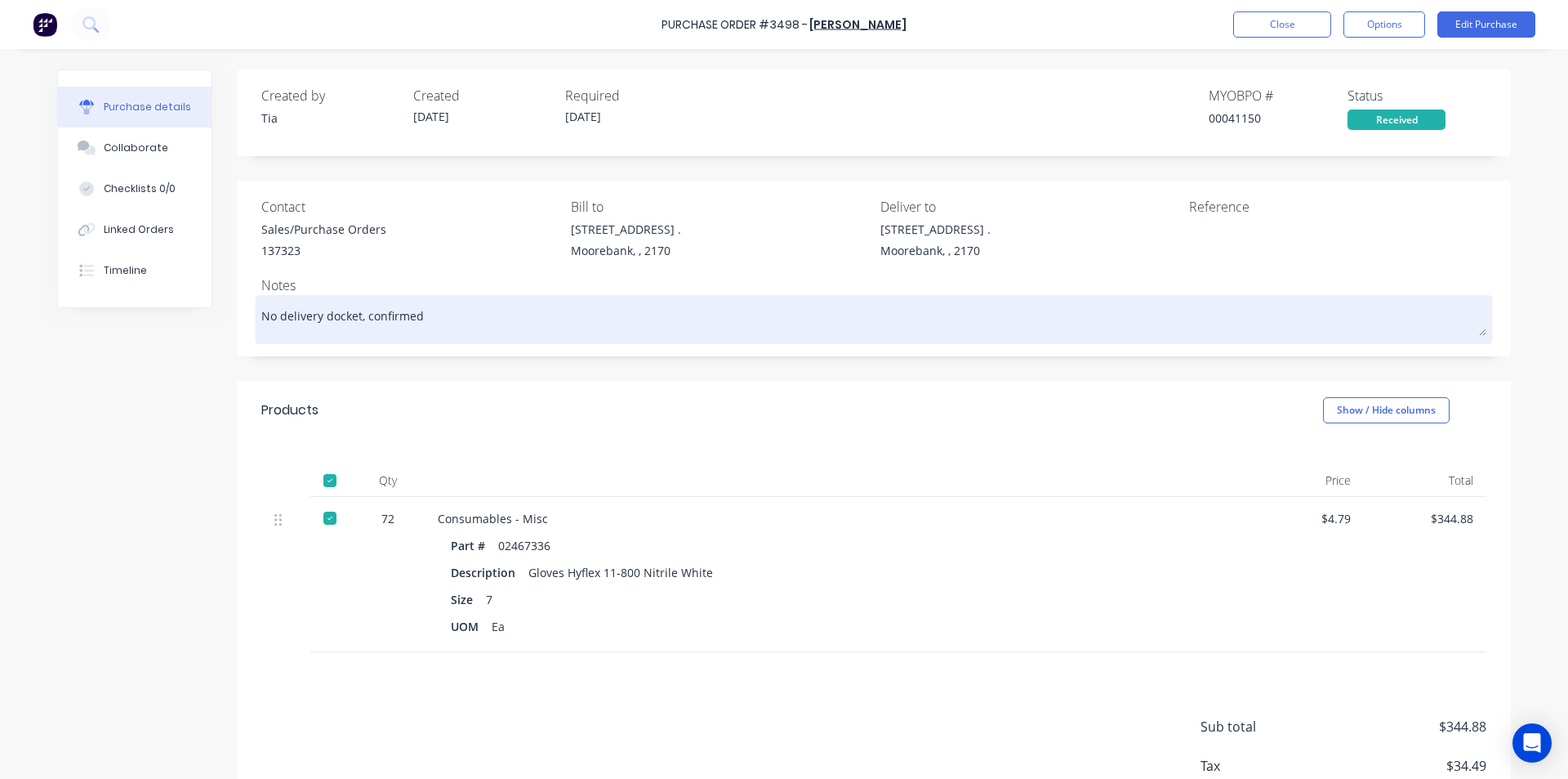
type textarea "No delivery docket, confirmed w"
type textarea "x"
type textarea "No delivery docket, confirmed wi"
type textarea "x"
type textarea "No delivery docket, confirmed wit"
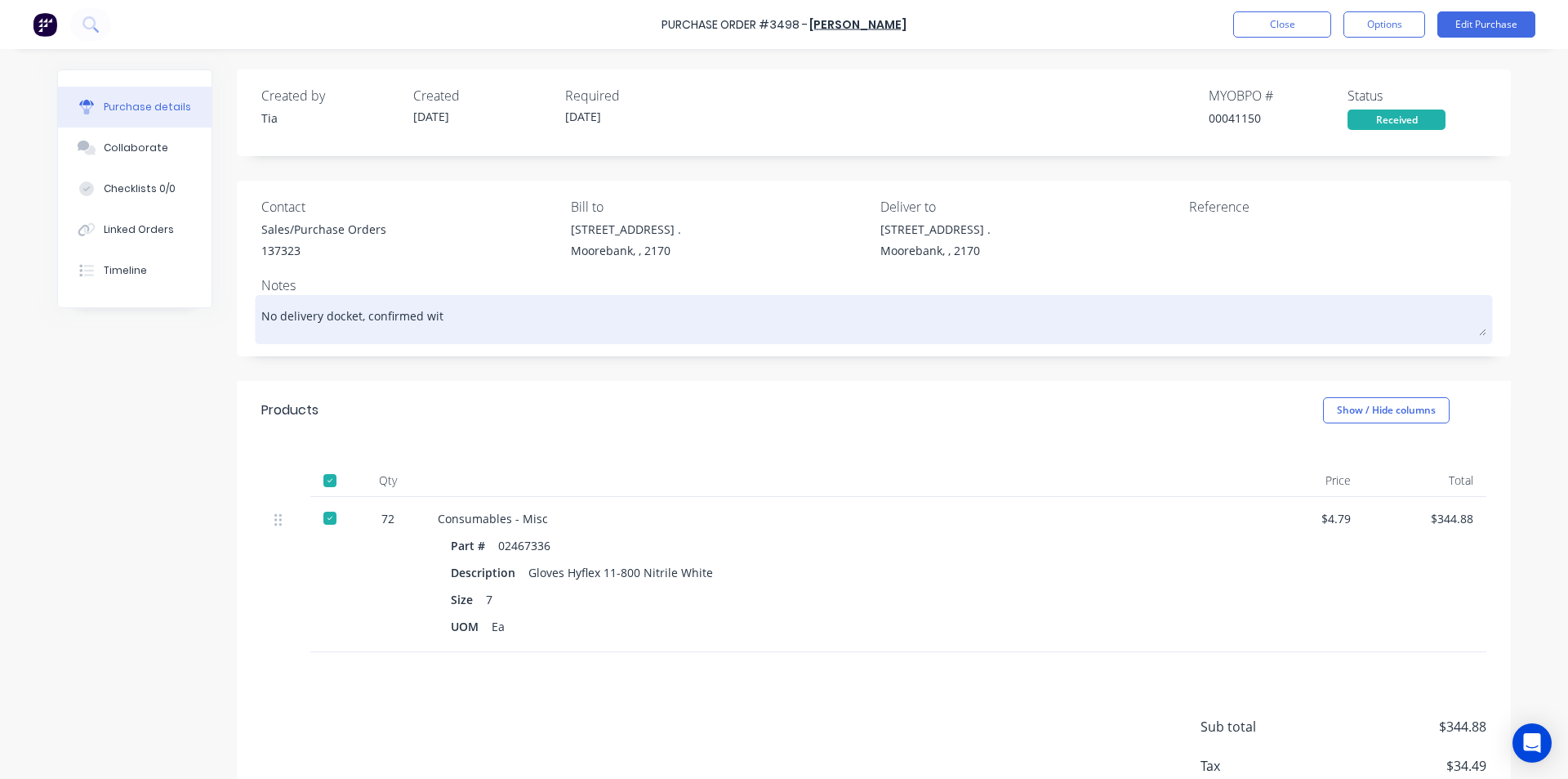
type textarea "x"
type textarea "No delivery docket, confirmed with"
type textarea "x"
type textarea "No delivery docket, confirmed withg"
type textarea "x"
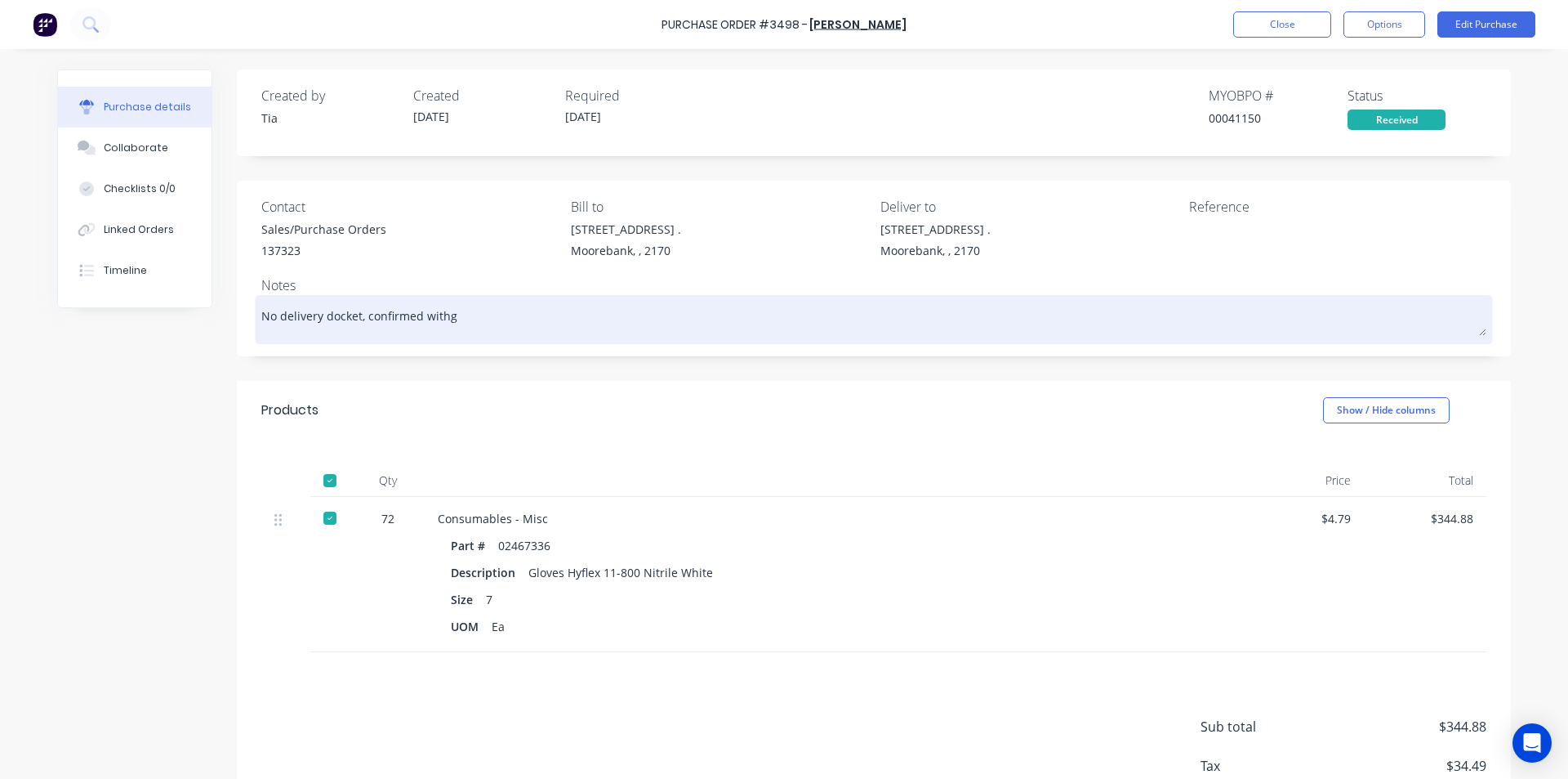
type textarea "No delivery docket, confirmed withg"
type textarea "x"
type textarea "No delivery docket, confirmed withg N"
type textarea "x"
type textarea "No delivery docket, confirmed withg NC"
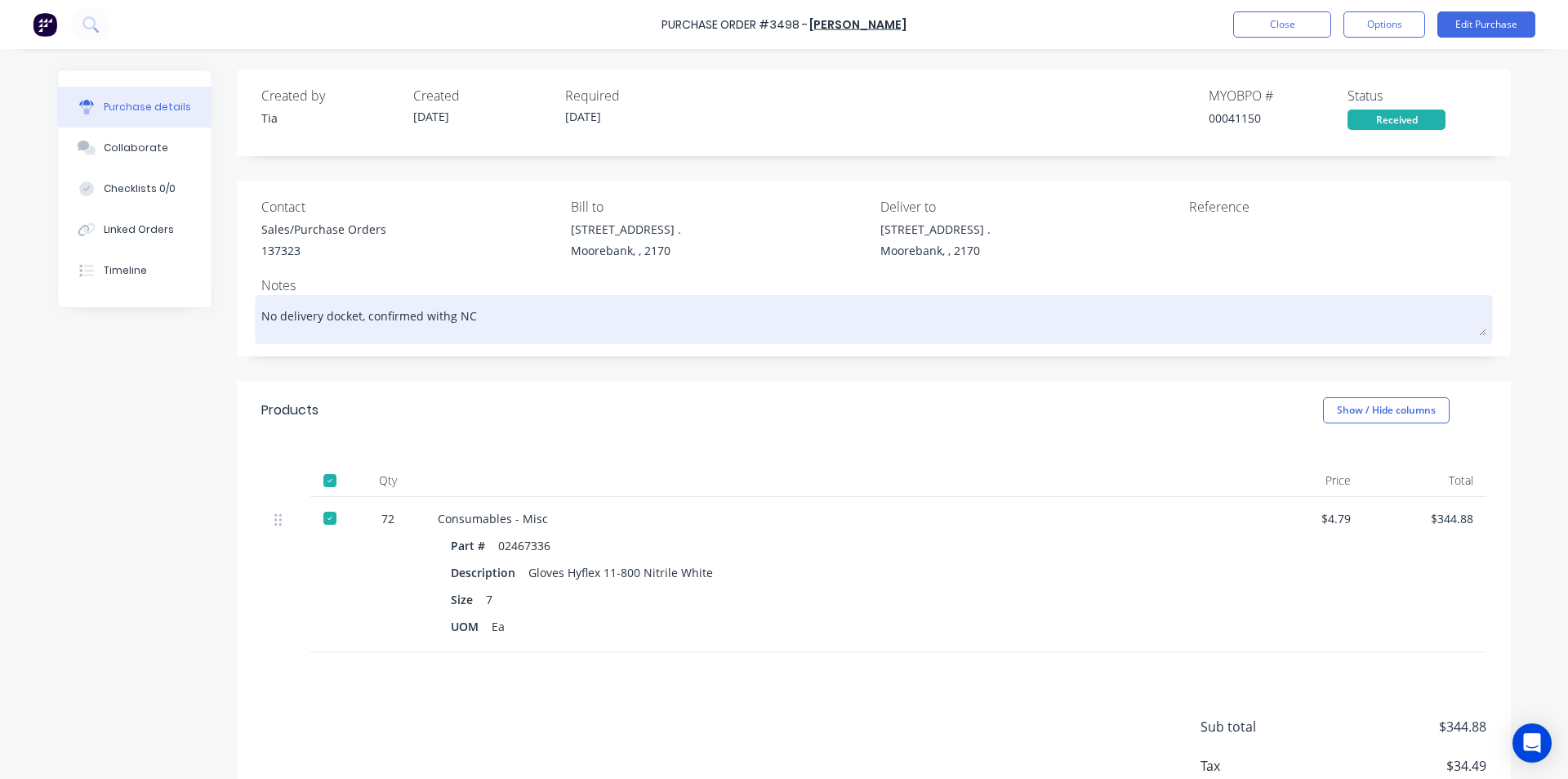
type textarea "x"
type textarea "No delivery docket, confirmed withg NCG"
type textarea "x"
type textarea "No delivery docket, confirmed withg NCG"
type textarea "x"
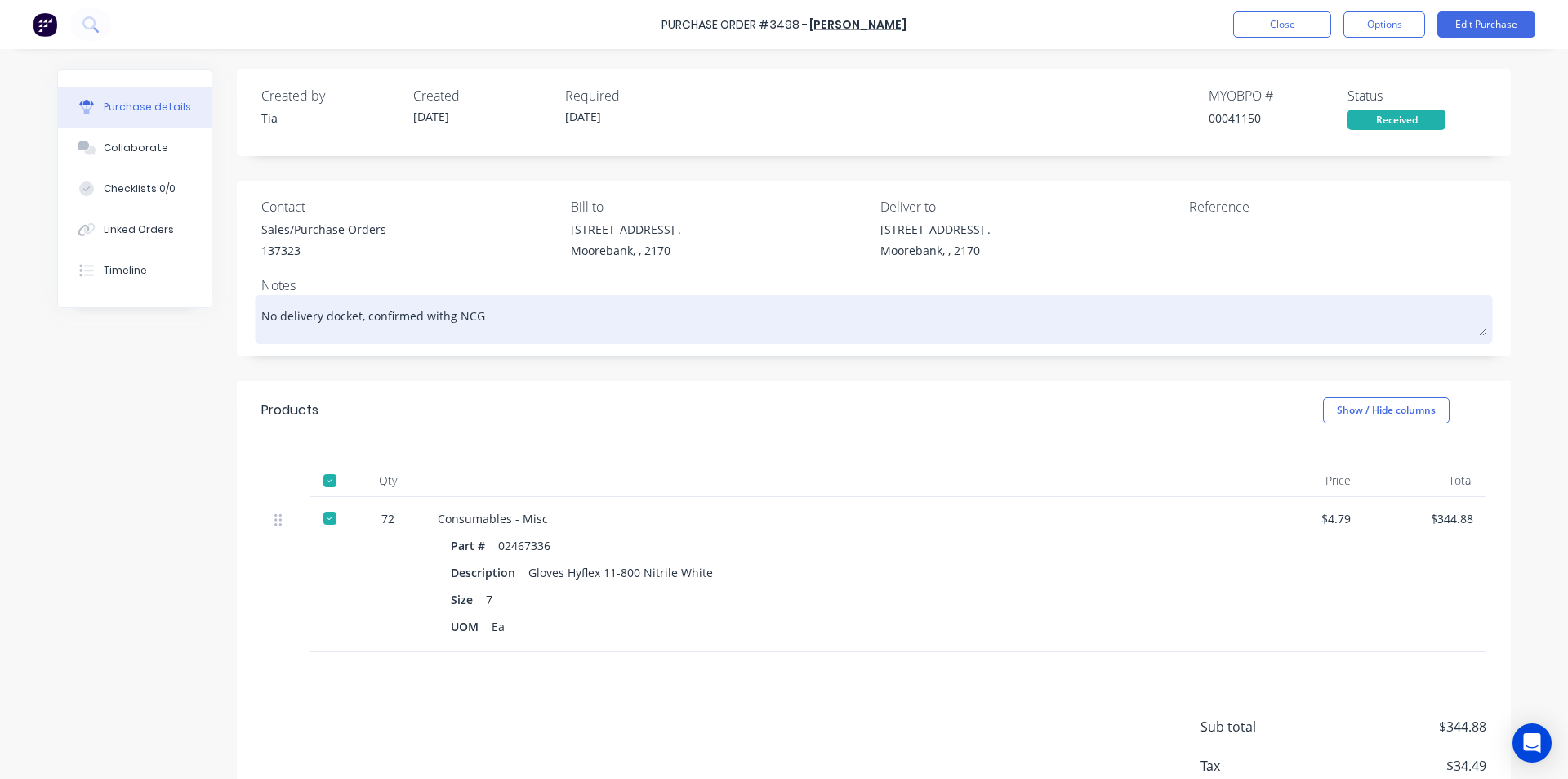
type textarea "No delivery docket, confirmed withg NC"
type textarea "x"
type textarea "No delivery docket, confirmed withg N"
type textarea "x"
type textarea "No delivery docket, confirmed withg"
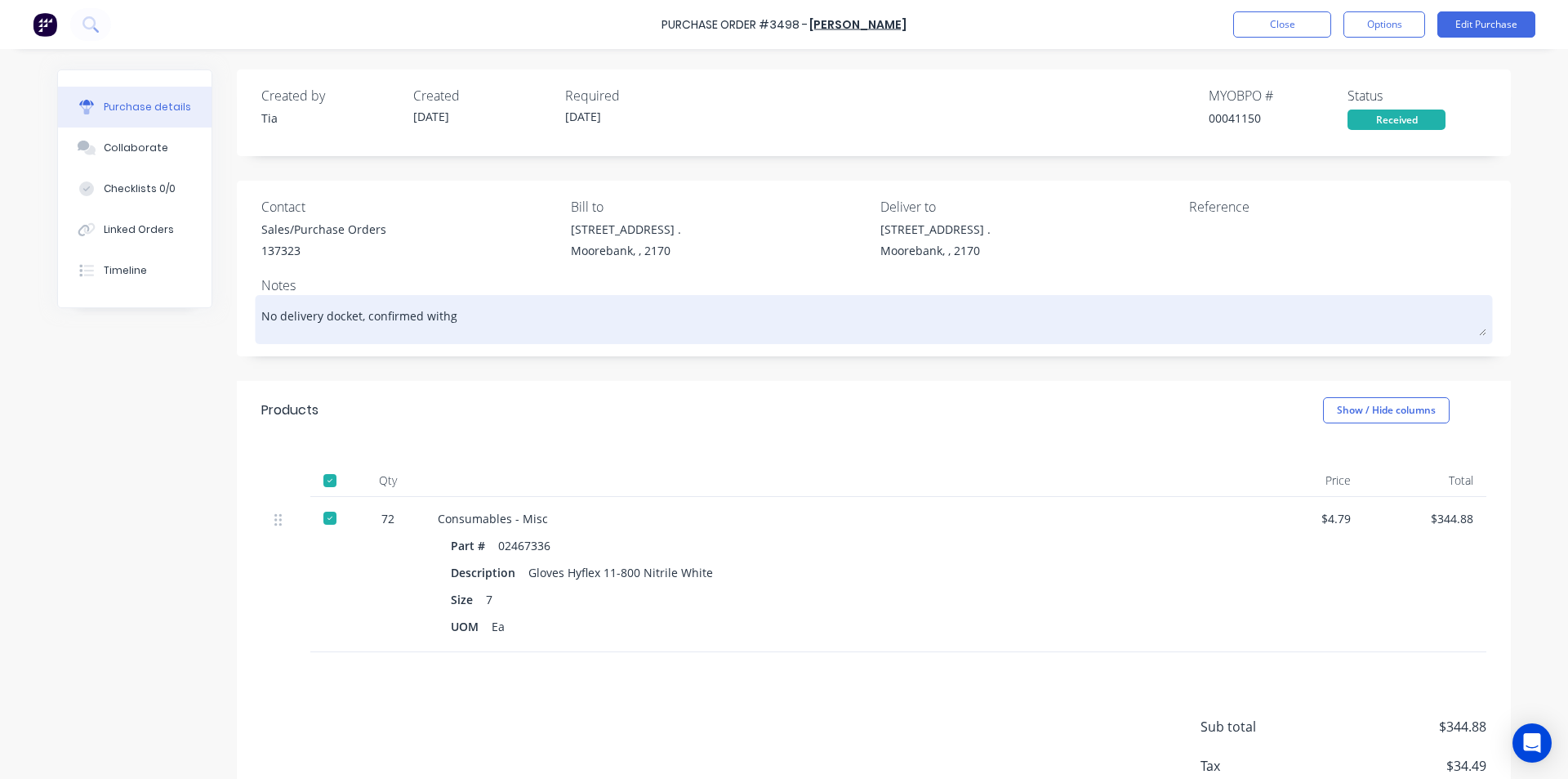
type textarea "x"
type textarea "No delivery docket, confirmed withg"
type textarea "x"
type textarea "No delivery docket, confirmed with"
type textarea "x"
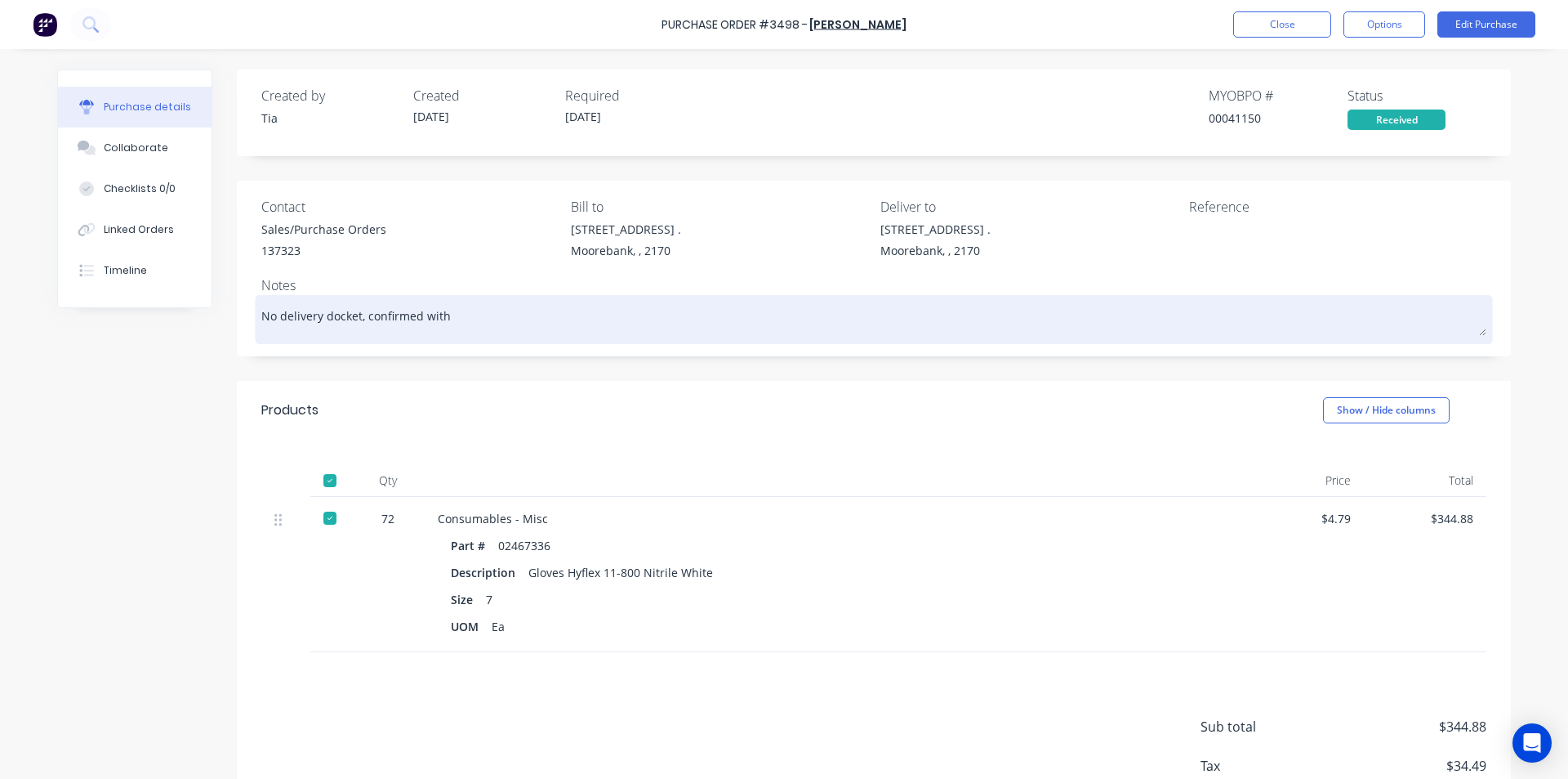
type textarea "No delivery docket, confirmed with"
type textarea "x"
type textarea "No delivery docket, confirmed with N"
type textarea "x"
type textarea "No delivery docket, confirmed with N"
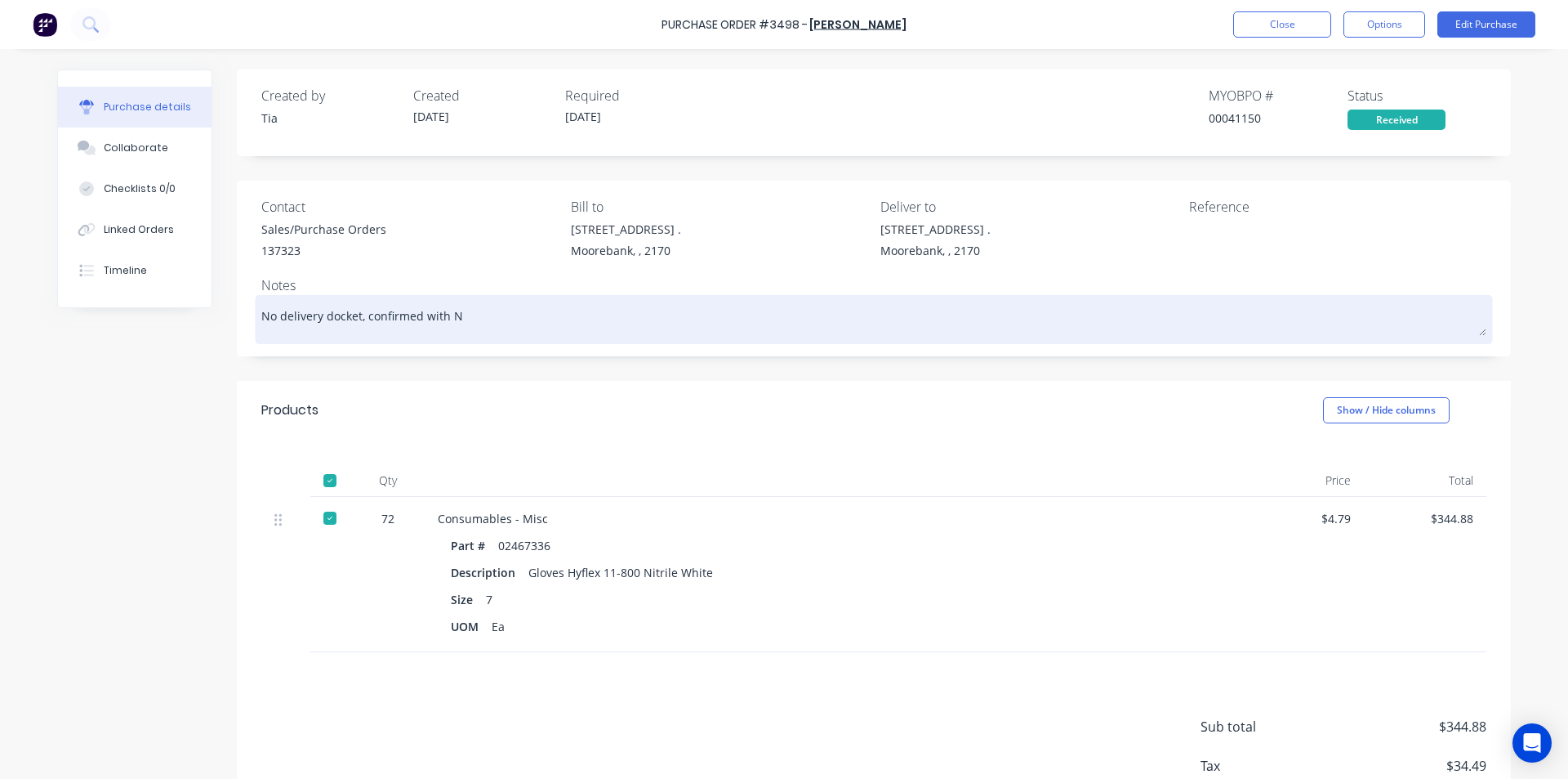
type textarea "x"
type textarea "No delivery docket, confirmed with N C"
type textarea "x"
type textarea "No delivery docket, confirmed with N CG"
type textarea "x"
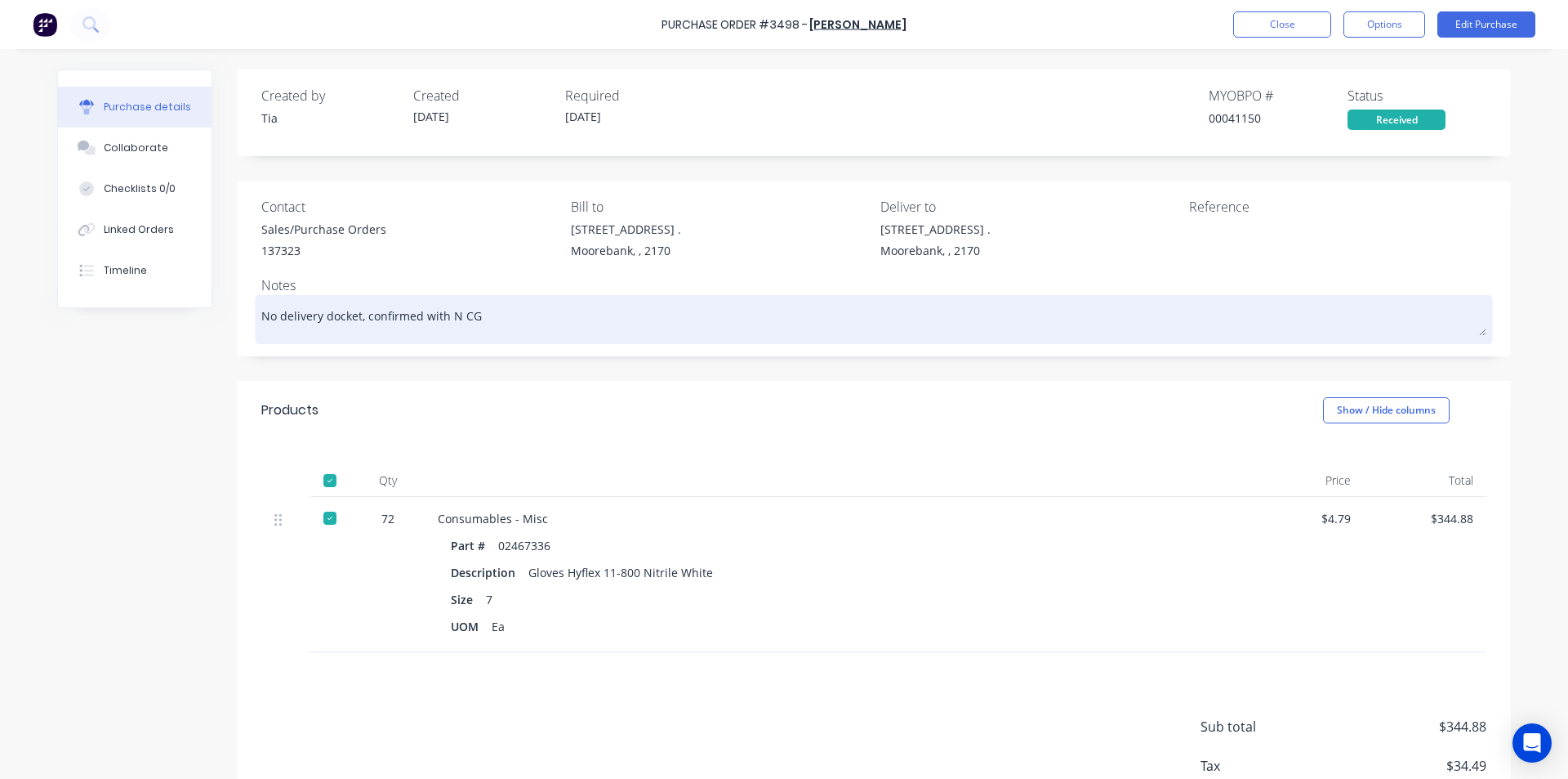
type textarea "No delivery docket, confirmed with N C"
type textarea "x"
type textarea "No delivery docket, confirmed with N"
type textarea "x"
type textarea "No delivery docket, confirmed with N"
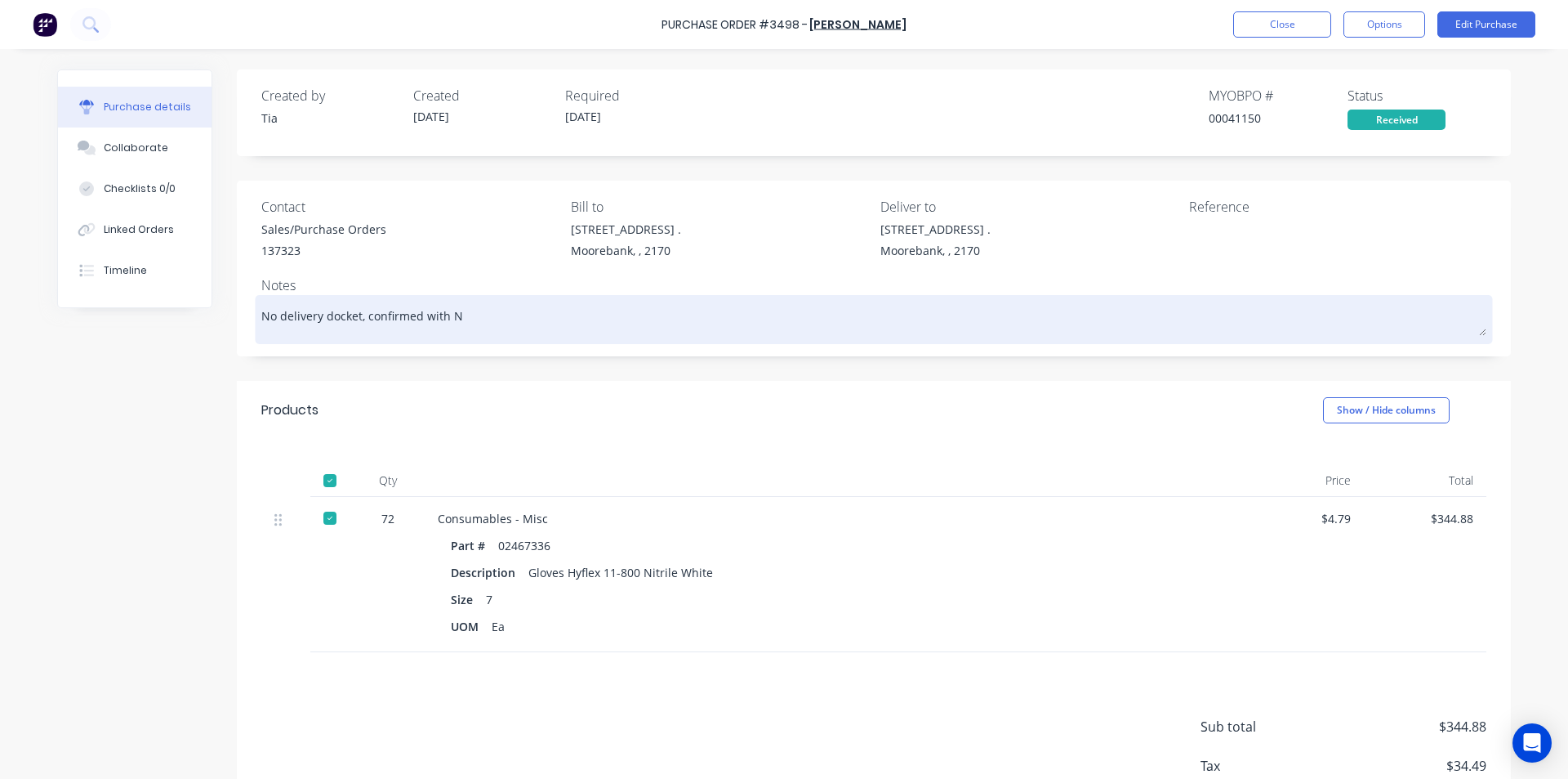
type textarea "x"
type textarea "No delivery docket, confirmed with NC"
type textarea "x"
type textarea "No delivery docket, confirmed with NCG"
type textarea "x"
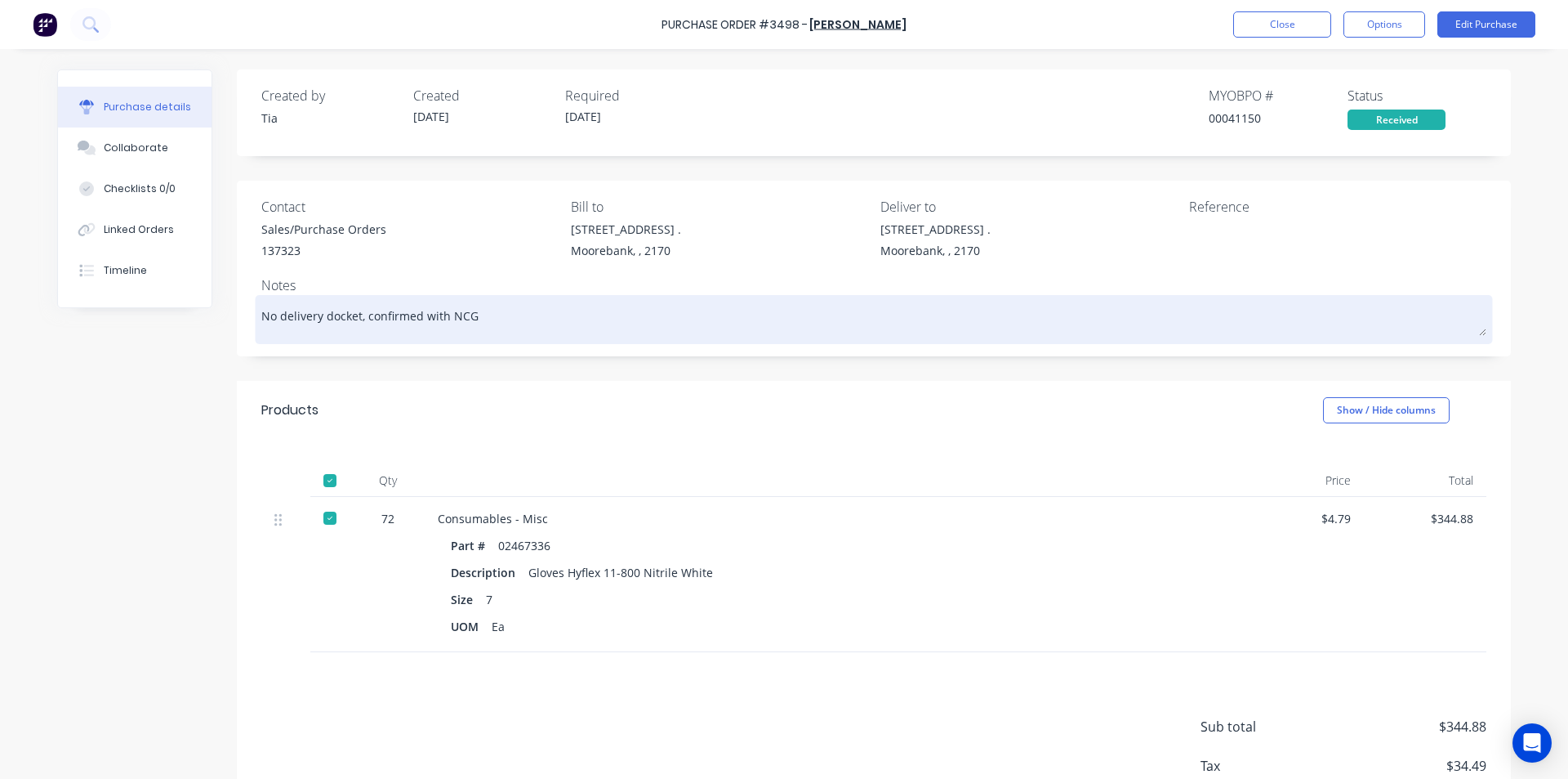
type textarea "No delivery docket, confirmed with NCG"
type textarea "x"
type textarea "No delivery docket, confirmed with NCG t"
type textarea "x"
type textarea "No delivery docket, confirmed with NCG th"
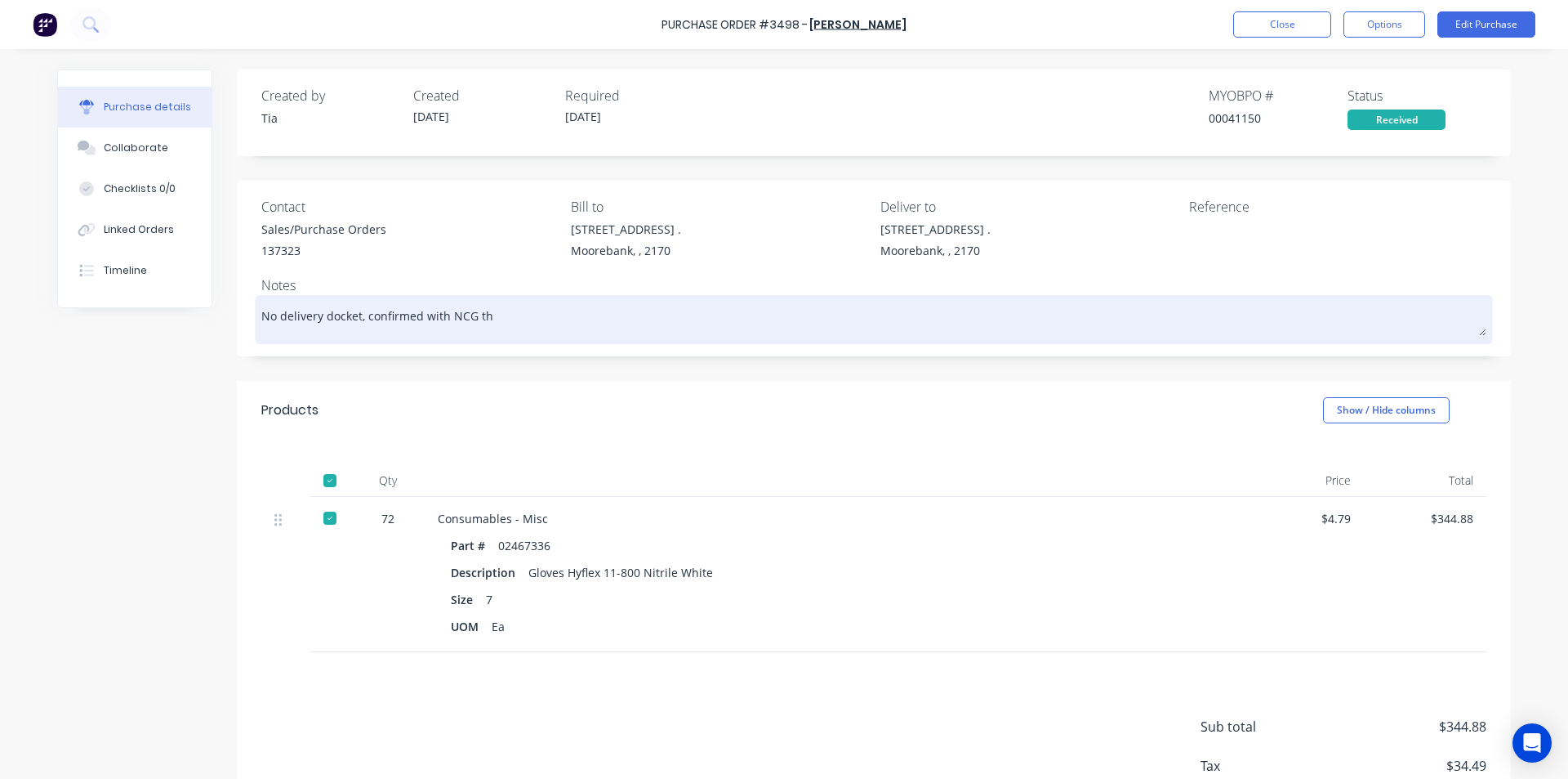
type textarea "x"
type textarea "No delivery docket, confirmed with NCG tha"
type textarea "x"
type textarea "No delivery docket, confirmed with NCG that"
type textarea "x"
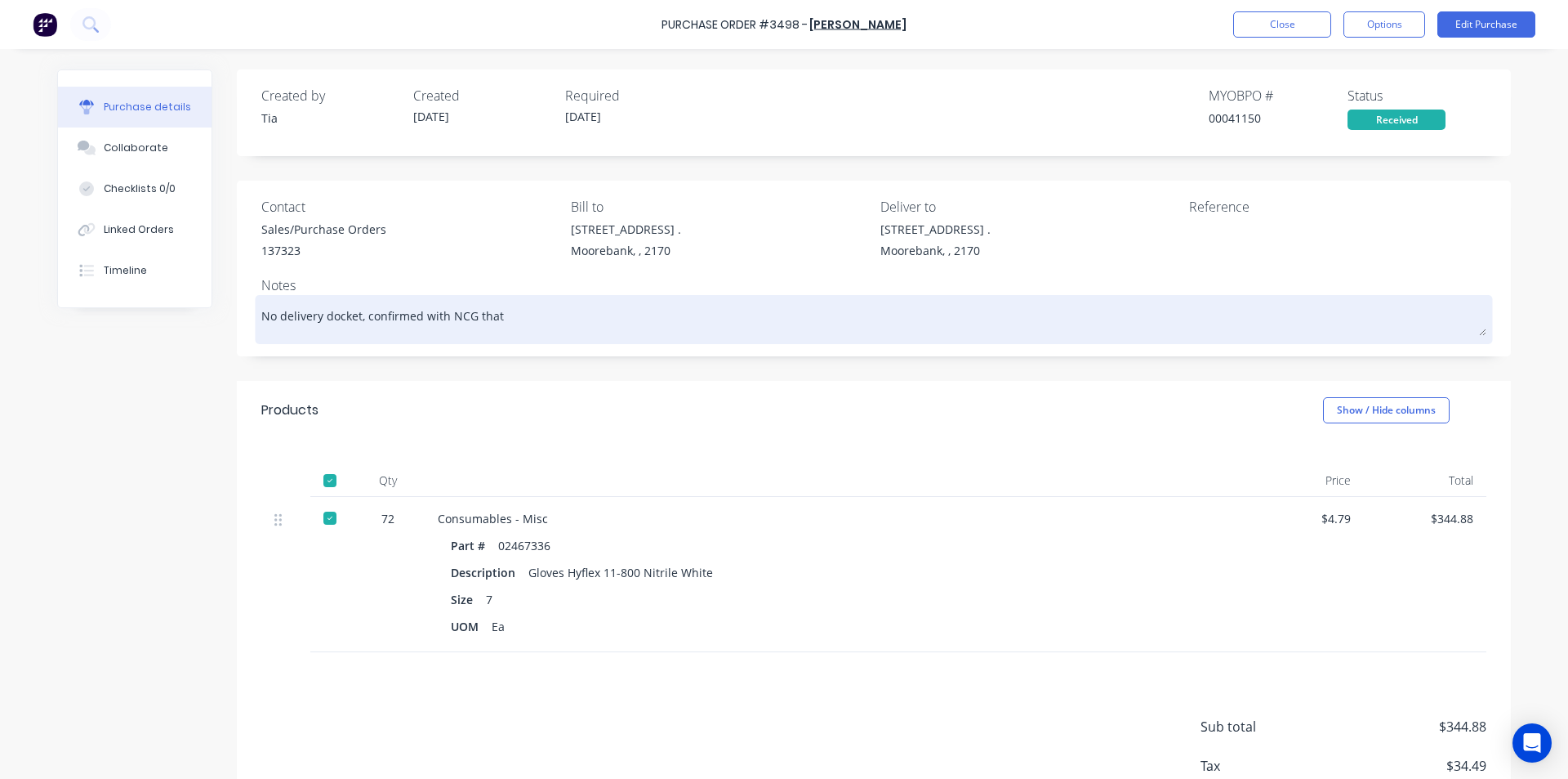
type textarea "No delivery docket, confirmed with NCG that"
type textarea "x"
type textarea "No delivery docket, confirmed with NCG that t"
type textarea "x"
type textarea "No delivery docket, confirmed with NCG that th"
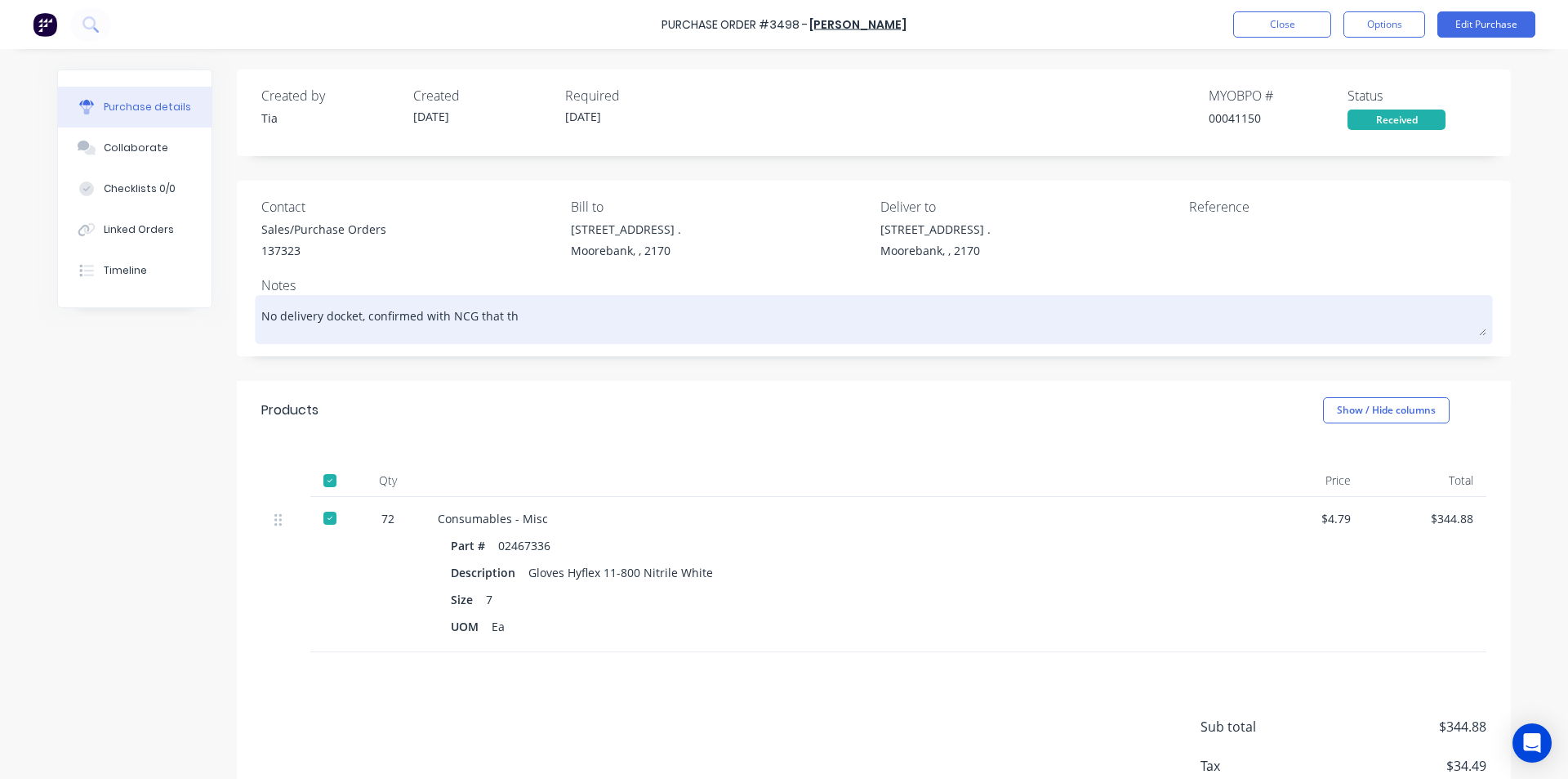
type textarea "x"
type textarea "No delivery docket, confirmed with NCG that the"
type textarea "x"
type textarea "No delivery docket, confirmed with NCG that they"
type textarea "x"
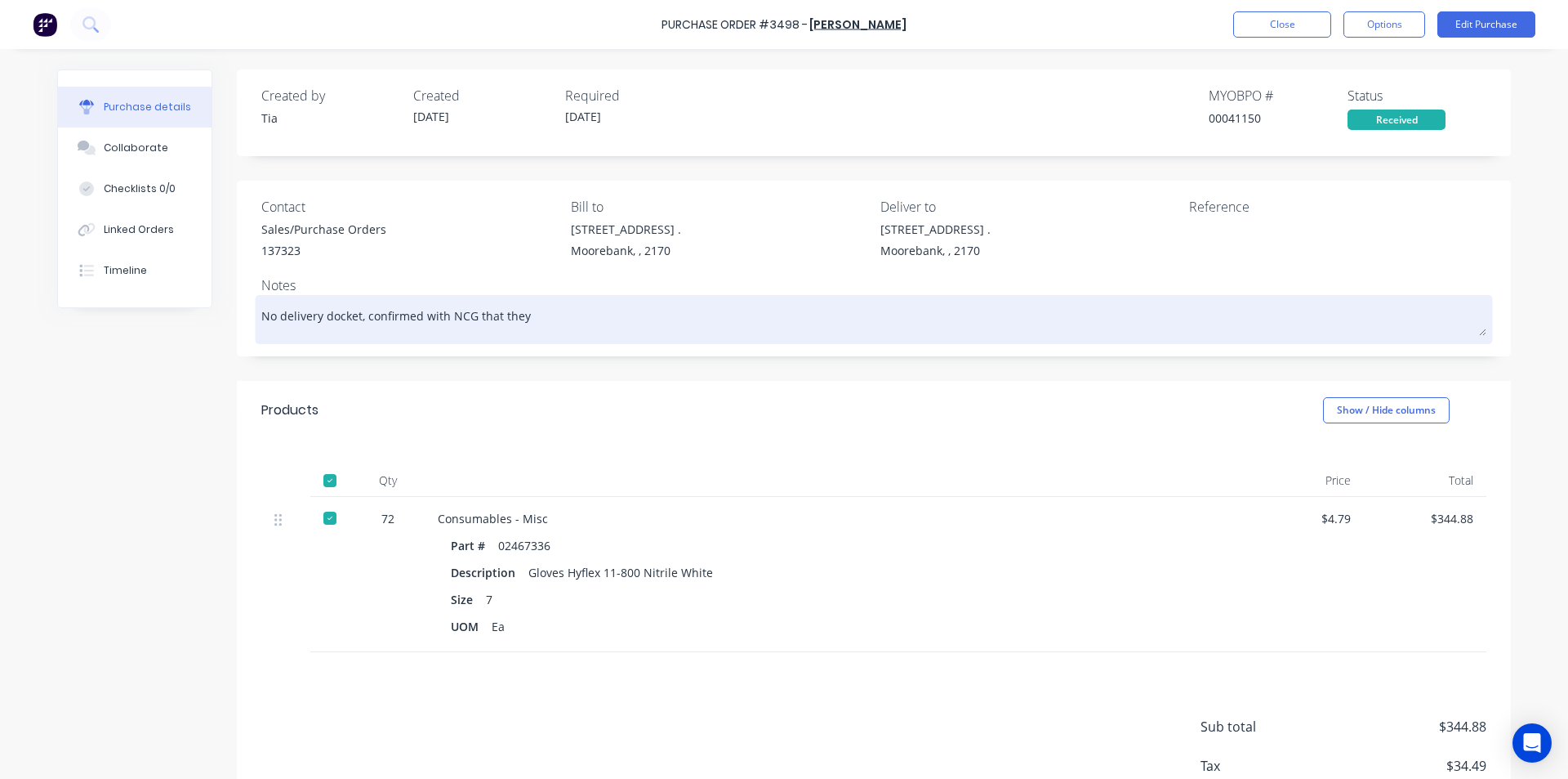
type textarea "No delivery docket, confirmed with NCG that they"
type textarea "x"
type textarea "No delivery docket, confirmed with NCG that they r"
type textarea "x"
type textarea "No delivery docket, confirmed with NCG that they re"
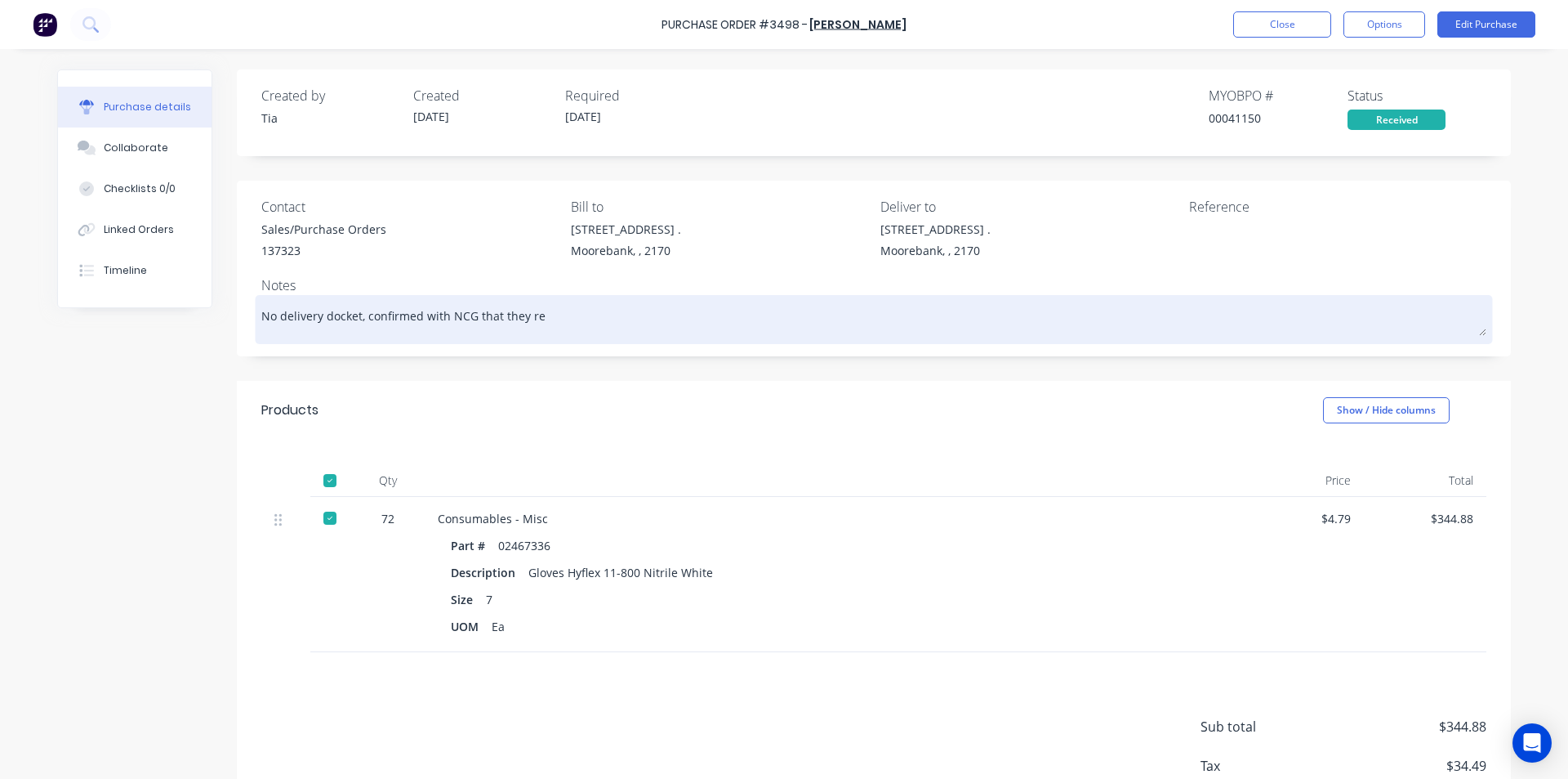
type textarea "x"
type textarea "No delivery docket, confirmed with NCG that they ree"
type textarea "x"
type textarea "No delivery docket, confirmed with NCG that they re"
type textarea "x"
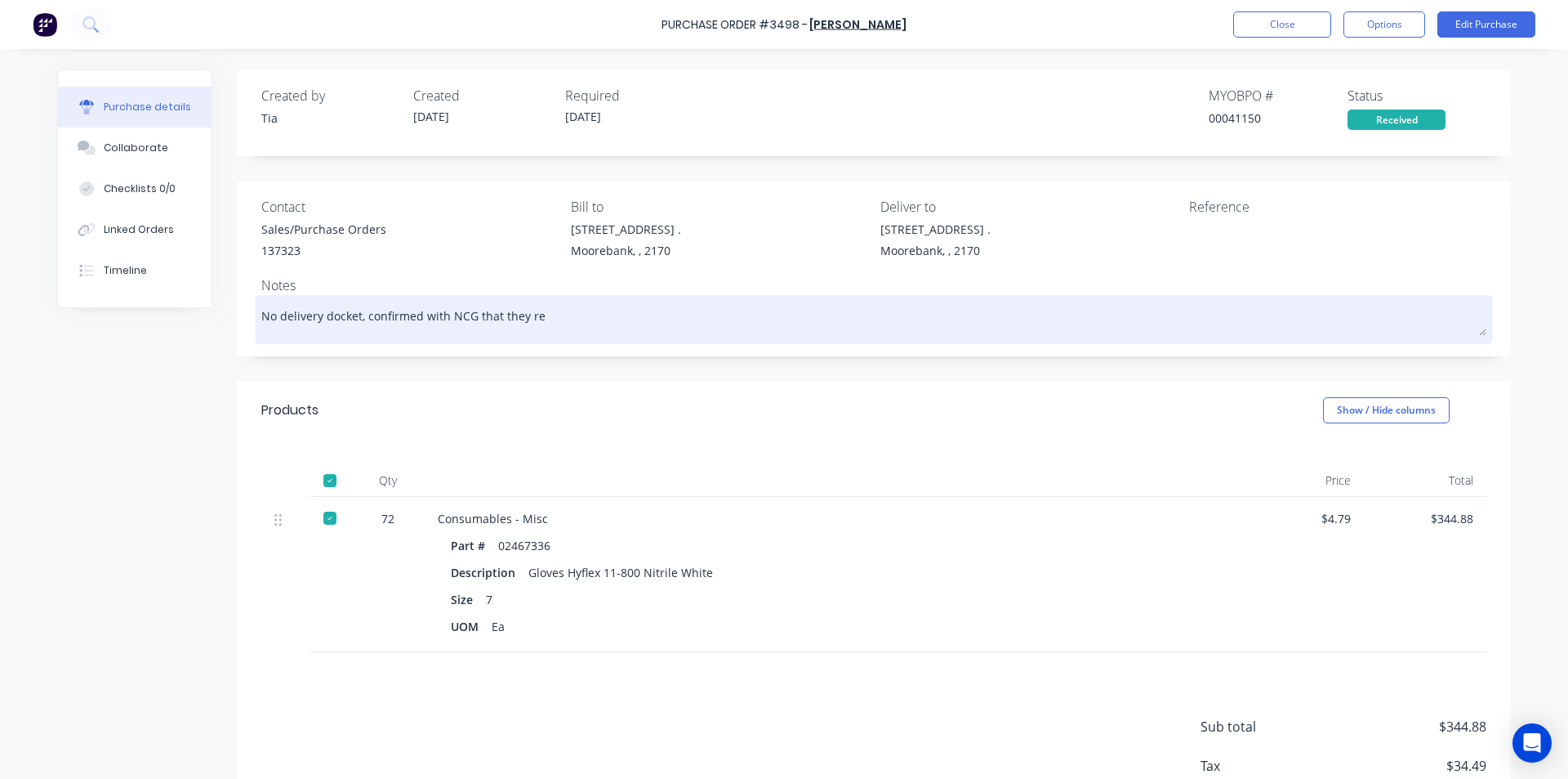
type textarea "No delivery docket, confirmed with NCG that they r"
type textarea "x"
type textarea "No delivery docket, confirmed with NCG that they re"
type textarea "x"
type textarea "No delivery docket, confirmed with NCG that they rev"
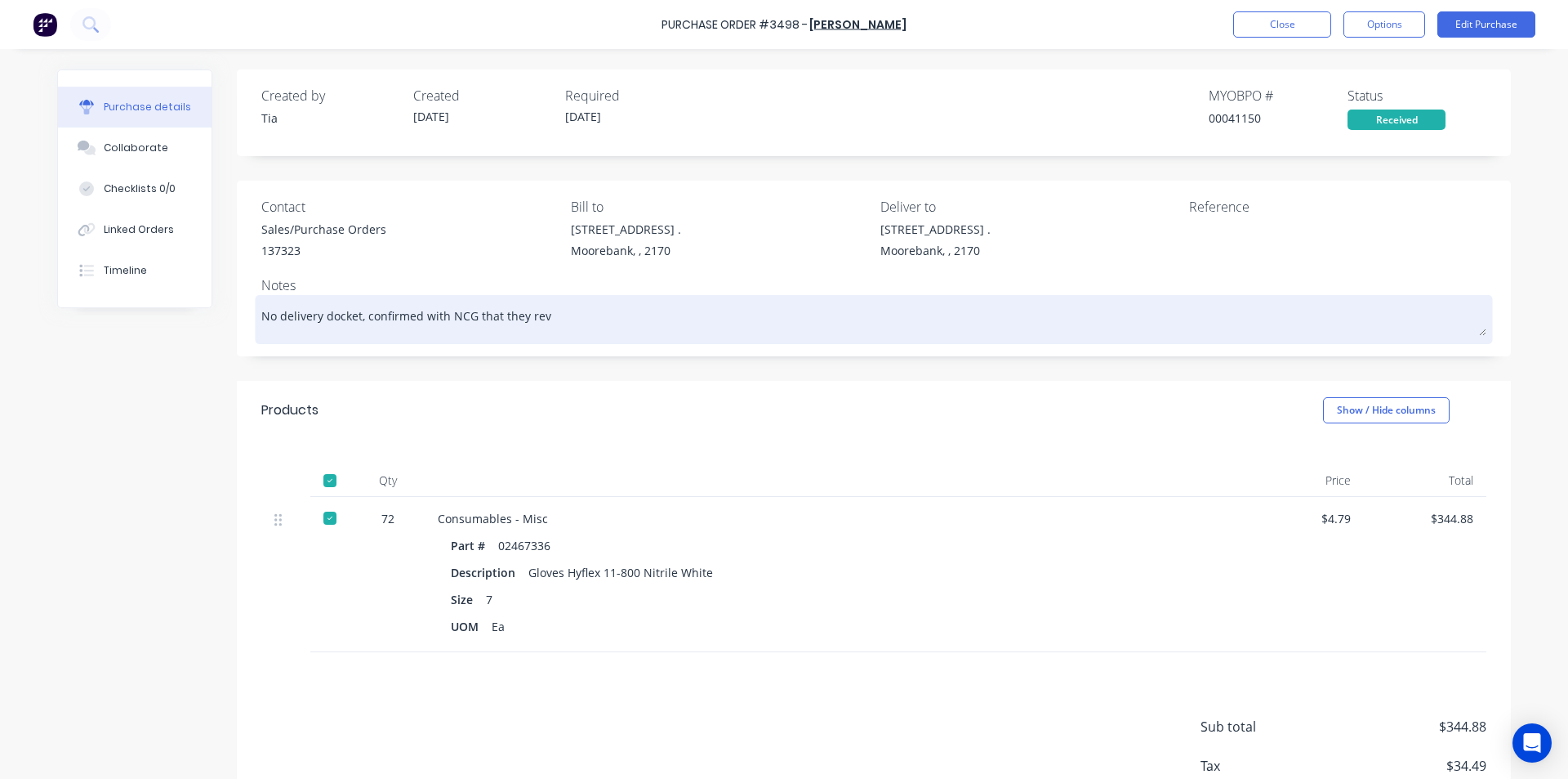
type textarea "x"
type textarea "No delivery docket, confirmed with NCG that they revi"
type textarea "x"
type textarea "No delivery docket, confirmed with NCG that they rev"
type textarea "x"
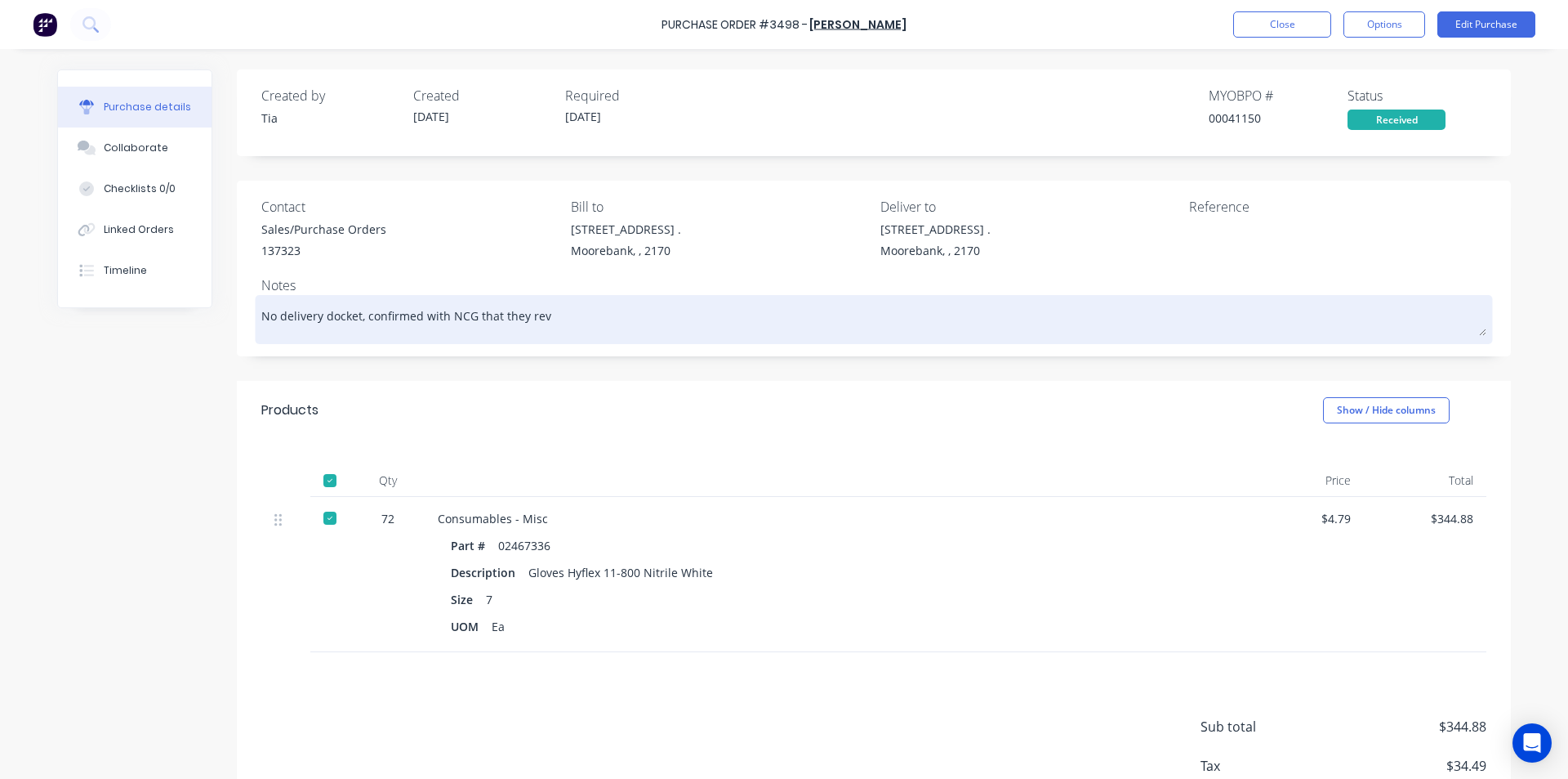
type textarea "No delivery docket, confirmed with NCG that they reve"
type textarea "x"
type textarea "No delivery docket, confirmed with NCG that they revei"
type textarea "x"
type textarea "No delivery docket, confirmed with NCG that they reveiv"
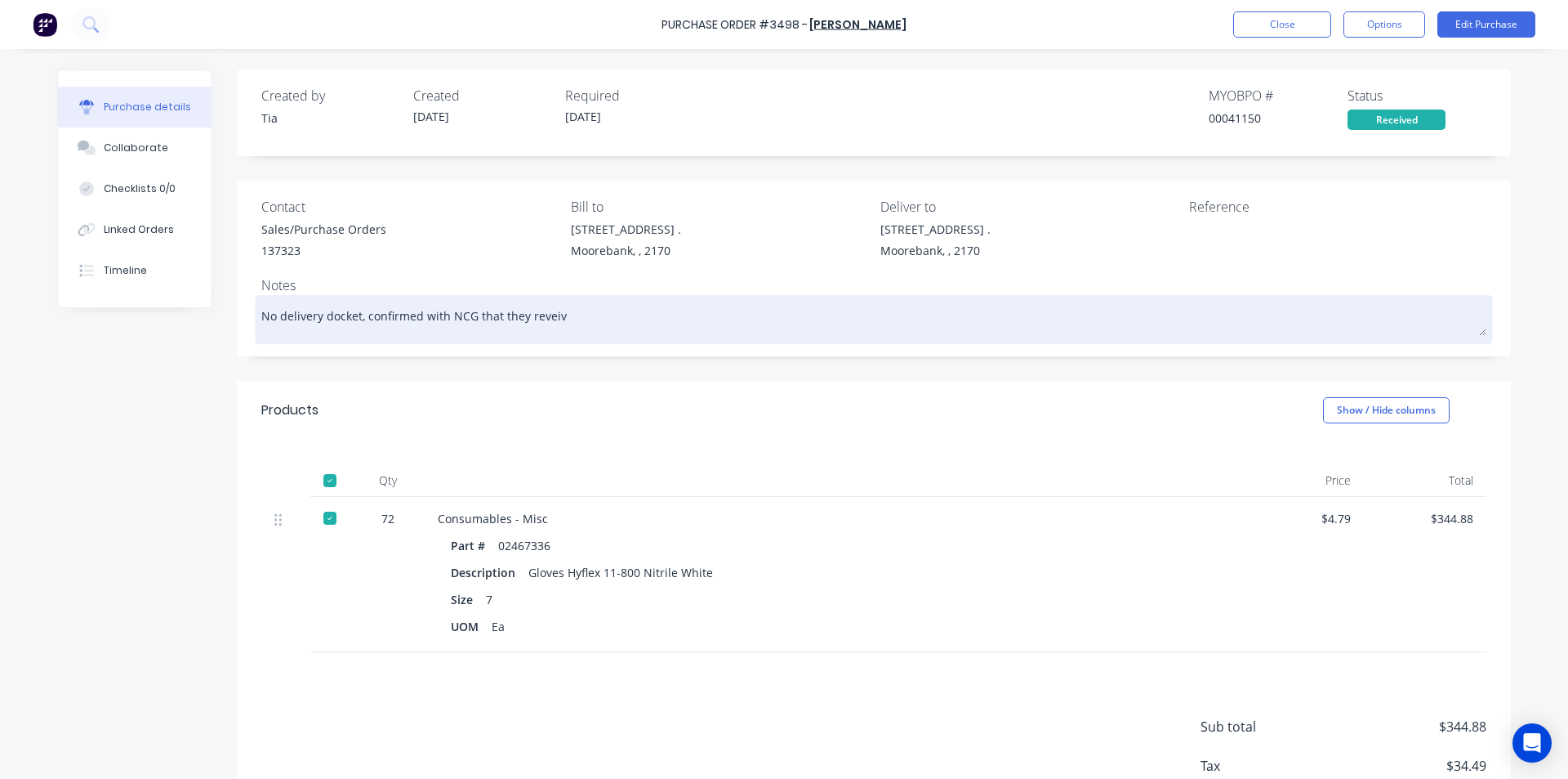
type textarea "x"
type textarea "No delivery docket, confirmed with NCG that they reveive"
type textarea "x"
type textarea "No delivery docket, confirmed with NCG that they reveived"
type textarea "x"
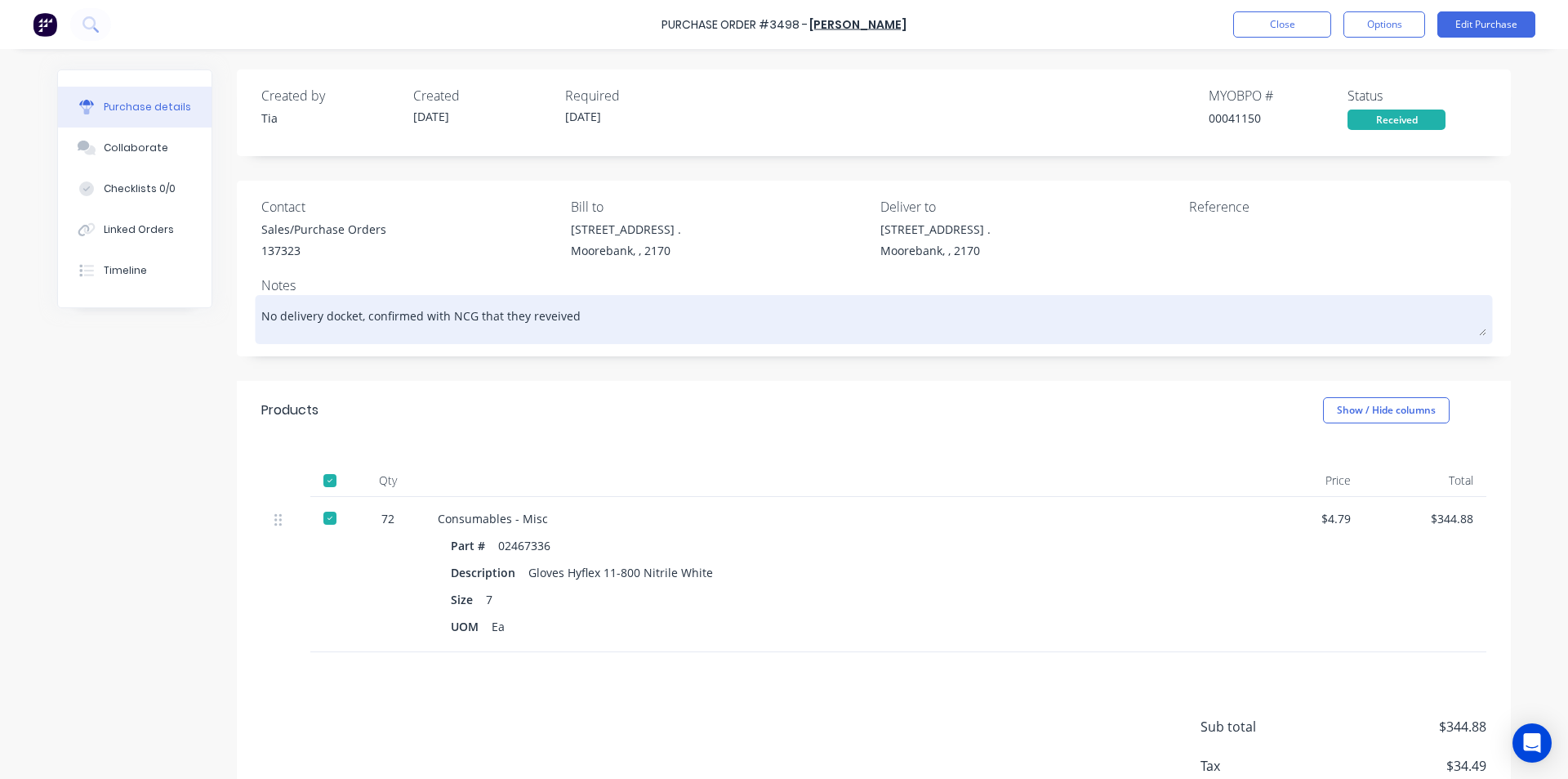
type textarea "No delivery docket, confirmed with NCG that they reveived"
type textarea "x"
type textarea "No delivery docket, confirmed with NCG that they reveived"
type textarea "x"
type textarea "No delivery docket, confirmed with NCG that they reveive"
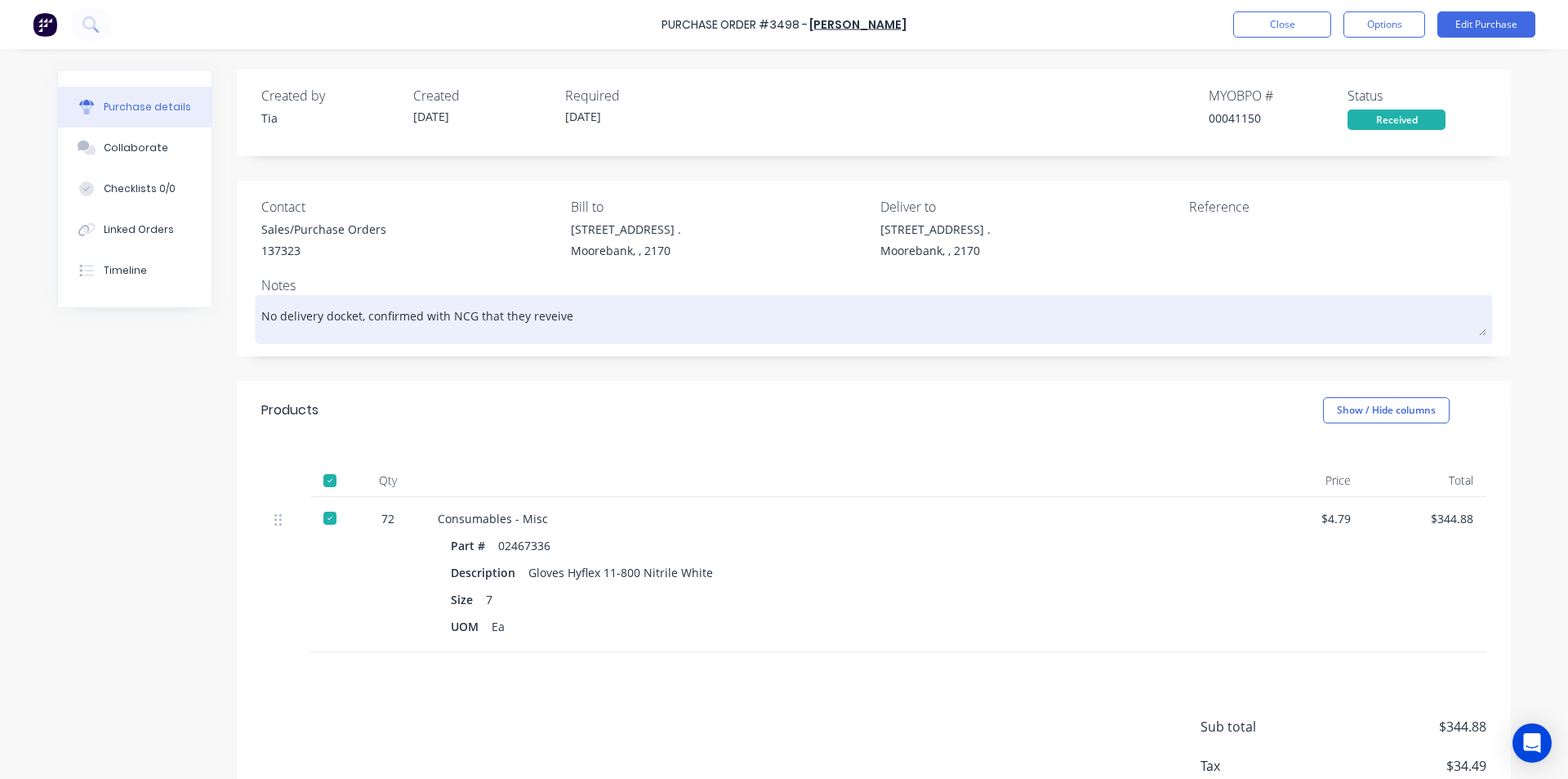
type textarea "x"
type textarea "No delivery docket, confirmed with NCG that they reveiv"
type textarea "x"
type textarea "No delivery docket, confirmed with NCG that they revei"
type textarea "x"
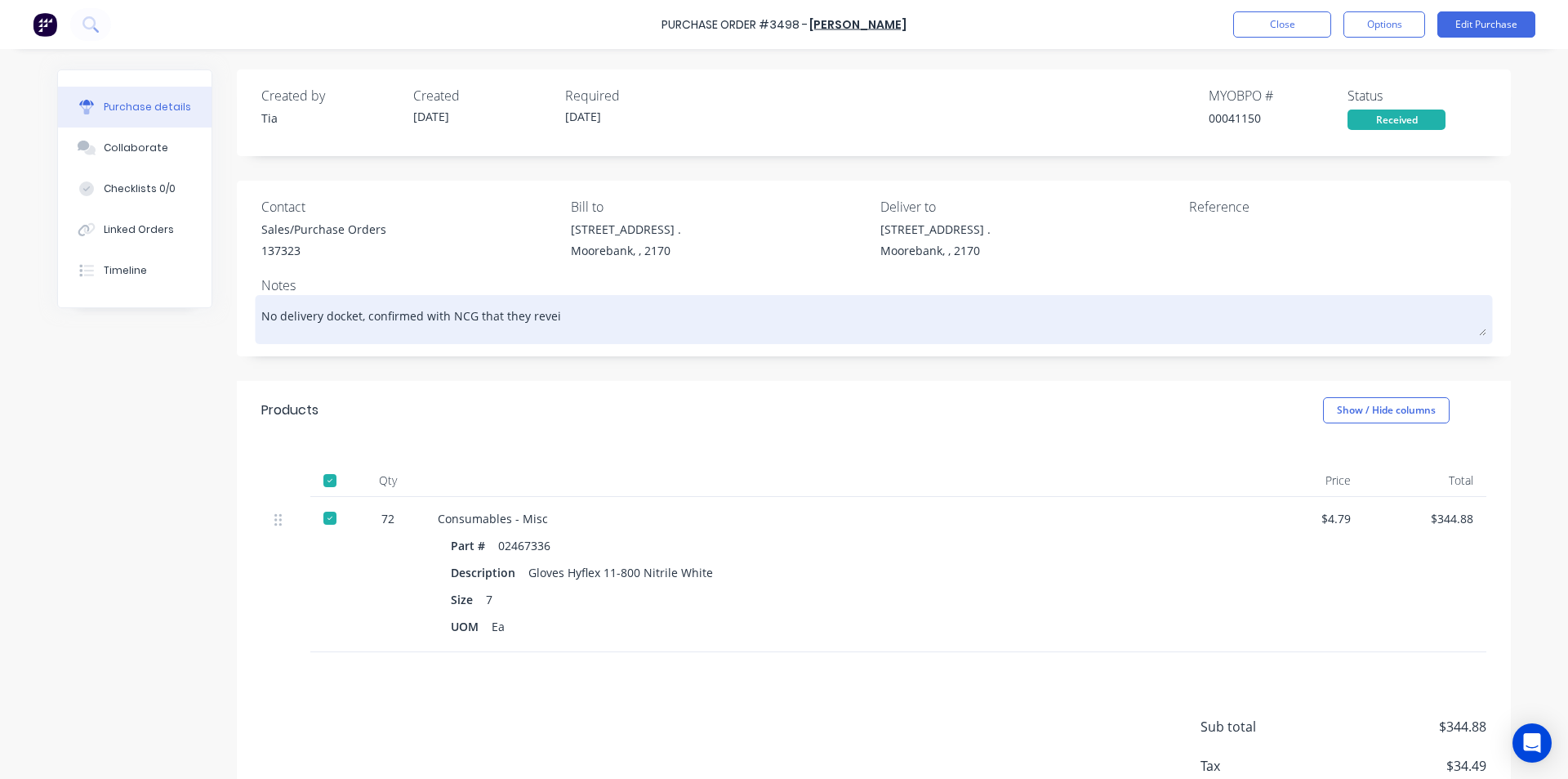
type textarea "No delivery docket, confirmed with NCG that they reve"
type textarea "x"
type textarea "No delivery docket, confirmed with NCG that they rev"
type textarea "x"
type textarea "No delivery docket, confirmed with NCG that they re"
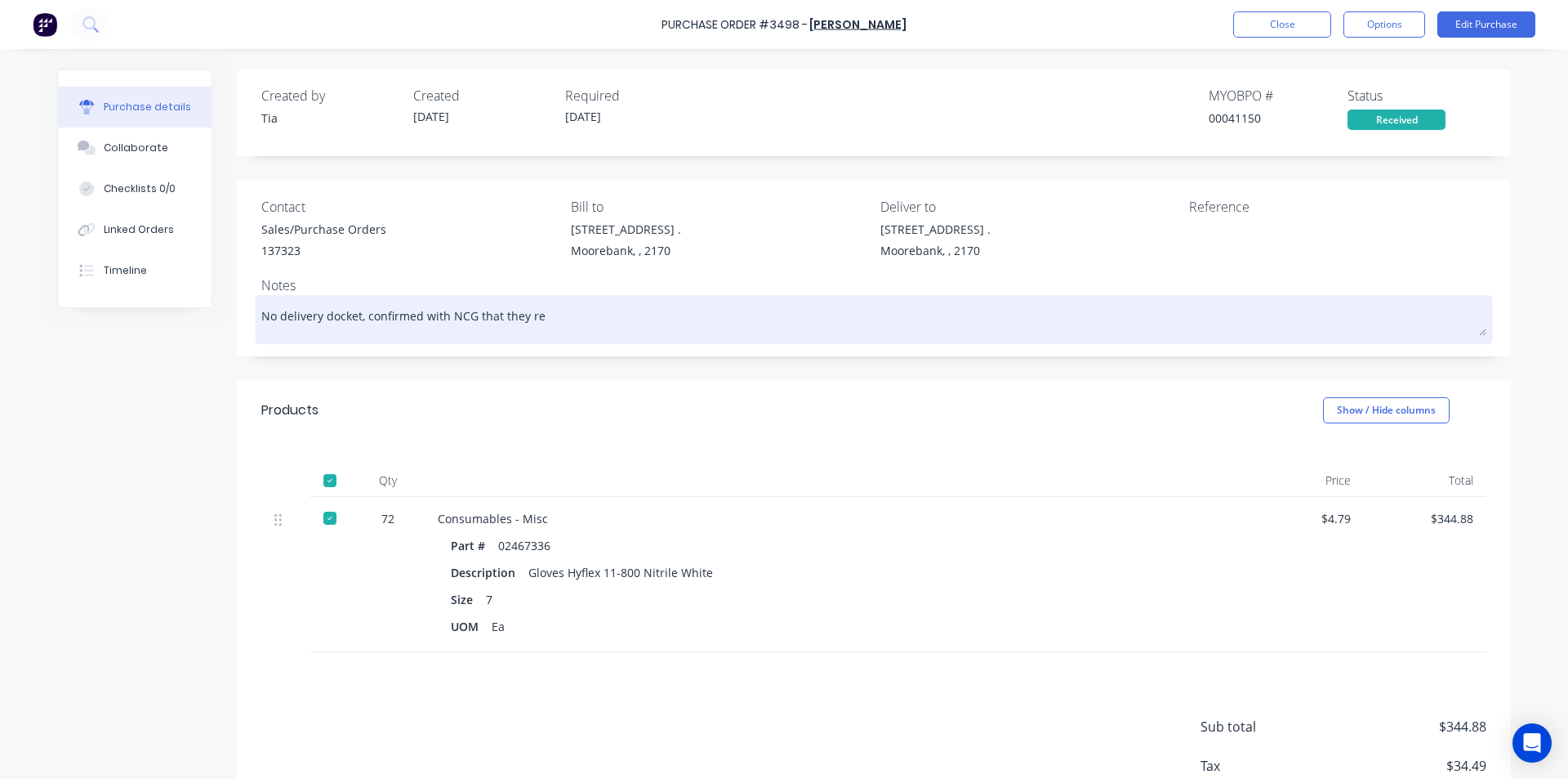
type textarea "x"
type textarea "No delivery docket, confirmed with NCG that they rec"
type textarea "x"
type textarea "No delivery docket, confirmed with NCG that they rece"
type textarea "x"
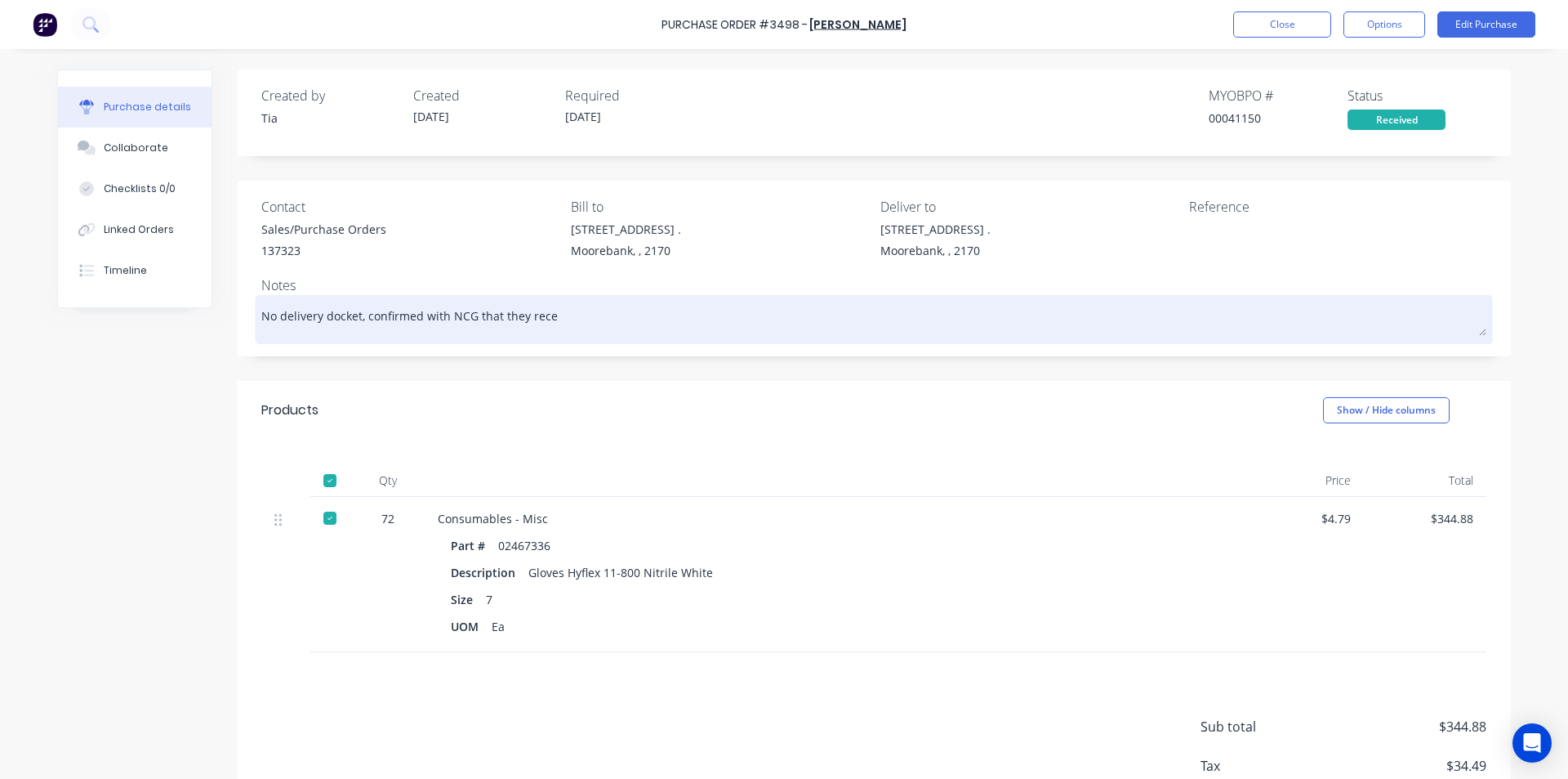
type textarea "No delivery docket, confirmed with NCG that they recei"
type textarea "x"
type textarea "No delivery docket, confirmed with NCG that they receiv"
type textarea "x"
type textarea "No delivery docket, confirmed with NCG that they receive"
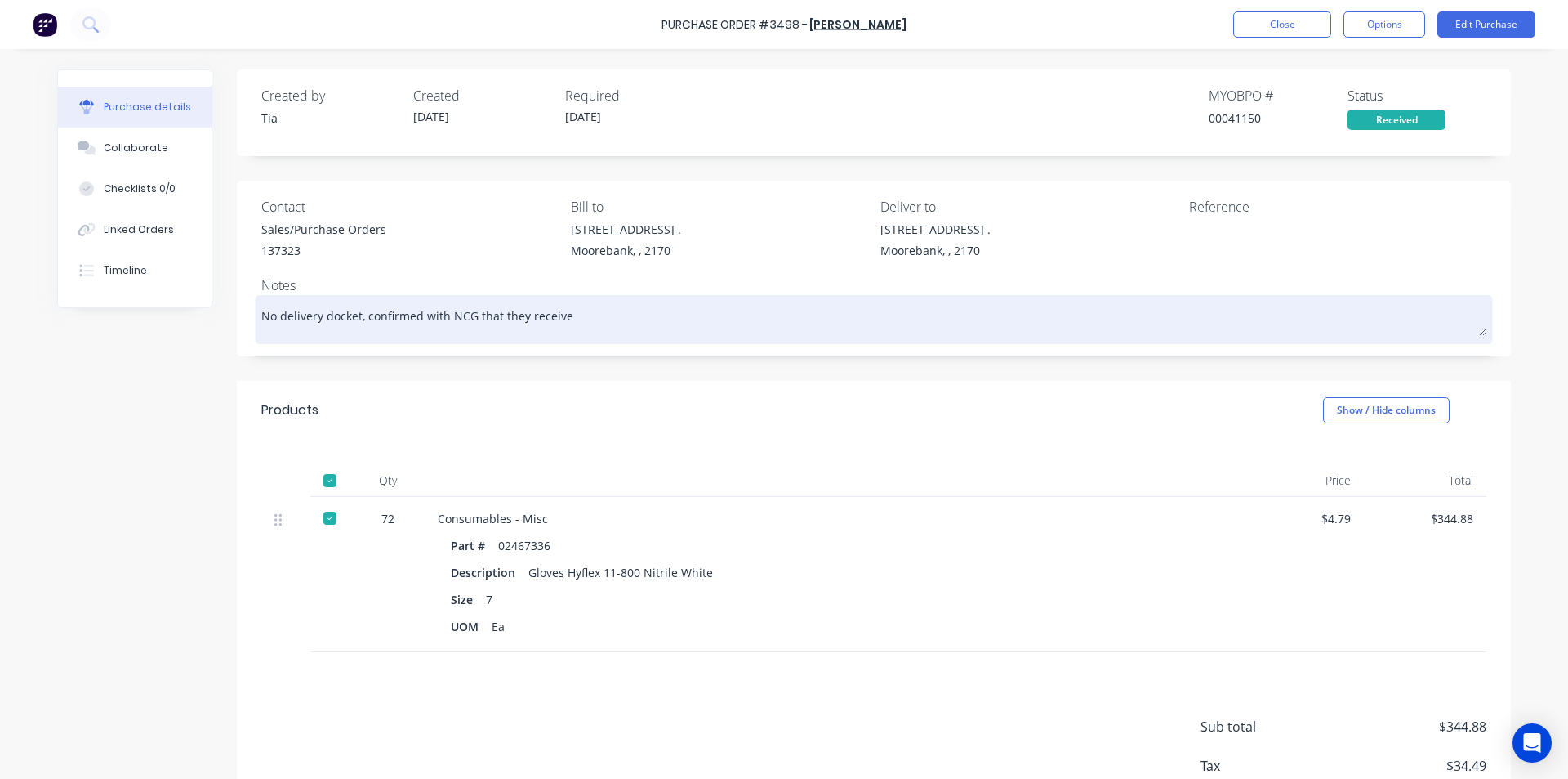
type textarea "x"
type textarea "No delivery docket, confirmed with NCG that they received"
type textarea "x"
type textarea "No delivery docket, confirmed with NCG that they received"
type textarea "x"
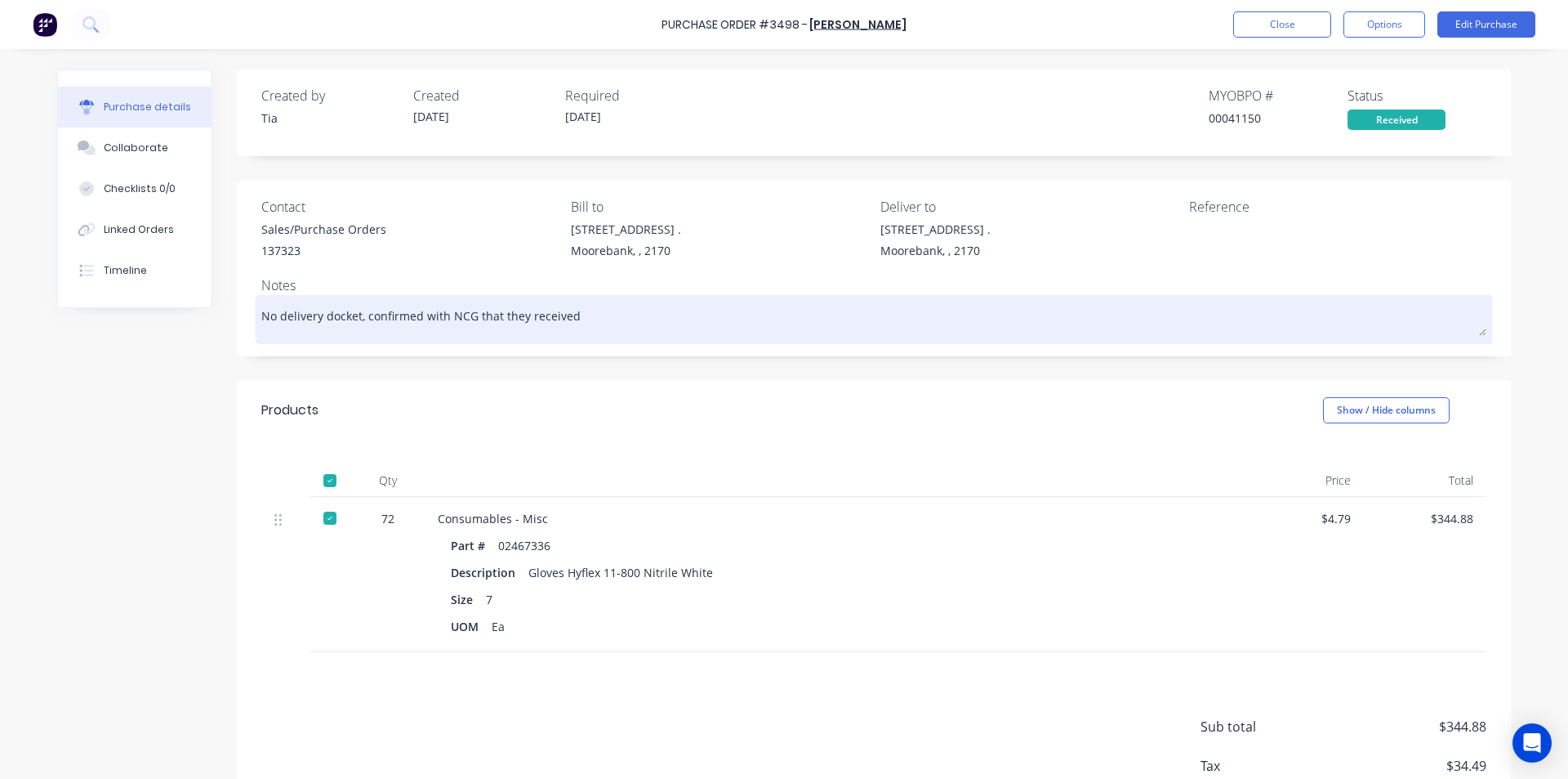
type textarea "No delivery docket, confirmed with NCG that they received a"
type textarea "x"
type textarea "No delivery docket, confirmed with NCG that they received al"
type textarea "x"
type textarea "No delivery docket, confirmed with NCG that they received all"
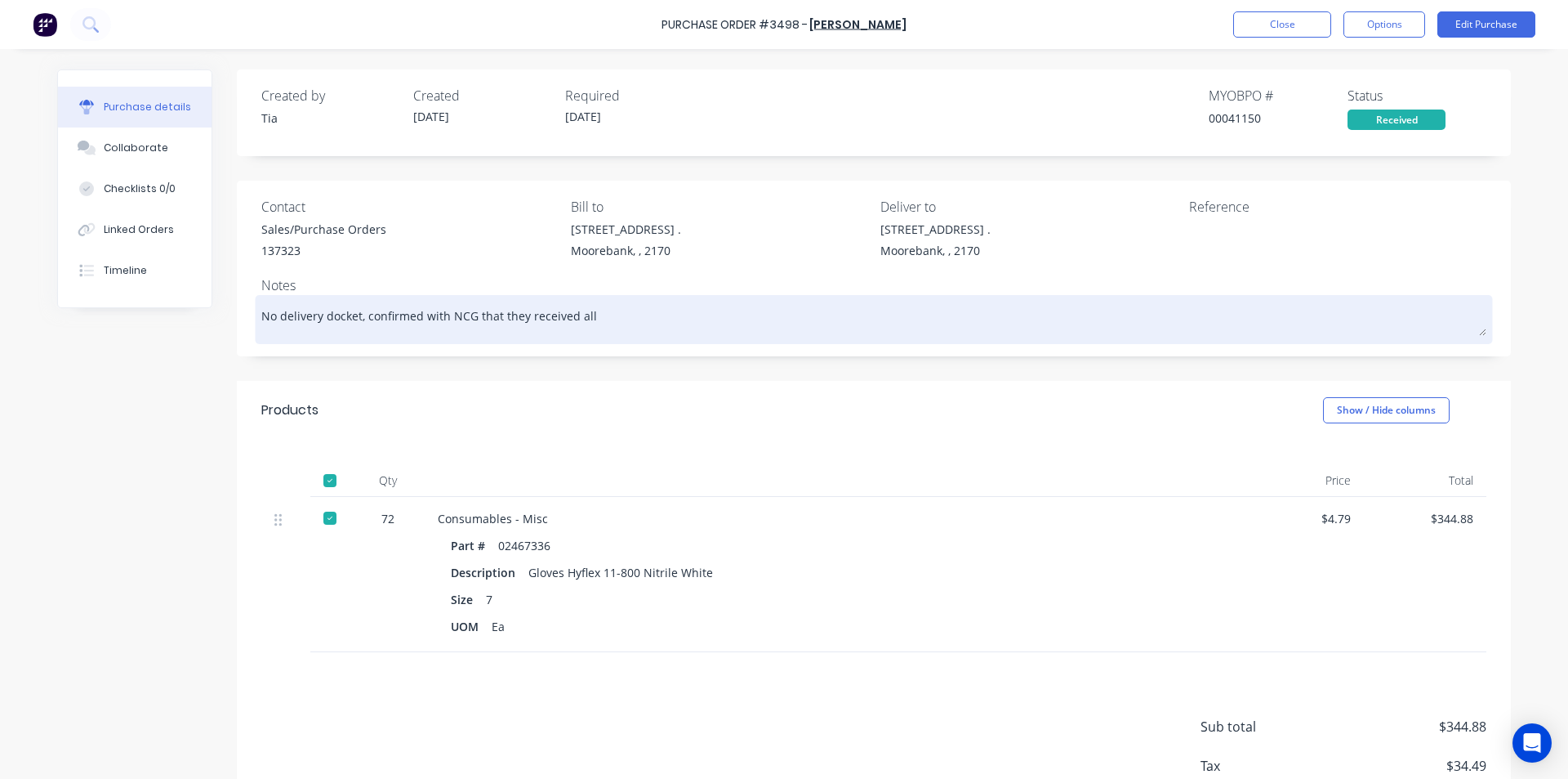
type textarea "x"
type textarea "No delivery docket, confirmed with NCG that they received all"
type textarea "x"
type textarea "No delivery docket, confirmed with NCG that they received all t"
type textarea "x"
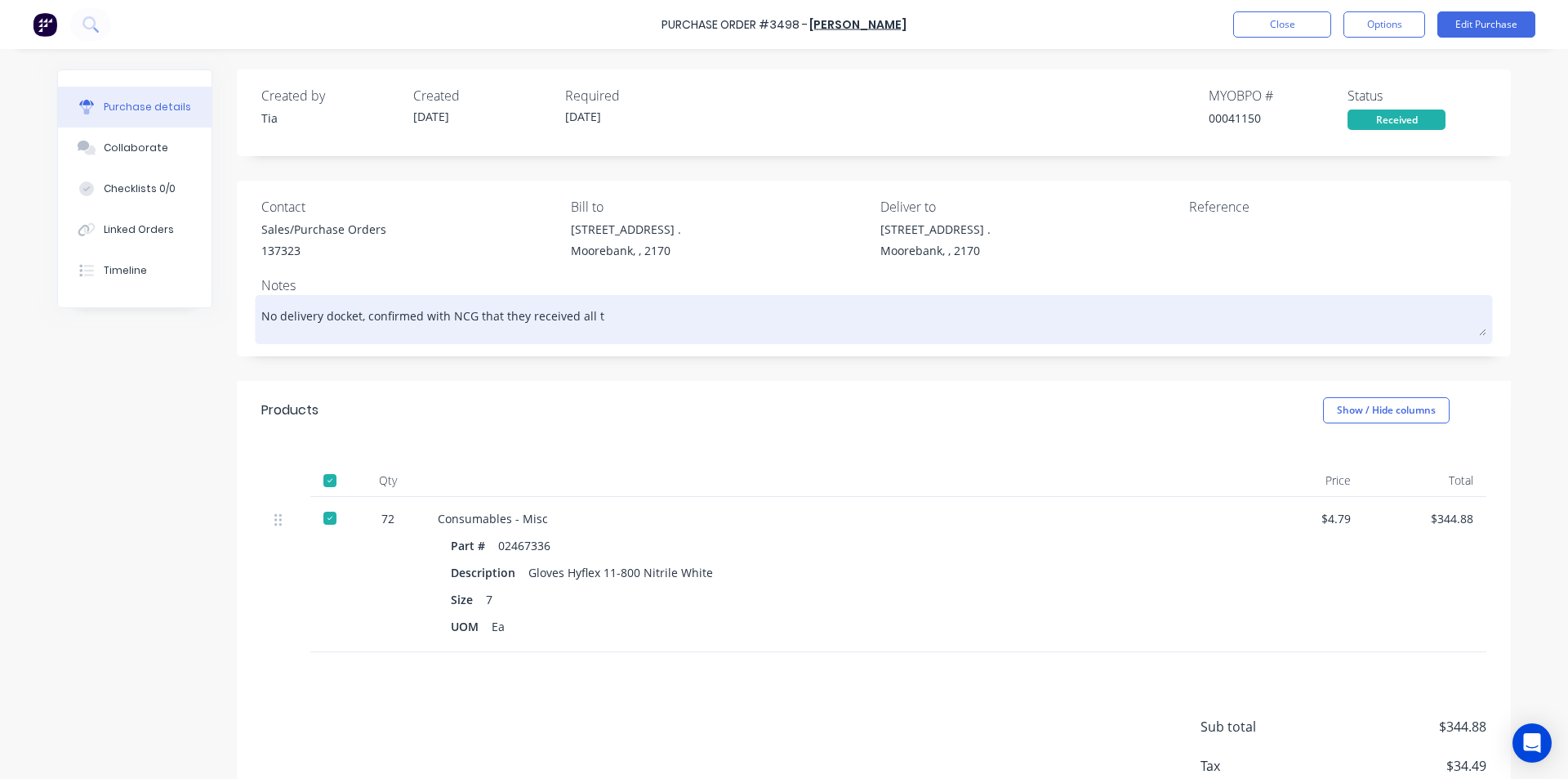
type textarea "No delivery docket, confirmed with NCG that they received all"
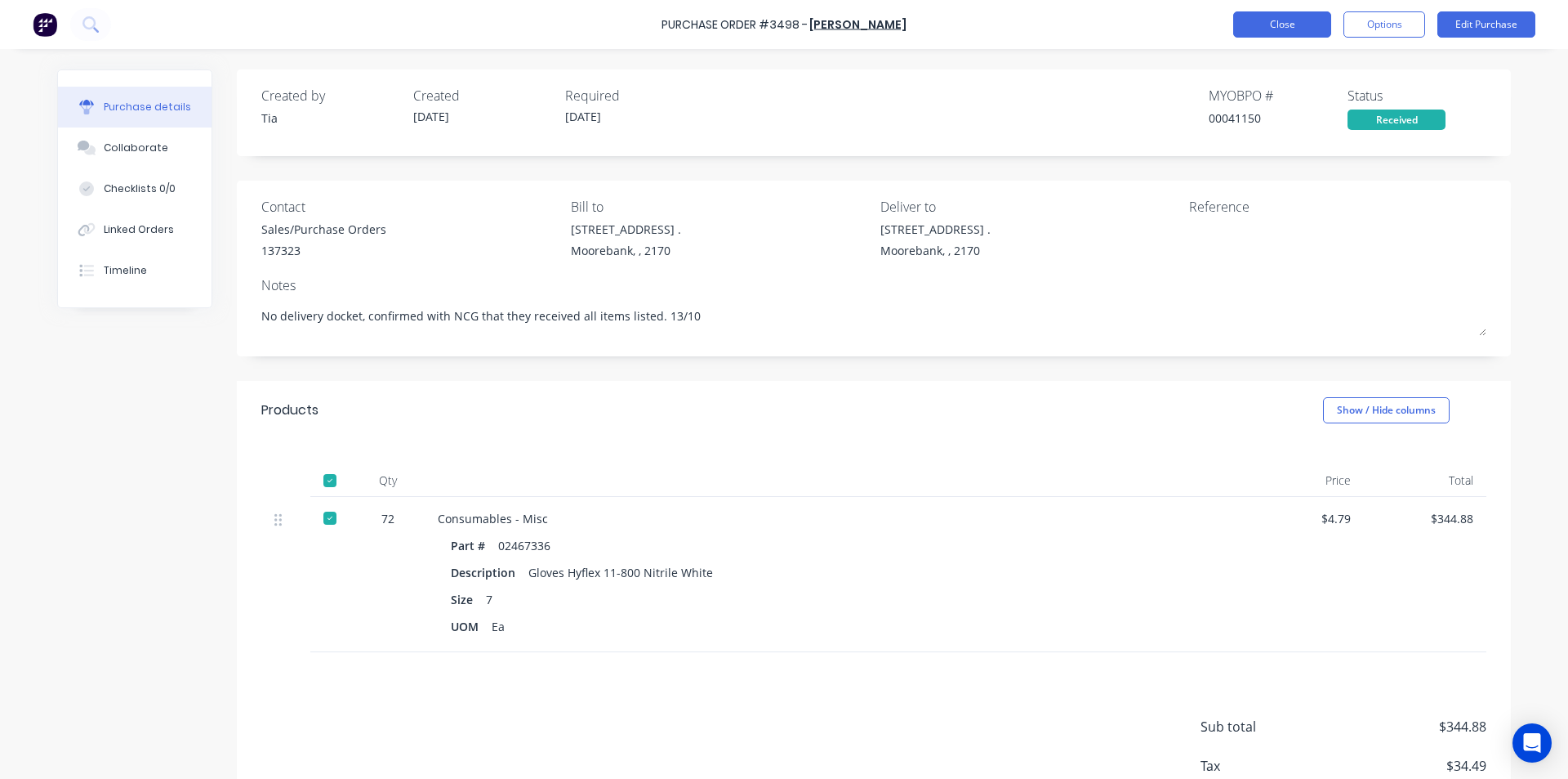
click at [1255, 20] on button "Close" at bounding box center [1282, 24] width 98 height 26
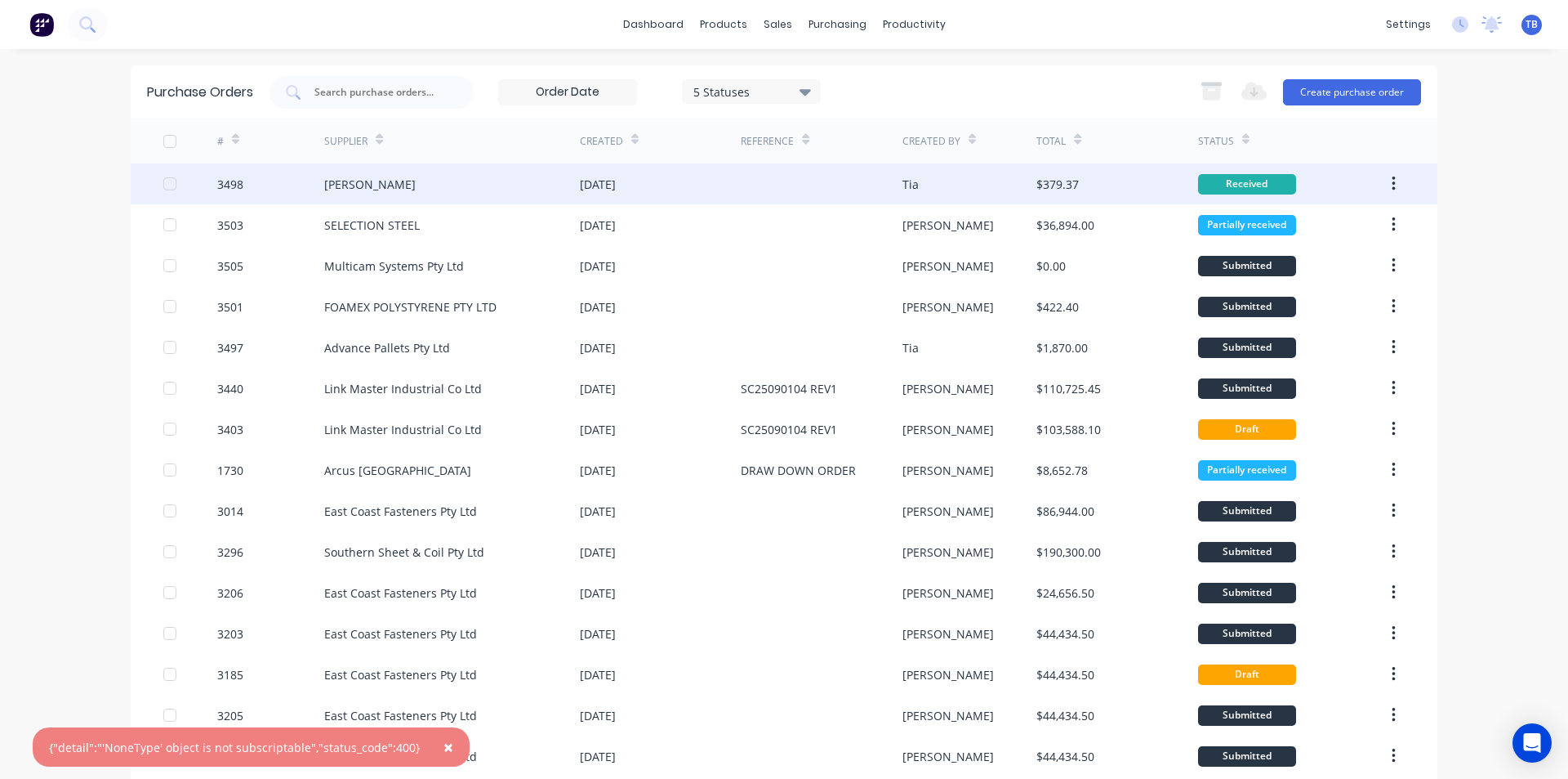
drag, startPoint x: 1387, startPoint y: 178, endPoint x: 1387, endPoint y: 193, distance: 15.0
click at [1392, 178] on icon "button" at bounding box center [1393, 184] width 4 height 15
click at [1342, 226] on div "Archive" at bounding box center [1335, 226] width 126 height 24
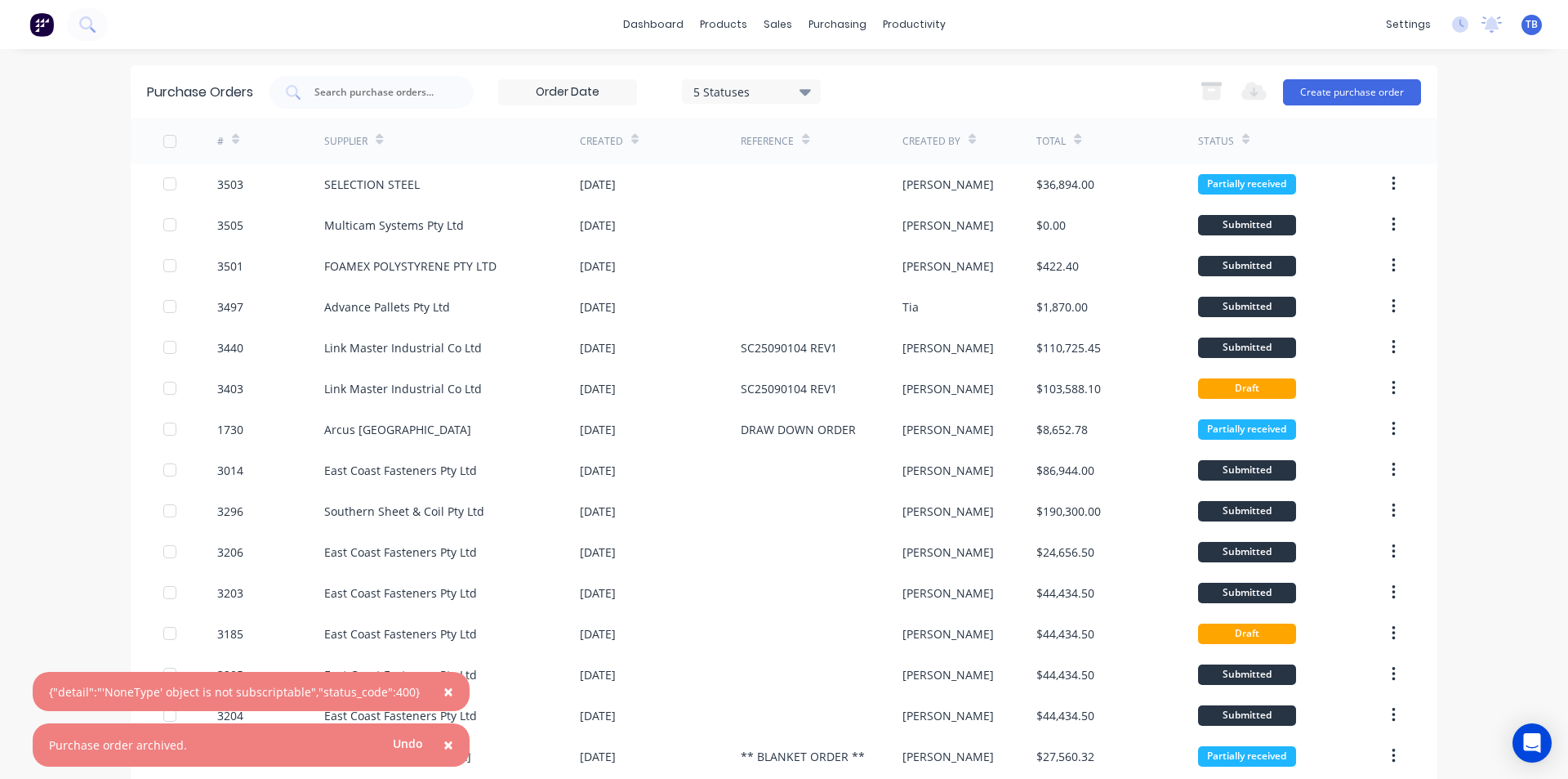
click at [441, 742] on button "×" at bounding box center [449, 745] width 43 height 39
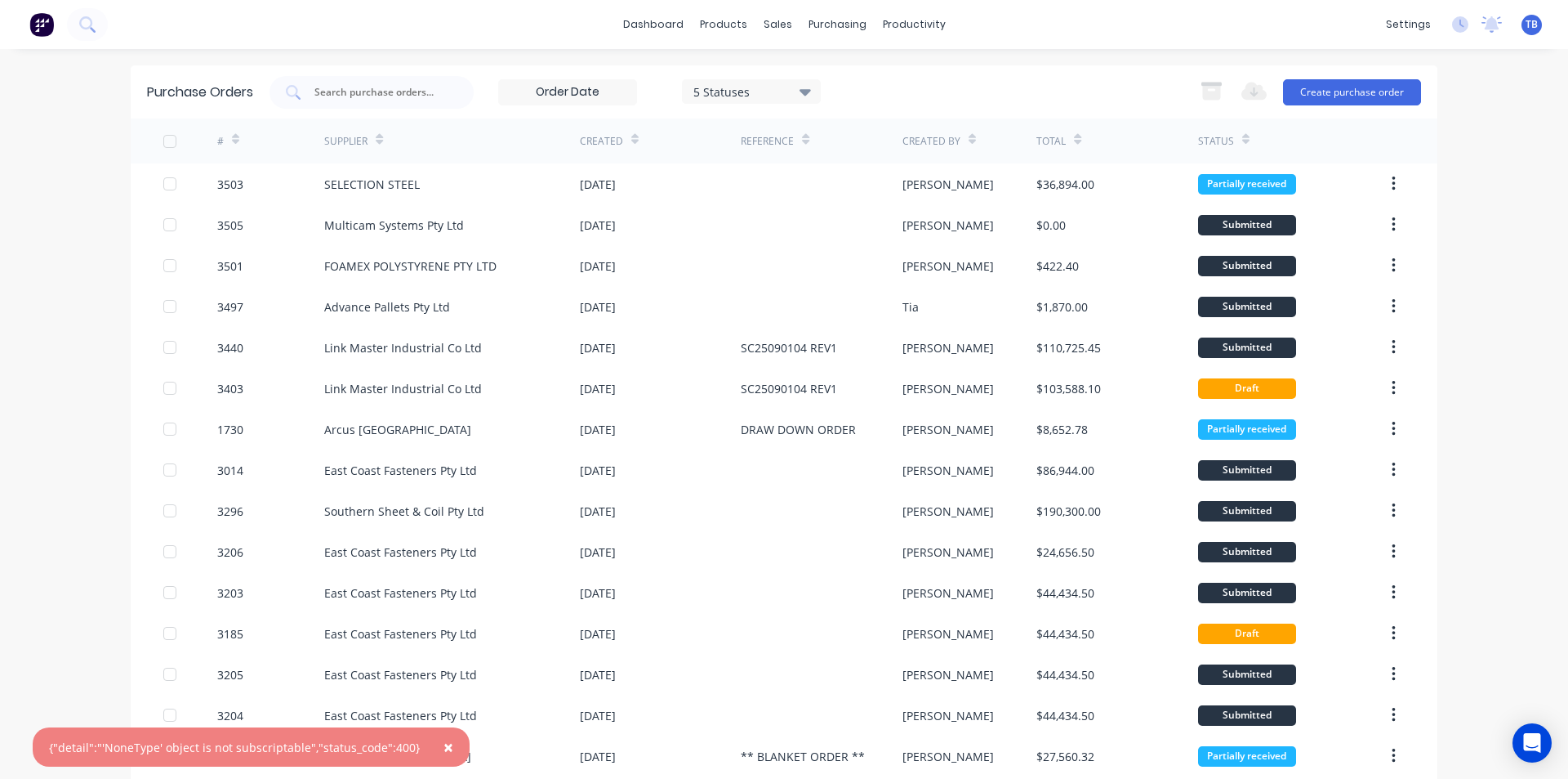
click at [444, 746] on span "×" at bounding box center [448, 747] width 10 height 23
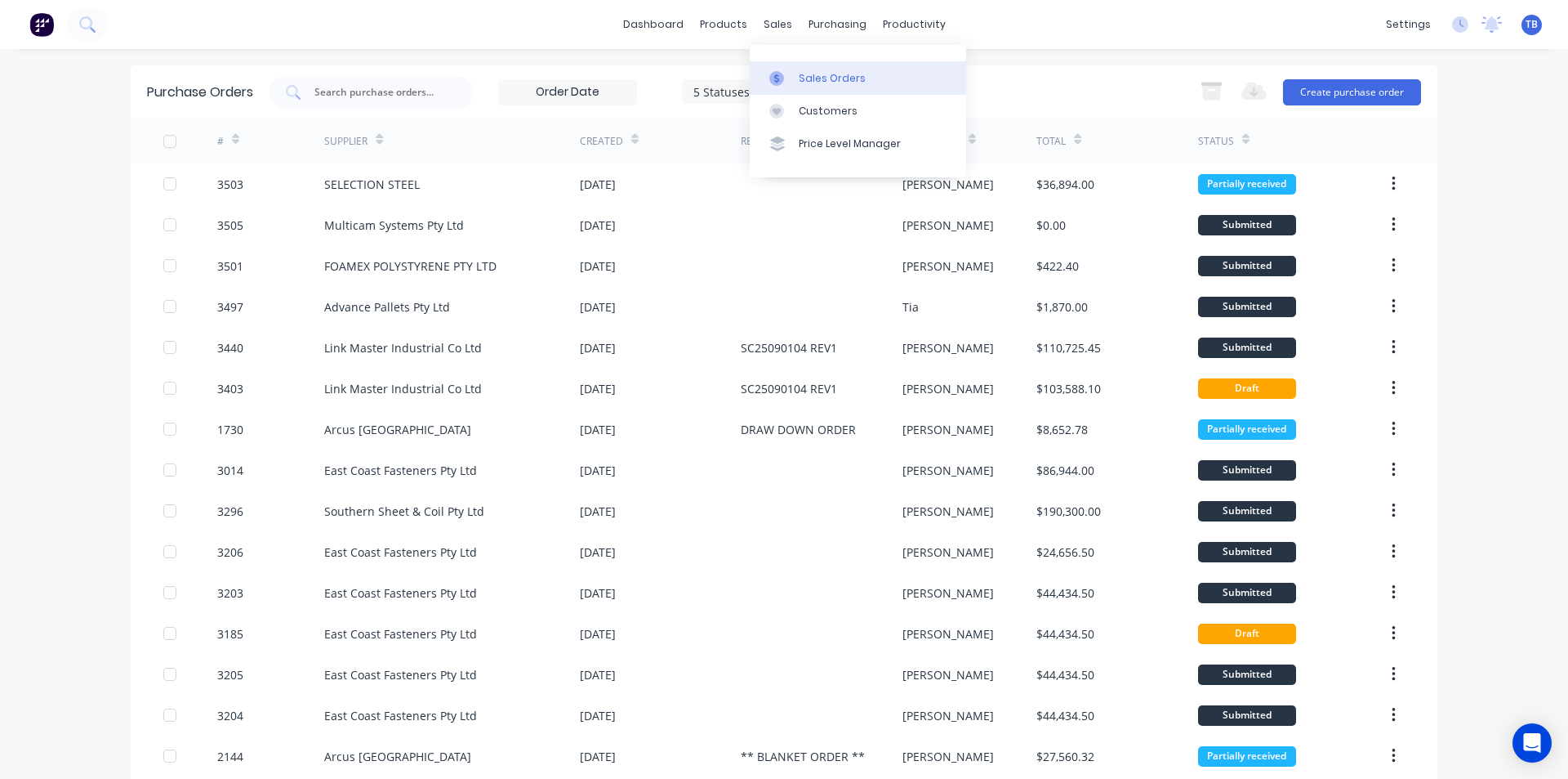
click at [804, 75] on div "Sales Orders" at bounding box center [832, 78] width 67 height 15
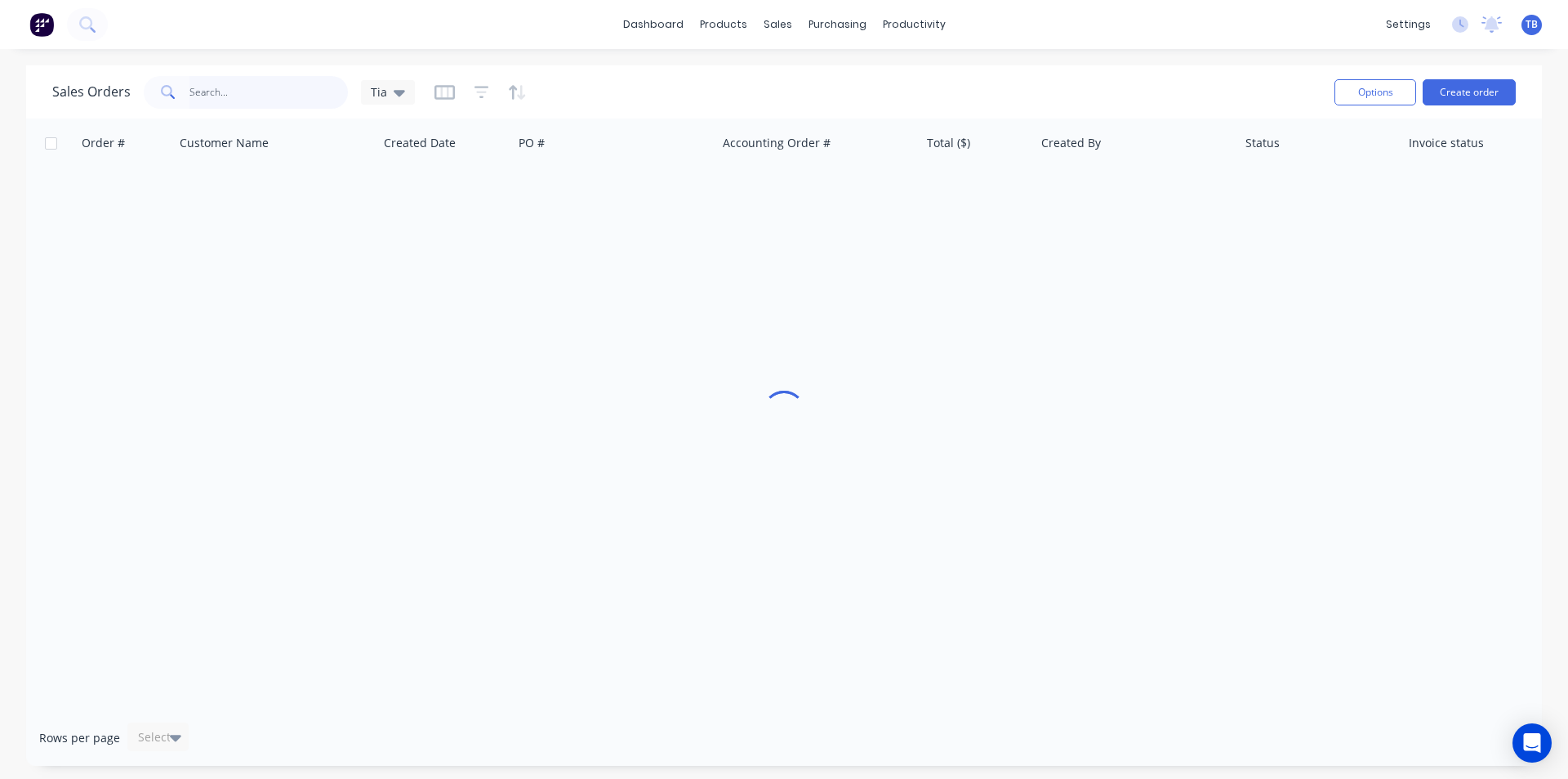
click at [243, 97] on input "text" at bounding box center [269, 92] width 159 height 33
click at [398, 102] on div "Tia" at bounding box center [388, 93] width 54 height 25
click at [411, 293] on button "Archived jobs" at bounding box center [459, 297] width 186 height 19
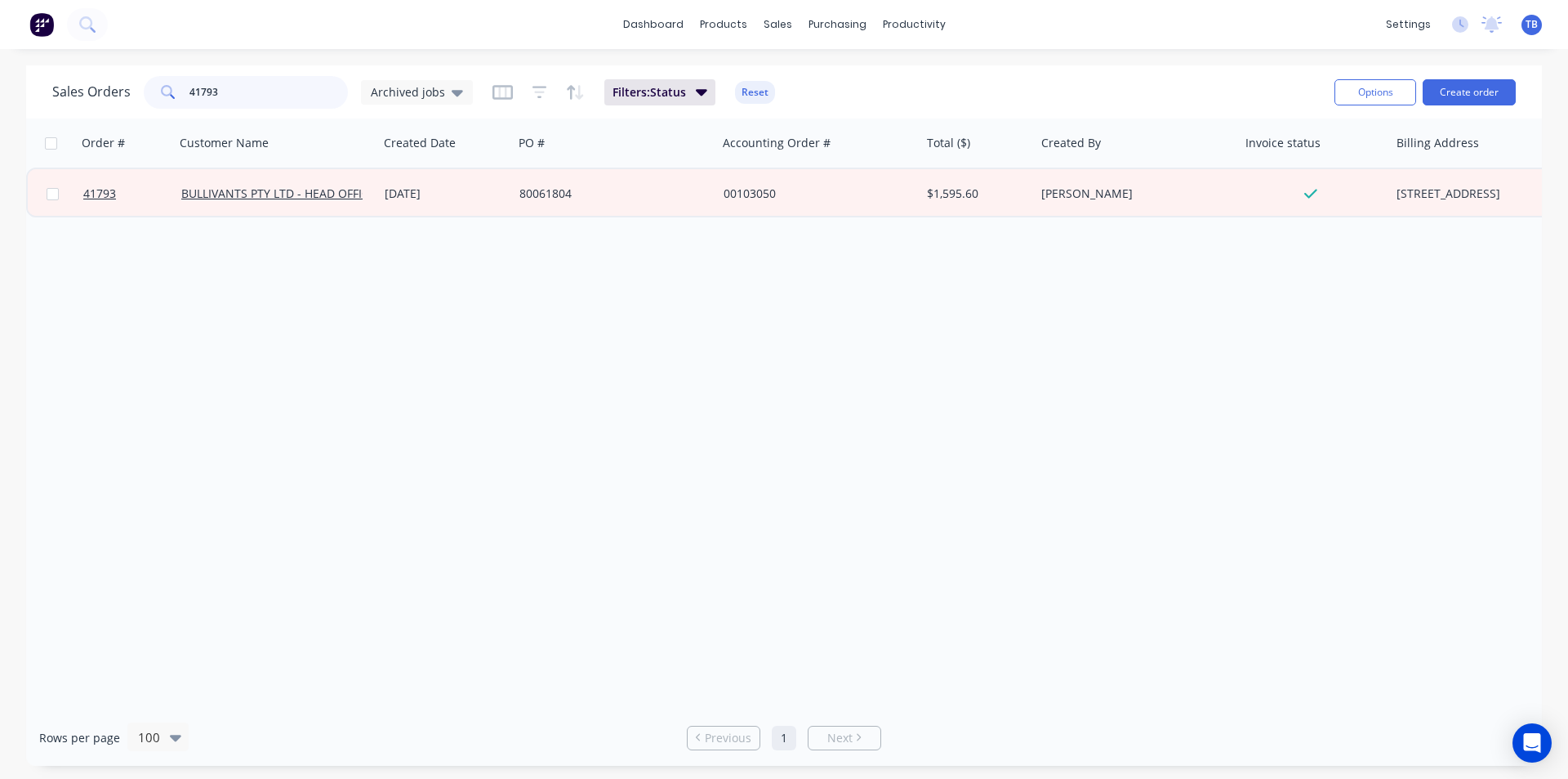
drag, startPoint x: 237, startPoint y: 89, endPoint x: -89, endPoint y: 130, distance: 328.6
click at [0, 130] on html "dashboard products sales purchasing productivity dashboard products Product Cat…" at bounding box center [784, 390] width 1568 height 779
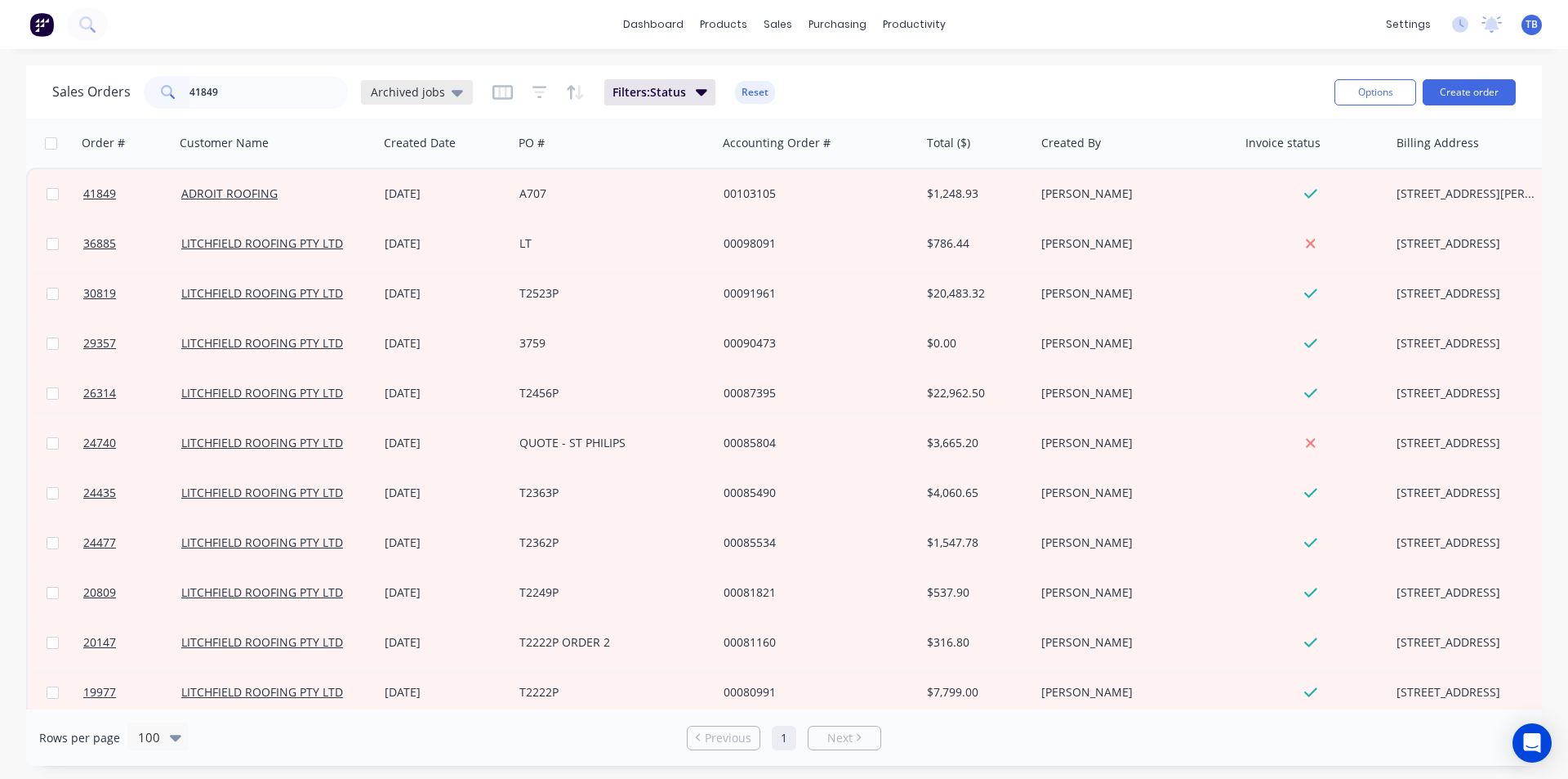
click at [459, 96] on div "Archived jobs" at bounding box center [417, 93] width 112 height 25
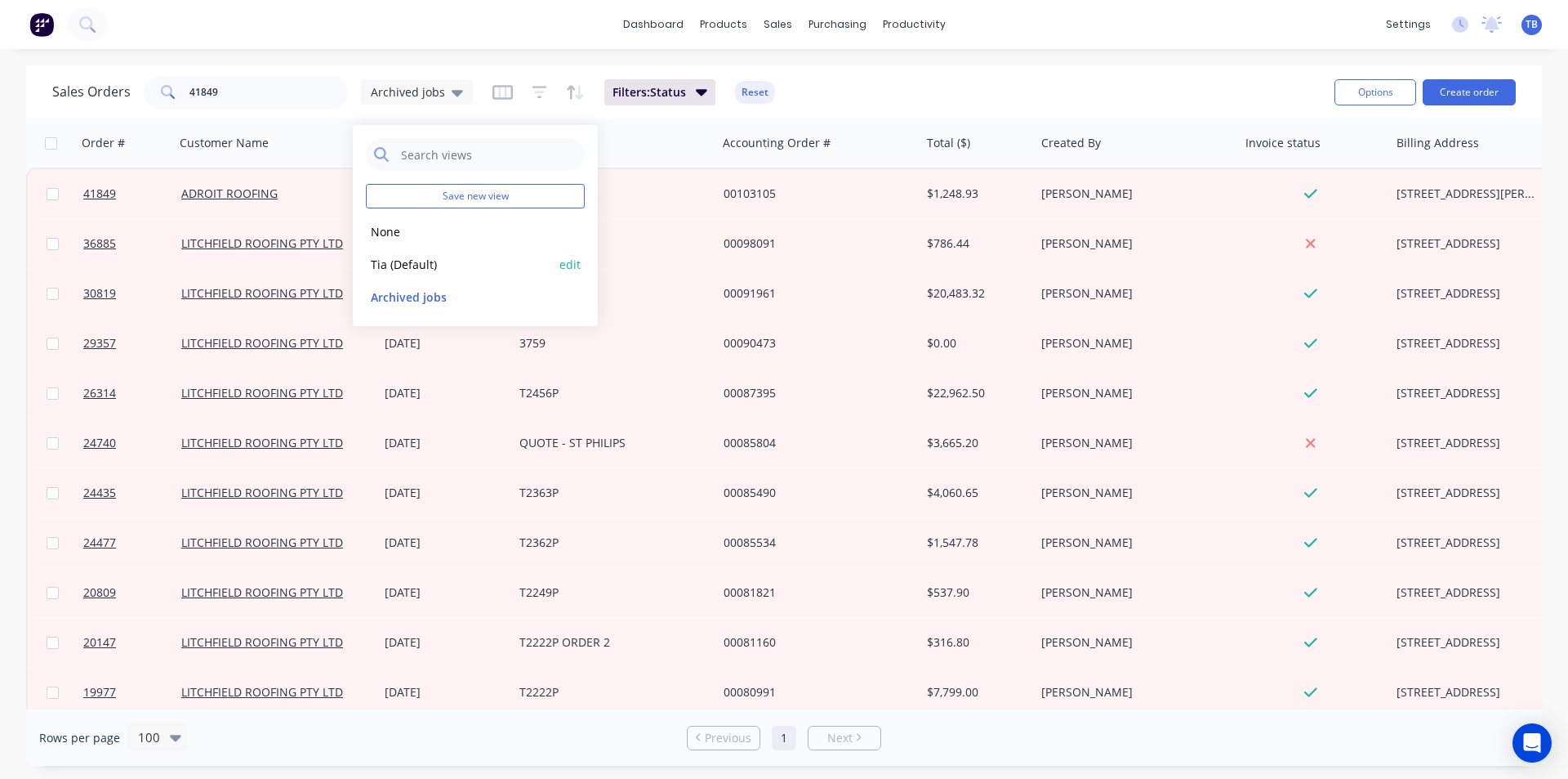
click at [389, 256] on button "Tia (Default)" at bounding box center [459, 264] width 186 height 19
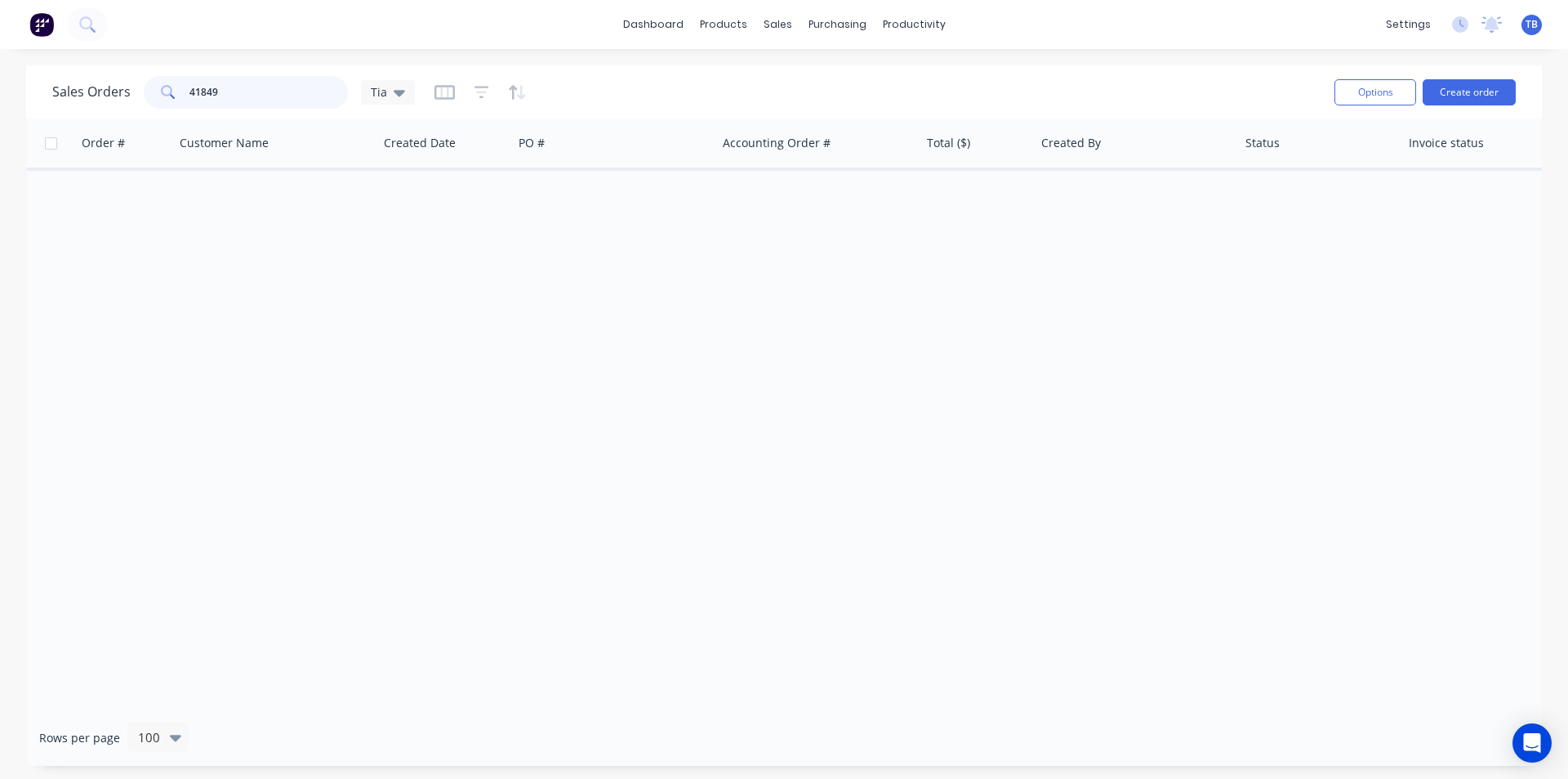
drag, startPoint x: 231, startPoint y: 96, endPoint x: 0, endPoint y: 116, distance: 231.9
click at [0, 116] on div "Sales Orders 41849 Tia Options Create order Order # Customer Name Created Date …" at bounding box center [784, 415] width 1568 height 701
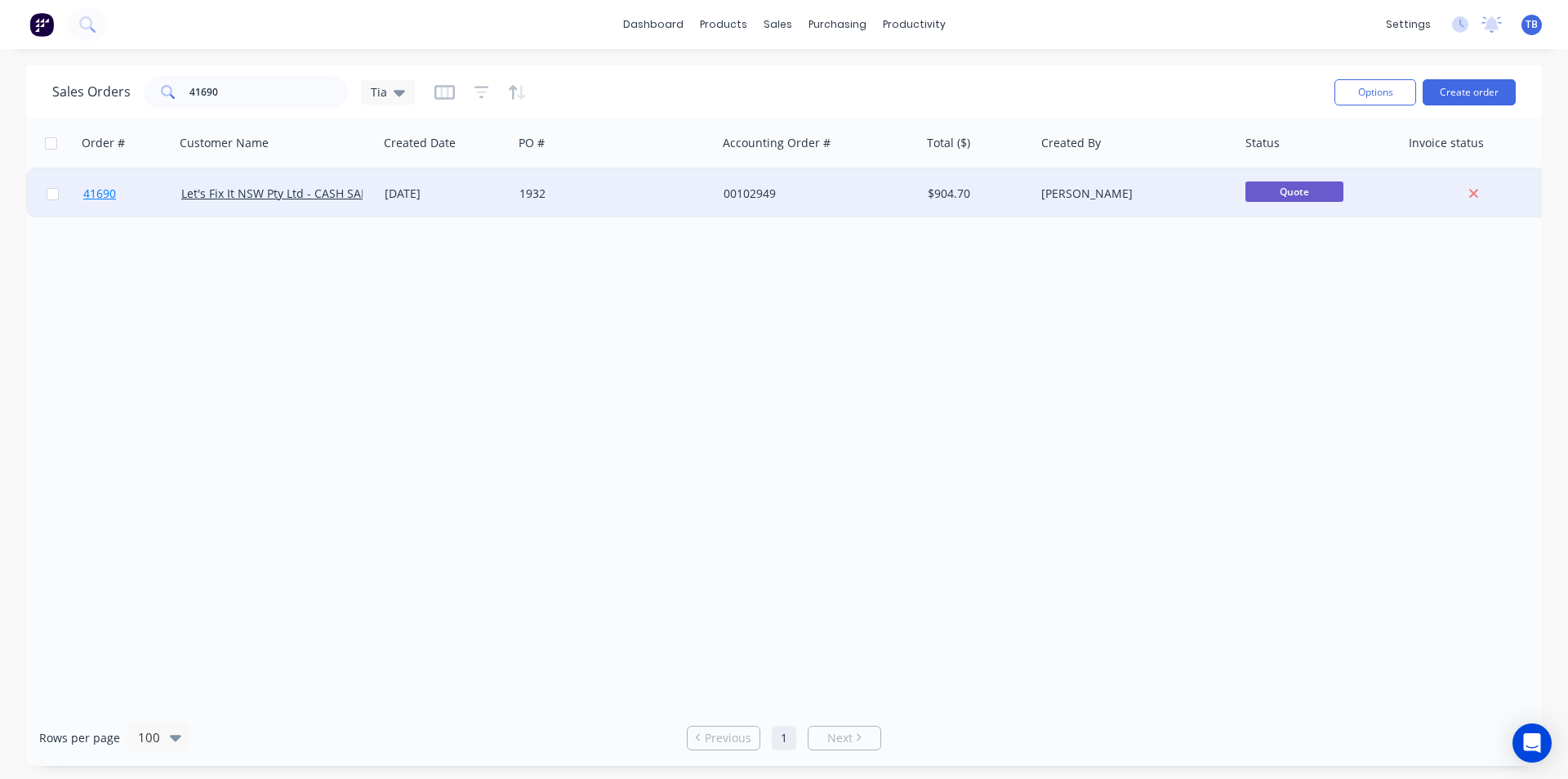
click at [116, 186] on span "41690" at bounding box center [100, 193] width 33 height 16
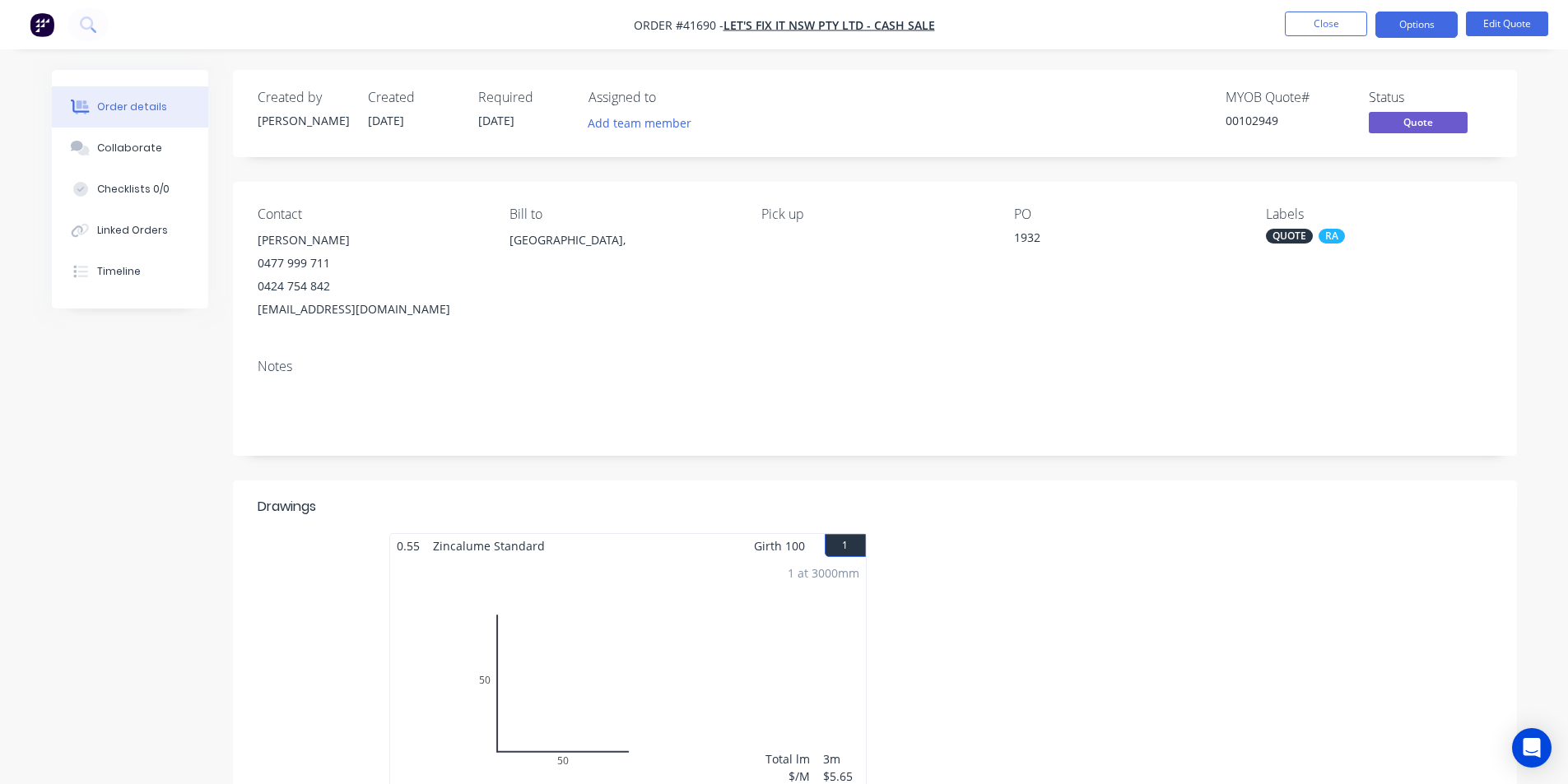
drag, startPoint x: 939, startPoint y: 25, endPoint x: 713, endPoint y: 35, distance: 226.2
click at [713, 35] on nav "Order #41690 - Let's Fix It NSW Pty Ltd - CASH SALE Close Options Edit Quote" at bounding box center [784, 24] width 1568 height 49
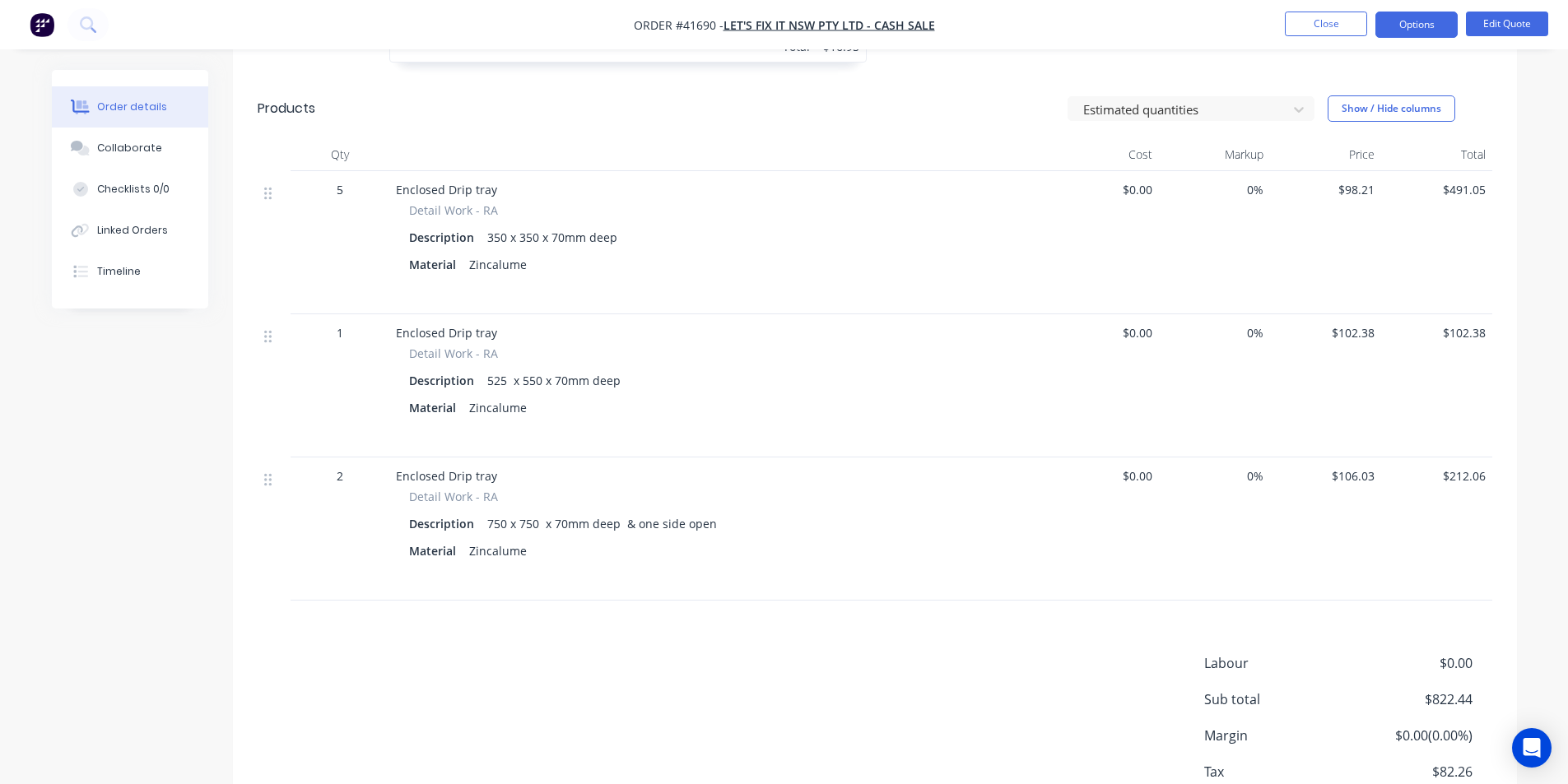
scroll to position [856, 0]
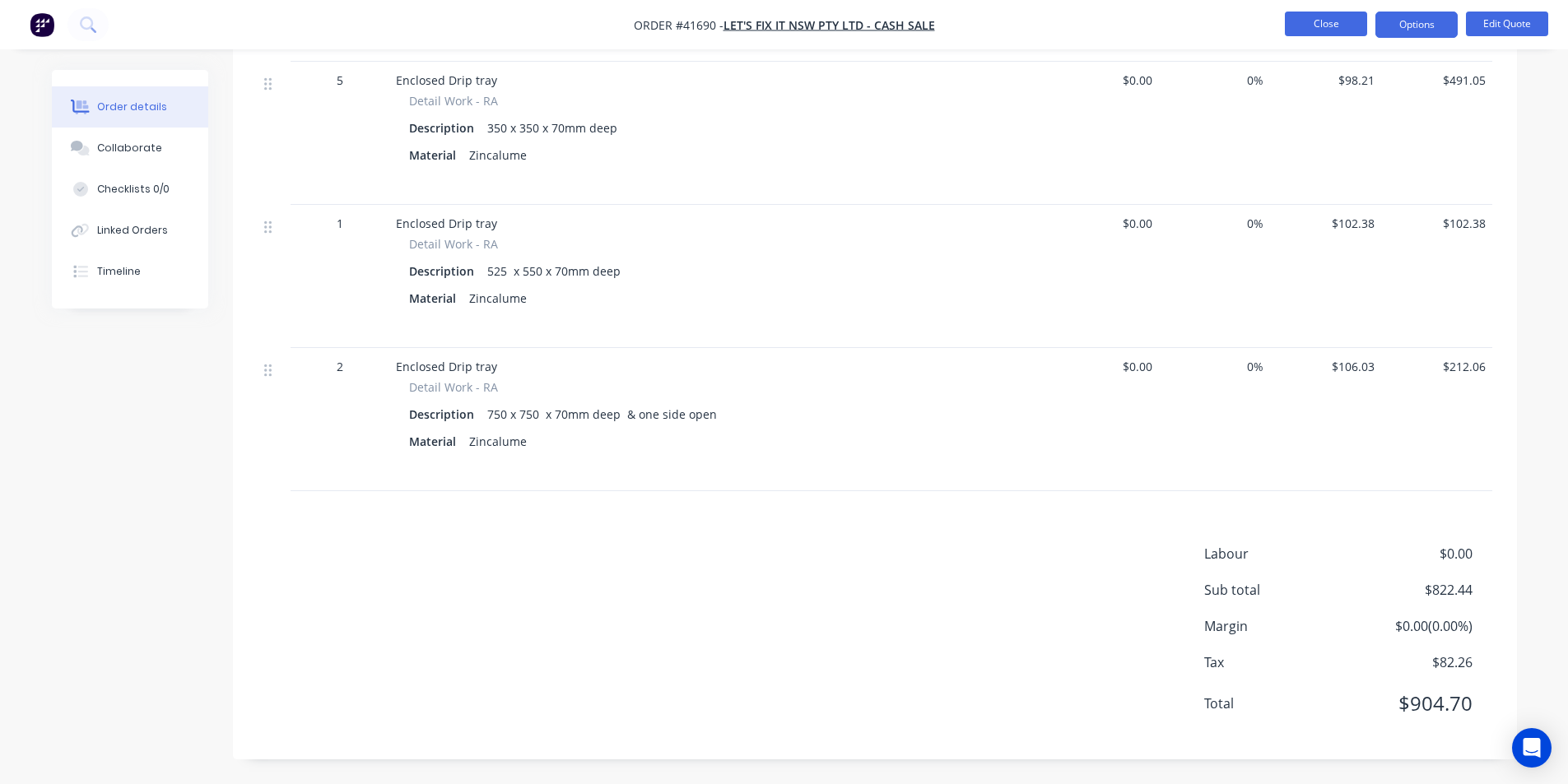
click at [1325, 20] on button "Close" at bounding box center [1326, 24] width 83 height 25
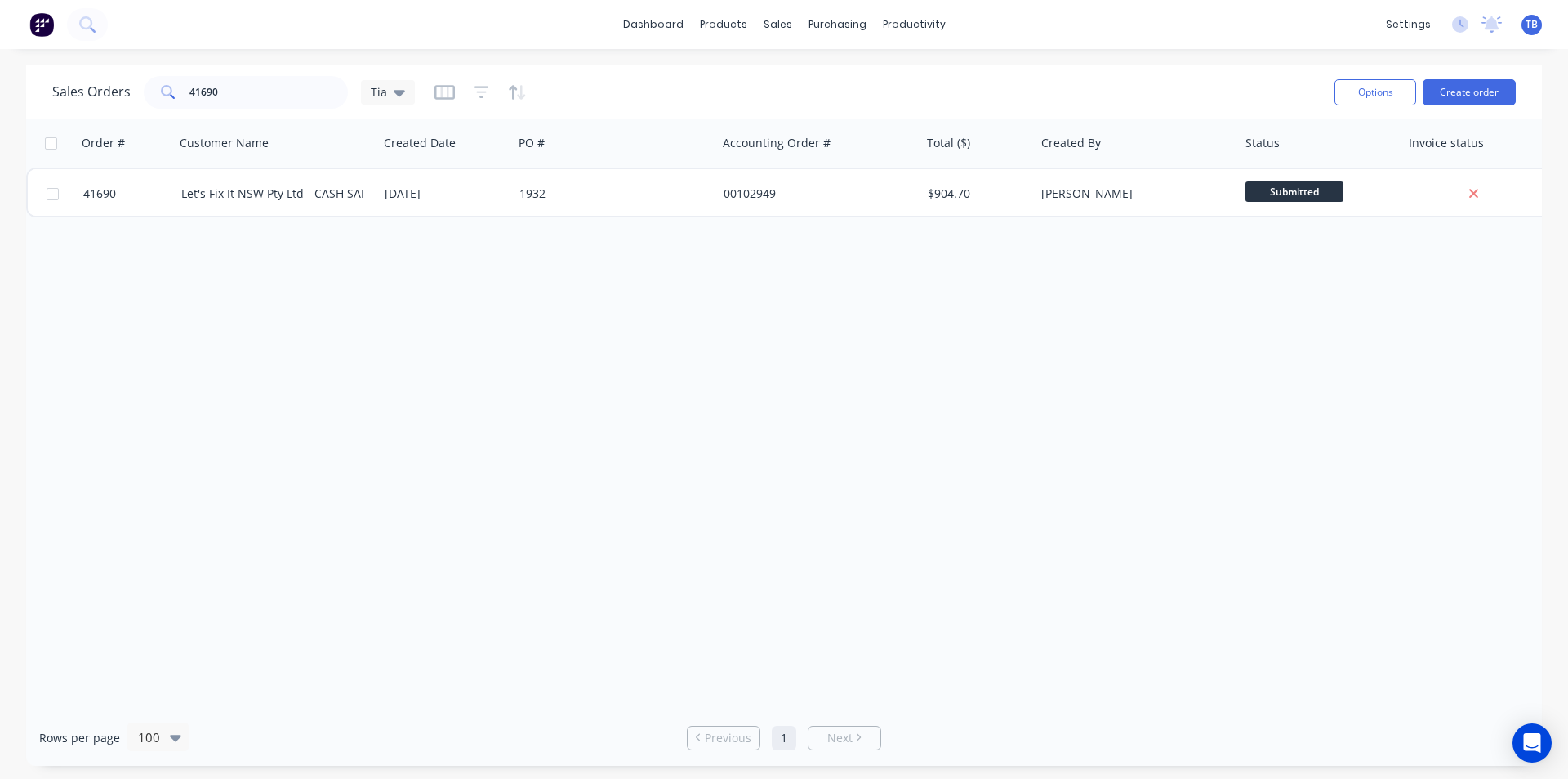
click at [1247, 484] on div "Order # Customer Name Created Date PO # Accounting Order # Total ($) Created By…" at bounding box center [784, 414] width 1516 height 591
drag, startPoint x: 246, startPoint y: 94, endPoint x: 115, endPoint y: 80, distance: 131.7
click at [116, 79] on div "Sales Orders 41690 Tia" at bounding box center [233, 92] width 363 height 33
